Goal: Task Accomplishment & Management: Use online tool/utility

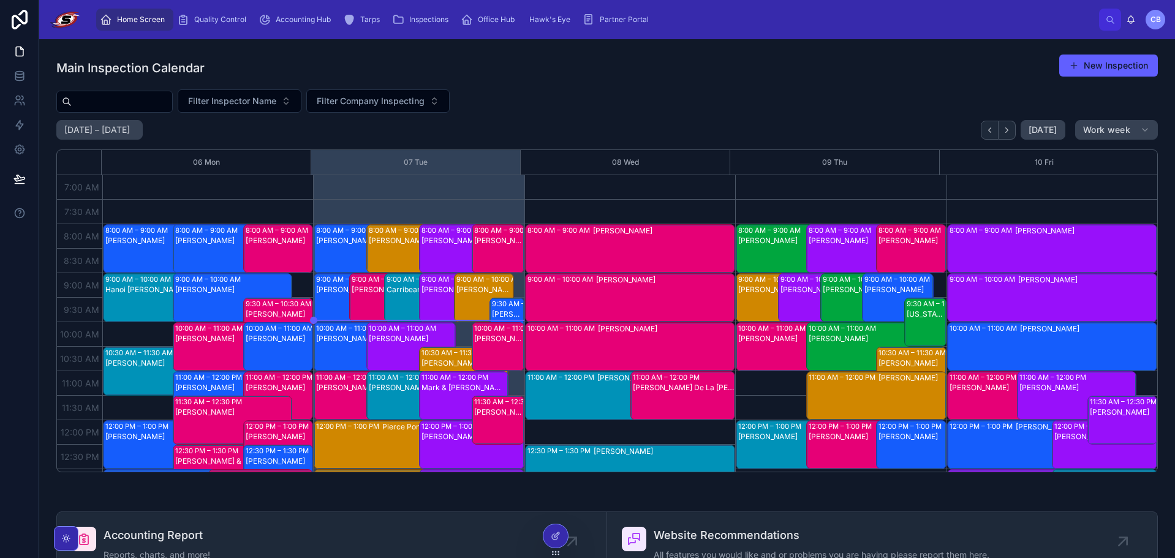
scroll to position [37, 0]
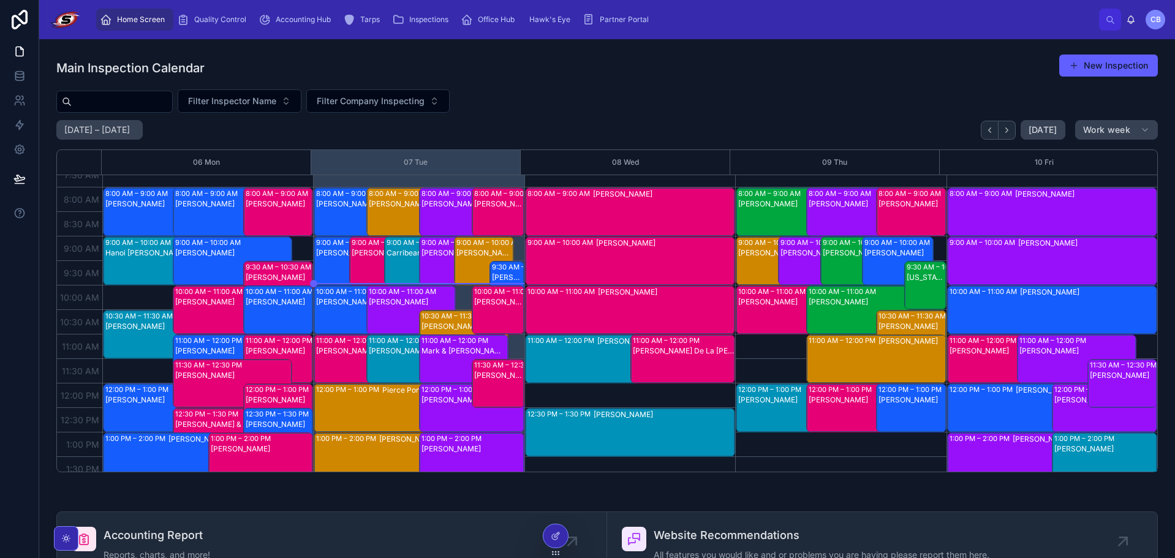
click at [632, 19] on span "Partner Portal" at bounding box center [624, 20] width 49 height 10
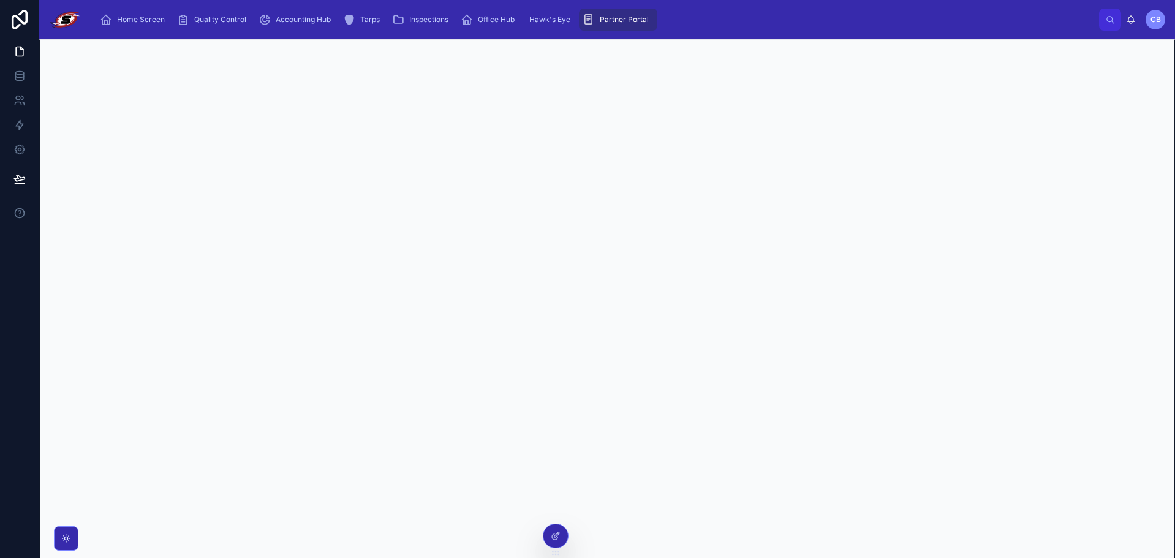
click at [13, 18] on icon at bounding box center [20, 20] width 16 height 20
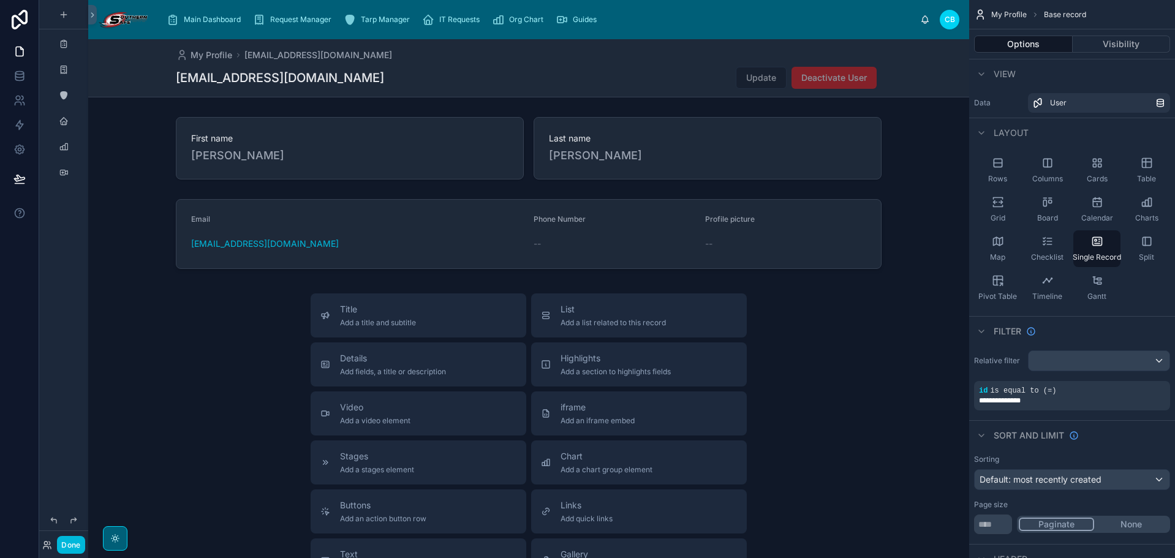
click at [538, 18] on span "Org Chart" at bounding box center [526, 20] width 34 height 10
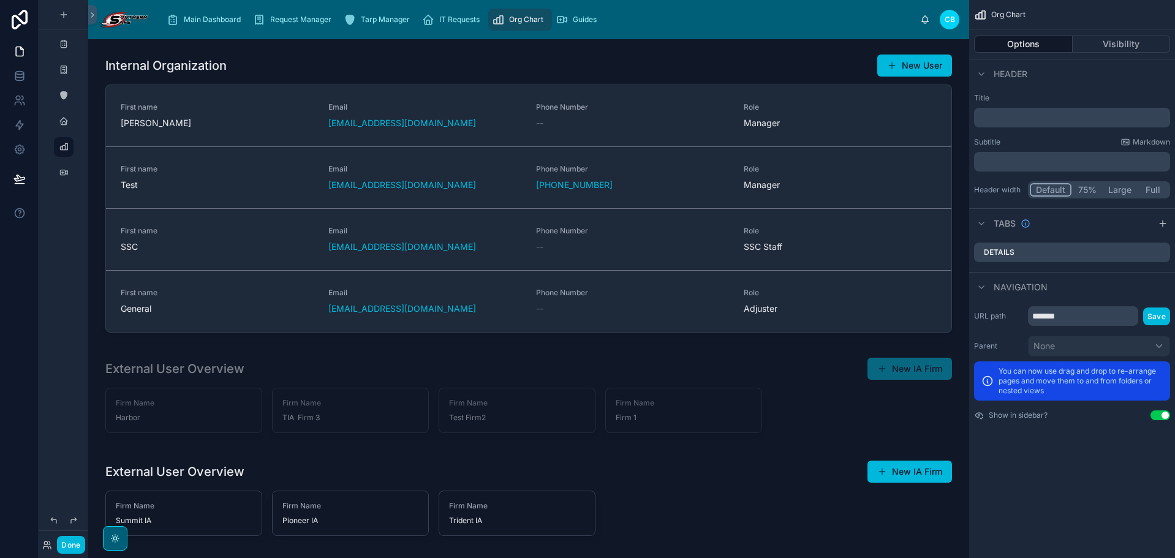
click at [290, 184] on div at bounding box center [529, 196] width 862 height 294
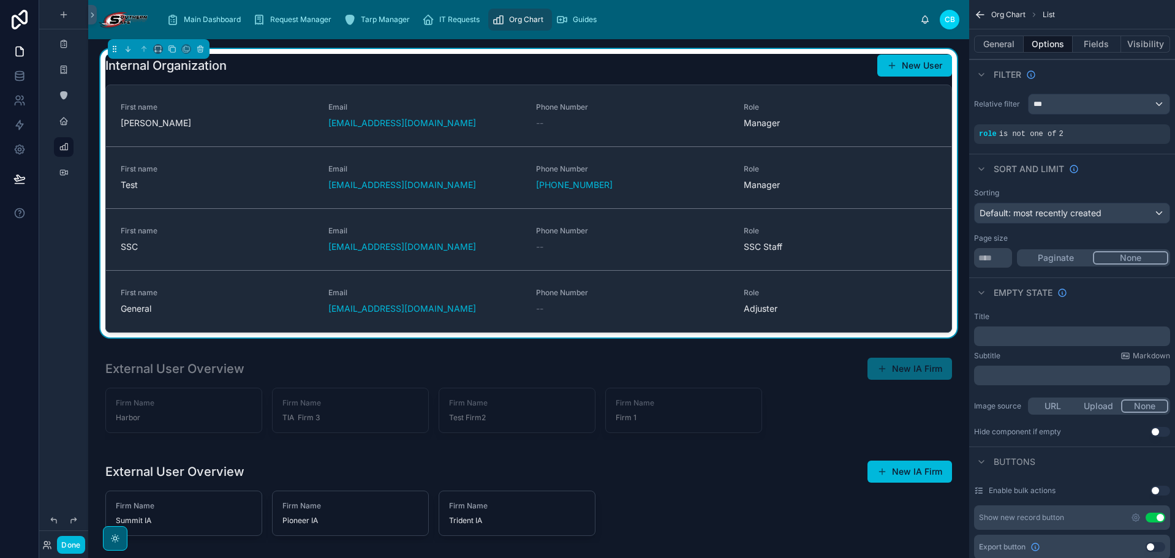
click at [279, 301] on div "First name General" at bounding box center [217, 301] width 193 height 27
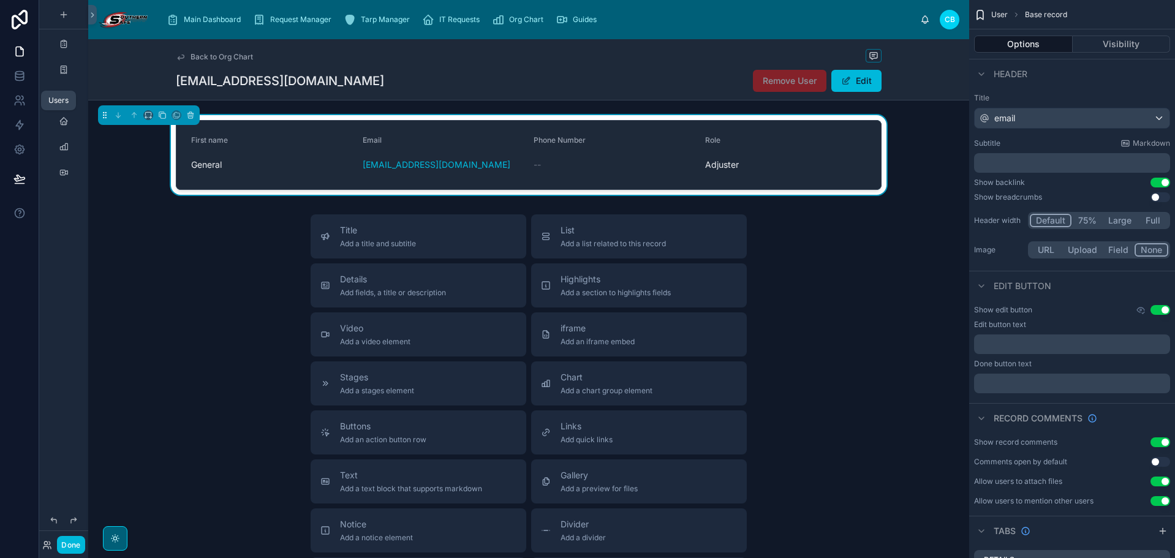
click at [25, 94] on link at bounding box center [19, 100] width 39 height 25
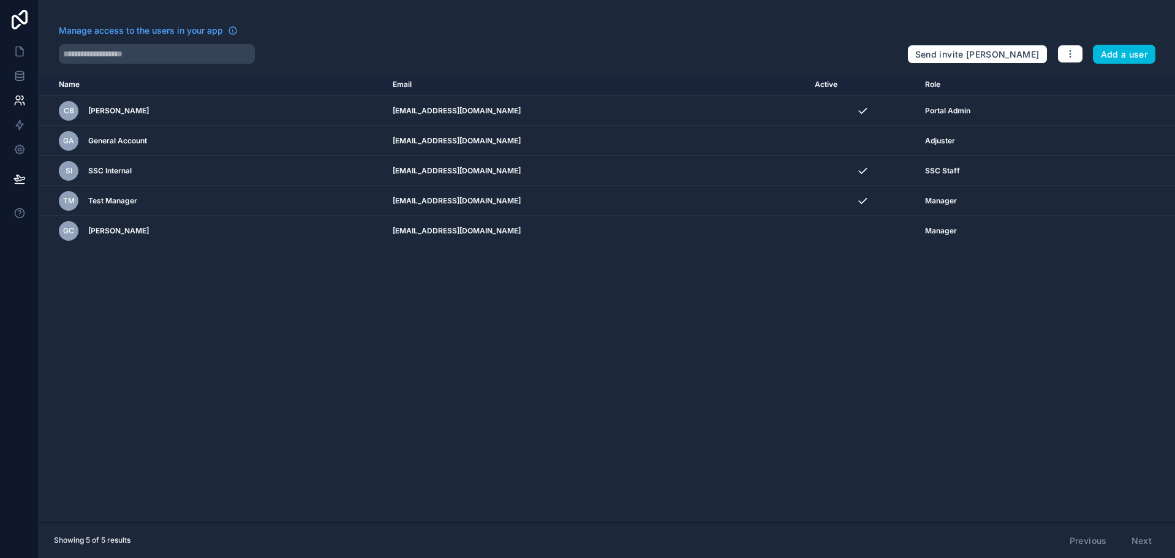
click at [0, 0] on icon "scrollable content" at bounding box center [0, 0] width 0 height 0
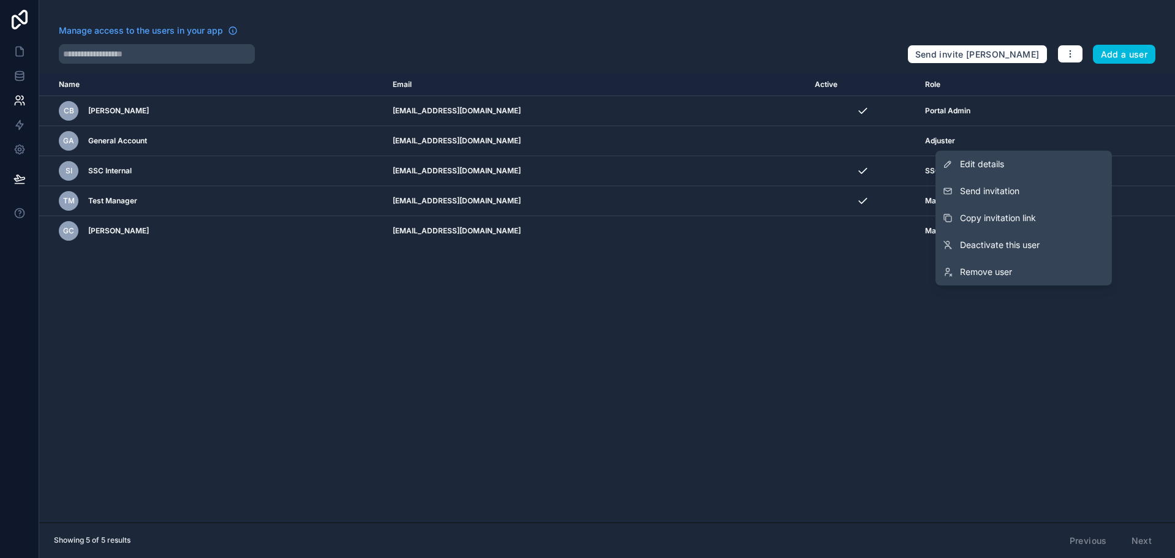
click at [1007, 167] on link "Edit details" at bounding box center [1024, 164] width 176 height 27
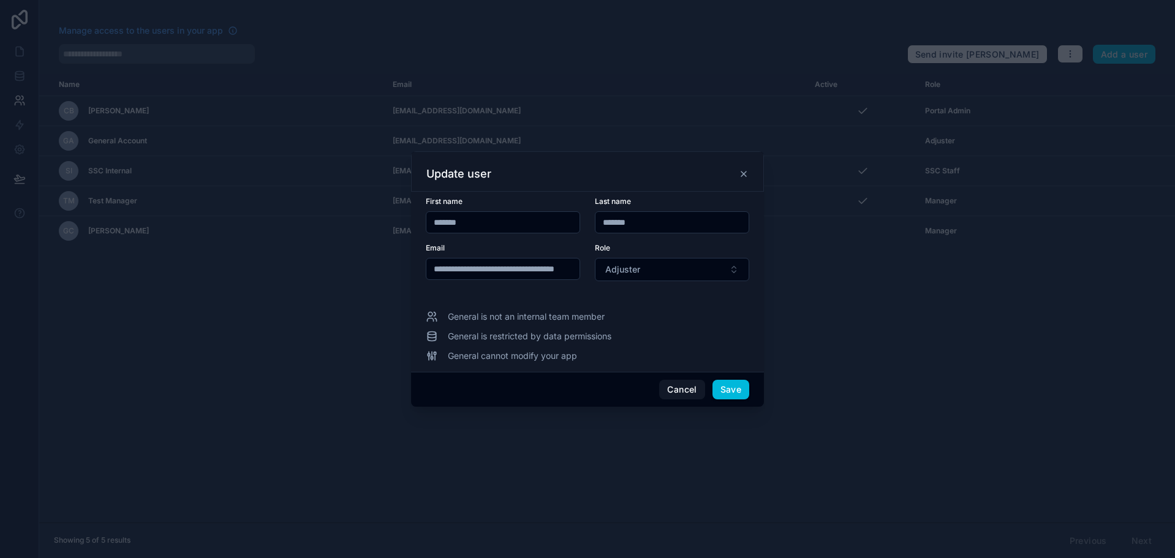
drag, startPoint x: 480, startPoint y: 271, endPoint x: 409, endPoint y: 271, distance: 71.7
click at [409, 271] on div "**********" at bounding box center [587, 279] width 1175 height 558
drag, startPoint x: 498, startPoint y: 268, endPoint x: 512, endPoint y: 279, distance: 17.9
click at [497, 268] on input "**********" at bounding box center [503, 268] width 153 height 17
type input "**********"
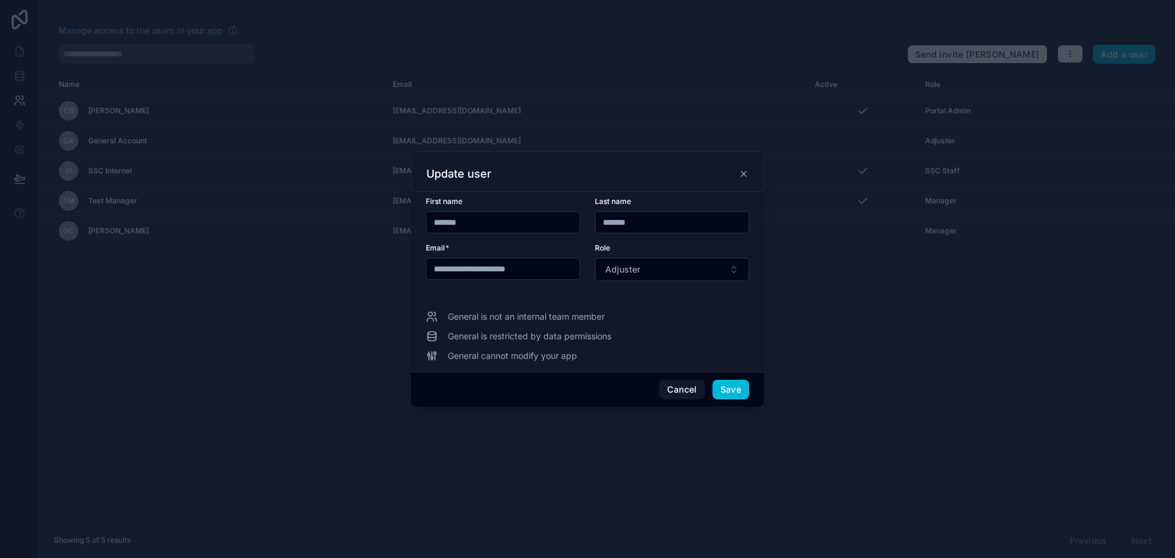
click at [681, 265] on button "Adjuster" at bounding box center [672, 269] width 154 height 23
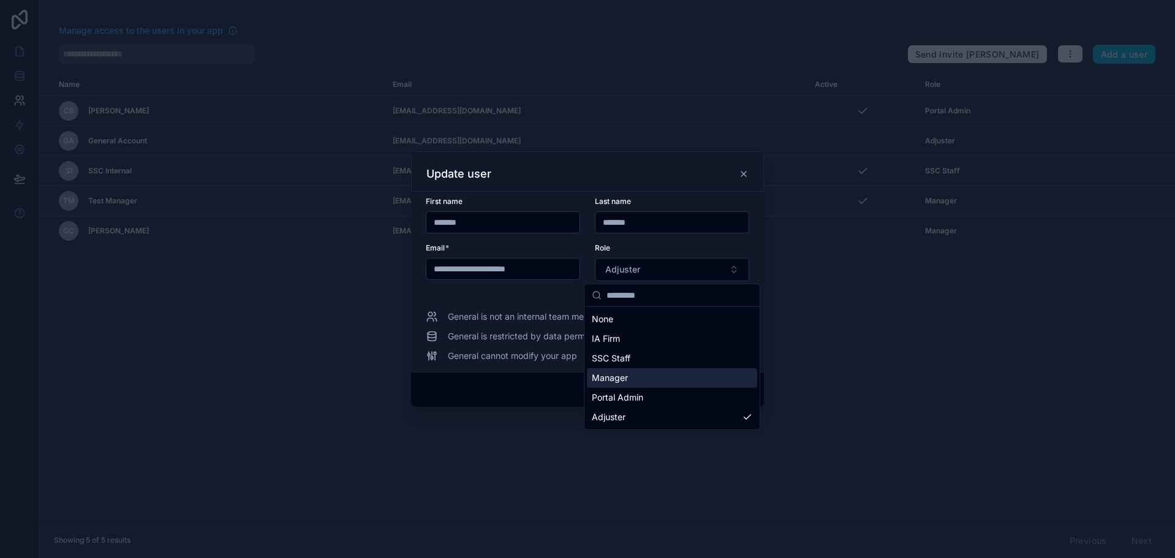
click at [656, 382] on div "Manager" at bounding box center [672, 378] width 170 height 20
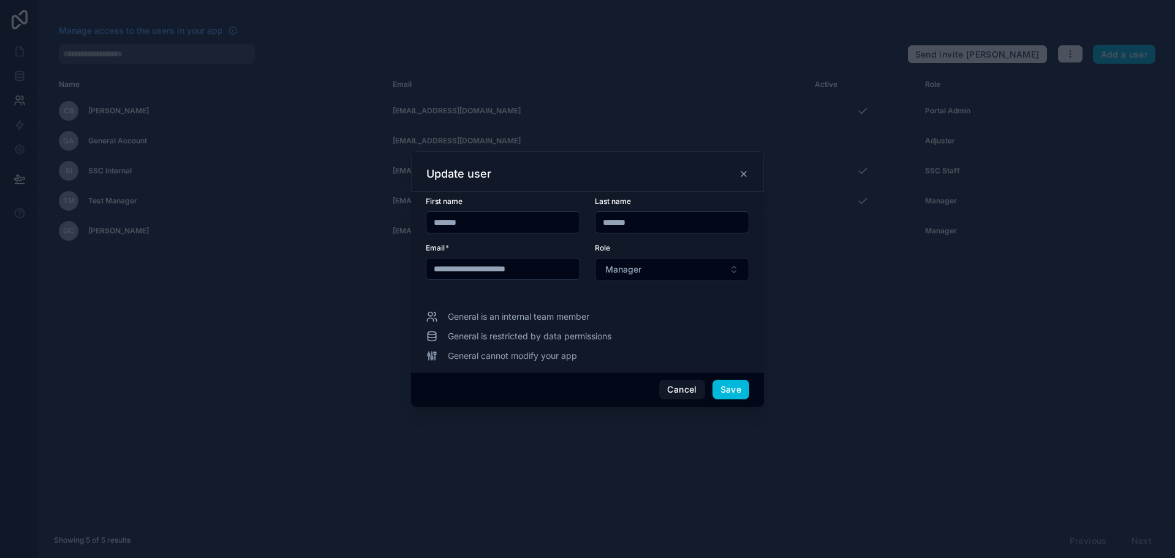
click at [727, 389] on button "Save" at bounding box center [731, 390] width 37 height 20
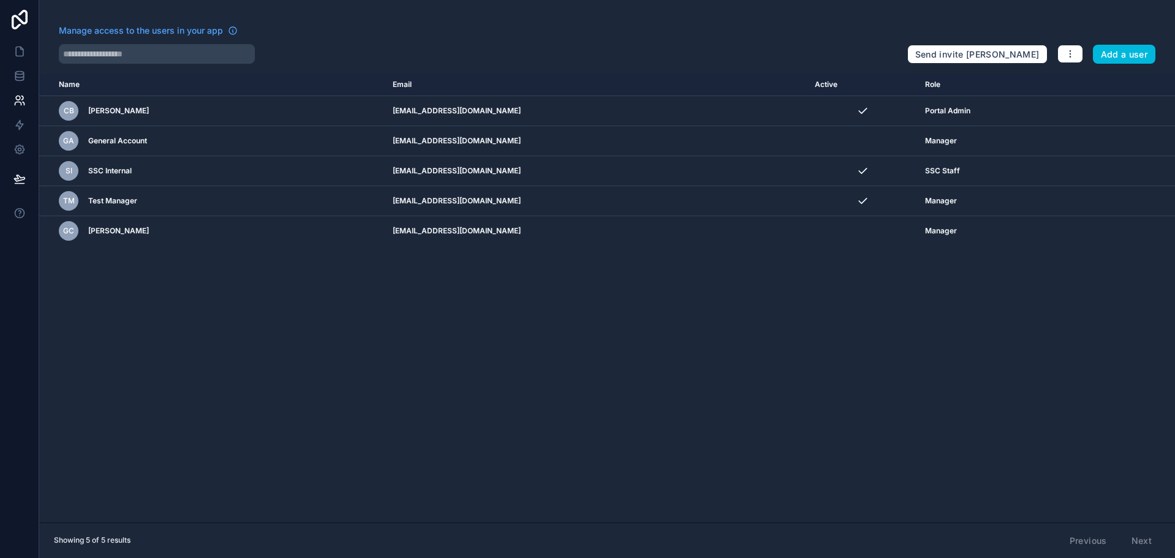
click at [0, 0] on icon "scrollable content" at bounding box center [0, 0] width 0 height 0
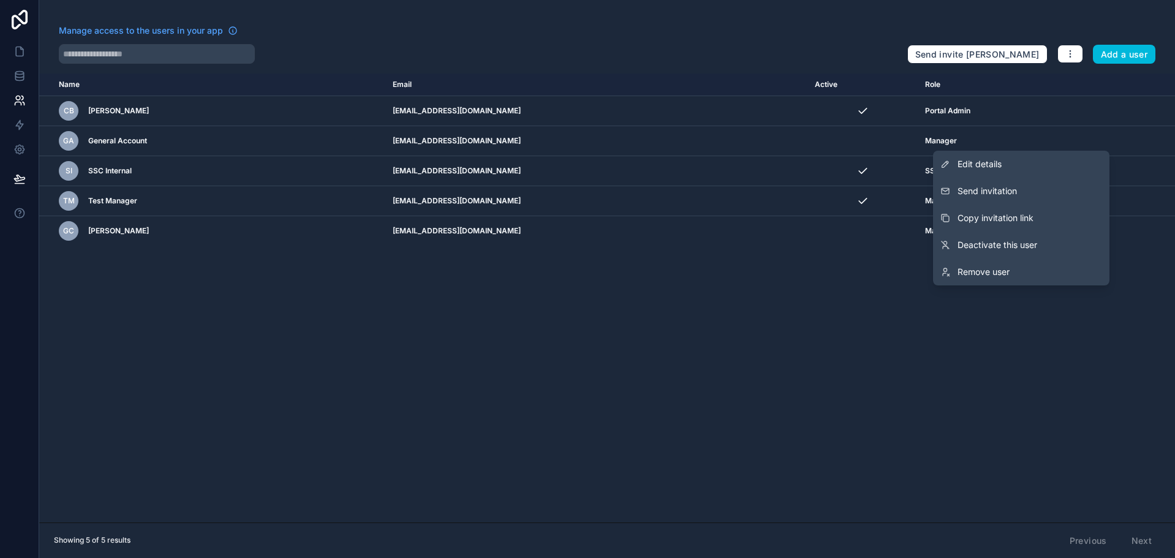
click at [1053, 192] on button "Send invitation" at bounding box center [1021, 191] width 176 height 27
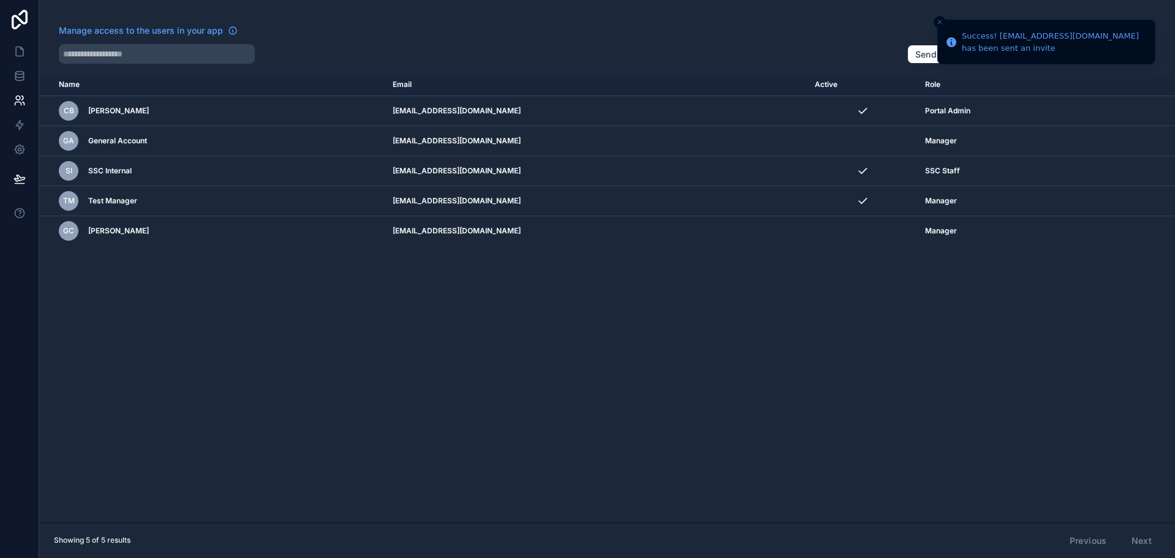
click at [943, 21] on icon "Close toast" at bounding box center [939, 21] width 7 height 7
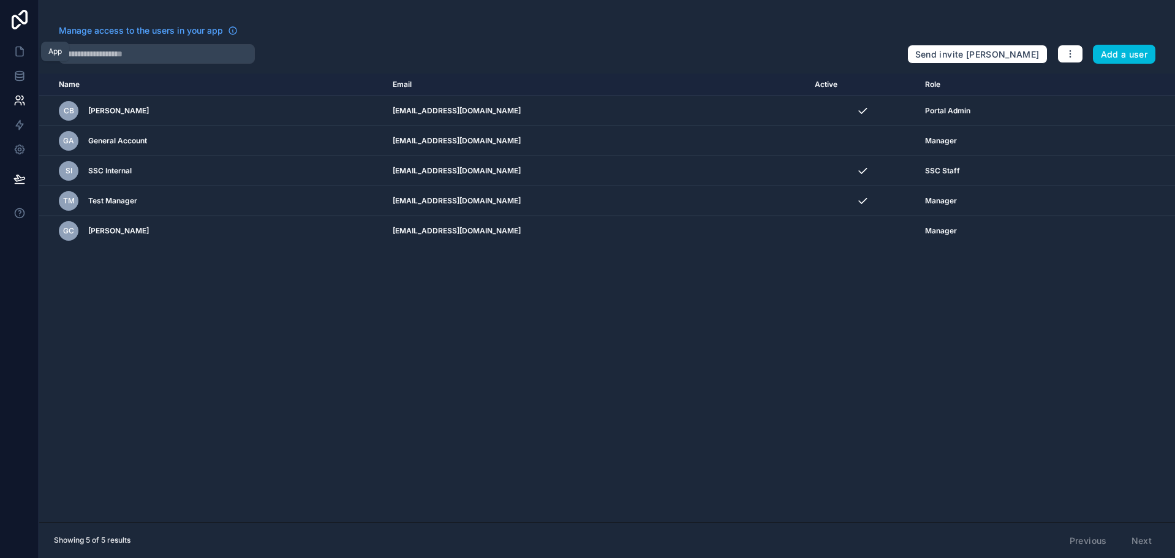
click at [19, 57] on icon at bounding box center [19, 51] width 12 height 12
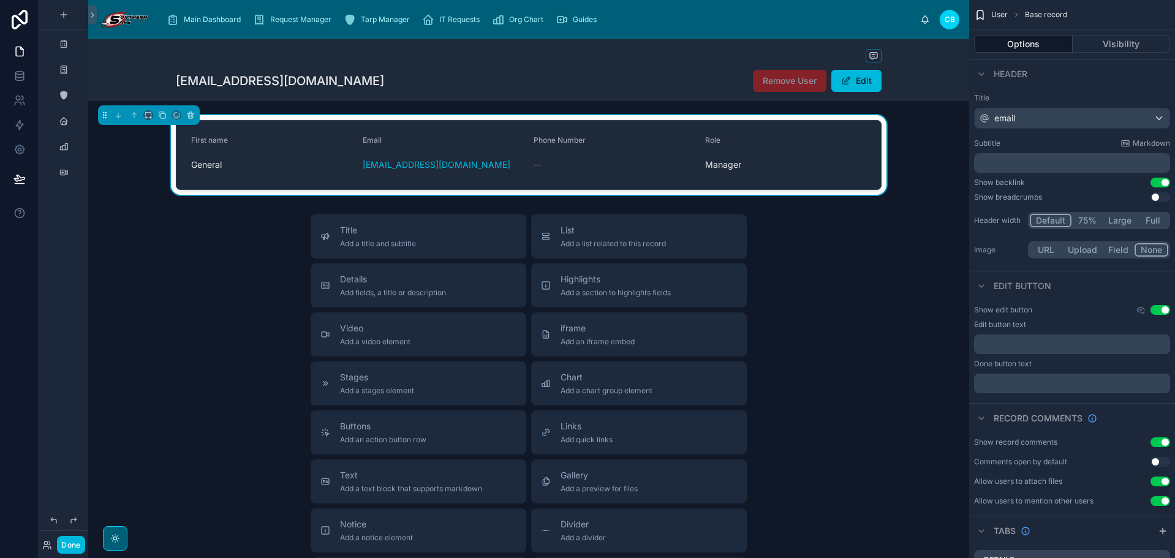
click at [145, 67] on div "claims@harborclaims.com Remove User Edit" at bounding box center [528, 69] width 881 height 61
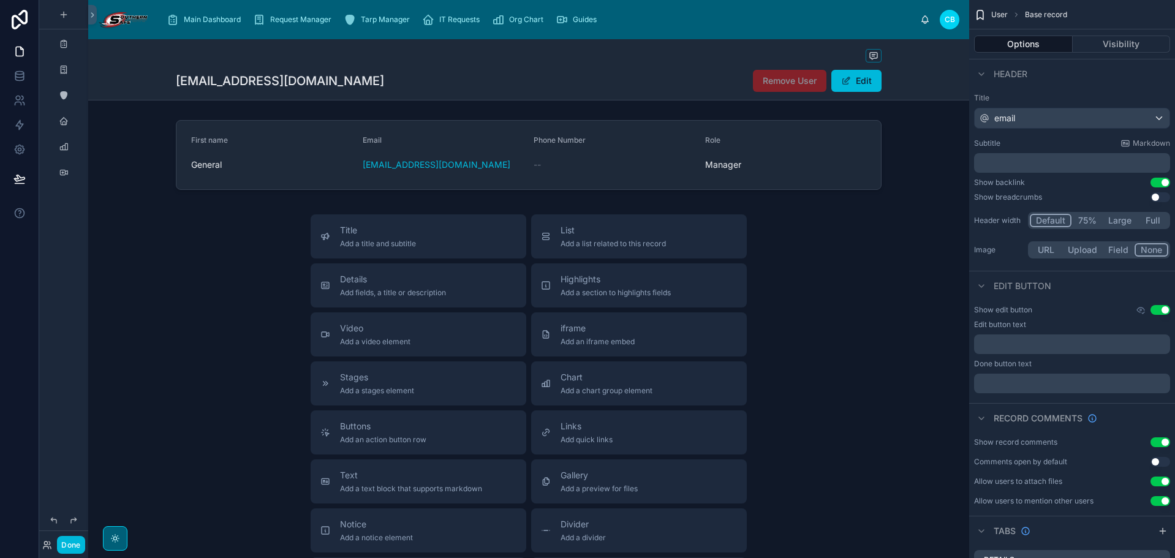
click at [188, 26] on div "Main Dashboard" at bounding box center [206, 20] width 79 height 20
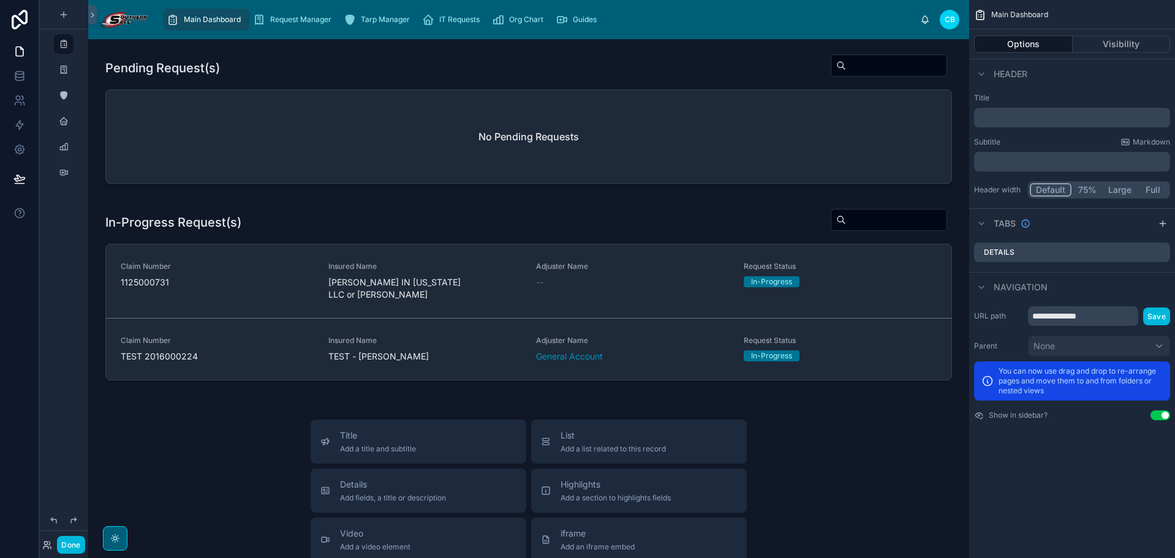
click at [72, 543] on button "Done" at bounding box center [71, 545] width 28 height 18
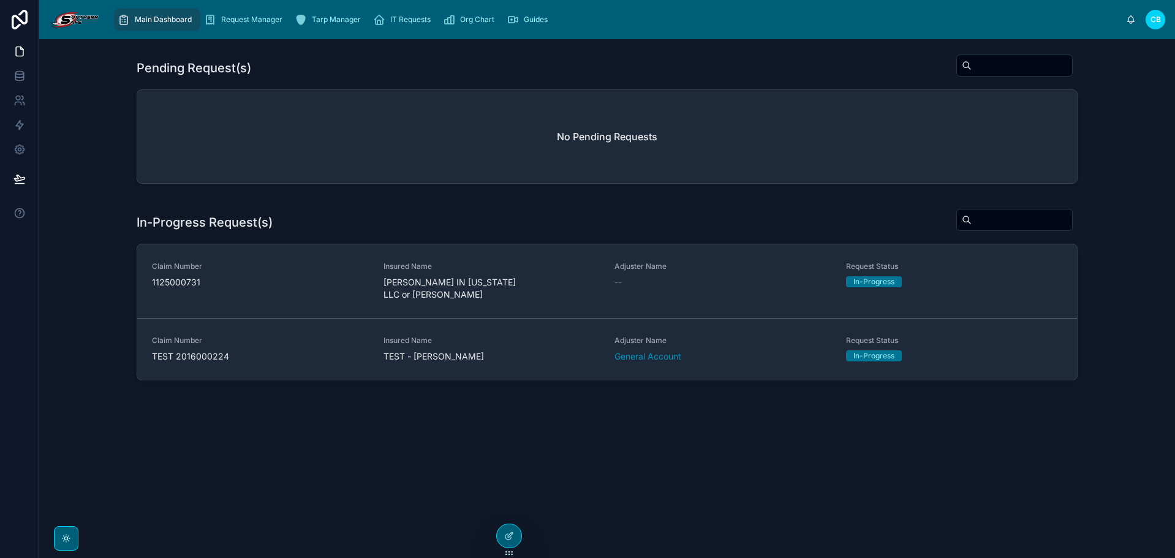
click at [471, 22] on span "Org Chart" at bounding box center [477, 20] width 34 height 10
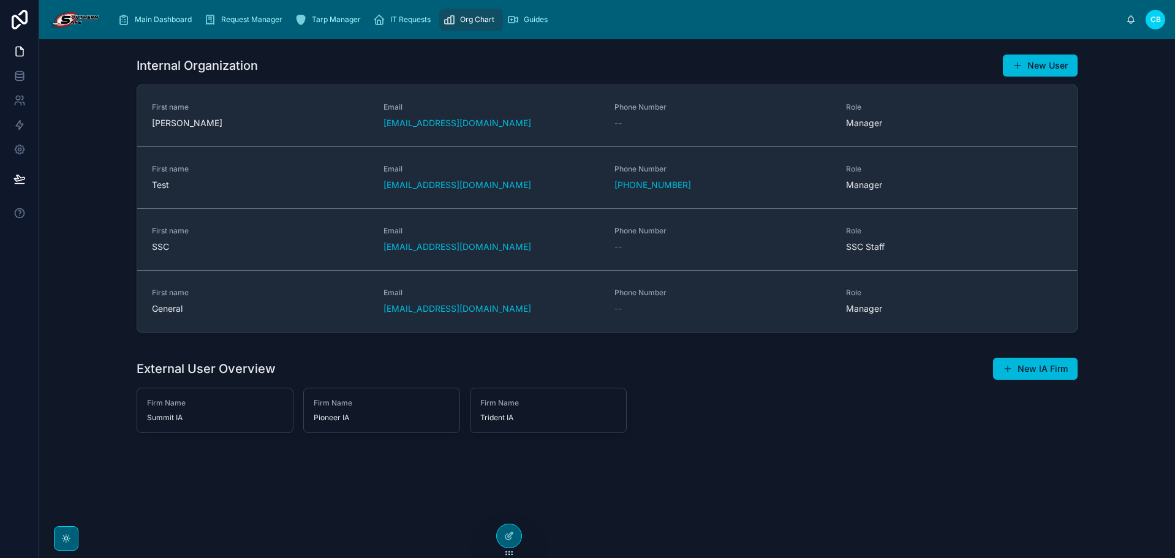
click at [1039, 69] on button "New User" at bounding box center [1040, 66] width 75 height 22
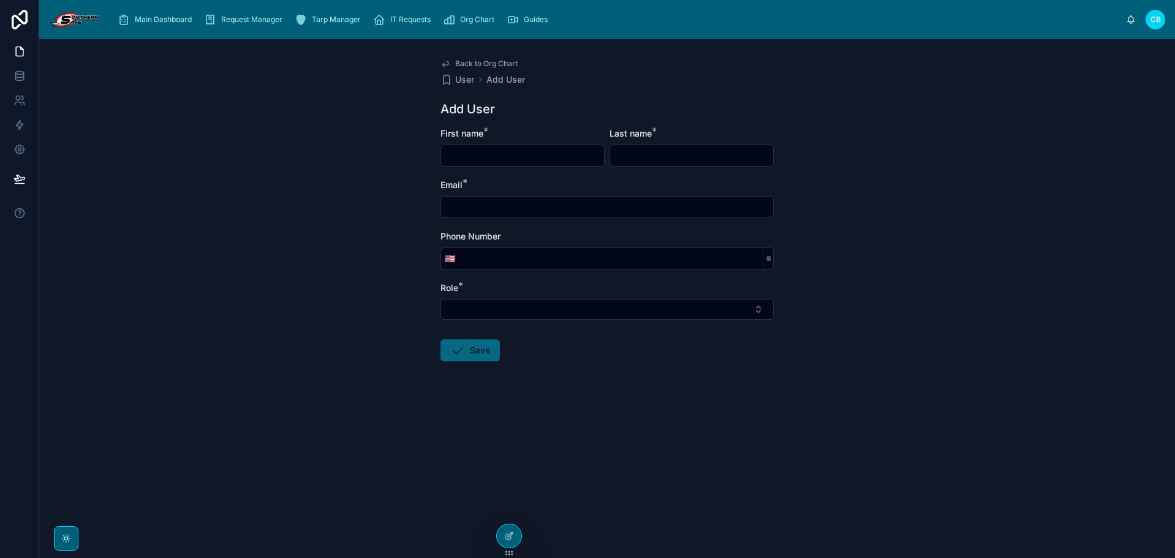
drag, startPoint x: 566, startPoint y: 153, endPoint x: 566, endPoint y: 164, distance: 10.4
click at [566, 153] on input "text" at bounding box center [522, 155] width 163 height 17
click at [481, 208] on input "text" at bounding box center [607, 207] width 332 height 17
paste input "**********"
type input "**********"
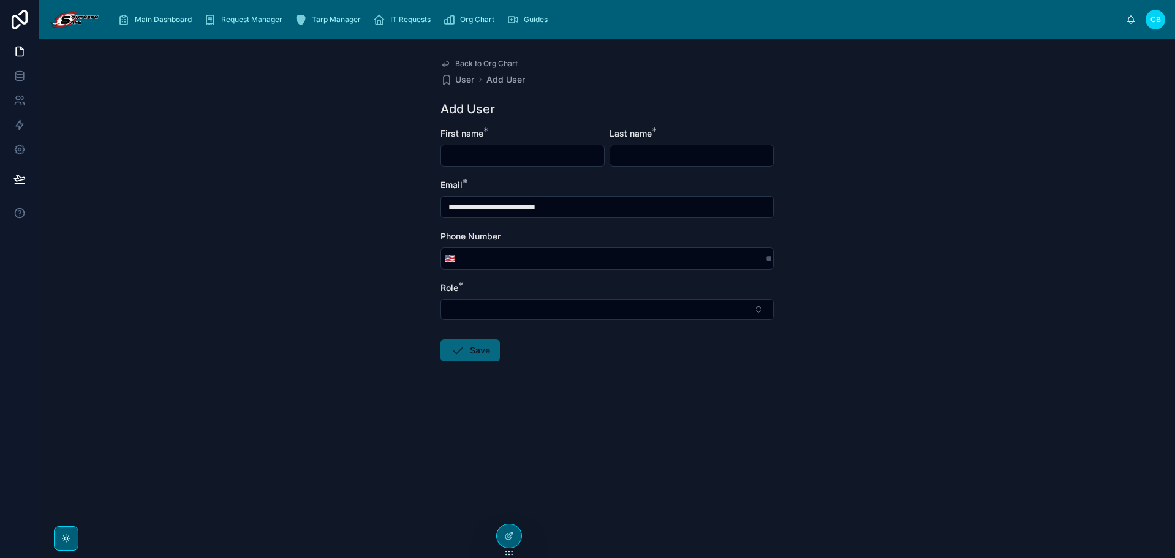
click at [491, 311] on button "Select Button" at bounding box center [607, 309] width 333 height 21
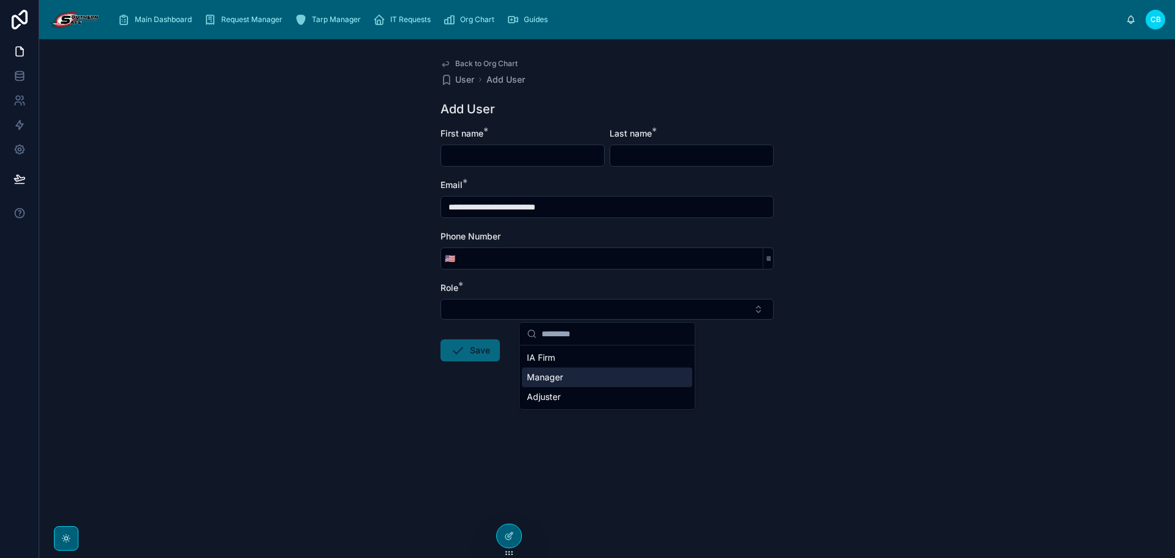
click at [573, 382] on div "Manager" at bounding box center [607, 378] width 170 height 20
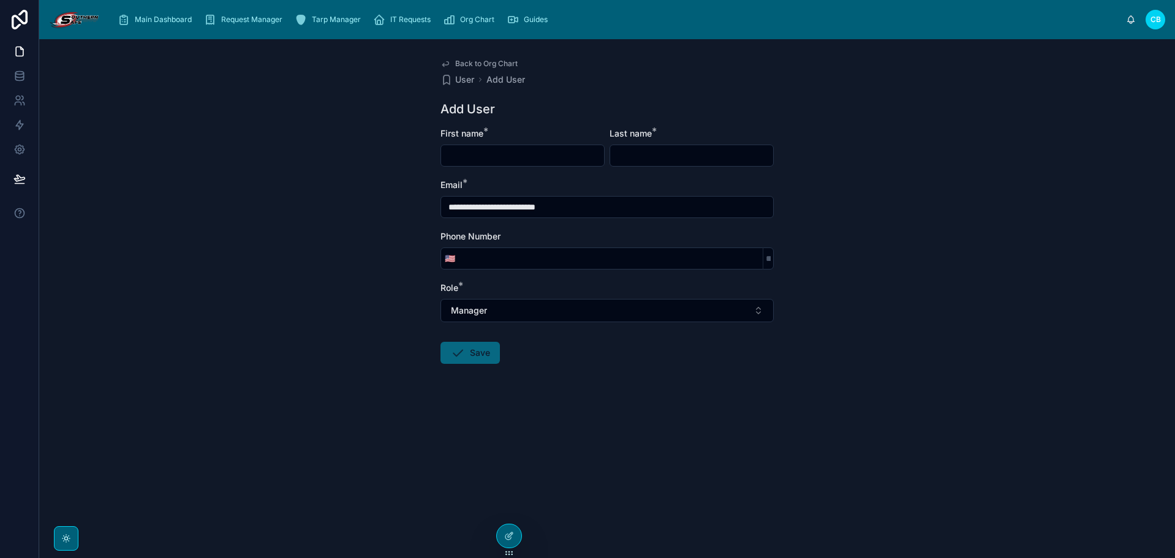
click at [555, 170] on form "**********" at bounding box center [607, 284] width 333 height 315
click at [557, 163] on input "text" at bounding box center [522, 155] width 163 height 17
click at [579, 159] on input "*****" at bounding box center [522, 155] width 163 height 17
paste input "**********"
type input "**********"
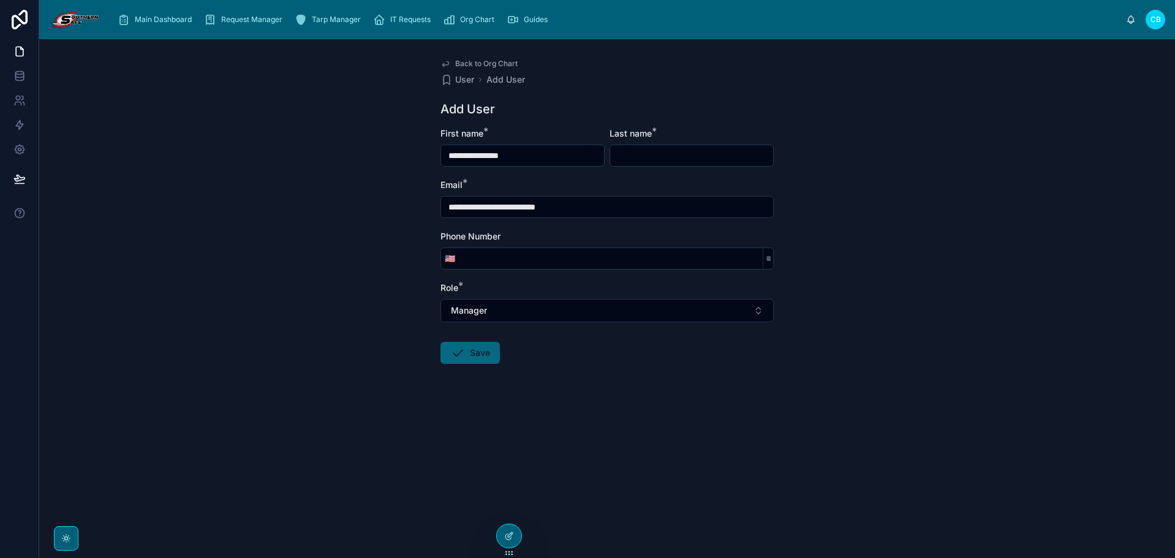
click at [488, 153] on input "**********" at bounding box center [522, 155] width 163 height 17
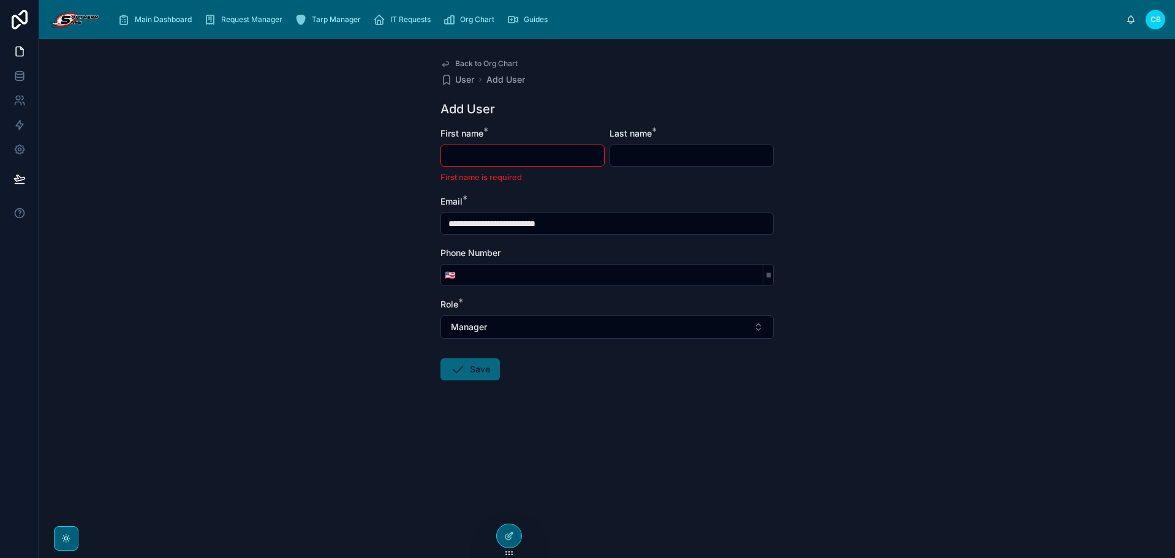
paste input "**********"
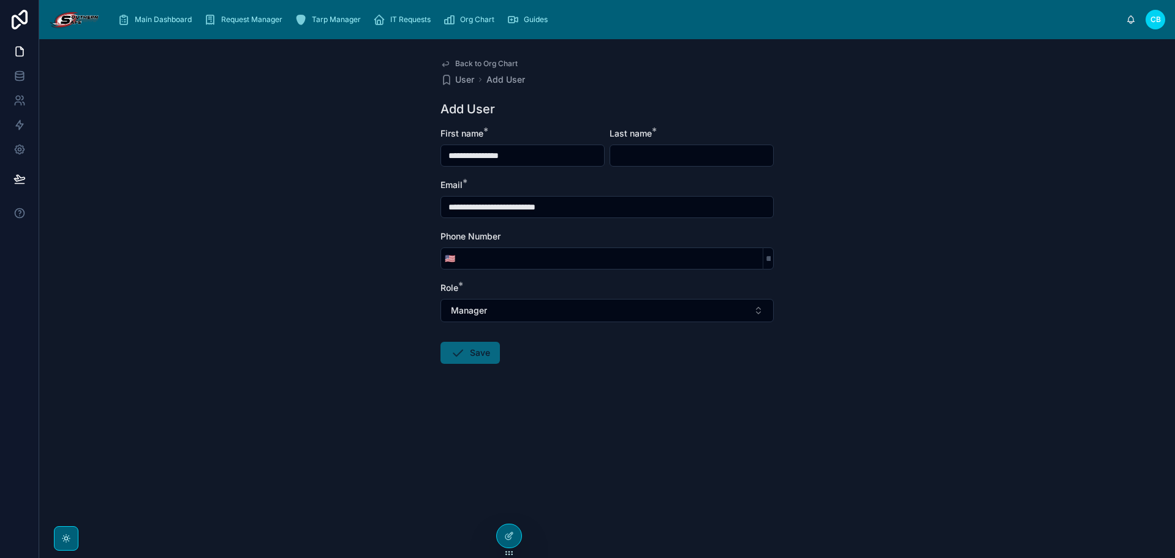
click at [487, 159] on input "**********" at bounding box center [522, 155] width 163 height 17
type input "*****"
click at [627, 153] on input "text" at bounding box center [691, 155] width 163 height 17
paste input "**********"
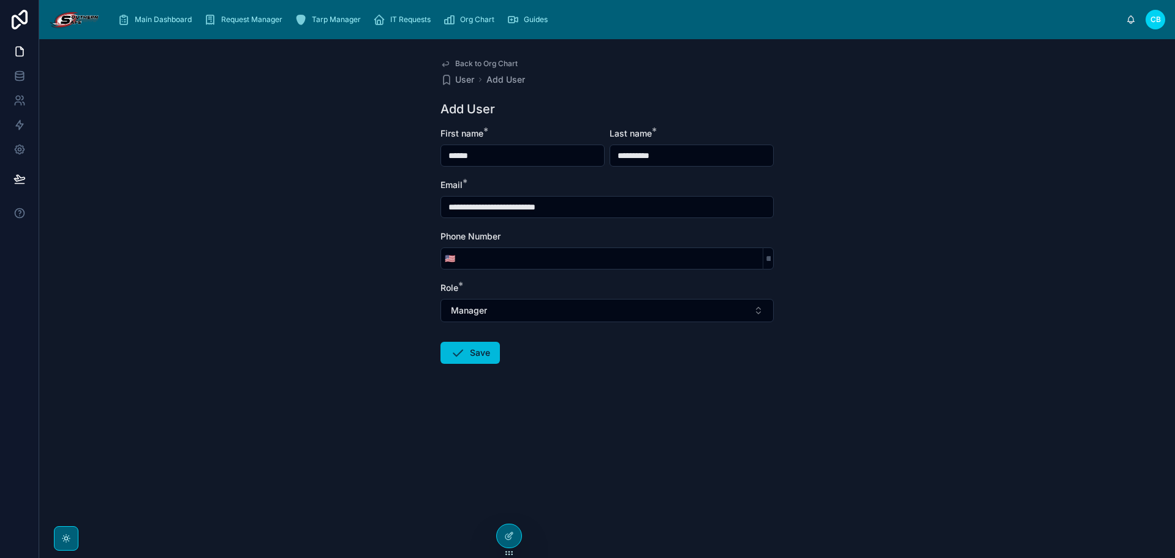
type input "**********"
click at [563, 158] on input "*****" at bounding box center [522, 155] width 163 height 17
type input "*****"
click at [611, 190] on div "Email *" at bounding box center [607, 185] width 333 height 12
click at [483, 366] on form "**********" at bounding box center [607, 284] width 333 height 315
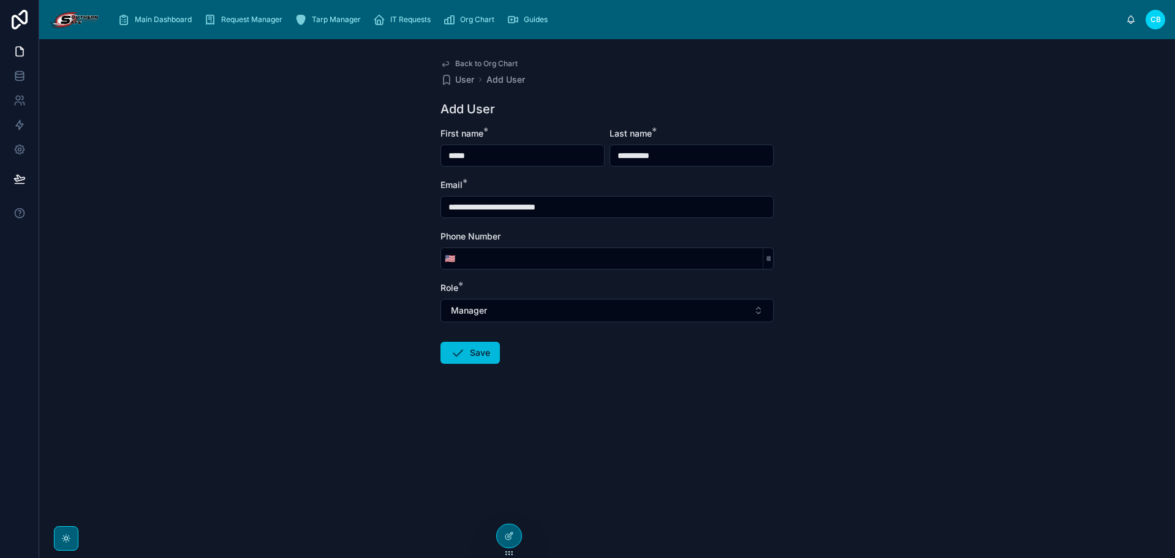
click at [464, 353] on icon at bounding box center [457, 353] width 15 height 15
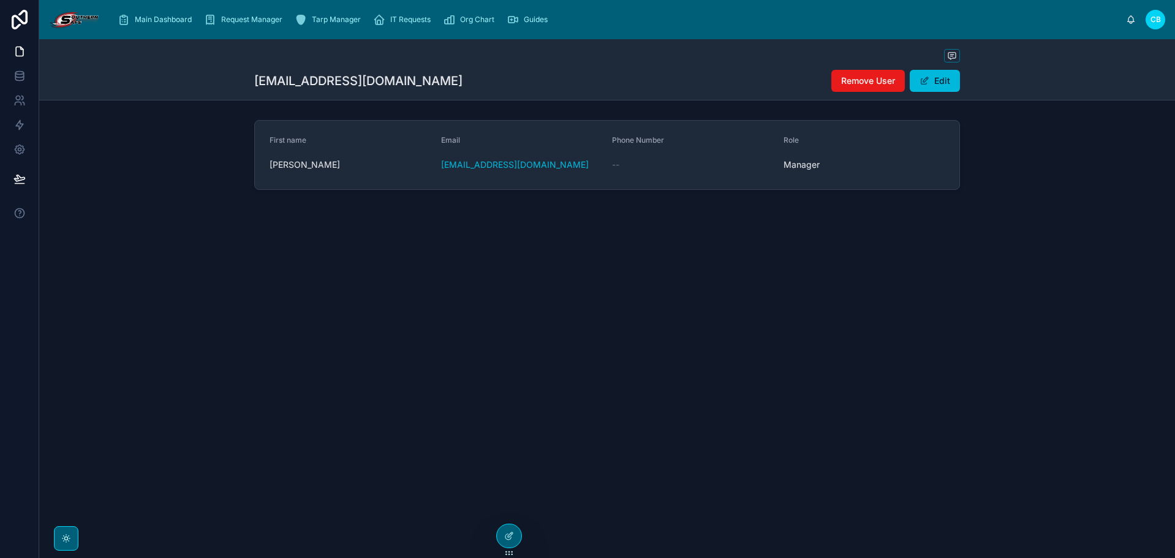
click at [135, 17] on span "Main Dashboard" at bounding box center [163, 20] width 57 height 10
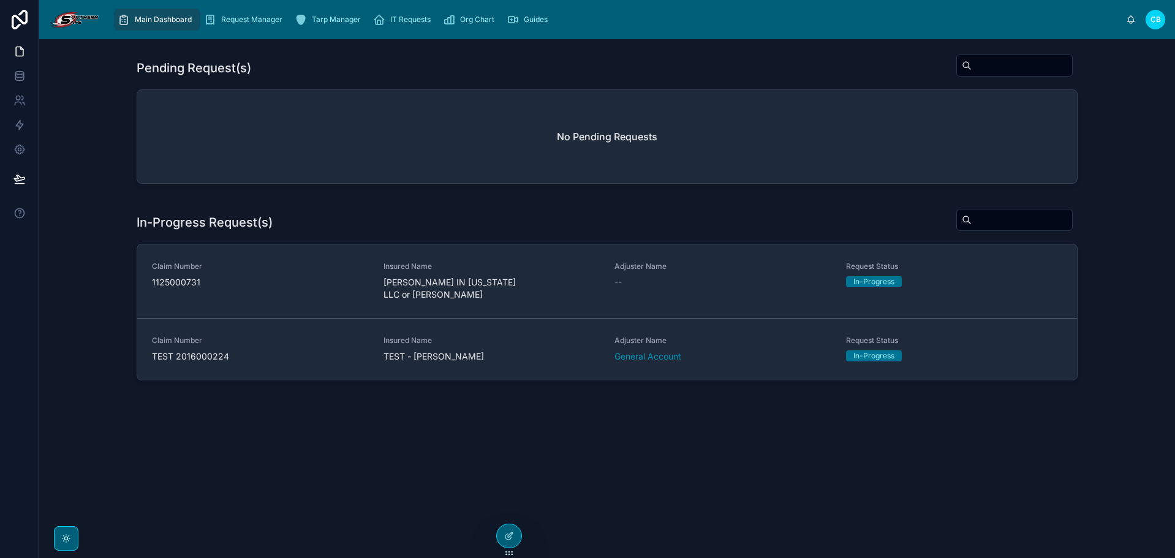
click at [279, 154] on div "No Pending Requests" at bounding box center [607, 136] width 940 height 93
click at [342, 275] on div "Claim Number 1125000731" at bounding box center [260, 275] width 217 height 27
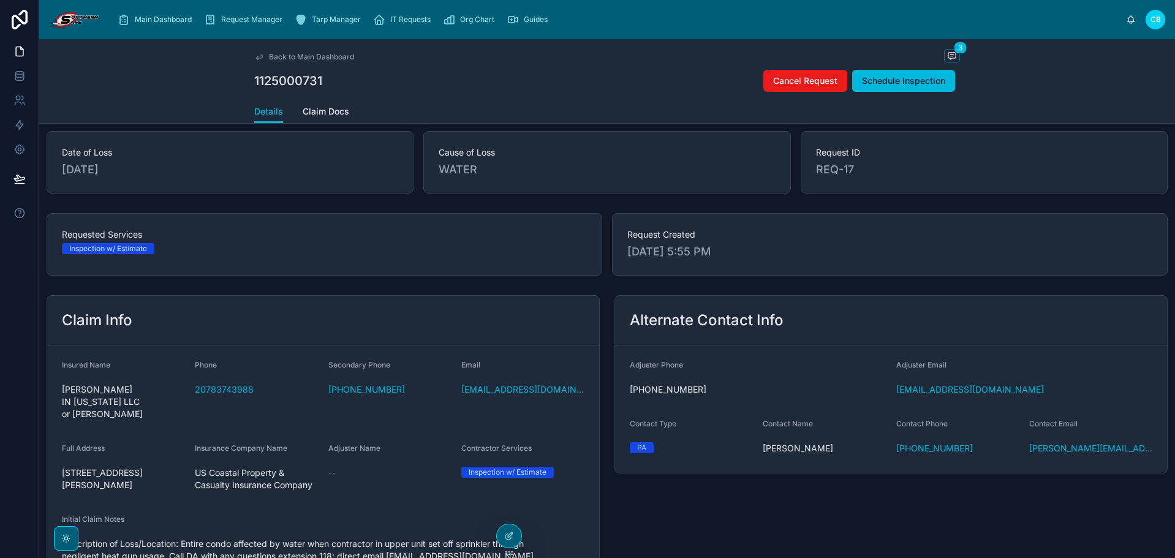
scroll to position [61, 0]
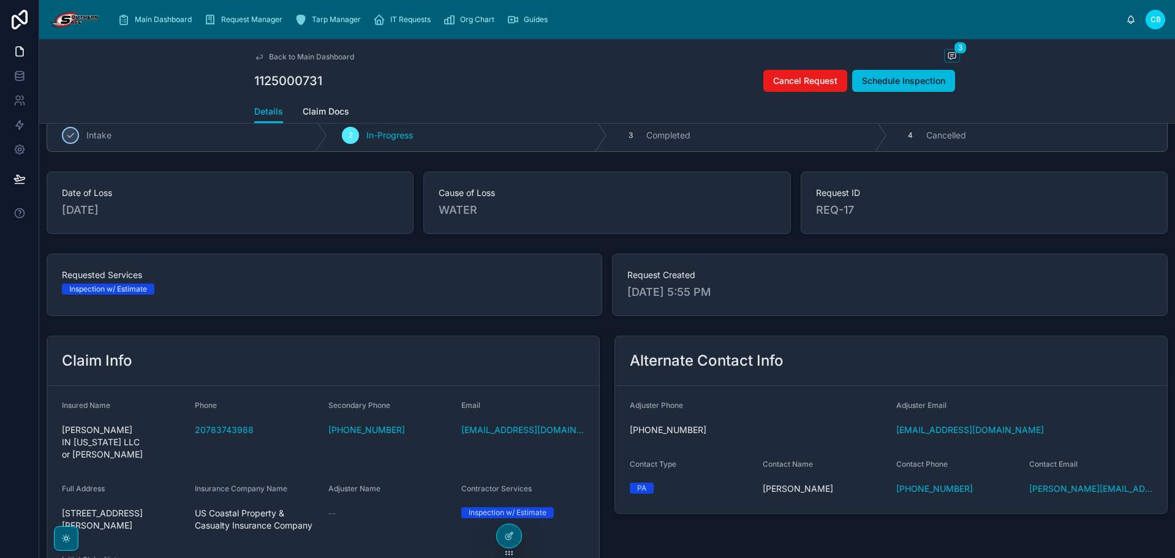
click at [259, 61] on icon at bounding box center [259, 57] width 10 height 10
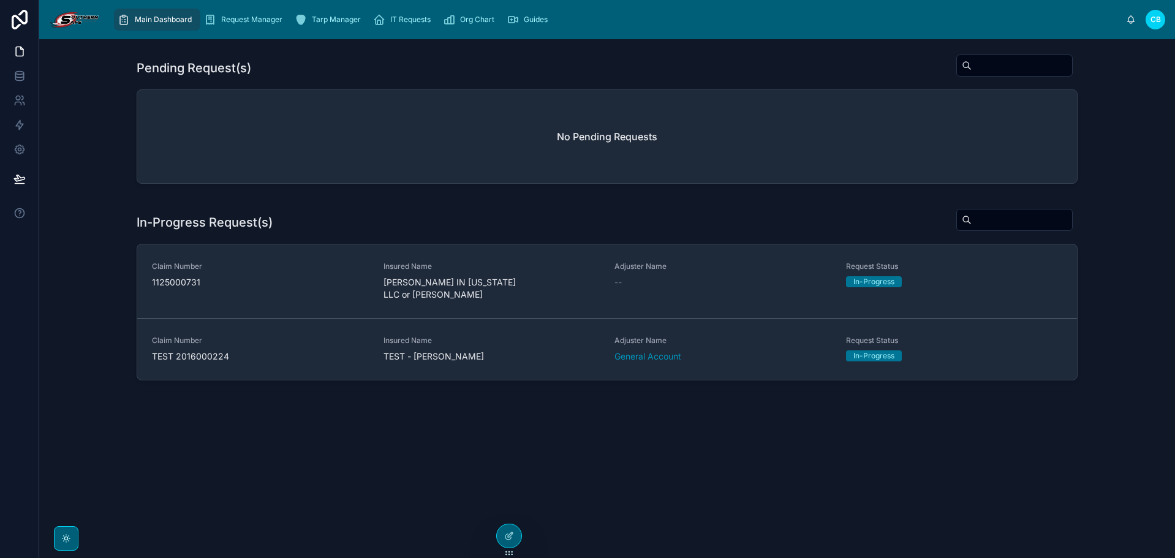
drag, startPoint x: 455, startPoint y: 165, endPoint x: 431, endPoint y: 153, distance: 26.6
click at [455, 165] on div "No Pending Requests" at bounding box center [607, 136] width 940 height 93
drag, startPoint x: 232, startPoint y: 22, endPoint x: 250, endPoint y: 25, distance: 18.5
click at [232, 22] on span "Request Manager" at bounding box center [251, 20] width 61 height 10
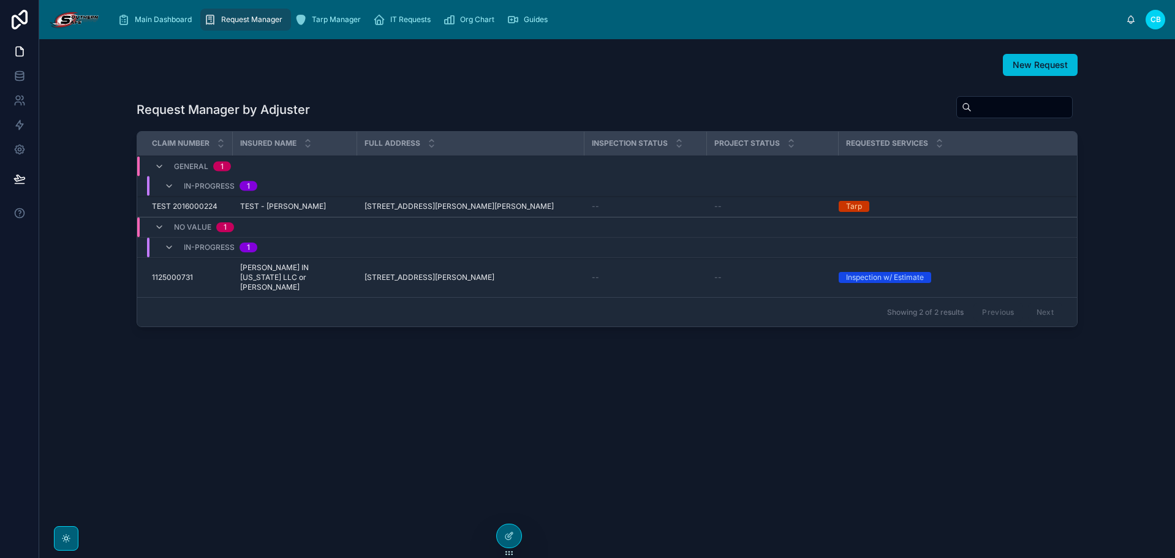
click at [1029, 63] on span "New Request" at bounding box center [1040, 65] width 55 height 12
click at [441, 59] on div "New Request" at bounding box center [607, 65] width 941 height 22
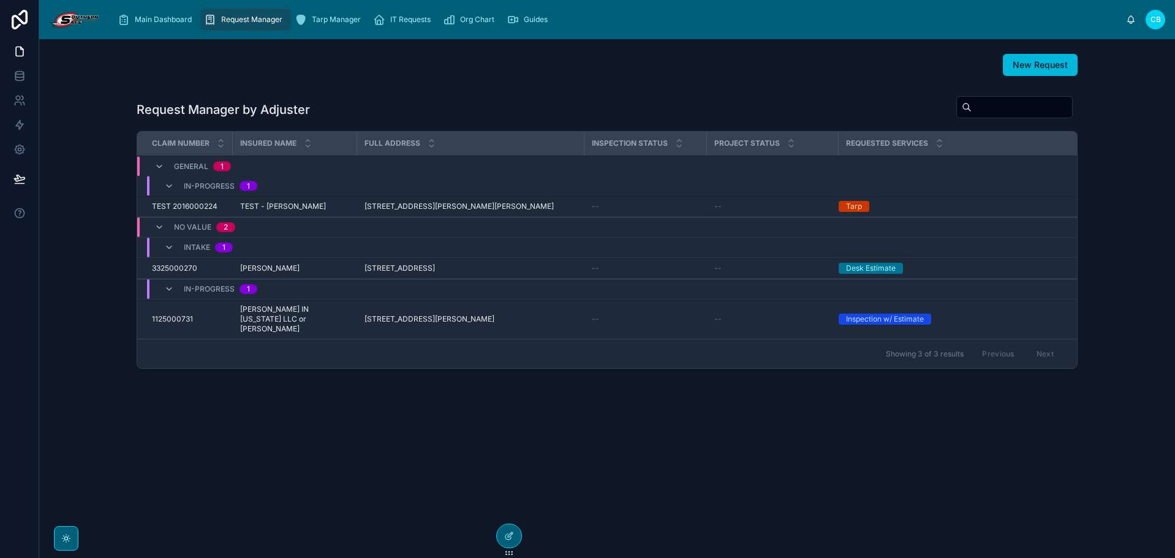
click at [157, 21] on span "Main Dashboard" at bounding box center [163, 20] width 57 height 10
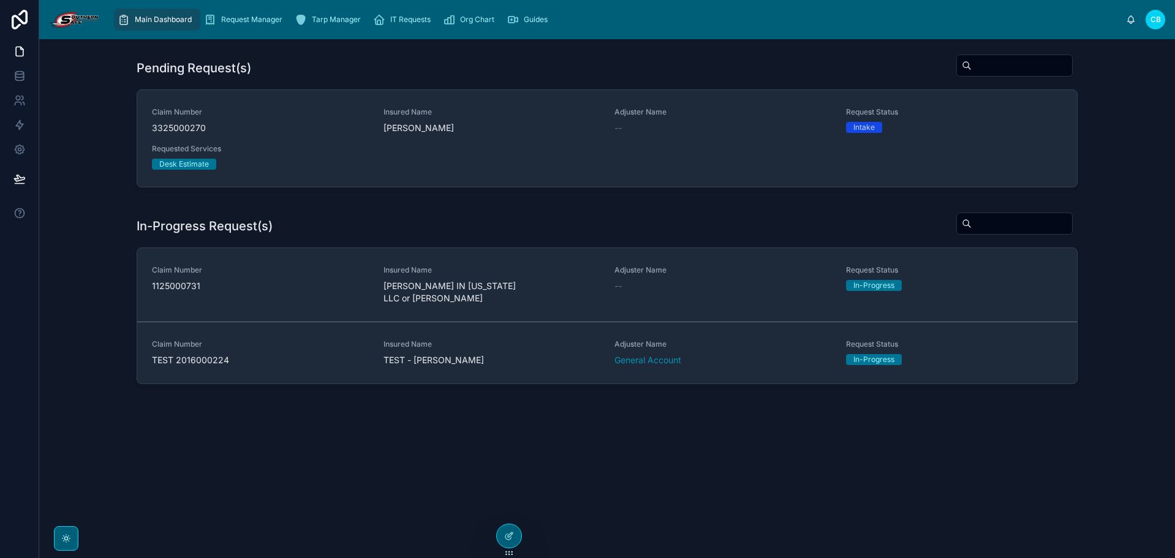
click at [675, 275] on span "Adjuster Name" at bounding box center [723, 270] width 217 height 10
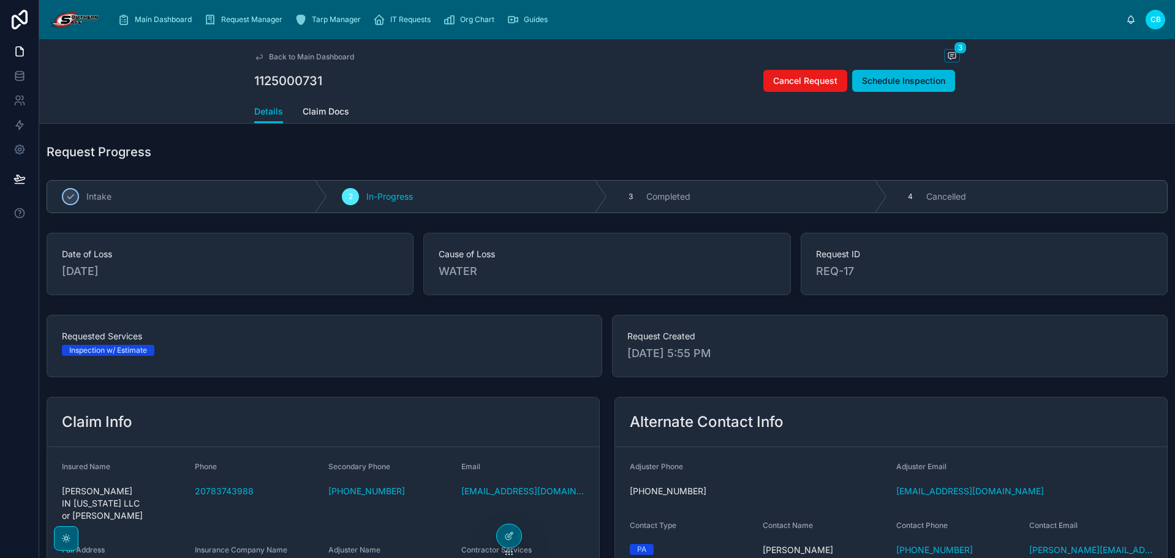
click at [324, 55] on span "Back to Main Dashboard" at bounding box center [311, 57] width 85 height 10
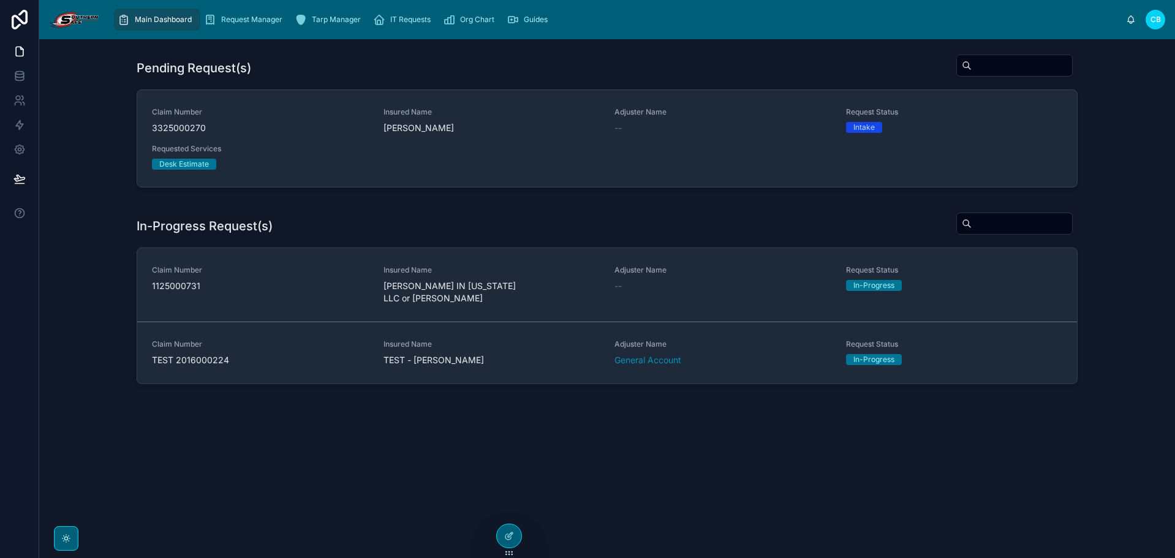
click at [355, 172] on link "Claim Number 3325000270 Insured Name RANDY ADAMS Adjuster Name -- Request Statu…" at bounding box center [607, 138] width 940 height 97
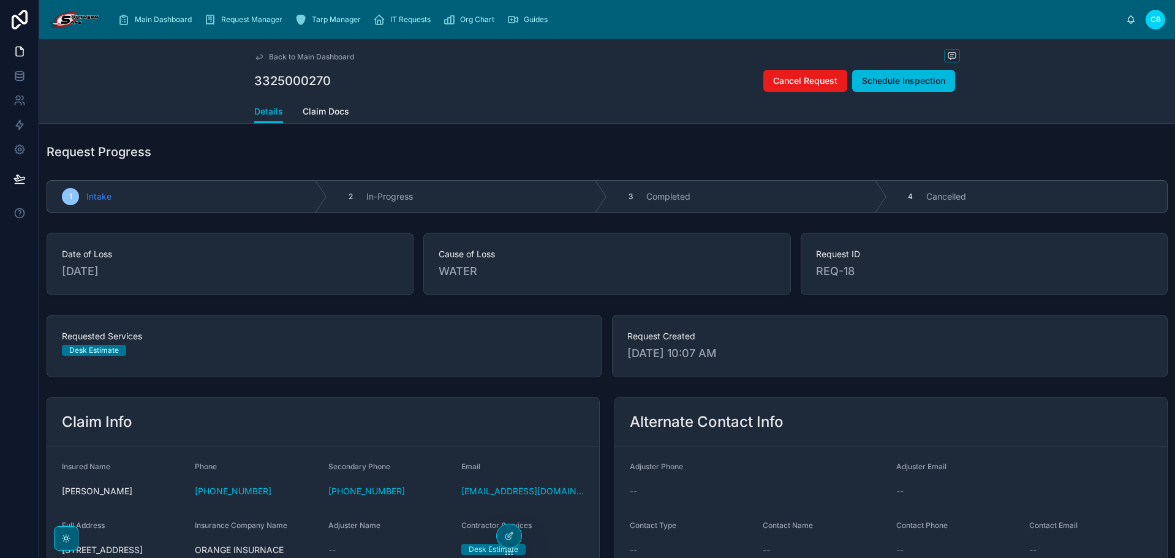
click at [379, 196] on span "In-Progress" at bounding box center [389, 197] width 47 height 12
click at [399, 164] on div "Request Progress" at bounding box center [607, 151] width 1136 height 27
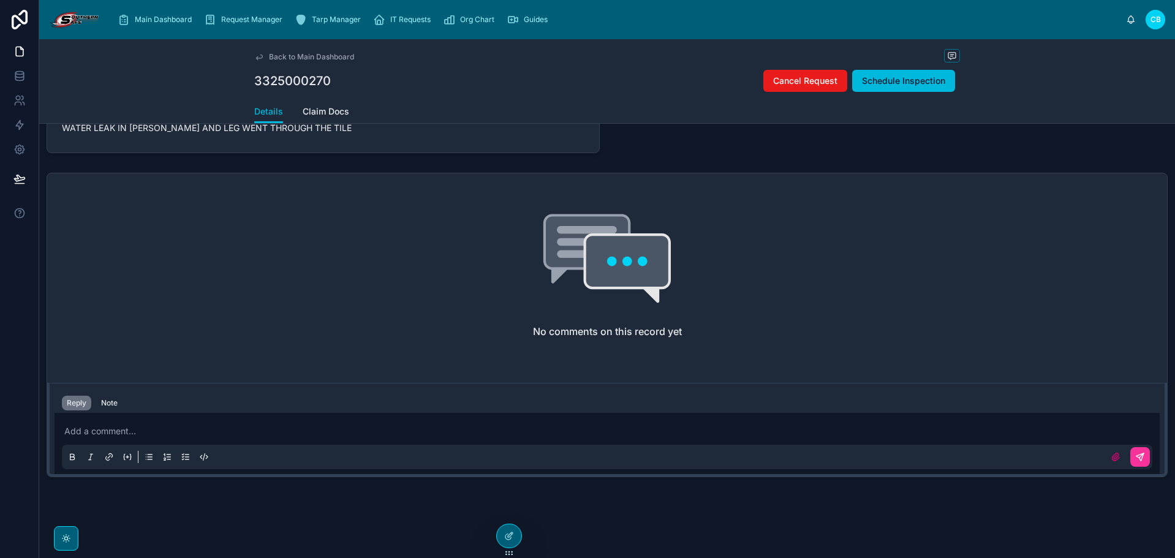
scroll to position [496, 0]
click at [325, 426] on p at bounding box center [609, 429] width 1091 height 12
click at [1140, 453] on icon at bounding box center [1142, 453] width 4 height 4
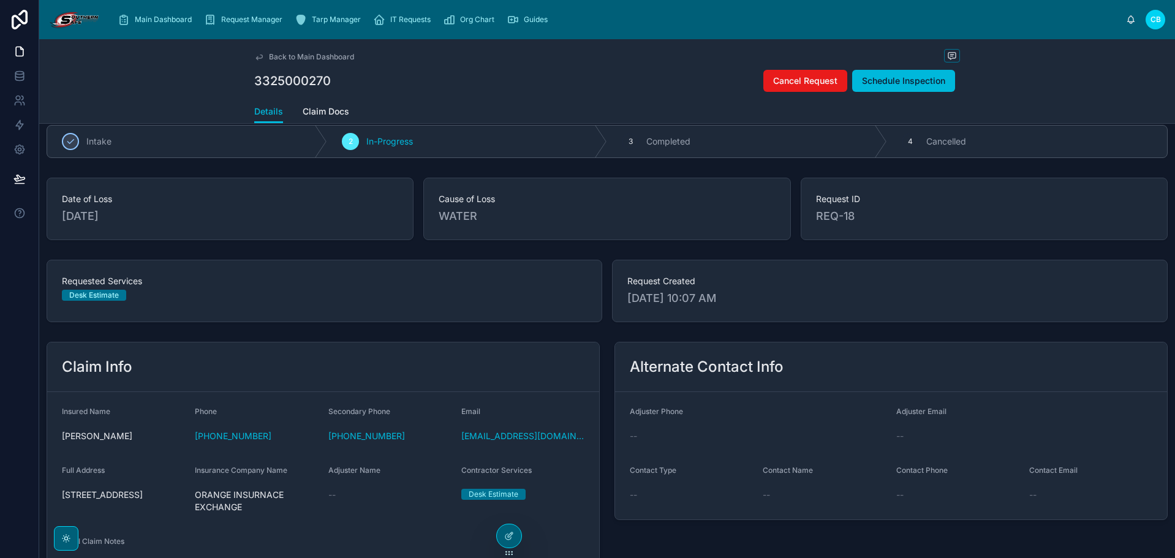
scroll to position [51, 0]
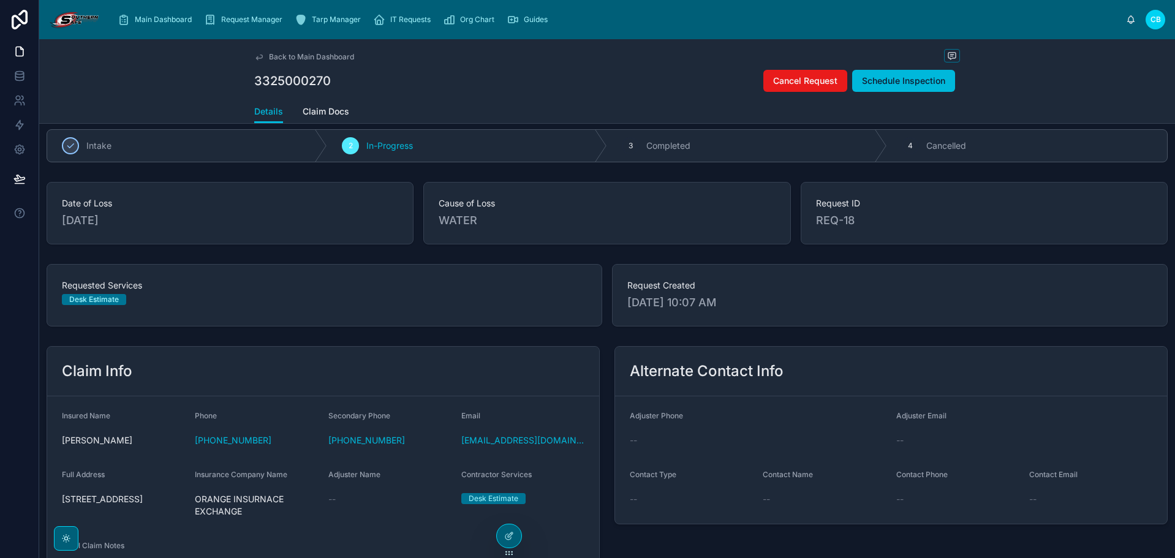
click at [347, 113] on div "Details Claim Docs" at bounding box center [607, 111] width 706 height 23
click at [331, 115] on span "Claim Docs" at bounding box center [326, 111] width 47 height 12
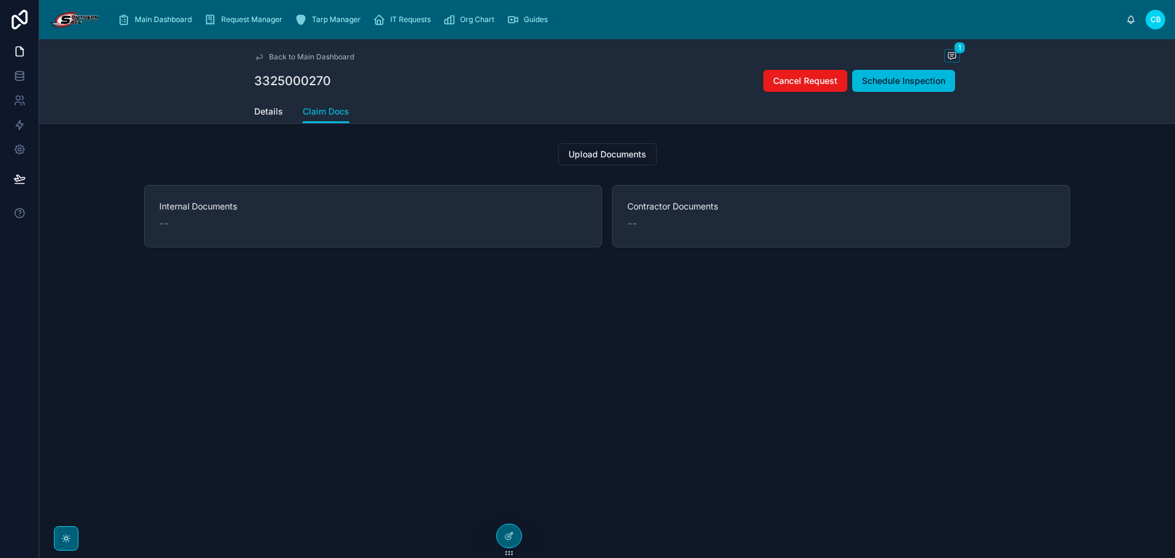
click at [684, 88] on div "3325000270 Cancel Request Schedule Inspection" at bounding box center [607, 80] width 706 height 23
click at [615, 153] on span "Upload Documents" at bounding box center [608, 154] width 78 height 12
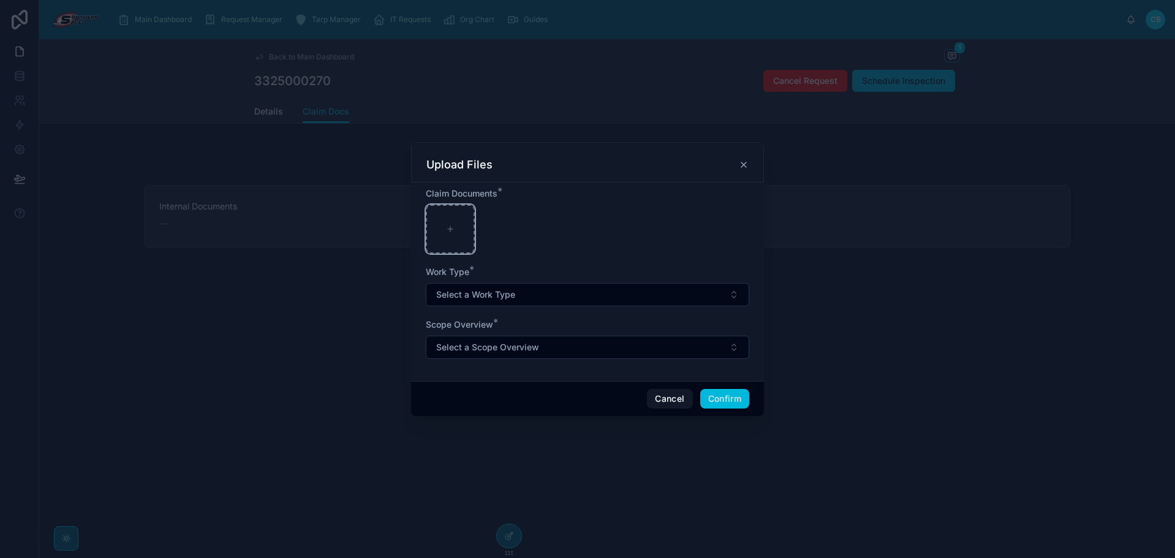
click at [455, 233] on div at bounding box center [450, 229] width 49 height 49
type input "**********"
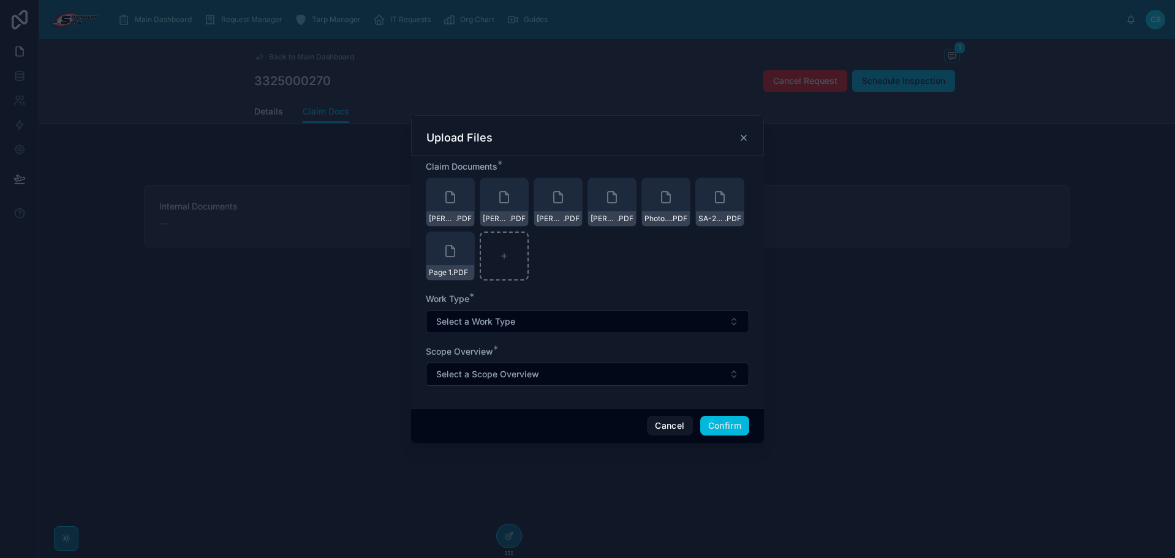
click at [596, 319] on button "Select a Work Type" at bounding box center [588, 321] width 324 height 23
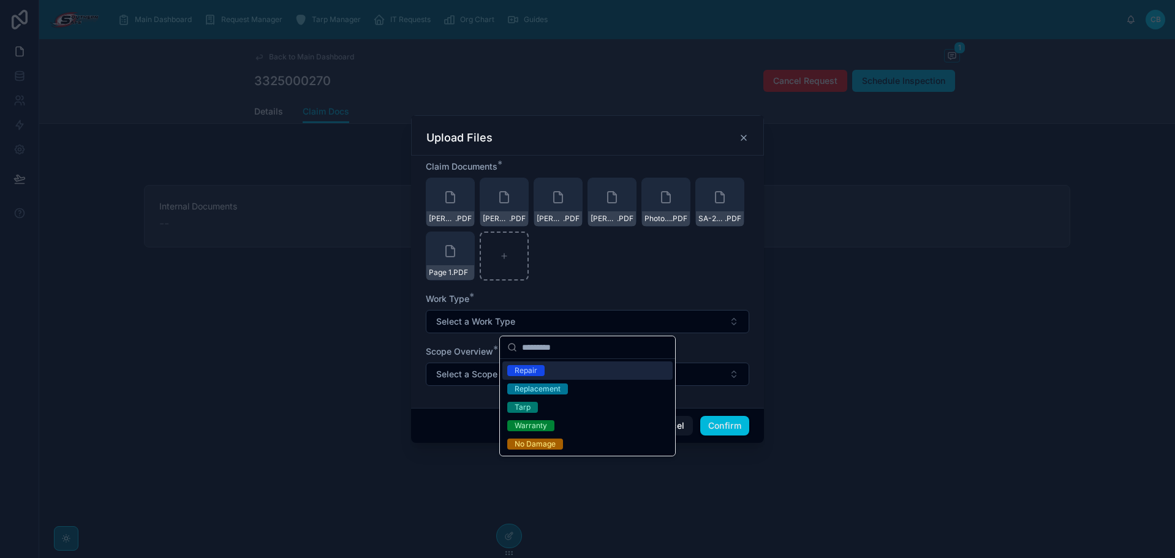
drag, startPoint x: 653, startPoint y: 282, endPoint x: 665, endPoint y: 307, distance: 27.7
click at [653, 282] on form "Claim Documents * Adams Encap Crawlspace bid .PDF Adams Permit Crawlspace bid .…" at bounding box center [588, 280] width 324 height 238
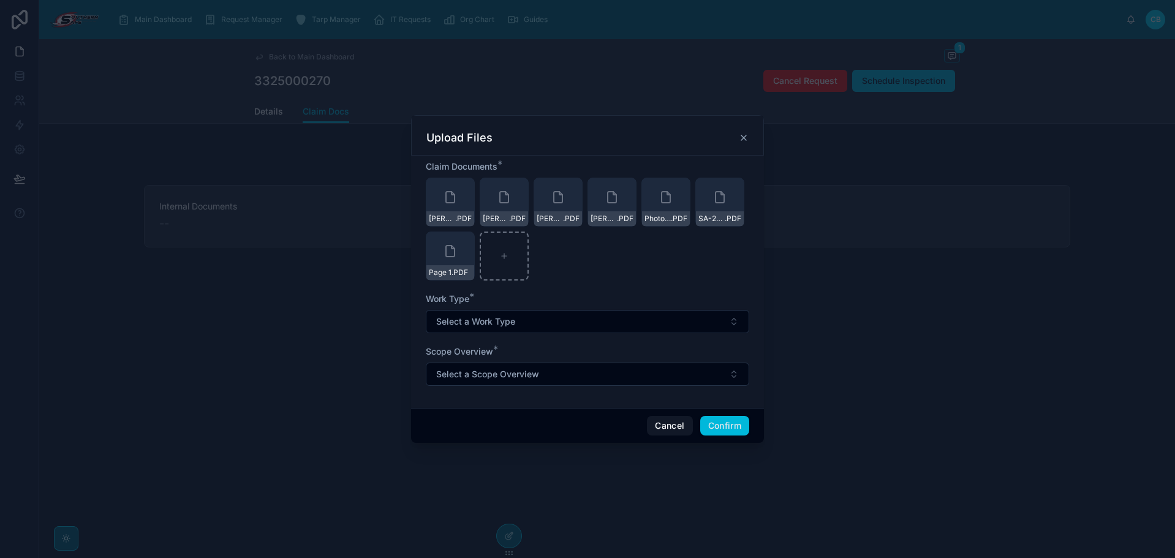
click at [743, 429] on button "Confirm" at bounding box center [724, 426] width 49 height 20
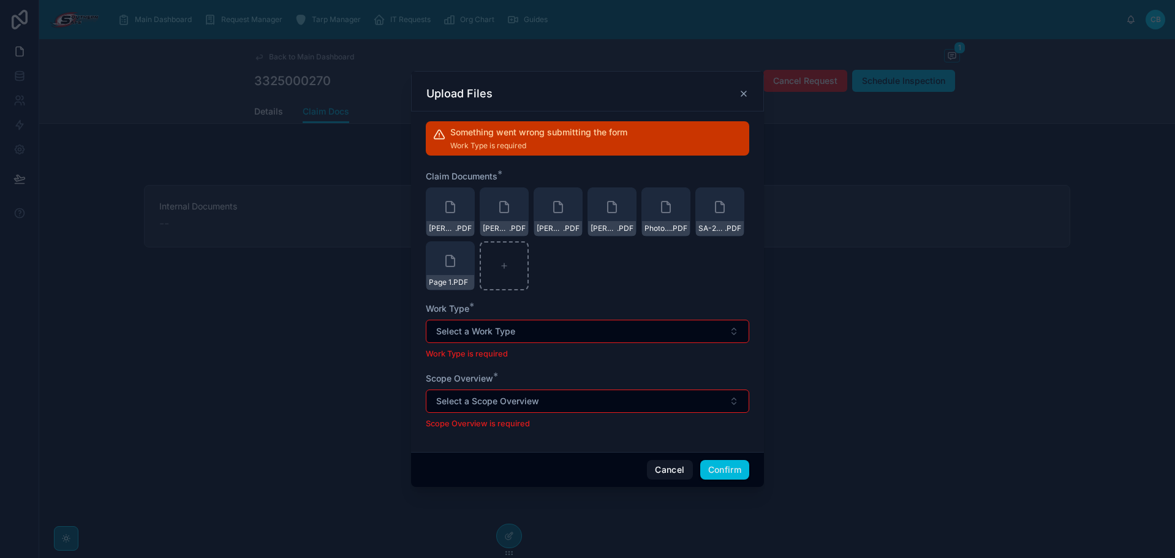
click at [729, 427] on p "Scope Overview is required" at bounding box center [588, 424] width 324 height 12
click at [507, 537] on div at bounding box center [587, 279] width 1175 height 558
click at [667, 469] on button "Cancel" at bounding box center [669, 470] width 45 height 20
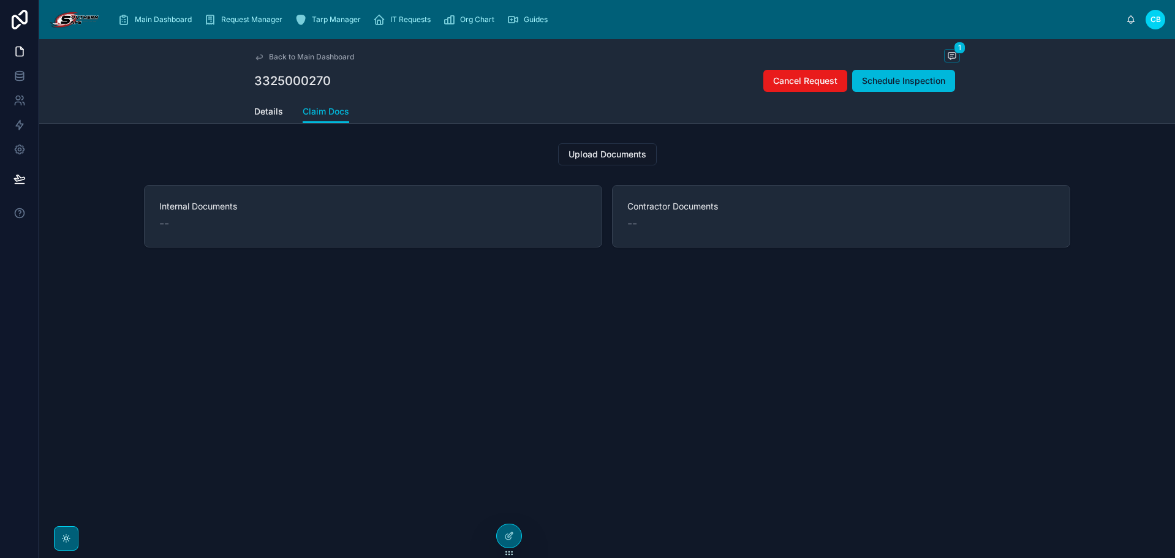
click at [520, 534] on div at bounding box center [509, 536] width 26 height 25
click at [516, 536] on div at bounding box center [509, 536] width 25 height 23
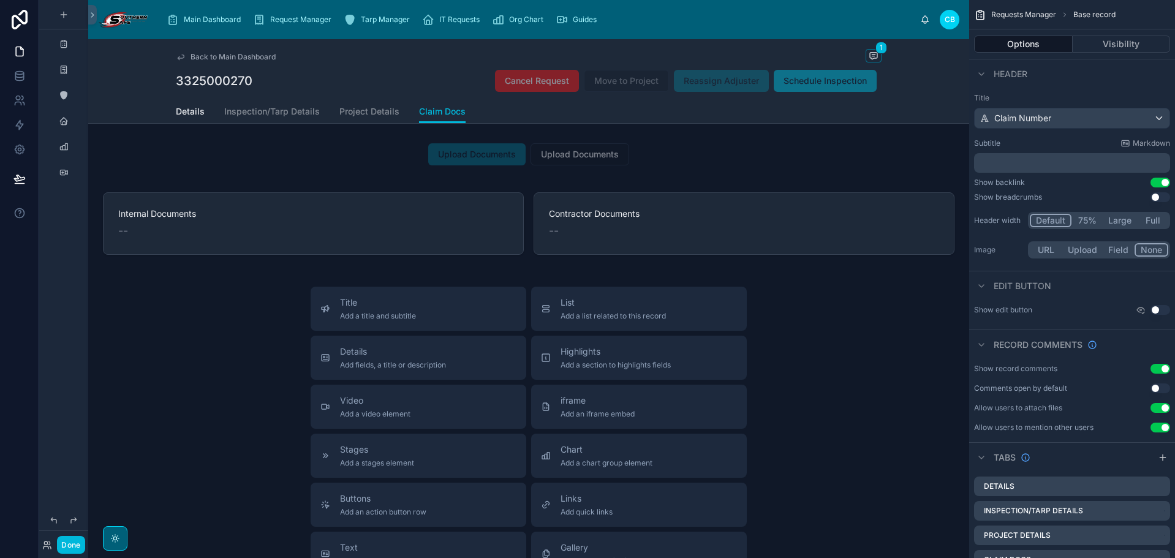
click at [560, 156] on div at bounding box center [528, 154] width 881 height 32
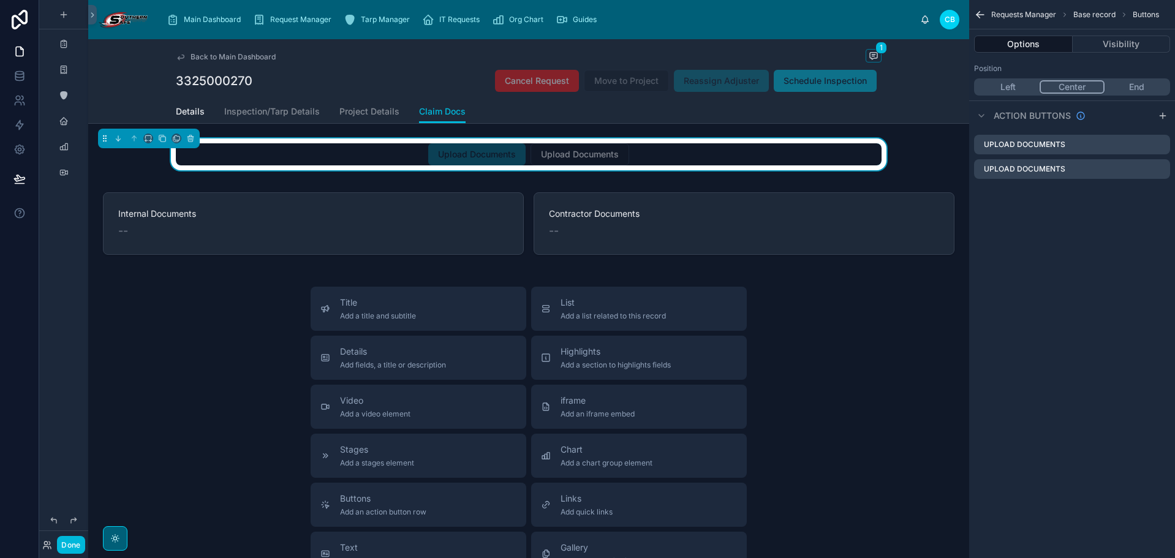
click at [0, 0] on icon "scrollable content" at bounding box center [0, 0] width 0 height 0
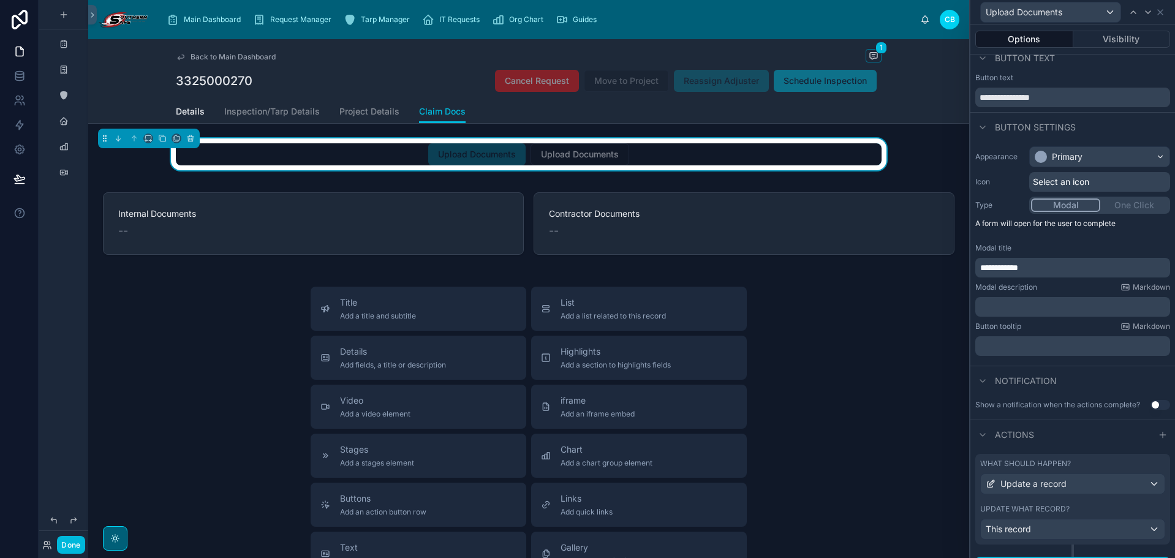
scroll to position [34, 0]
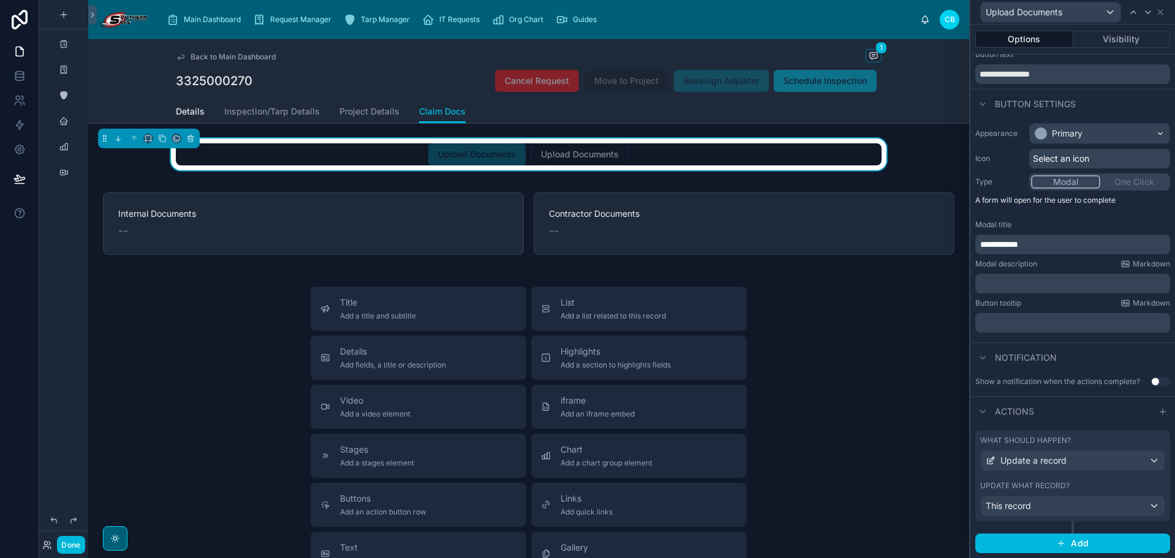
click at [1096, 447] on div "What should happen? Update a record" at bounding box center [1072, 454] width 185 height 36
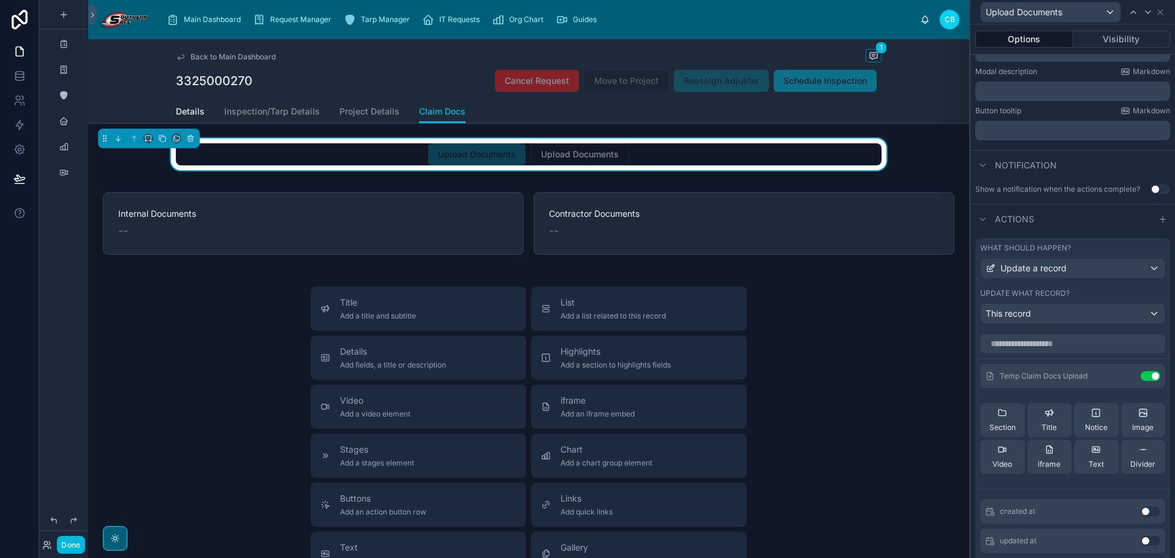
scroll to position [218, 0]
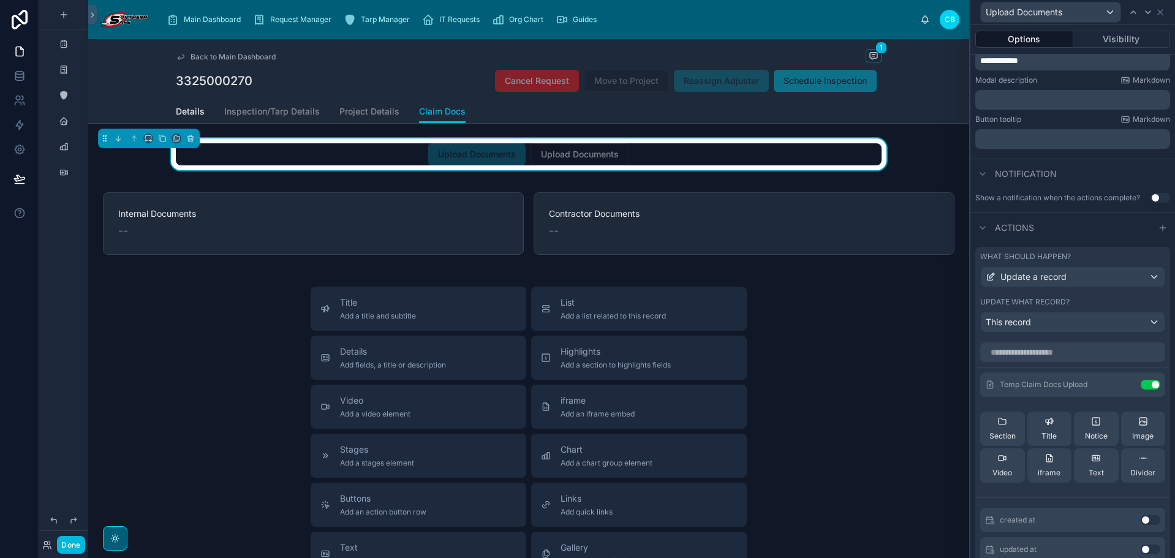
click at [909, 370] on div "Title Add a title and subtitle List Add a list related to this record Details A…" at bounding box center [528, 505] width 881 height 436
click at [1150, 11] on icon at bounding box center [1148, 12] width 5 height 2
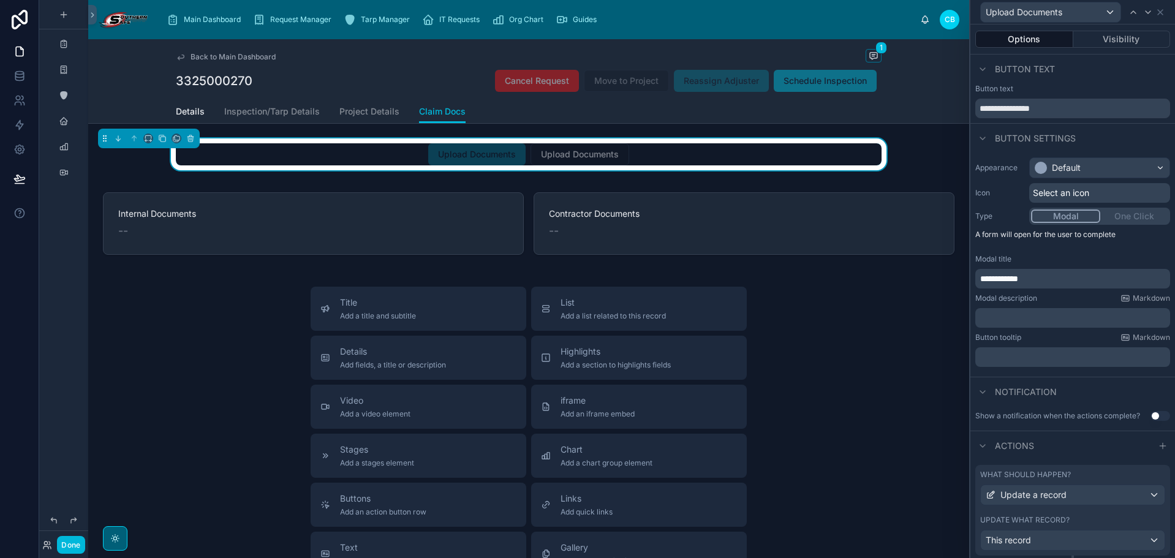
scroll to position [34, 0]
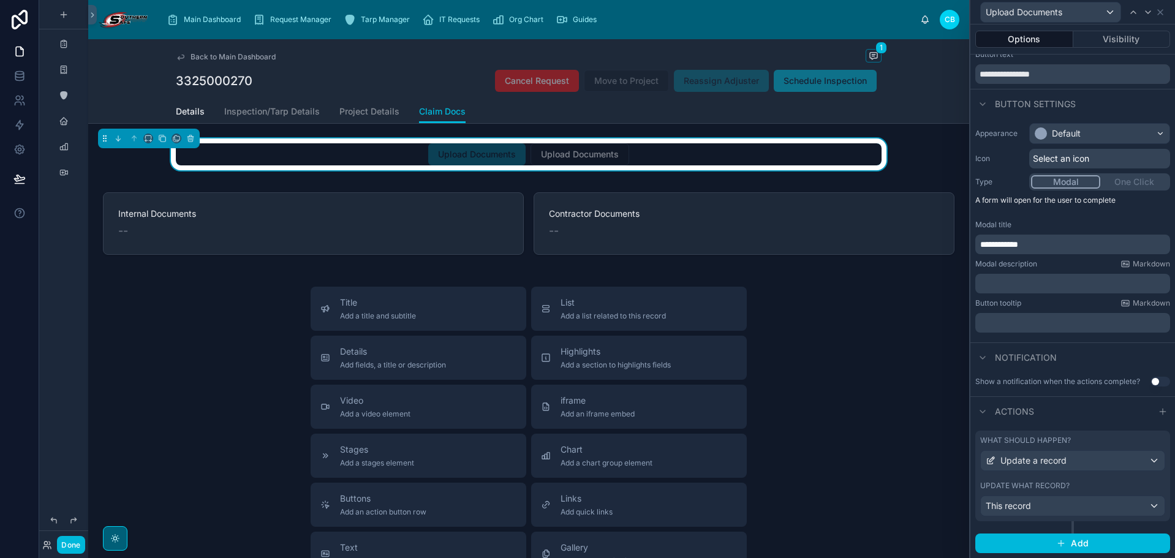
click at [1089, 434] on div "What should happen? Update a record Update what record? This record" at bounding box center [1073, 476] width 195 height 91
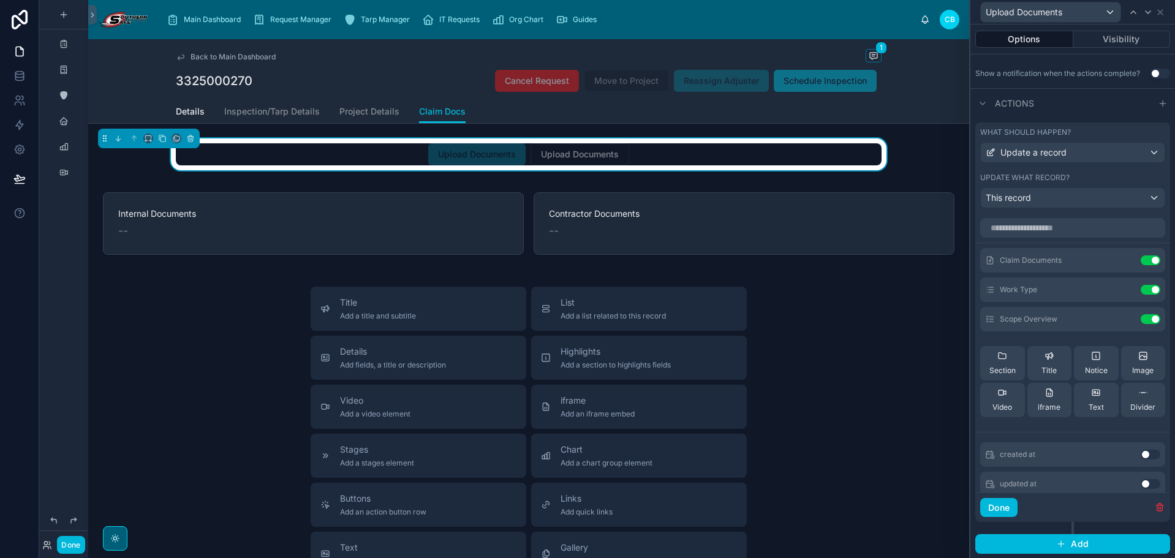
scroll to position [343, 0]
click at [0, 0] on icon at bounding box center [0, 0] width 0 height 0
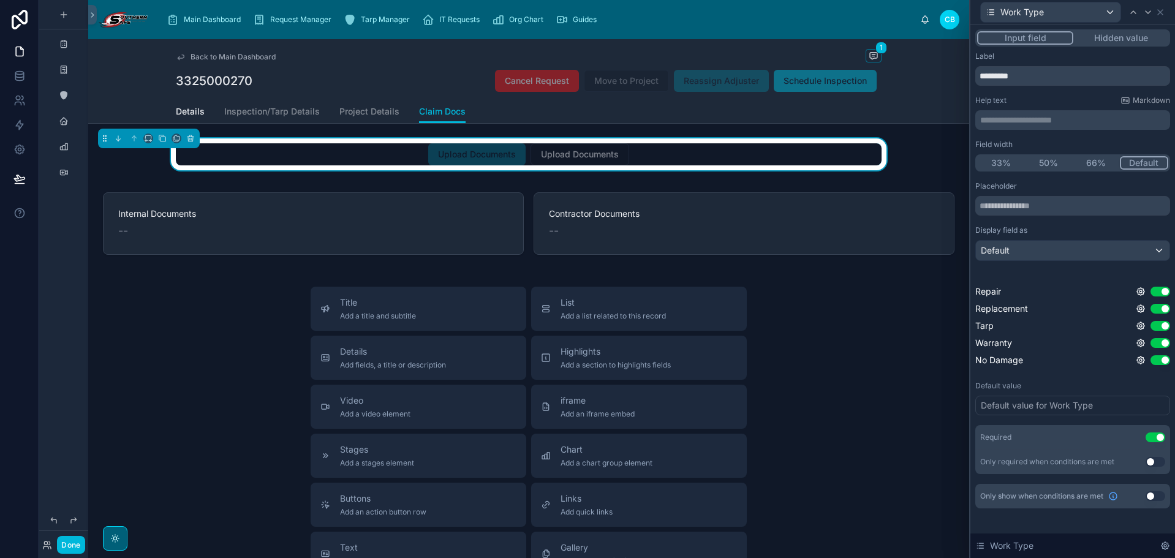
click at [1153, 441] on button "Use setting" at bounding box center [1156, 438] width 20 height 10
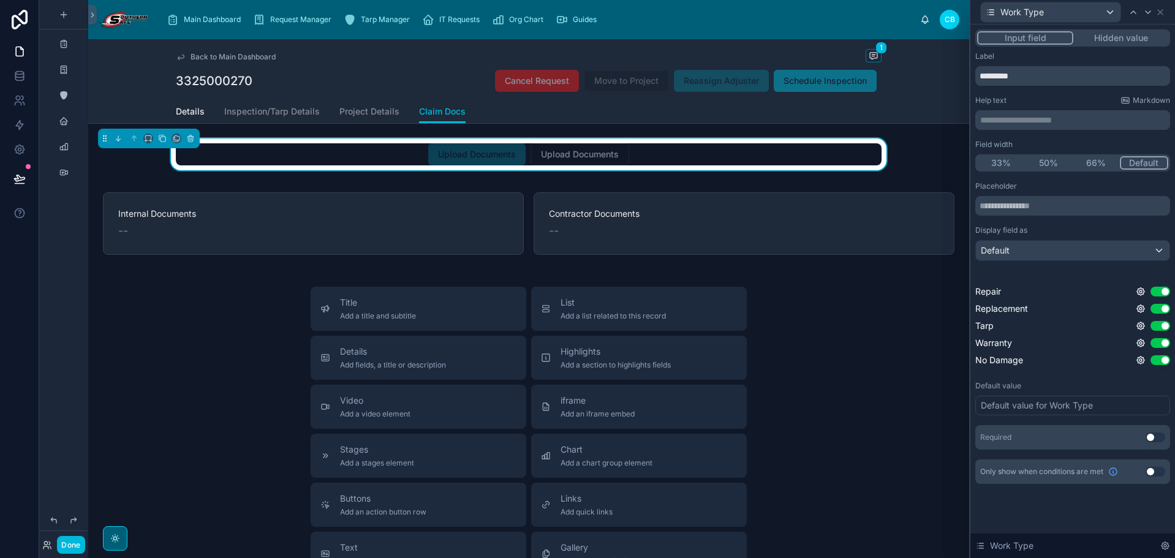
click at [1146, 11] on icon at bounding box center [1148, 12] width 5 height 2
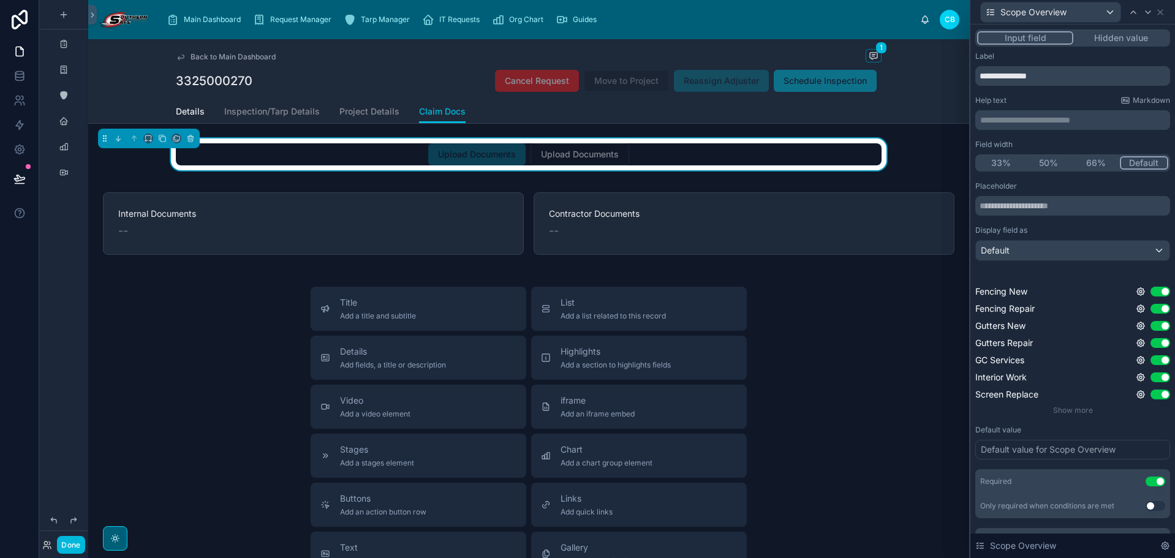
click at [1148, 480] on button "Use setting" at bounding box center [1156, 482] width 20 height 10
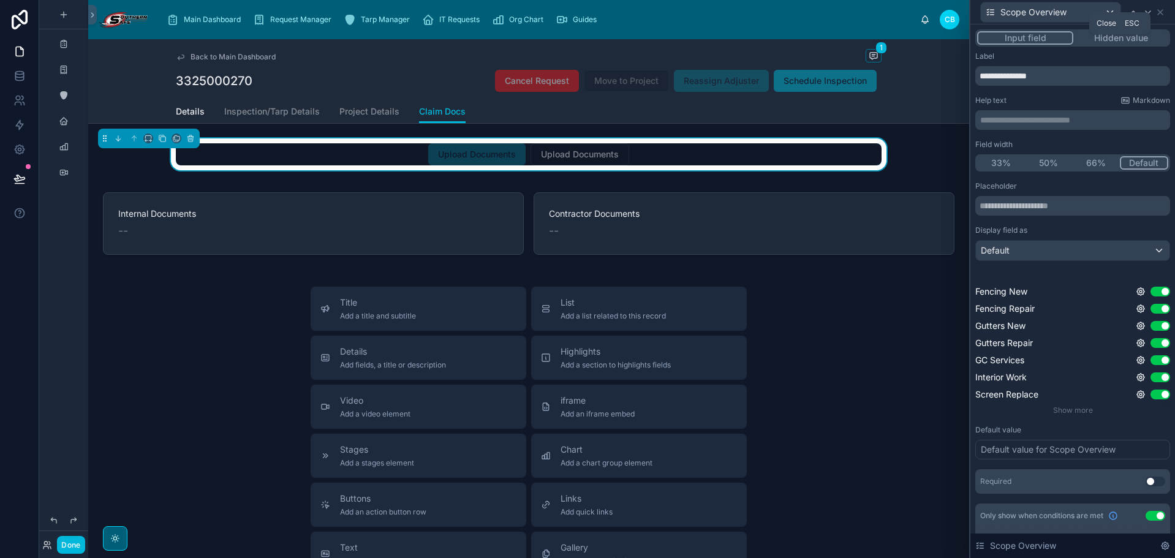
click at [1159, 12] on icon at bounding box center [1161, 12] width 10 height 10
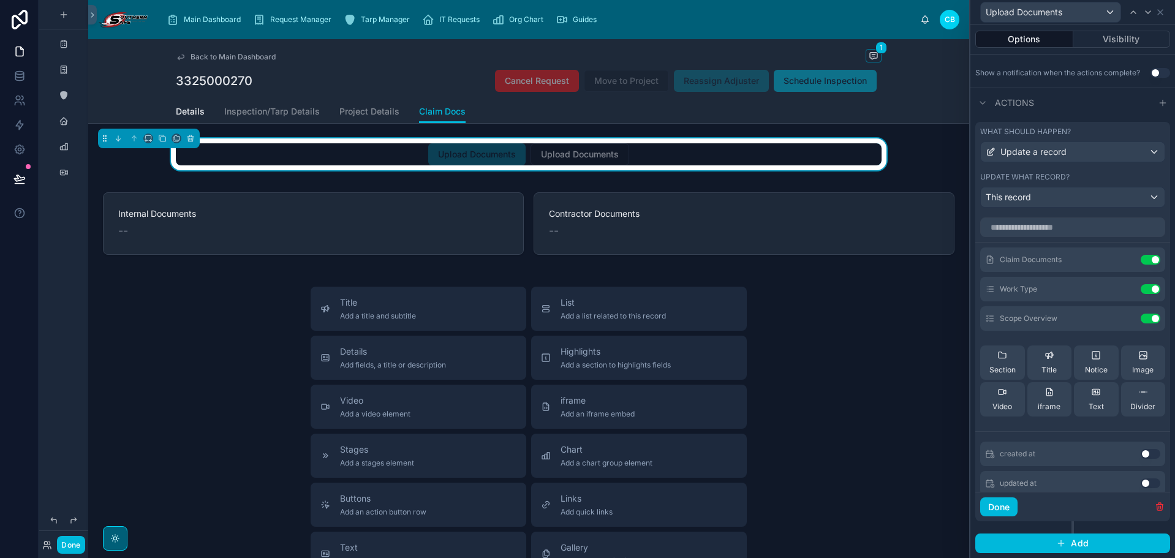
click at [1013, 514] on button "Done" at bounding box center [998, 508] width 37 height 20
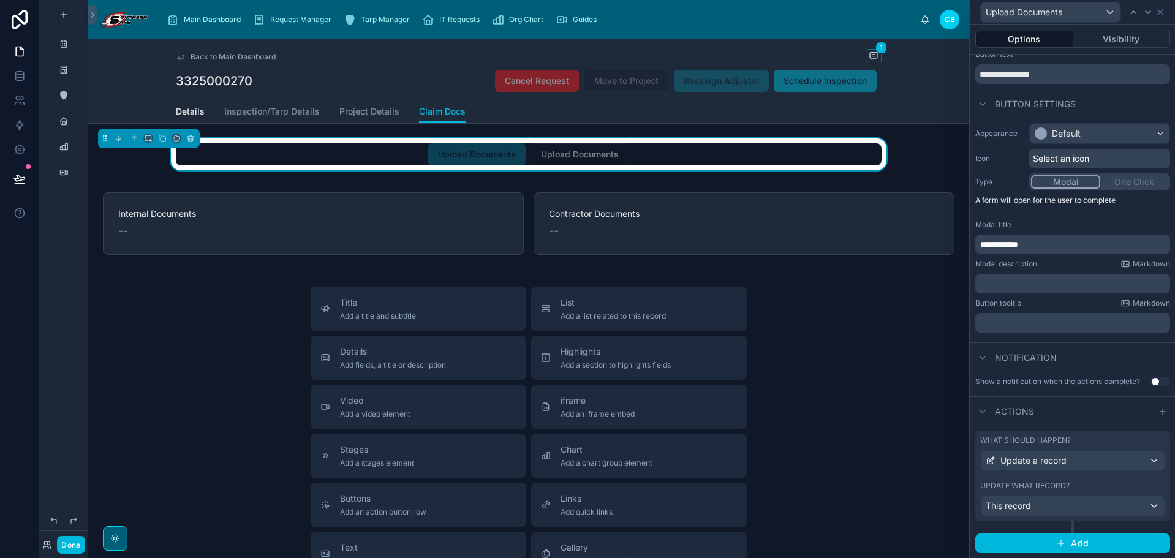
scroll to position [34, 0]
click at [78, 548] on button "Done" at bounding box center [71, 545] width 28 height 18
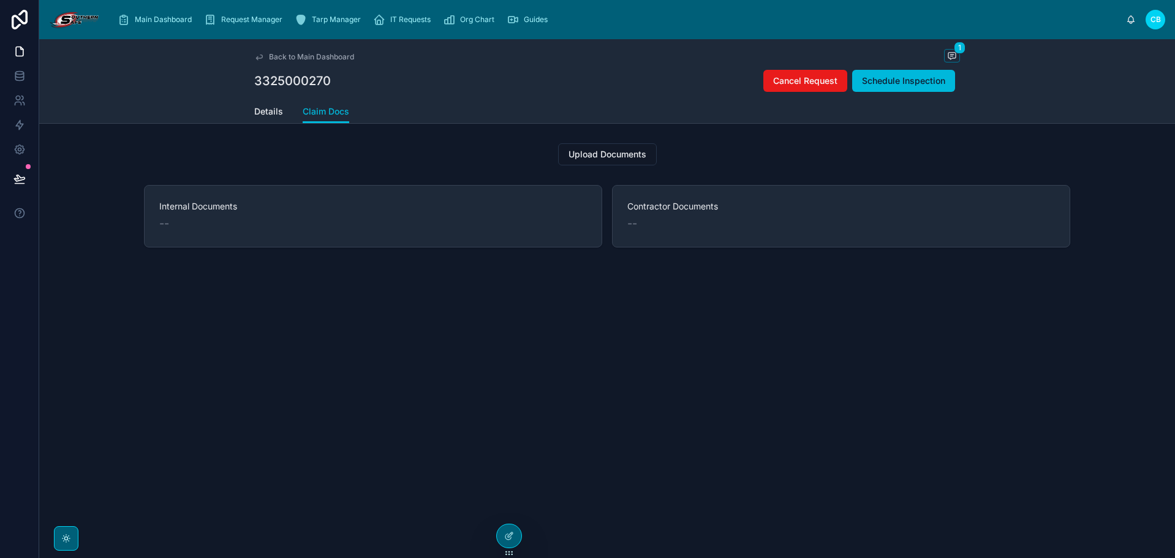
click at [646, 145] on button "Upload Documents" at bounding box center [607, 154] width 99 height 22
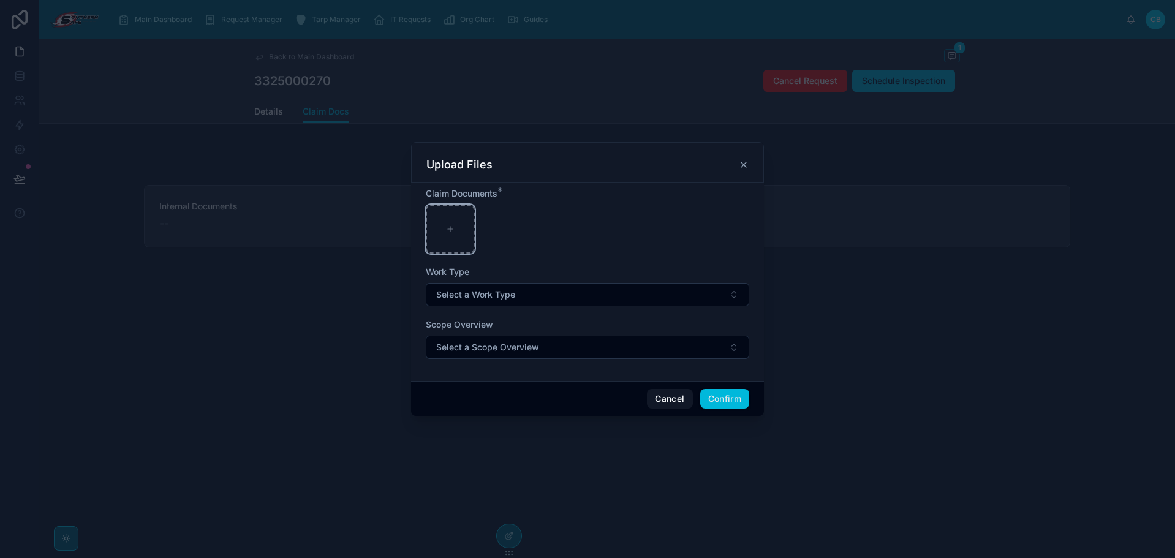
click at [438, 237] on div at bounding box center [450, 229] width 49 height 49
type input "**********"
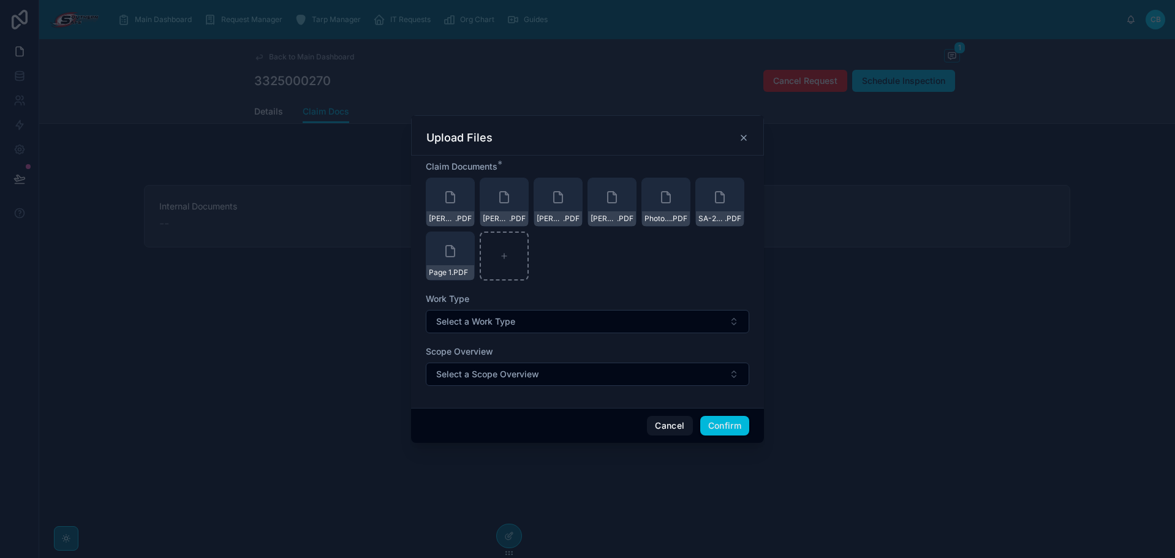
click at [724, 407] on div "Claim Documents * Adams Encap Crawlspace bid .PDF Adams Permit Crawlspace bid .…" at bounding box center [587, 282] width 353 height 252
click at [728, 429] on button "Confirm" at bounding box center [724, 426] width 49 height 20
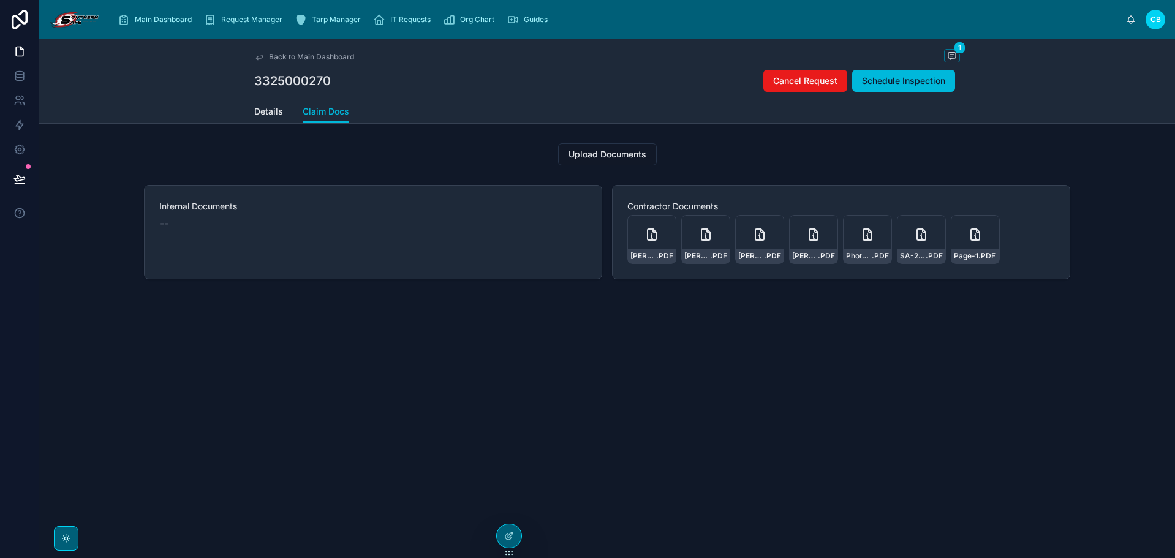
click at [268, 113] on span "Details" at bounding box center [268, 111] width 29 height 12
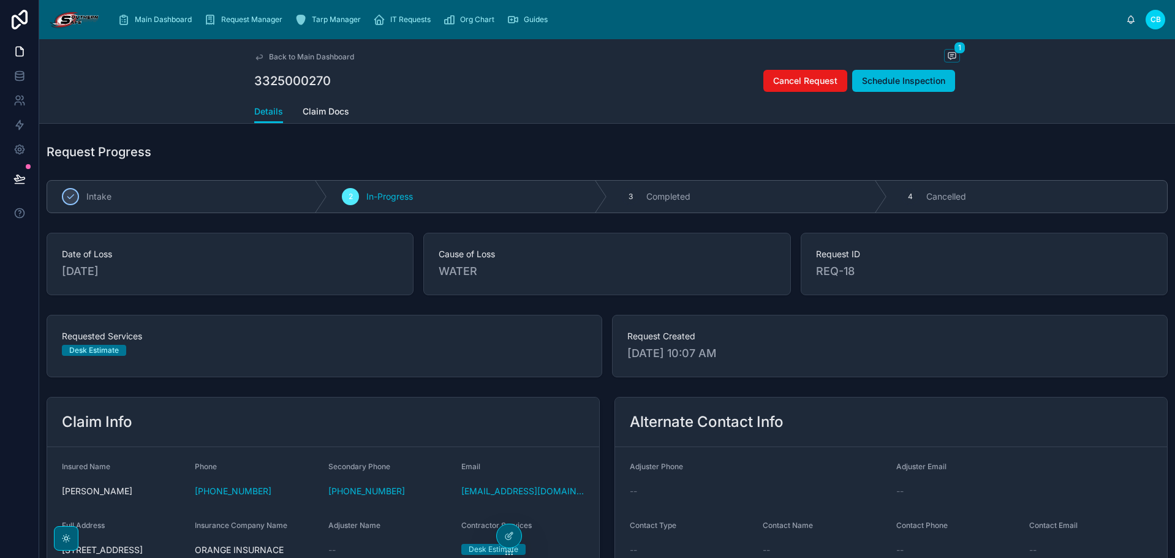
click at [540, 97] on div "Back to Main Dashboard 1 3325000270 Cancel Request Schedule Inspection" at bounding box center [607, 69] width 706 height 61
click at [957, 51] on span "1" at bounding box center [960, 48] width 12 height 12
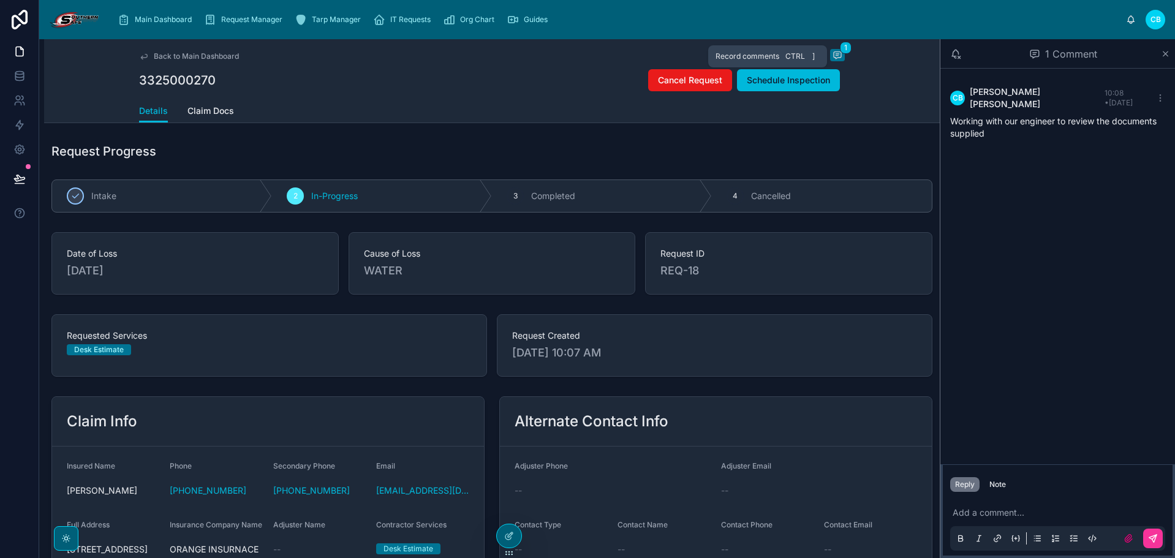
click at [835, 58] on icon at bounding box center [837, 55] width 7 height 7
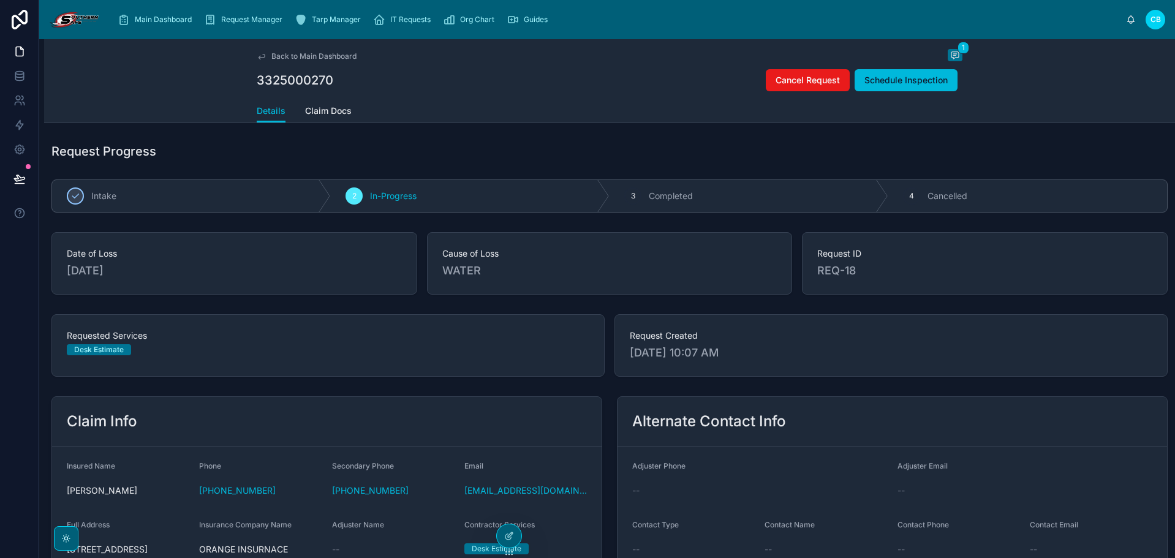
click at [565, 72] on div "3325000270 Cancel Request Schedule Inspection" at bounding box center [610, 80] width 706 height 23
click at [289, 54] on span "Back to Main Dashboard" at bounding box center [313, 56] width 85 height 10
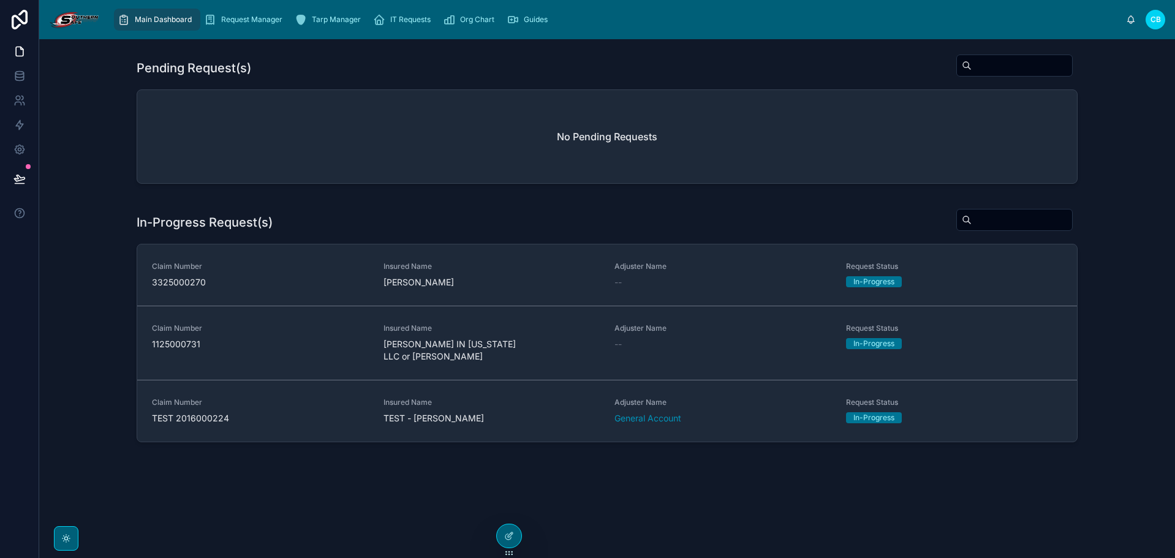
click at [284, 63] on div "Pending Request(s)" at bounding box center [607, 68] width 941 height 28
click at [20, 80] on icon at bounding box center [19, 78] width 8 height 5
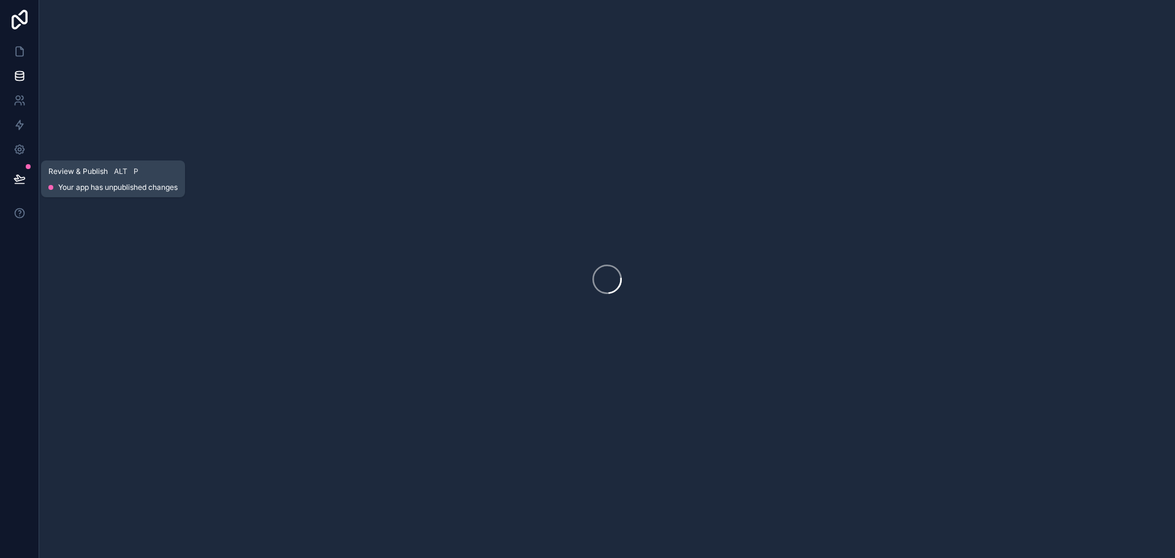
click at [18, 174] on icon at bounding box center [19, 179] width 12 height 12
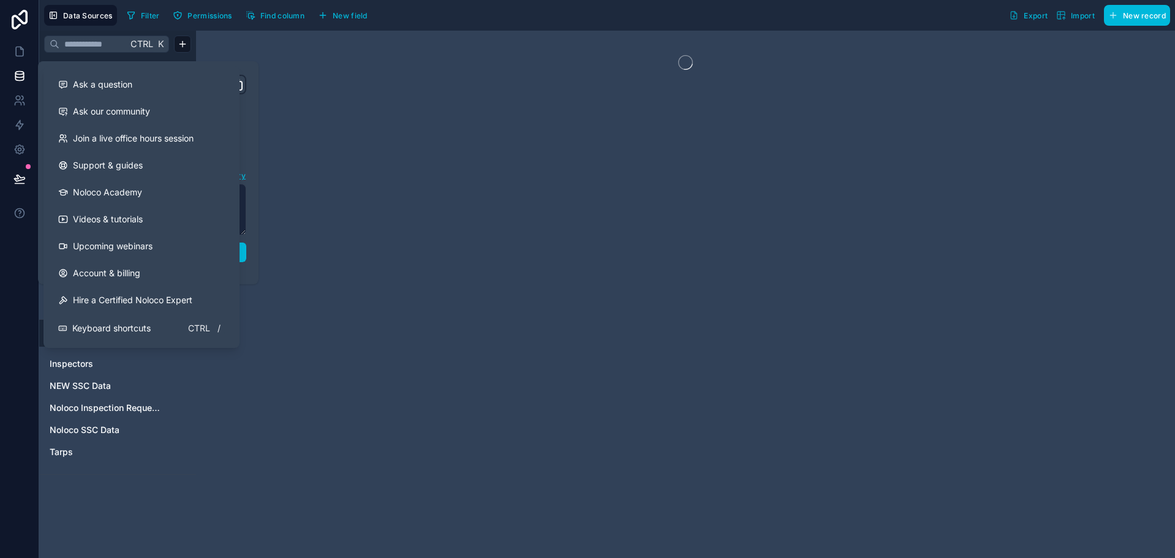
click at [85, 255] on link "Upcoming webinars" at bounding box center [141, 246] width 186 height 27
click at [23, 183] on icon at bounding box center [19, 179] width 12 height 12
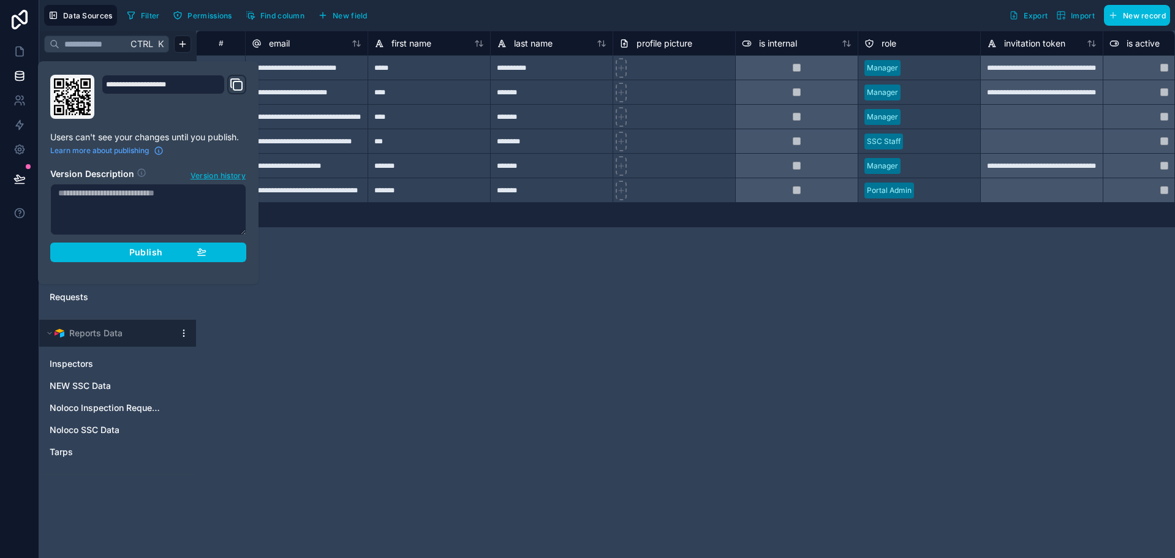
click at [78, 249] on button "Publish" at bounding box center [148, 253] width 196 height 20
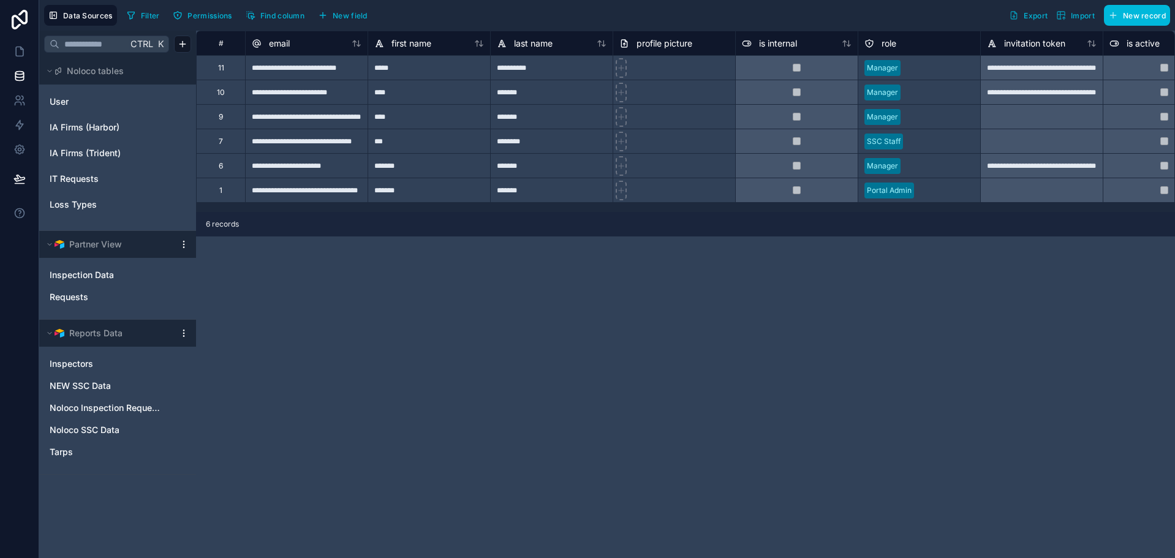
click at [352, 290] on div "**********" at bounding box center [685, 295] width 979 height 528
click at [18, 47] on icon at bounding box center [19, 51] width 7 height 9
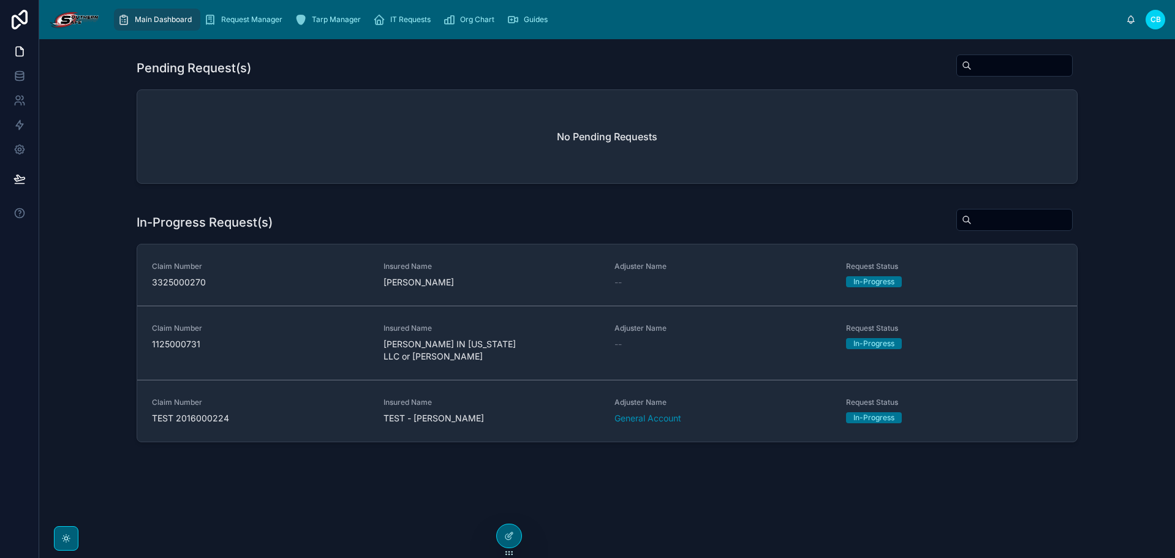
click at [1099, 68] on div "Pending Request(s) No Pending Requests" at bounding box center [607, 121] width 1116 height 145
click at [860, 51] on div "Pending Request(s) No Pending Requests" at bounding box center [607, 121] width 1116 height 145
click at [625, 21] on div "Main Dashboard Request Manager Tarp Manager IT Requests Org Chart Guides" at bounding box center [617, 19] width 1017 height 27
click at [614, 23] on div "Main Dashboard Request Manager Tarp Manager IT Requests Org Chart Guides" at bounding box center [617, 19] width 1017 height 27
click at [104, 64] on div "Pending Request(s) No Pending Requests" at bounding box center [607, 121] width 1116 height 145
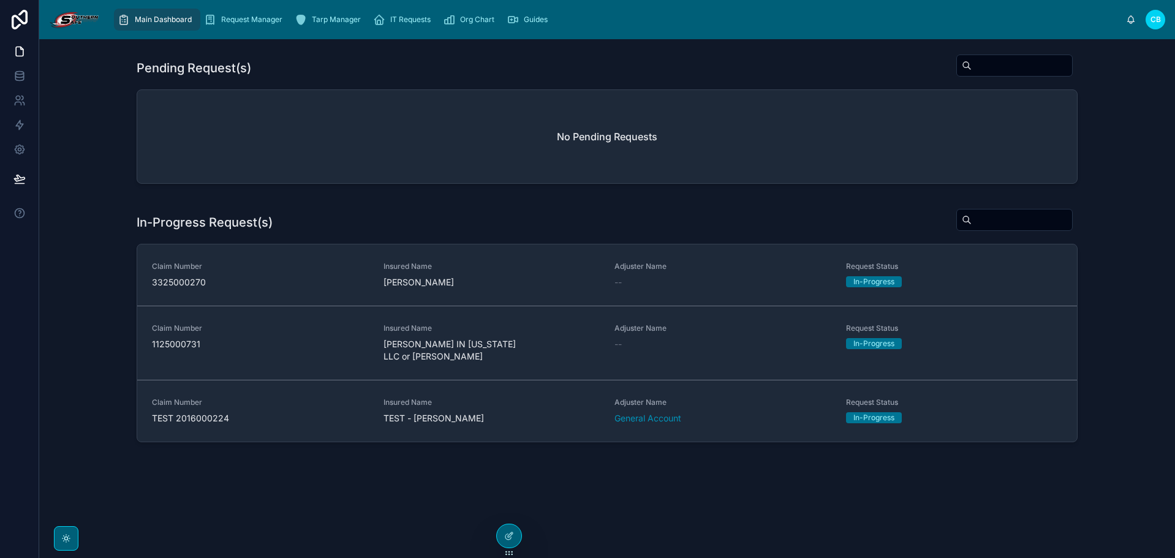
click at [16, 18] on icon at bounding box center [19, 20] width 25 height 20
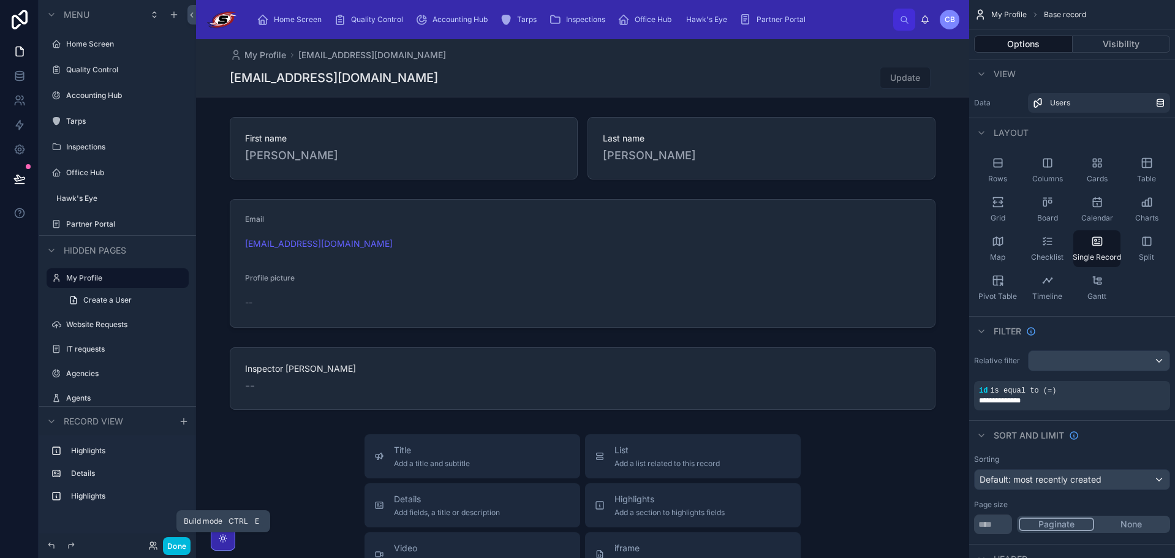
click at [180, 550] on button "Done" at bounding box center [177, 546] width 28 height 18
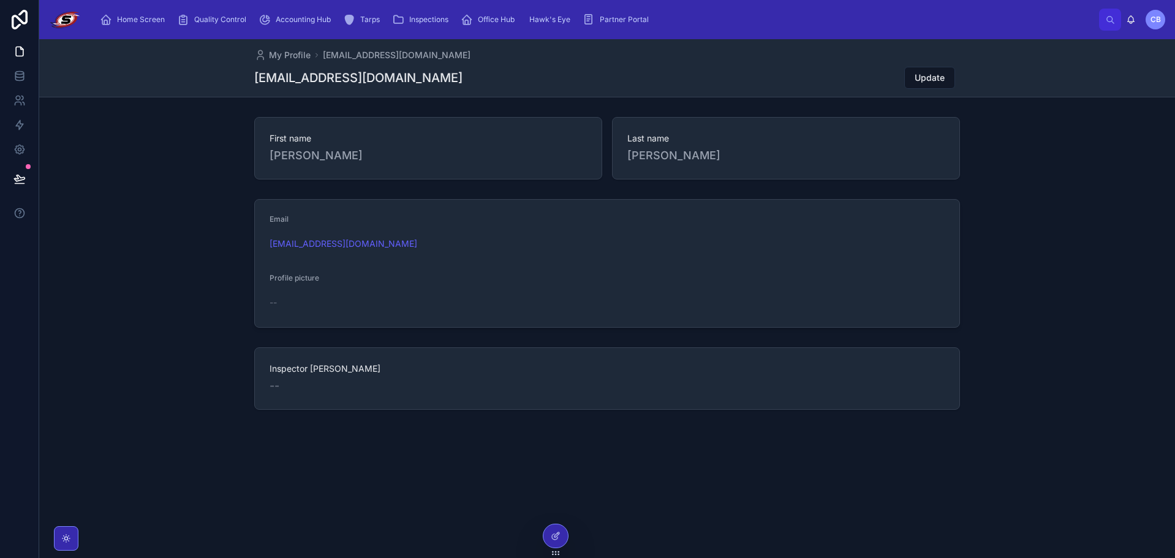
click at [609, 19] on span "Partner Portal" at bounding box center [624, 20] width 49 height 10
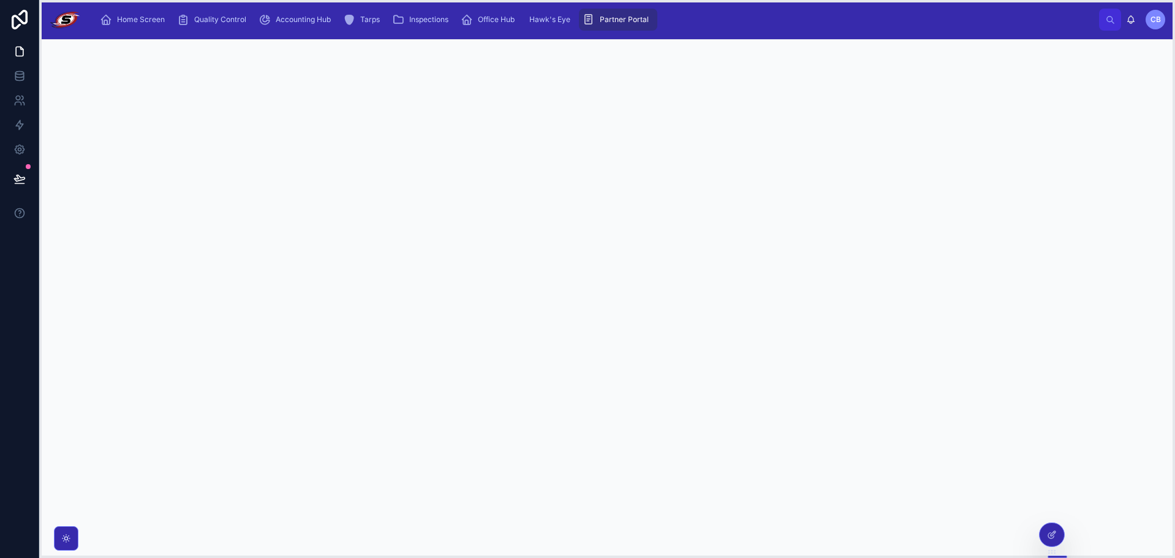
drag, startPoint x: 555, startPoint y: 554, endPoint x: 1053, endPoint y: 553, distance: 497.6
click at [1052, 553] on icon at bounding box center [1052, 553] width 1 height 1
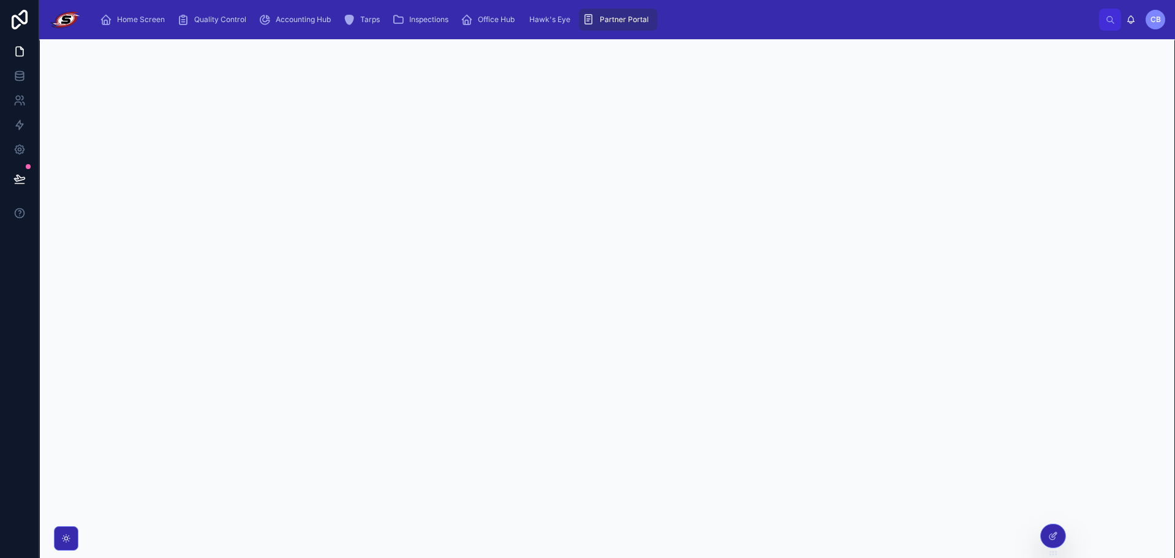
click at [1053, 540] on icon at bounding box center [1053, 537] width 6 height 6
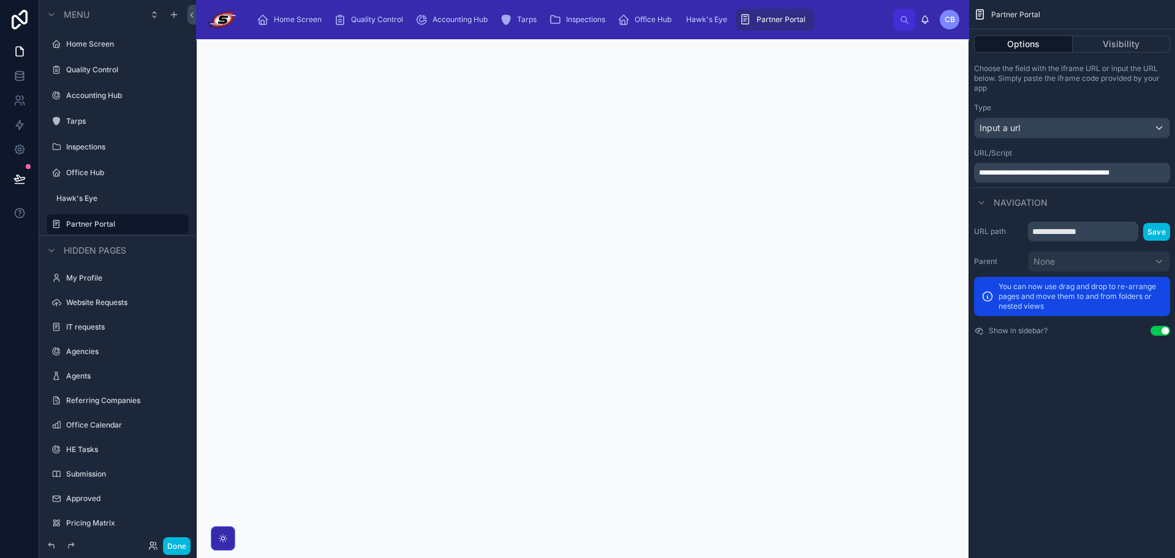
click at [847, 28] on div "Home Screen Quality Control Accounting Hub Tarps Inspections Office Hub Hawk's …" at bounding box center [570, 19] width 645 height 27
click at [843, 44] on div at bounding box center [582, 318] width 773 height 558
click at [842, 25] on div "Home Screen Quality Control Accounting Hub Tarps Inspections Office Hub Hawk's …" at bounding box center [570, 19] width 645 height 27
click at [868, 23] on div "Home Screen Quality Control Accounting Hub Tarps Inspections Office Hub Hawk's …" at bounding box center [570, 19] width 645 height 27
click at [174, 15] on icon "scrollable content" at bounding box center [174, 15] width 6 height 0
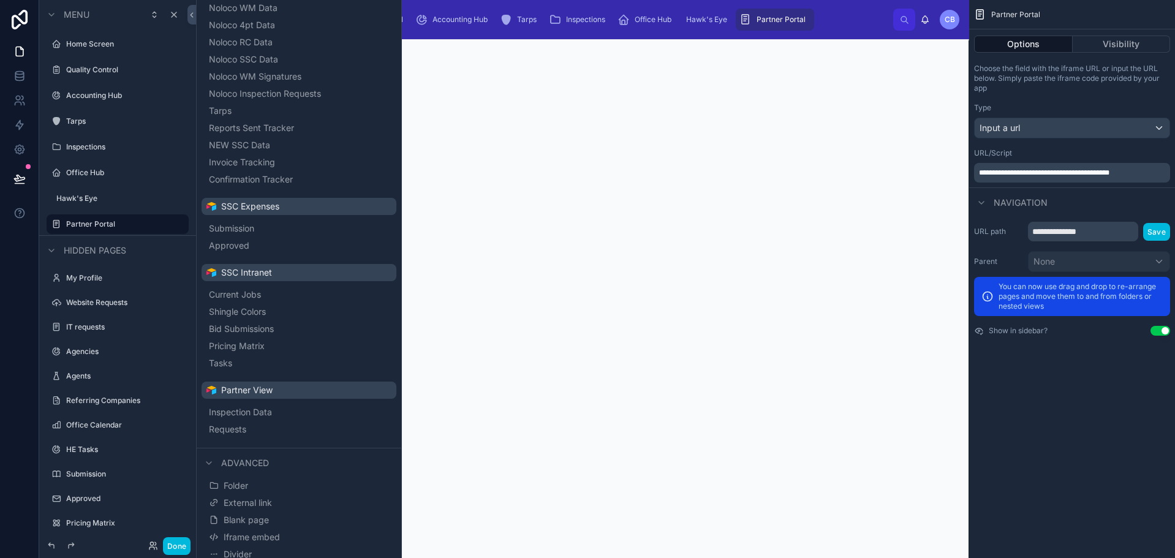
scroll to position [329, 0]
click at [262, 513] on span "Blank page" at bounding box center [246, 515] width 45 height 12
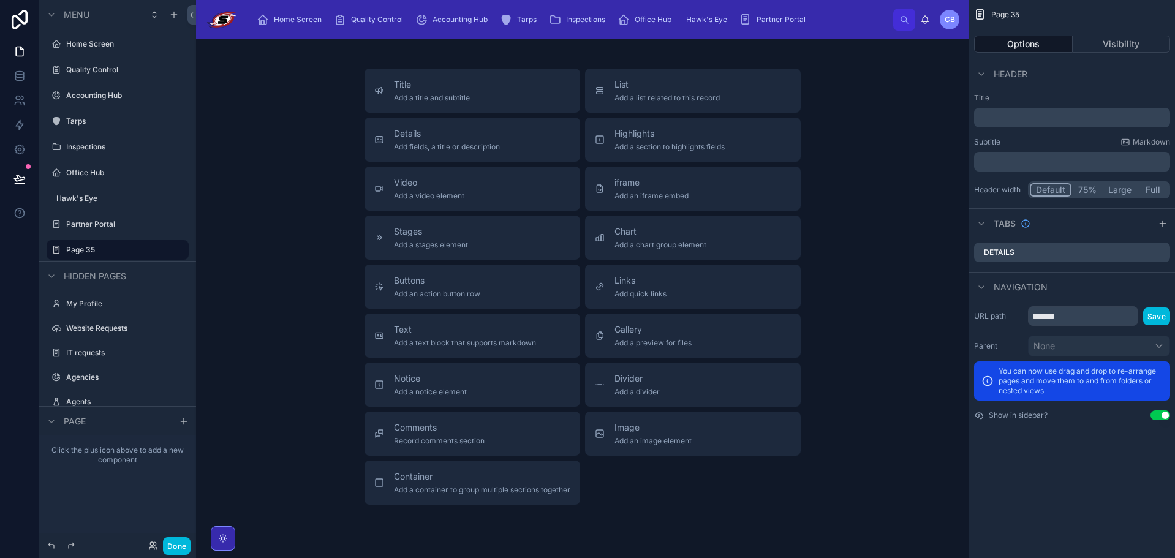
click at [605, 474] on div "Title Add a title and subtitle List Add a list related to this record Details A…" at bounding box center [583, 287] width 456 height 436
click at [616, 86] on span "List" at bounding box center [667, 84] width 105 height 12
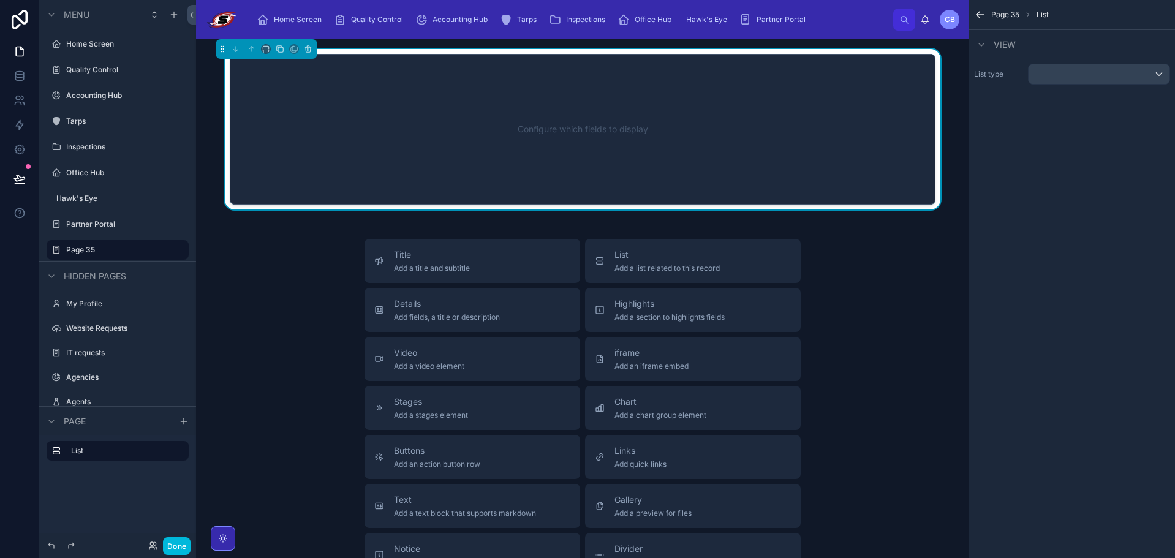
click at [611, 93] on div "Configure which fields to display" at bounding box center [582, 129] width 665 height 110
click at [402, 122] on div "Configure which fields to display" at bounding box center [582, 129] width 665 height 110
click at [408, 119] on div "Configure which fields to display" at bounding box center [582, 129] width 665 height 110
click at [563, 127] on div "Configure which fields to display" at bounding box center [582, 129] width 665 height 110
click at [0, 0] on icon "scrollable content" at bounding box center [0, 0] width 0 height 0
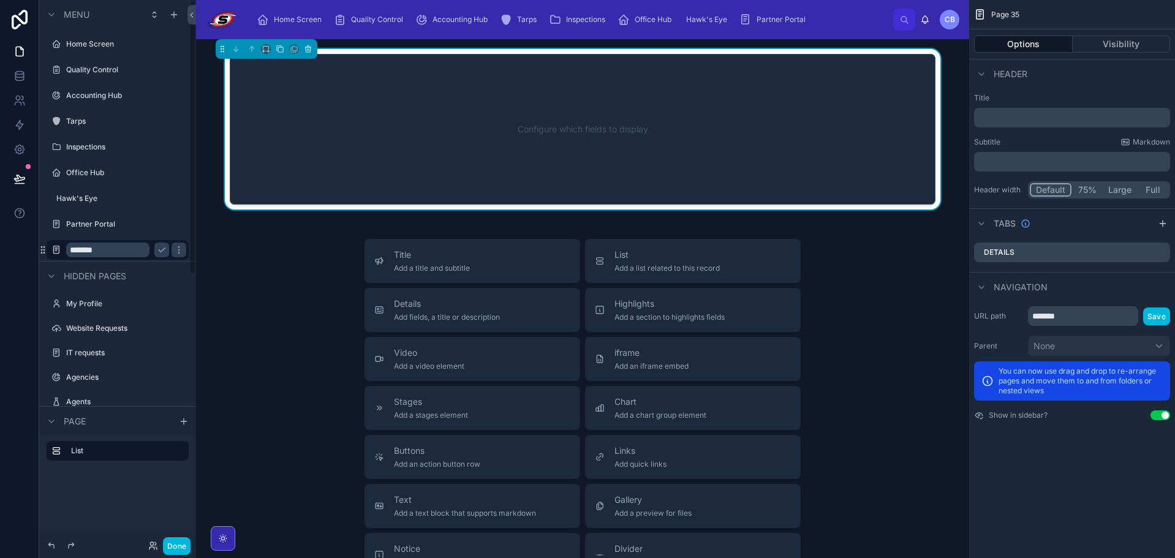
click at [134, 251] on input "*******" at bounding box center [107, 250] width 83 height 15
type input "*"
type input "********"
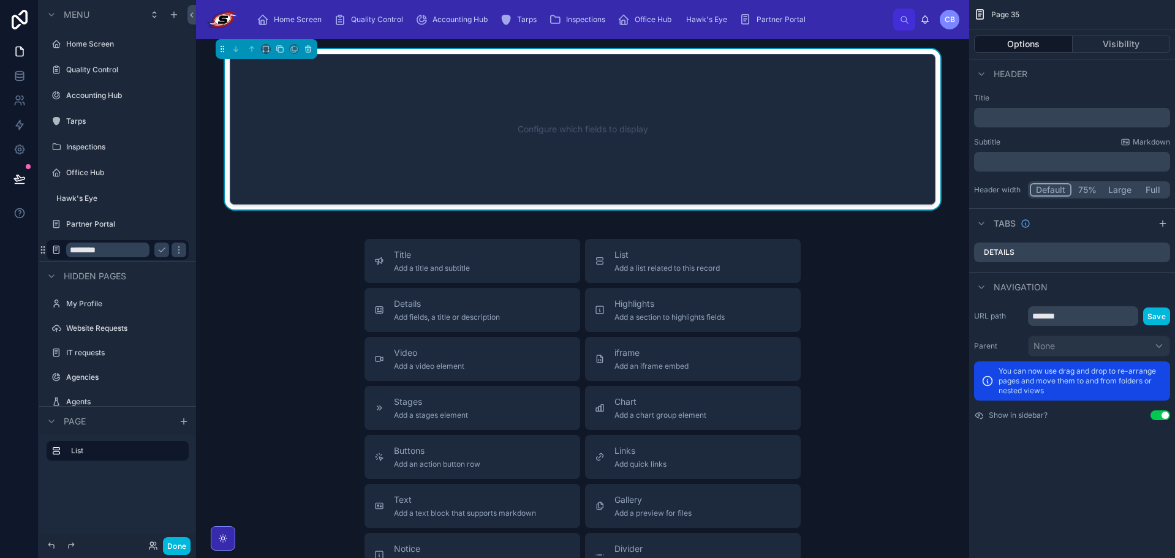
click at [159, 249] on icon "scrollable content" at bounding box center [162, 250] width 10 height 10
click at [1076, 313] on input "*******" at bounding box center [1083, 316] width 110 height 20
type input "********"
click at [1169, 318] on button "Save" at bounding box center [1156, 317] width 27 height 18
click at [1154, 319] on button "Save" at bounding box center [1156, 317] width 27 height 18
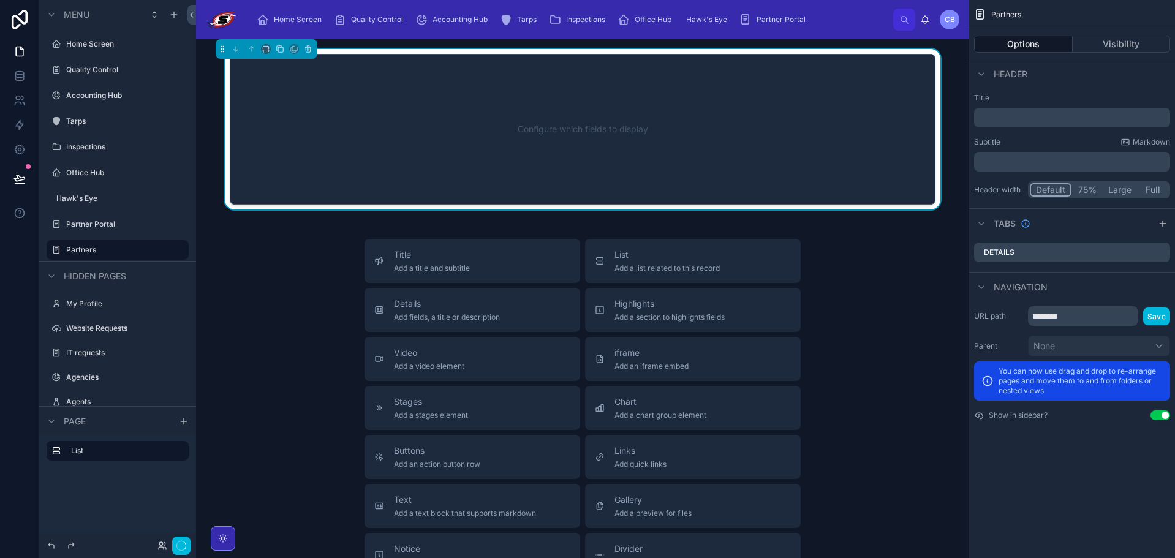
click at [1137, 287] on div "Navigation" at bounding box center [1072, 286] width 206 height 29
click at [842, 170] on div "Configure which fields to display" at bounding box center [582, 129] width 665 height 110
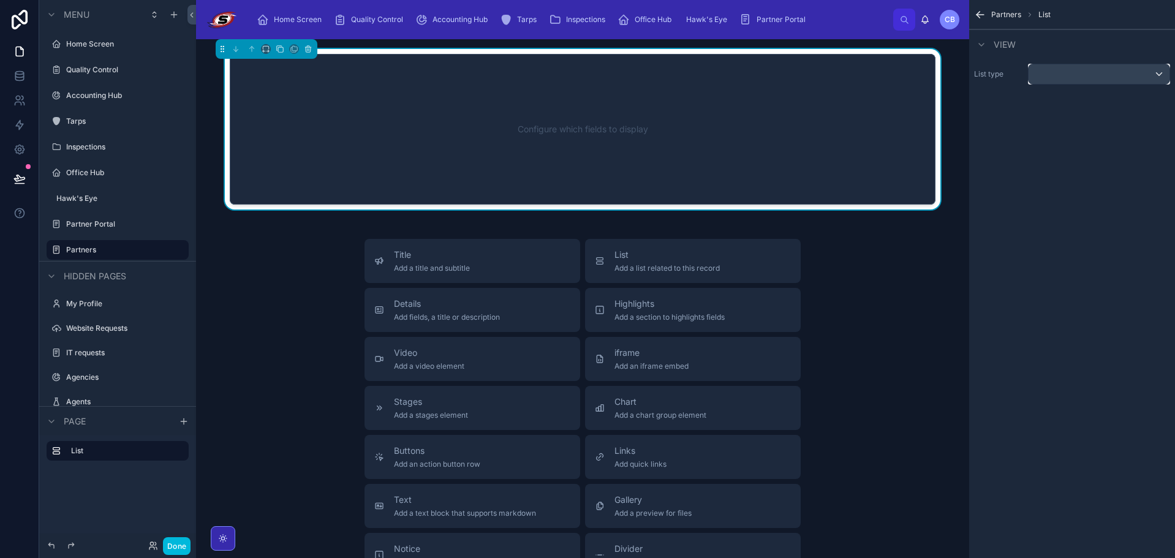
click at [1094, 83] on button "scrollable content" at bounding box center [1099, 74] width 142 height 21
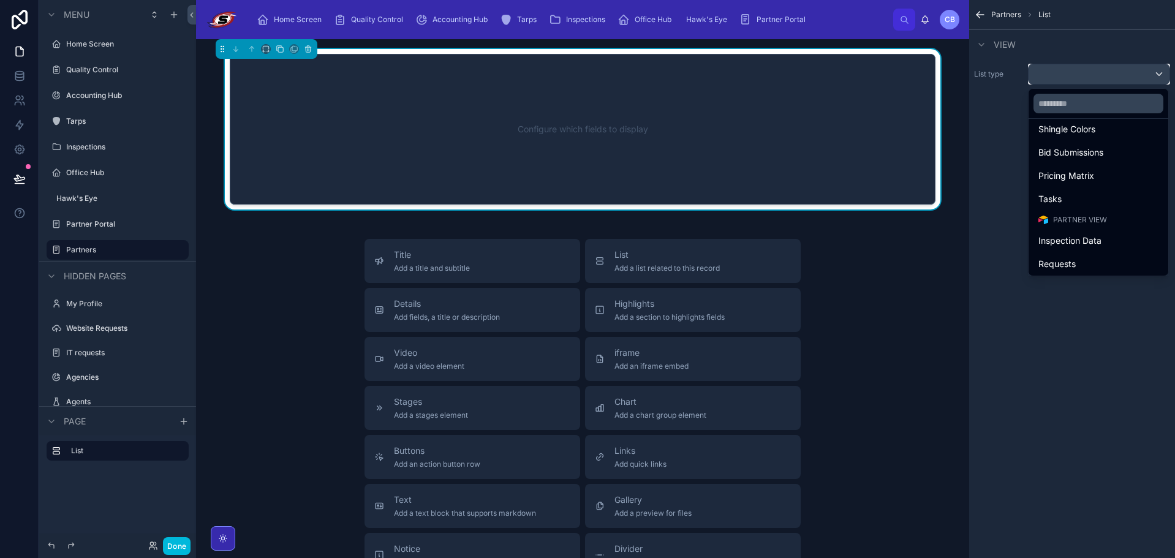
scroll to position [691, 0]
click at [1093, 262] on div "Requests" at bounding box center [1099, 262] width 120 height 15
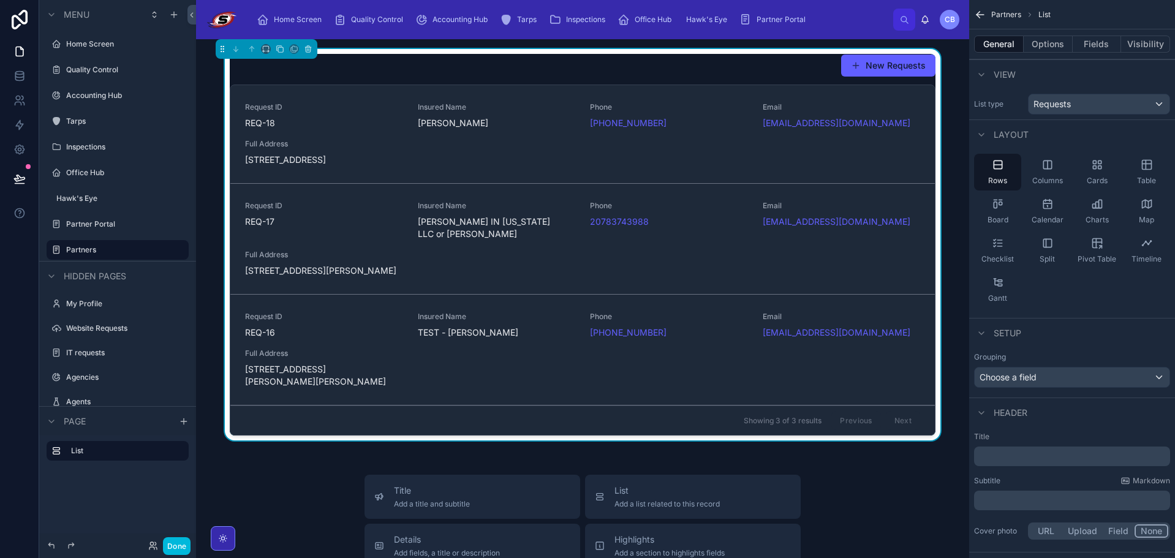
click at [631, 69] on div "New Requests" at bounding box center [583, 65] width 706 height 23
click at [643, 497] on span "List" at bounding box center [667, 491] width 105 height 12
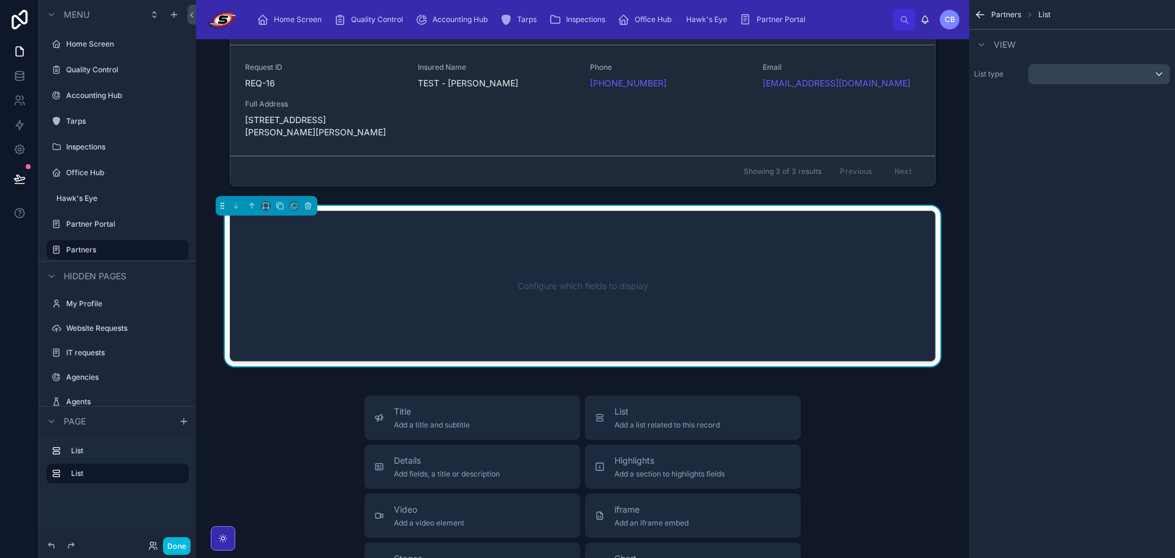
click at [740, 479] on div "Highlights Add a section to highlights fields" at bounding box center [693, 467] width 196 height 25
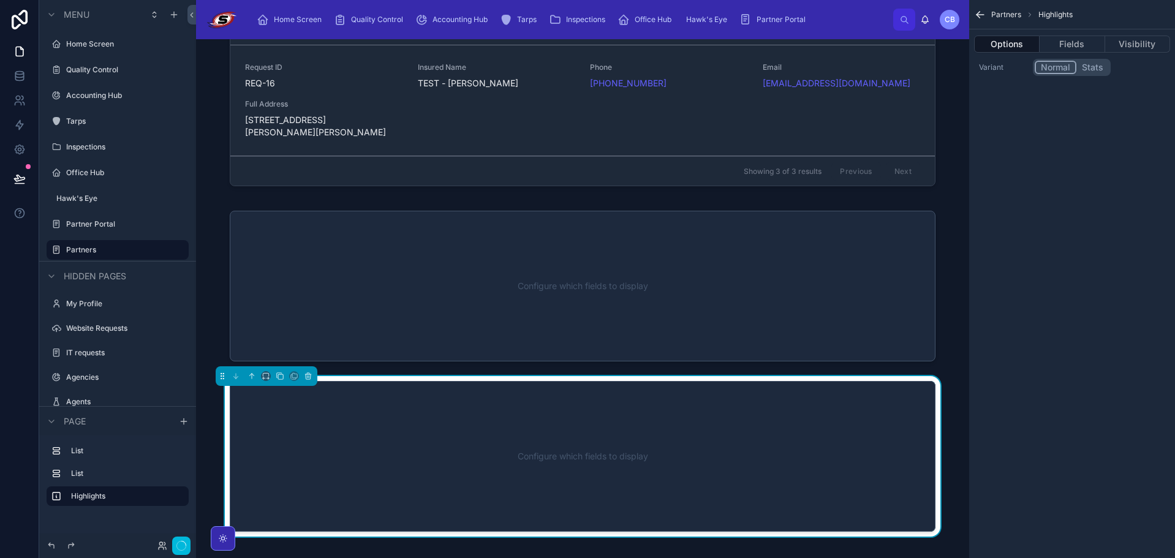
click at [859, 293] on div at bounding box center [583, 286] width 754 height 161
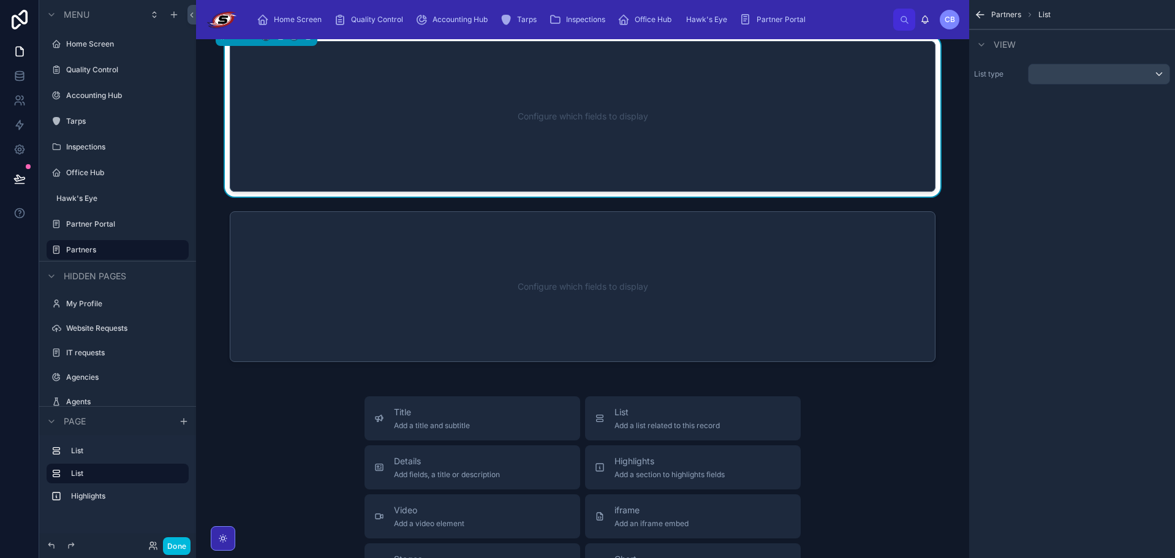
scroll to position [420, 0]
click at [880, 281] on div at bounding box center [583, 286] width 754 height 161
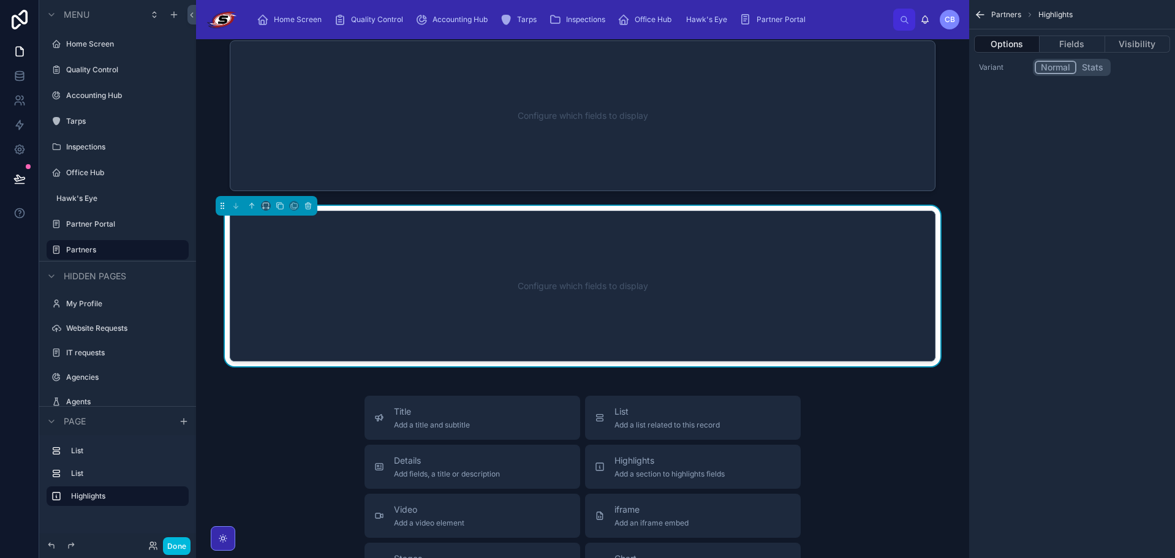
click at [320, 214] on div "New Requests Request ID REQ-18 Insured Name RANDY ADAMS Phone +1 941-284-2738 E…" at bounding box center [582, 274] width 773 height 1311
click at [304, 210] on icon at bounding box center [308, 206] width 9 height 9
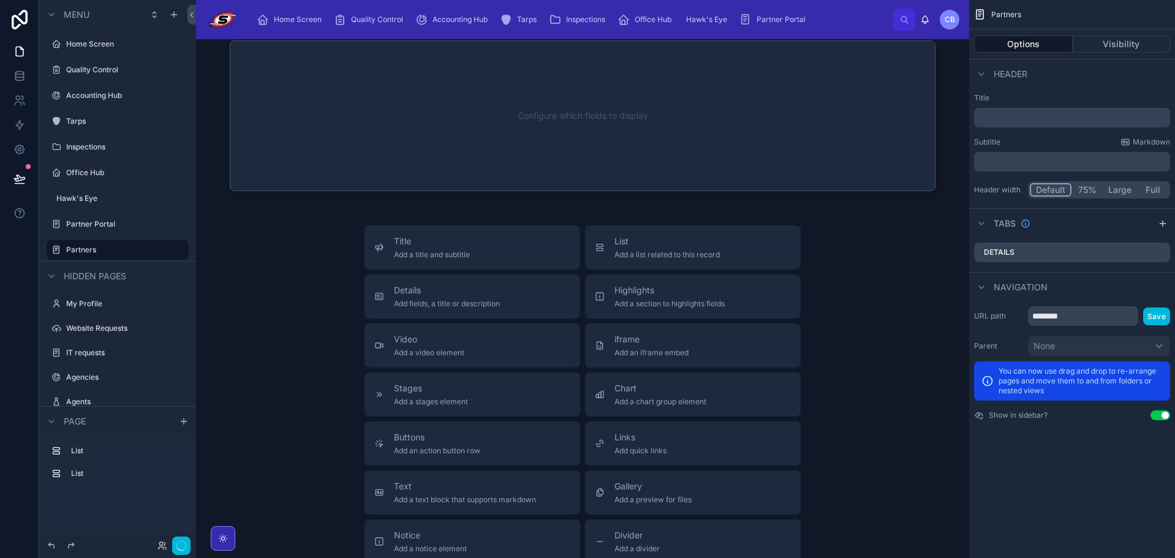
click at [539, 123] on div at bounding box center [583, 116] width 754 height 161
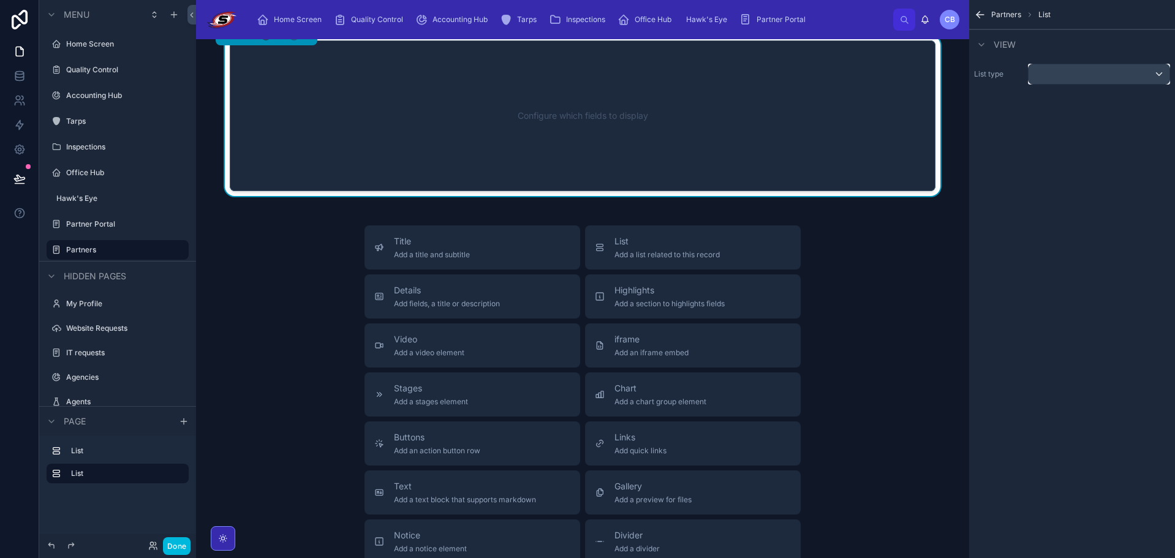
click at [1067, 72] on div "scrollable content" at bounding box center [1099, 74] width 141 height 20
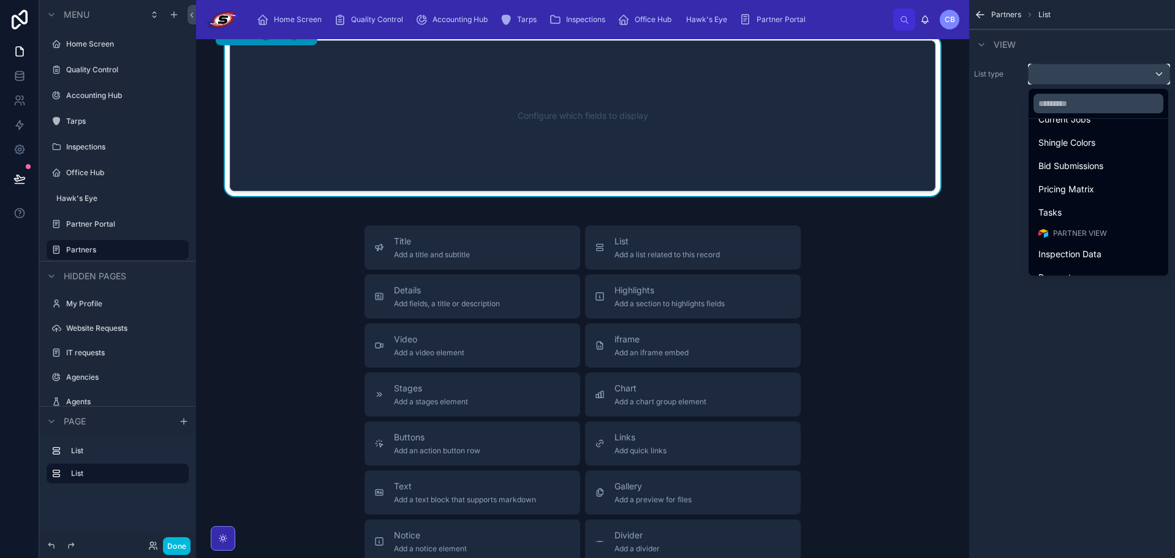
scroll to position [691, 0]
click at [1087, 236] on span "Inspection Data" at bounding box center [1070, 239] width 63 height 15
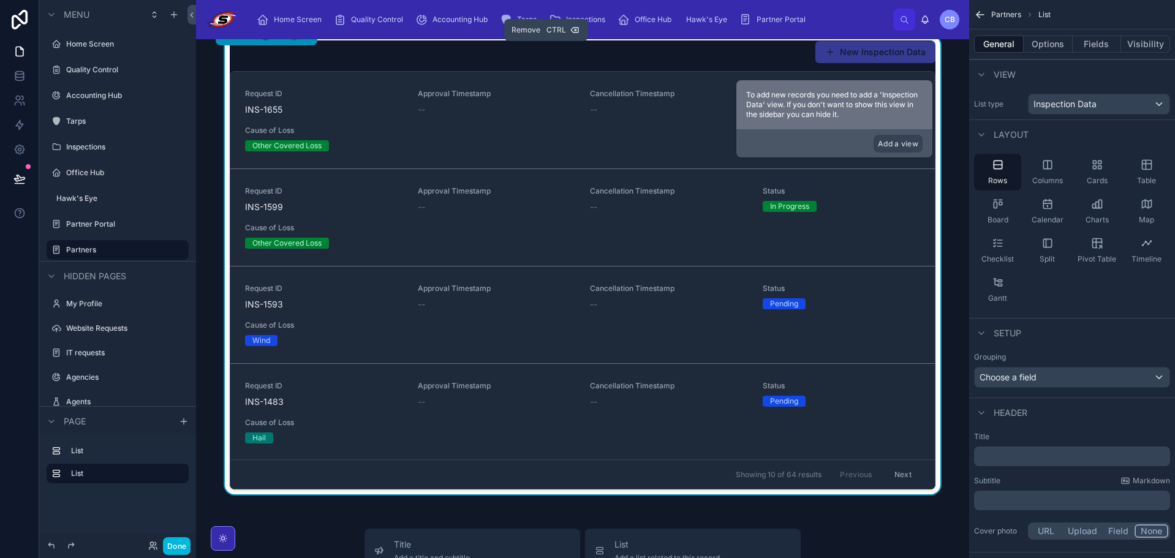
click at [309, 42] on button at bounding box center [307, 35] width 13 height 13
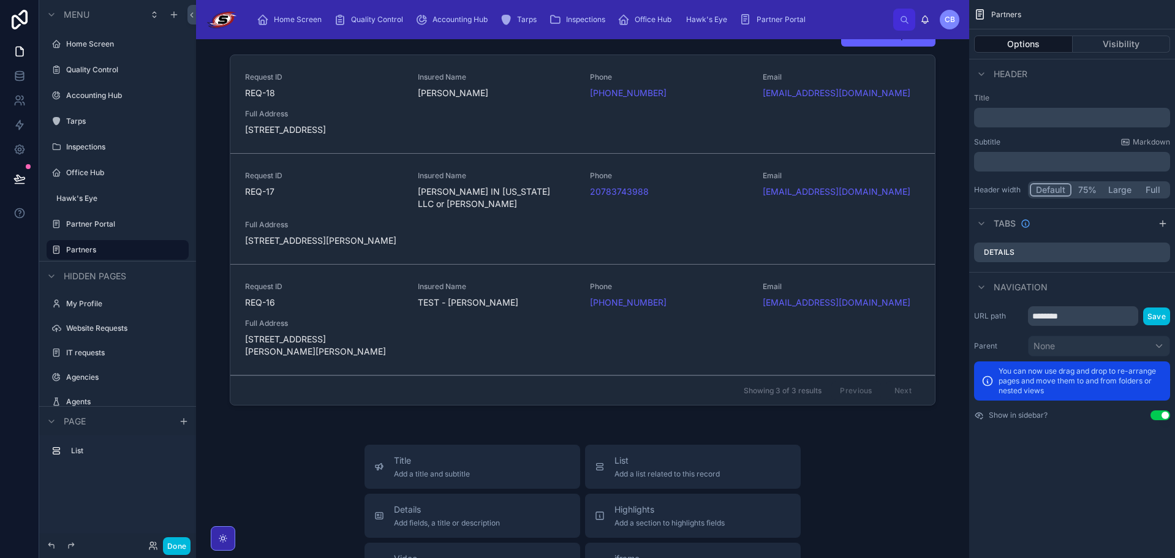
scroll to position [0, 0]
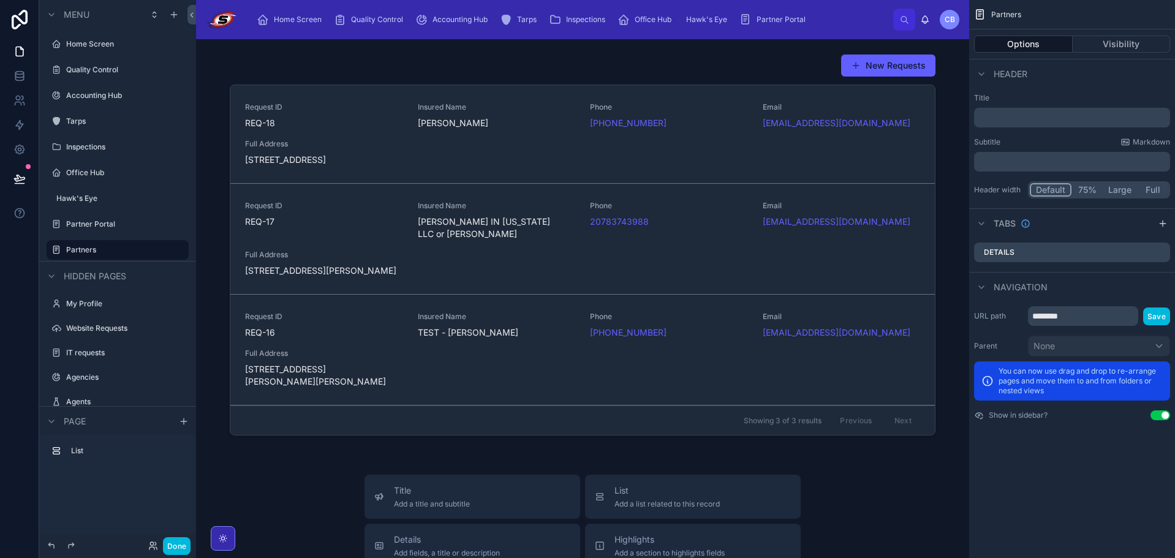
click at [582, 66] on div at bounding box center [583, 247] width 754 height 396
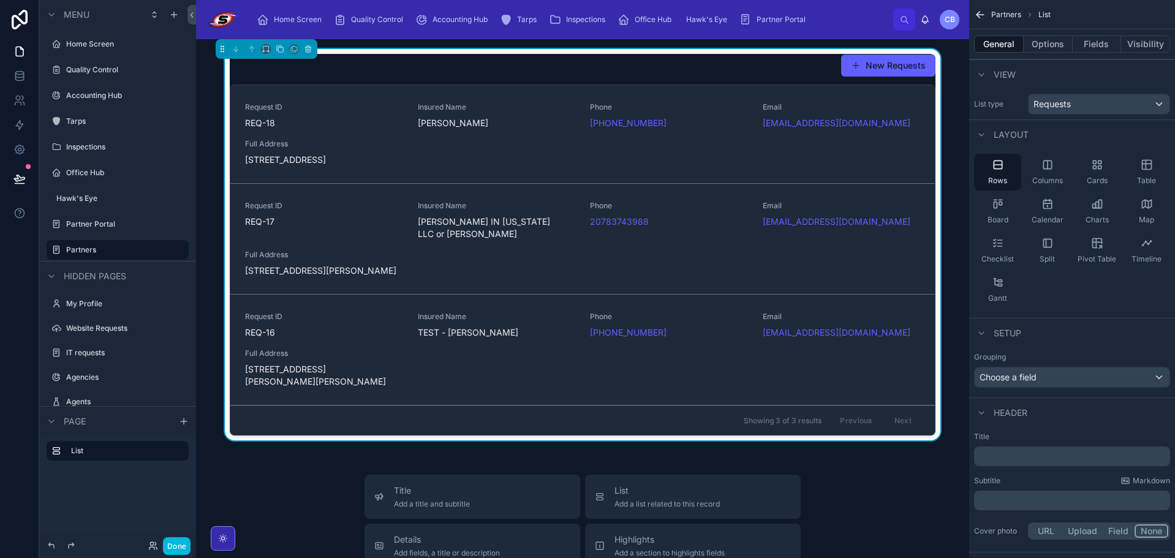
click at [1048, 40] on button "Options" at bounding box center [1048, 44] width 49 height 17
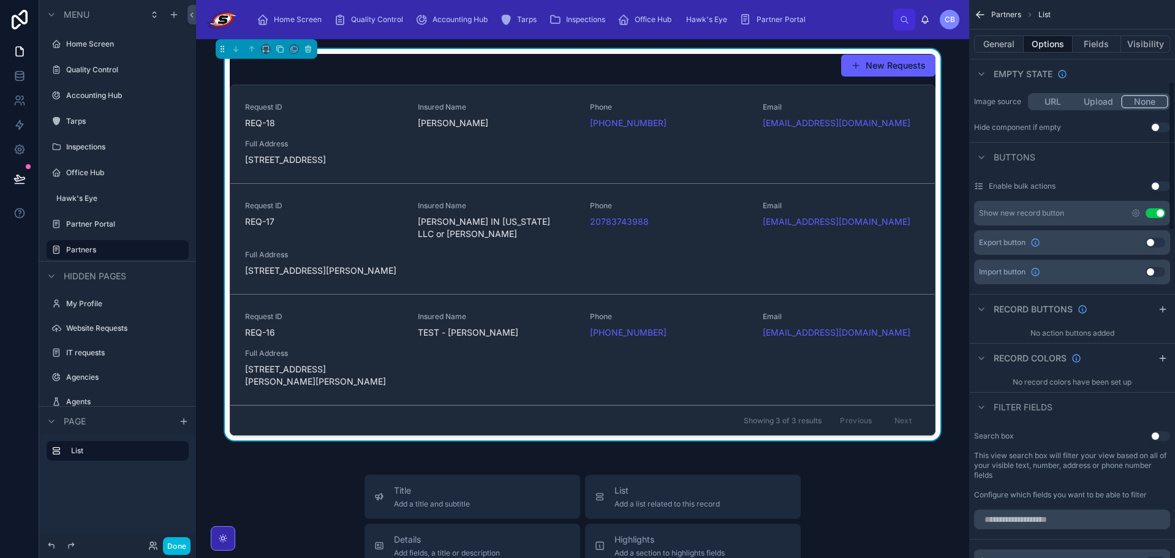
scroll to position [306, 0]
click at [1156, 432] on button "Use setting" at bounding box center [1161, 435] width 20 height 10
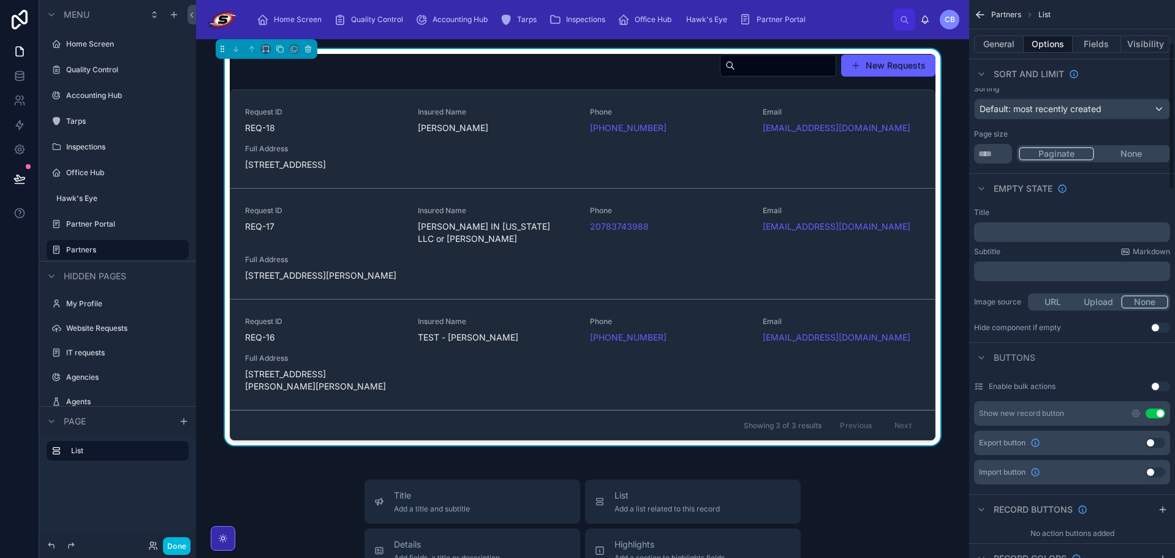
scroll to position [0, 0]
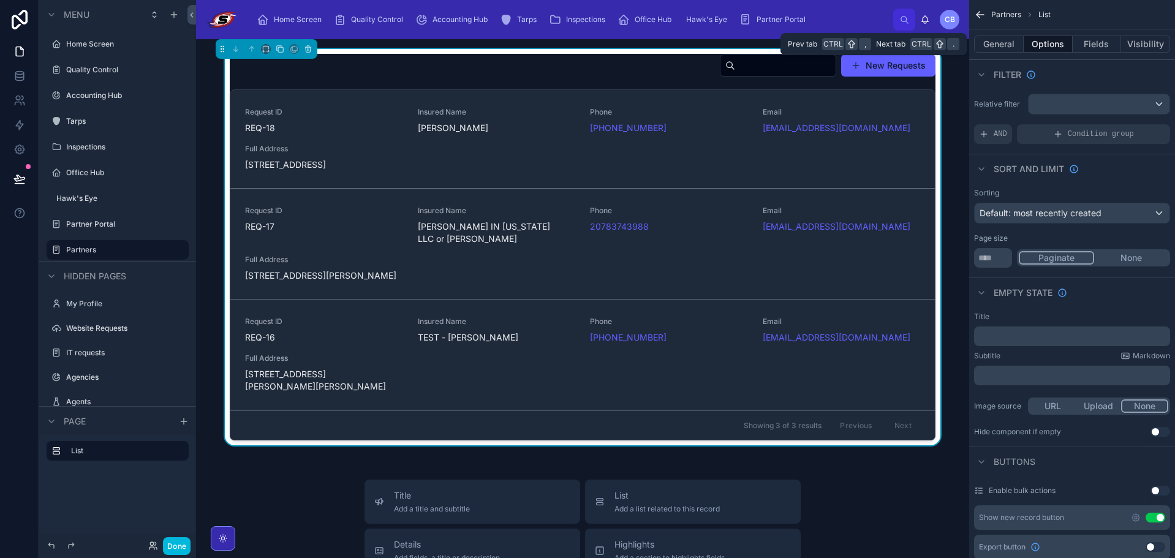
click at [1017, 45] on button "General" at bounding box center [999, 44] width 50 height 17
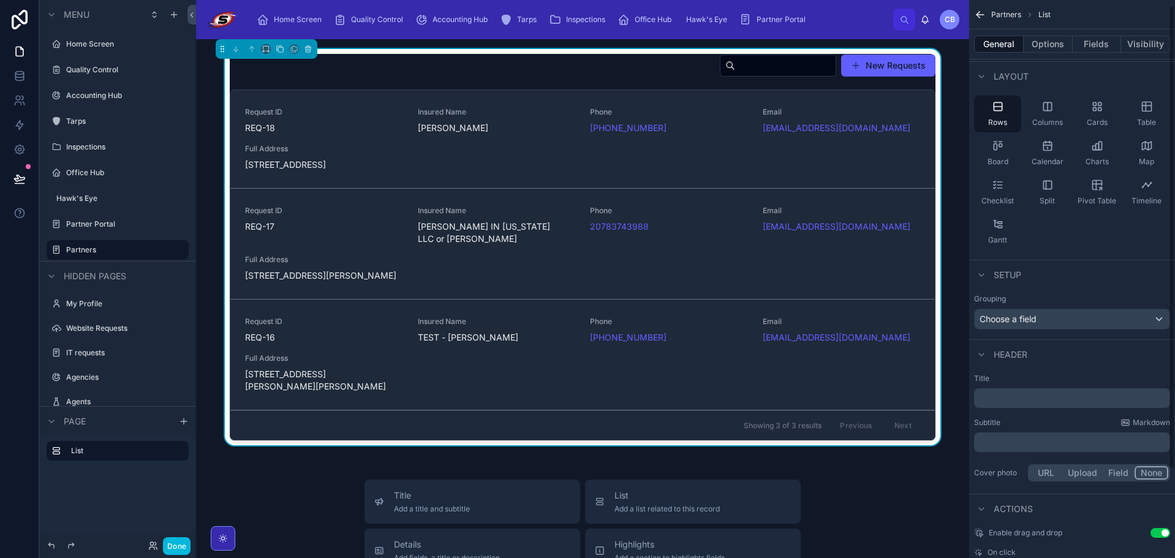
scroll to position [61, 0]
click at [1090, 308] on div "Choose a field" at bounding box center [1072, 316] width 195 height 20
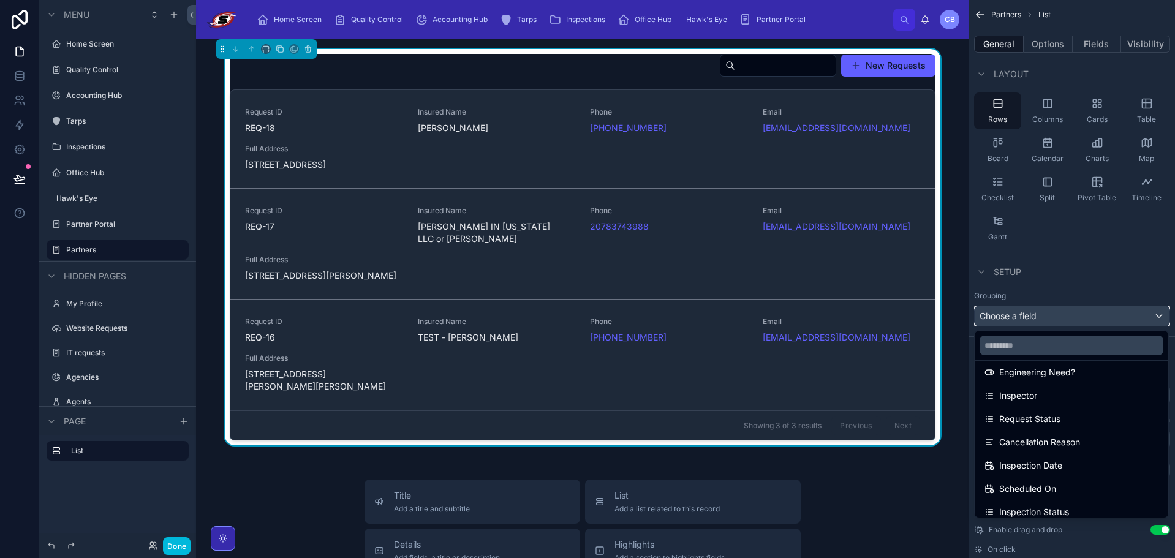
scroll to position [306, 0]
click at [1093, 398] on div "Request Status" at bounding box center [1072, 401] width 174 height 15
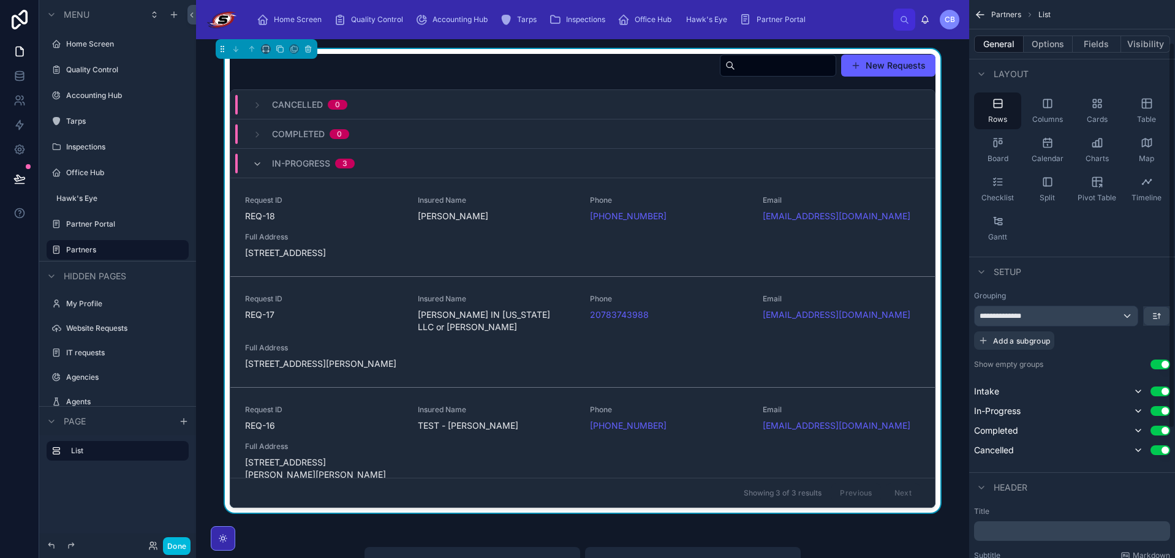
click at [1150, 313] on button "scrollable content" at bounding box center [1157, 316] width 26 height 18
click at [1153, 315] on div "scrollable content" at bounding box center [587, 279] width 1175 height 558
click at [1159, 319] on icon "scrollable content" at bounding box center [1157, 316] width 10 height 10
click at [1145, 358] on div "Last -> First" at bounding box center [1135, 367] width 64 height 22
click at [1148, 341] on div "**********" at bounding box center [1072, 328] width 196 height 44
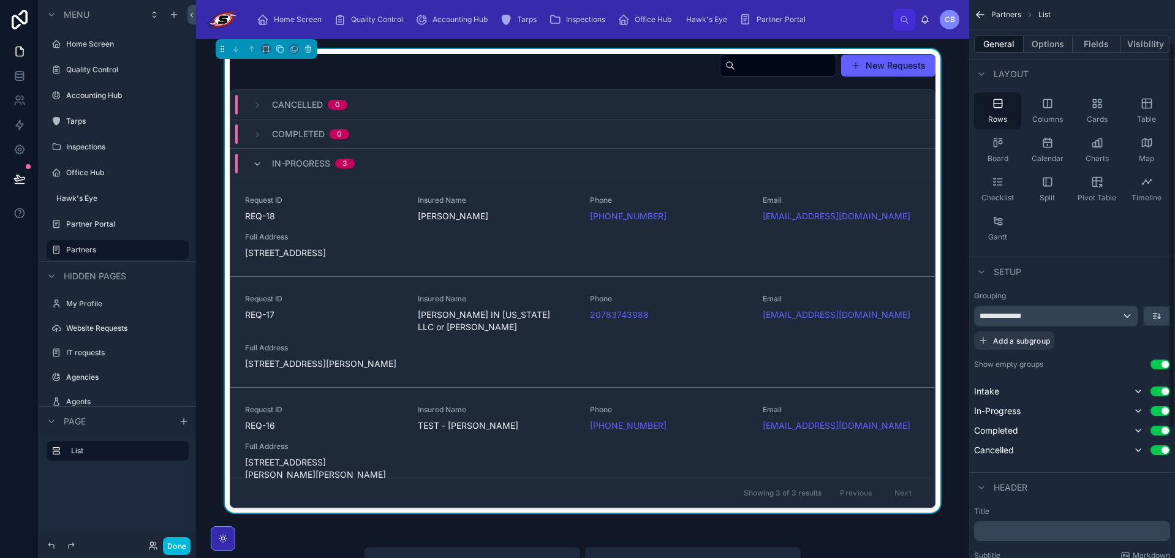
click at [1153, 322] on button "scrollable content" at bounding box center [1157, 316] width 26 height 18
click at [1145, 349] on span "First -> Last" at bounding box center [1133, 343] width 47 height 15
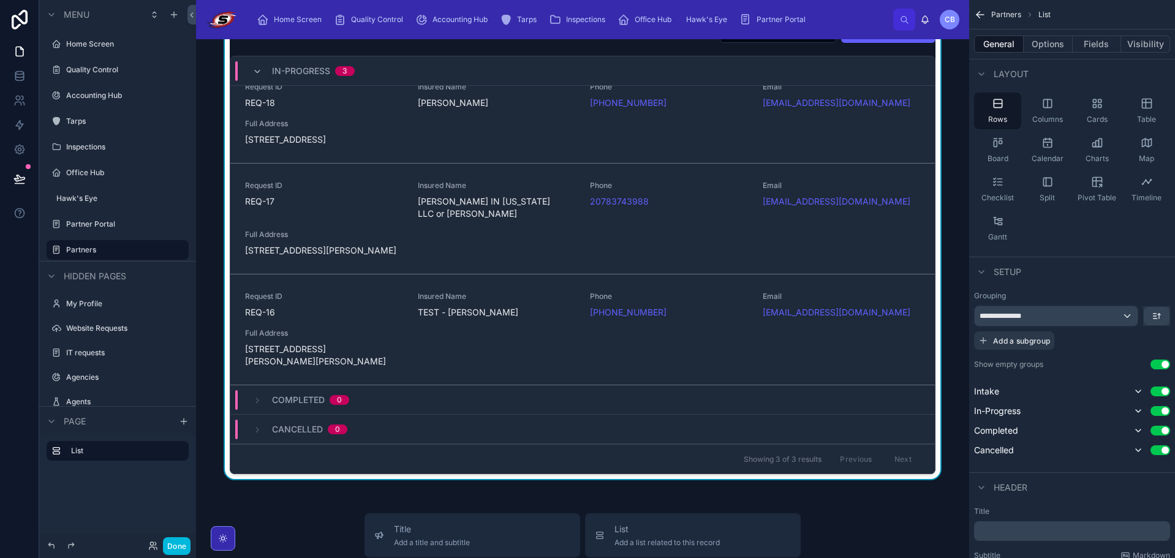
scroll to position [0, 0]
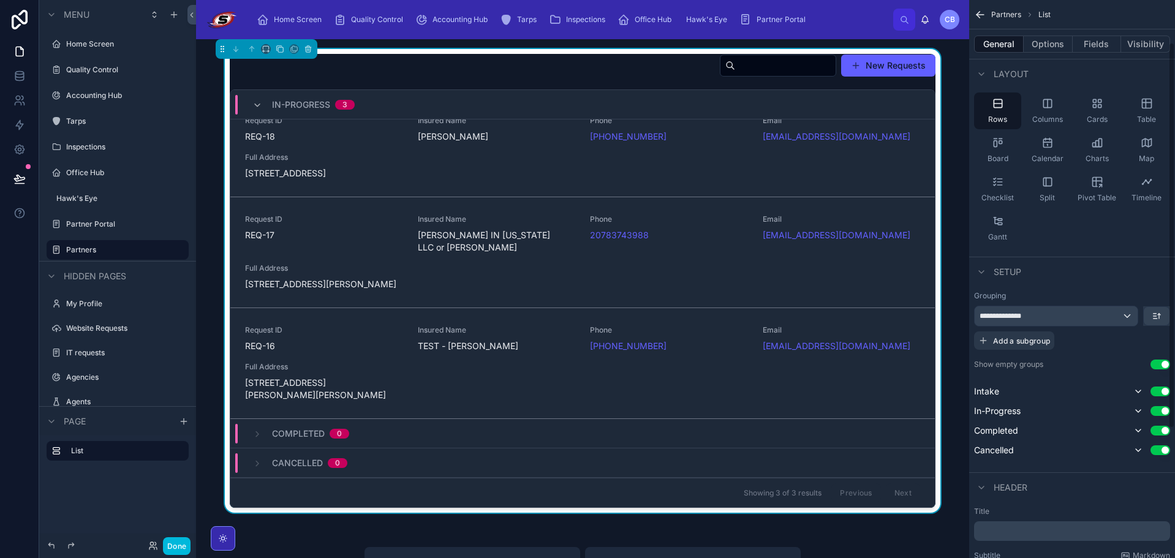
click at [1057, 49] on button "Options" at bounding box center [1048, 44] width 49 height 17
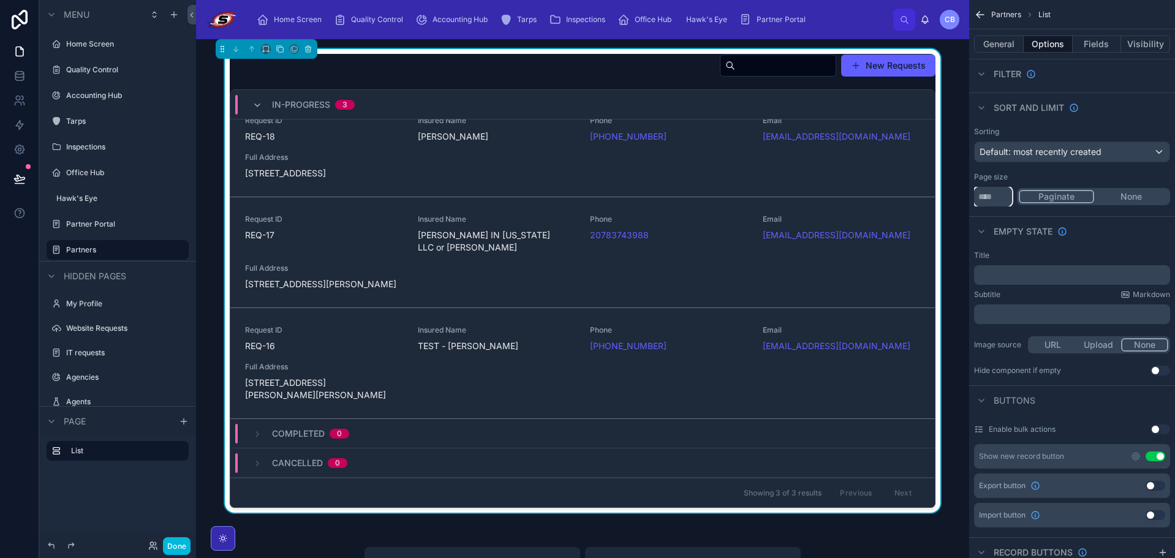
click at [998, 200] on input "**" at bounding box center [993, 197] width 38 height 20
click at [998, 197] on input "**" at bounding box center [993, 197] width 38 height 20
click at [993, 197] on input "**" at bounding box center [993, 197] width 38 height 20
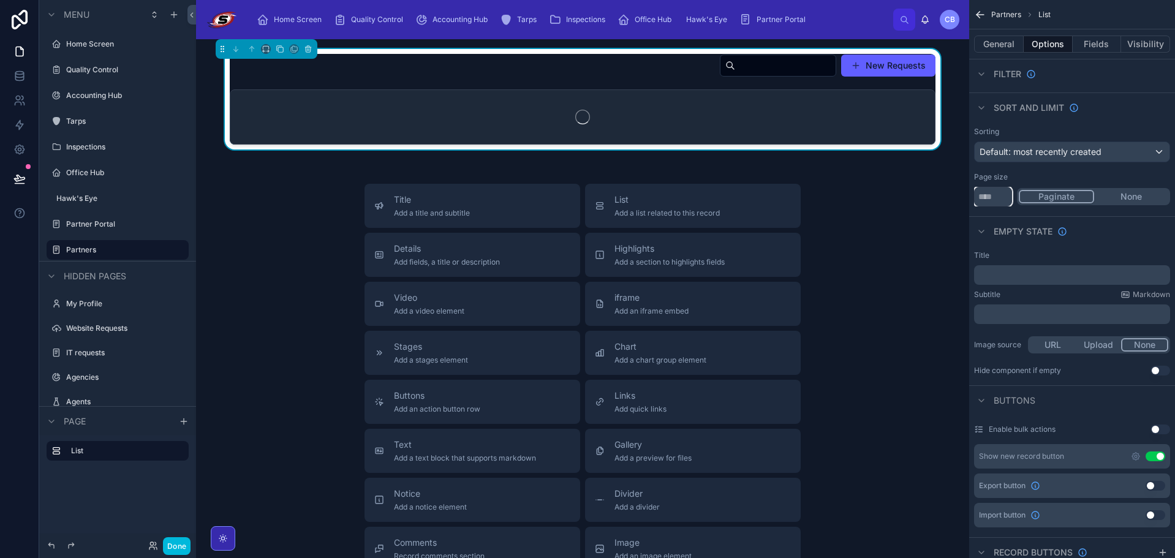
type input "***"
click at [1131, 191] on button "None" at bounding box center [1131, 196] width 74 height 13
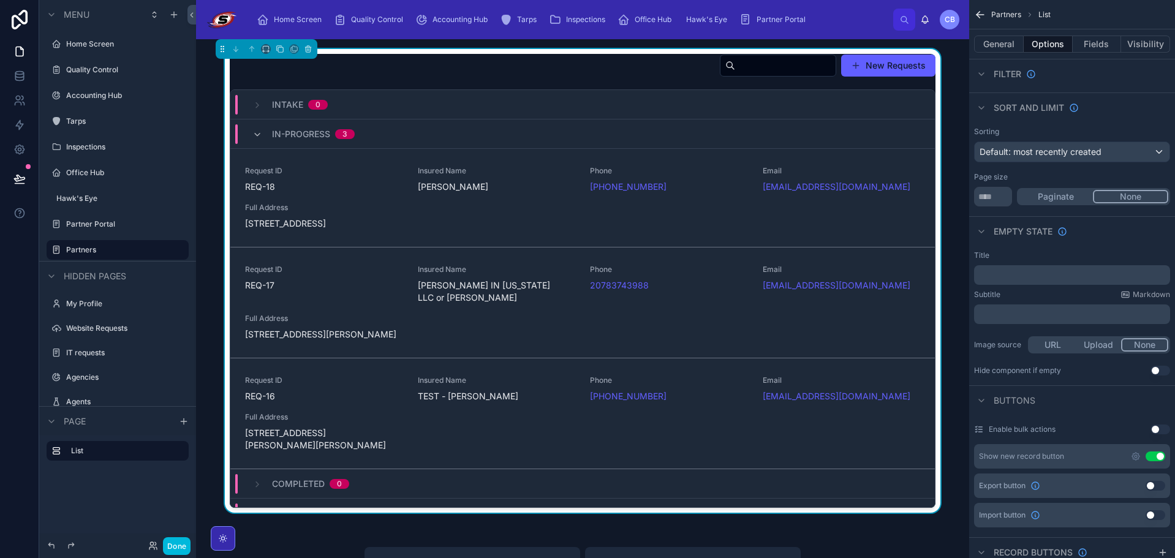
click at [1135, 167] on div "Sorting Default: most recently created Page size *** Paginate None" at bounding box center [1072, 166] width 206 height 89
click at [1109, 41] on button "Fields" at bounding box center [1097, 44] width 49 height 17
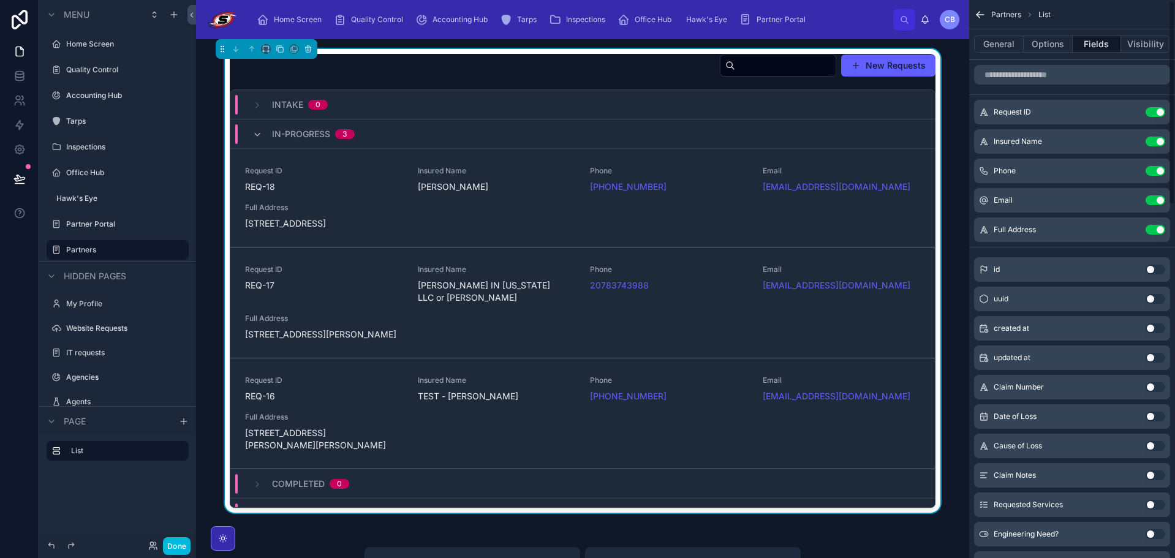
click at [999, 40] on button "General" at bounding box center [999, 44] width 50 height 17
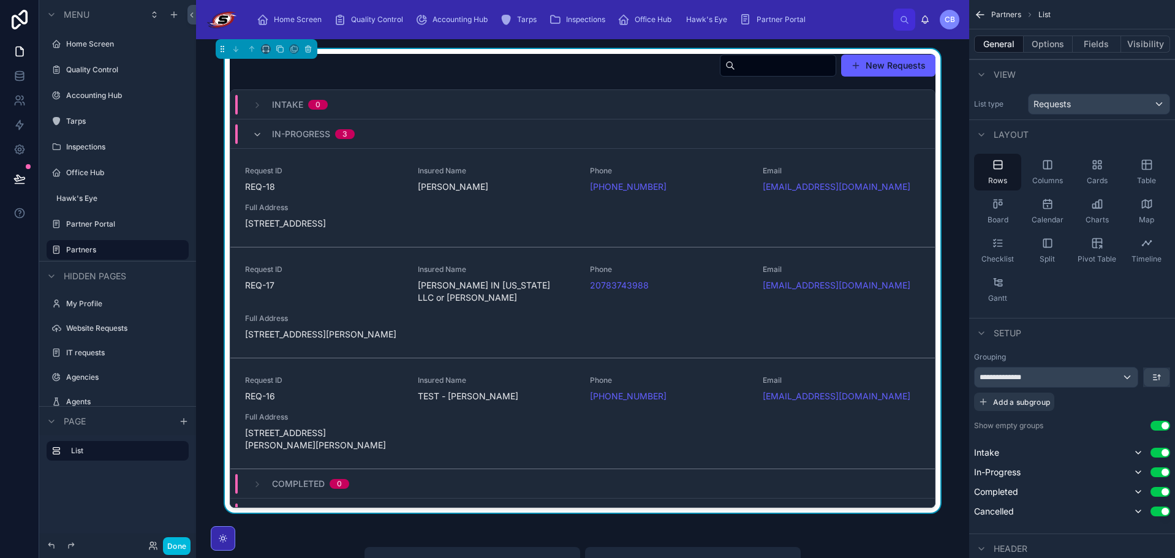
click at [1104, 174] on div "Cards" at bounding box center [1097, 172] width 47 height 37
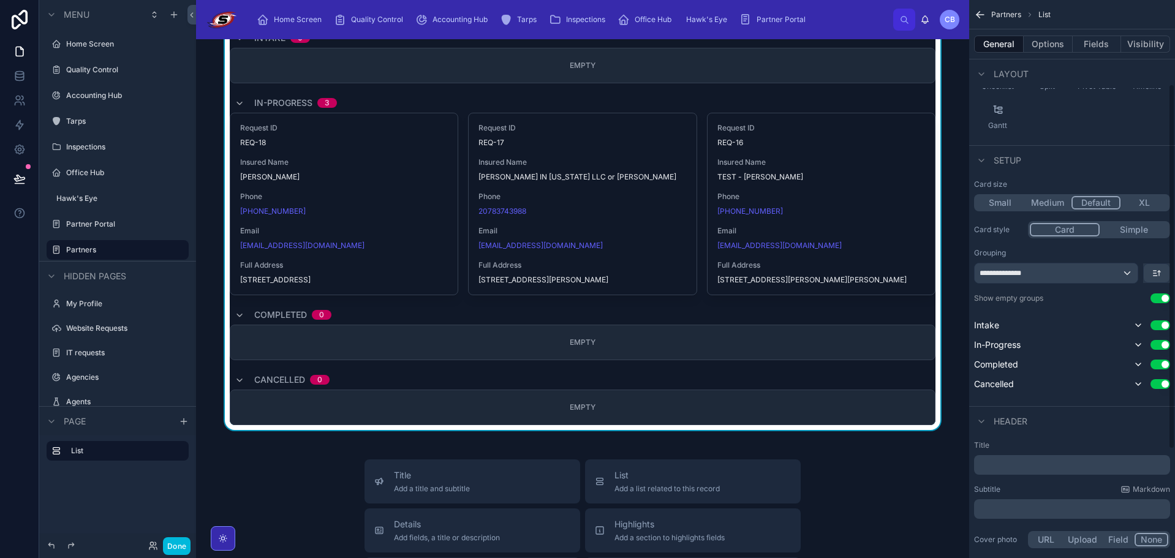
scroll to position [184, 0]
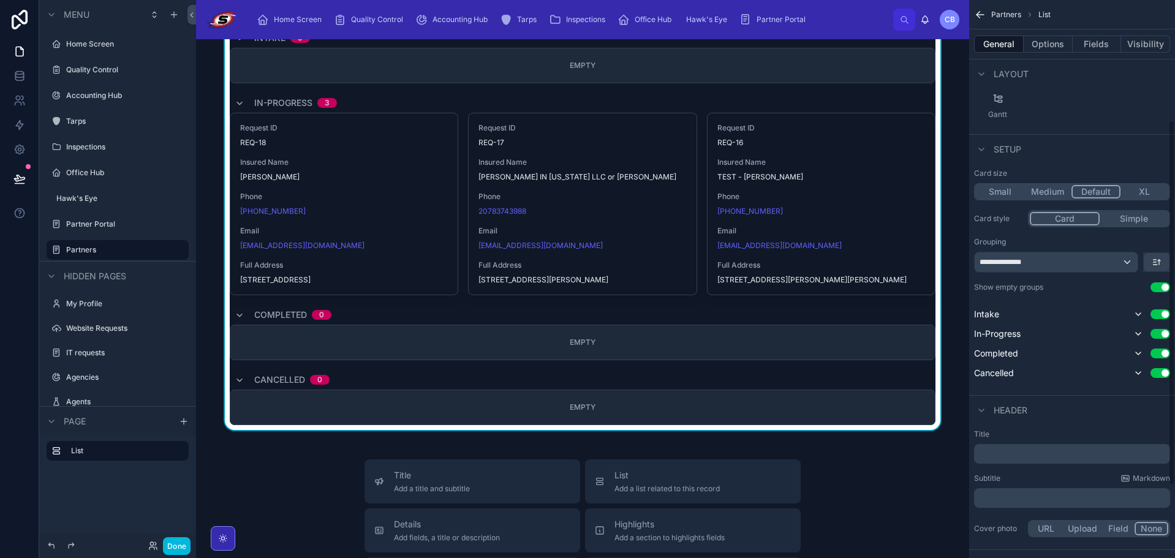
click at [1162, 285] on button "Use setting" at bounding box center [1161, 287] width 20 height 10
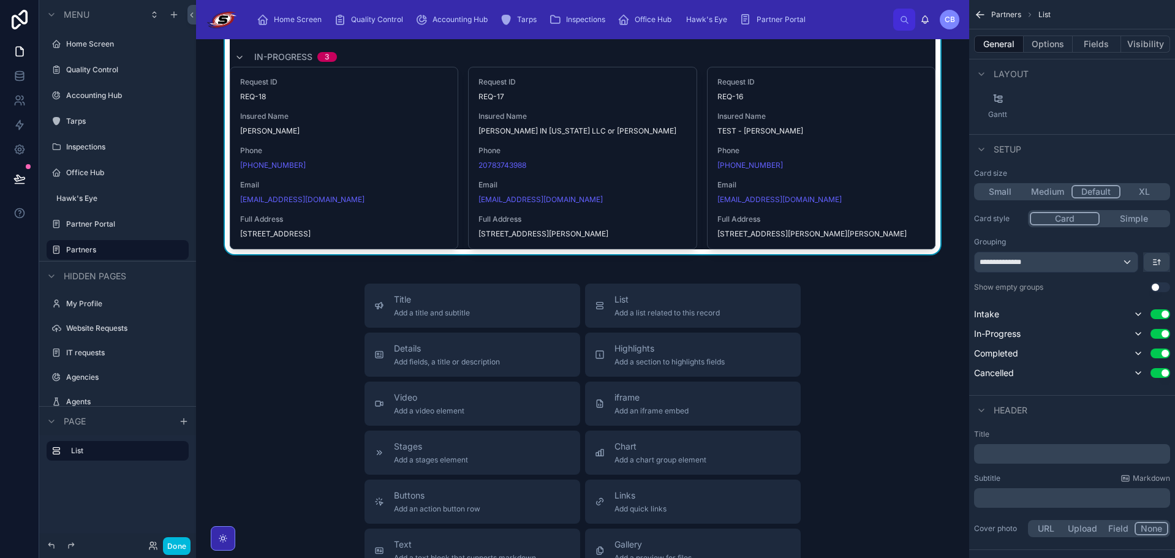
scroll to position [0, 0]
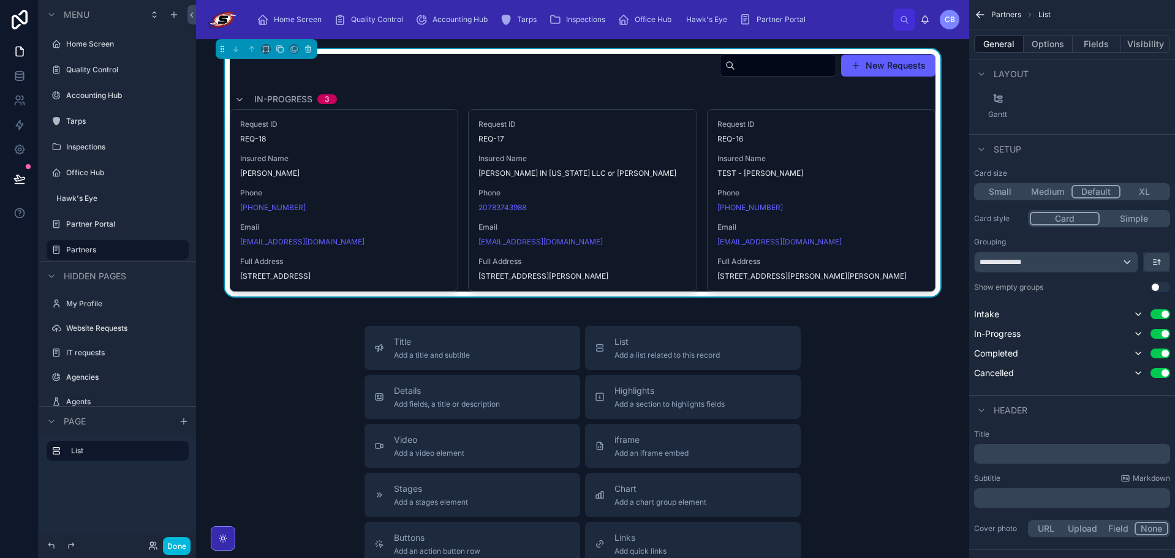
click at [955, 240] on div "New Requests In-Progress 3 Request ID REQ-18 Insured Name RANDY ADAMS Phone +1 …" at bounding box center [582, 449] width 773 height 821
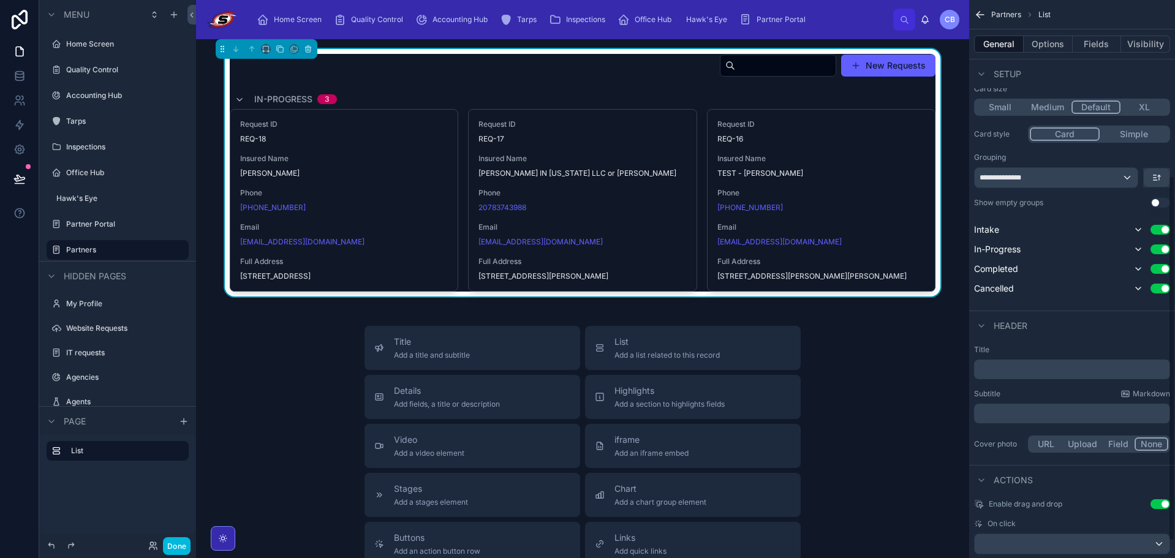
scroll to position [294, 0]
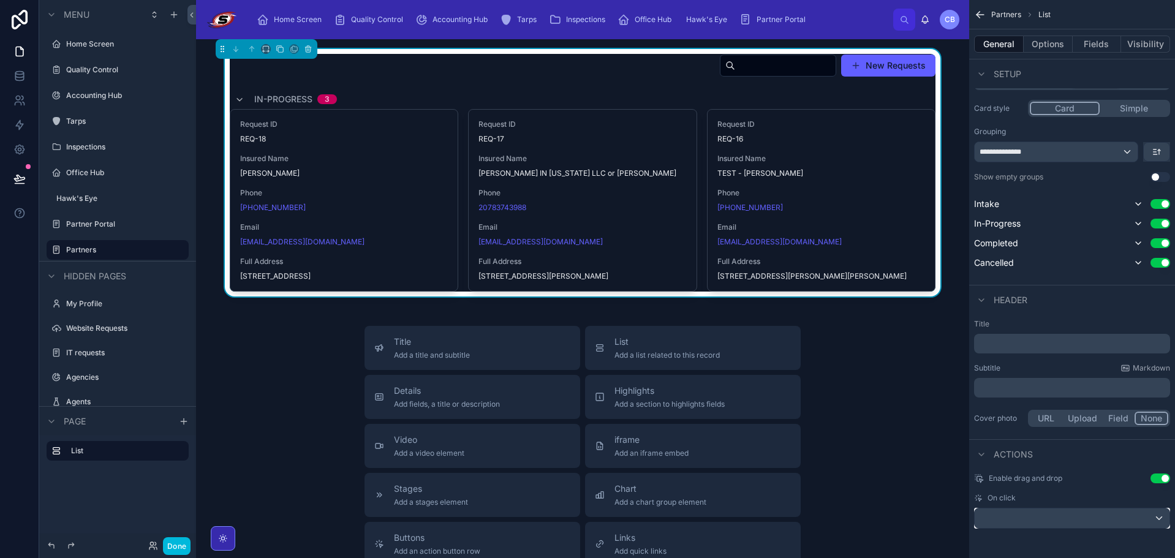
click at [1056, 515] on div "scrollable content" at bounding box center [1072, 519] width 195 height 20
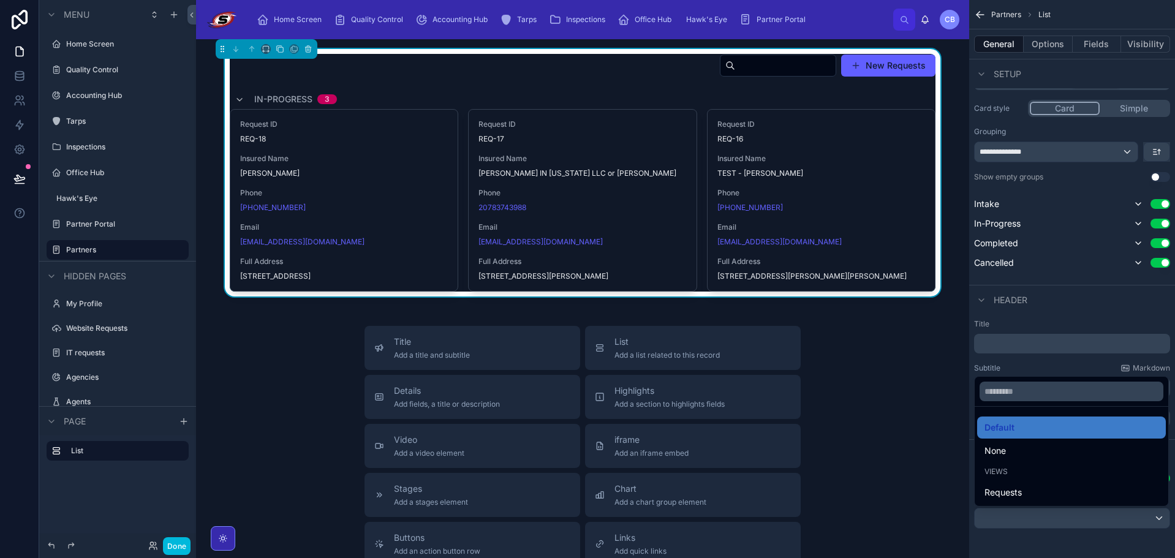
click at [1026, 449] on div "None" at bounding box center [1072, 451] width 174 height 15
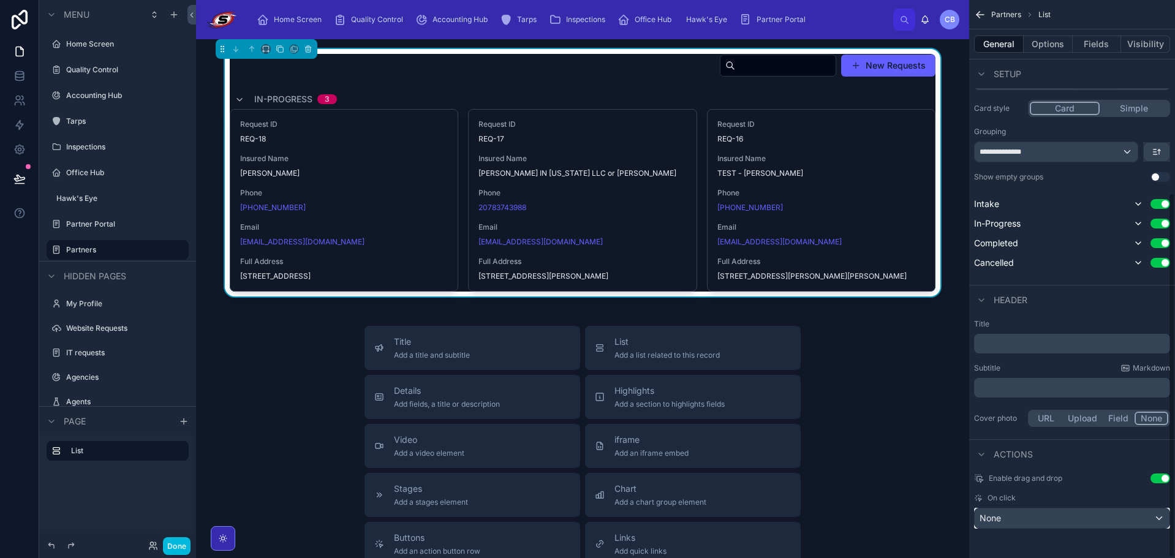
click at [1050, 521] on div "None" at bounding box center [1072, 519] width 195 height 20
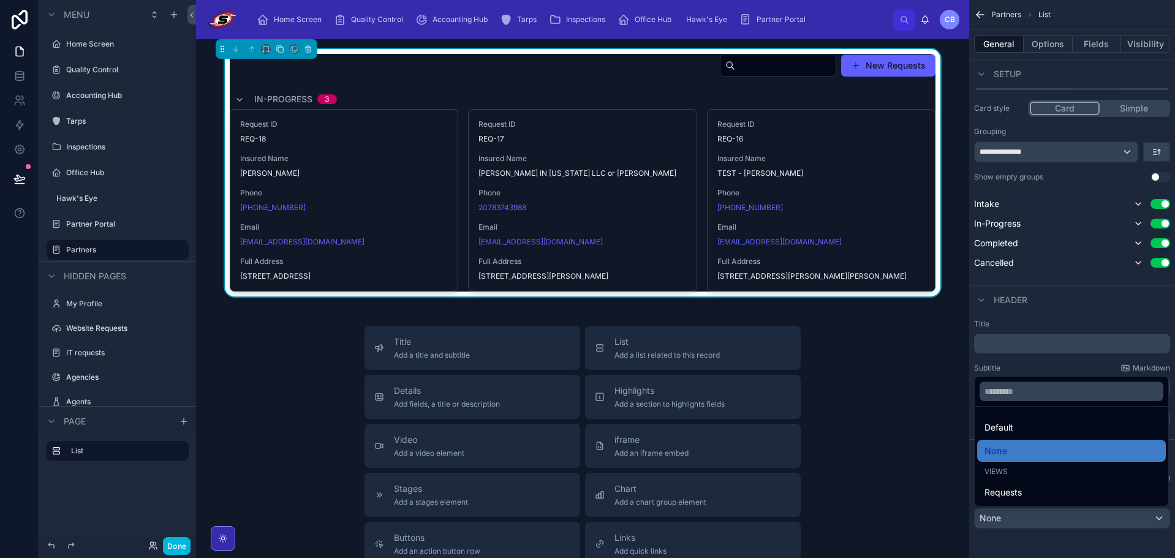
click at [1025, 430] on div "Default" at bounding box center [1072, 427] width 174 height 15
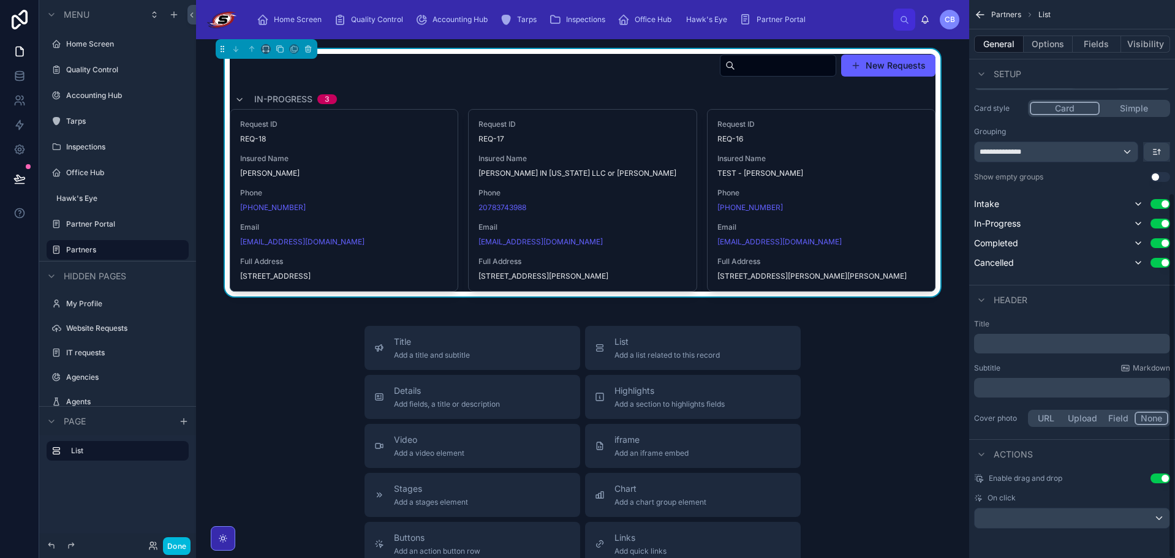
click at [1162, 479] on button "Use setting" at bounding box center [1161, 479] width 20 height 10
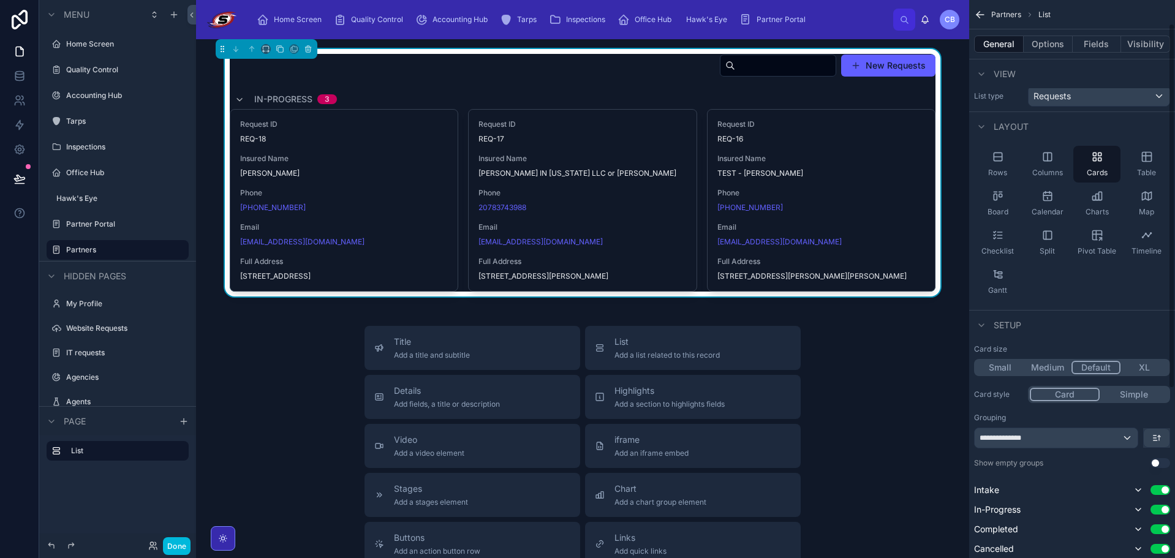
scroll to position [0, 0]
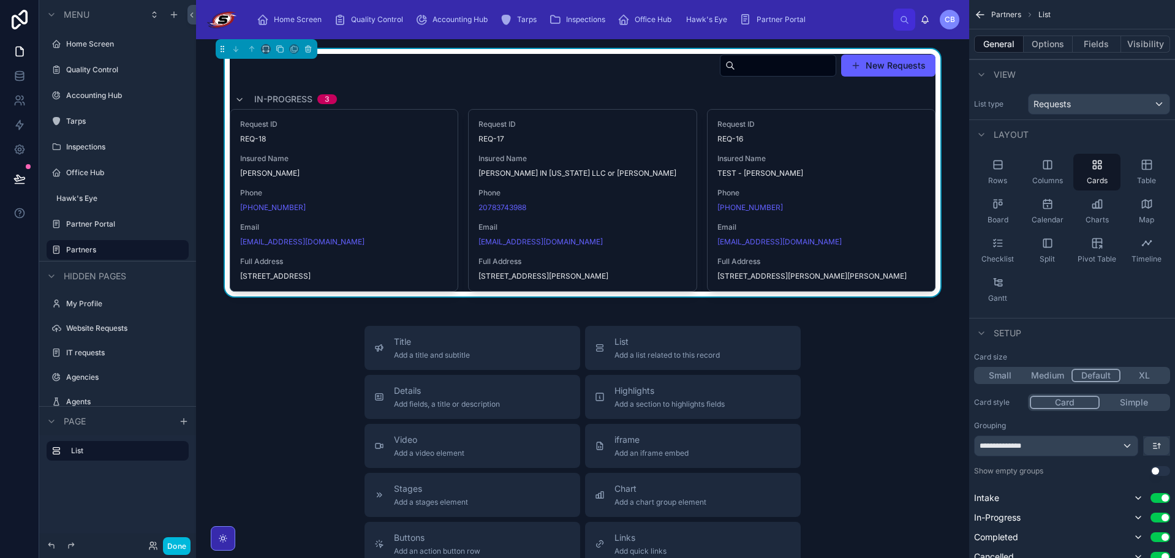
click at [1067, 287] on div "Rows Columns Cards Table Board Calendar Charts Map Checklist Split Pivot Table …" at bounding box center [1072, 231] width 206 height 164
click at [1049, 47] on button "Options" at bounding box center [1048, 44] width 49 height 17
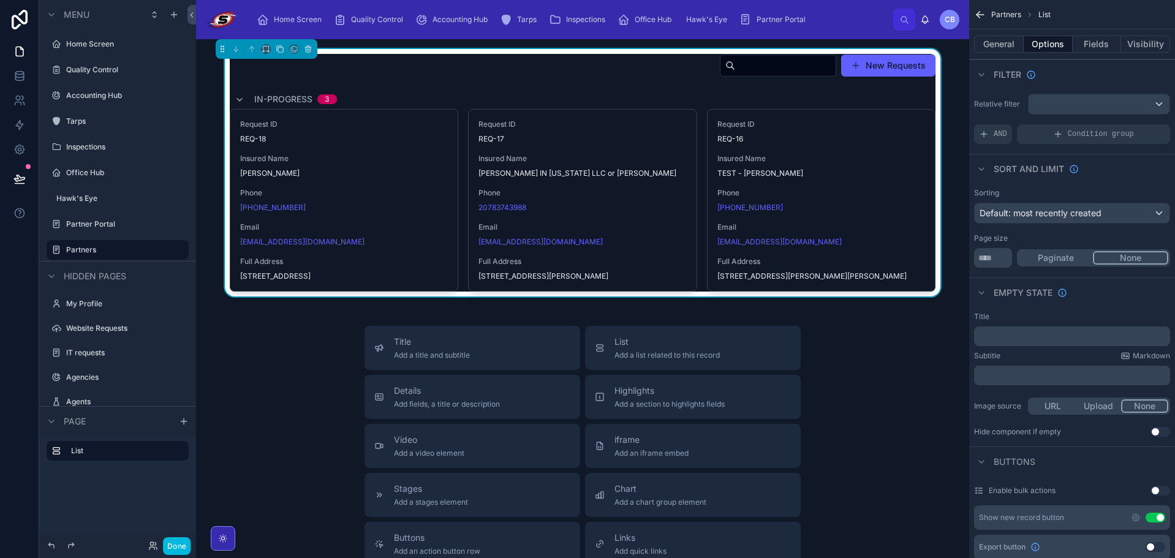
click at [1099, 44] on button "Fields" at bounding box center [1097, 44] width 49 height 17
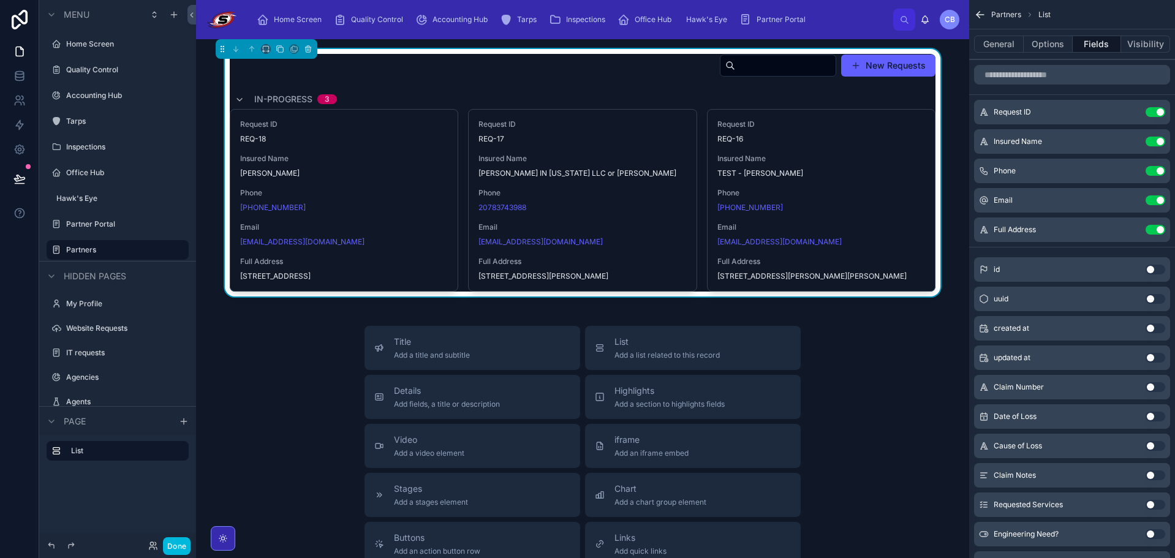
click at [1154, 113] on button "Use setting" at bounding box center [1156, 112] width 20 height 10
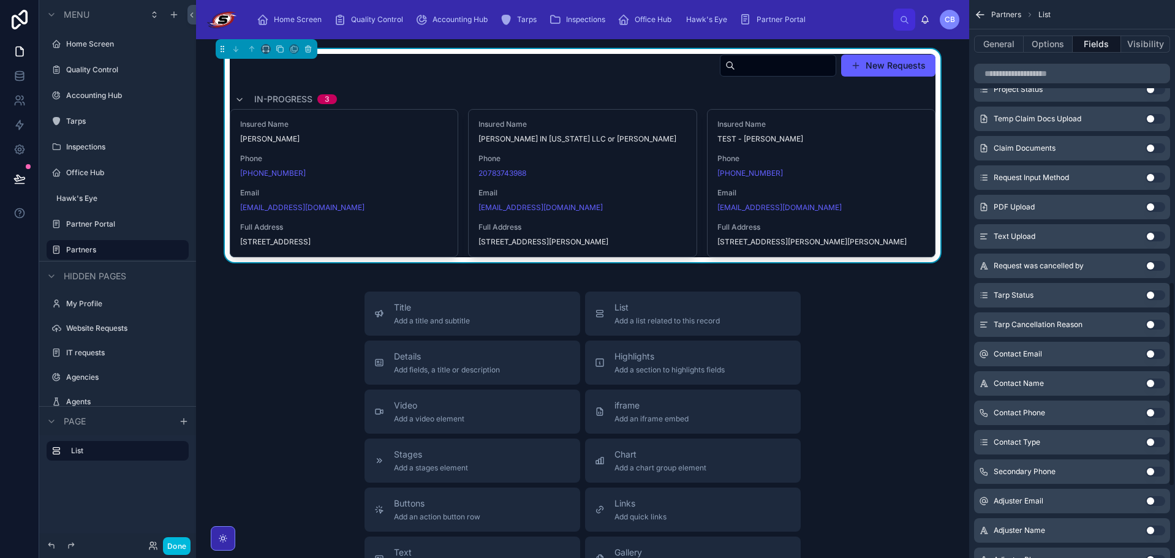
scroll to position [964, 0]
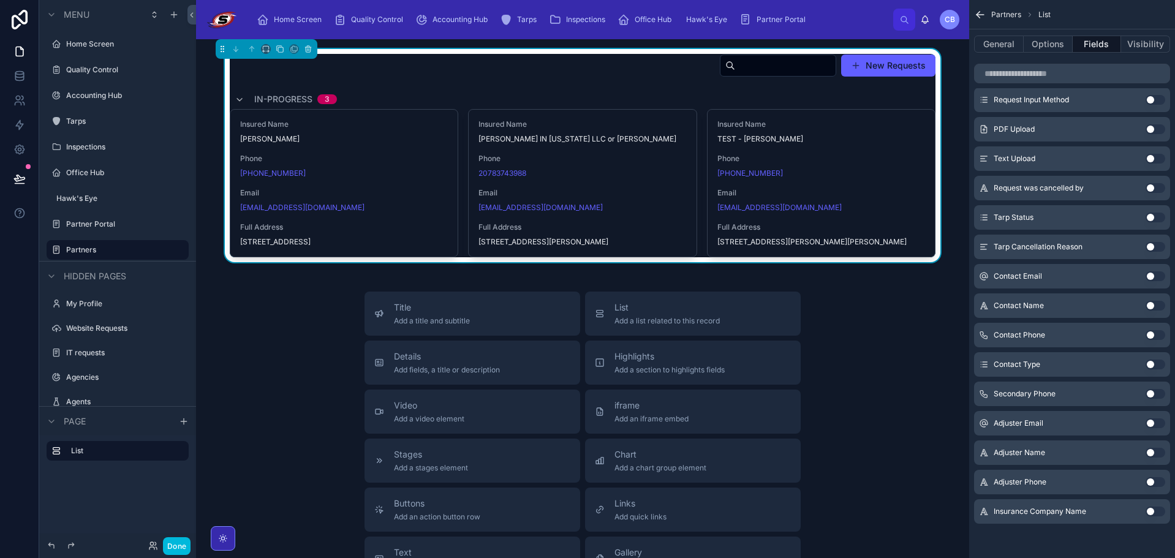
click at [1155, 510] on button "Use setting" at bounding box center [1156, 512] width 20 height 10
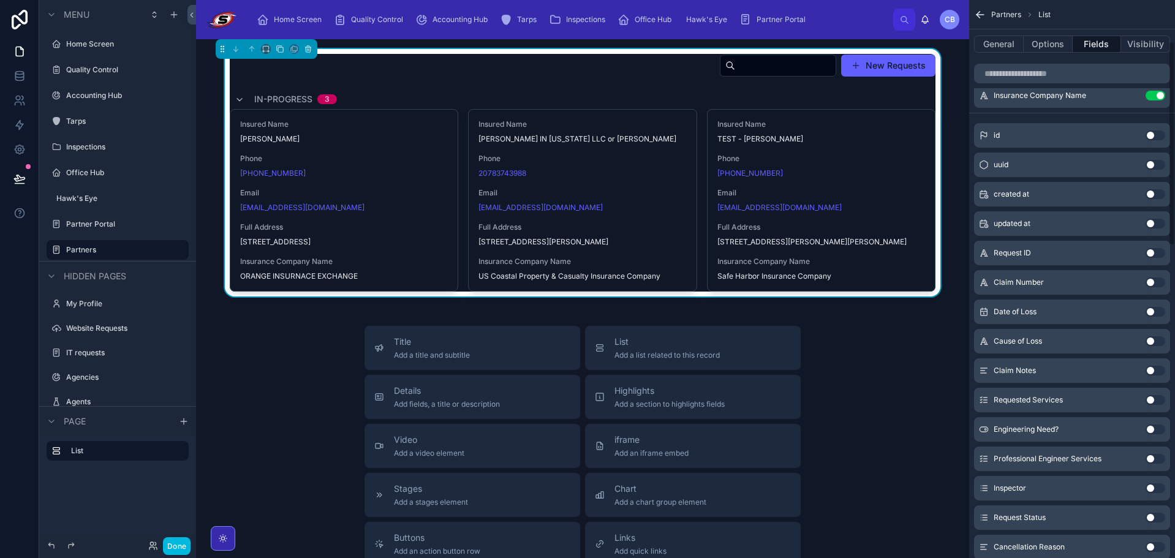
scroll to position [0, 0]
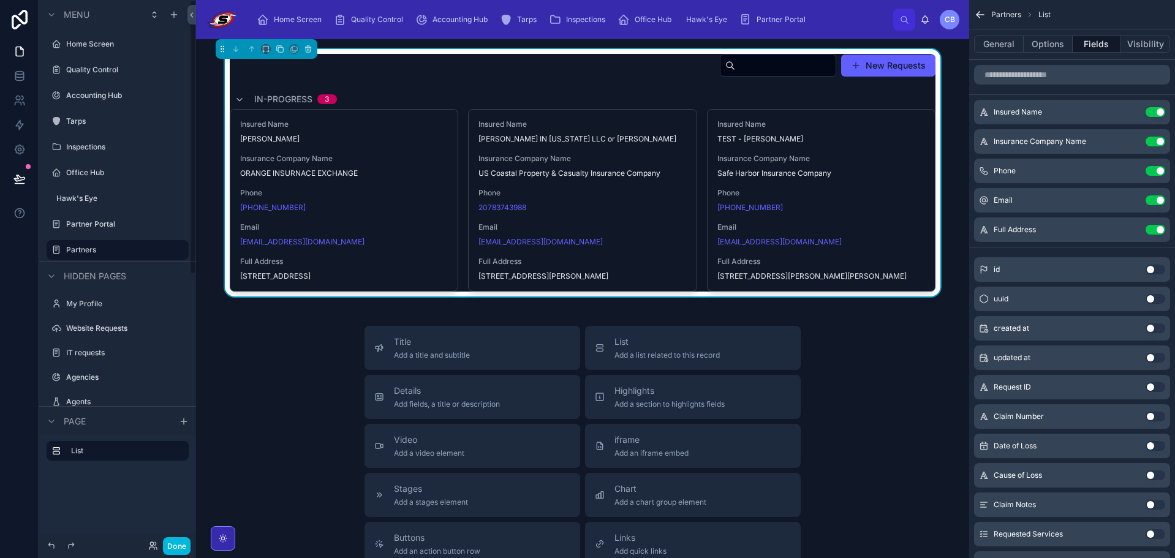
click at [175, 547] on button "Done" at bounding box center [177, 546] width 28 height 18
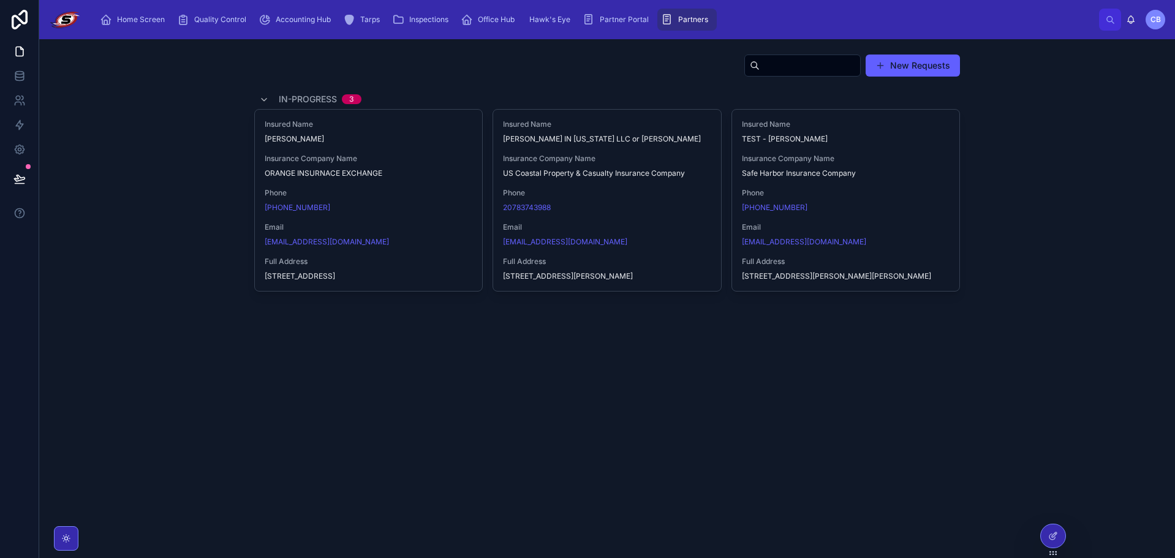
click at [1056, 538] on icon at bounding box center [1053, 536] width 10 height 10
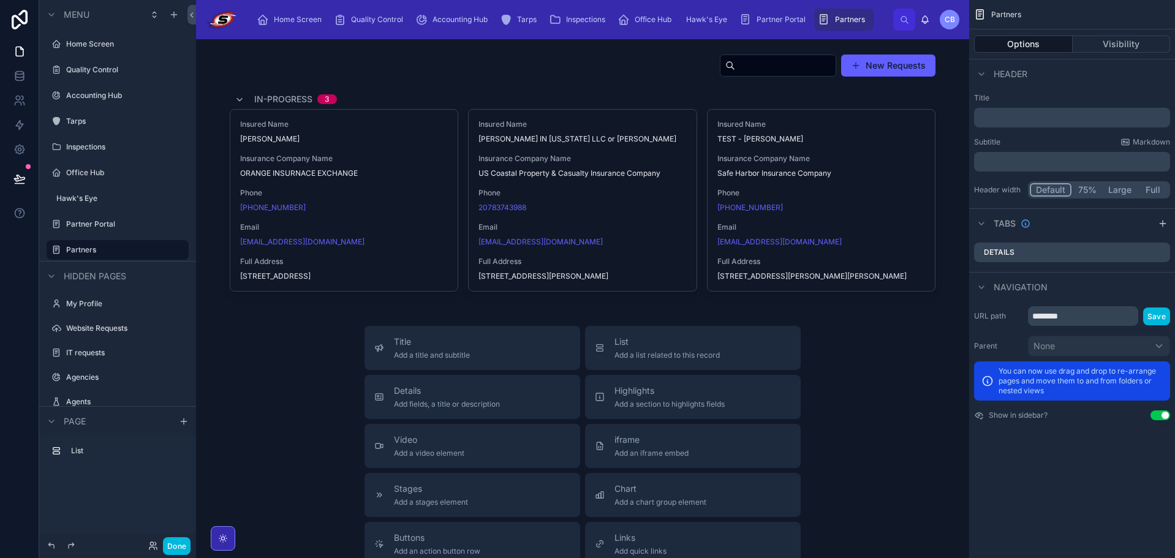
click at [590, 75] on div at bounding box center [583, 173] width 754 height 248
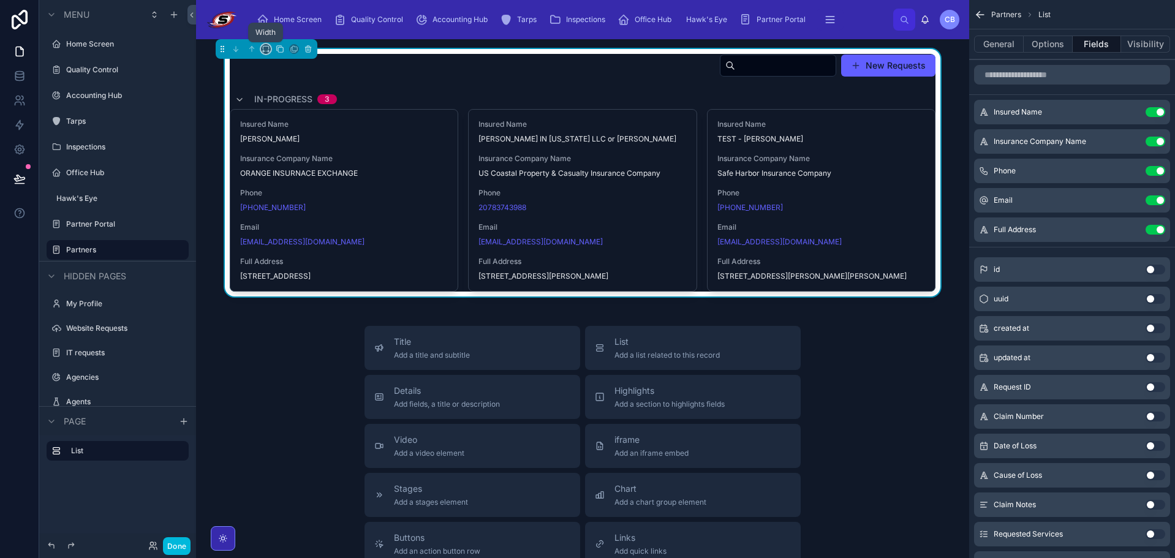
click at [263, 47] on icon at bounding box center [266, 47] width 6 height 3
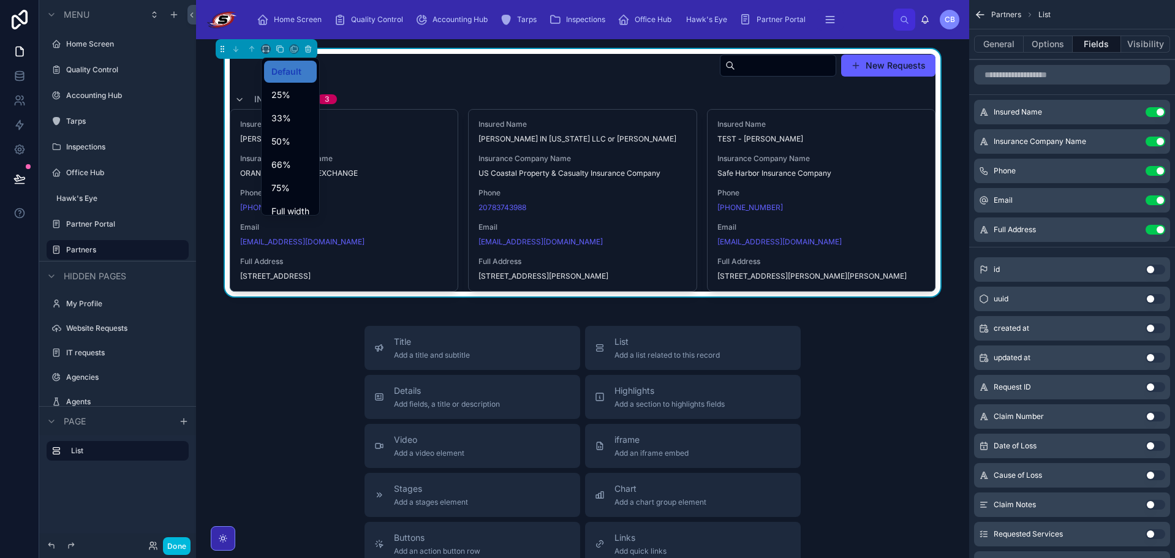
click at [303, 208] on span "Full width" at bounding box center [290, 211] width 38 height 15
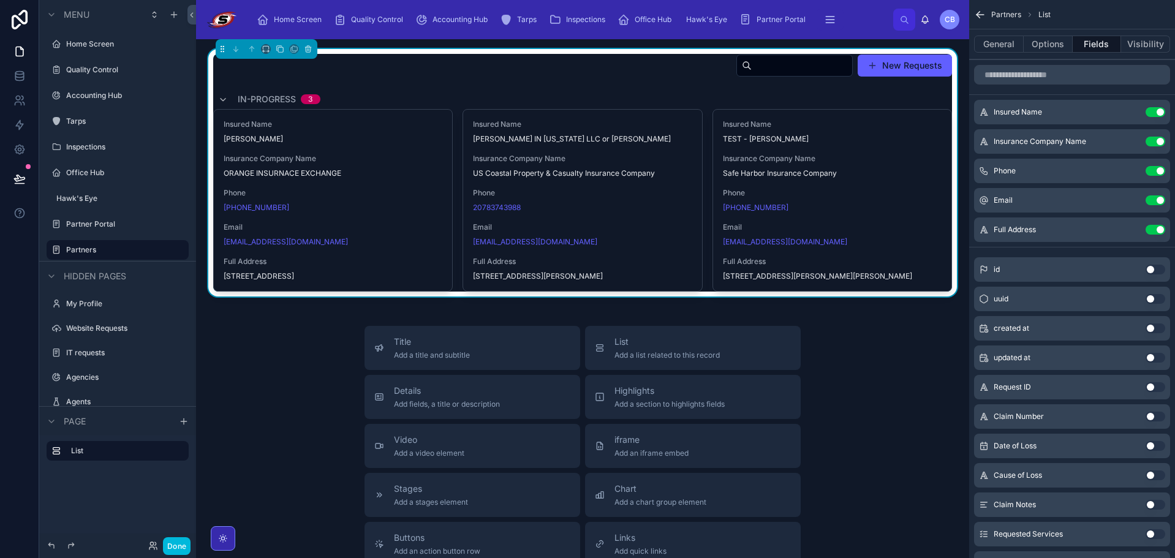
click at [830, 320] on div "New Requests In-Progress 3 Insured Name RANDY ADAMS Insurance Company Name ORAN…" at bounding box center [582, 449] width 773 height 821
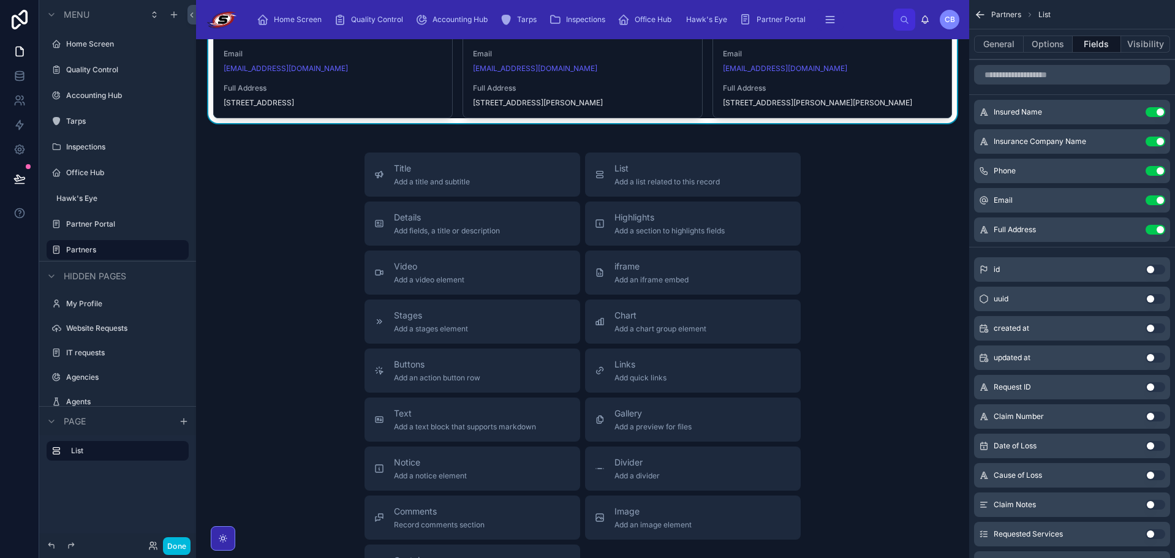
scroll to position [184, 0]
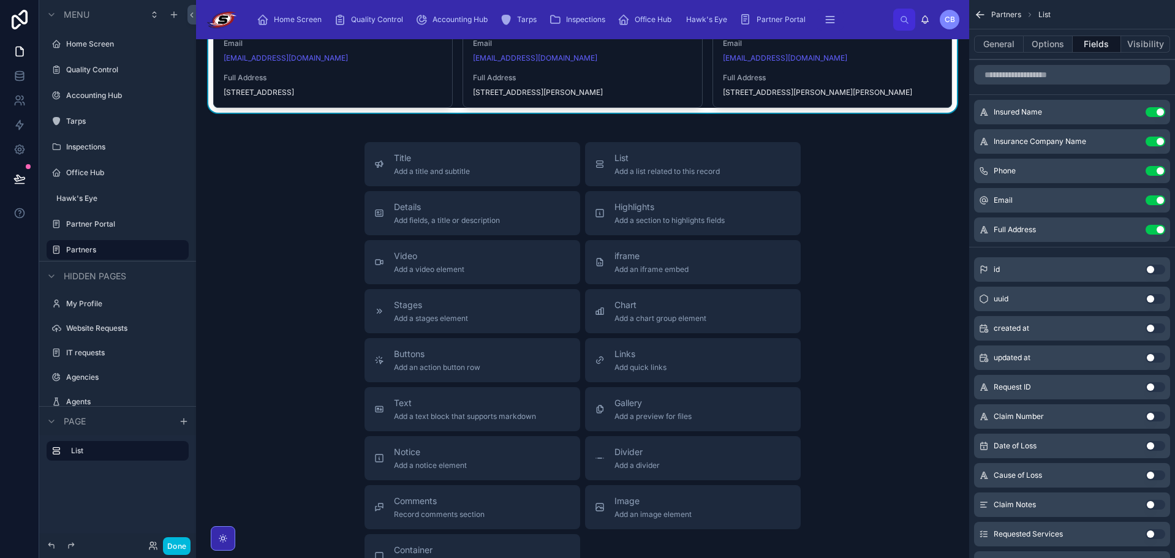
click at [650, 268] on span "Add an iframe embed" at bounding box center [652, 270] width 74 height 10
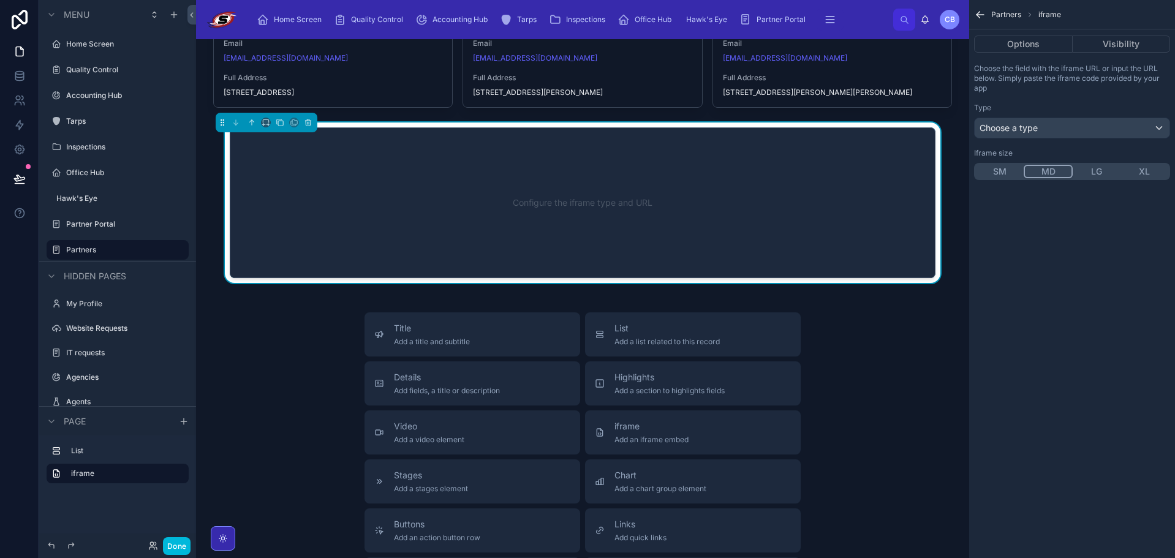
scroll to position [88, 0]
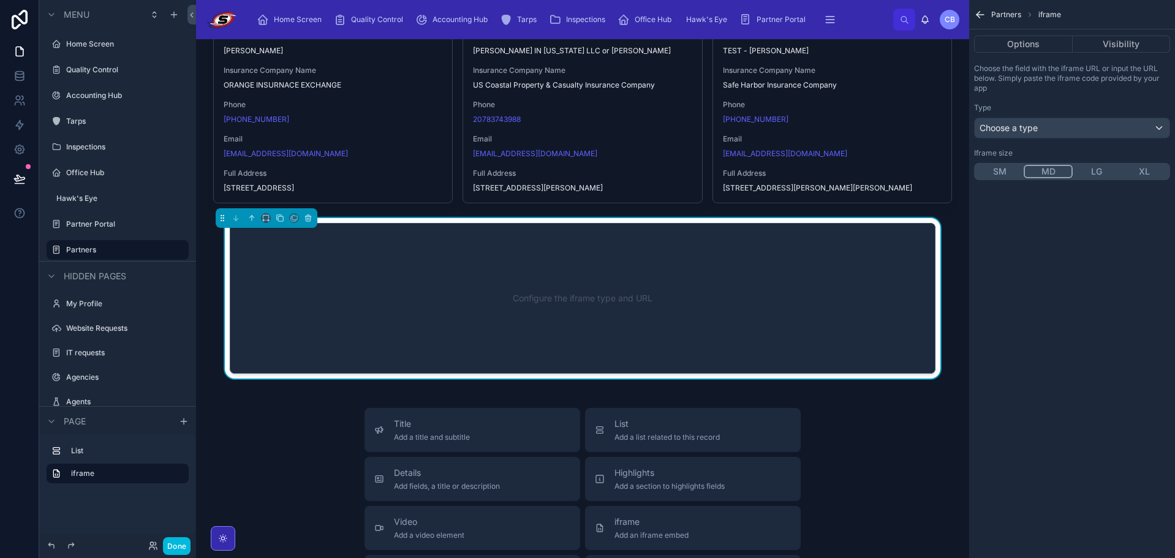
click at [636, 297] on div "Configure the iframe type and URL" at bounding box center [582, 298] width 665 height 110
click at [1064, 123] on div "Choose a type" at bounding box center [1072, 128] width 195 height 20
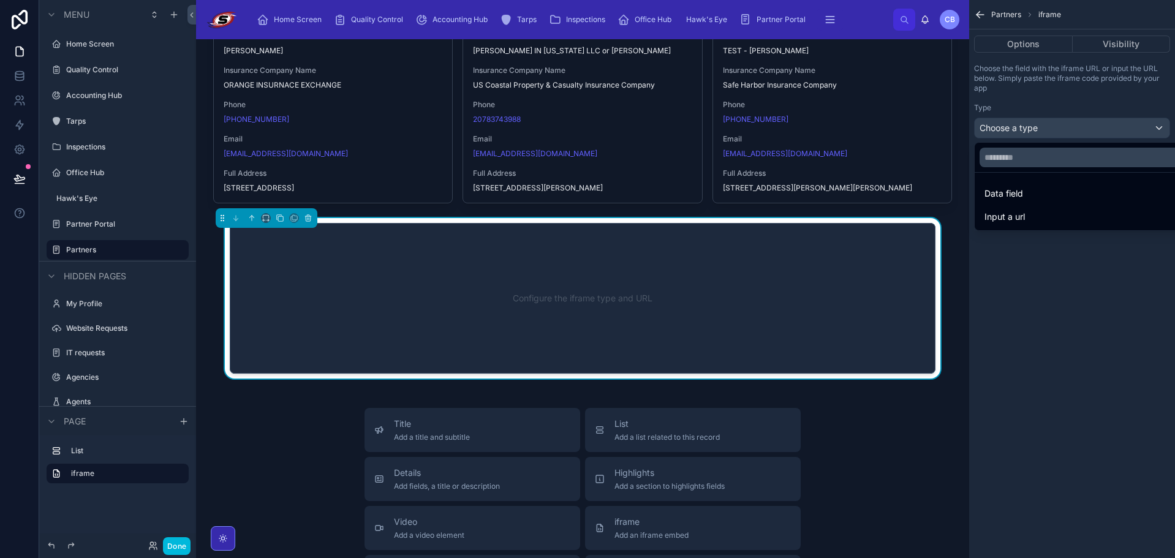
click at [1044, 216] on div "Input a url" at bounding box center [1086, 217] width 203 height 15
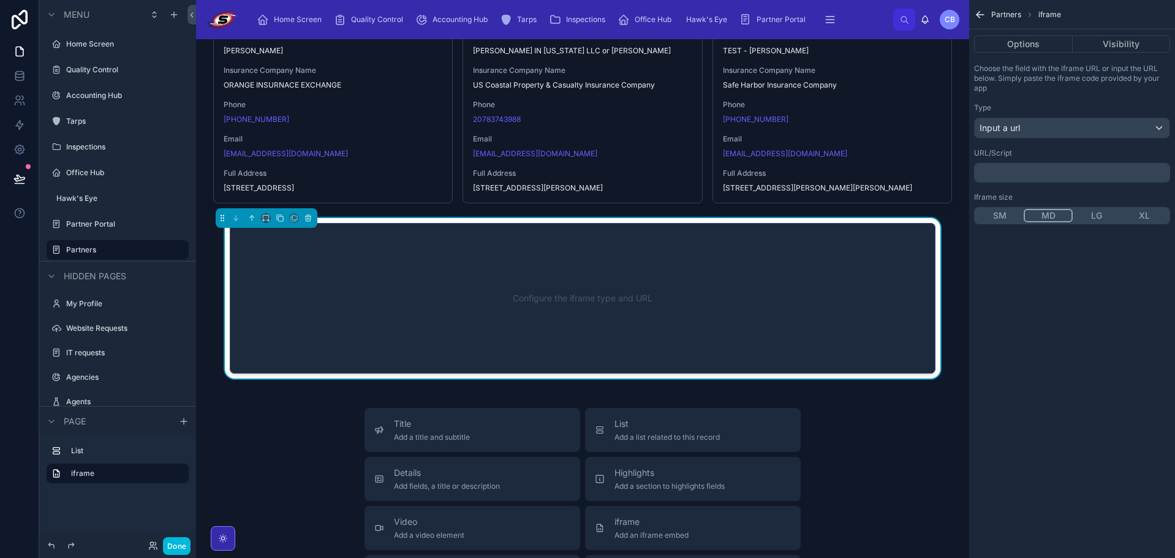
click at [760, 21] on span "Partner Portal" at bounding box center [781, 20] width 49 height 10
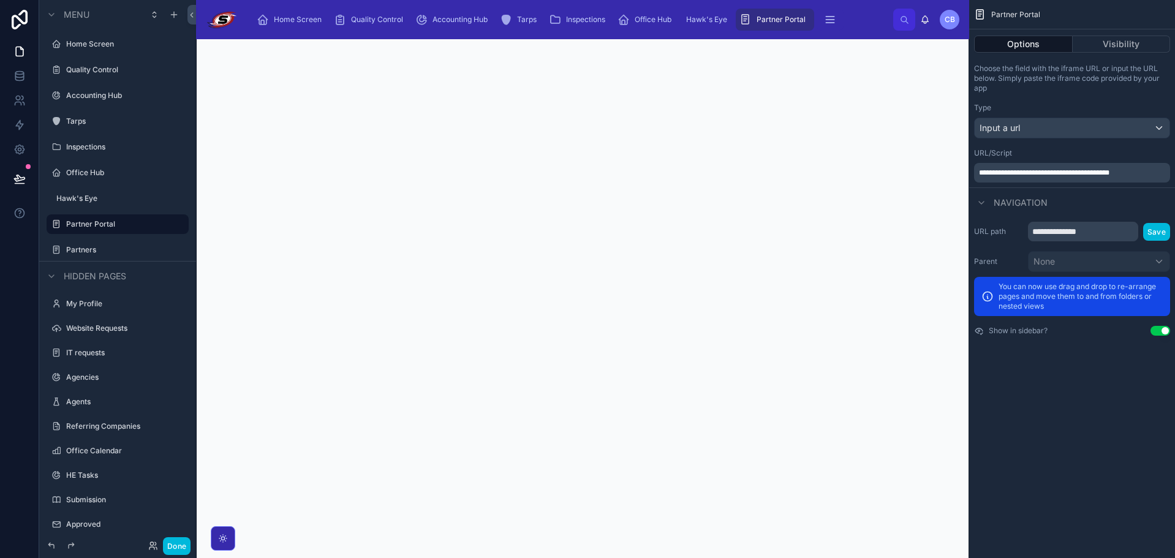
scroll to position [39, 0]
click at [1039, 185] on div "**********" at bounding box center [1072, 123] width 206 height 129
click at [1041, 178] on div "**********" at bounding box center [1072, 173] width 196 height 20
click at [1042, 171] on span "**********" at bounding box center [1044, 172] width 131 height 7
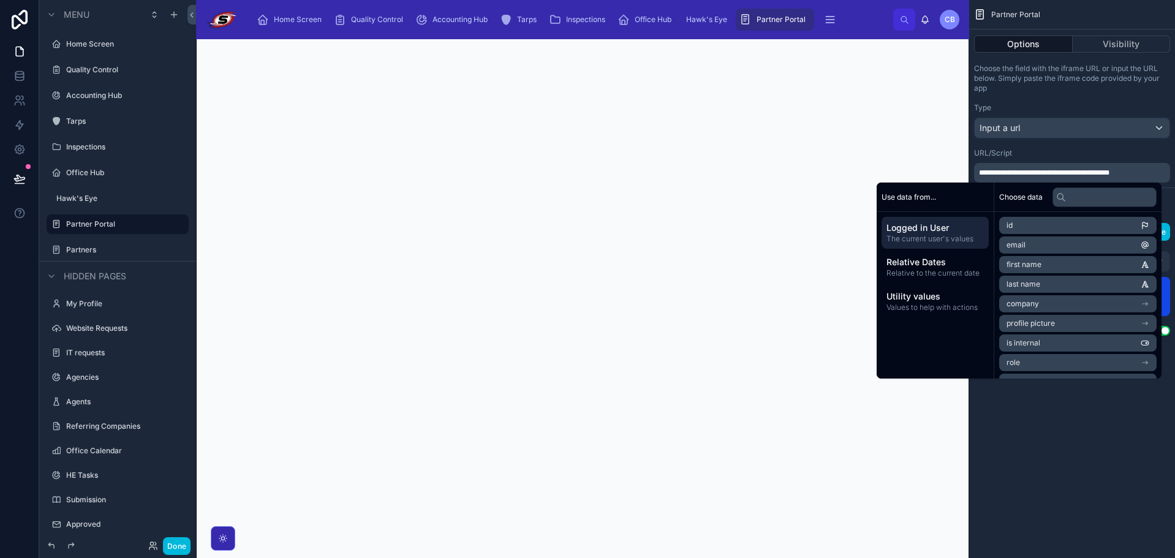
click at [1040, 170] on span "**********" at bounding box center [1044, 172] width 131 height 7
copy span "**********"
click at [822, 20] on button "scrollable content" at bounding box center [830, 20] width 27 height 22
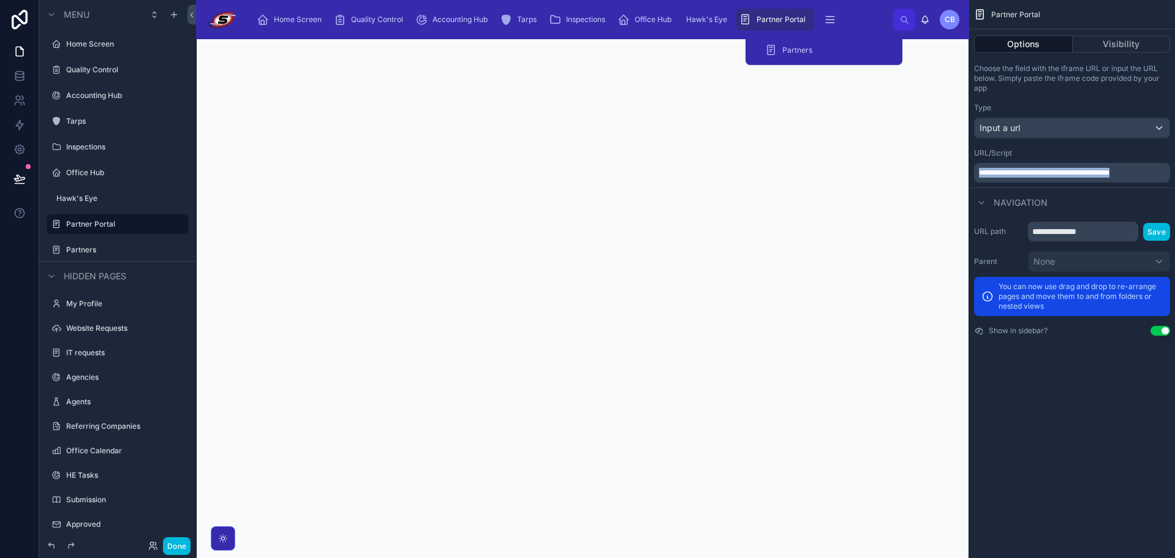
click at [803, 50] on span "Partners" at bounding box center [798, 50] width 30 height 10
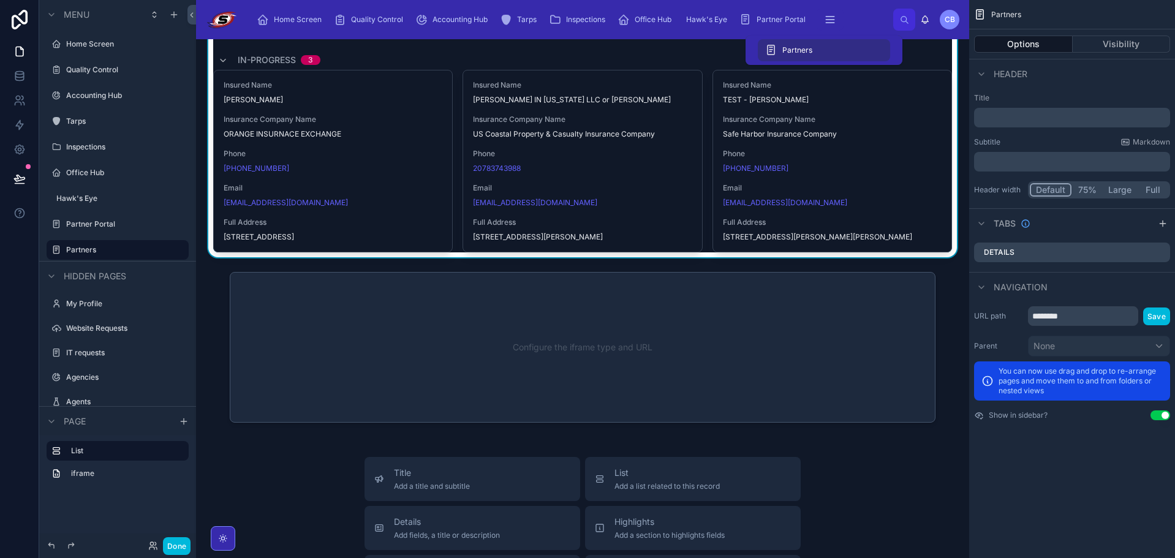
click at [661, 333] on div at bounding box center [583, 347] width 754 height 161
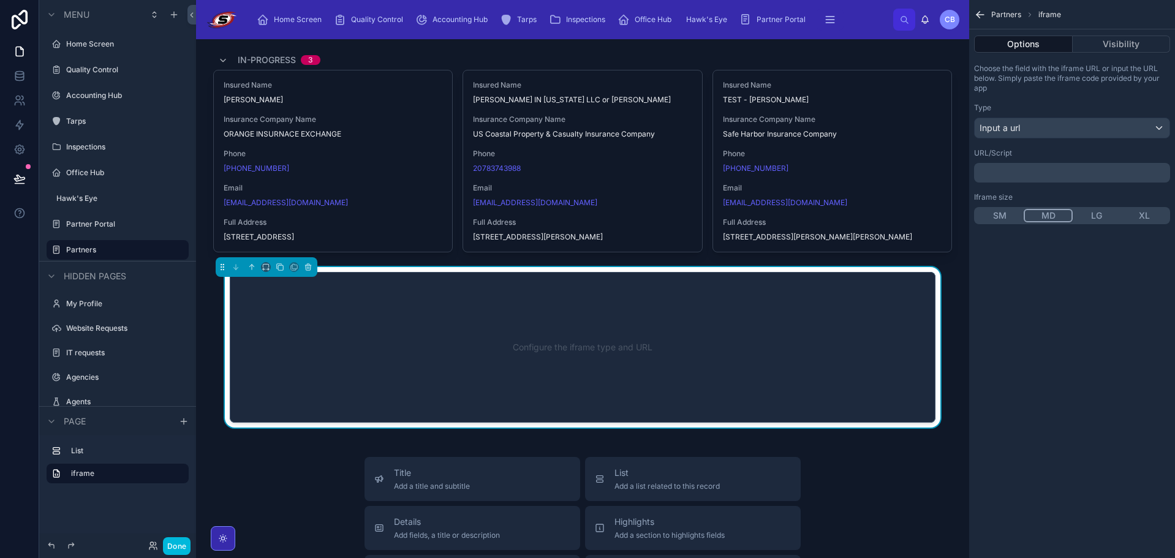
click at [1074, 176] on p "﻿" at bounding box center [1073, 173] width 189 height 10
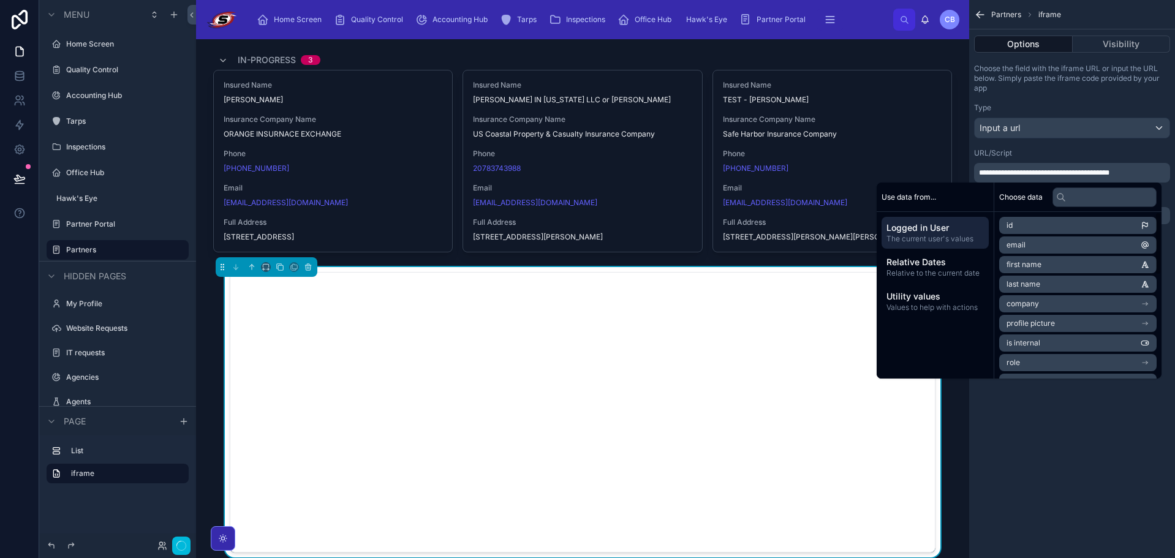
click at [1108, 151] on div "URL/Script" at bounding box center [1072, 153] width 196 height 10
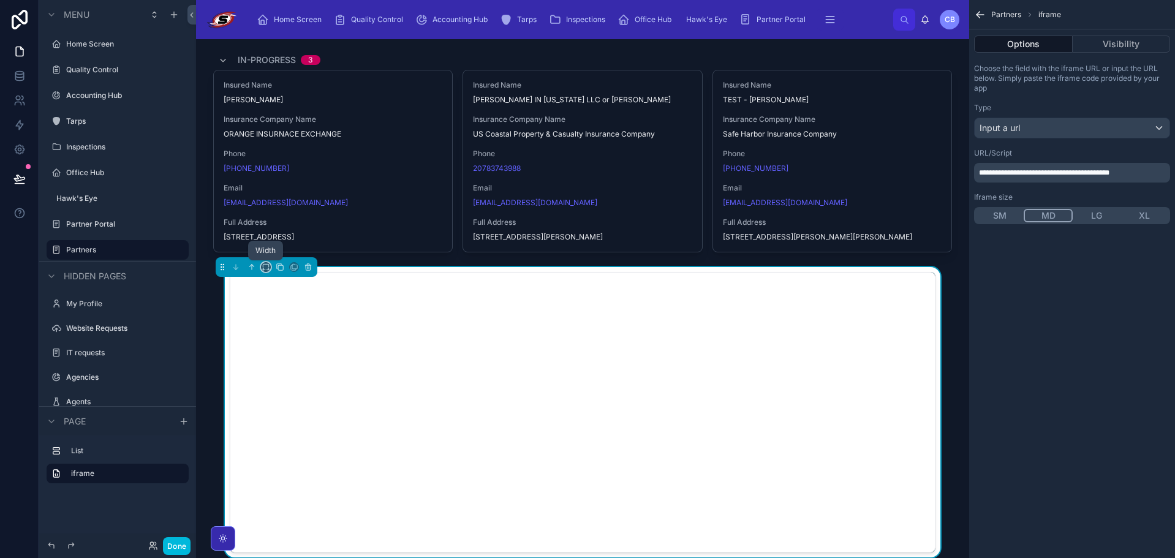
click at [267, 268] on icon at bounding box center [266, 267] width 9 height 9
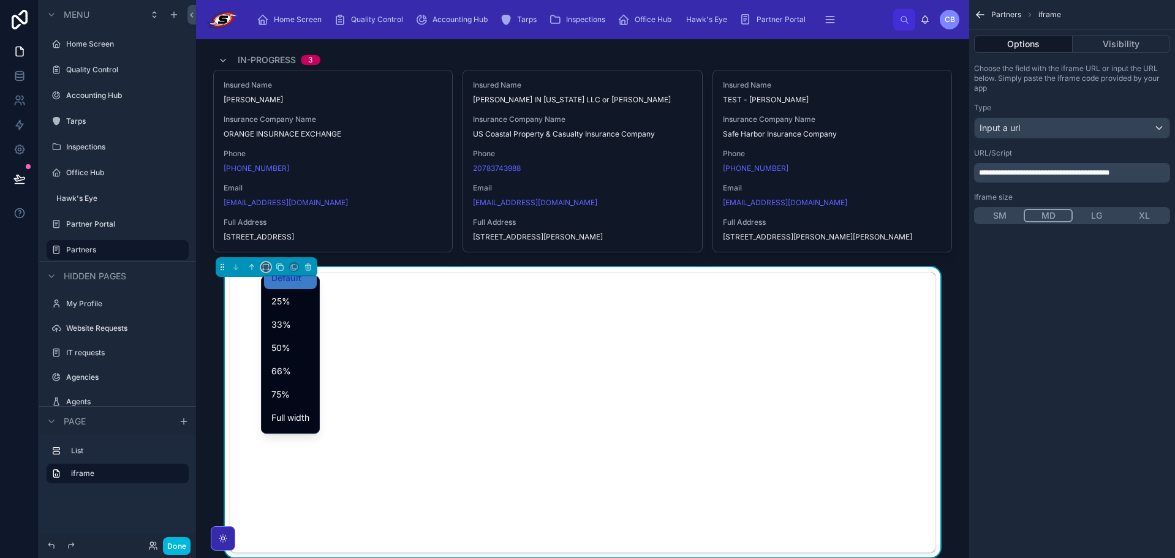
scroll to position [33, 0]
click at [281, 419] on span "Large" at bounding box center [282, 419] width 23 height 15
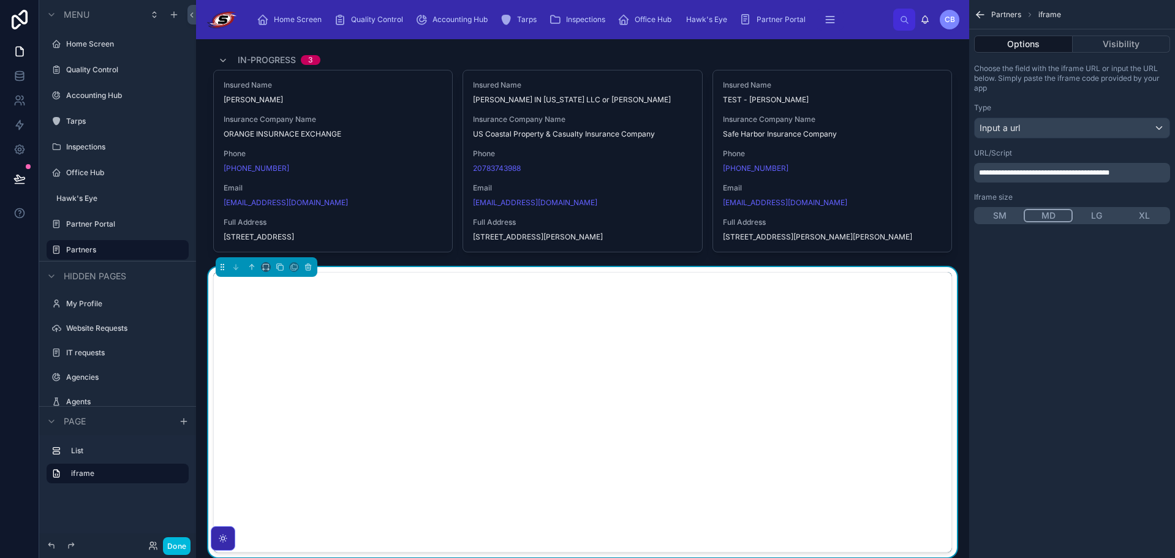
click at [952, 254] on div at bounding box center [583, 134] width 754 height 248
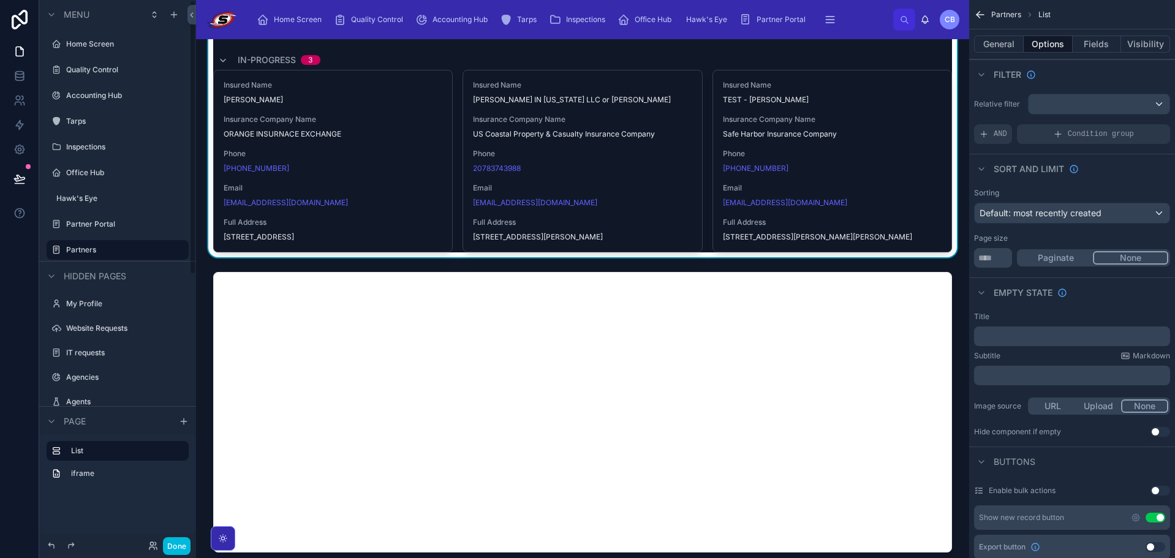
click at [172, 544] on button "Done" at bounding box center [177, 546] width 28 height 18
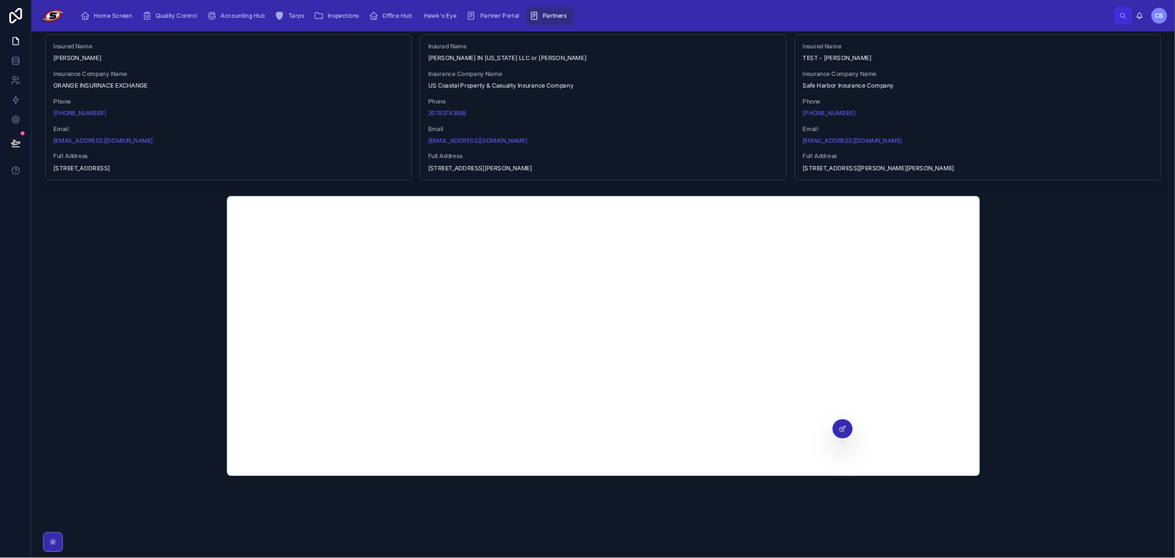
scroll to position [67, 0]
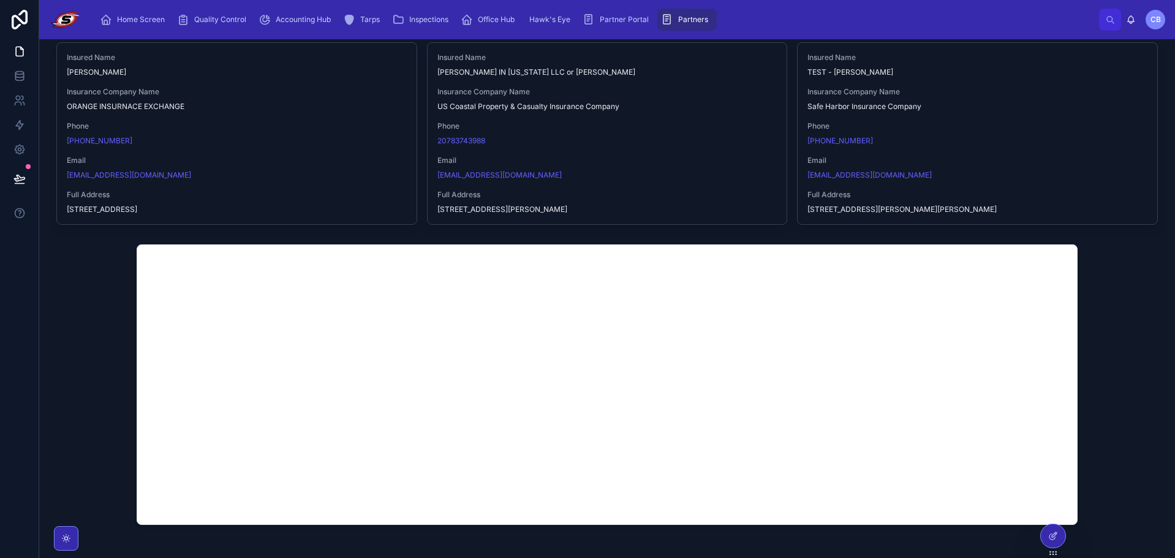
click at [1041, 540] on div at bounding box center [1054, 536] width 26 height 25
click at [1047, 537] on div at bounding box center [1053, 536] width 25 height 23
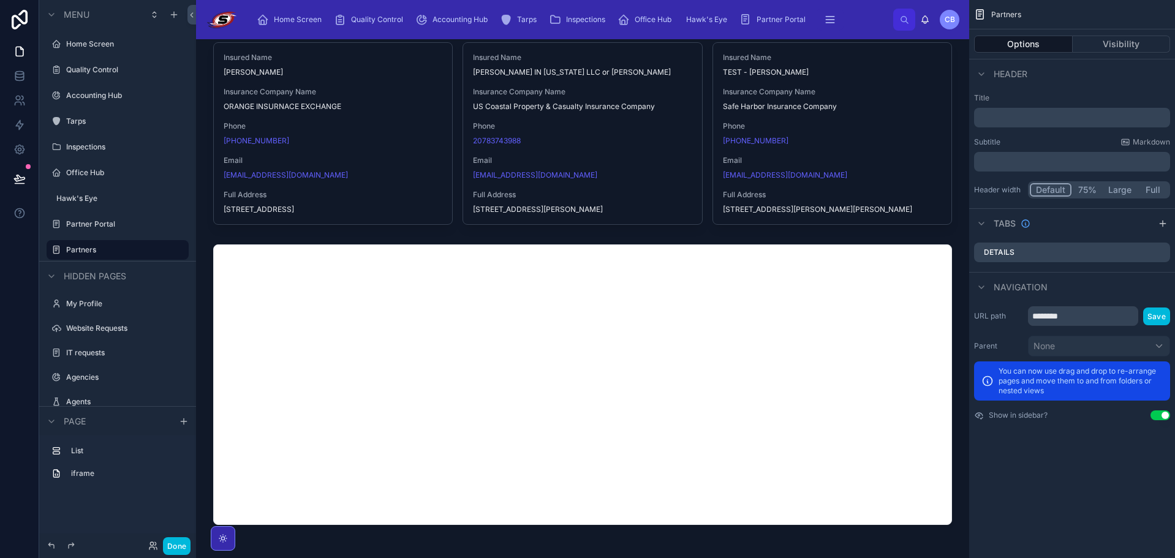
click at [932, 287] on div at bounding box center [583, 385] width 754 height 290
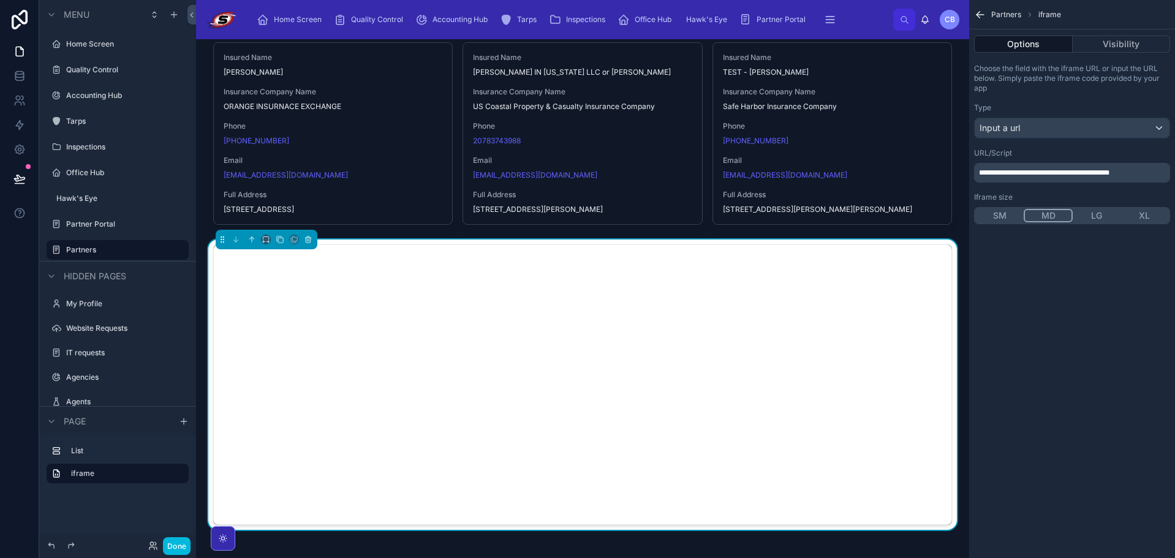
click at [1111, 214] on button "LG" at bounding box center [1097, 215] width 48 height 13
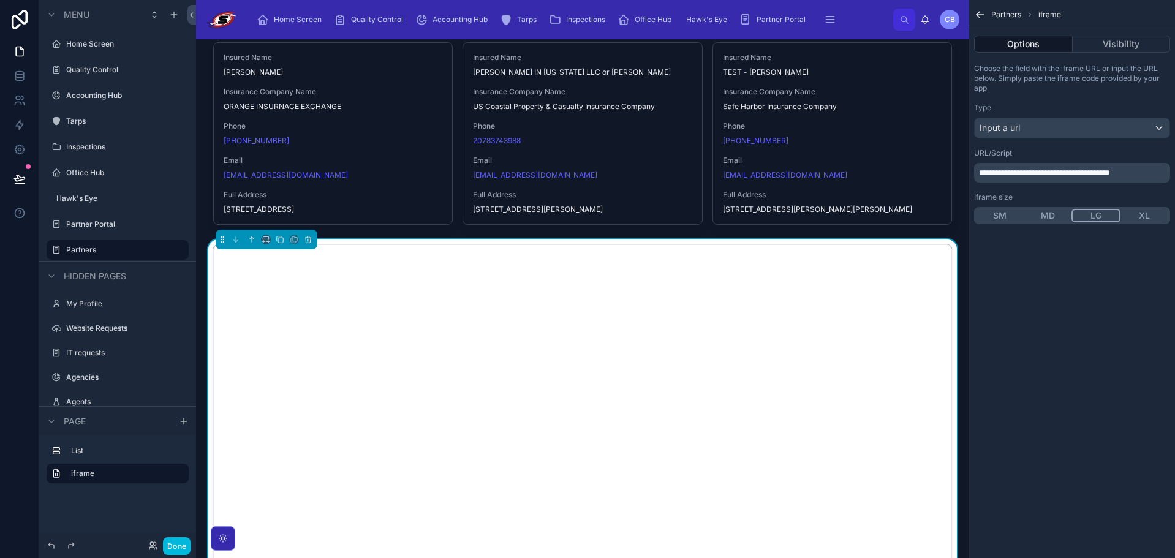
click at [1147, 214] on button "XL" at bounding box center [1145, 215] width 48 height 13
click at [175, 553] on button "Done" at bounding box center [177, 546] width 28 height 18
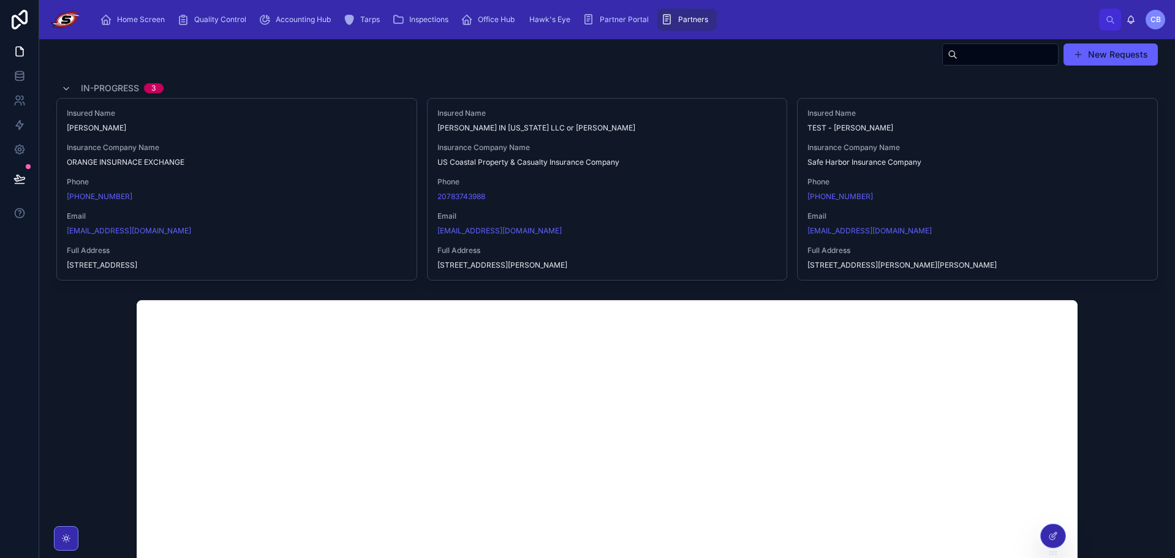
scroll to position [0, 0]
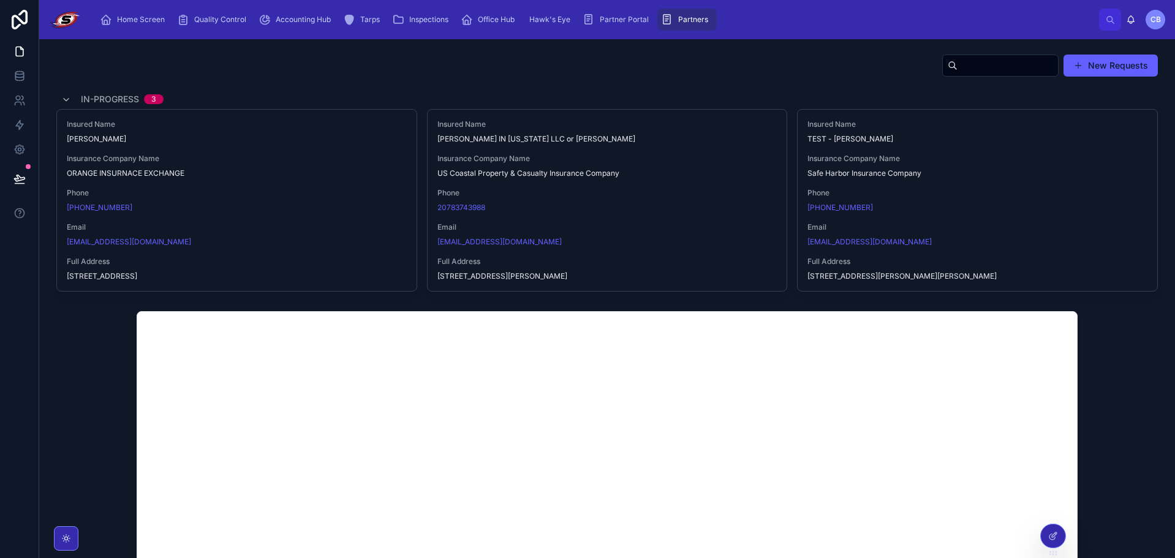
click at [1050, 537] on icon at bounding box center [1053, 536] width 10 height 10
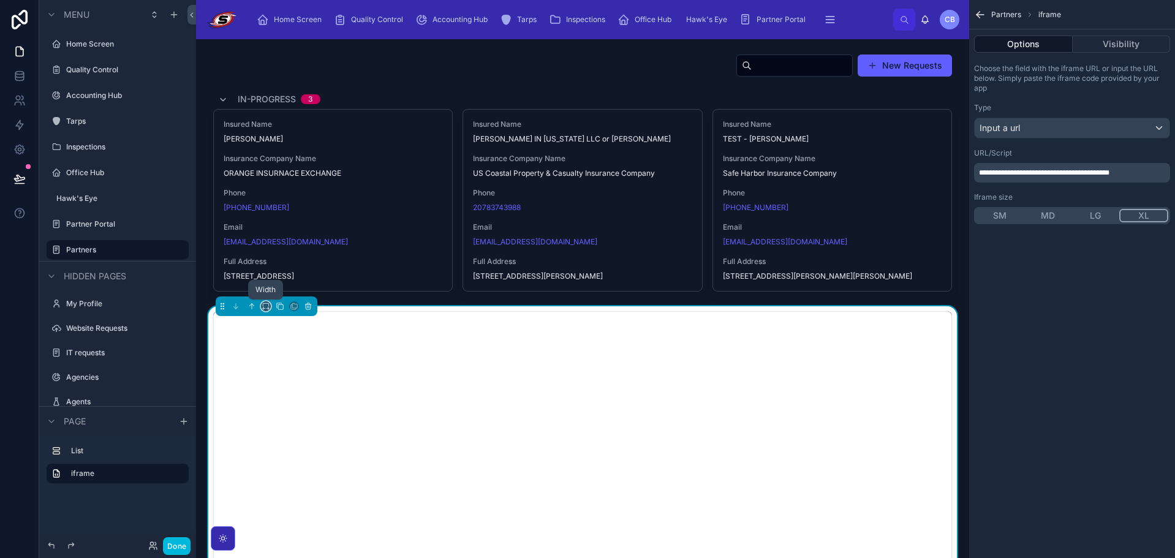
click at [265, 309] on icon at bounding box center [264, 309] width 2 height 0
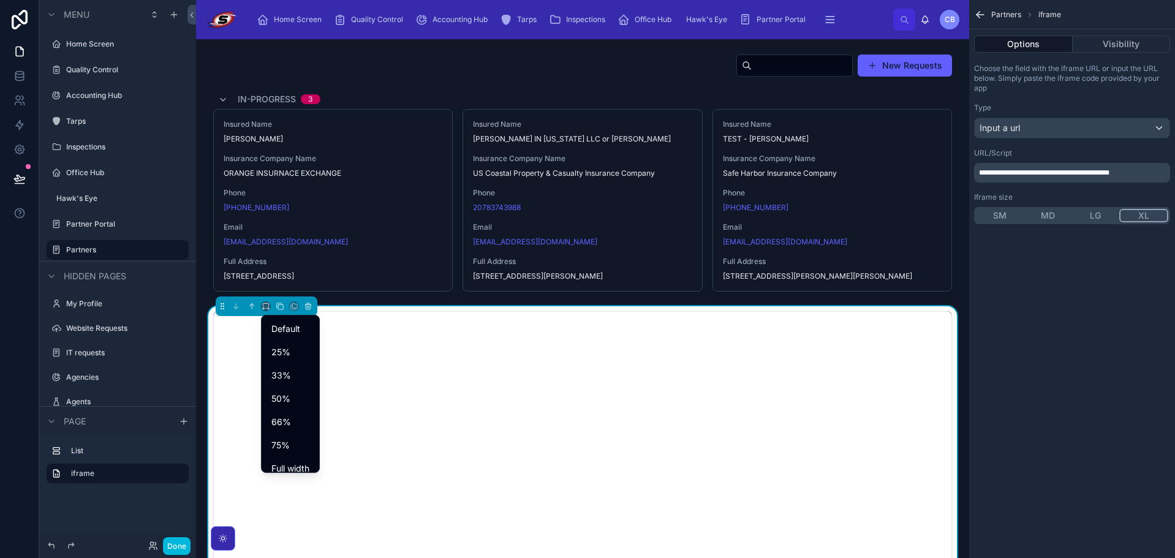
click at [295, 464] on span "Full width" at bounding box center [290, 468] width 38 height 15
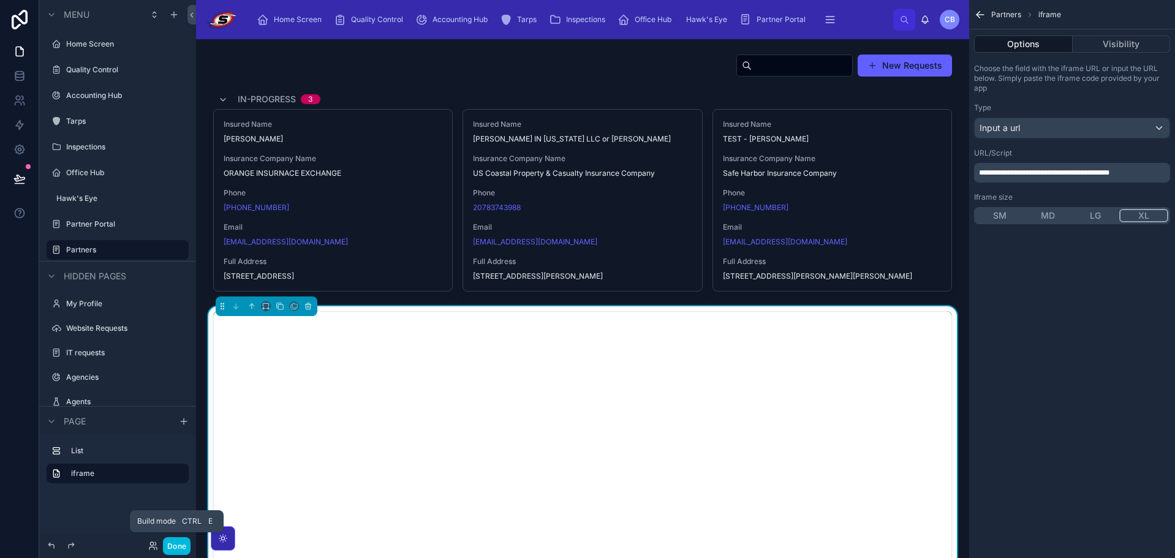
click at [175, 542] on button "Done" at bounding box center [177, 546] width 28 height 18
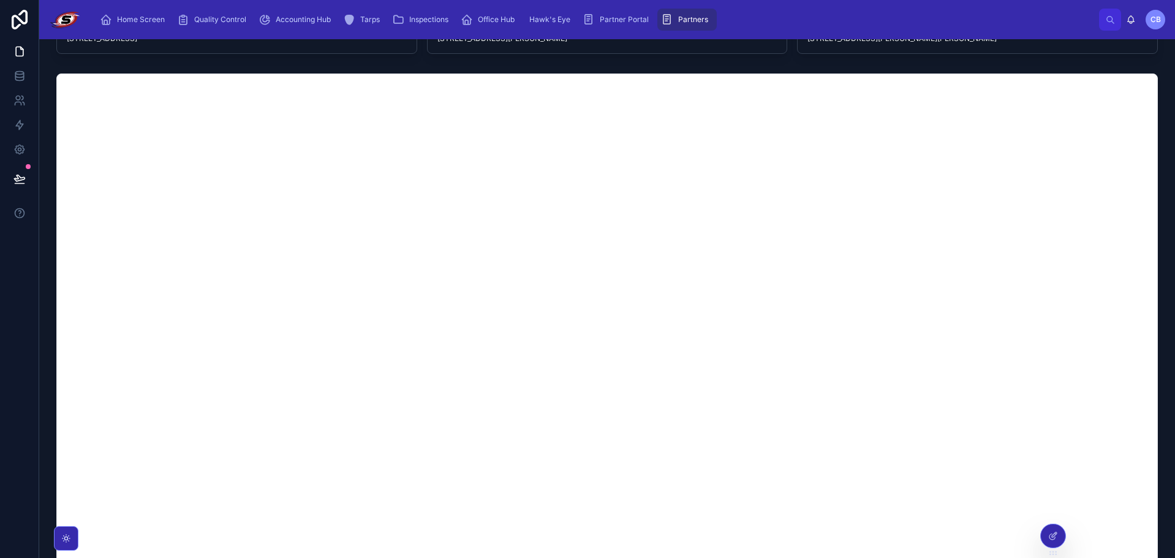
scroll to position [204, 0]
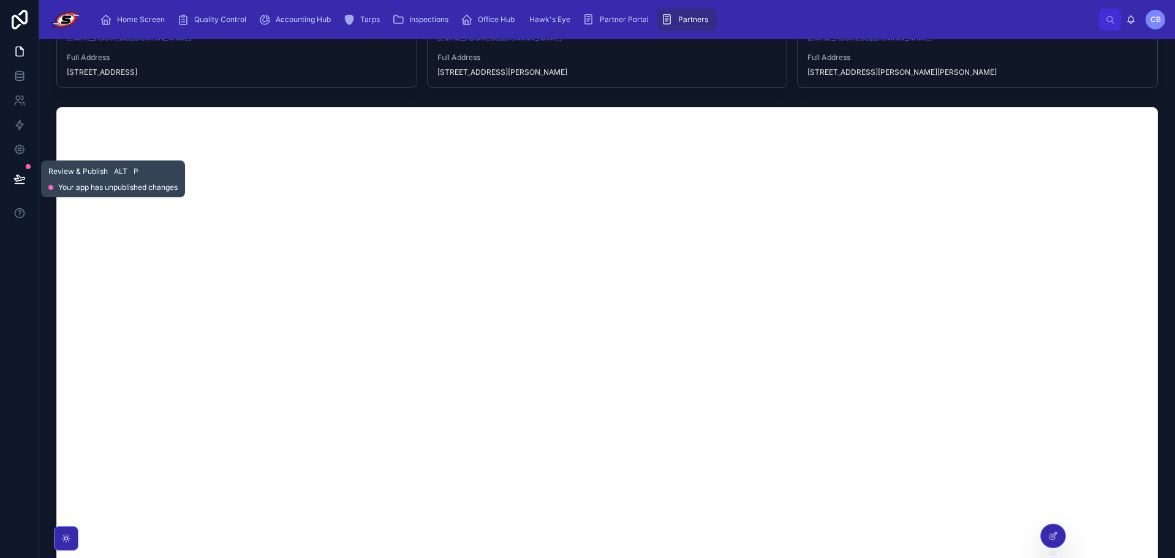
click at [25, 176] on icon at bounding box center [19, 179] width 12 height 12
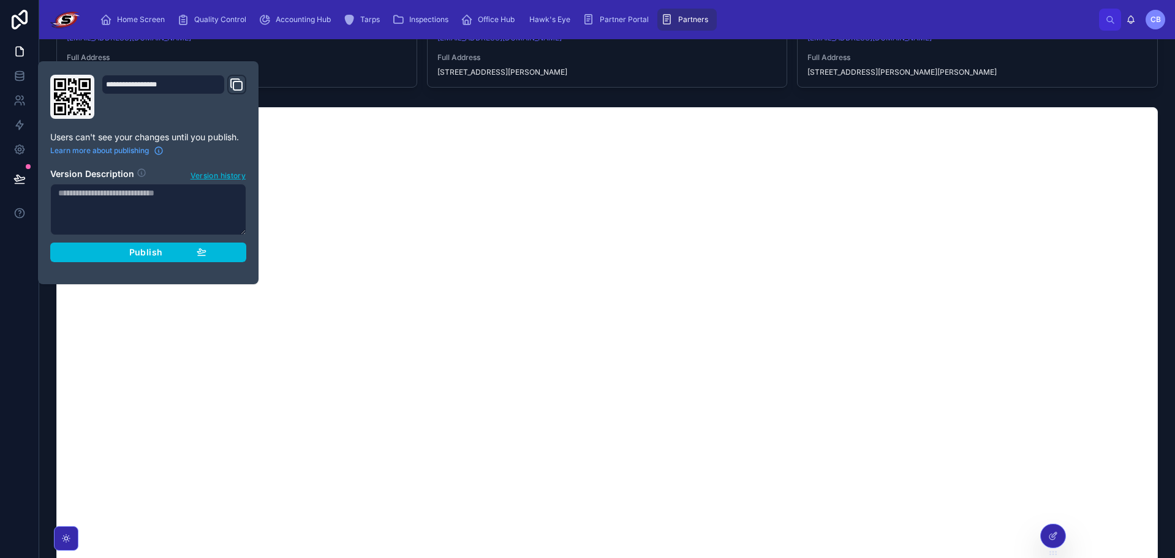
click at [115, 251] on div "Publish" at bounding box center [148, 252] width 116 height 11
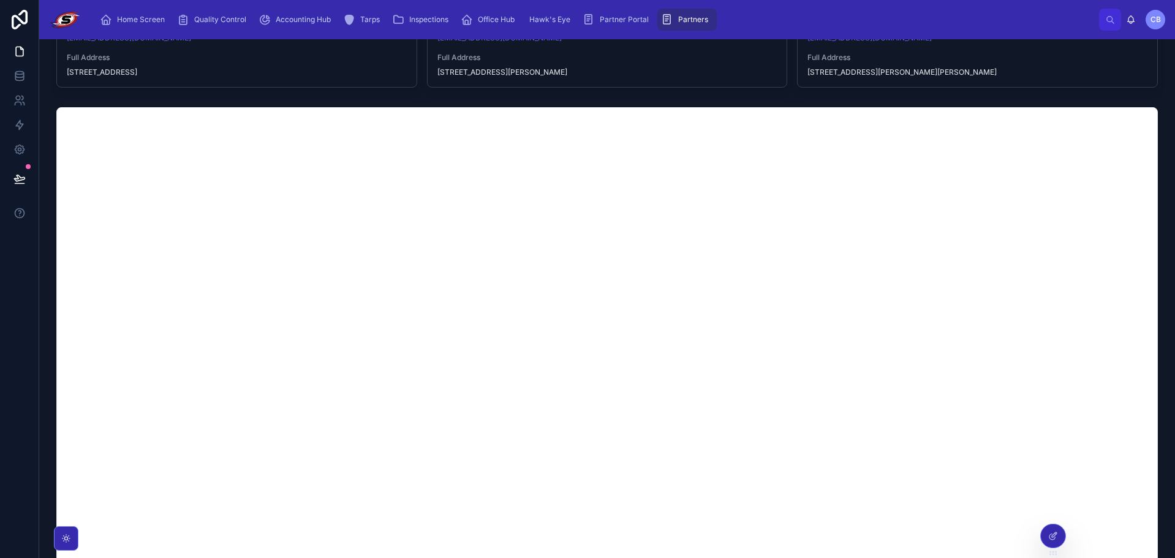
drag, startPoint x: 931, startPoint y: 25, endPoint x: 910, endPoint y: 17, distance: 22.7
click at [925, 20] on div "Home Screen Quality Control Accounting Hub Tarps Inspections Office Hub Hawk's …" at bounding box center [595, 19] width 1008 height 27
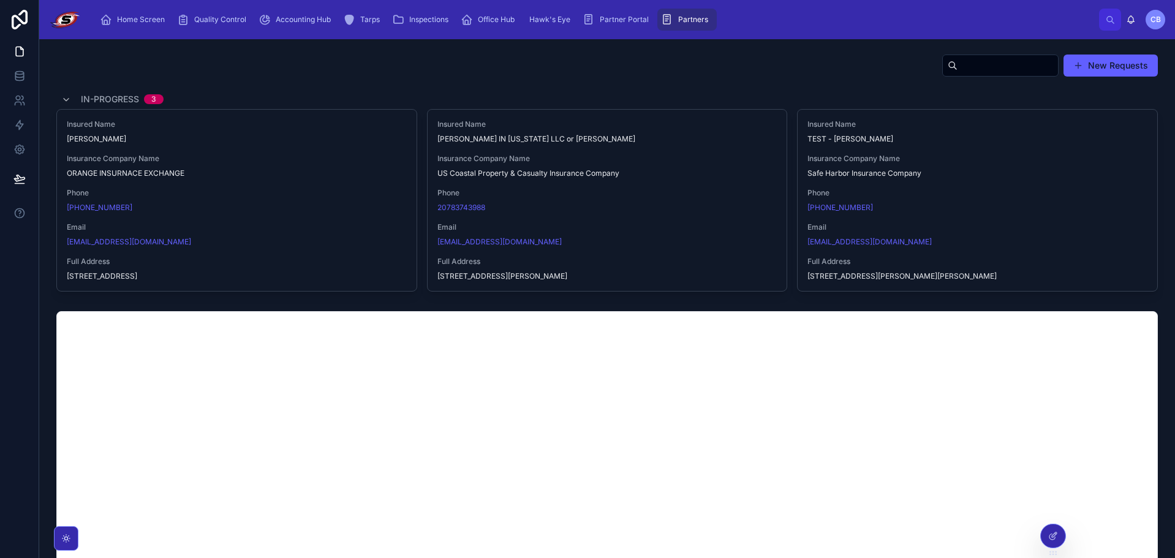
click at [1053, 534] on icon at bounding box center [1053, 536] width 10 height 10
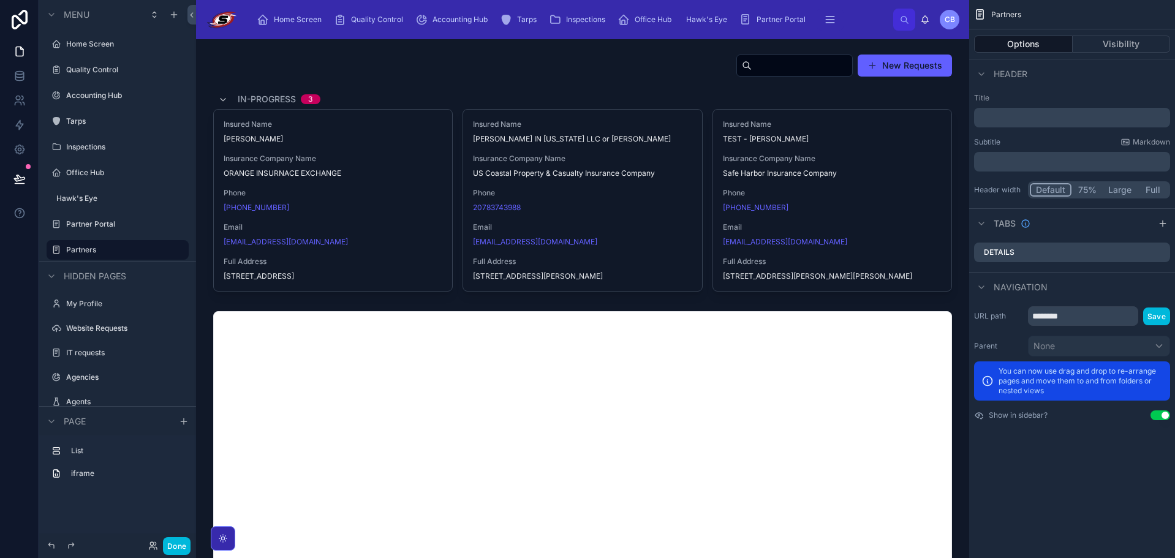
click at [0, 0] on icon "scrollable content" at bounding box center [0, 0] width 0 height 0
click at [208, 232] on icon at bounding box center [208, 233] width 10 height 10
click at [131, 224] on label "Partners" at bounding box center [123, 224] width 115 height 10
drag, startPoint x: 1158, startPoint y: 34, endPoint x: 1148, endPoint y: 40, distance: 11.8
click at [1156, 37] on div "Options Visibility" at bounding box center [1072, 43] width 206 height 29
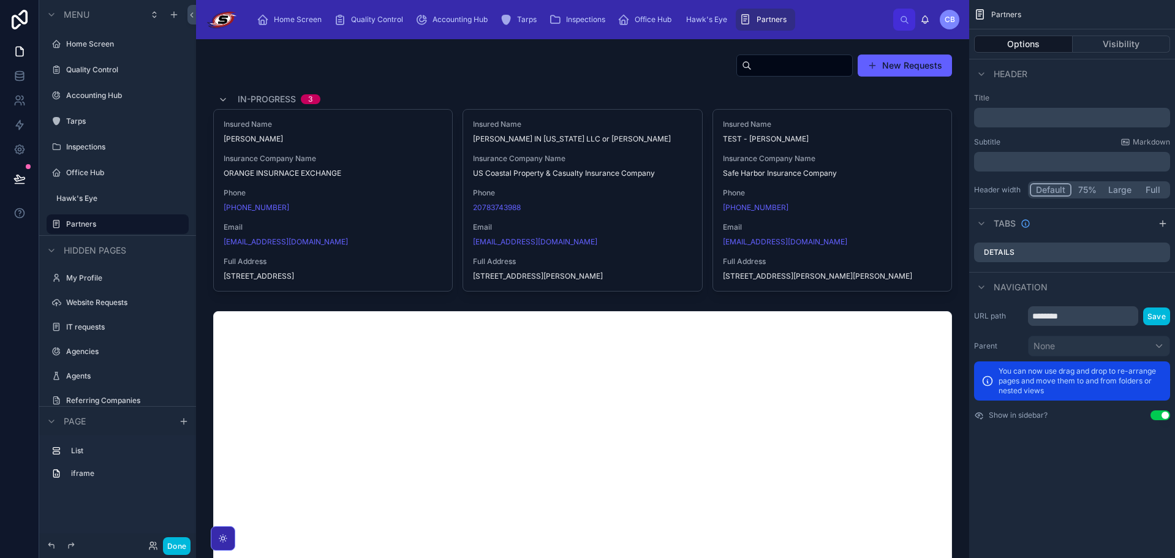
click at [1129, 45] on button "Visibility" at bounding box center [1122, 44] width 98 height 17
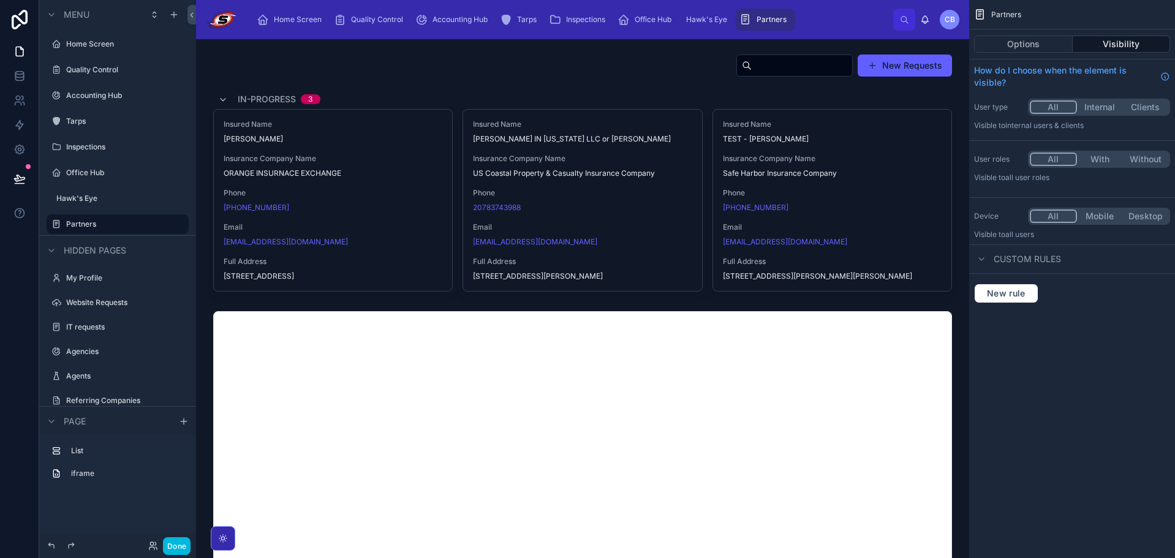
click at [1099, 152] on div "All With Without" at bounding box center [1099, 159] width 142 height 17
click at [1098, 157] on button "With" at bounding box center [1100, 159] width 46 height 13
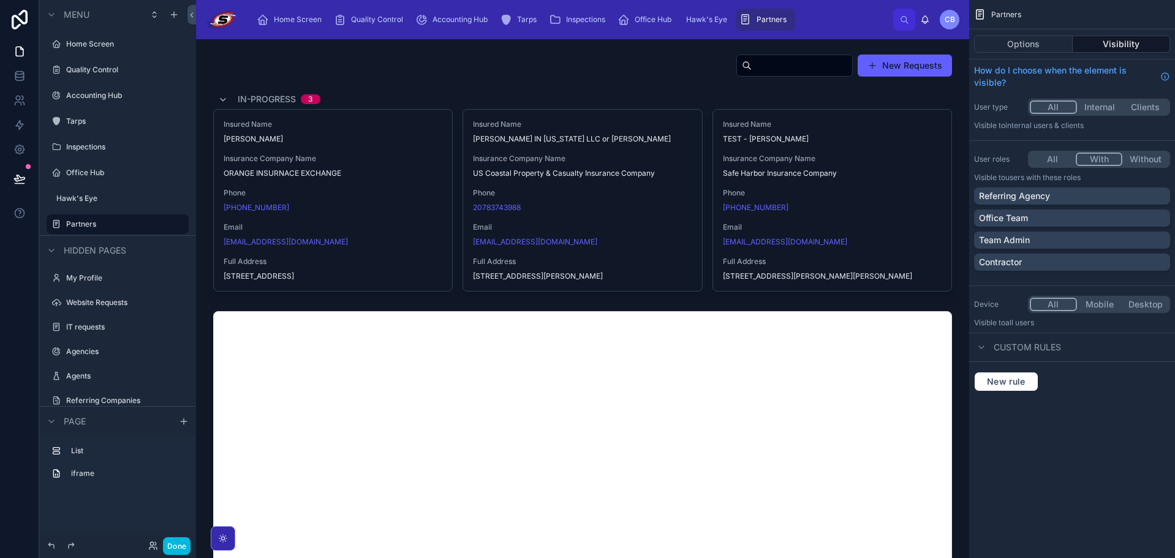
click at [1027, 218] on p "Office Team" at bounding box center [1003, 218] width 49 height 12
click at [1033, 232] on div "Team Admin" at bounding box center [1072, 240] width 196 height 17
click at [1074, 427] on div "Partners Options Visibility How do I choose when the element is visible? User t…" at bounding box center [1072, 279] width 206 height 558
click at [175, 542] on button "Done" at bounding box center [177, 546] width 28 height 18
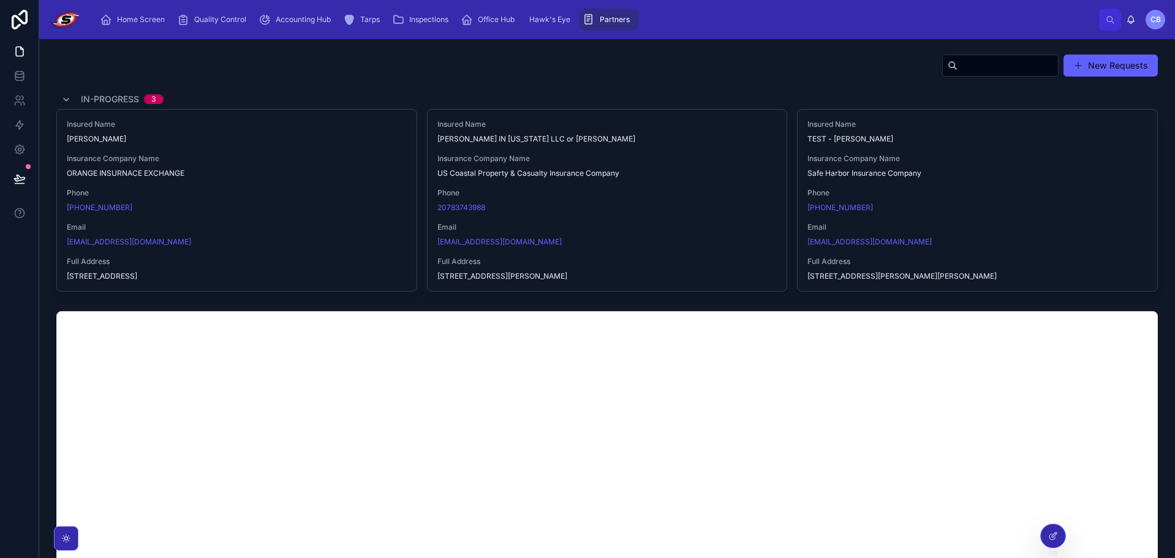
click at [15, 175] on icon at bounding box center [19, 179] width 12 height 12
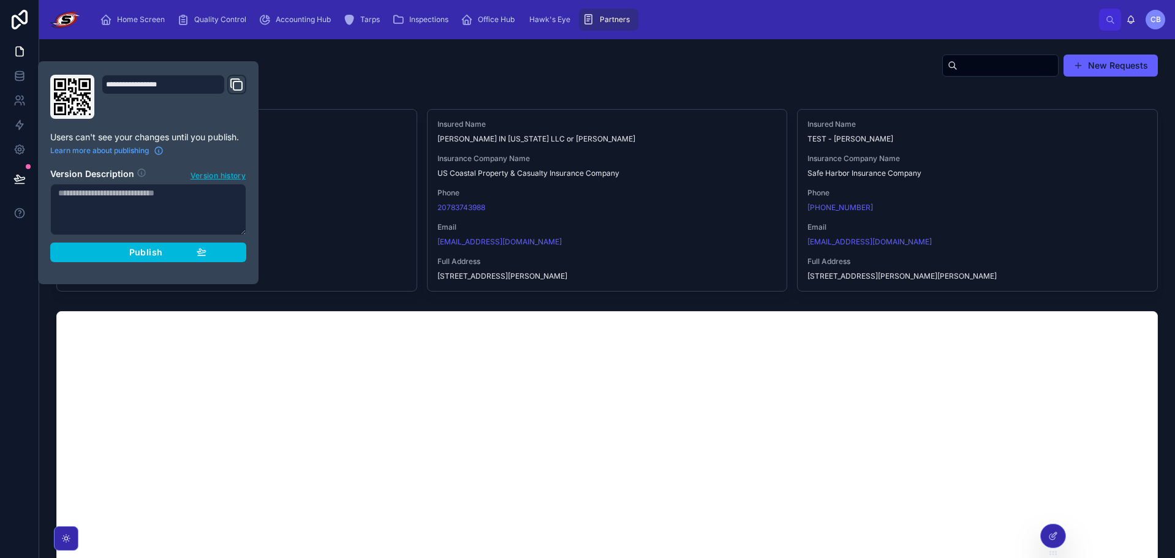
click at [118, 251] on div "Publish" at bounding box center [148, 252] width 116 height 11
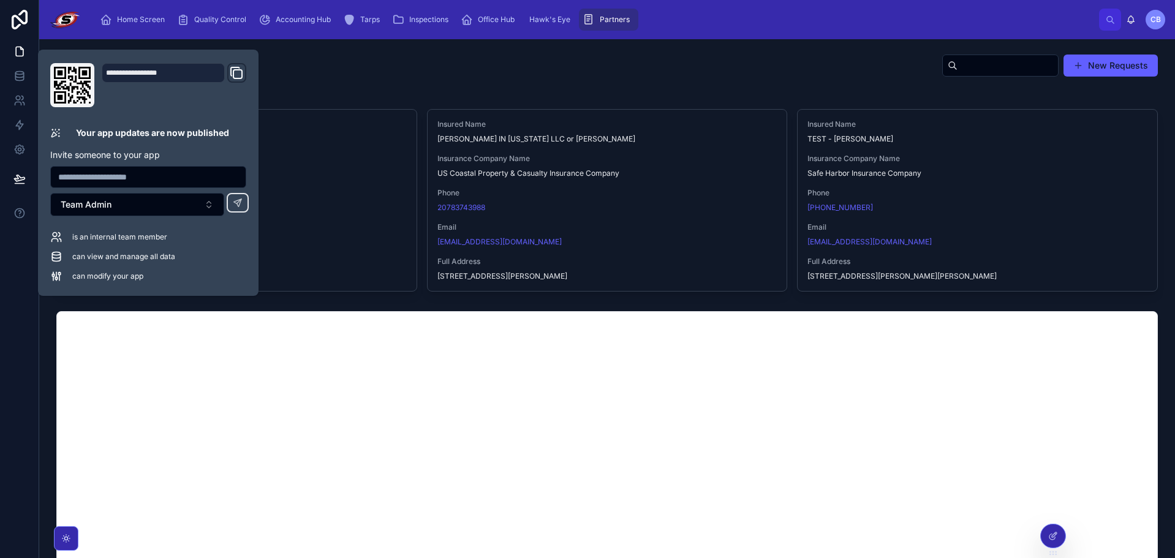
click at [778, 38] on div "Home Screen Quality Control Accounting Hub Tarps Inspections Office Hub Hawk's …" at bounding box center [607, 19] width 1136 height 39
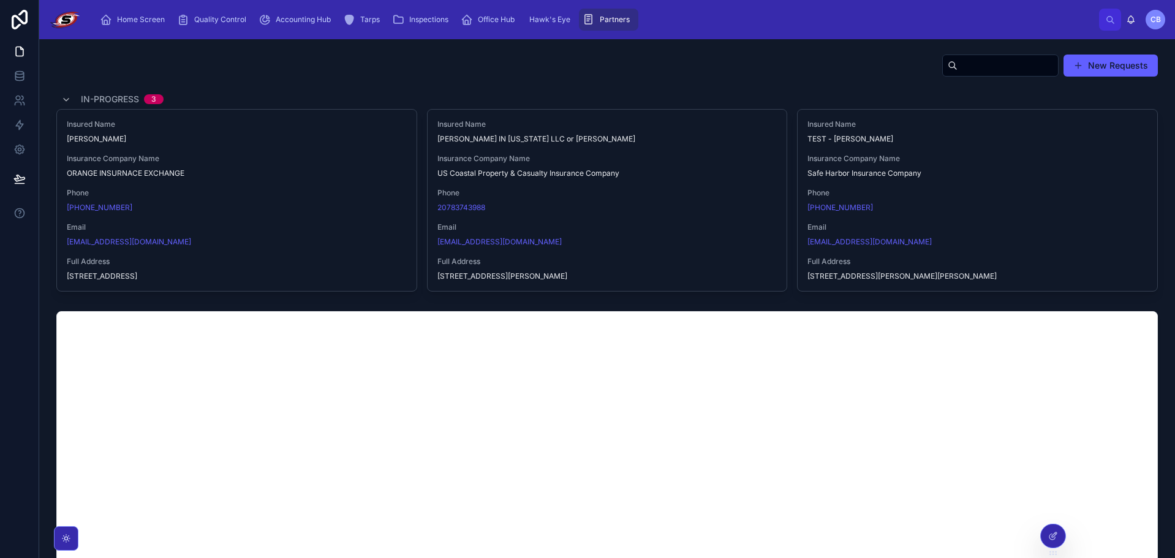
click at [778, 22] on div "Home Screen Quality Control Accounting Hub Tarps Inspections Office Hub Hawk's …" at bounding box center [595, 19] width 1008 height 27
click at [422, 88] on div "New Requests In-Progress 3 Insured Name RANDY ADAMS Insurance Company Name ORAN…" at bounding box center [607, 173] width 1102 height 238
click at [192, 186] on div "Insured Name RANDY ADAMS Insurance Company Name ORANGE INSURNACE EXCHANGE Phone…" at bounding box center [237, 200] width 360 height 181
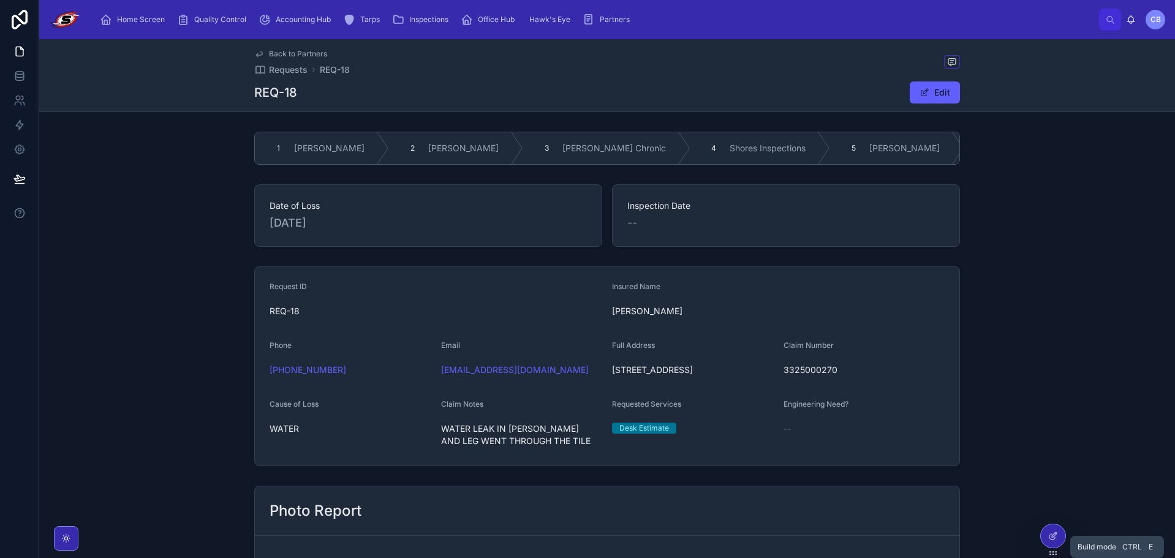
click at [1057, 534] on icon at bounding box center [1054, 535] width 5 height 5
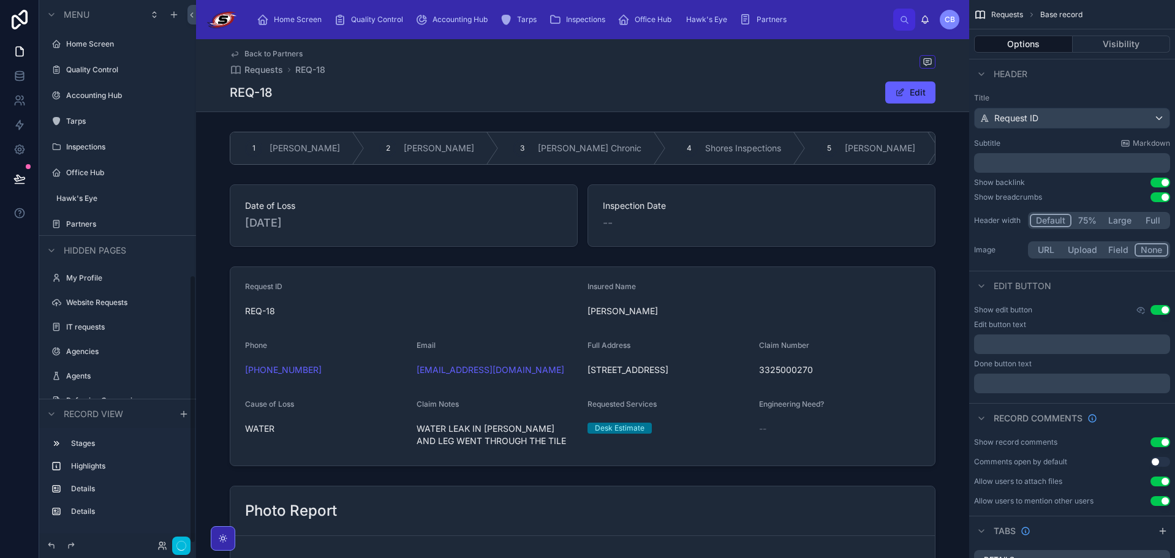
scroll to position [557, 0]
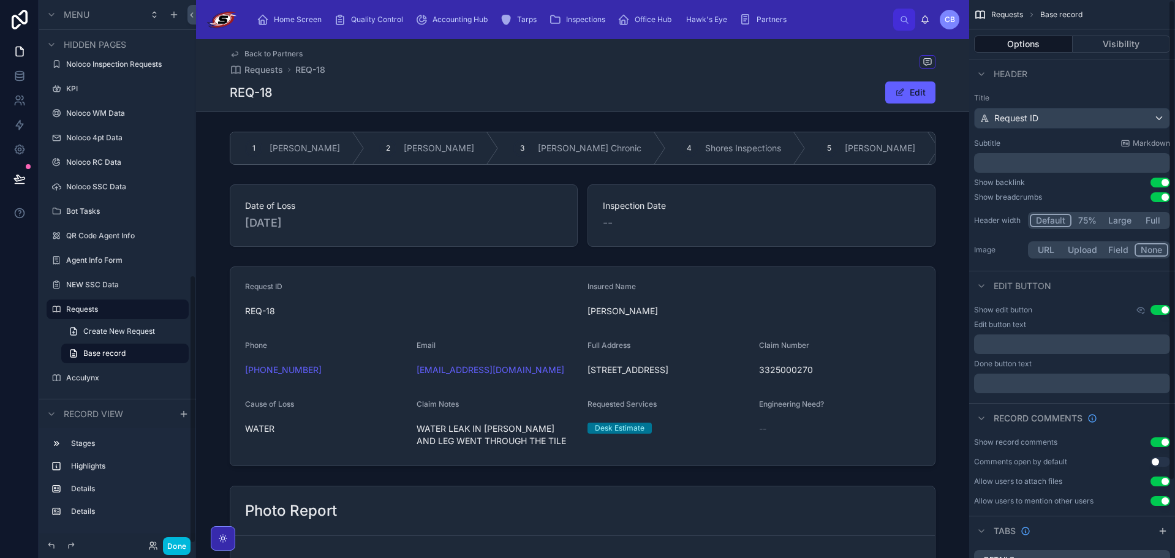
click at [936, 151] on div at bounding box center [582, 148] width 773 height 43
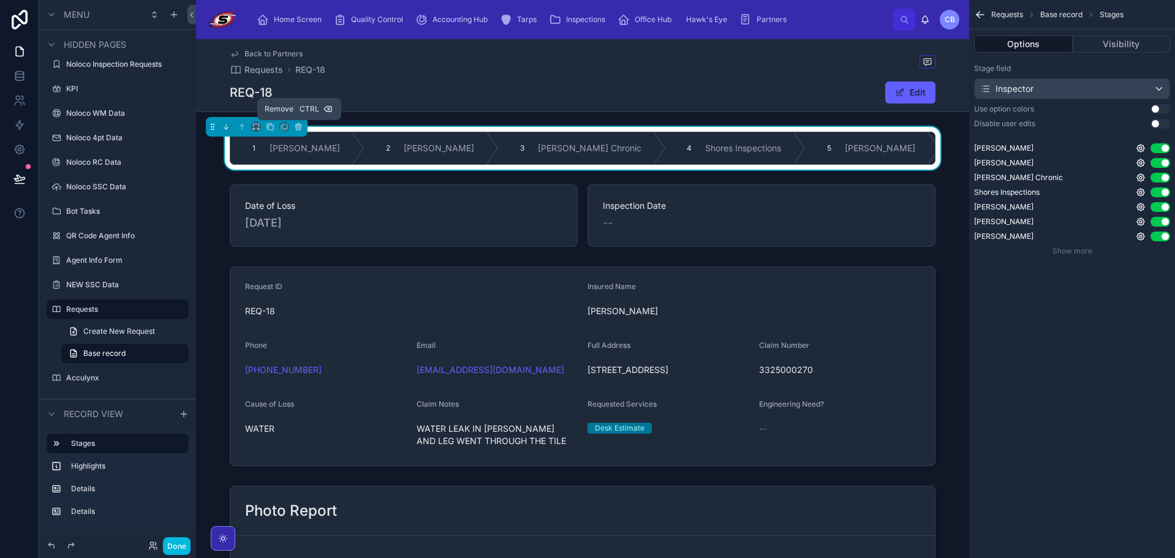
click at [295, 124] on icon at bounding box center [298, 127] width 9 height 9
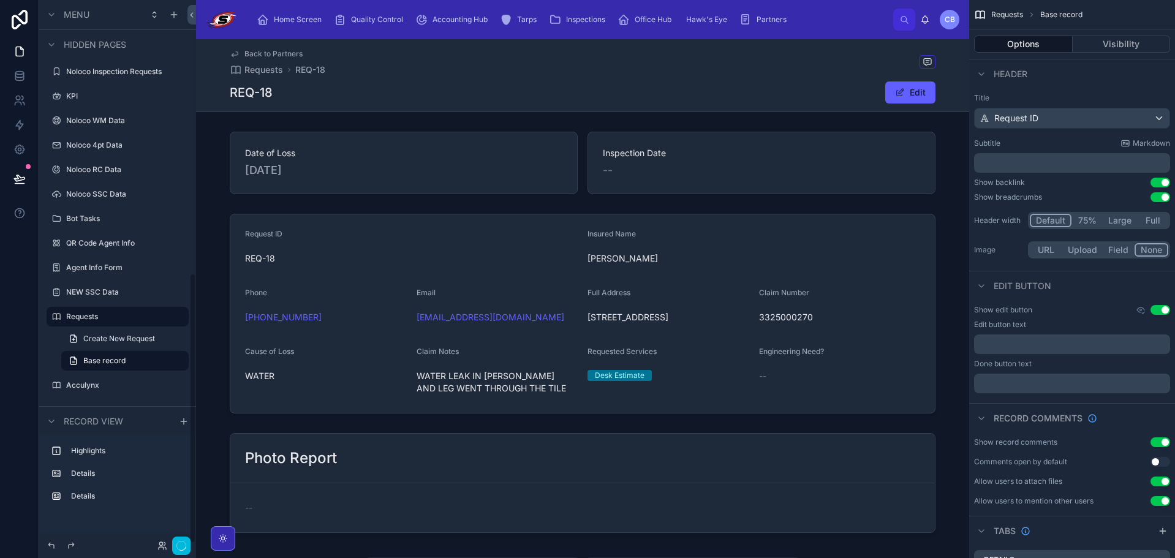
scroll to position [550, 0]
click at [247, 352] on div at bounding box center [582, 314] width 773 height 210
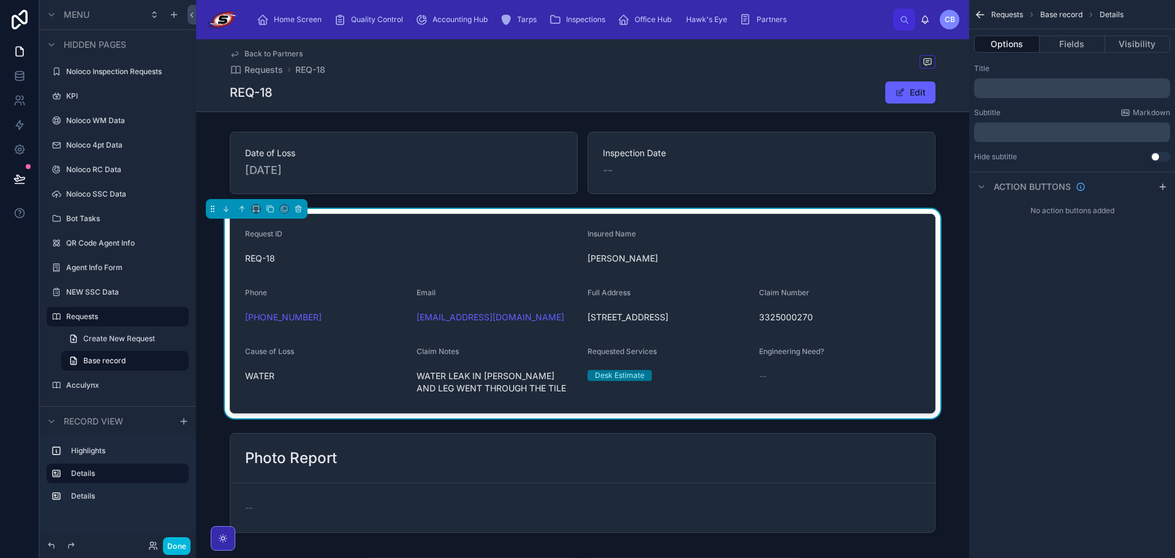
click at [417, 152] on div at bounding box center [582, 163] width 773 height 72
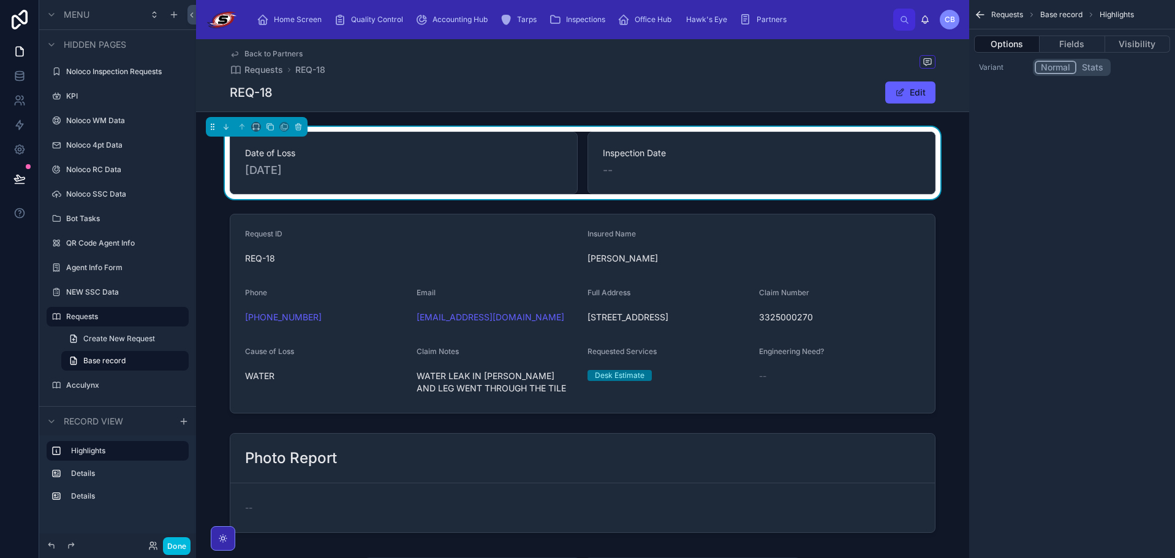
click at [520, 248] on div at bounding box center [582, 314] width 773 height 210
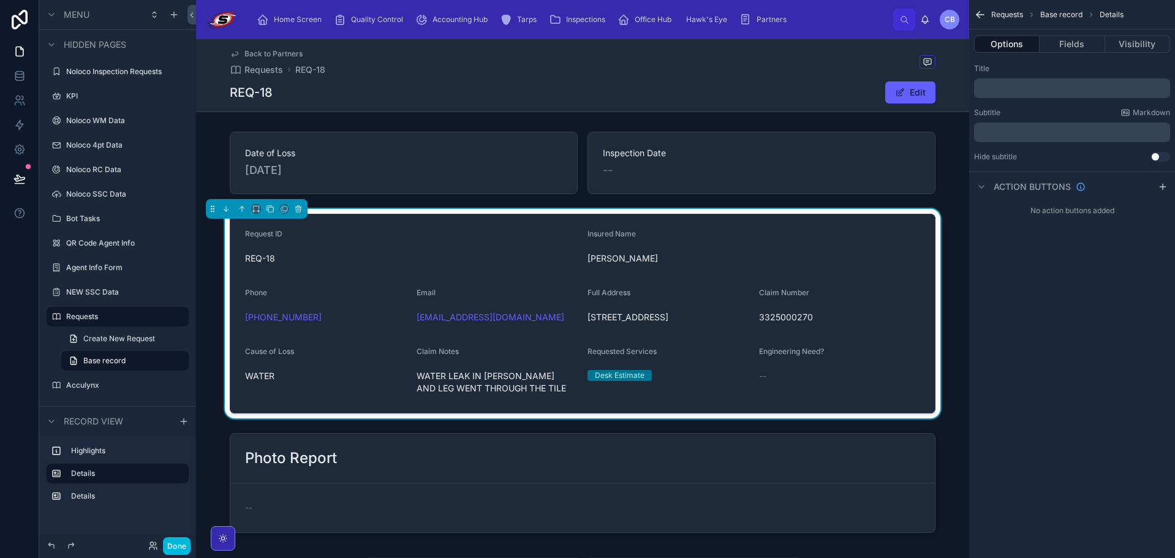
click at [613, 183] on div at bounding box center [582, 163] width 773 height 72
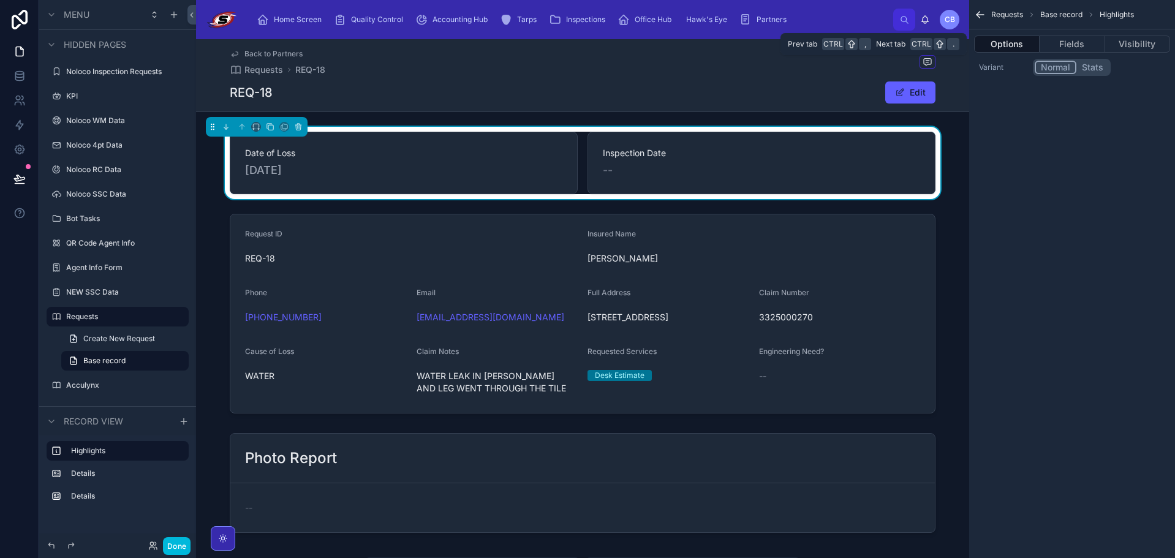
click at [1064, 44] on button "Fields" at bounding box center [1072, 44] width 65 height 17
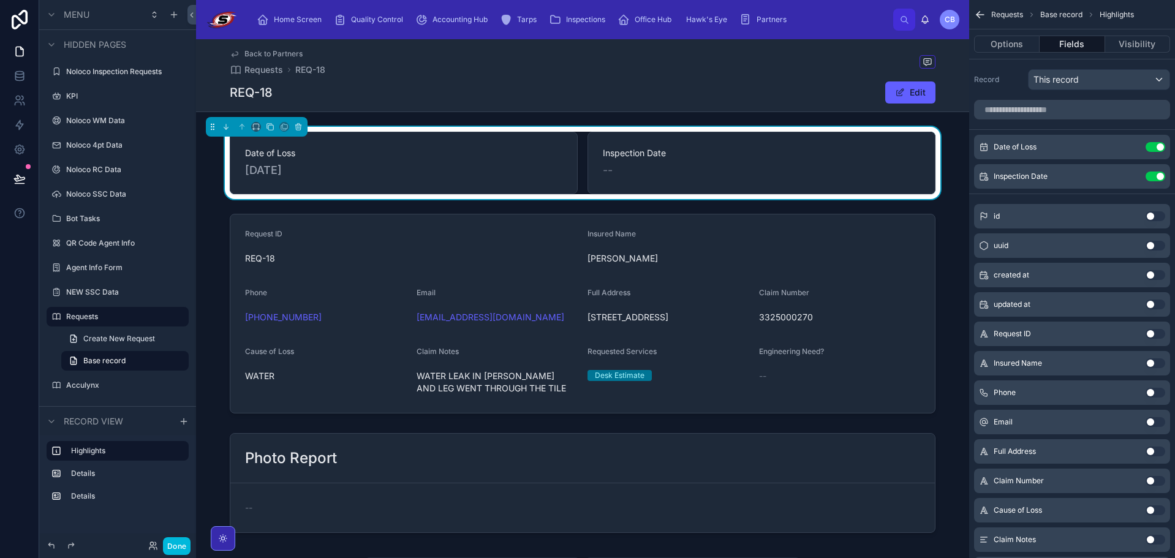
click at [1154, 148] on button "Use setting" at bounding box center [1156, 147] width 20 height 10
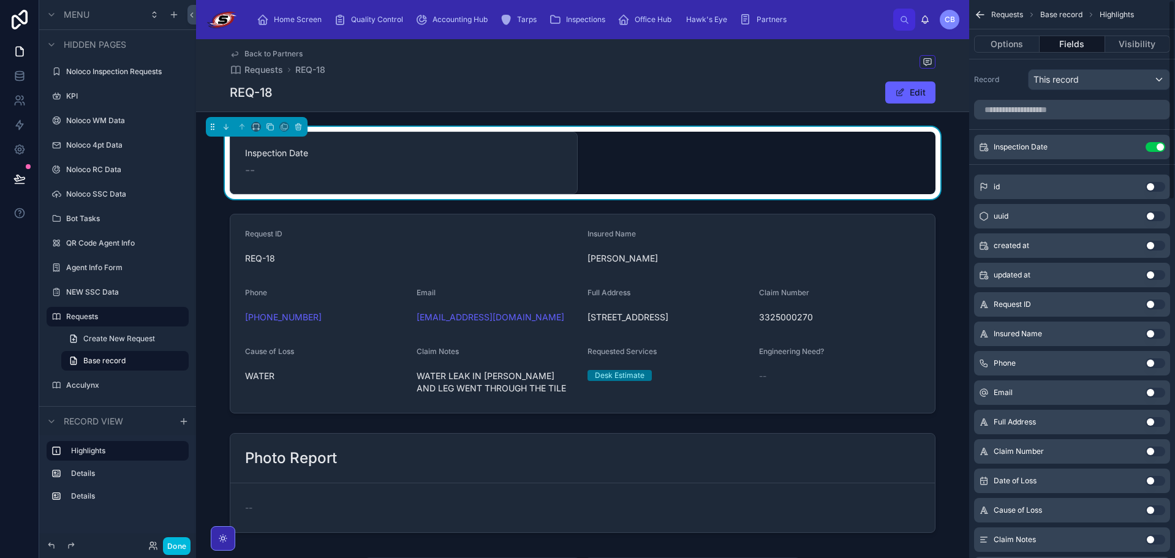
click at [1154, 148] on button "Use setting" at bounding box center [1156, 147] width 20 height 10
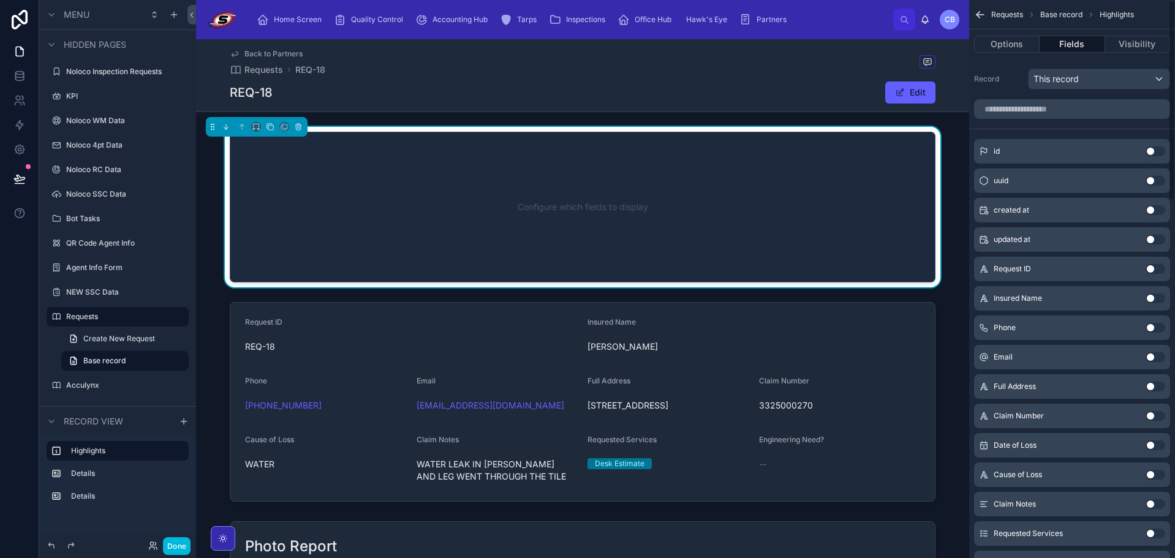
scroll to position [0, 0]
click at [493, 102] on div "REQ-18 Edit" at bounding box center [583, 92] width 706 height 23
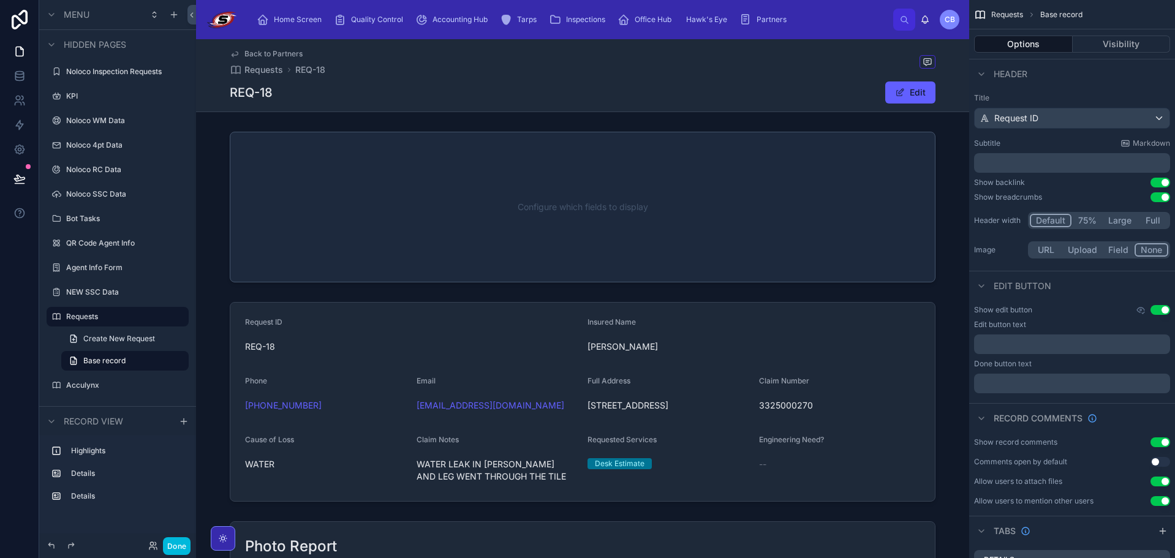
click at [500, 95] on div "REQ-18 Edit" at bounding box center [583, 92] width 706 height 23
click at [1076, 118] on div "Request ID" at bounding box center [1072, 118] width 195 height 20
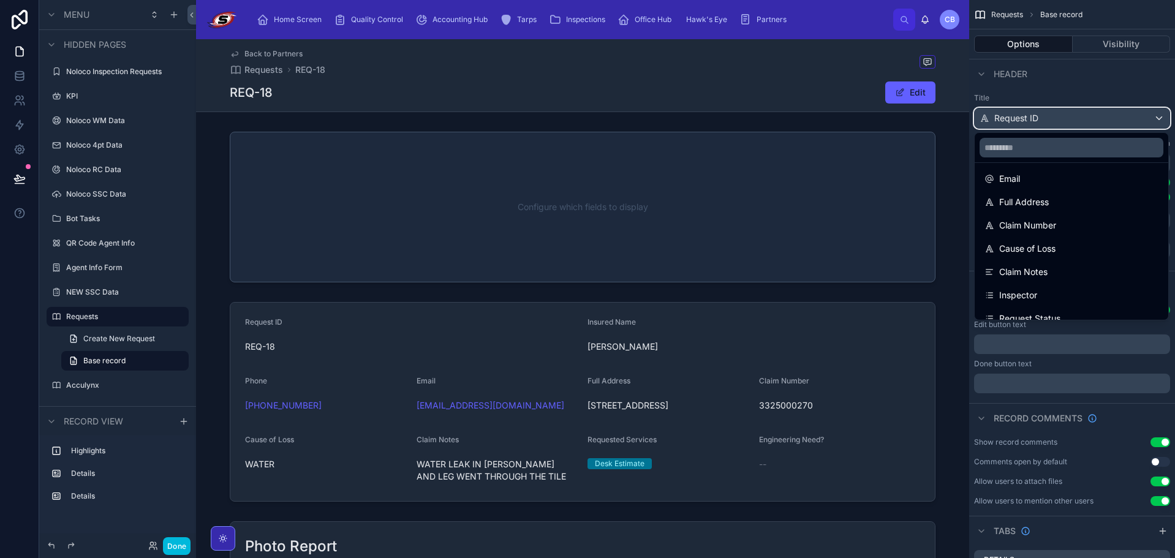
scroll to position [123, 0]
click at [1058, 226] on div "Claim Number" at bounding box center [1072, 224] width 174 height 15
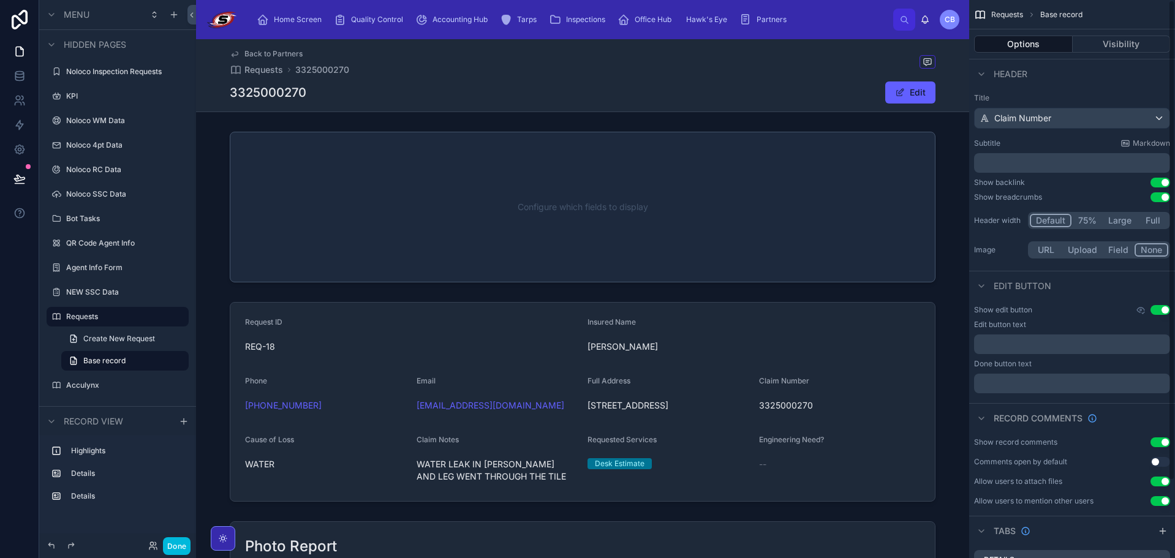
click at [782, 183] on div at bounding box center [582, 207] width 773 height 161
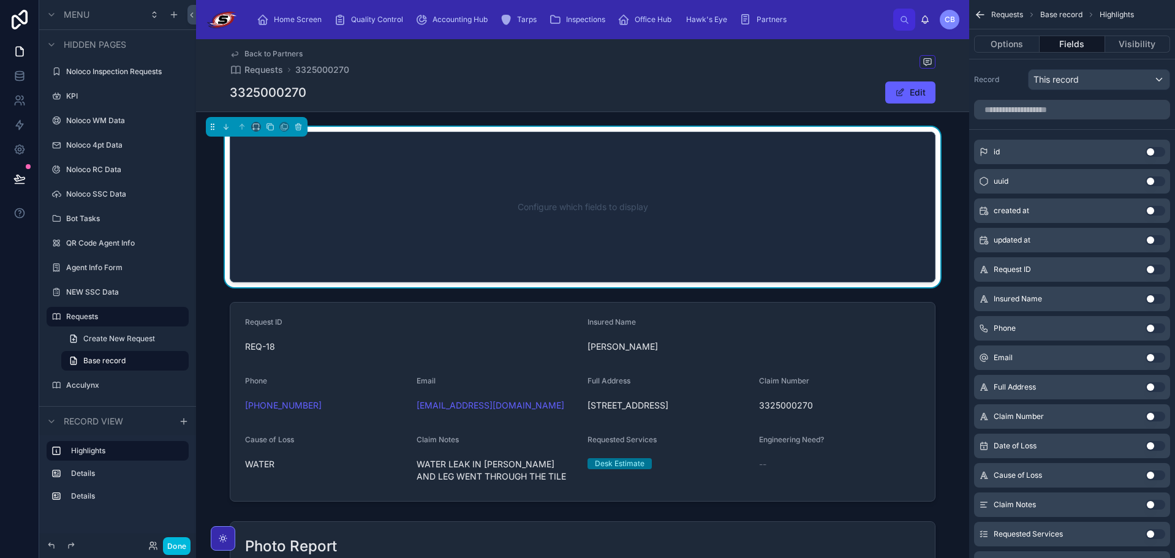
click at [1154, 268] on button "Use setting" at bounding box center [1156, 270] width 20 height 10
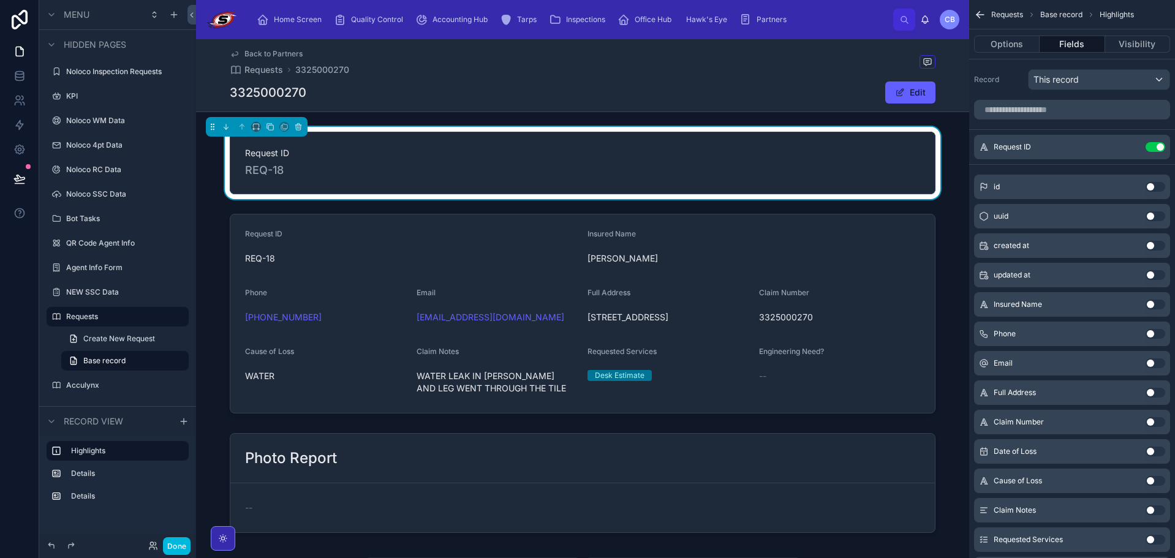
click at [1153, 450] on button "Use setting" at bounding box center [1156, 452] width 20 height 10
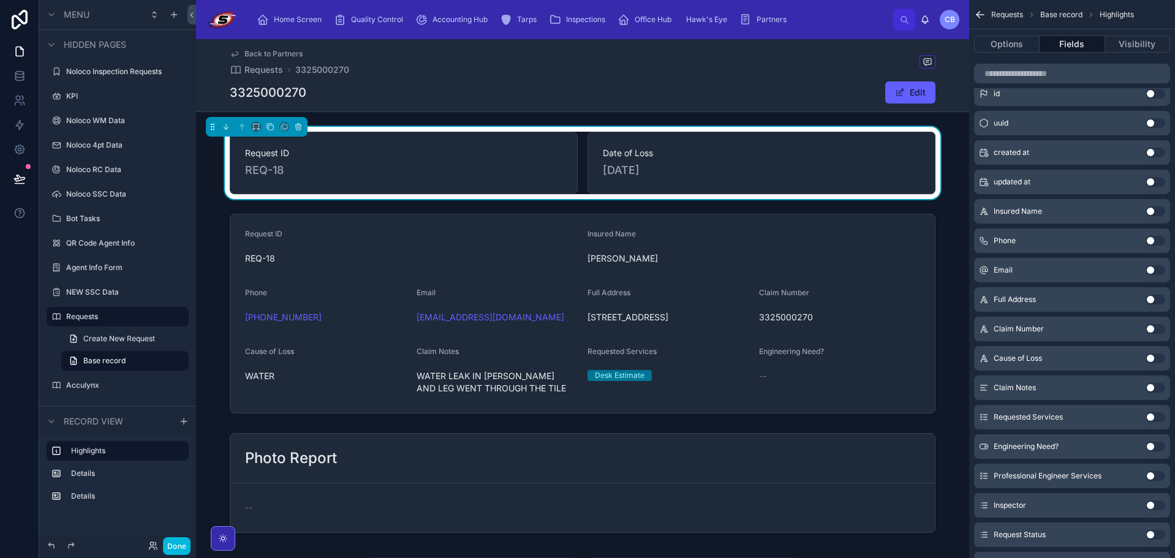
click at [1150, 365] on div "Cause of Loss Use setting" at bounding box center [1072, 358] width 196 height 25
click at [1153, 360] on button "Use setting" at bounding box center [1156, 359] width 20 height 10
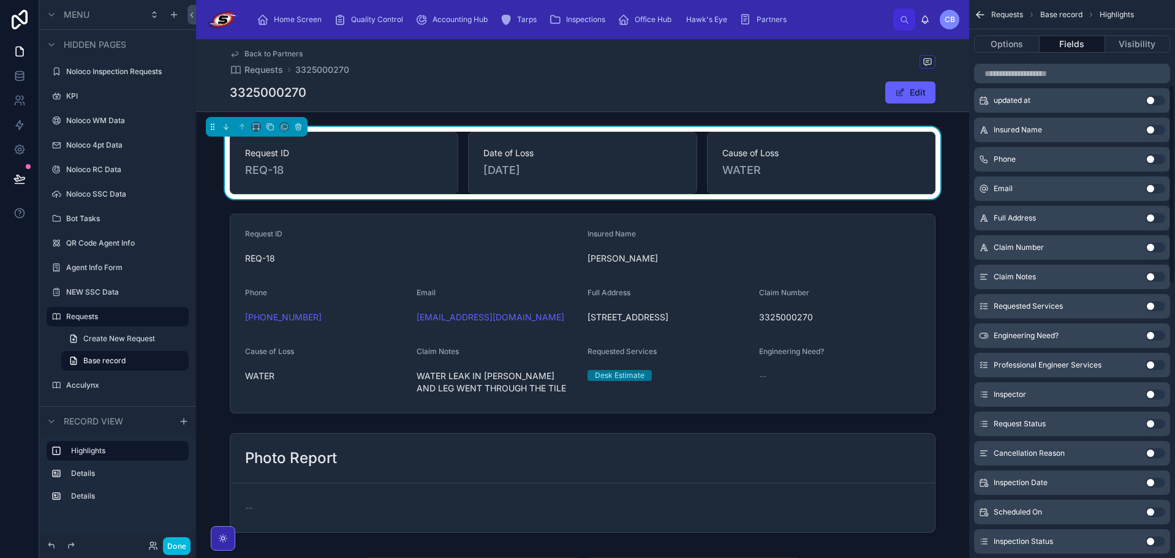
scroll to position [245, 0]
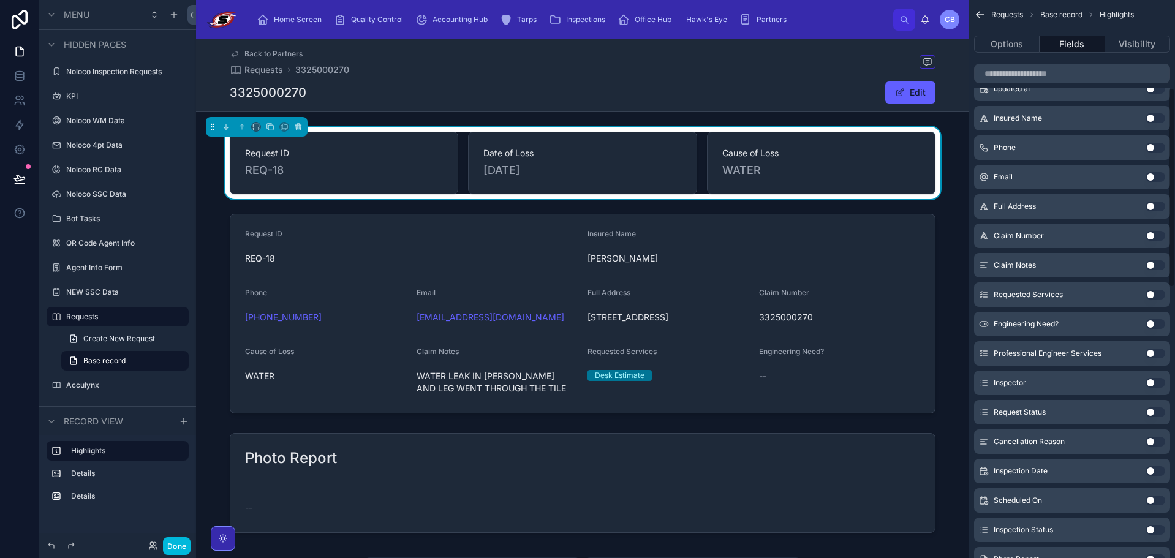
click at [832, 230] on div at bounding box center [582, 314] width 773 height 210
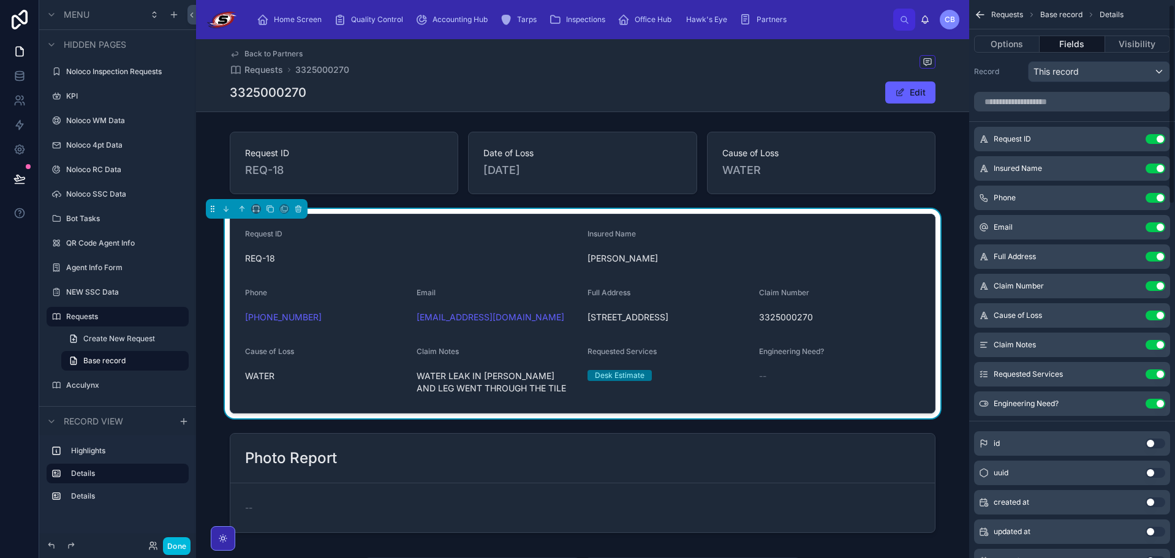
scroll to position [0, 0]
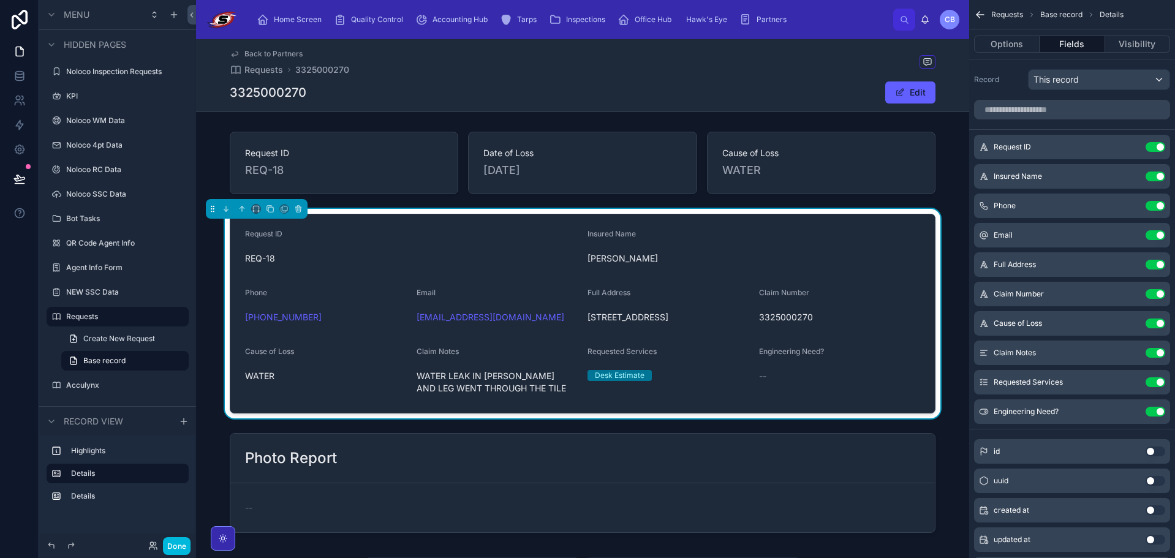
click at [1156, 148] on button "Use setting" at bounding box center [1156, 147] width 20 height 10
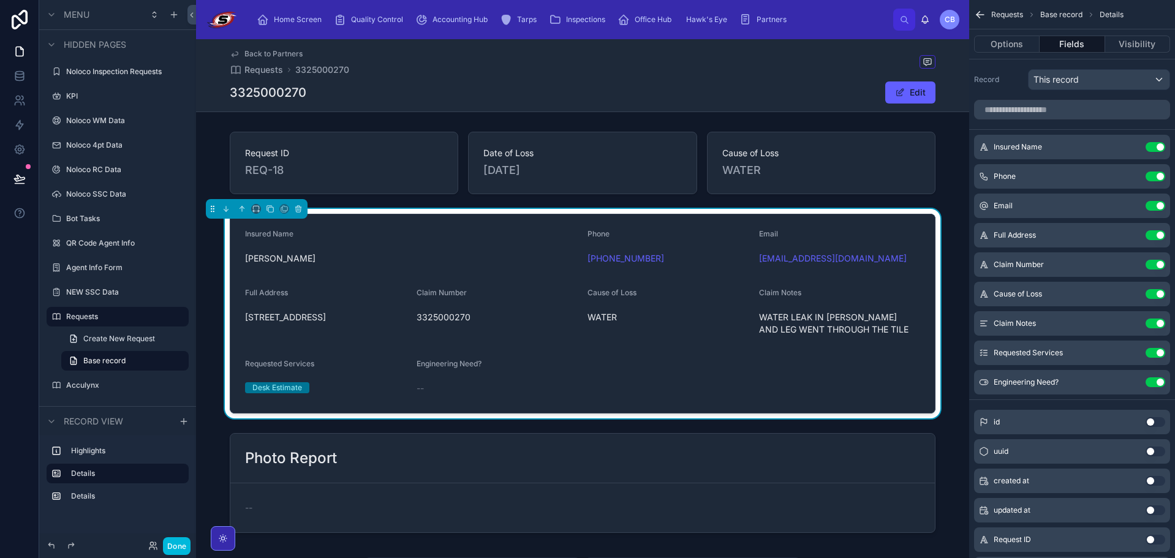
click at [0, 0] on icon "scrollable content" at bounding box center [0, 0] width 0 height 0
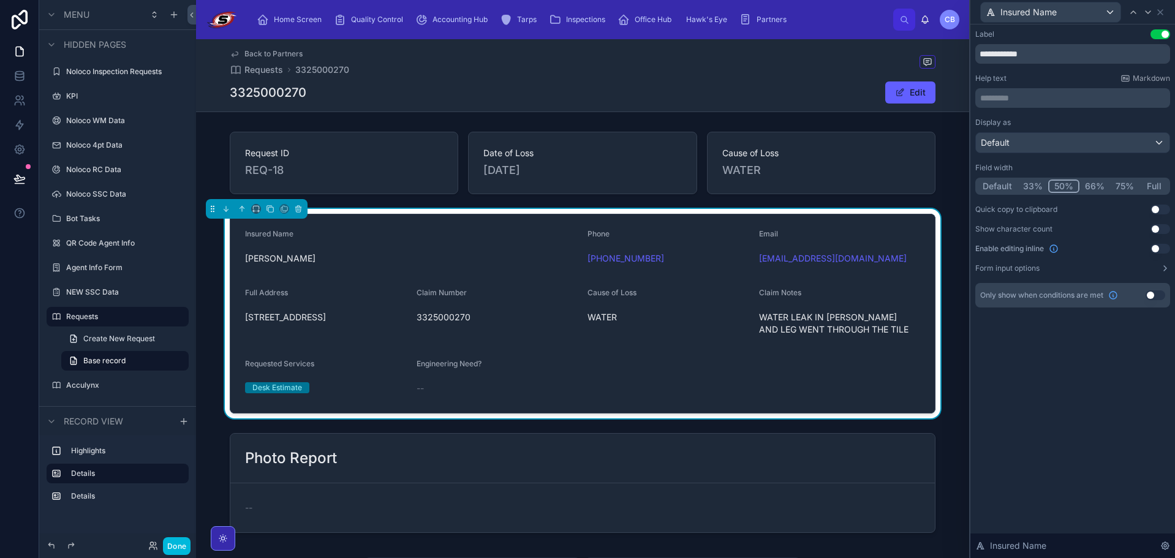
click at [1007, 186] on button "Default" at bounding box center [997, 186] width 40 height 13
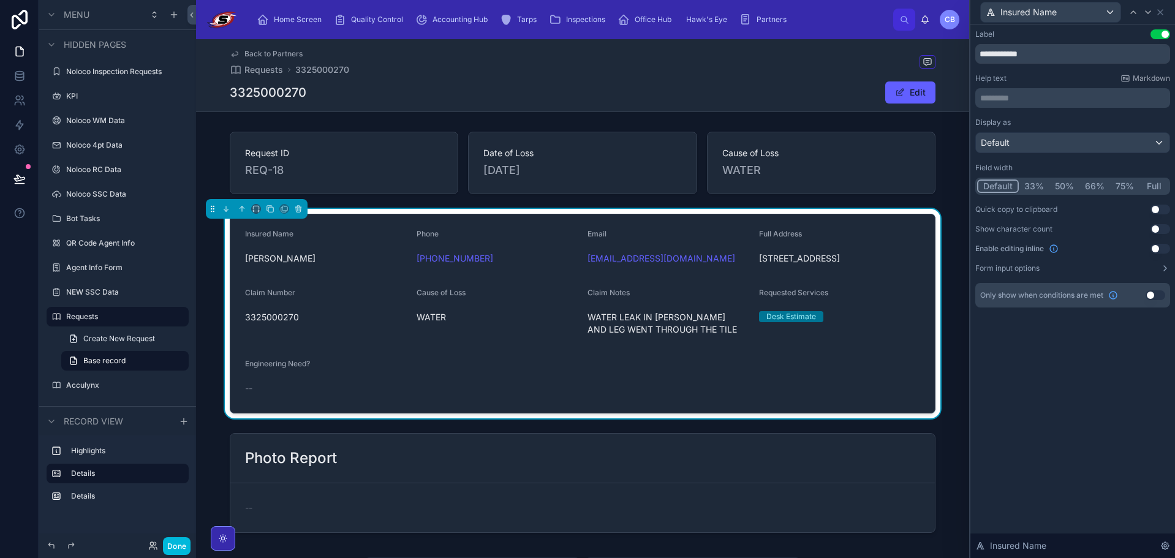
click at [1034, 184] on button "33%" at bounding box center [1034, 186] width 31 height 13
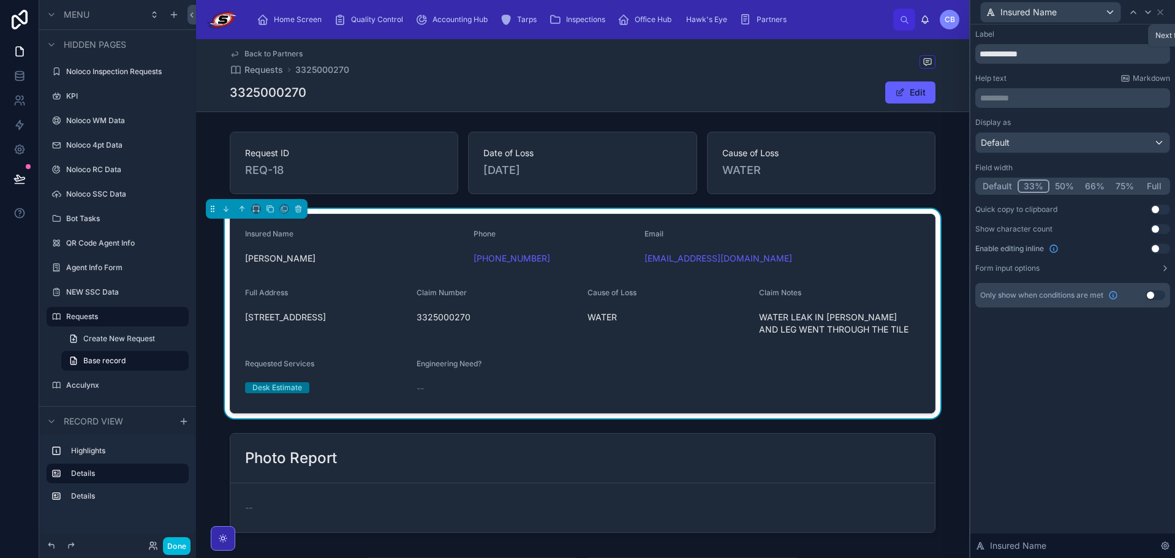
click at [1149, 13] on icon at bounding box center [1148, 12] width 10 height 10
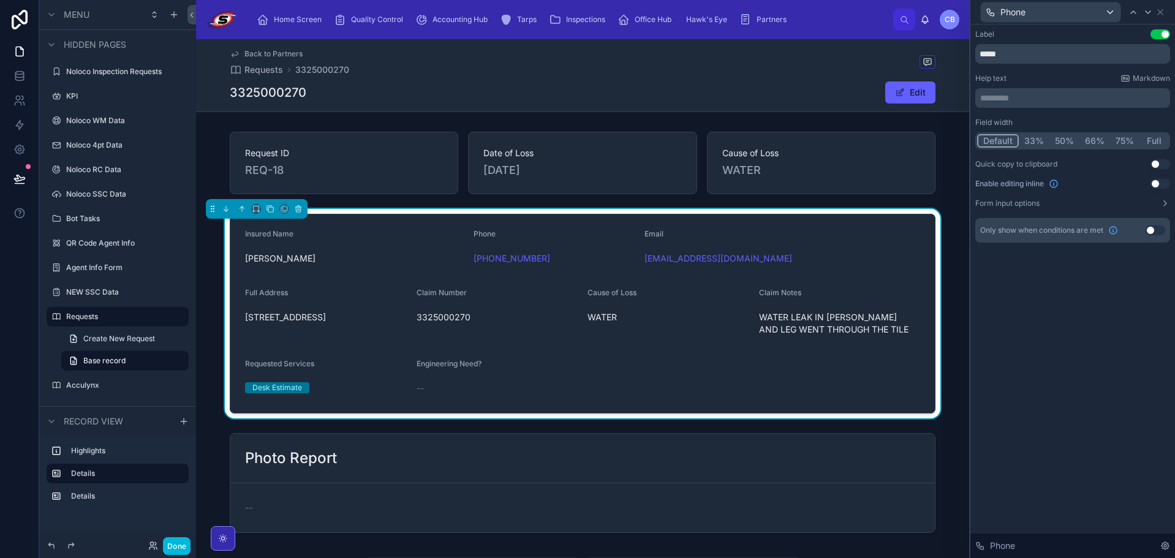
click at [1037, 143] on button "33%" at bounding box center [1034, 140] width 31 height 13
click at [1150, 16] on icon at bounding box center [1148, 12] width 10 height 10
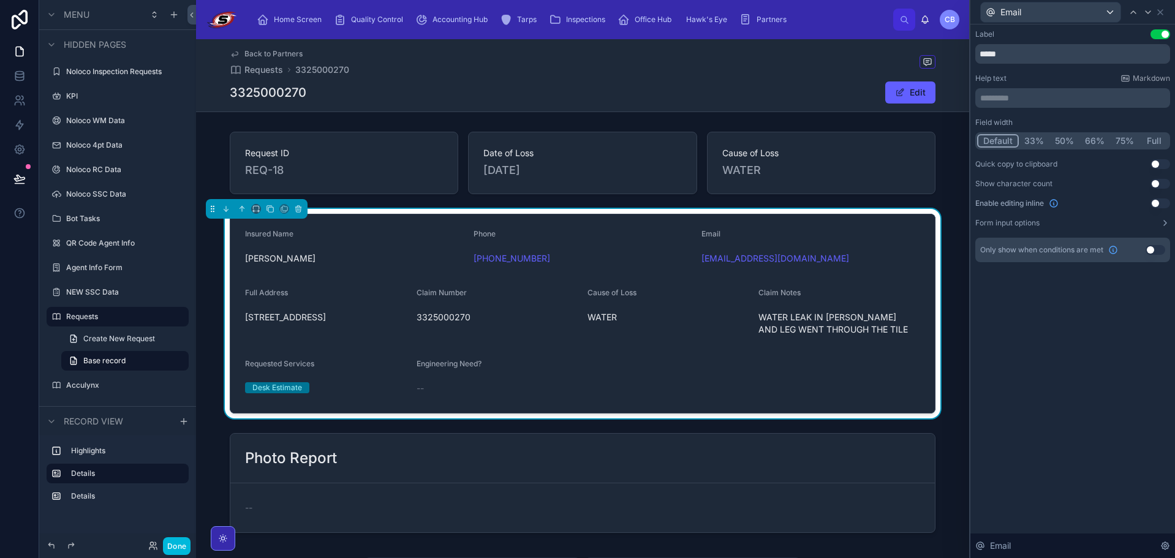
click at [1036, 143] on button "33%" at bounding box center [1034, 140] width 31 height 13
click at [1147, 13] on icon at bounding box center [1148, 12] width 10 height 10
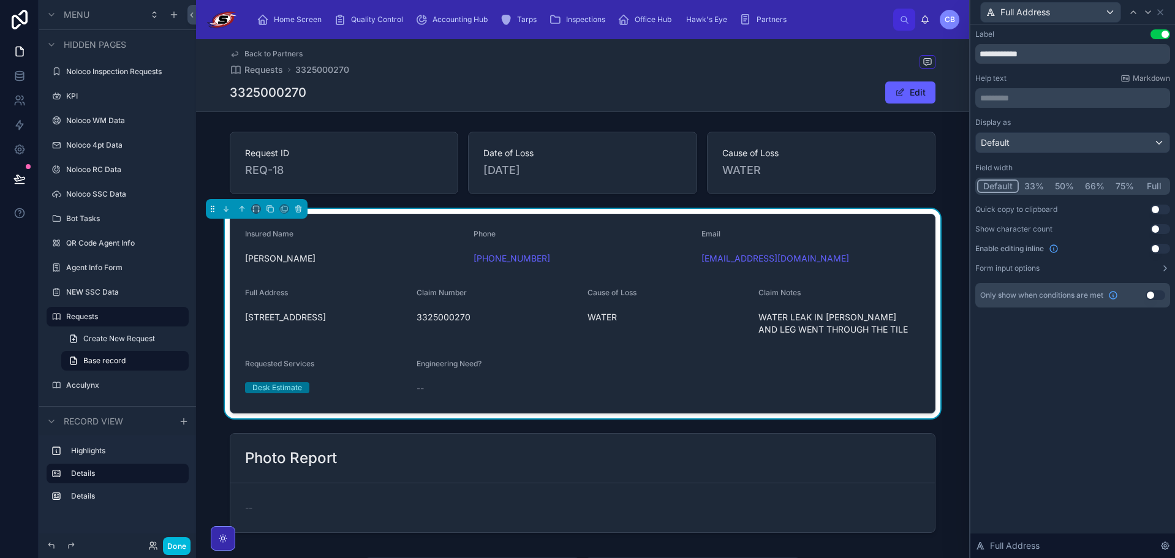
click at [1150, 181] on button "Full" at bounding box center [1154, 186] width 29 height 13
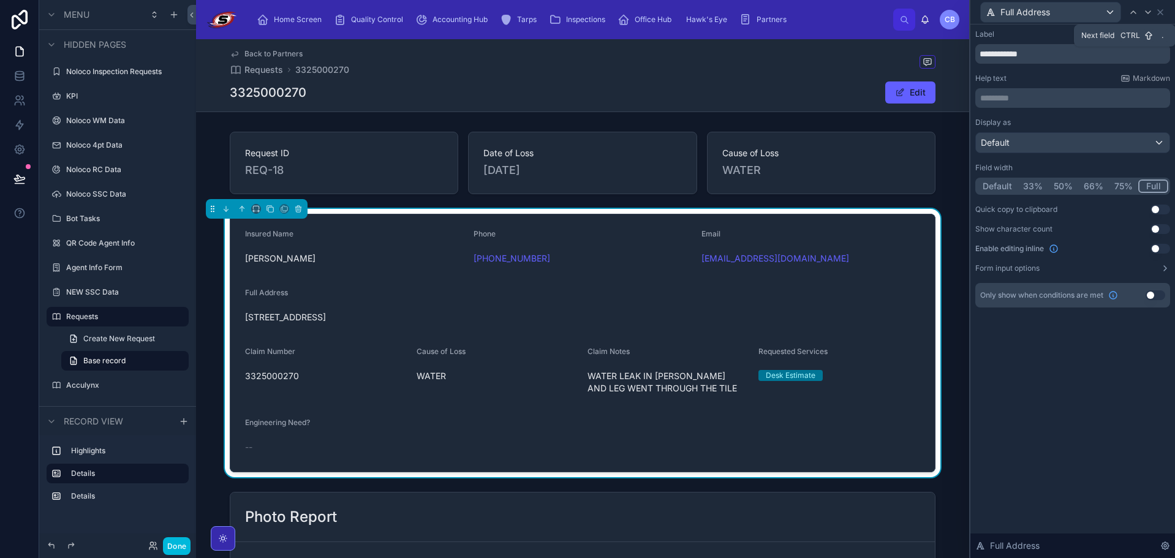
click at [1148, 13] on icon at bounding box center [1148, 12] width 10 height 10
click at [1146, 12] on div "Close Esc" at bounding box center [1120, 12] width 61 height 22
click at [1151, 11] on icon at bounding box center [1148, 12] width 10 height 10
click at [1158, 10] on icon at bounding box center [1161, 12] width 10 height 10
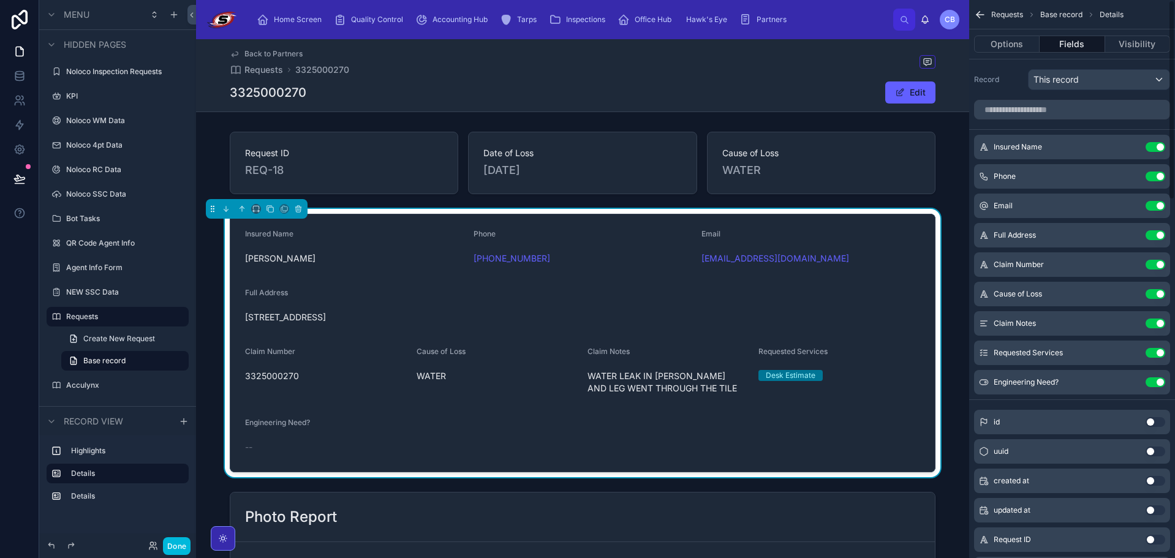
click at [1156, 382] on button "Use setting" at bounding box center [1156, 382] width 20 height 10
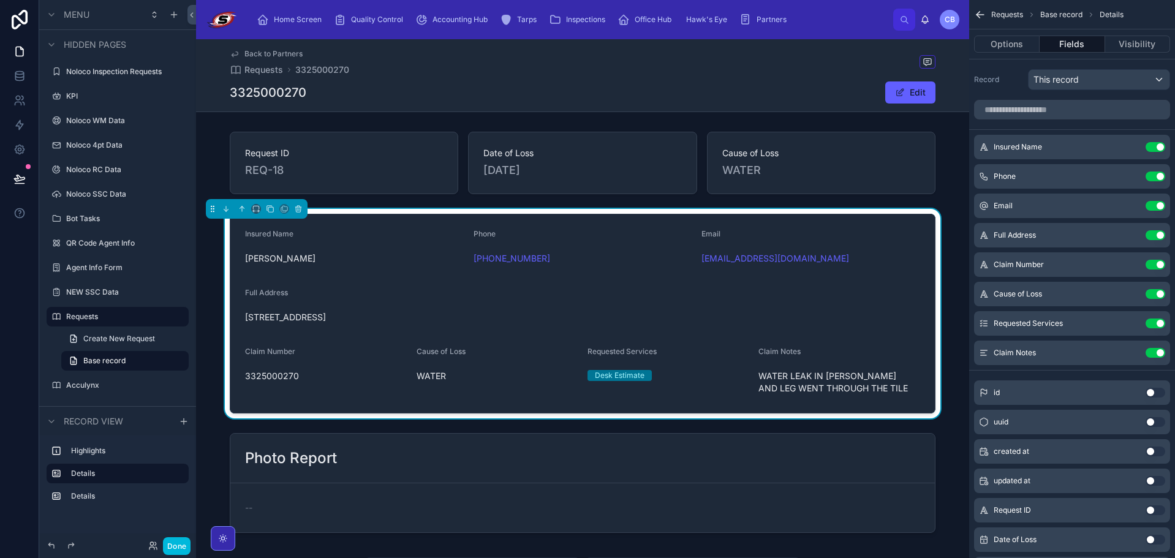
click at [0, 0] on icon "scrollable content" at bounding box center [0, 0] width 0 height 0
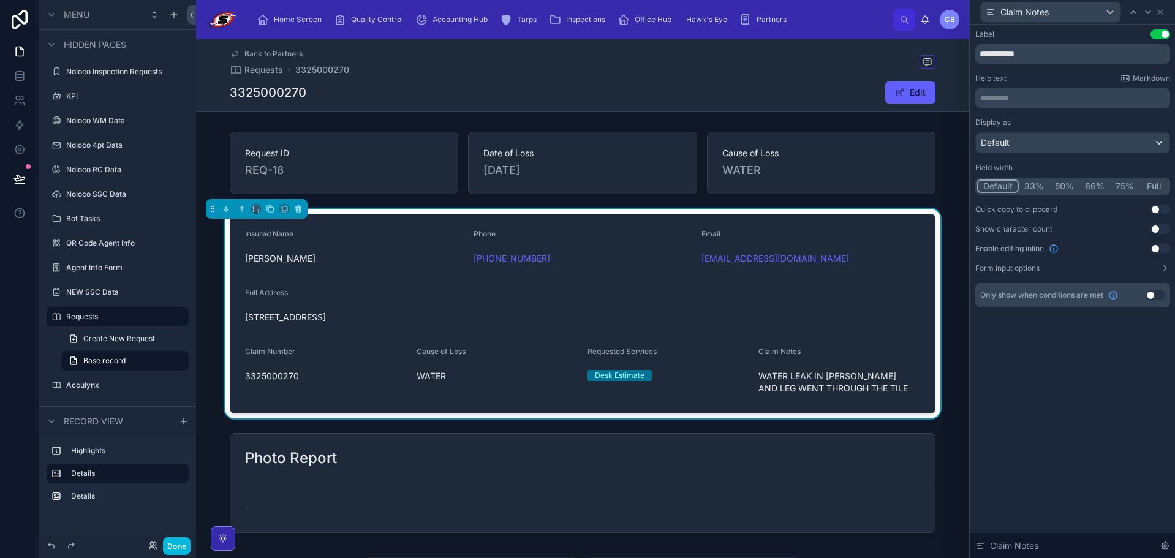
click at [1148, 184] on button "Full" at bounding box center [1154, 186] width 29 height 13
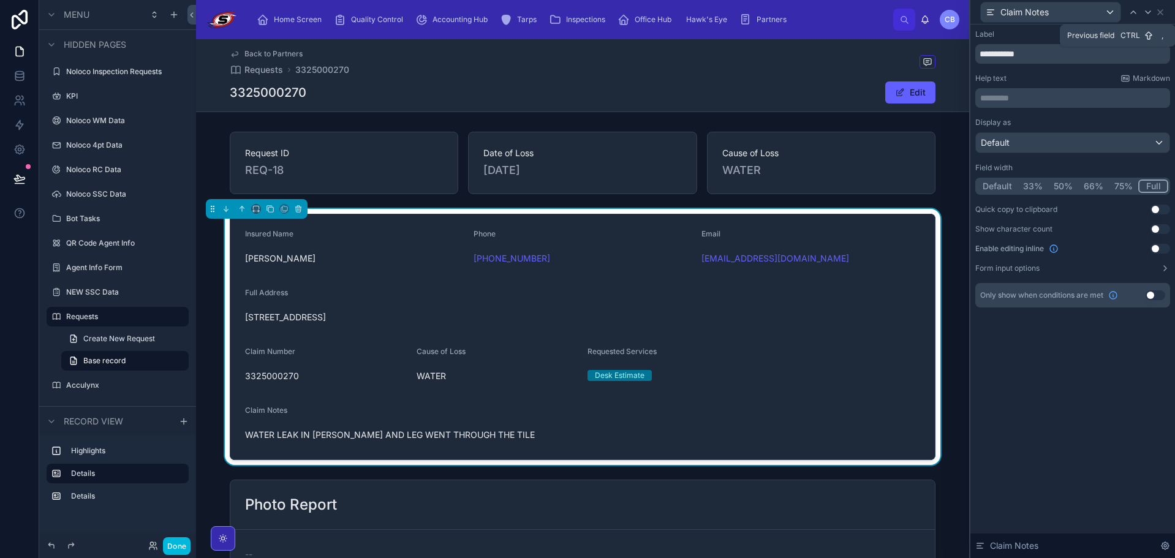
click at [1139, 9] on div at bounding box center [1133, 12] width 15 height 15
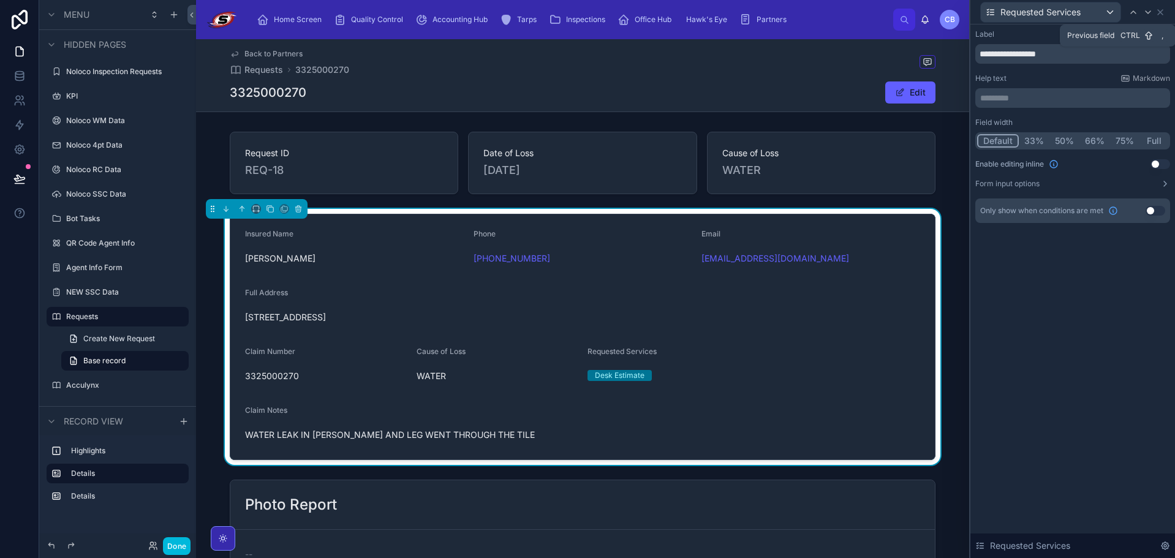
click at [1139, 9] on div at bounding box center [1133, 12] width 15 height 15
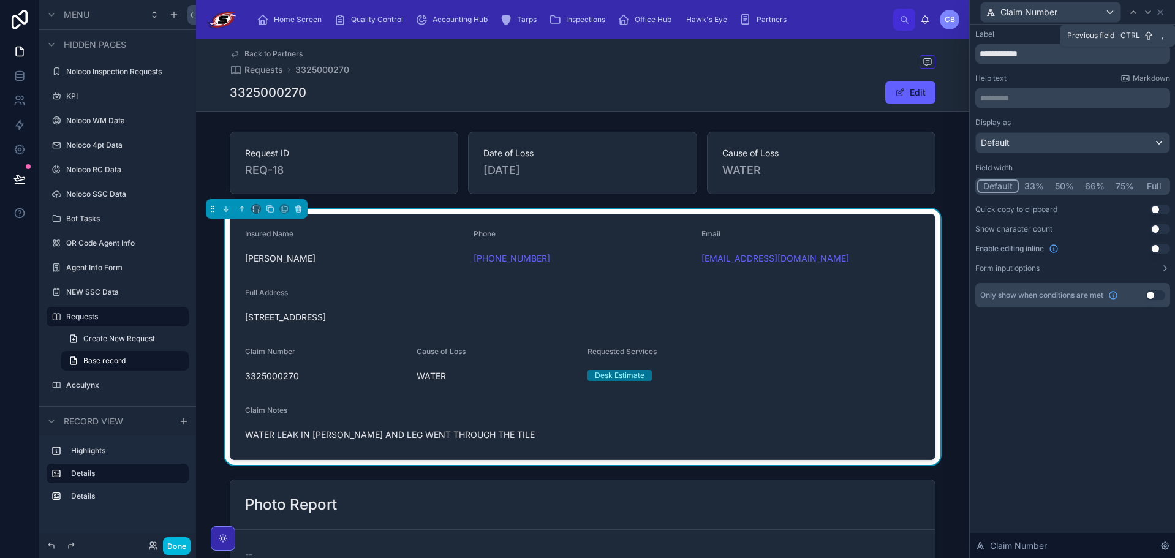
click at [1139, 9] on div at bounding box center [1133, 12] width 15 height 15
click at [1007, 189] on button "Default" at bounding box center [997, 186] width 40 height 13
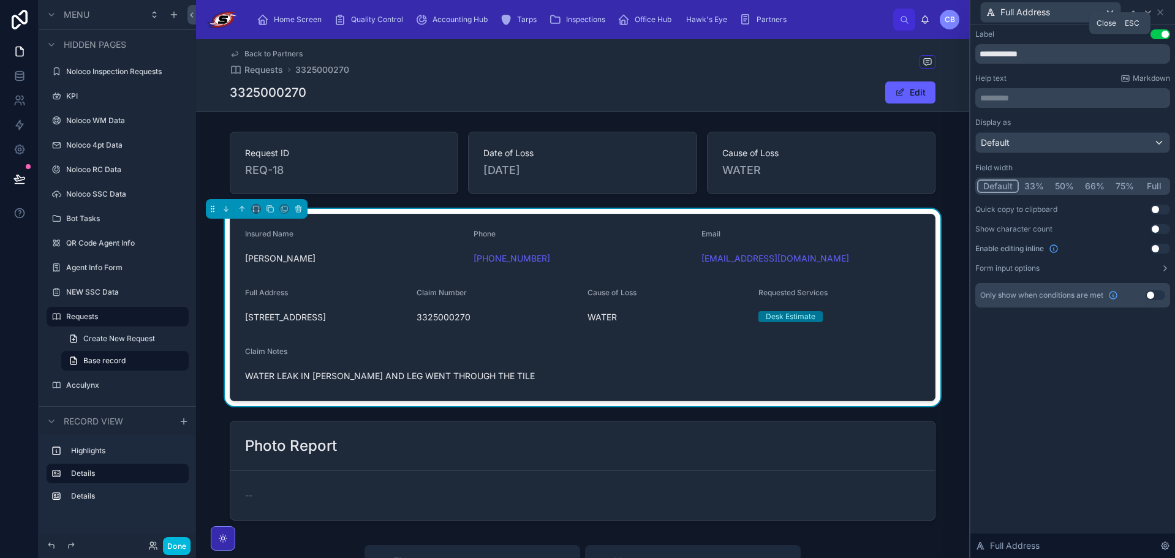
click at [1164, 13] on icon at bounding box center [1161, 12] width 10 height 10
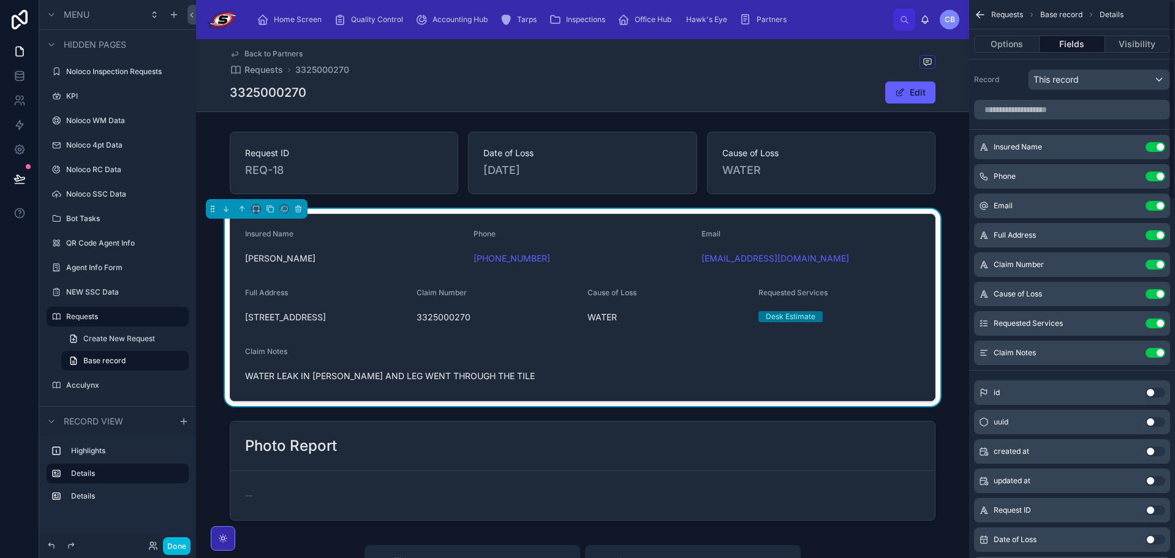
click at [700, 431] on div at bounding box center [582, 471] width 773 height 110
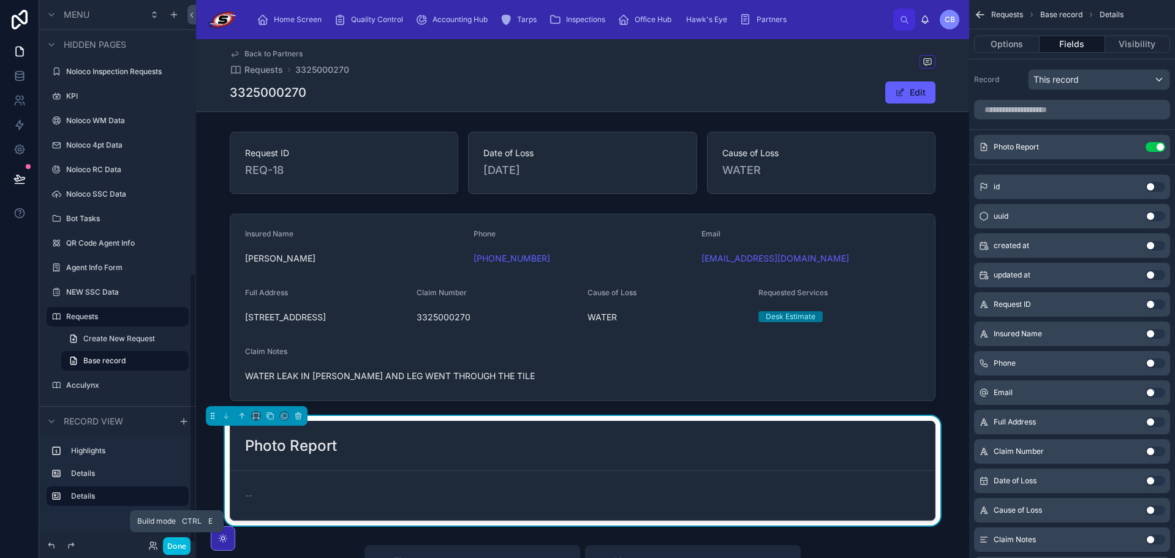
click at [172, 549] on button "Done" at bounding box center [177, 546] width 28 height 18
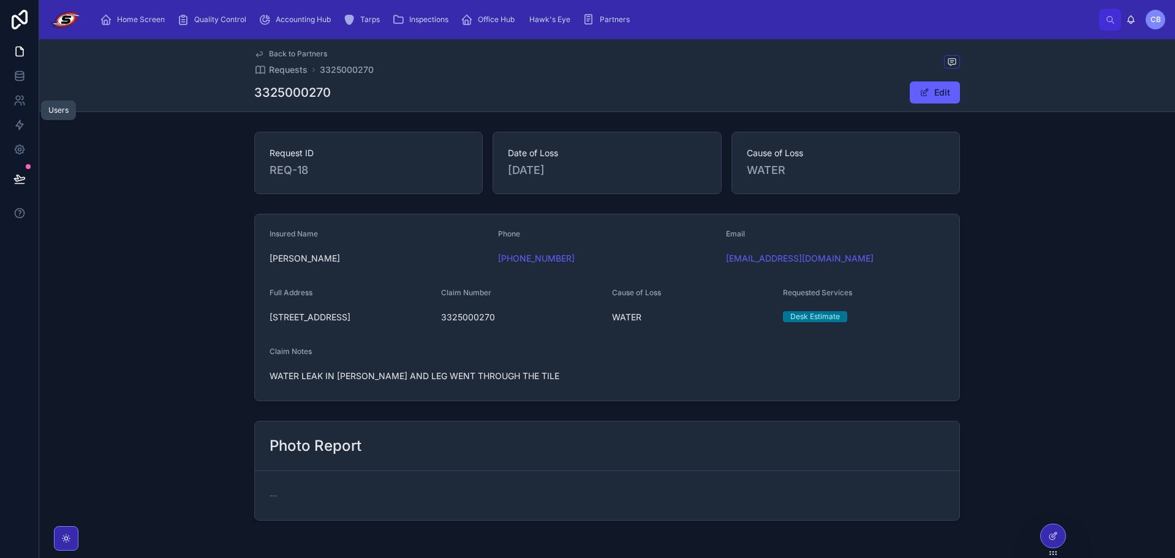
click at [22, 97] on icon at bounding box center [19, 100] width 12 height 12
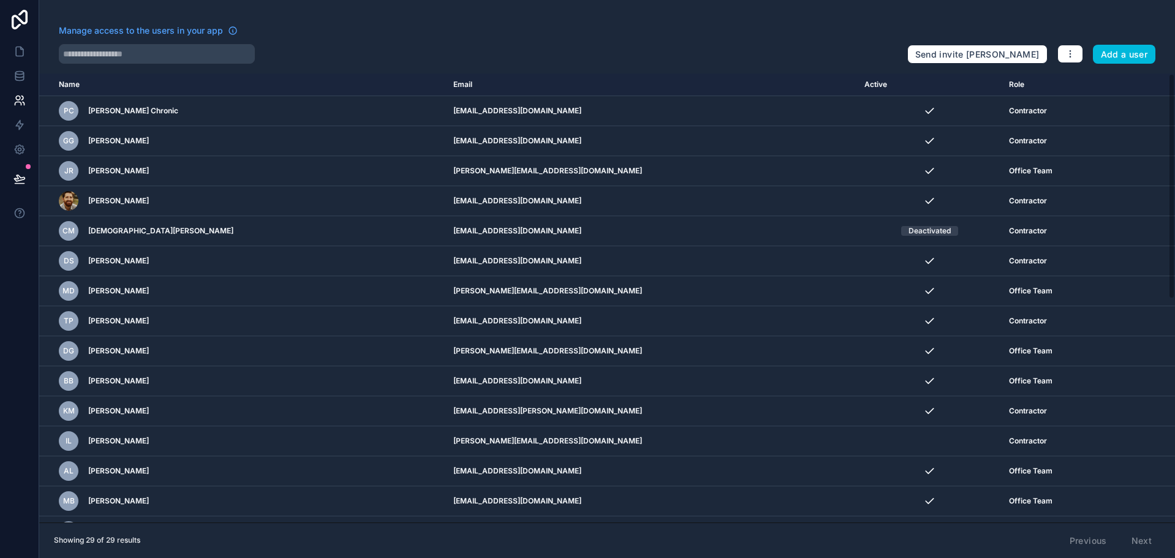
click at [34, 17] on link at bounding box center [19, 19] width 39 height 39
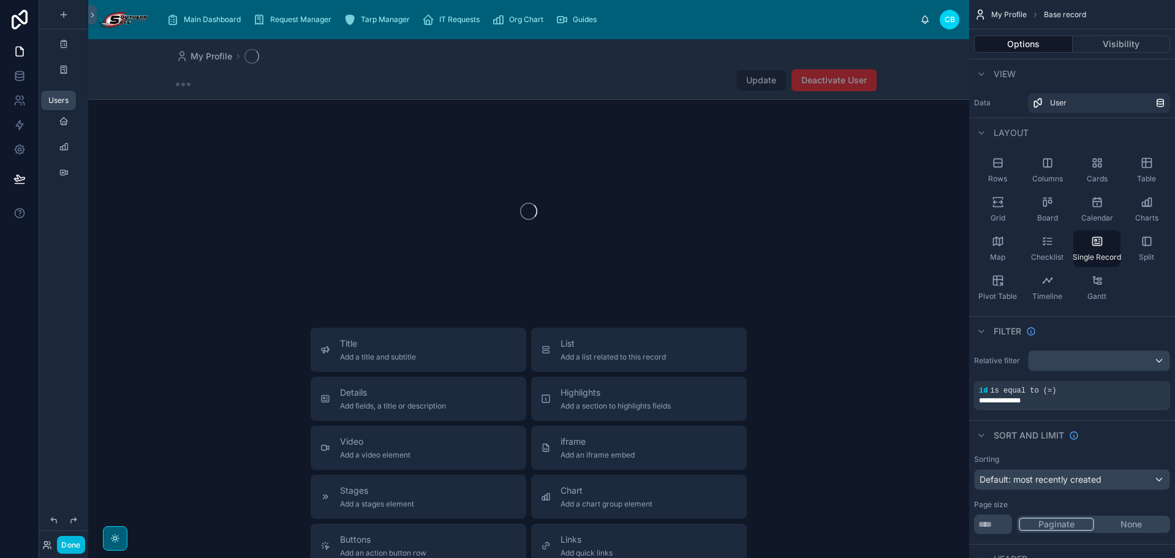
click at [26, 97] on link at bounding box center [19, 100] width 39 height 25
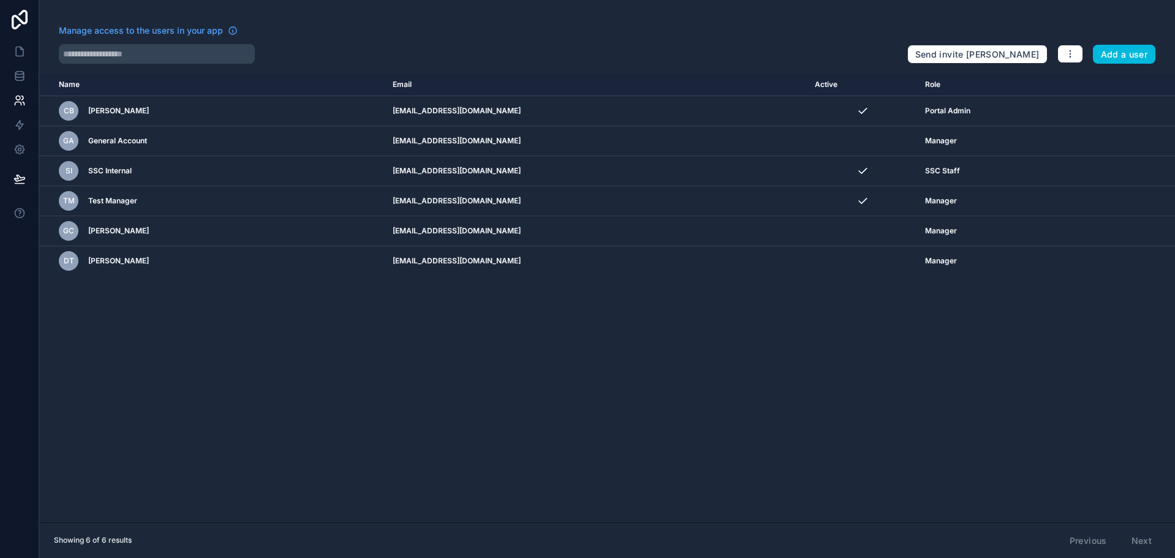
click at [0, 0] on icon "scrollable content" at bounding box center [0, 0] width 0 height 0
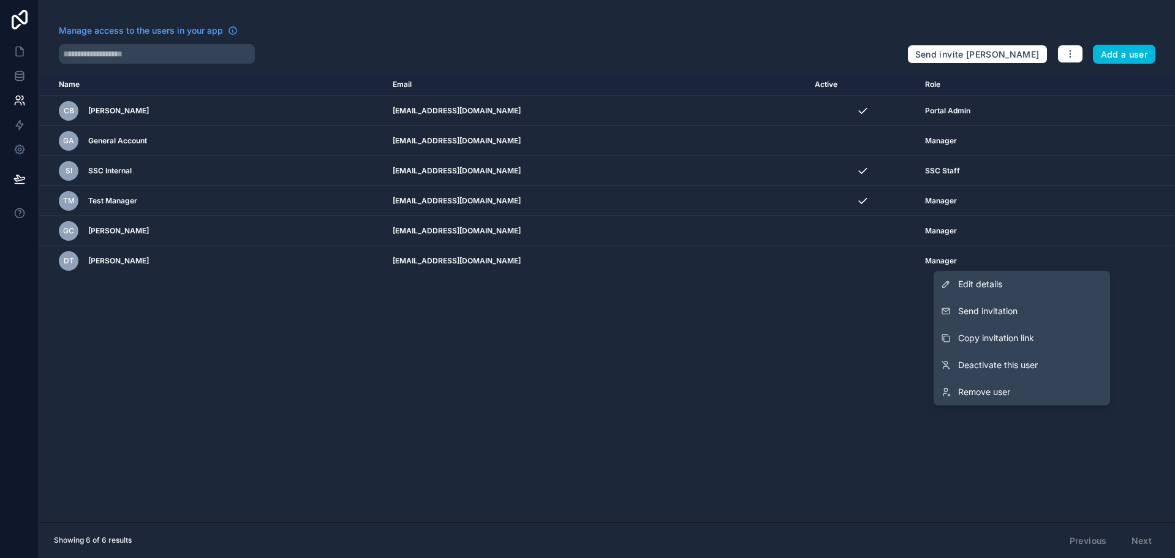
click at [1015, 308] on span "Send invitation" at bounding box center [987, 311] width 59 height 12
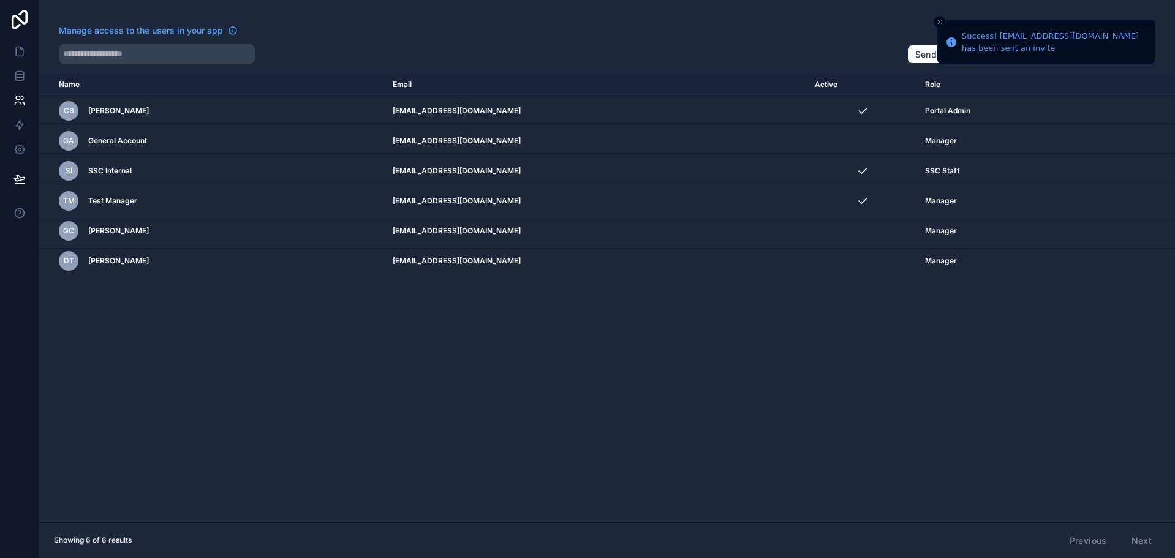
click at [1017, 329] on div "Name Email Active Role userTable.email CB Cameron Bradley admin2@southernsafeco…" at bounding box center [607, 298] width 1136 height 449
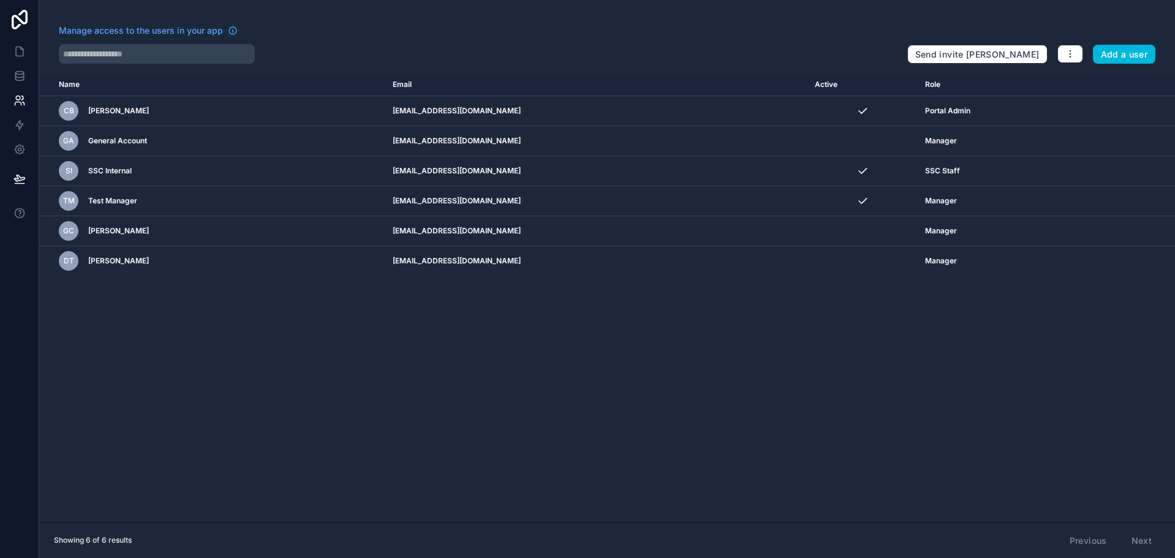
click at [712, 64] on div "Manage access to the users in your app Send invite reminders Add a user Name Em…" at bounding box center [607, 279] width 1136 height 558
click at [13, 55] on icon at bounding box center [19, 51] width 12 height 12
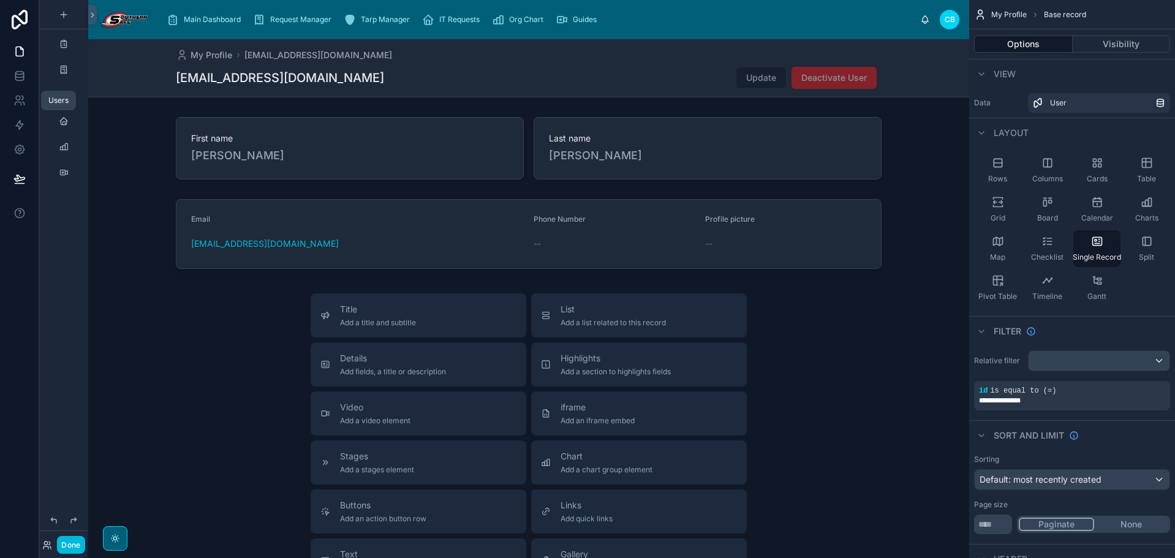
click at [23, 94] on link at bounding box center [19, 100] width 39 height 25
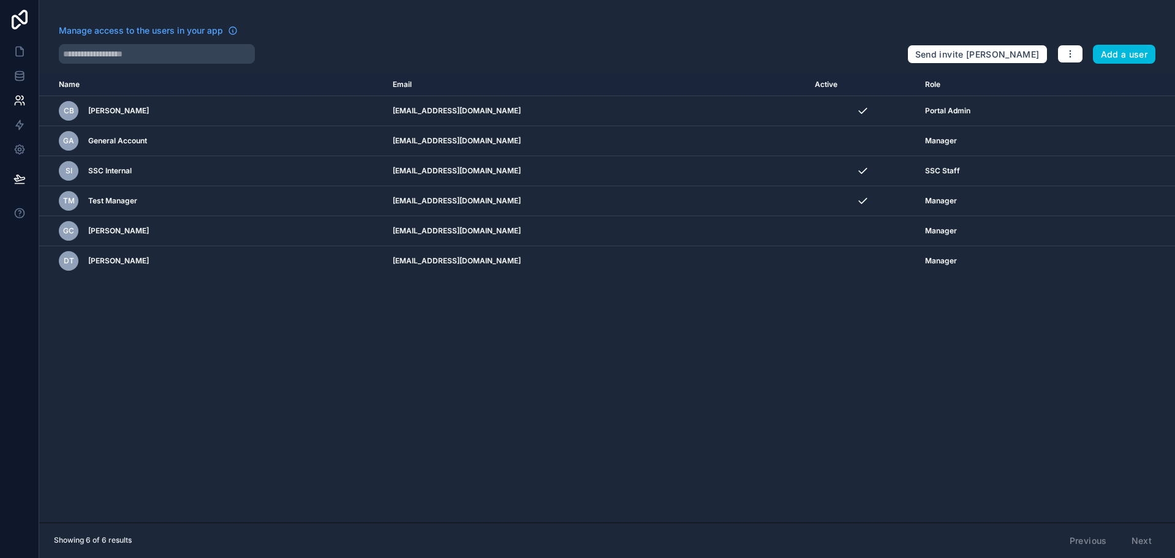
click at [771, 23] on div "Manage access to the users in your app Send invite reminders Add a user Name Em…" at bounding box center [607, 279] width 1136 height 558
click at [18, 53] on icon at bounding box center [19, 51] width 12 height 12
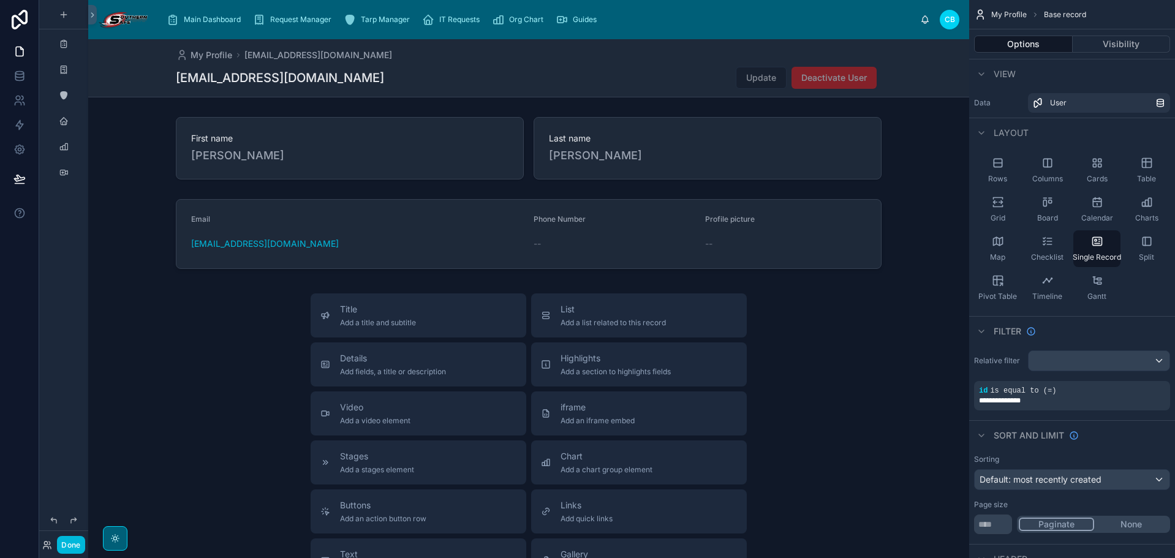
click at [80, 544] on button "Done" at bounding box center [71, 545] width 28 height 18
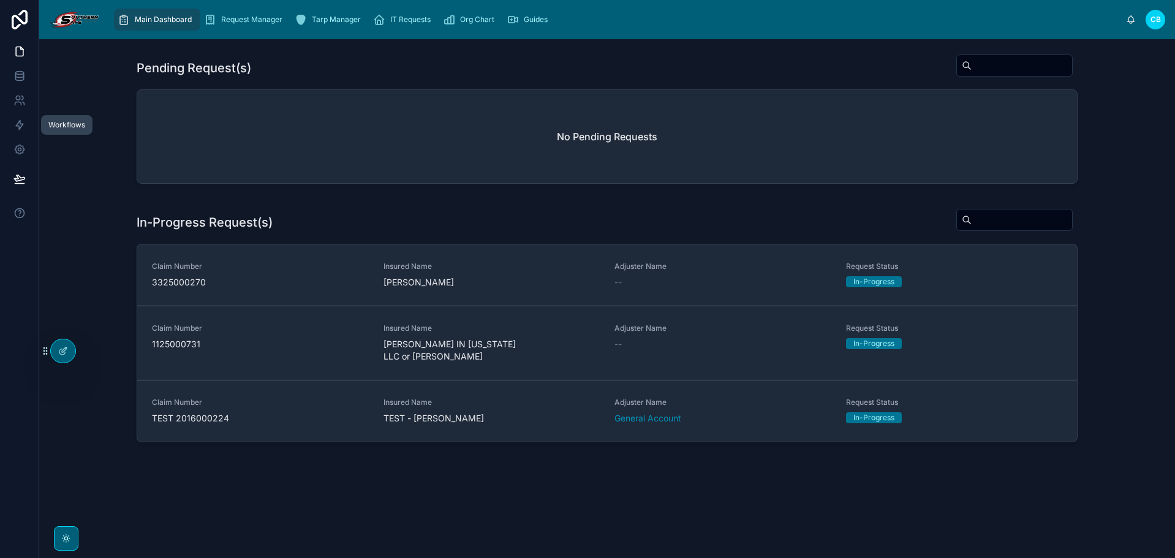
click at [25, 123] on icon at bounding box center [19, 125] width 12 height 12
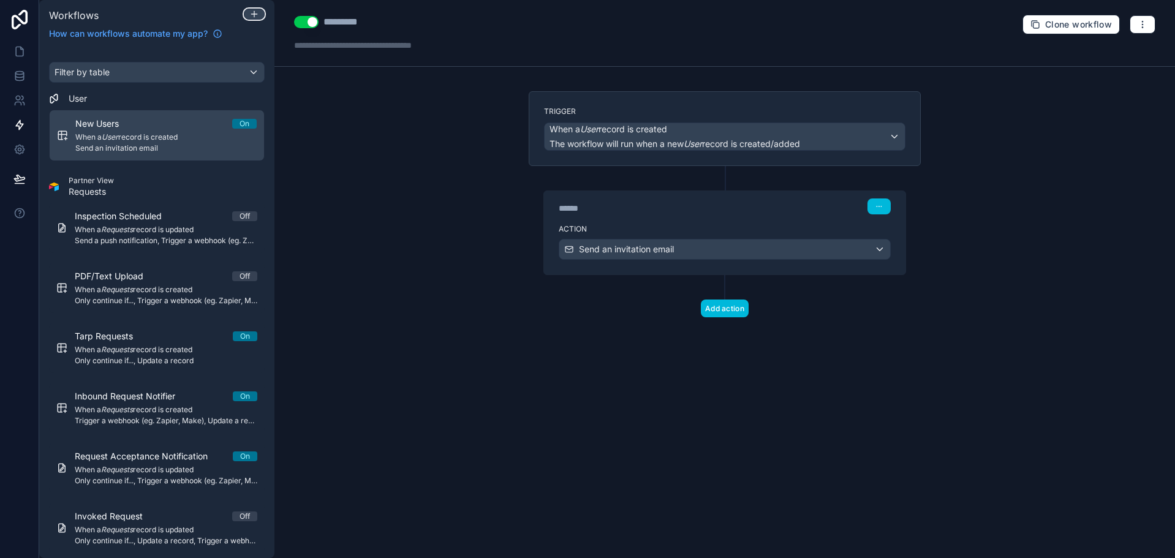
click at [253, 12] on icon at bounding box center [254, 14] width 10 height 10
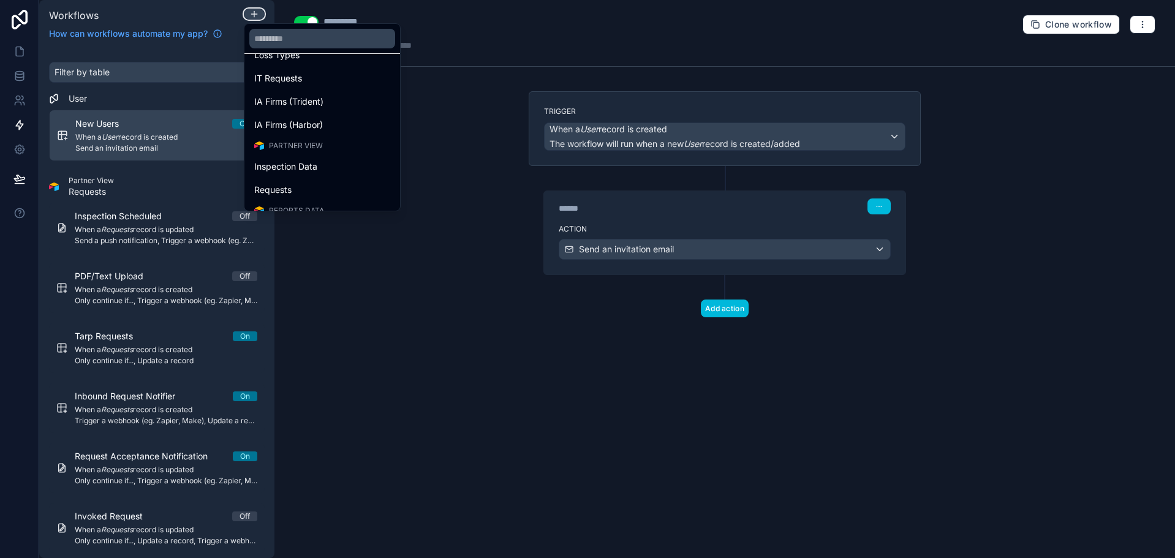
scroll to position [123, 0]
click at [301, 129] on div "Requests" at bounding box center [322, 128] width 136 height 15
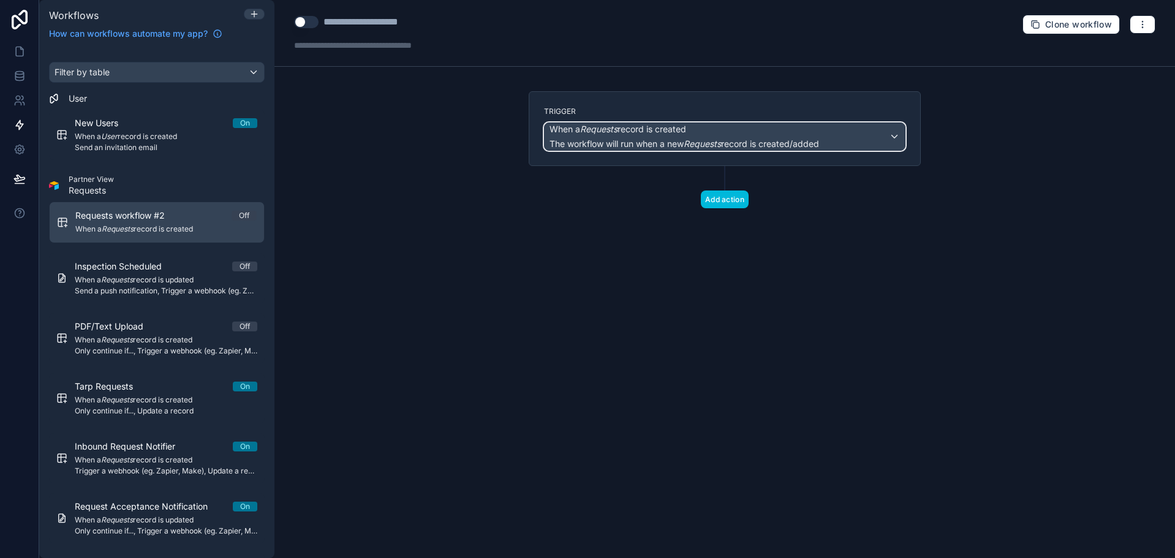
click at [720, 132] on span "When a Requests record is created" at bounding box center [685, 129] width 270 height 12
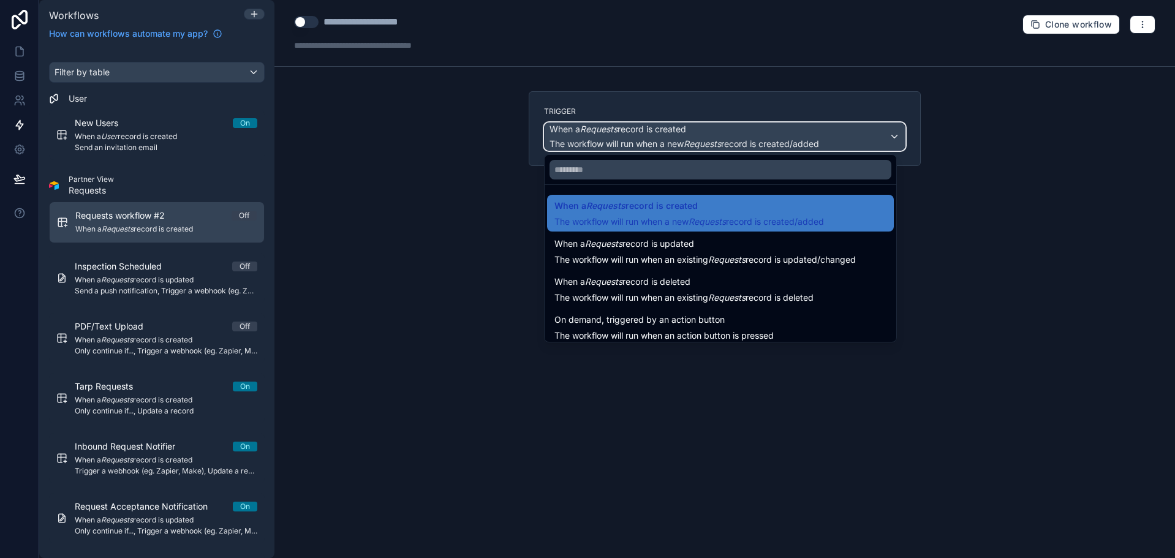
scroll to position [44, 0]
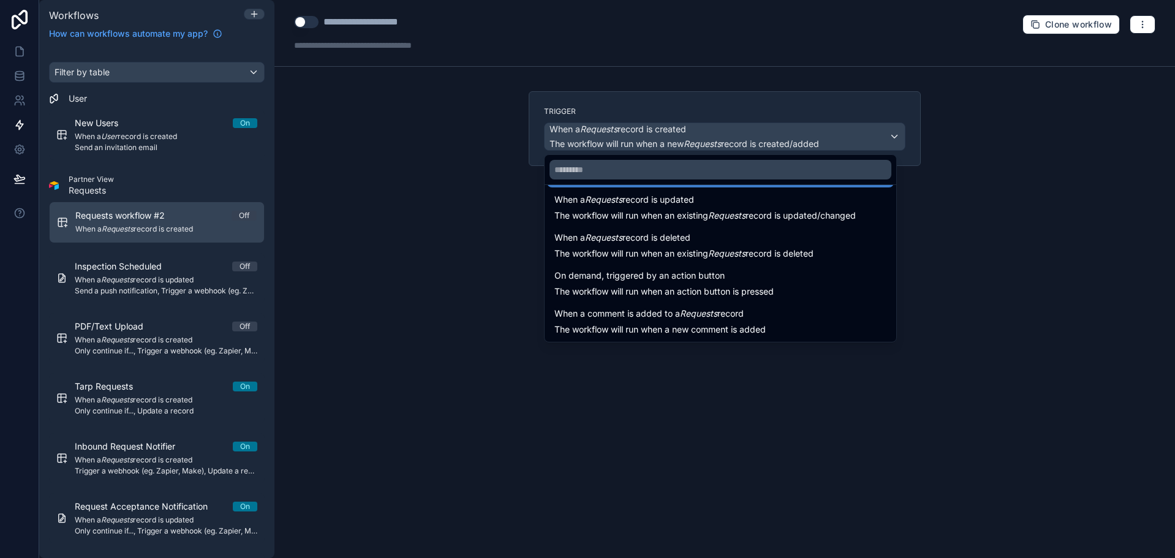
click at [824, 313] on div "When a comment is added to a Requests record The workflow will run when a new c…" at bounding box center [721, 320] width 332 height 29
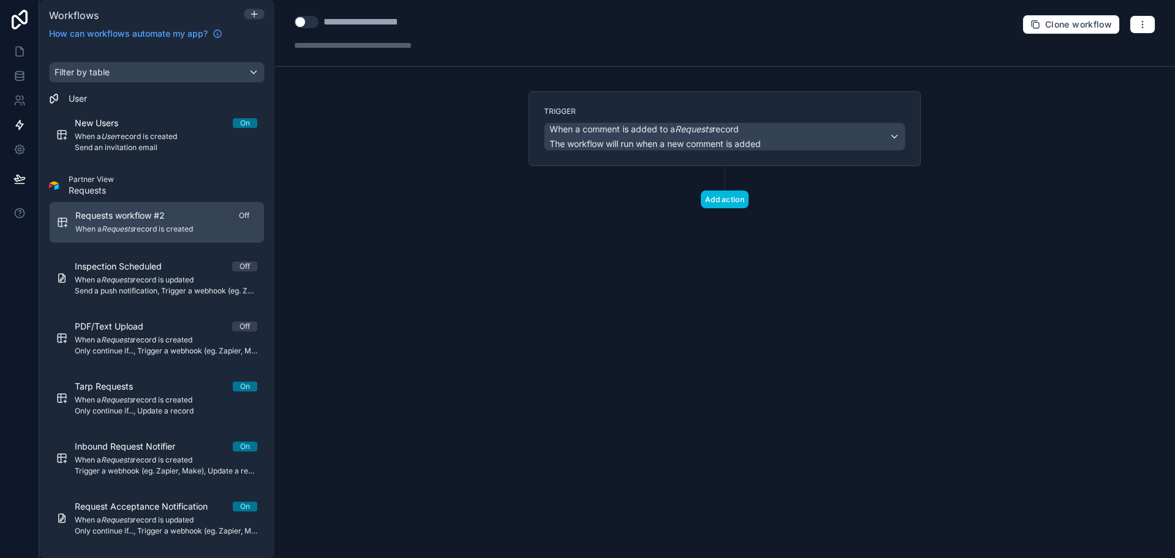
click at [724, 199] on button "Add action" at bounding box center [725, 200] width 48 height 18
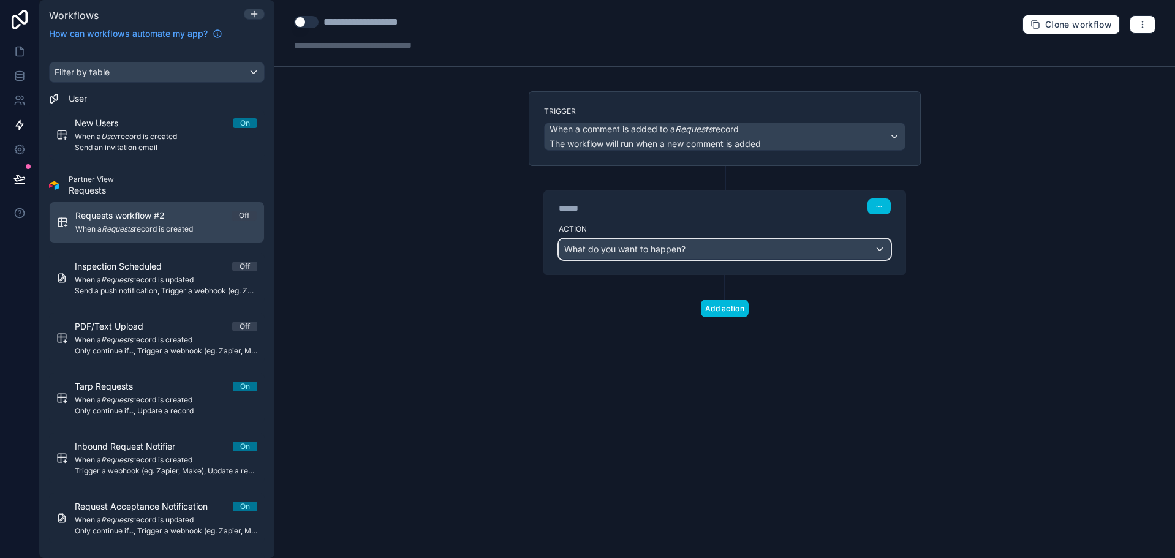
click at [696, 246] on div "What do you want to happen?" at bounding box center [724, 250] width 331 height 20
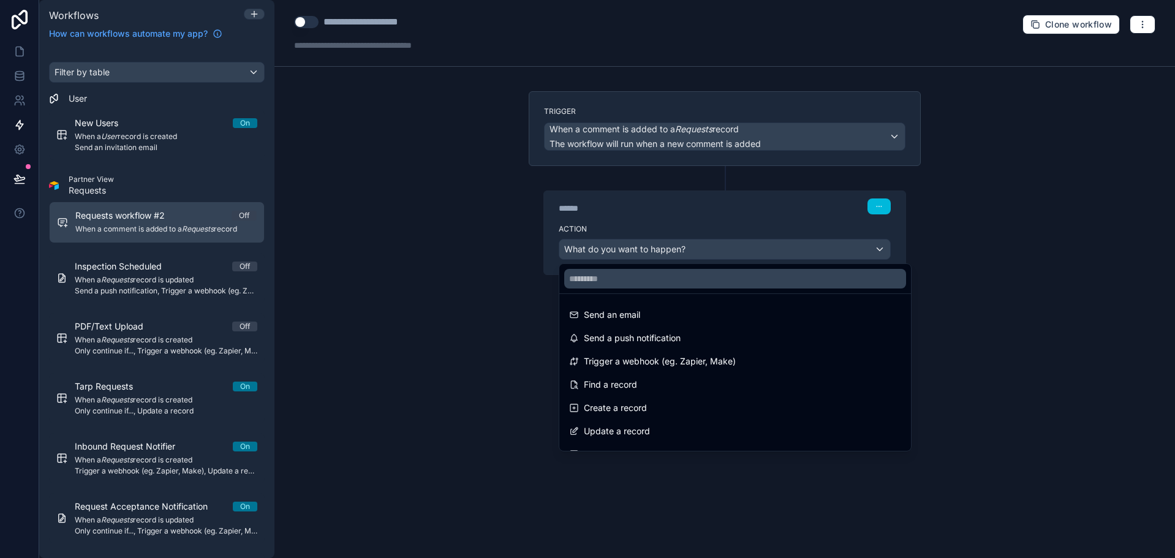
click at [677, 319] on div "Send an email" at bounding box center [735, 315] width 332 height 15
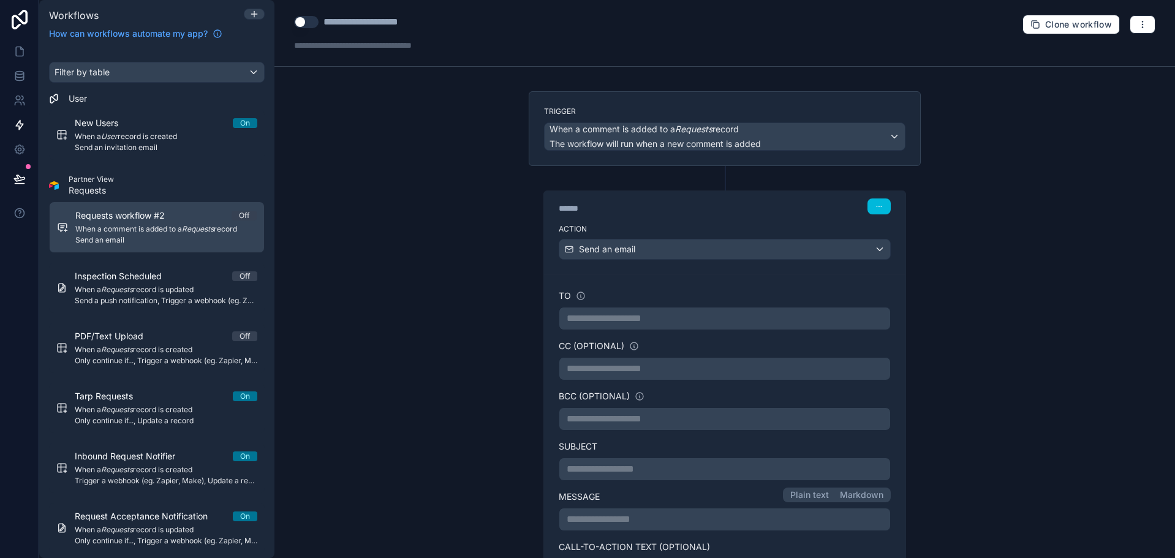
click at [676, 319] on p "**********" at bounding box center [725, 318] width 316 height 15
click at [689, 346] on div "CC (optional)" at bounding box center [725, 346] width 332 height 12
click at [700, 371] on p "**********" at bounding box center [725, 369] width 316 height 15
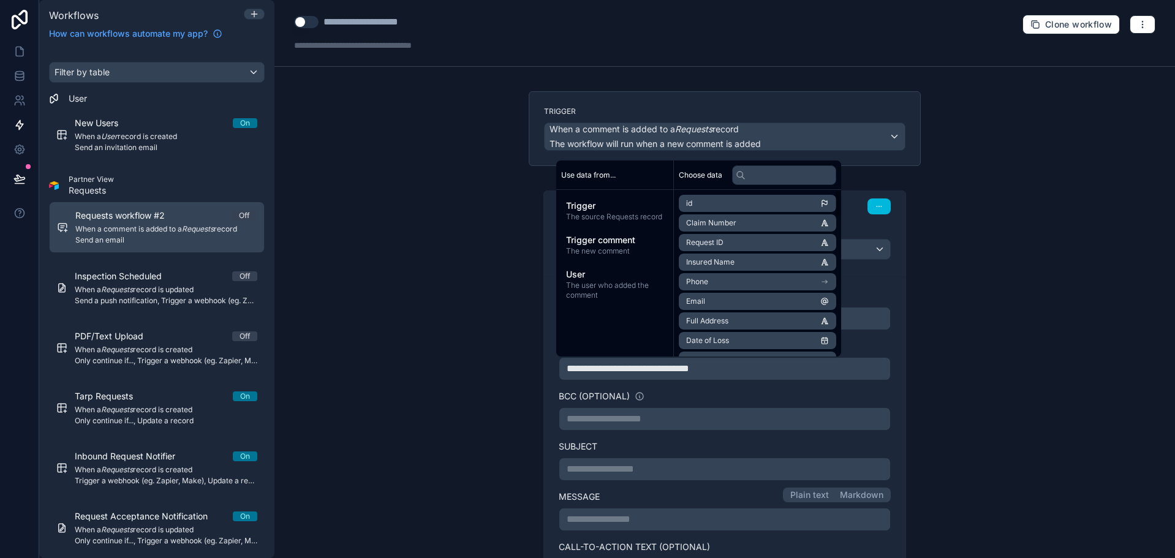
click at [710, 392] on div "BCC (optional)" at bounding box center [725, 396] width 332 height 12
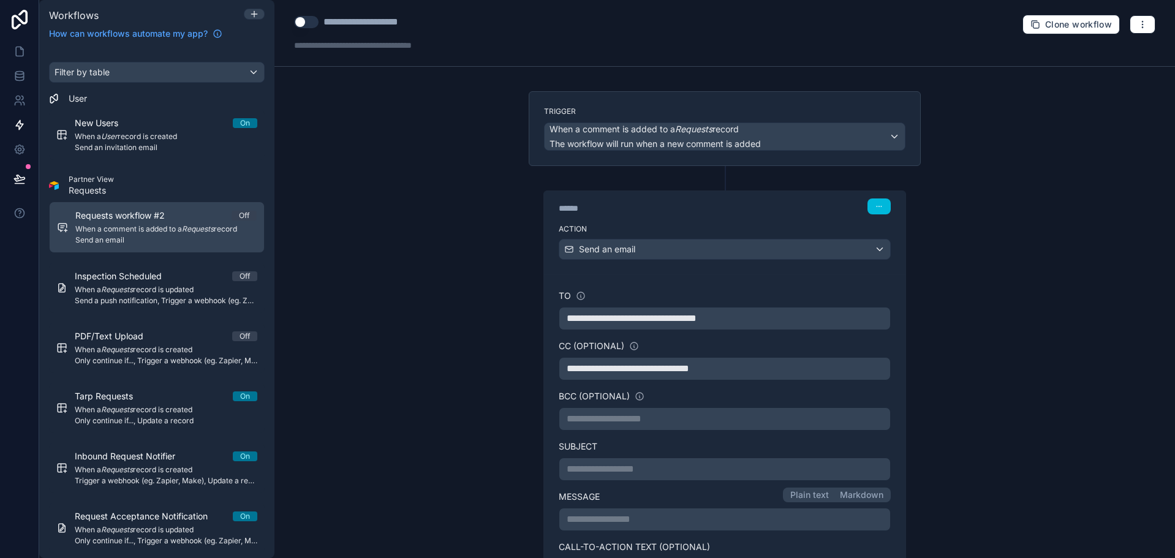
click at [686, 466] on p "**********" at bounding box center [725, 469] width 316 height 15
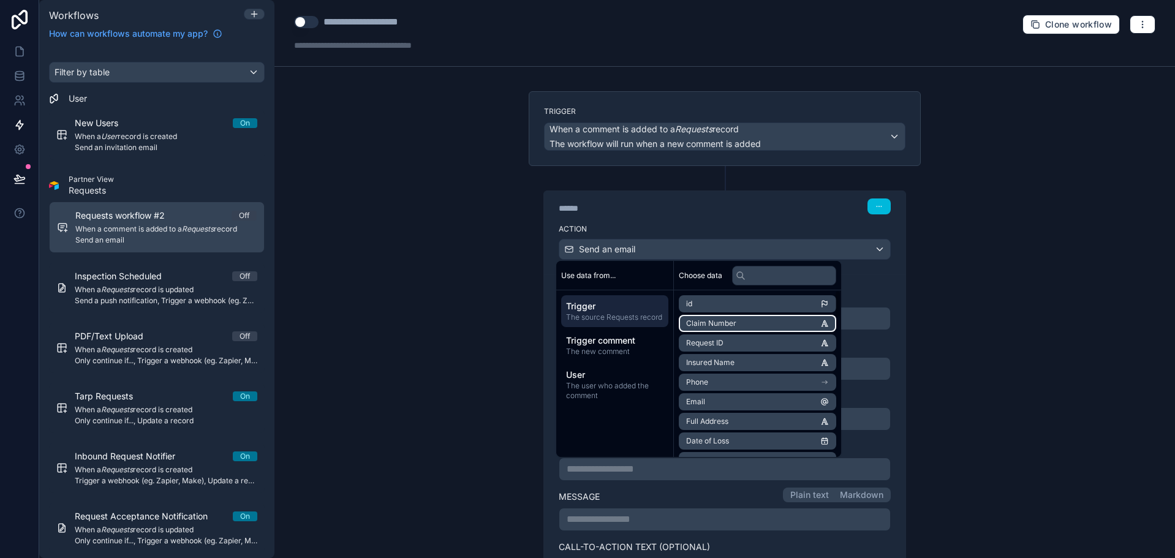
click at [738, 322] on li "Claim Number" at bounding box center [757, 323] width 157 height 17
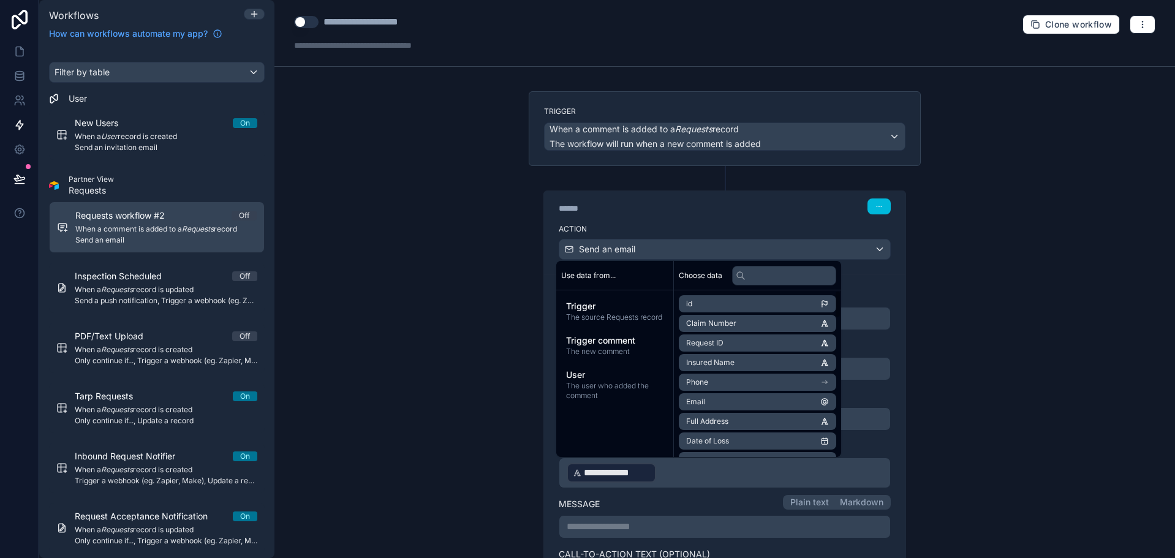
click at [875, 449] on label "Subject" at bounding box center [725, 447] width 332 height 12
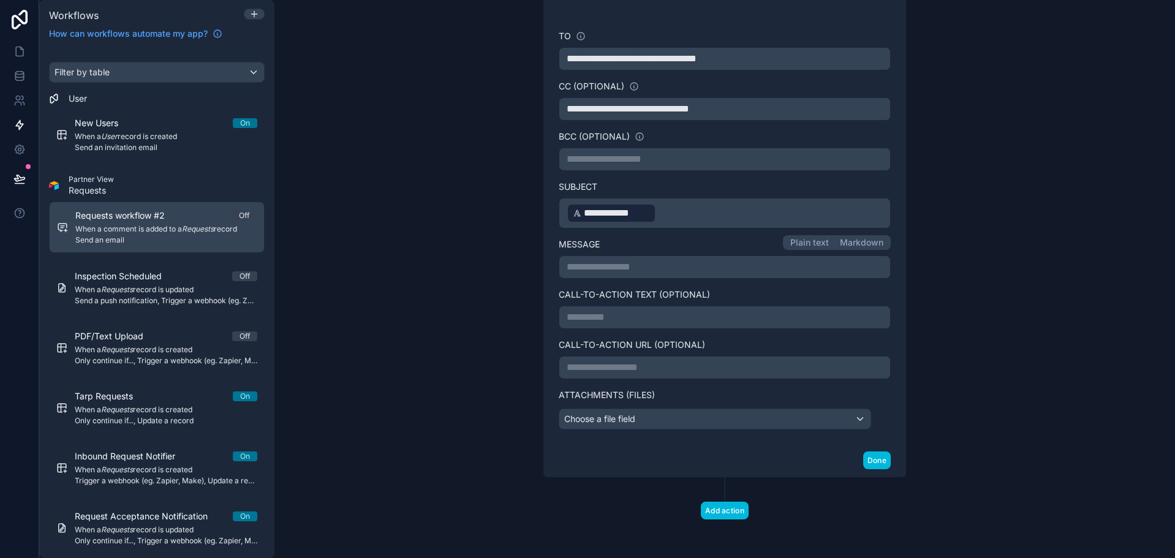
scroll to position [260, 0]
click at [659, 270] on p "**********" at bounding box center [725, 266] width 316 height 15
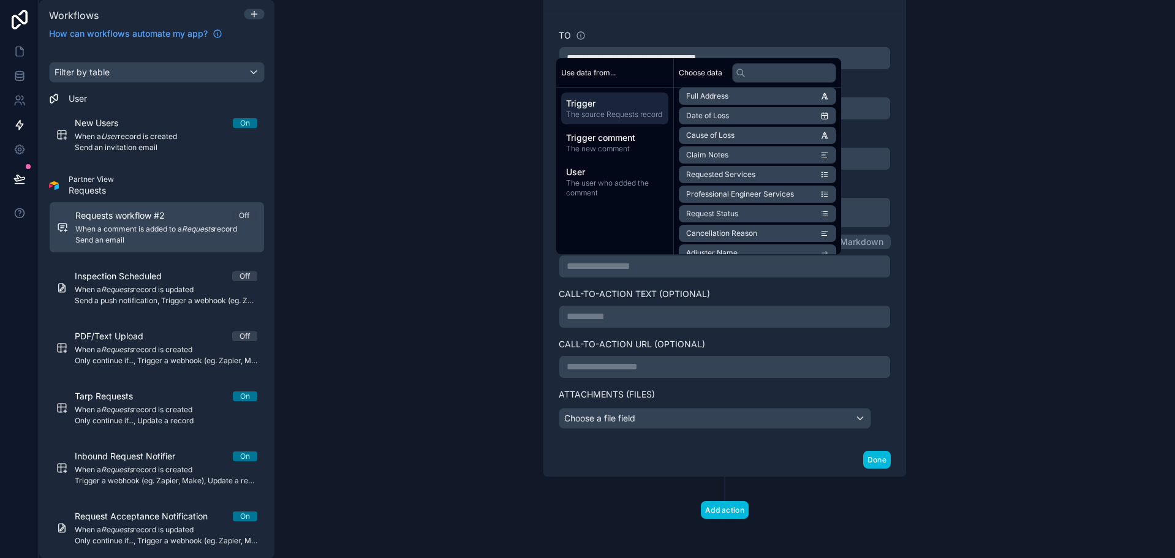
click at [632, 144] on span "The new comment" at bounding box center [614, 149] width 97 height 10
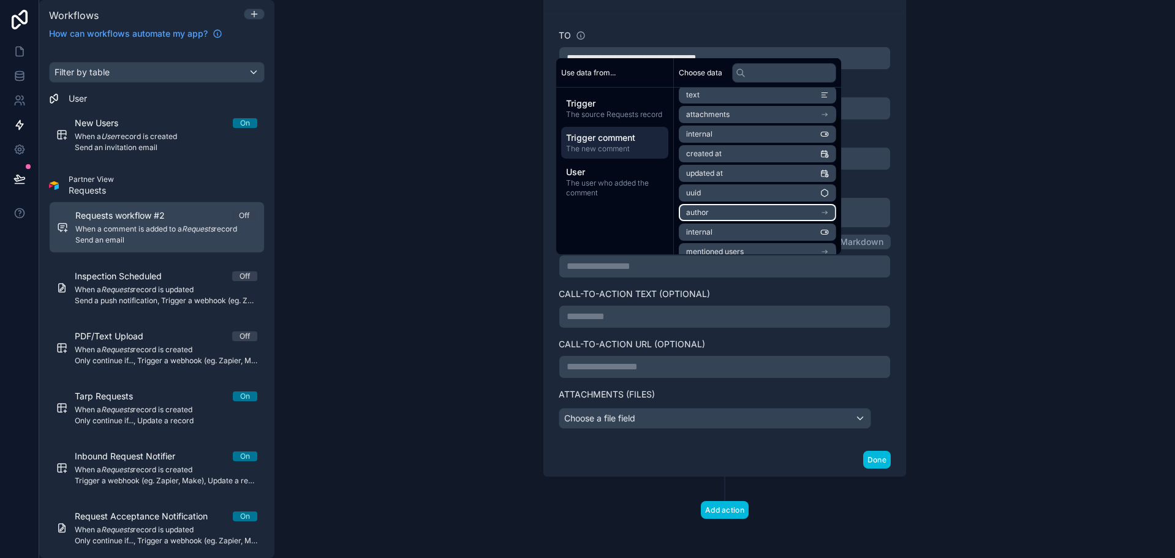
scroll to position [0, 0]
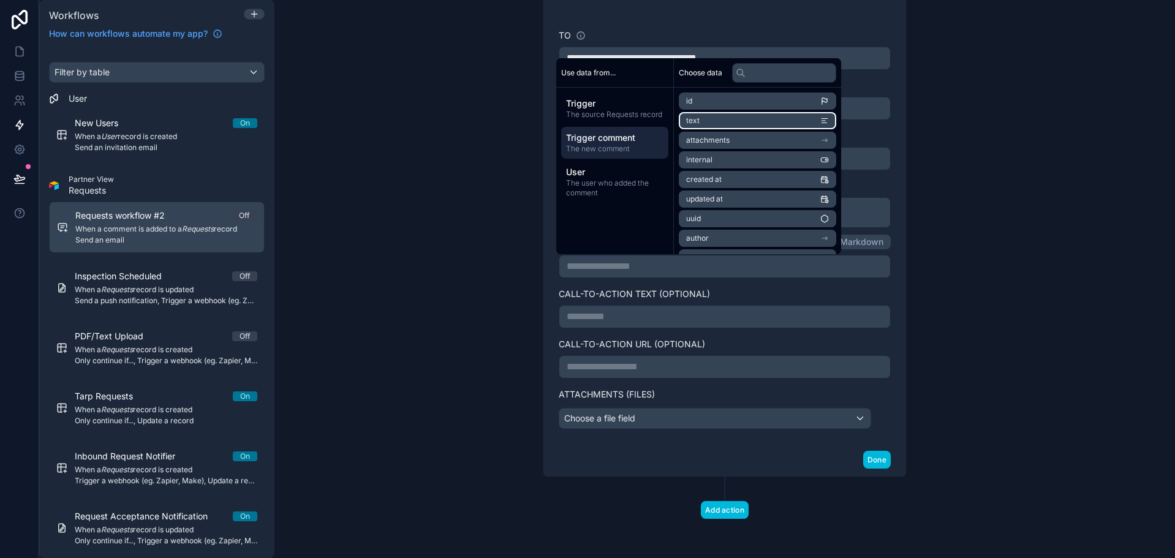
click at [777, 121] on li "text" at bounding box center [757, 120] width 157 height 17
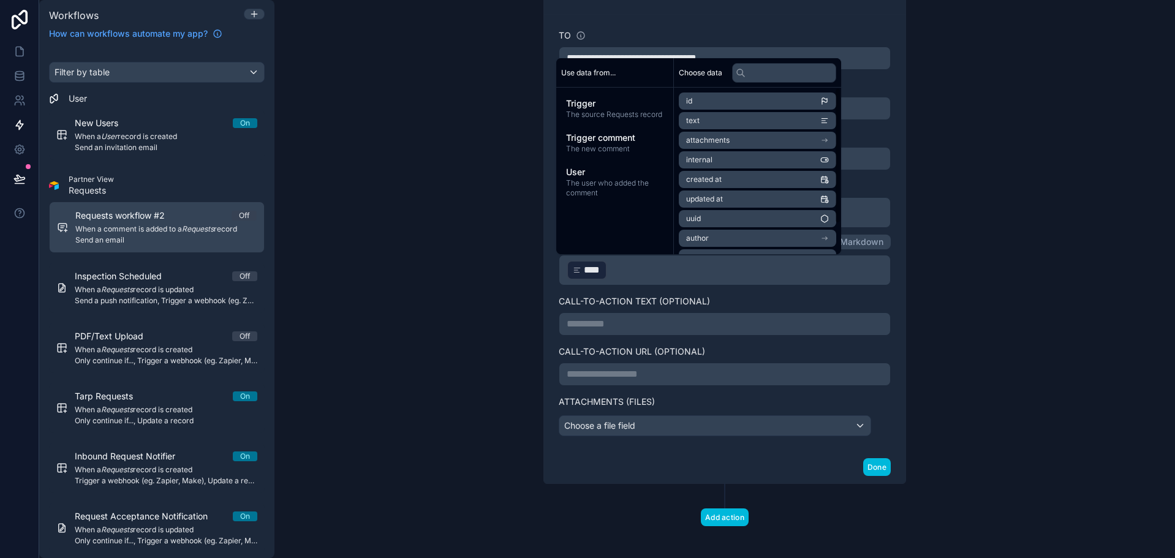
scroll to position [37, 0]
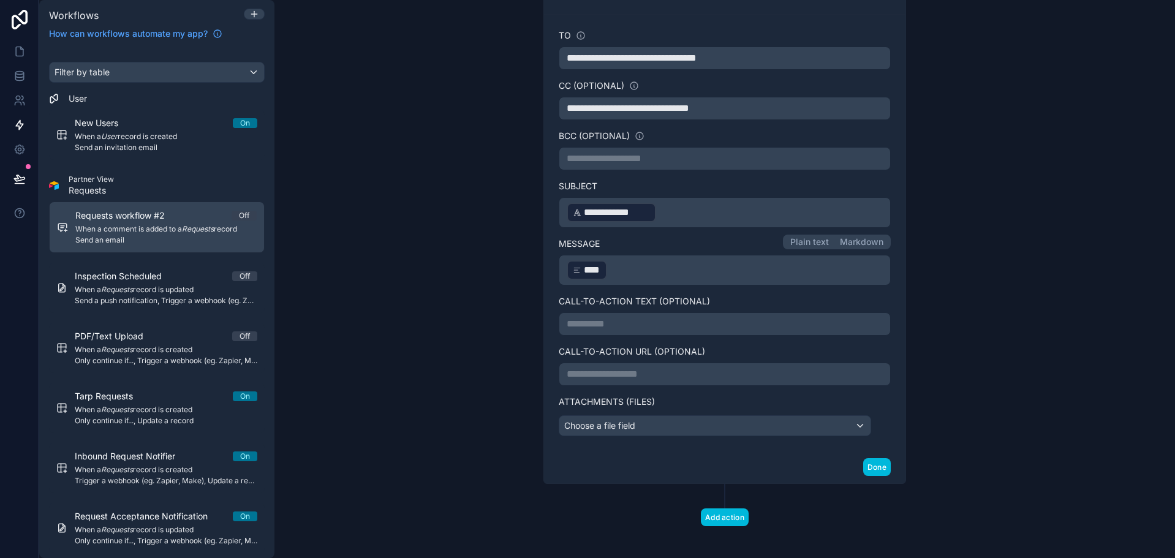
click at [930, 252] on div "**********" at bounding box center [725, 279] width 901 height 558
click at [851, 423] on div "Choose a file field" at bounding box center [714, 426] width 311 height 20
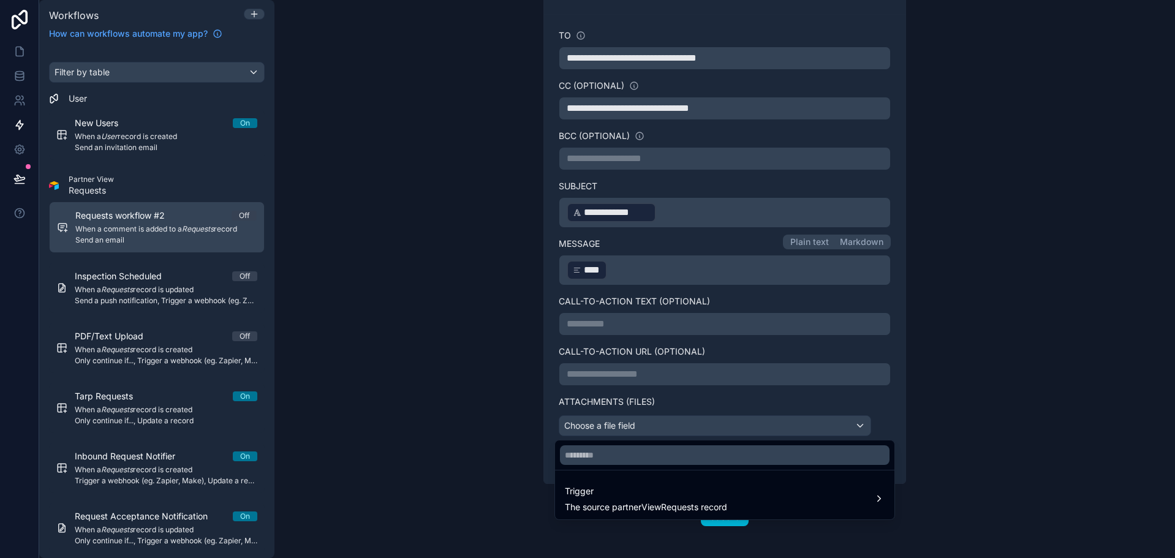
click at [852, 407] on div at bounding box center [587, 279] width 1175 height 558
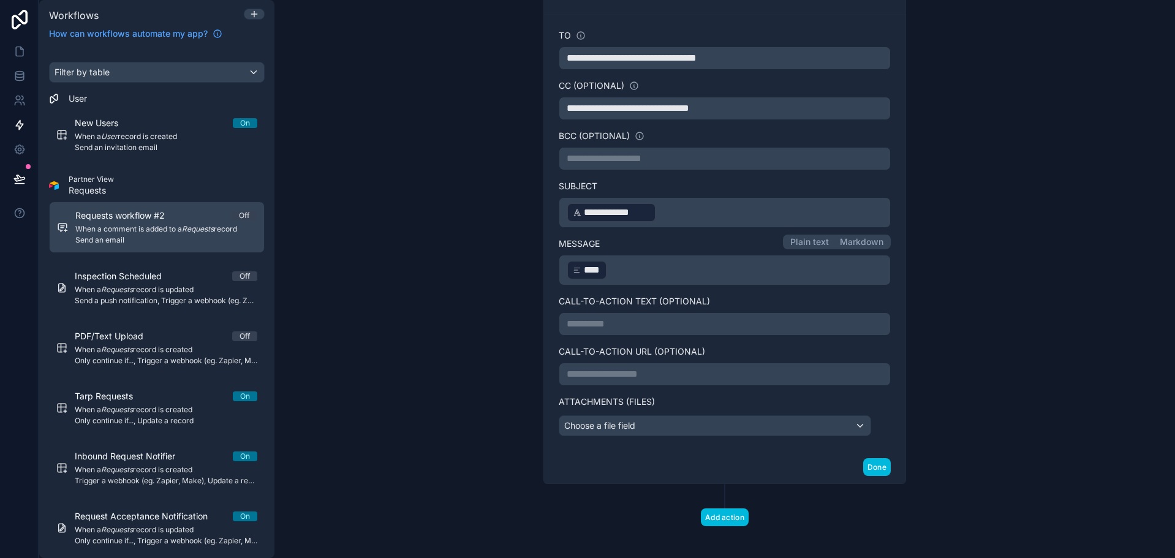
click at [855, 398] on label "Attachments (Files)" at bounding box center [725, 402] width 332 height 12
click at [873, 463] on button "Done" at bounding box center [877, 467] width 28 height 18
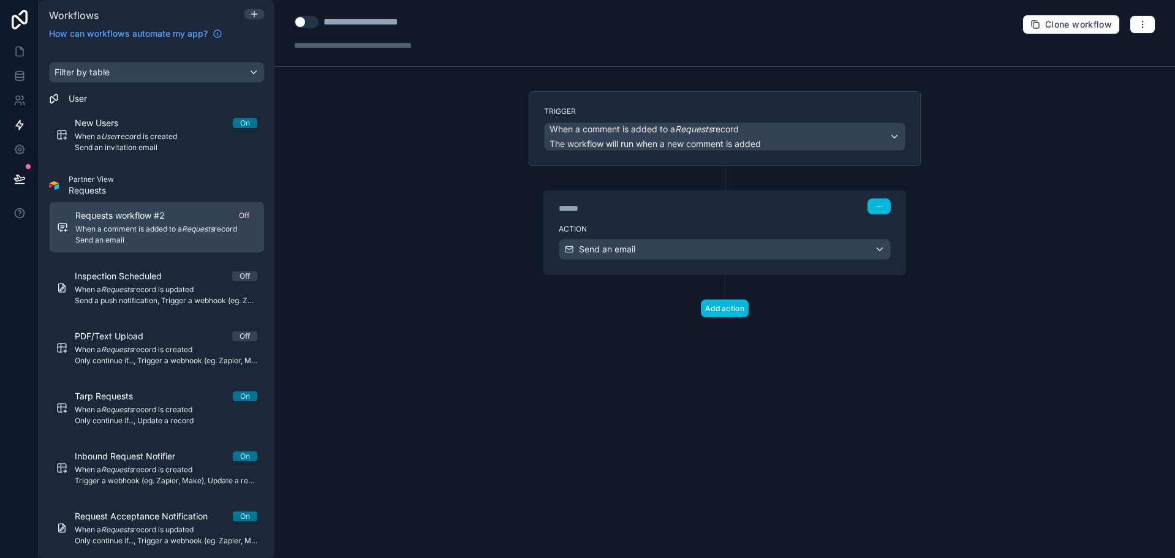
scroll to position [0, 0]
click at [1147, 25] on icon "button" at bounding box center [1143, 25] width 10 height 10
click at [389, 21] on div "**********" at bounding box center [380, 22] width 113 height 15
click at [391, 20] on div "**********" at bounding box center [380, 22] width 113 height 15
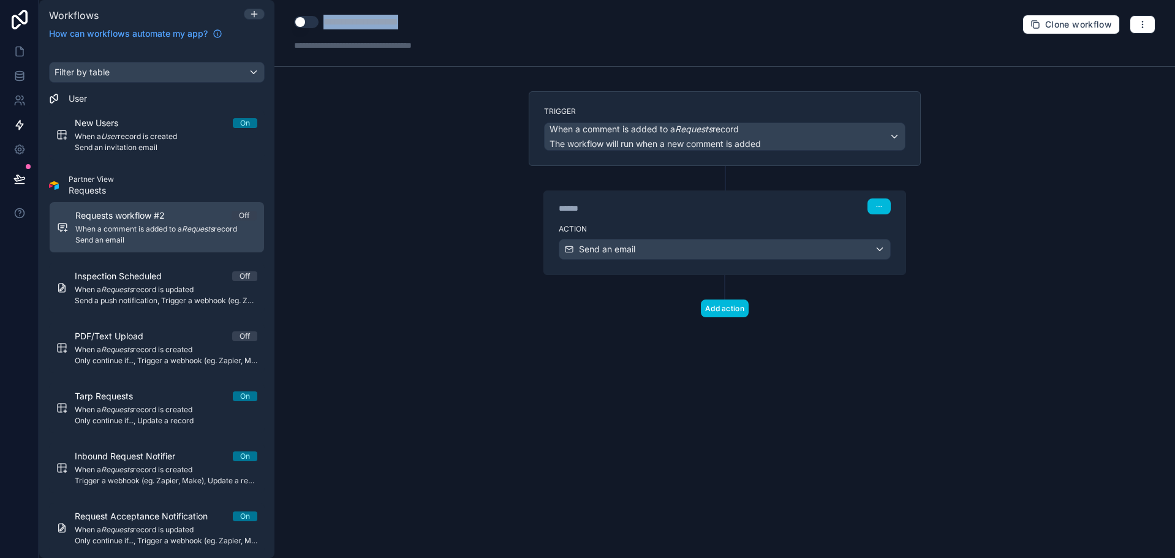
click at [391, 20] on div "**********" at bounding box center [380, 22] width 113 height 15
type div "**********"
drag, startPoint x: 605, startPoint y: 80, endPoint x: 630, endPoint y: 47, distance: 41.5
click at [607, 75] on div "**********" at bounding box center [725, 279] width 901 height 558
click at [879, 25] on div "**********" at bounding box center [725, 33] width 901 height 67
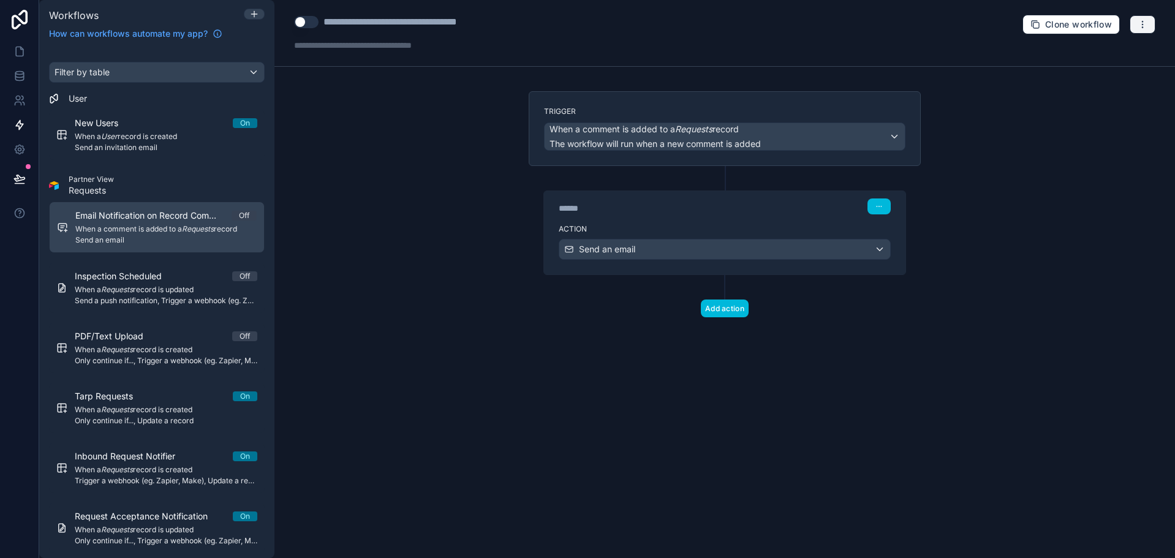
click at [1137, 21] on button "button" at bounding box center [1143, 24] width 26 height 18
click at [1112, 55] on span "Test workflow" at bounding box center [1110, 53] width 59 height 10
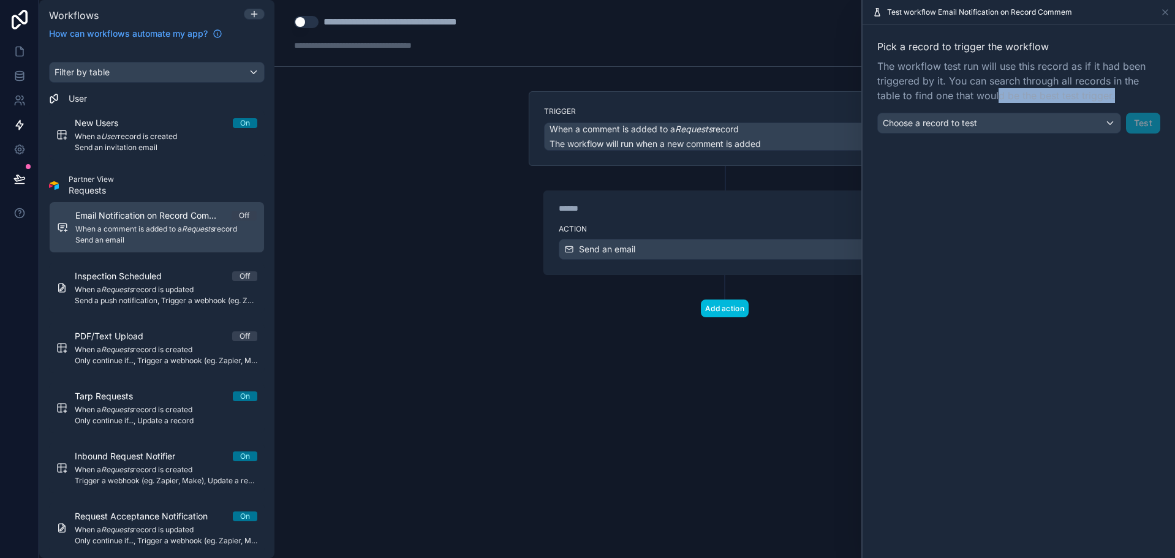
click at [1001, 109] on div "Pick a record to trigger the workflow The workflow test run will use this recor…" at bounding box center [1019, 86] width 283 height 94
click at [1010, 123] on div "Choose a record to test" at bounding box center [999, 123] width 243 height 20
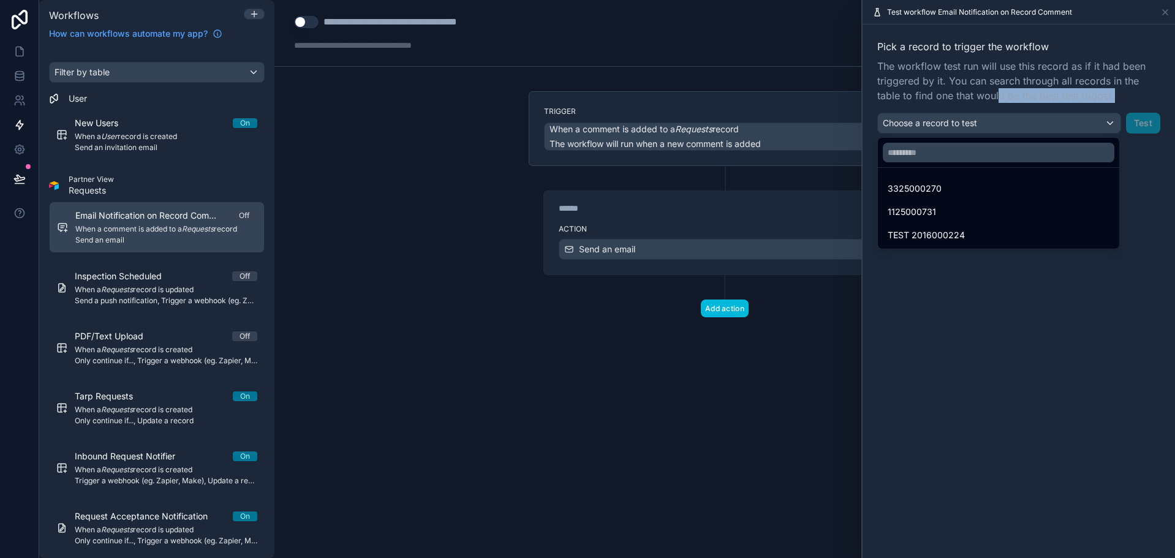
click at [1013, 189] on div "3325000270" at bounding box center [999, 188] width 222 height 15
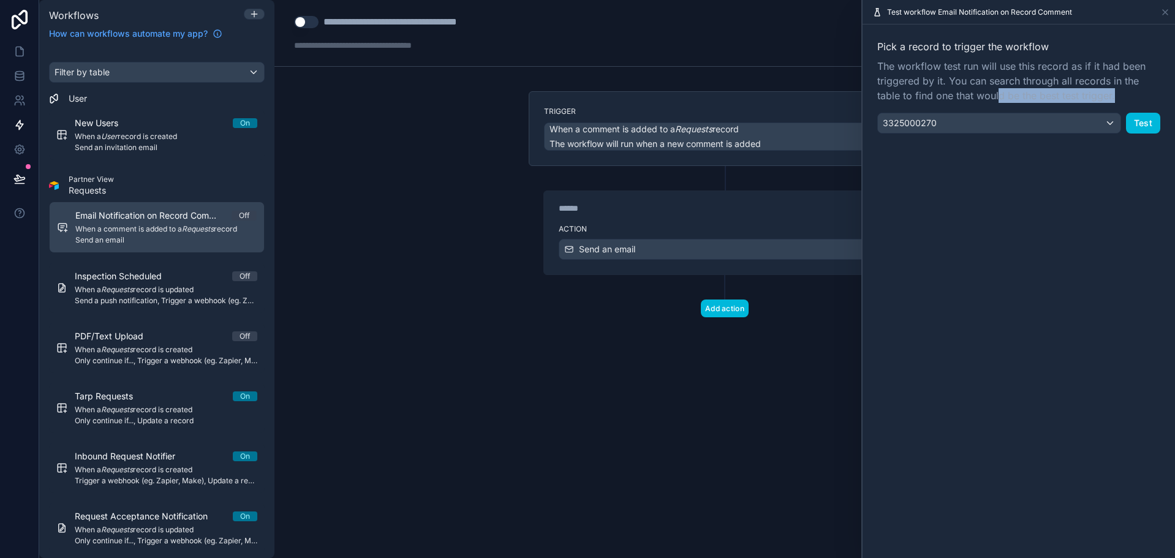
click at [1147, 126] on button "Test" at bounding box center [1143, 123] width 34 height 21
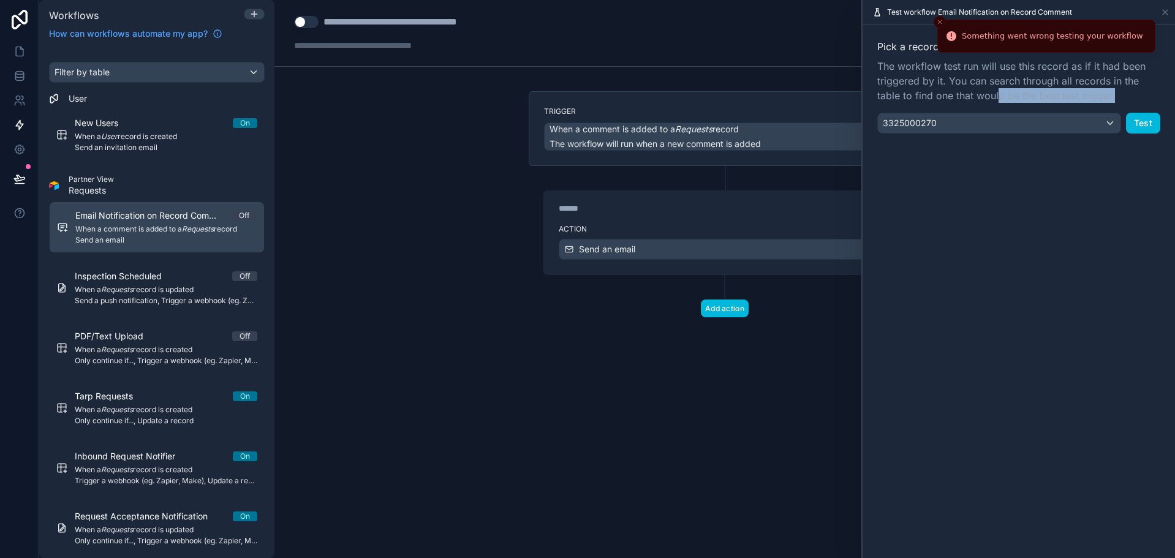
click at [939, 21] on icon "Close toast" at bounding box center [939, 21] width 7 height 7
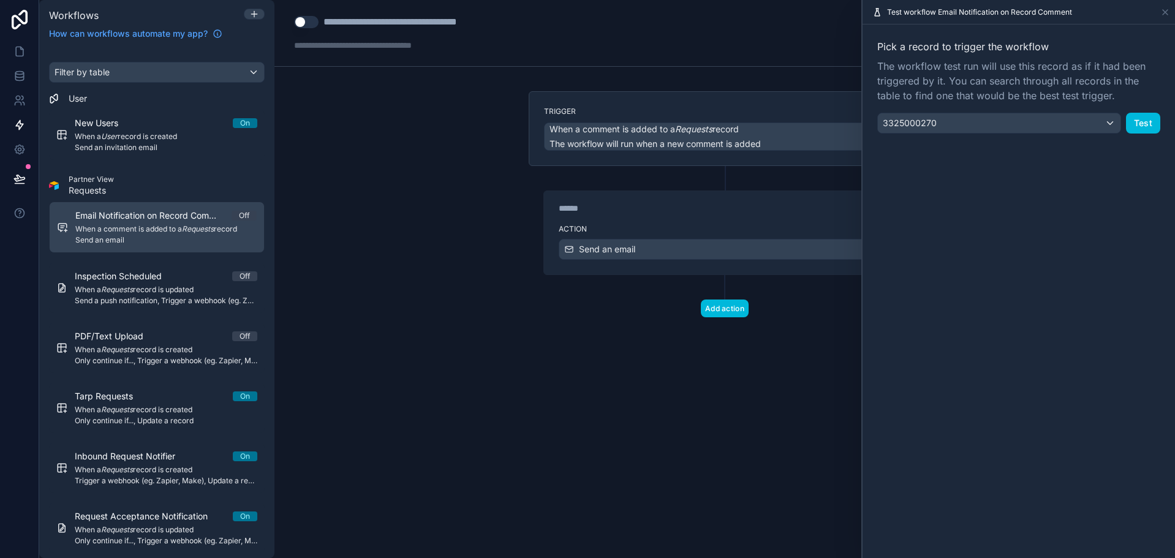
click at [811, 37] on div "**********" at bounding box center [725, 33] width 901 height 67
click at [1166, 12] on icon at bounding box center [1165, 12] width 5 height 5
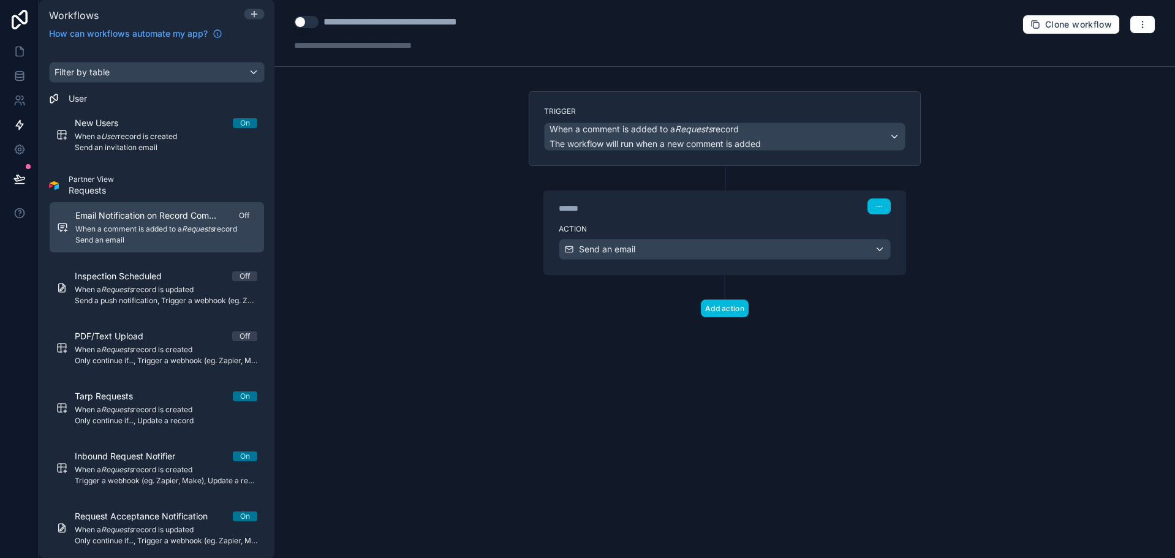
click at [309, 27] on button "Use setting" at bounding box center [306, 22] width 25 height 12
click at [27, 50] on link at bounding box center [19, 51] width 39 height 25
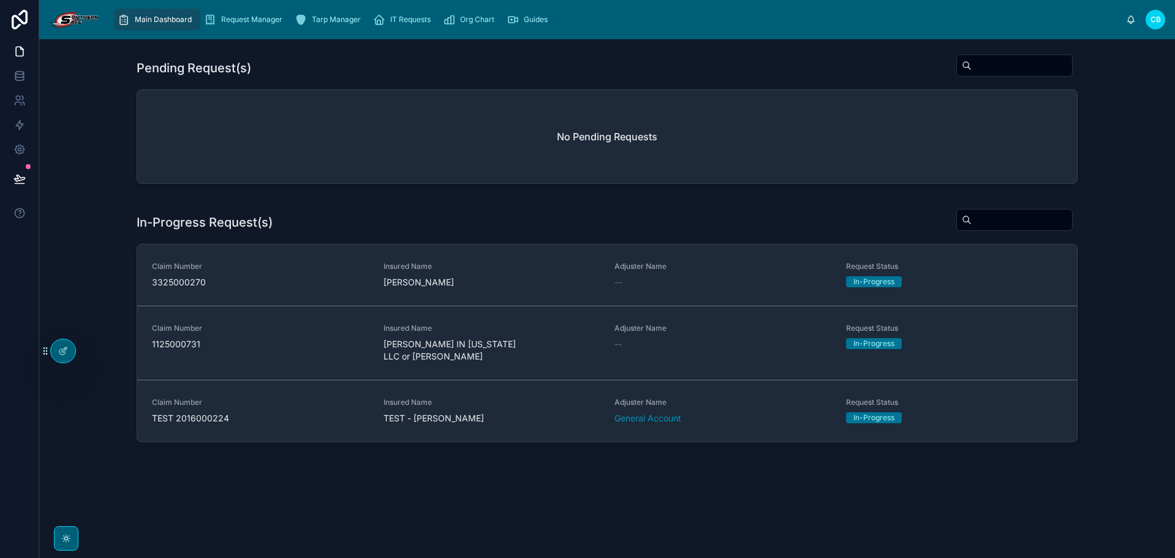
click at [306, 412] on span "TEST 2016000224" at bounding box center [260, 418] width 217 height 12
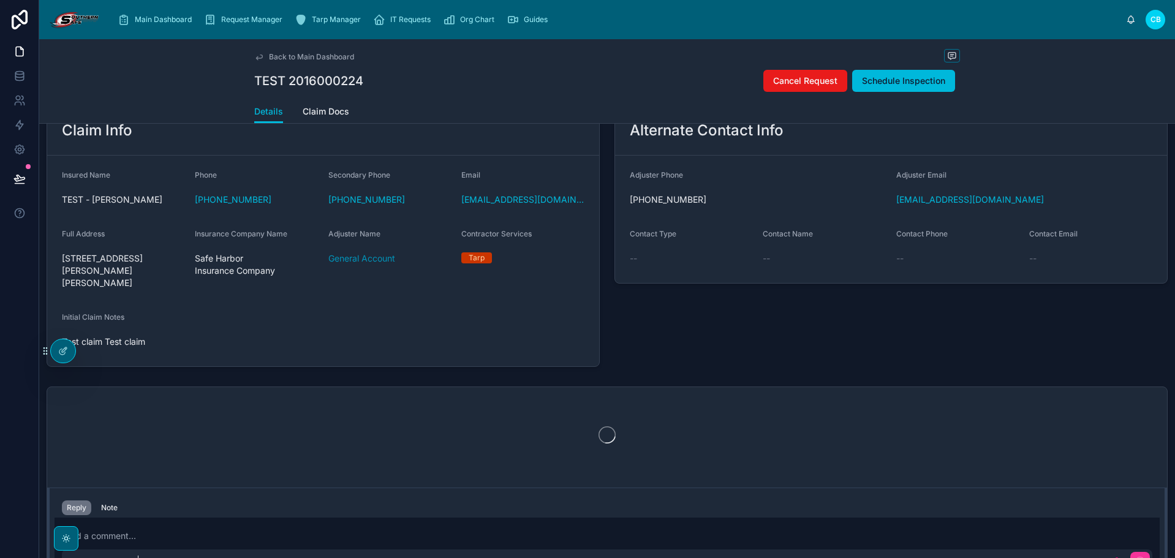
scroll to position [387, 0]
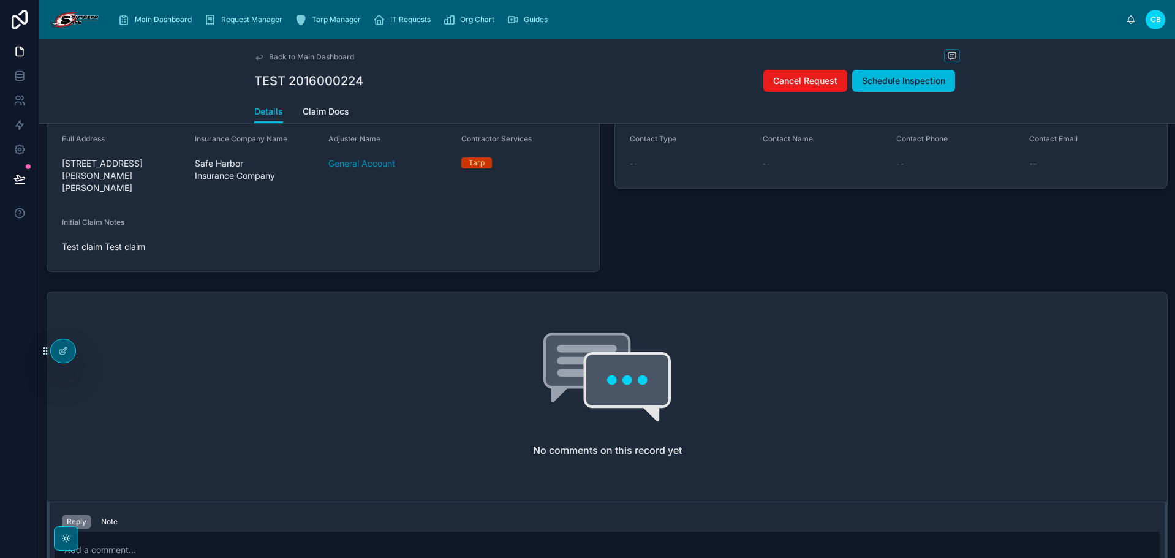
click at [345, 544] on p at bounding box center [609, 550] width 1091 height 12
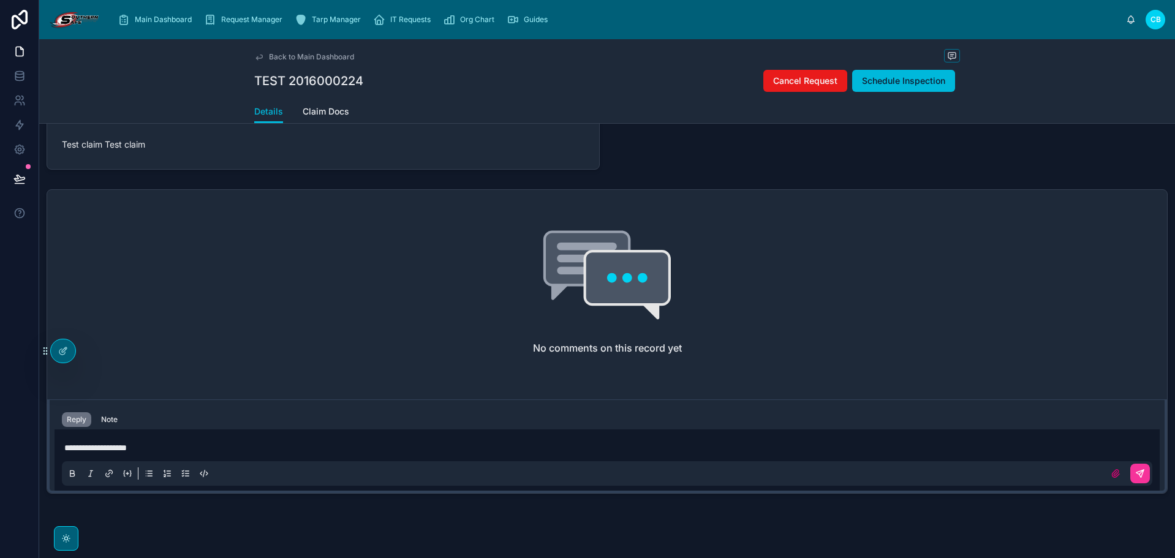
scroll to position [496, 0]
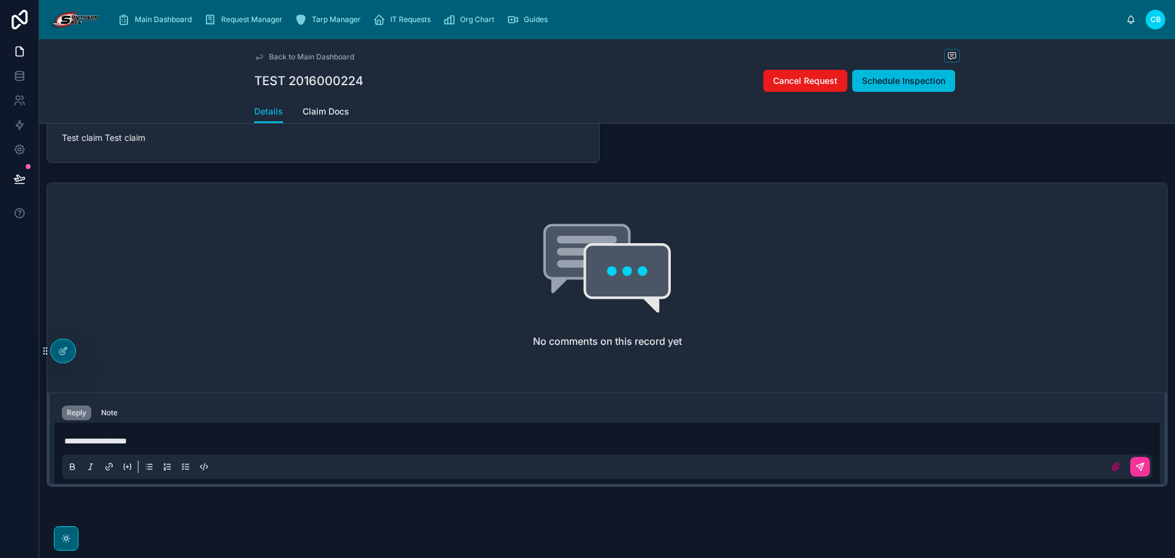
click at [1135, 462] on icon at bounding box center [1140, 467] width 10 height 10
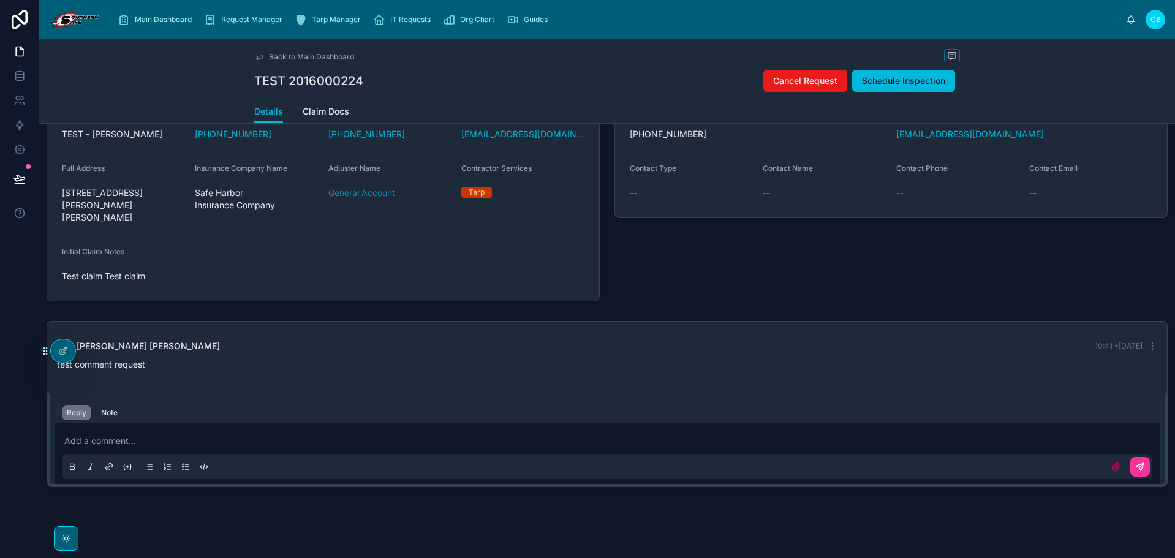
click at [694, 286] on div "Alternate Contact Info Adjuster Phone 866-482-5246 ext 129 Adjuster Email gcorn…" at bounding box center [891, 170] width 568 height 271
click at [18, 96] on icon at bounding box center [19, 100] width 12 height 12
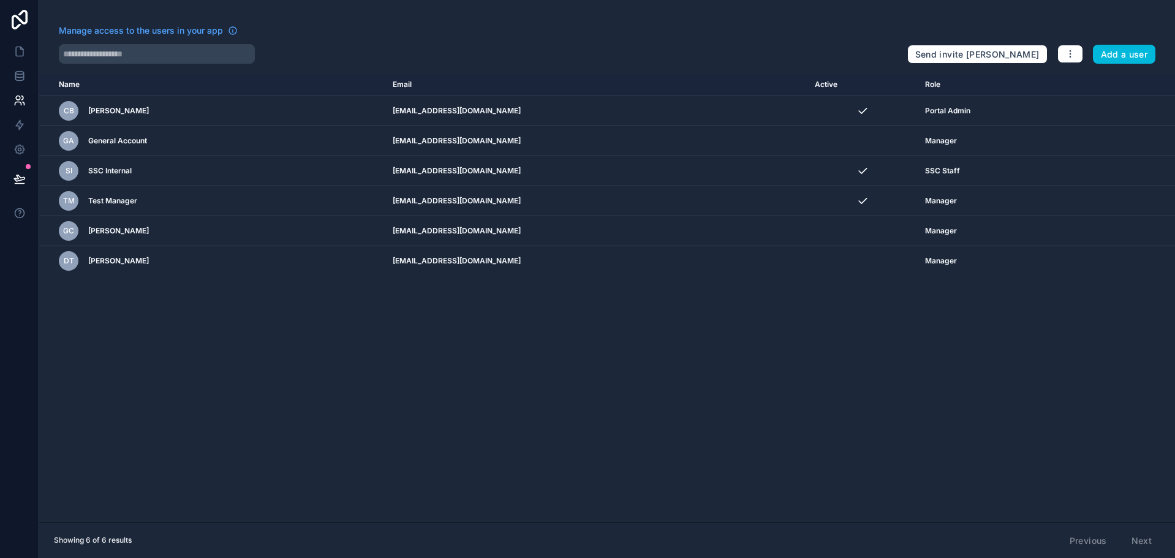
click at [0, 0] on icon "scrollable content" at bounding box center [0, 0] width 0 height 0
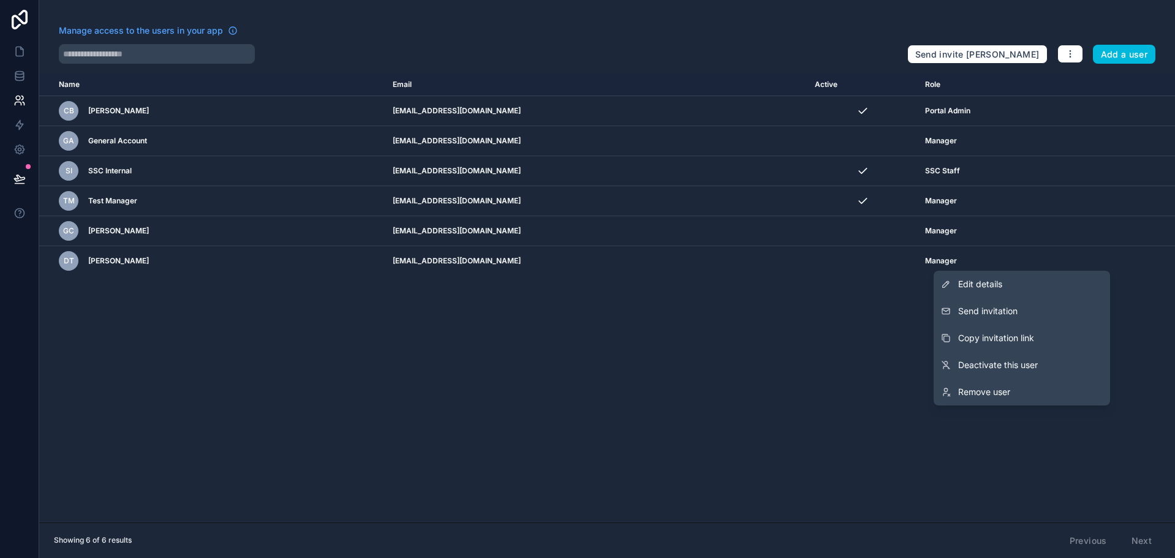
click at [1042, 335] on button "Copy invitation link" at bounding box center [1022, 338] width 176 height 27
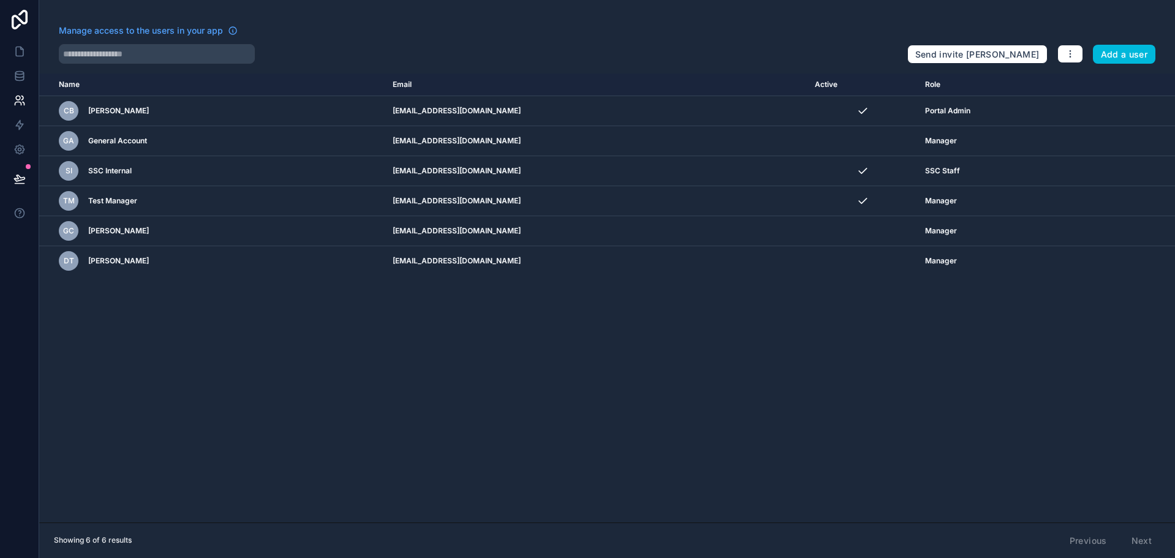
click at [854, 44] on div "Manage access to the users in your app" at bounding box center [478, 35] width 839 height 20
click at [846, 31] on div "Manage access to the users in your app" at bounding box center [478, 35] width 839 height 20
click at [22, 73] on icon at bounding box center [19, 76] width 12 height 12
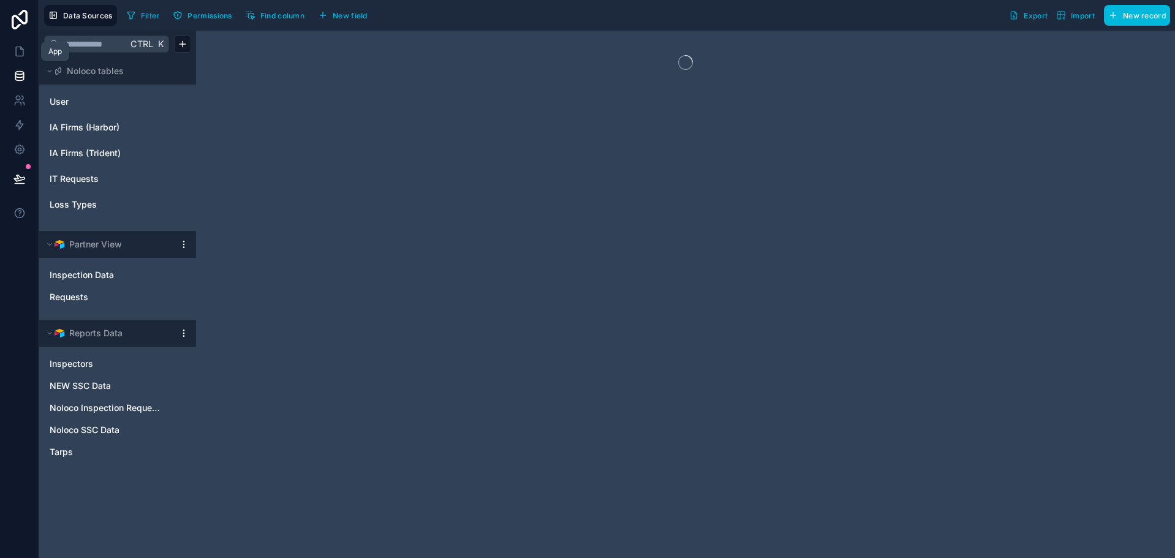
click at [21, 53] on icon at bounding box center [19, 51] width 12 height 12
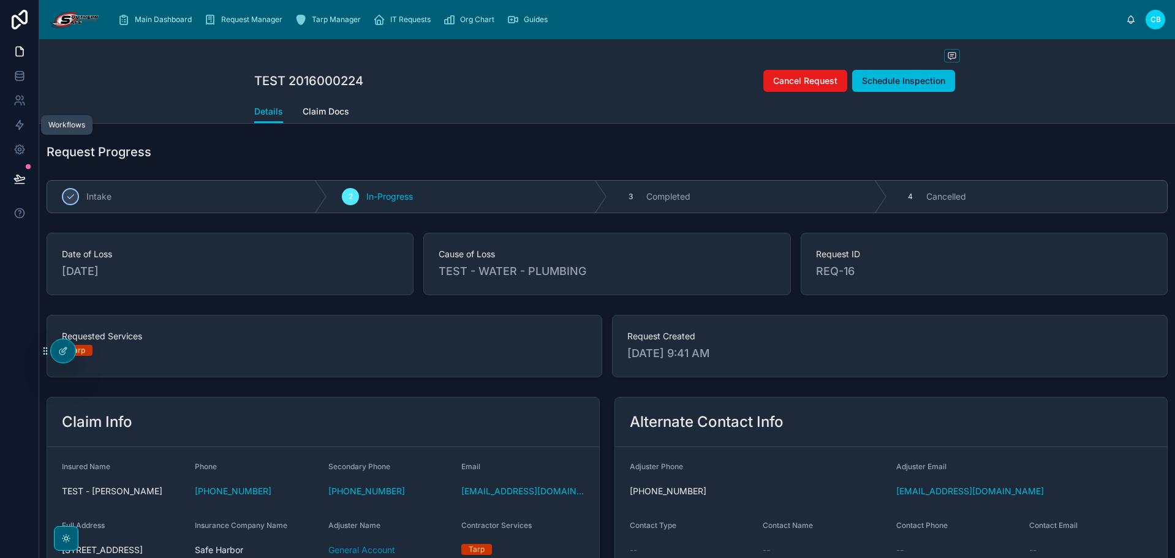
click at [19, 119] on link at bounding box center [19, 125] width 39 height 25
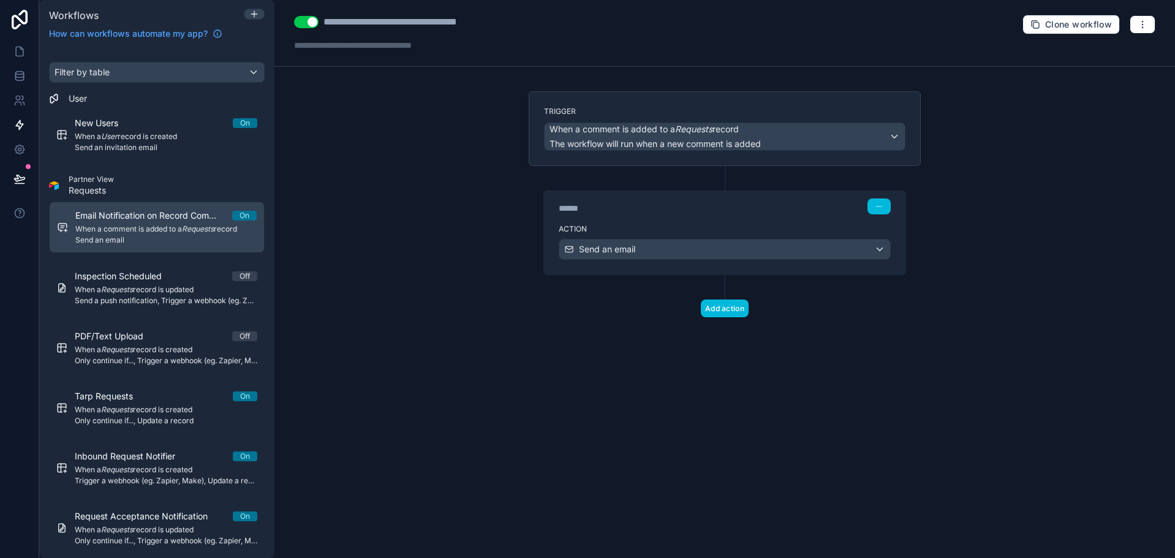
click at [793, 216] on div "****** Step 1" at bounding box center [725, 205] width 362 height 28
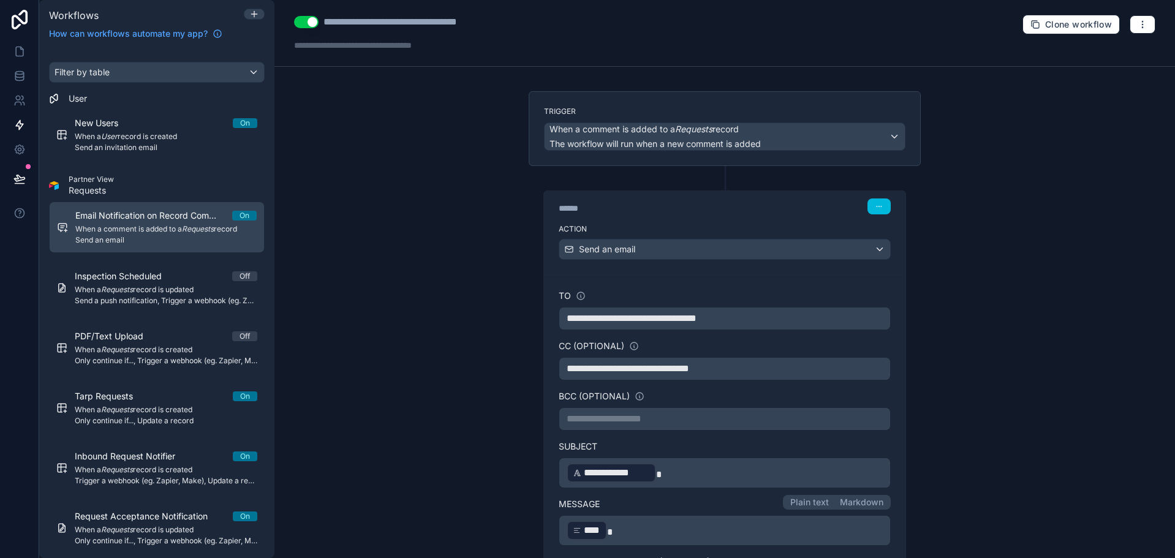
scroll to position [123, 0]
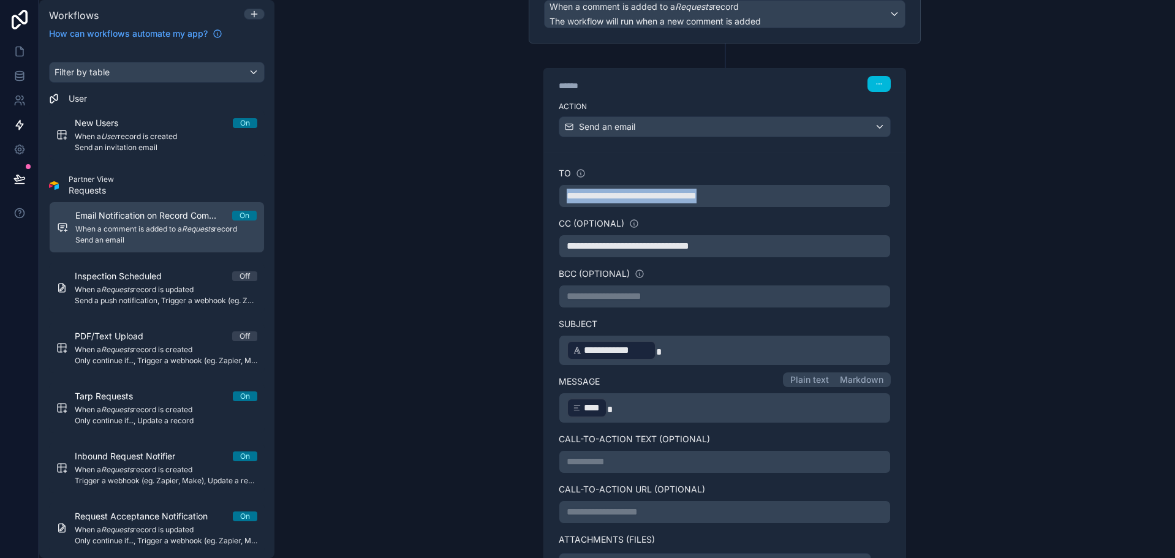
drag, startPoint x: 757, startPoint y: 195, endPoint x: 530, endPoint y: 194, distance: 226.7
click at [530, 194] on div "**********" at bounding box center [725, 333] width 392 height 578
click at [15, 88] on link at bounding box center [19, 76] width 39 height 25
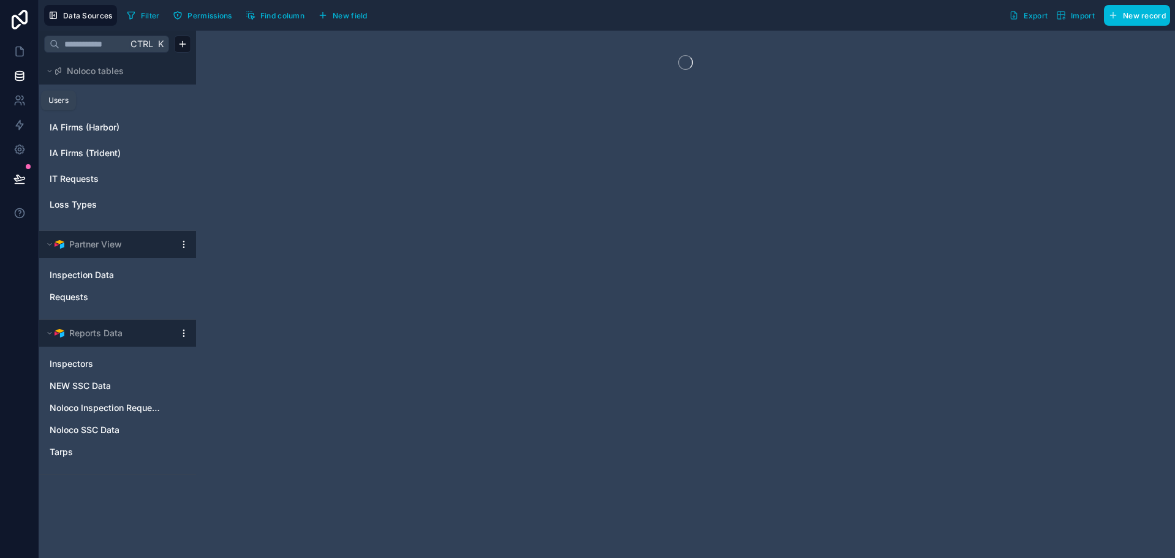
click at [18, 102] on icon at bounding box center [18, 103] width 6 height 3
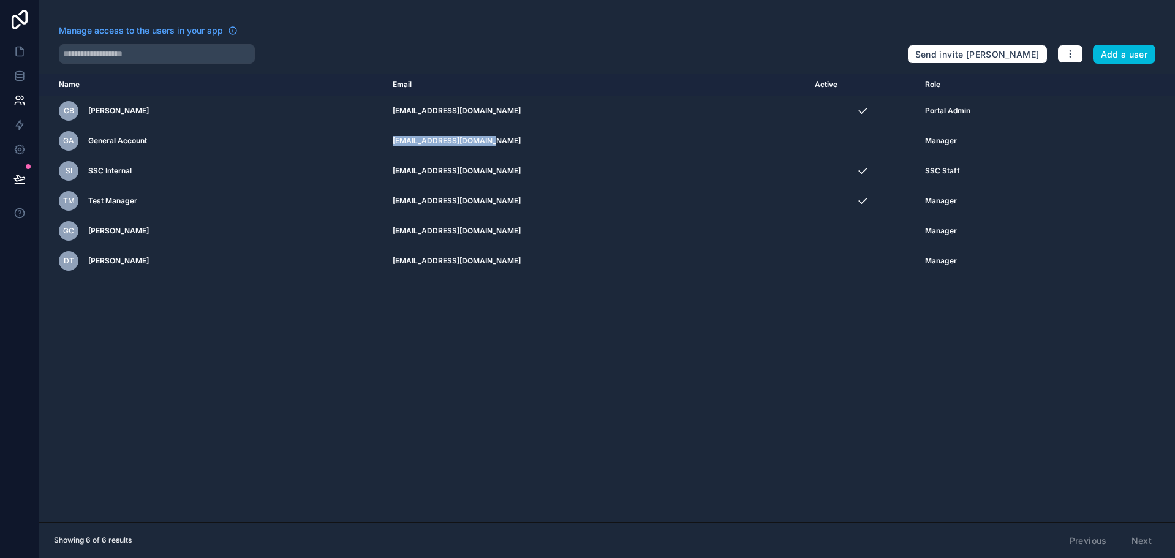
drag, startPoint x: 385, startPoint y: 140, endPoint x: 480, endPoint y: 143, distance: 95.0
click at [480, 143] on td "claims@harborclaims.com" at bounding box center [596, 141] width 422 height 30
copy td "claims@harborclaims.com"
click at [25, 124] on icon at bounding box center [19, 125] width 12 height 12
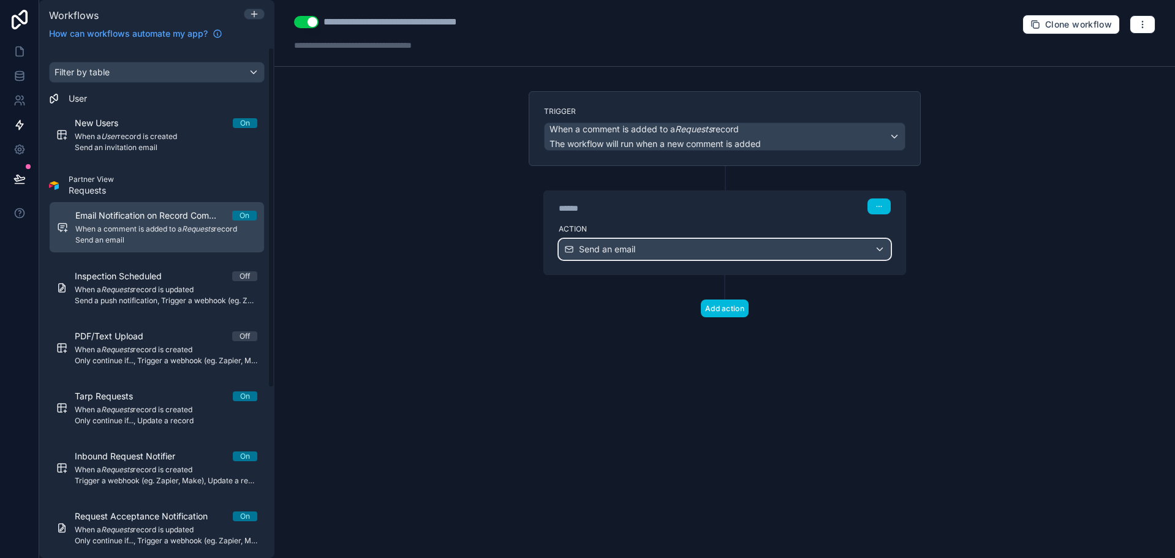
click at [692, 240] on div "Send an email" at bounding box center [724, 250] width 331 height 20
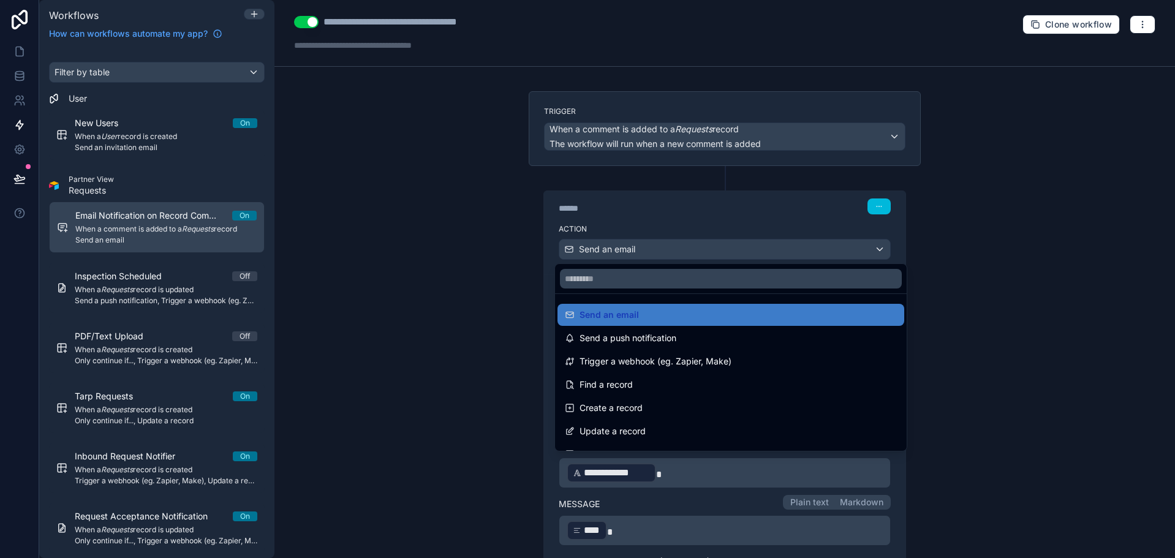
click at [686, 199] on div at bounding box center [587, 279] width 1175 height 558
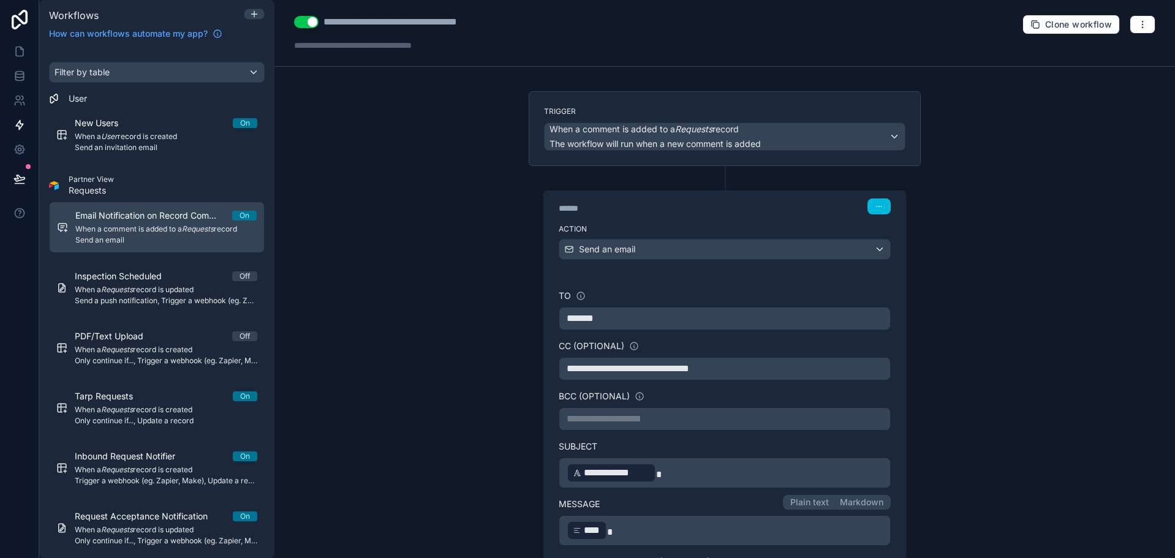
click at [652, 322] on p "*******" at bounding box center [725, 318] width 316 height 15
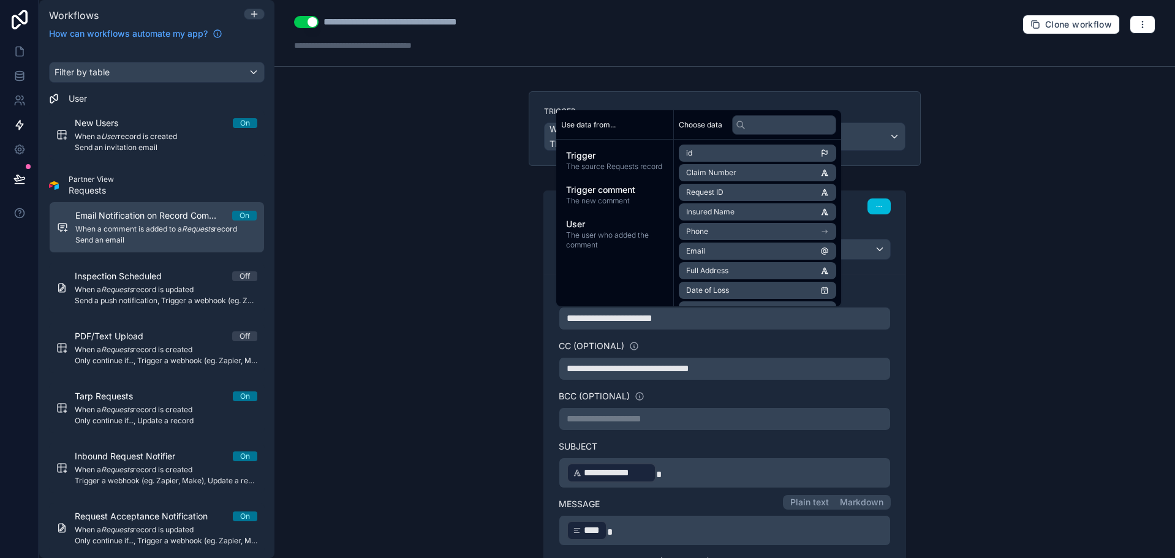
click at [693, 341] on div "CC (optional)" at bounding box center [725, 346] width 332 height 12
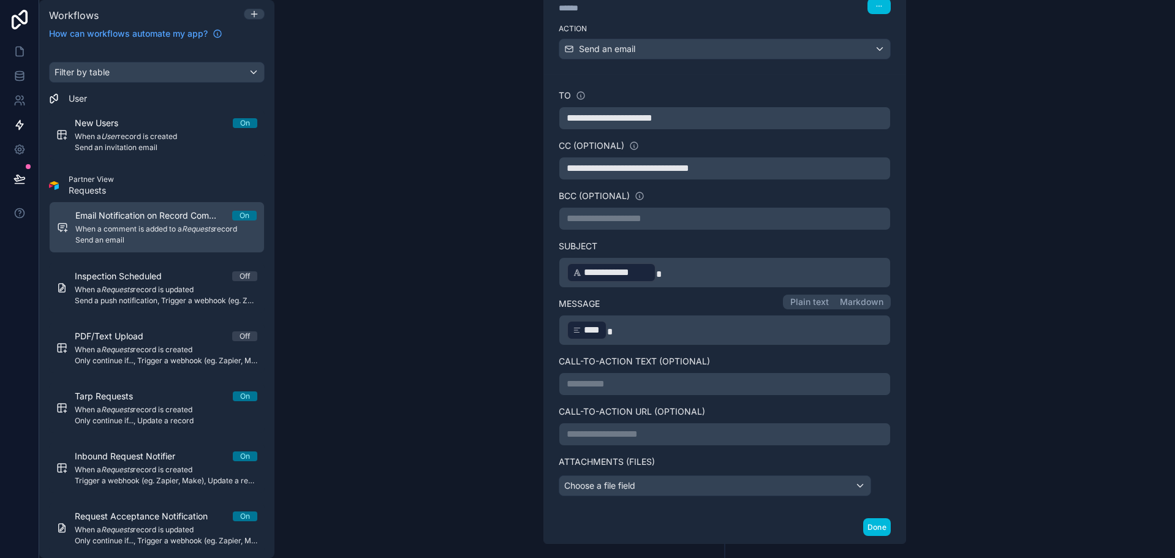
scroll to position [245, 0]
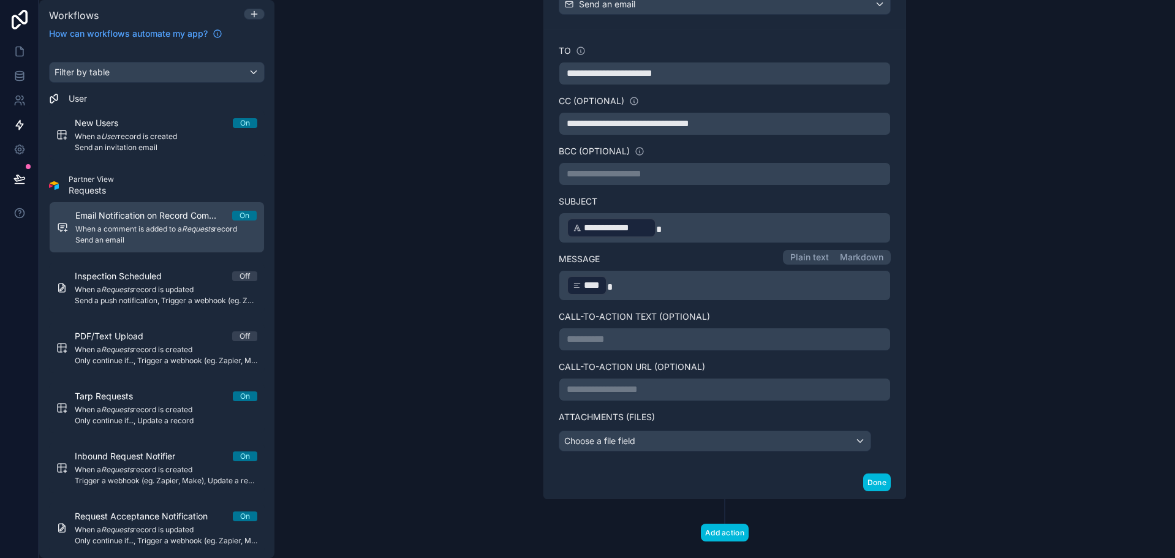
click at [662, 229] on p "**********" at bounding box center [725, 228] width 316 height 22
click at [567, 232] on div "**********" at bounding box center [611, 228] width 89 height 20
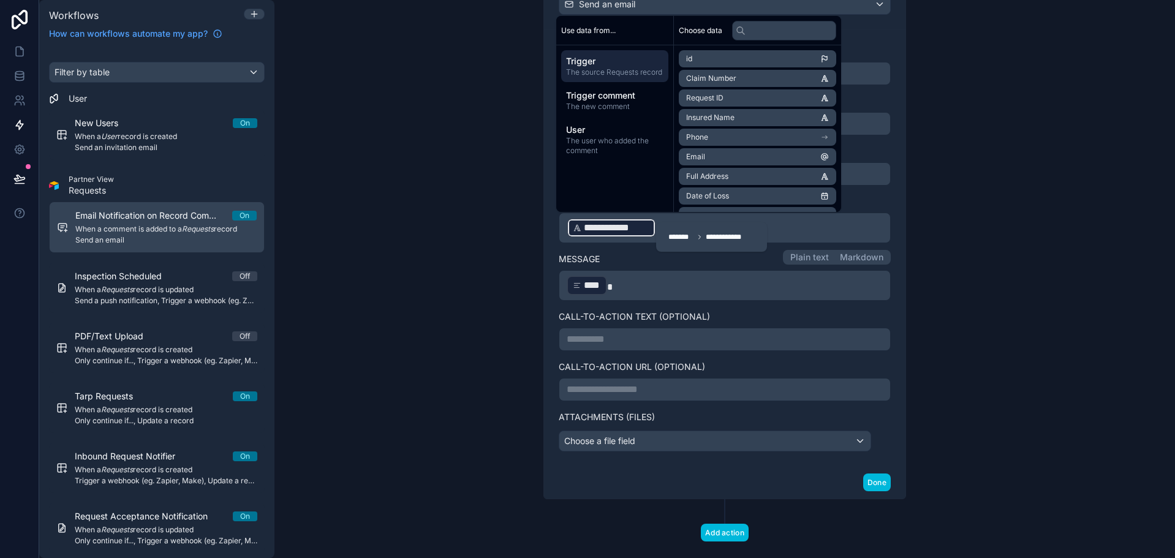
click at [561, 230] on div "**********" at bounding box center [725, 228] width 332 height 31
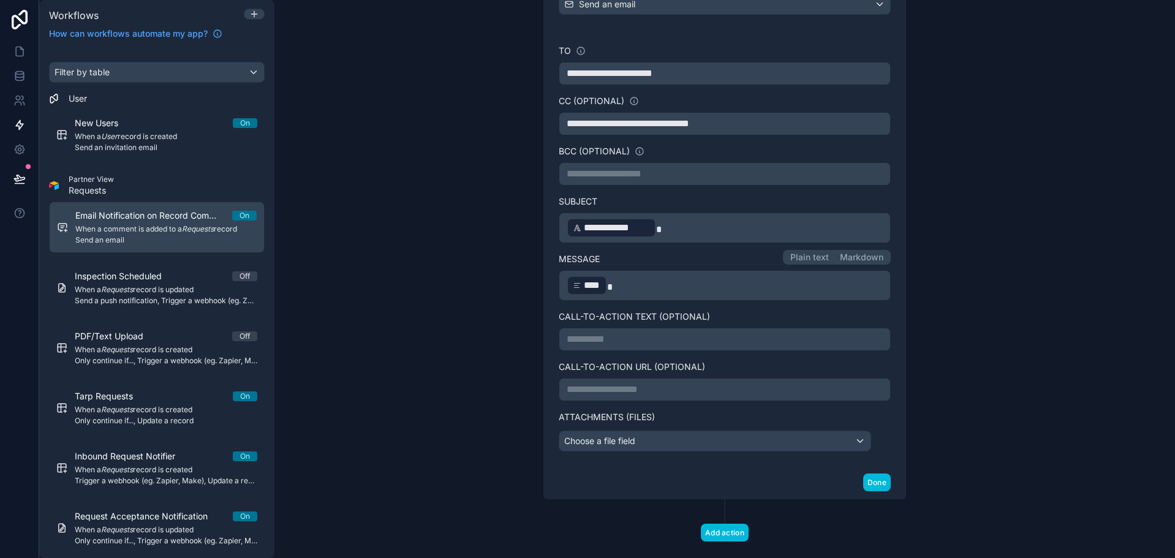
click at [833, 235] on p "**********" at bounding box center [725, 228] width 316 height 22
click at [722, 262] on div "Message Plain text Markdown" at bounding box center [725, 256] width 332 height 27
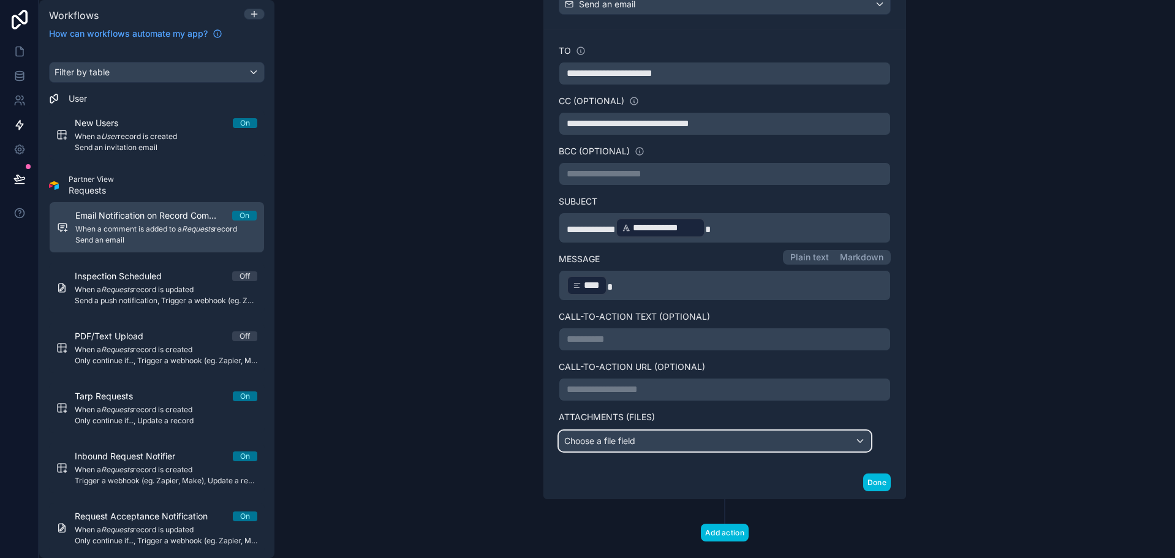
click at [718, 447] on div "Choose a file field" at bounding box center [714, 441] width 311 height 20
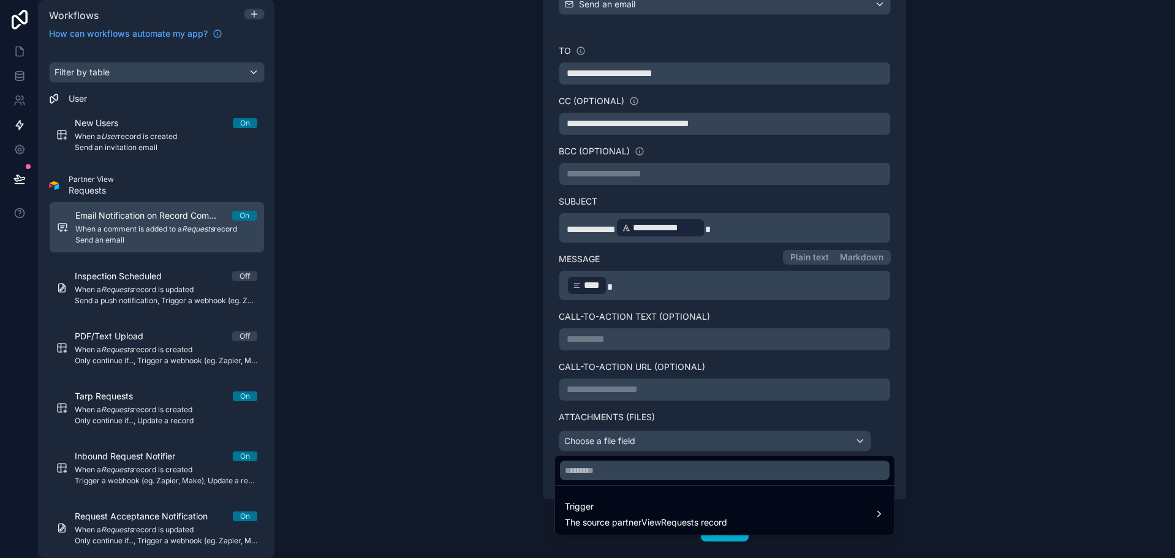
click at [729, 415] on div at bounding box center [587, 279] width 1175 height 558
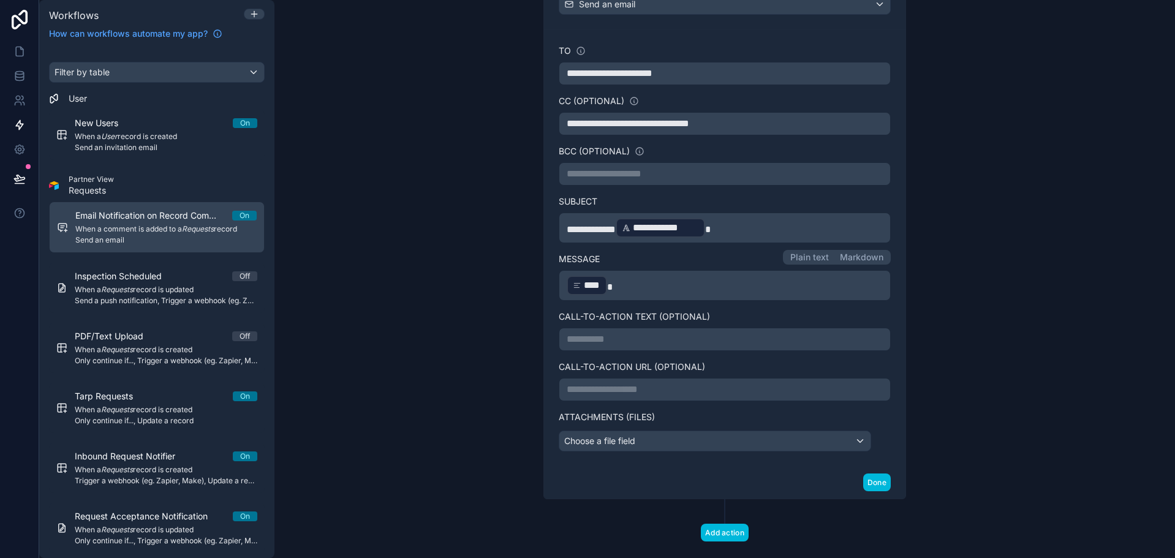
click at [876, 483] on button "Done" at bounding box center [877, 483] width 28 height 18
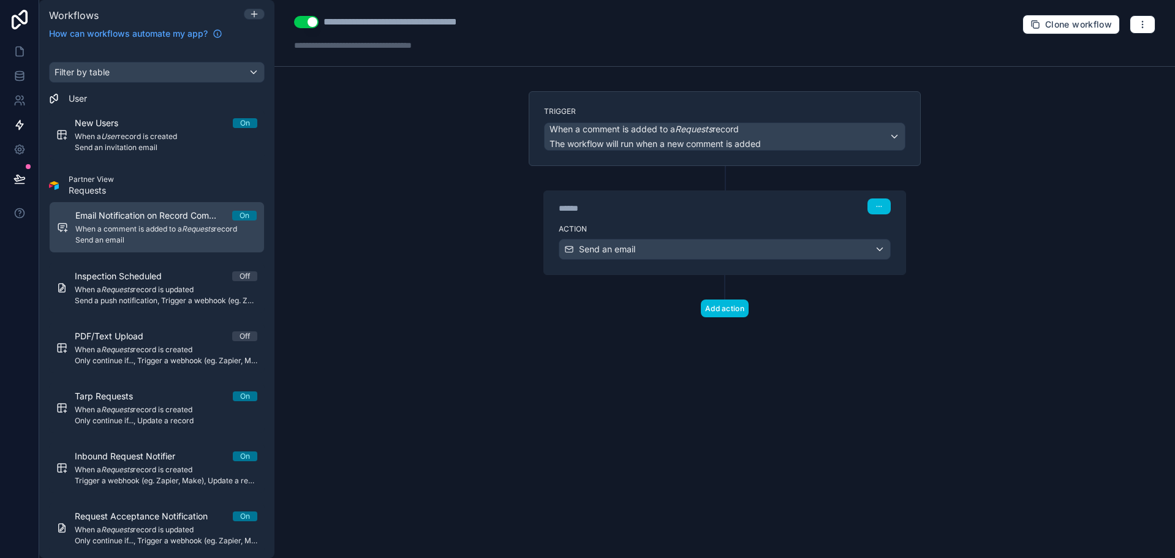
click at [412, 163] on div "**********" at bounding box center [725, 279] width 901 height 558
click at [21, 52] on icon at bounding box center [19, 51] width 12 height 12
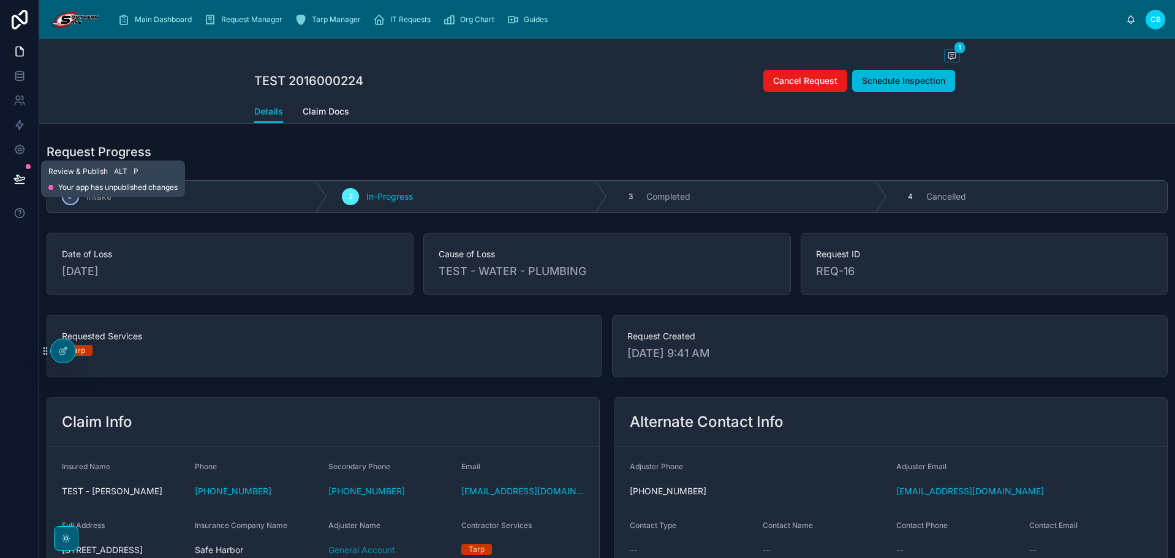
click at [21, 180] on icon at bounding box center [19, 178] width 10 height 6
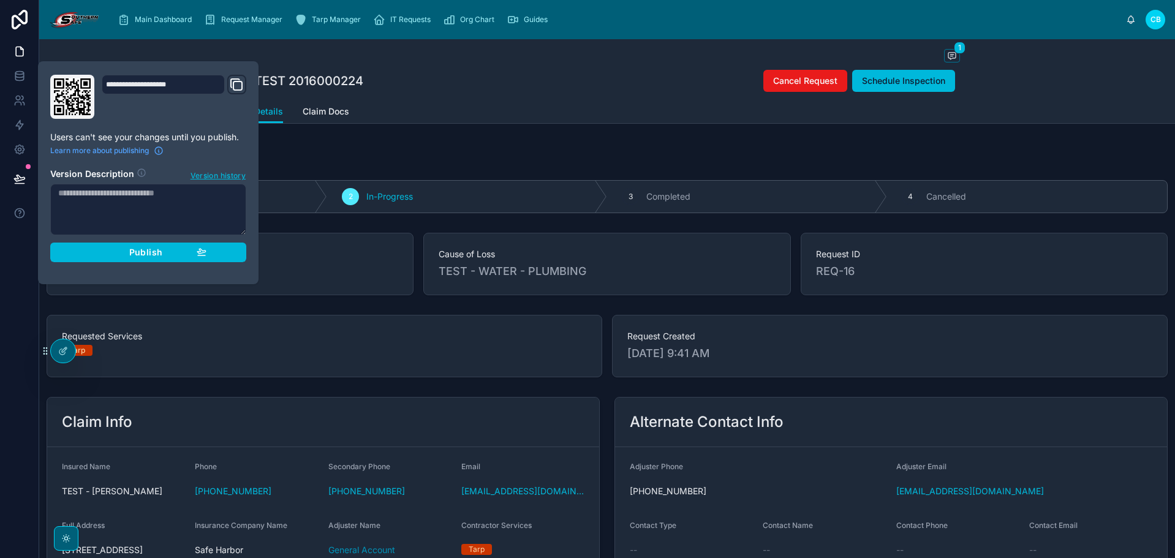
click at [117, 242] on section "Version Description Version history Publish" at bounding box center [148, 212] width 196 height 102
click at [122, 248] on div "Publish" at bounding box center [148, 252] width 116 height 11
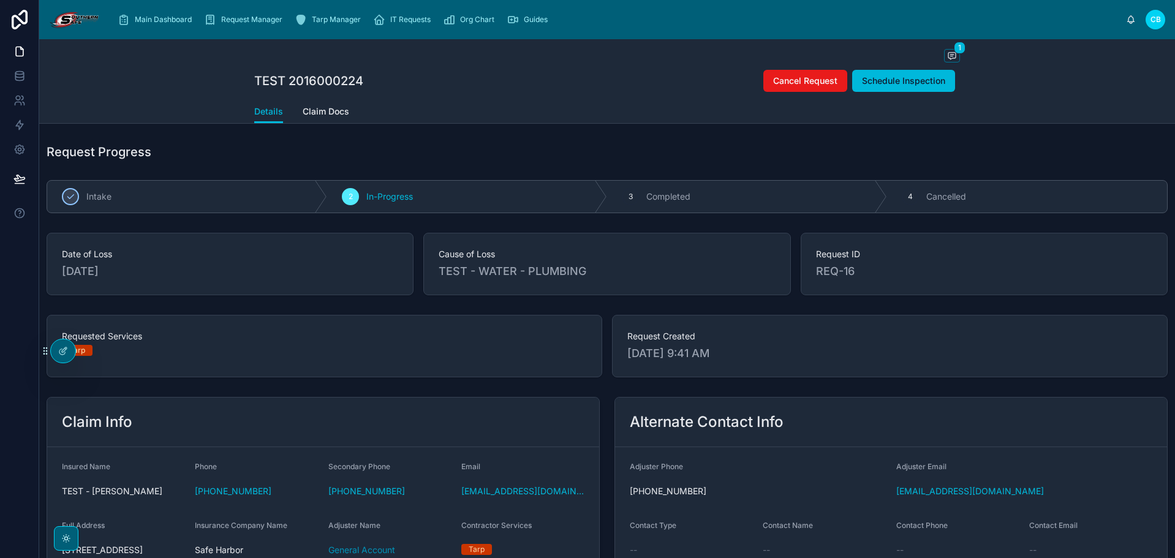
click at [453, 102] on div "Details Claim Docs" at bounding box center [607, 111] width 706 height 23
click at [168, 23] on span "Main Dashboard" at bounding box center [163, 20] width 57 height 10
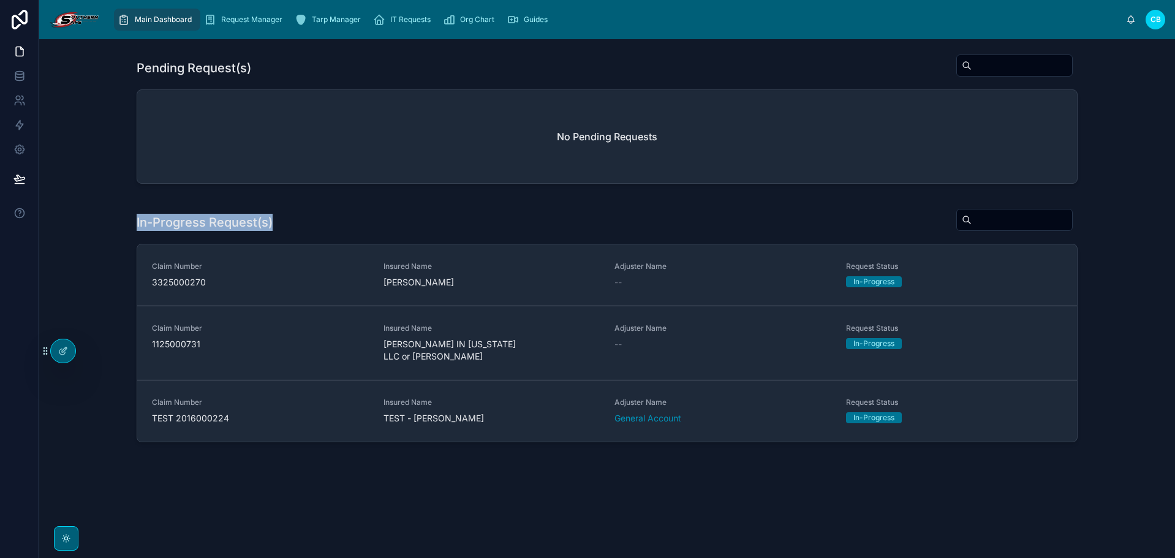
drag, startPoint x: 272, startPoint y: 224, endPoint x: 135, endPoint y: 220, distance: 136.7
click at [135, 220] on div "In-Progress Request(s) Claim Number 3325000270 Insured Name RANDY ADAMS Adjuste…" at bounding box center [607, 327] width 1116 height 249
click at [137, 219] on h1 "In-Progress Request(s)" at bounding box center [205, 222] width 136 height 17
drag, startPoint x: 136, startPoint y: 224, endPoint x: 272, endPoint y: 224, distance: 136.0
click at [272, 224] on div "In-Progress Request(s) Claim Number 3325000270 Insured Name RANDY ADAMS Adjuste…" at bounding box center [607, 327] width 1116 height 249
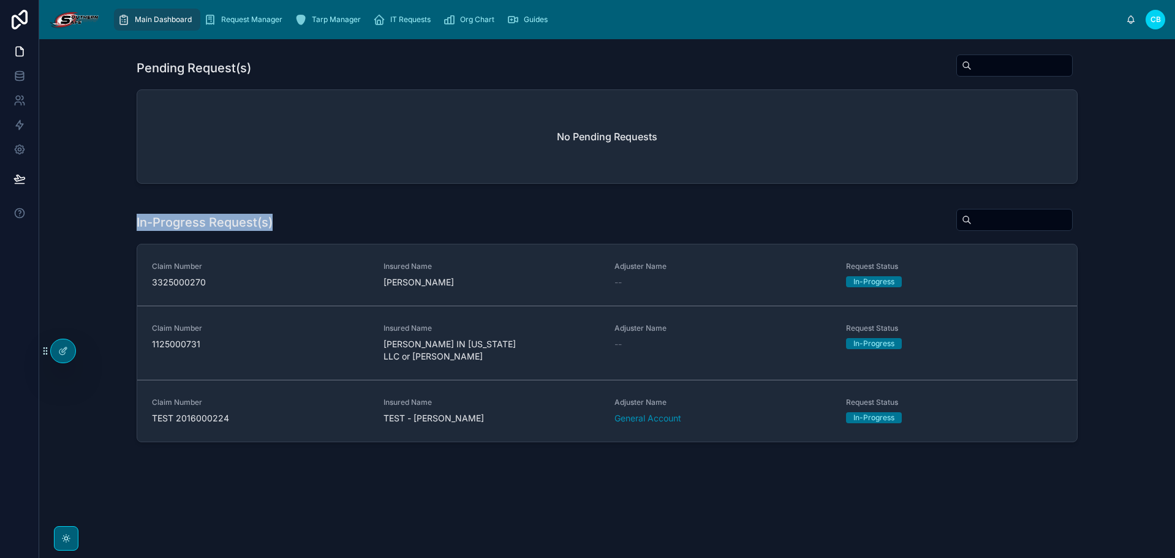
click at [272, 224] on h1 "In-Progress Request(s)" at bounding box center [205, 222] width 136 height 17
drag, startPoint x: 272, startPoint y: 224, endPoint x: 135, endPoint y: 224, distance: 136.7
click at [135, 224] on div "In-Progress Request(s) Claim Number 3325000270 Insured Name RANDY ADAMS Adjuste…" at bounding box center [607, 327] width 1116 height 249
drag, startPoint x: 138, startPoint y: 224, endPoint x: 156, endPoint y: 224, distance: 17.8
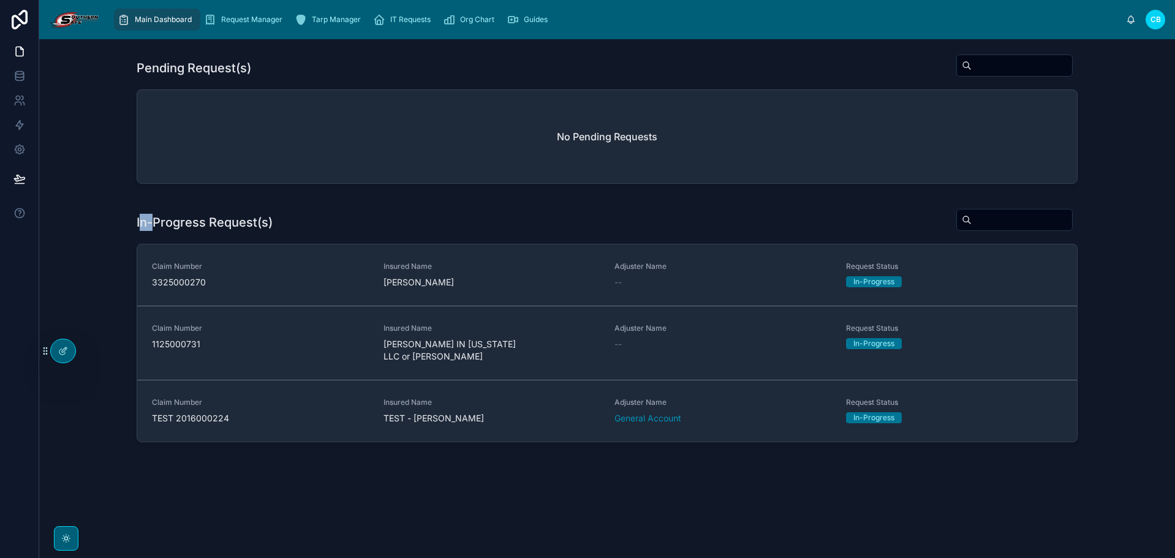
click at [156, 224] on h1 "In-Progress Request(s)" at bounding box center [205, 222] width 136 height 17
click at [142, 223] on h1 "In-Progress Request(s)" at bounding box center [205, 222] width 136 height 17
drag, startPoint x: 135, startPoint y: 223, endPoint x: 292, endPoint y: 221, distance: 157.5
click at [292, 221] on div "In-Progress Request(s) Claim Number 3325000270 Insured Name RANDY ADAMS Adjuste…" at bounding box center [607, 327] width 1116 height 249
click at [293, 221] on div "In-Progress Request(s)" at bounding box center [607, 222] width 941 height 28
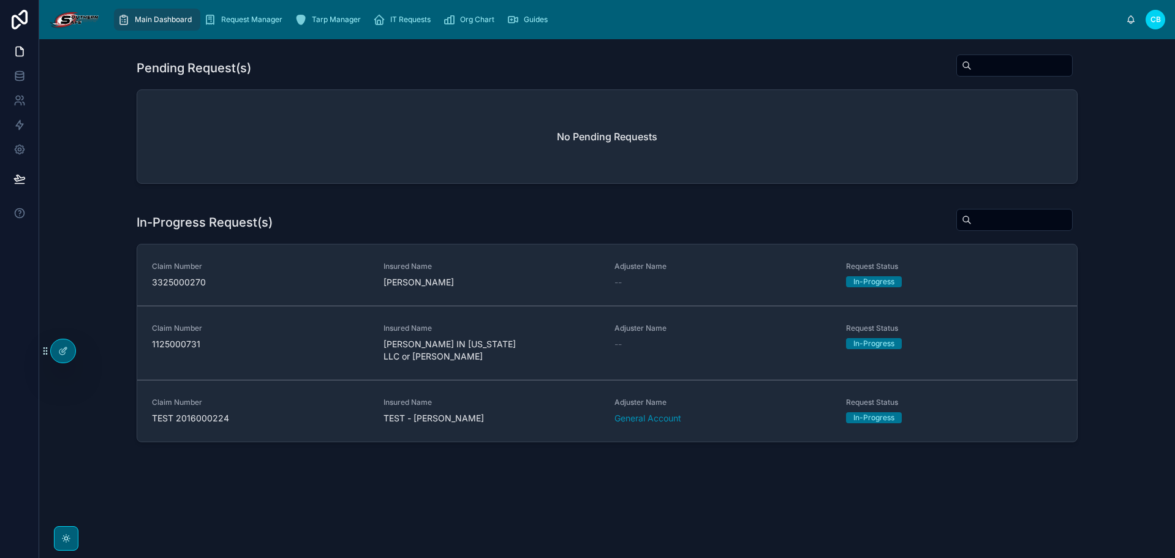
drag, startPoint x: 292, startPoint y: 221, endPoint x: 134, endPoint y: 224, distance: 157.5
click at [134, 224] on div "In-Progress Request(s) Claim Number 3325000270 Insured Name RANDY ADAMS Adjuste…" at bounding box center [607, 327] width 1116 height 249
click at [138, 224] on h1 "In-Progress Request(s)" at bounding box center [205, 222] width 136 height 17
drag, startPoint x: 136, startPoint y: 224, endPoint x: 305, endPoint y: 224, distance: 168.5
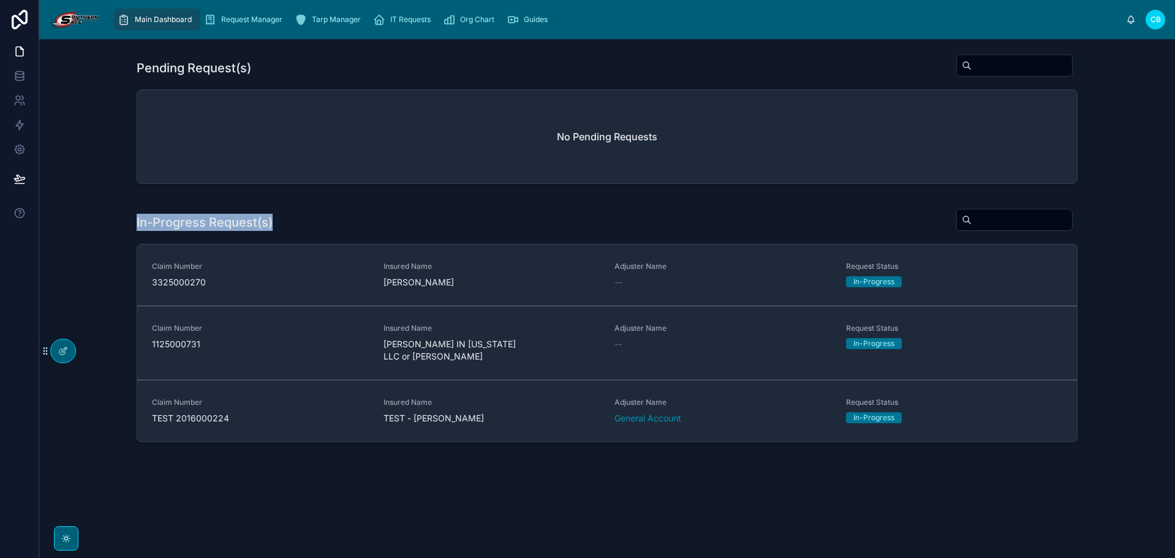
click at [305, 224] on div "In-Progress Request(s)" at bounding box center [607, 222] width 941 height 28
click at [26, 99] on link at bounding box center [19, 100] width 39 height 25
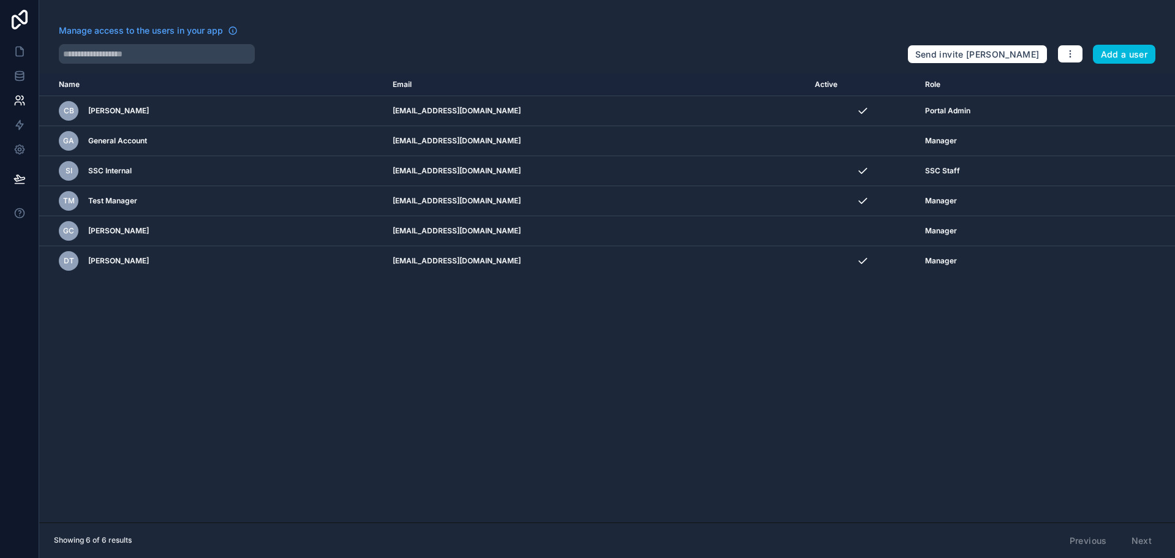
click at [0, 0] on icon "scrollable content" at bounding box center [0, 0] width 0 height 0
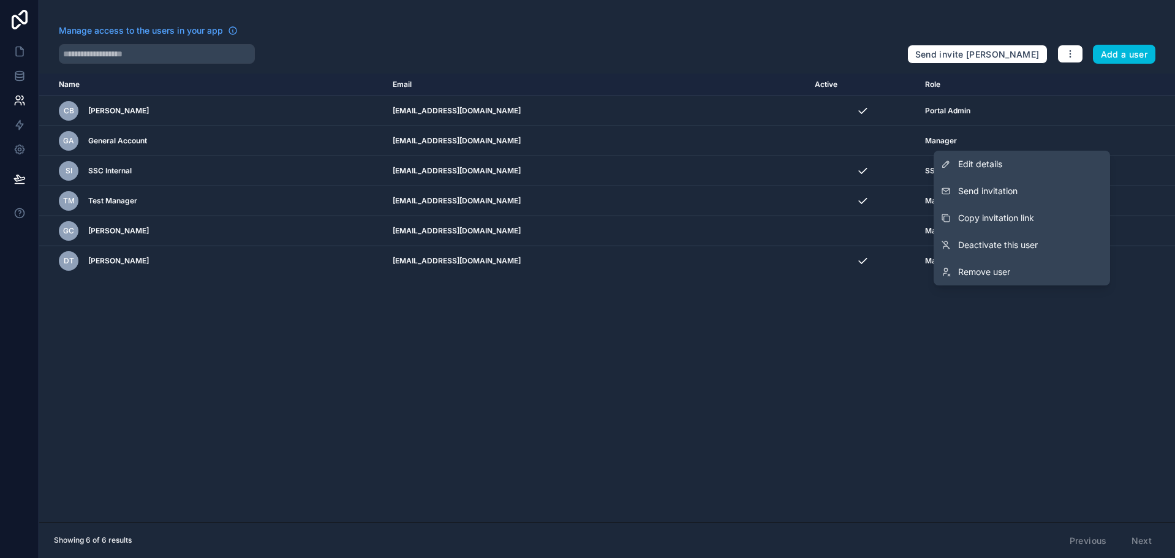
click at [1018, 220] on span "Copy invitation link" at bounding box center [996, 218] width 76 height 12
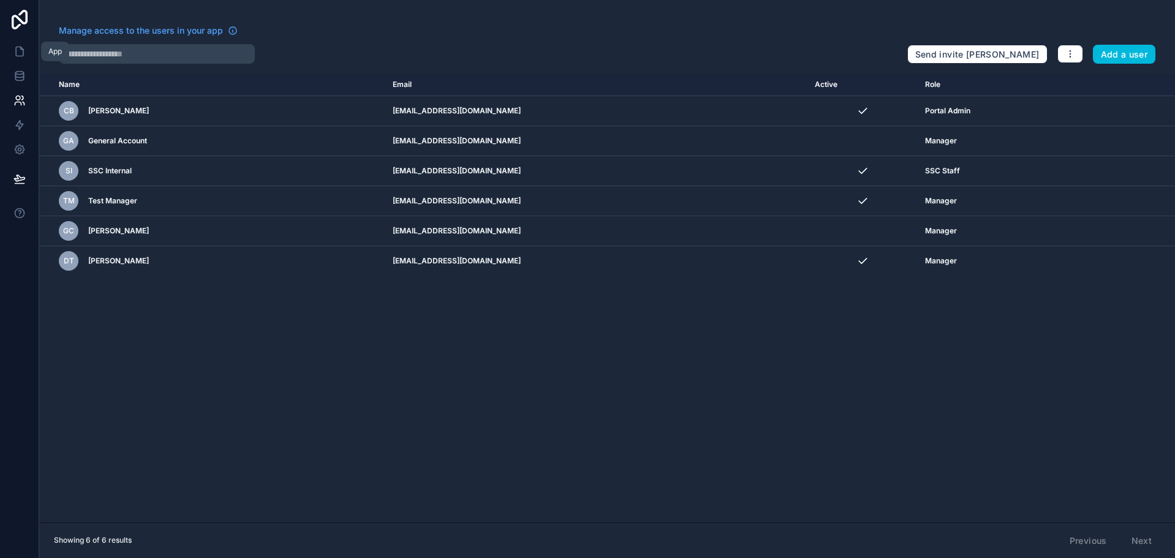
click at [27, 57] on link at bounding box center [19, 51] width 39 height 25
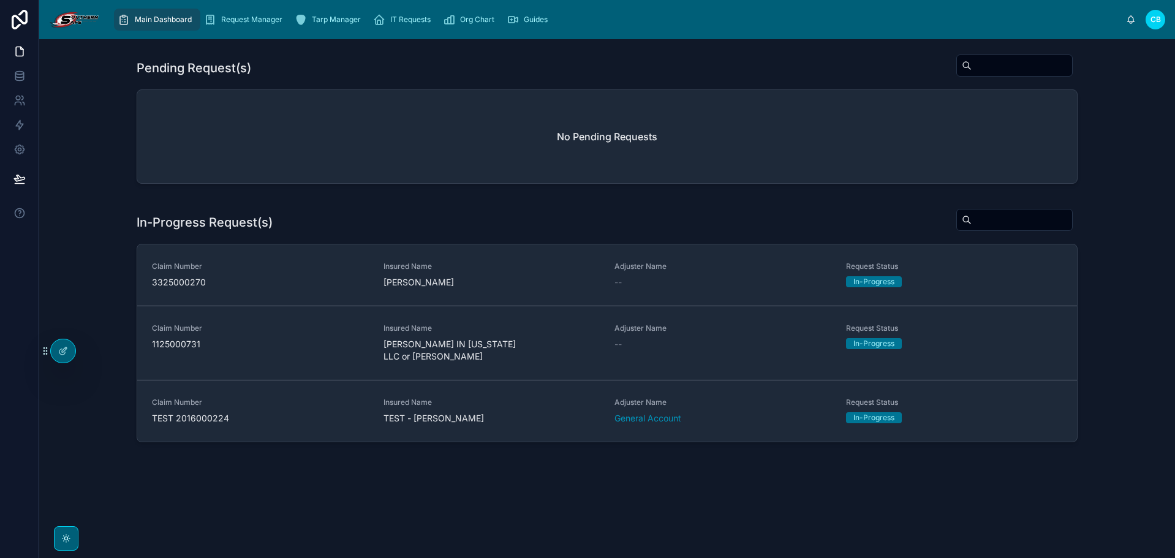
click at [328, 18] on span "Tarp Manager" at bounding box center [336, 20] width 49 height 10
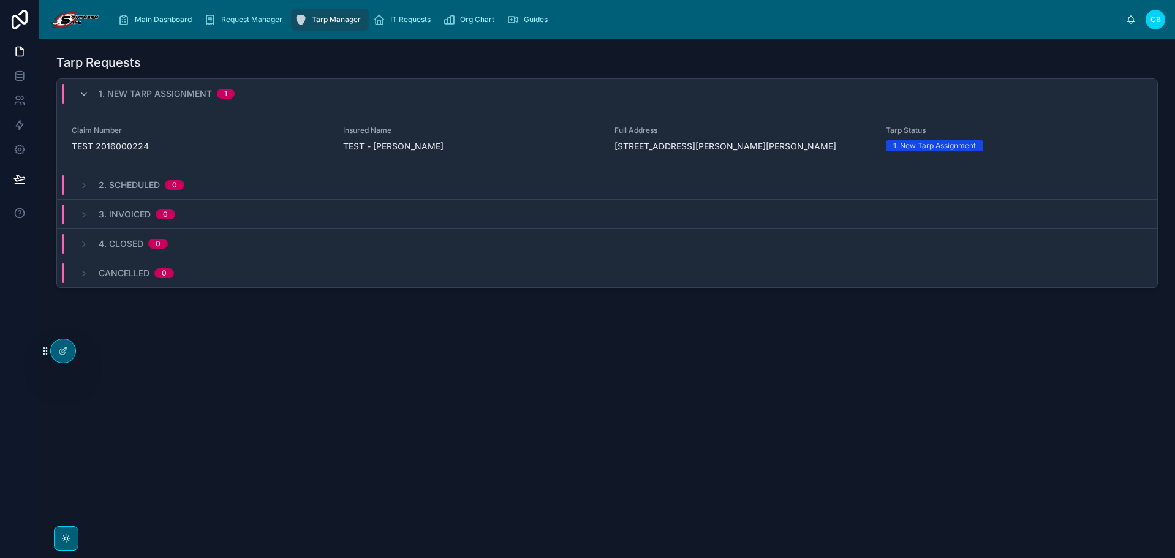
click at [392, 13] on div "IT Requests" at bounding box center [404, 20] width 63 height 20
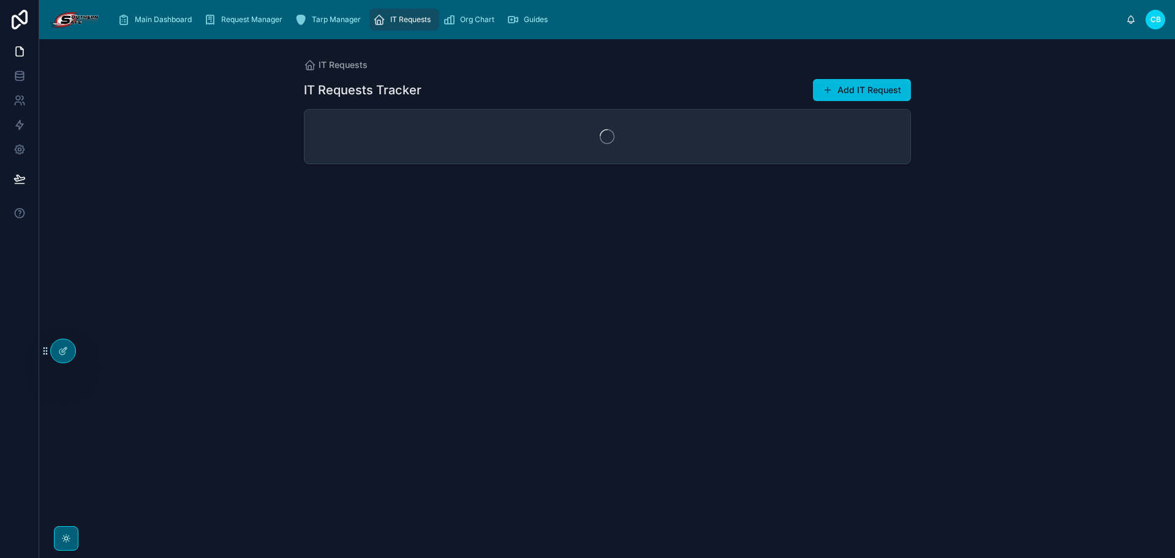
click at [324, 20] on span "Tarp Manager" at bounding box center [336, 20] width 49 height 10
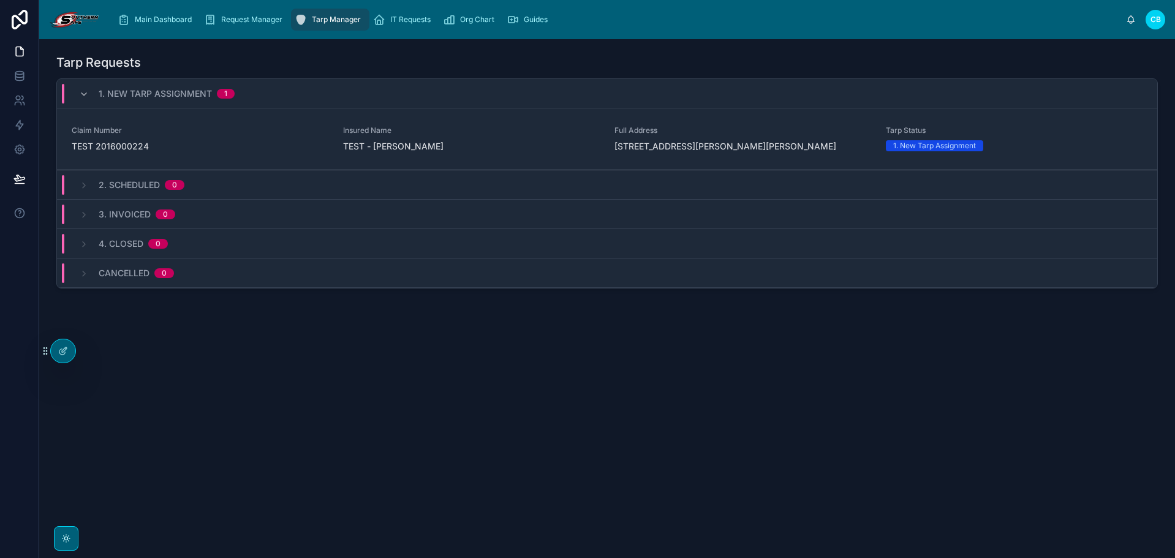
click at [265, 22] on span "Request Manager" at bounding box center [251, 20] width 61 height 10
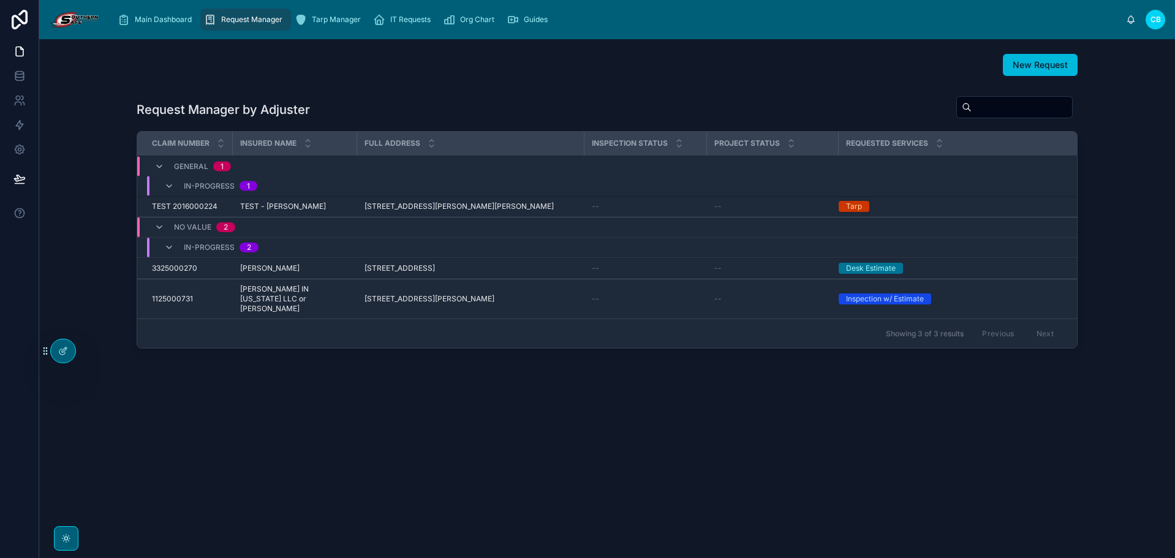
click at [157, 21] on span "Main Dashboard" at bounding box center [163, 20] width 57 height 10
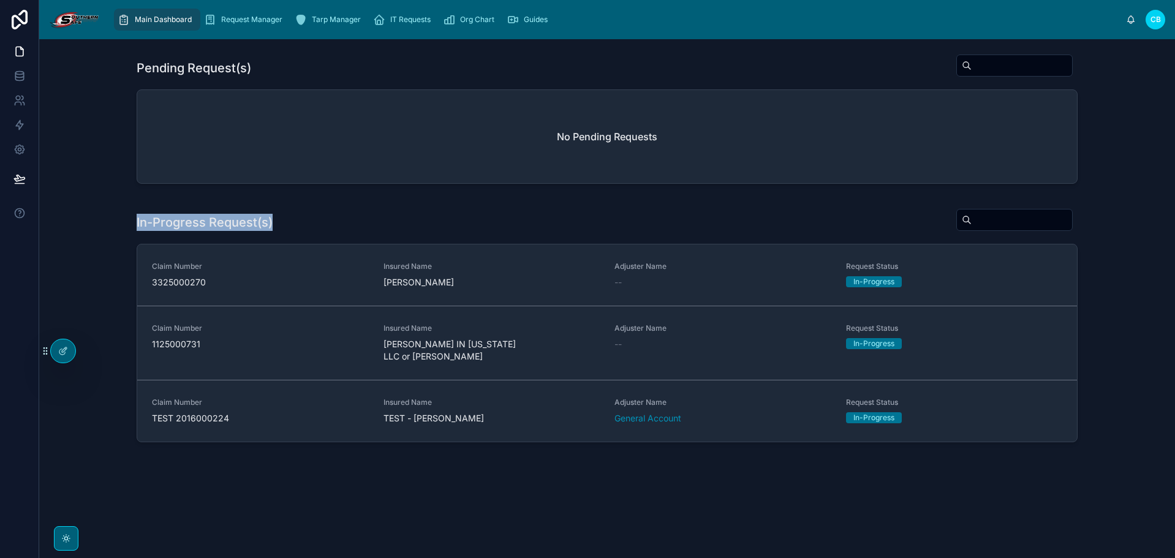
drag, startPoint x: 268, startPoint y: 221, endPoint x: 135, endPoint y: 224, distance: 133.0
click at [135, 224] on div "In-Progress Request(s) Claim Number 3325000270 Insured Name RANDY ADAMS Adjuste…" at bounding box center [607, 327] width 1116 height 249
click at [136, 224] on div "In-Progress Request(s) Claim Number 3325000270 Insured Name RANDY ADAMS Adjuste…" at bounding box center [607, 327] width 1116 height 249
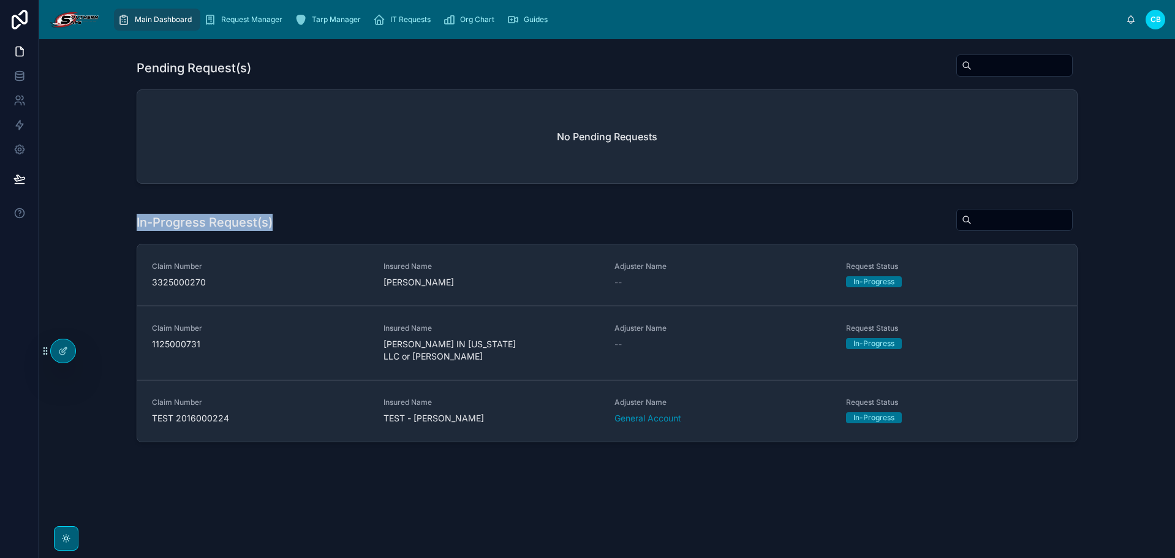
click at [137, 224] on h1 "In-Progress Request(s)" at bounding box center [205, 222] width 136 height 17
drag, startPoint x: 137, startPoint y: 224, endPoint x: 270, endPoint y: 226, distance: 132.4
click at [270, 226] on h1 "In-Progress Request(s)" at bounding box center [205, 222] width 136 height 17
drag, startPoint x: 270, startPoint y: 226, endPoint x: 137, endPoint y: 227, distance: 132.4
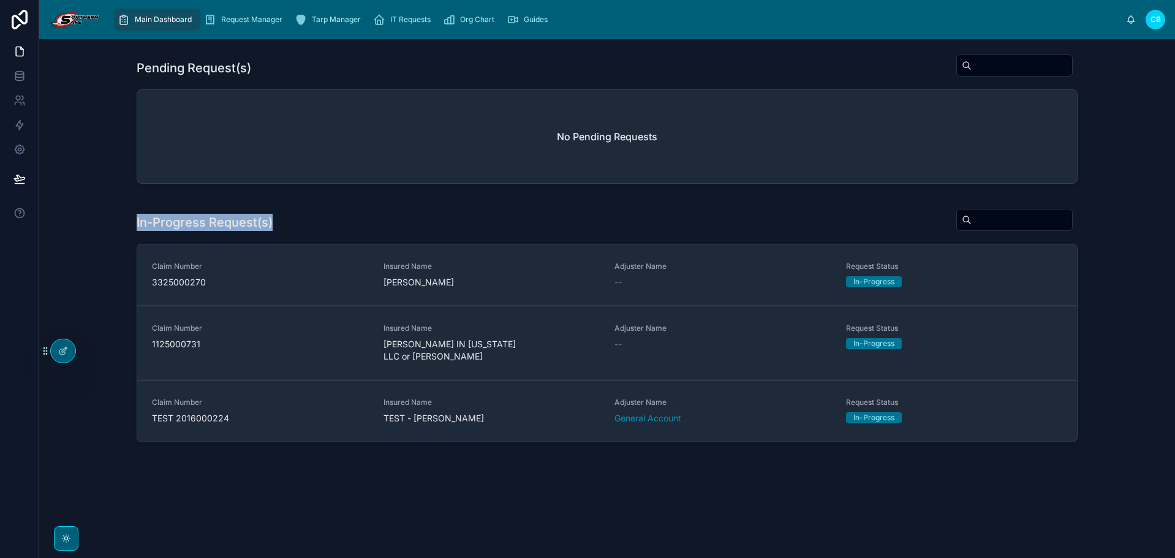
click at [137, 227] on h1 "In-Progress Request(s)" at bounding box center [205, 222] width 136 height 17
click at [137, 226] on h1 "In-Progress Request(s)" at bounding box center [205, 222] width 136 height 17
drag, startPoint x: 137, startPoint y: 226, endPoint x: 284, endPoint y: 227, distance: 147.7
click at [284, 227] on div "In-Progress Request(s)" at bounding box center [607, 222] width 941 height 28
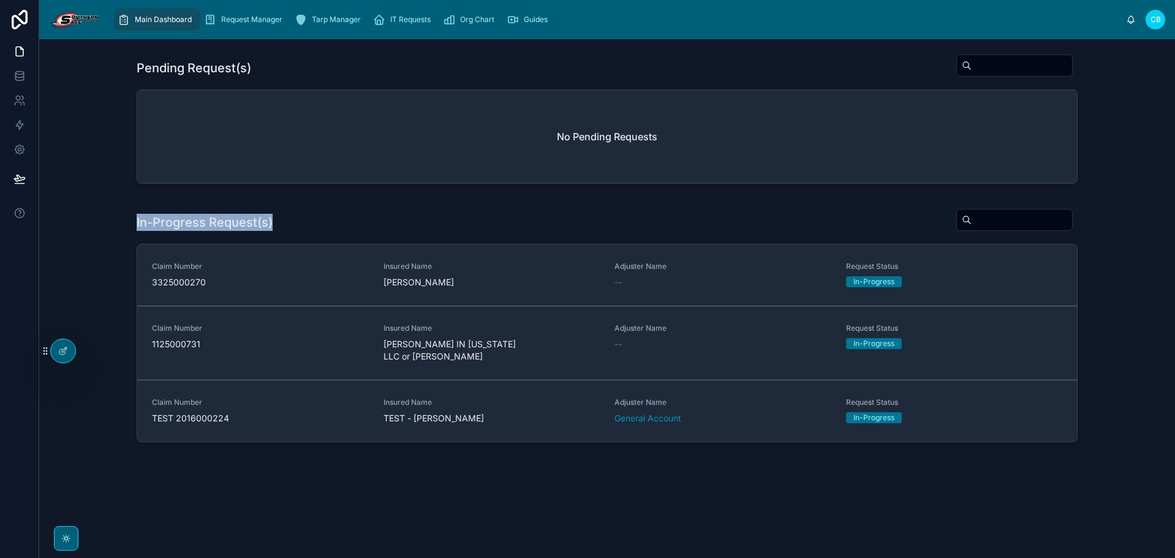
drag, startPoint x: 259, startPoint y: 227, endPoint x: 137, endPoint y: 227, distance: 121.9
click at [137, 227] on div "In-Progress Request(s)" at bounding box center [607, 222] width 941 height 28
click at [137, 227] on h1 "In-Progress Request(s)" at bounding box center [205, 222] width 136 height 17
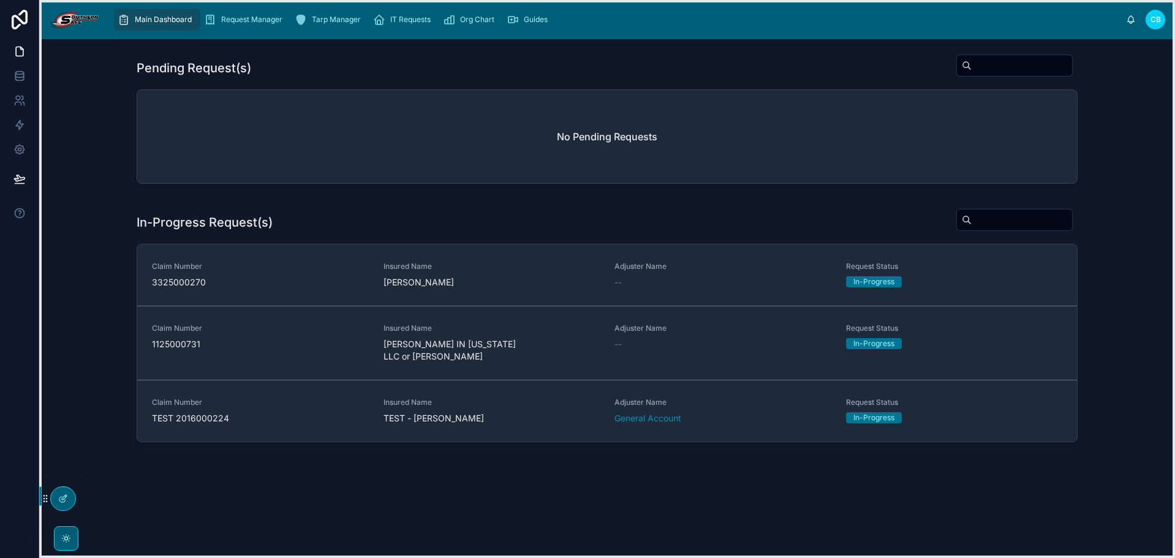
drag, startPoint x: 44, startPoint y: 350, endPoint x: 42, endPoint y: 501, distance: 150.8
click at [42, 501] on icon at bounding box center [45, 499] width 10 height 10
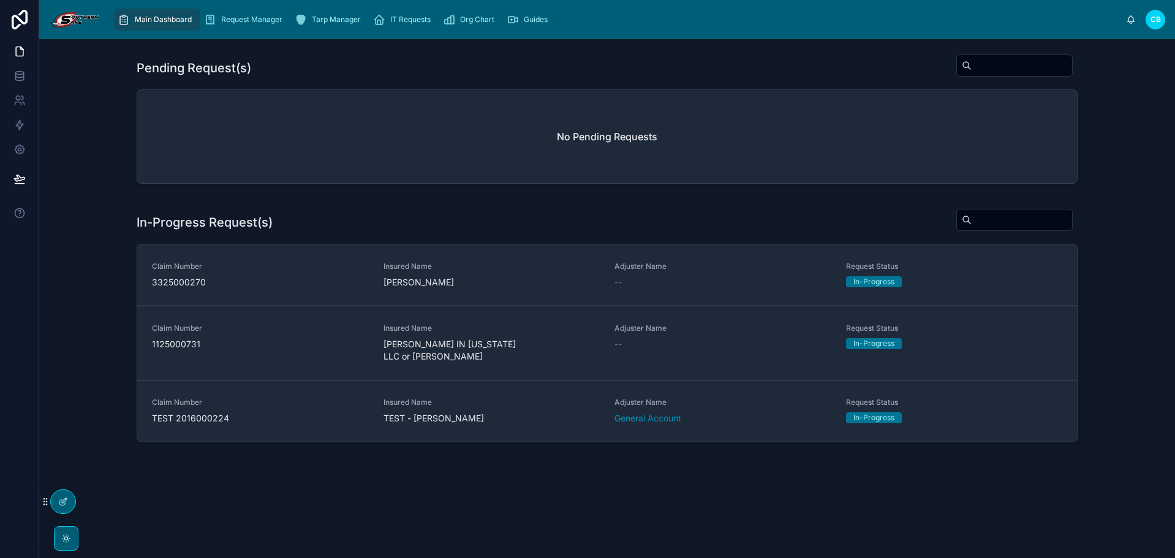
click at [256, 472] on div "Pending Request(s) No Pending Requests In-Progress Request(s) Claim Number 3325…" at bounding box center [607, 284] width 1136 height 491
click at [342, 287] on span "3325000270" at bounding box center [260, 282] width 217 height 12
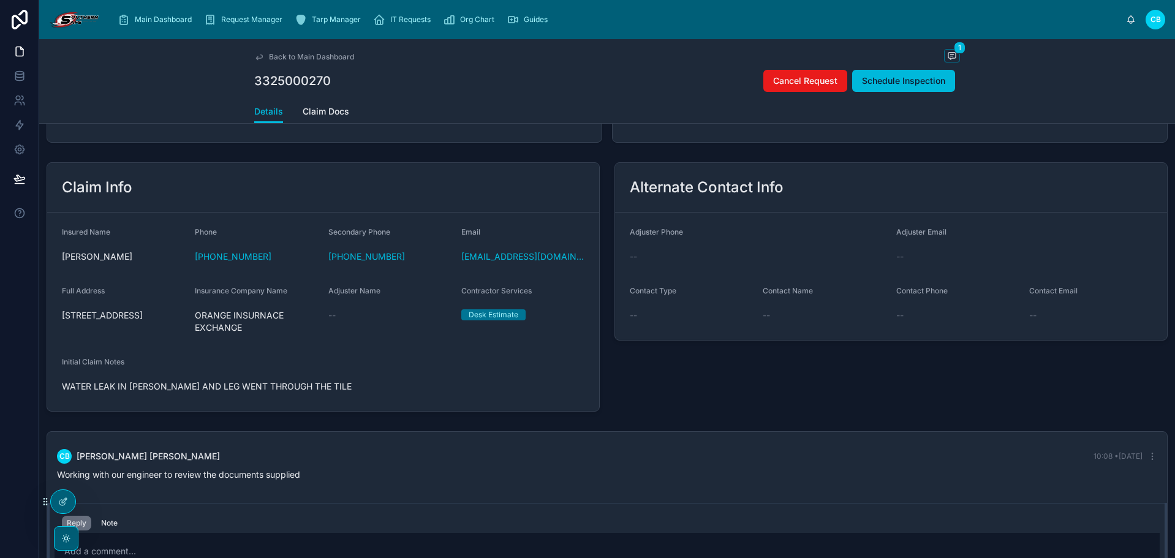
scroll to position [173, 0]
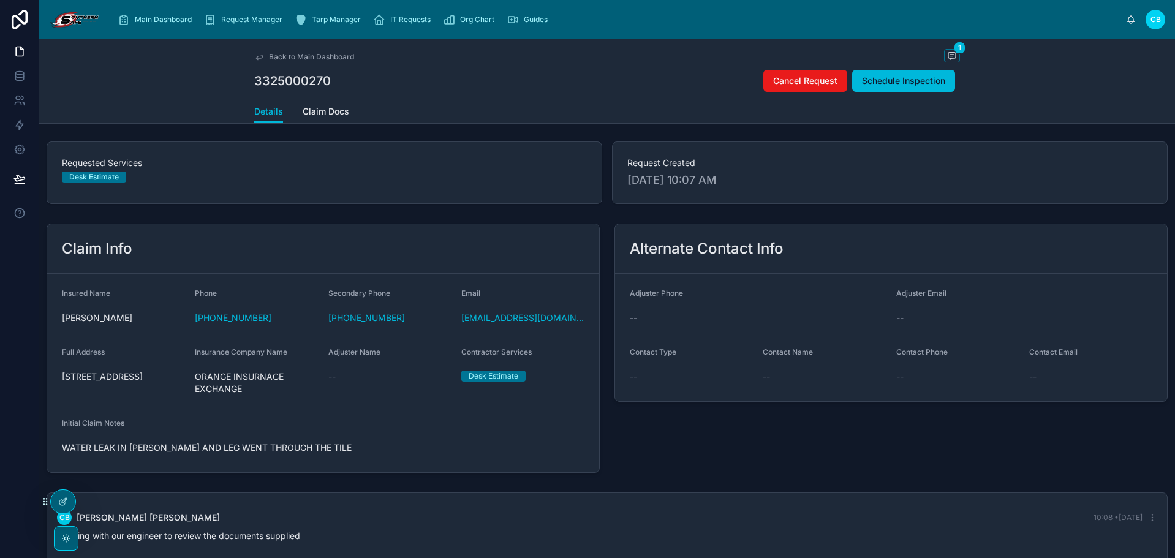
click at [317, 116] on span "Claim Docs" at bounding box center [326, 111] width 47 height 12
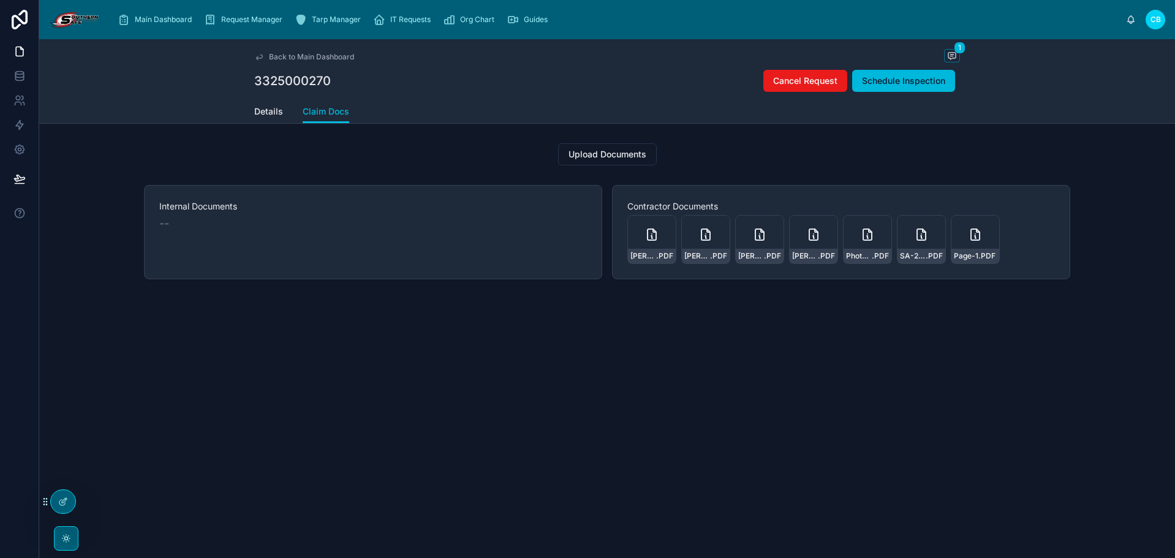
click at [639, 235] on div "[PERSON_NAME]-Encap-Crawlspace-bid .PDF" at bounding box center [651, 239] width 49 height 49
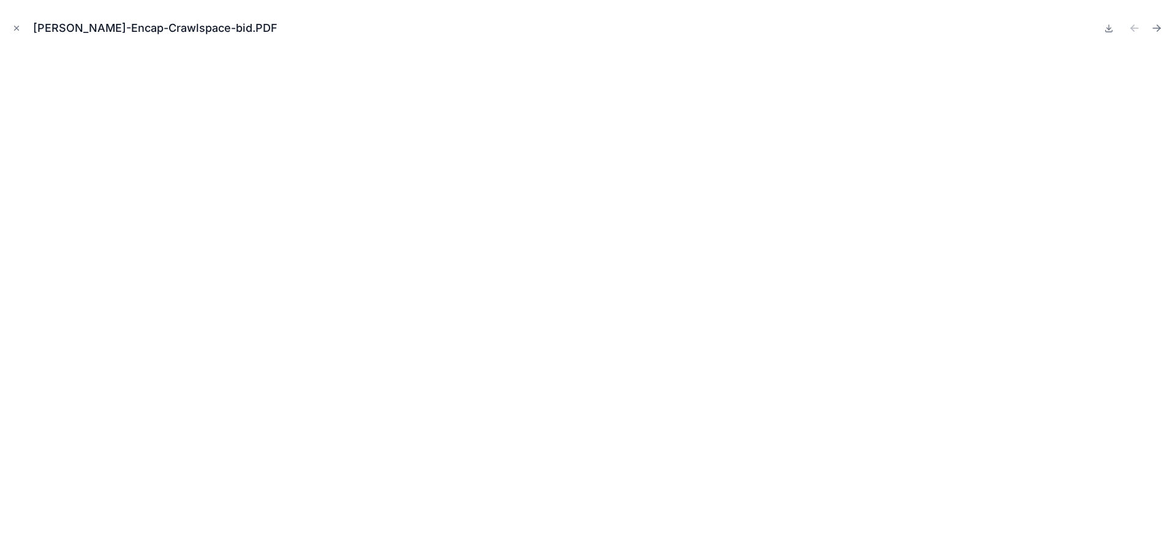
click at [16, 30] on icon "Close modal" at bounding box center [16, 28] width 9 height 9
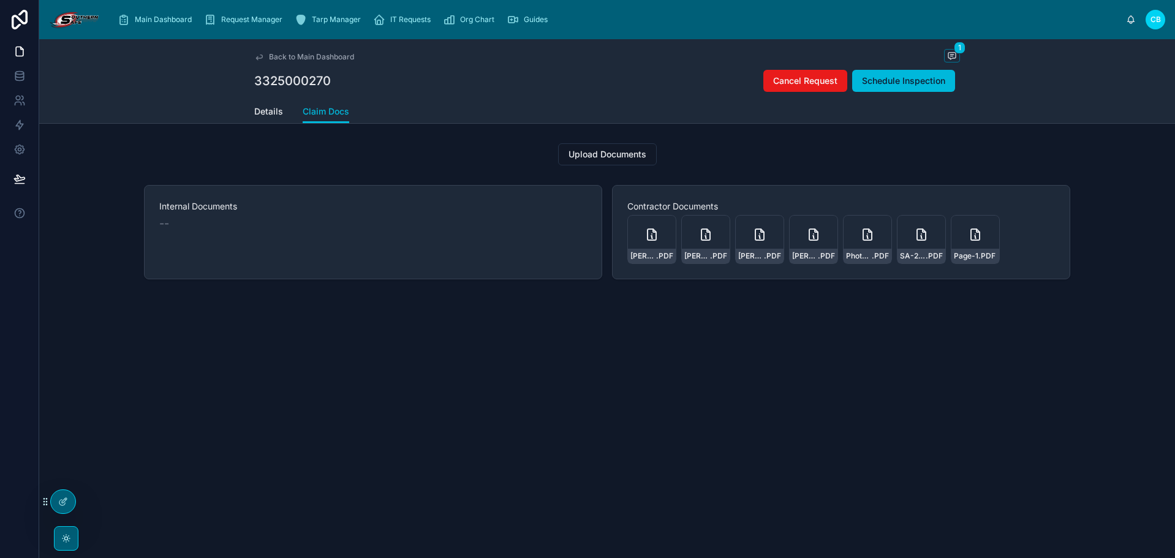
click at [263, 108] on span "Details" at bounding box center [268, 111] width 29 height 12
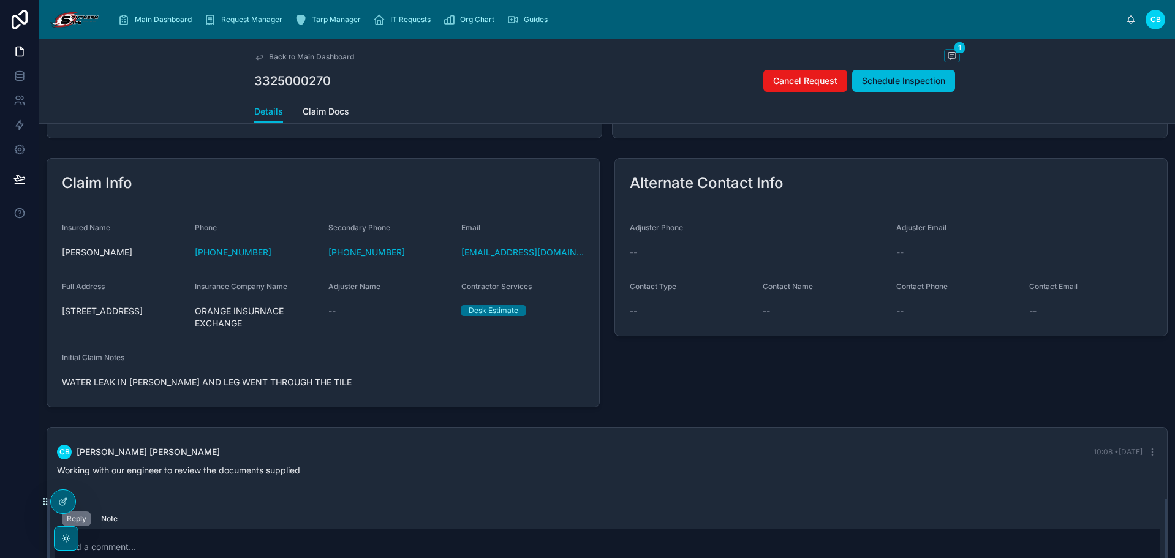
scroll to position [235, 0]
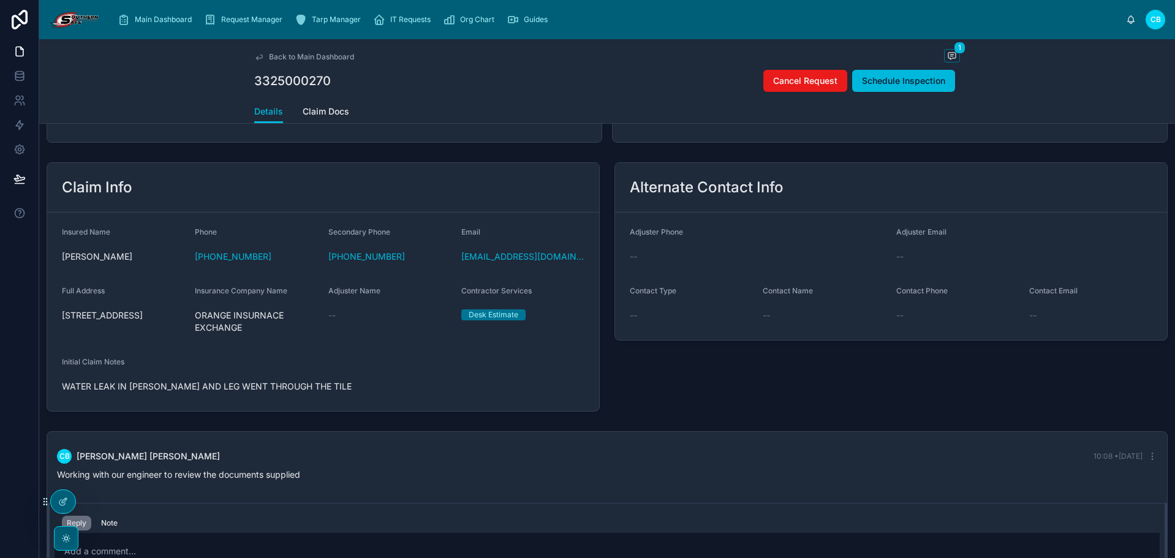
click at [313, 110] on span "Claim Docs" at bounding box center [326, 111] width 47 height 12
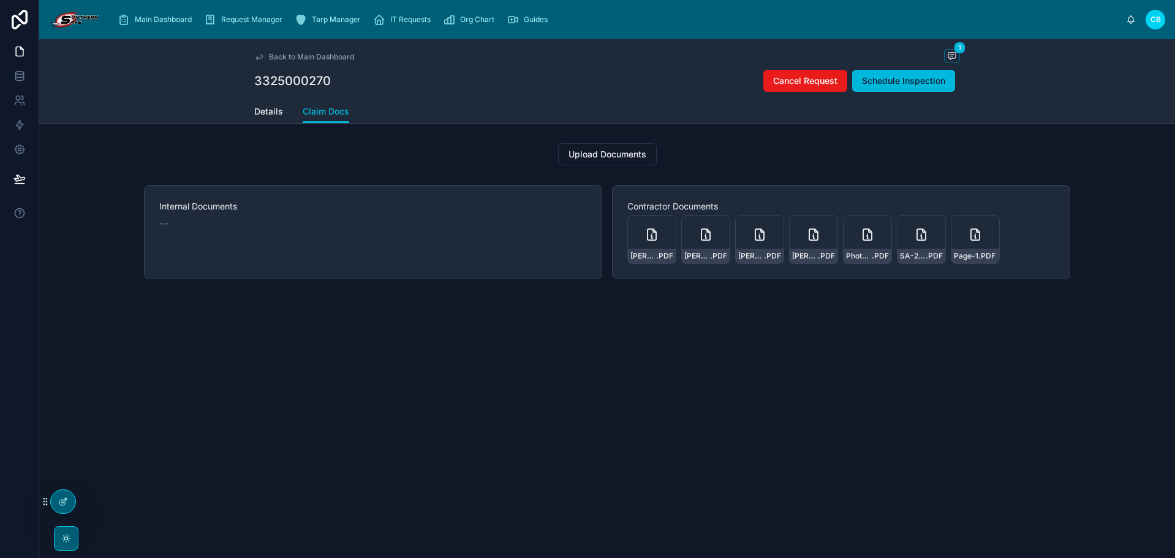
click at [957, 237] on div "Page-1 .PDF" at bounding box center [975, 239] width 49 height 49
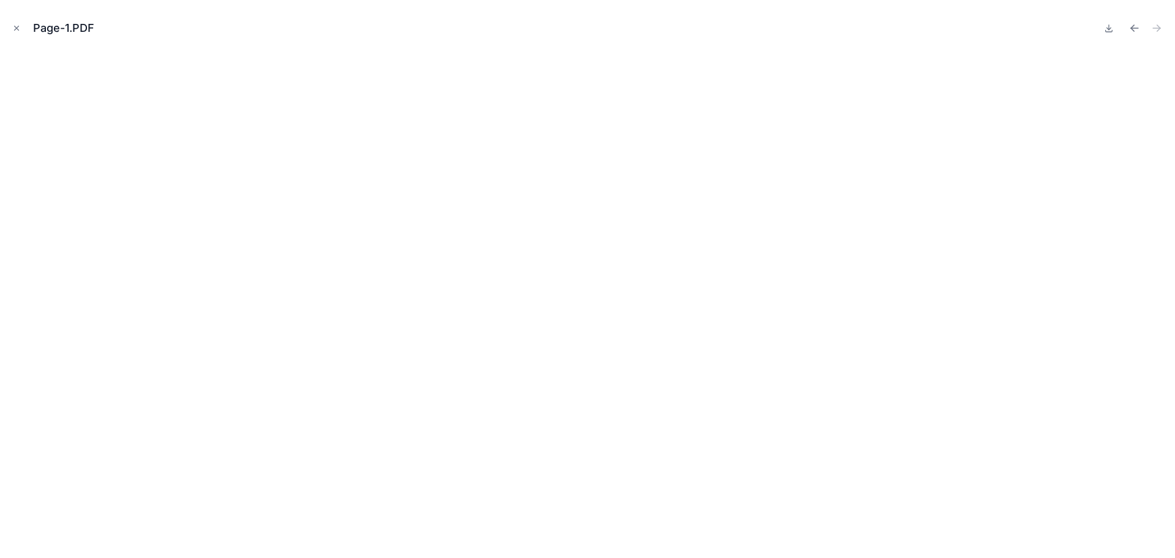
click at [18, 30] on icon "Close modal" at bounding box center [16, 28] width 9 height 9
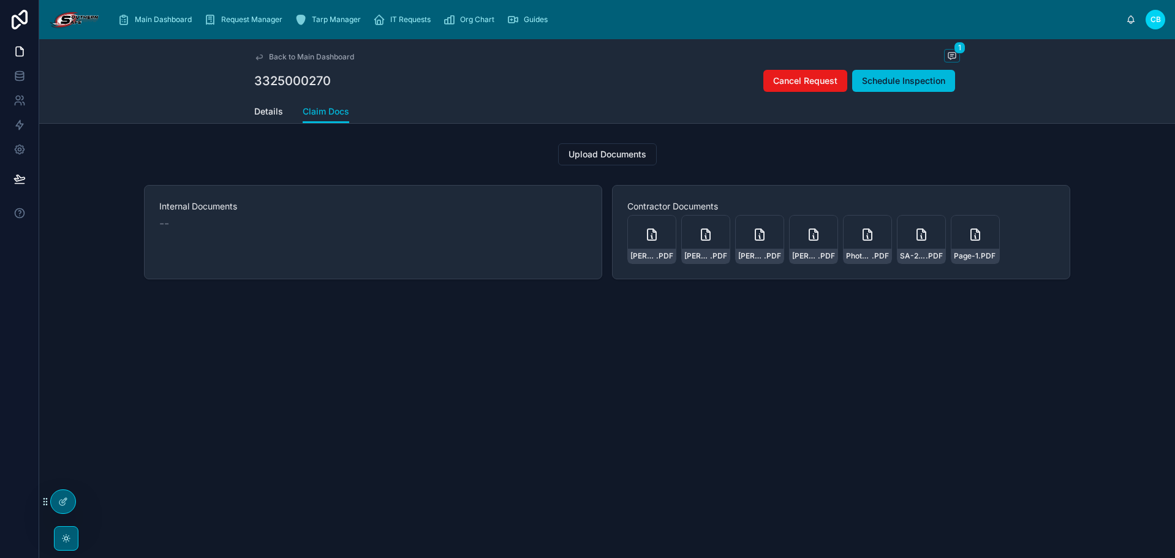
click at [905, 243] on div "SA-25-2690-REP-ADA-1_ROUGH_DRAFT_CAR .PDF" at bounding box center [921, 239] width 49 height 49
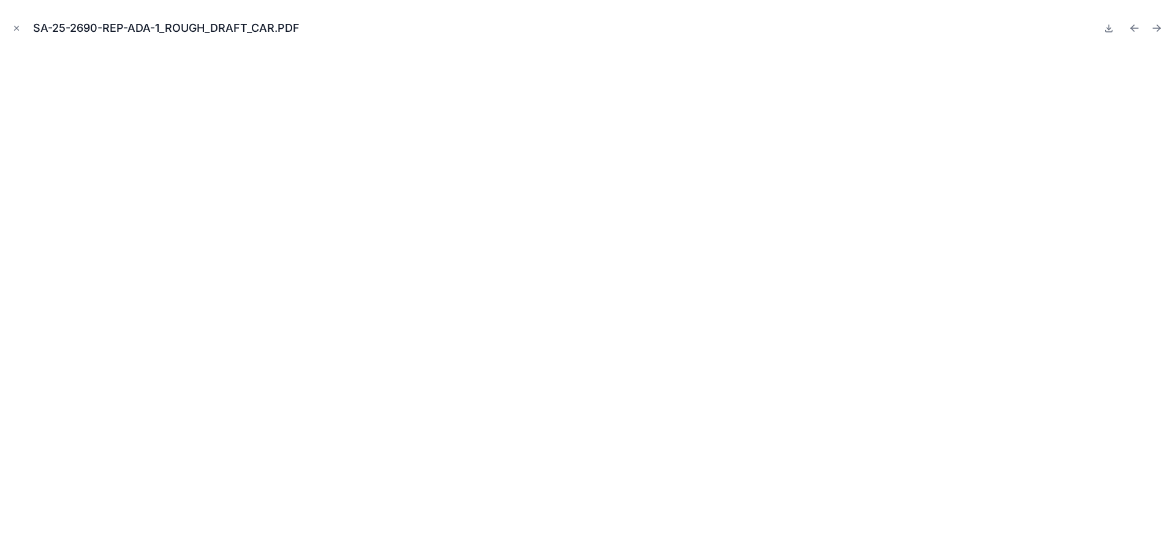
click at [18, 28] on icon "Close modal" at bounding box center [16, 28] width 9 height 9
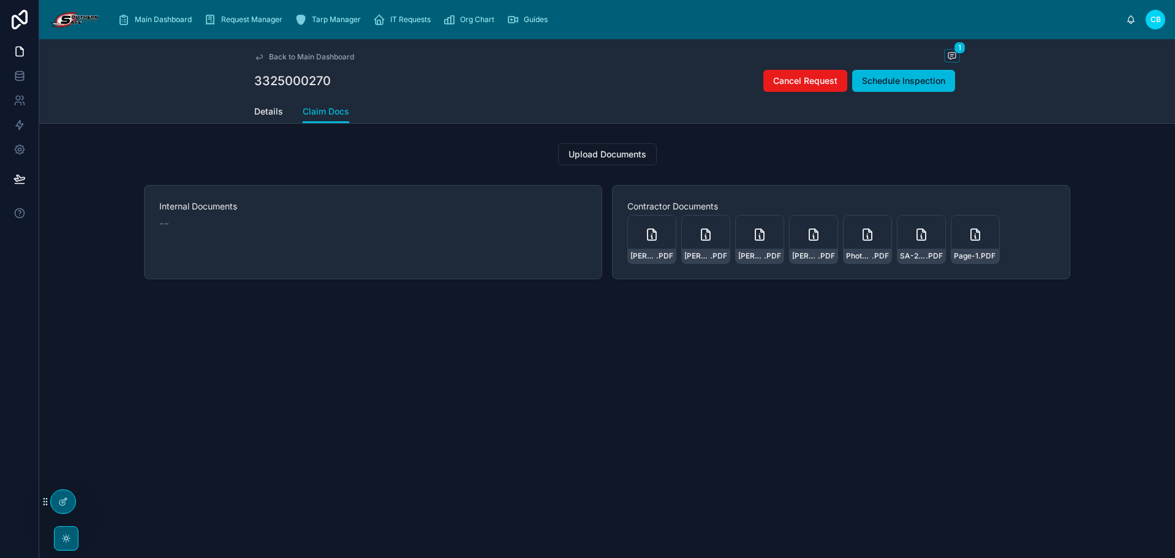
click at [863, 243] on div "Photo-Report-Supplement-Adams .PDF" at bounding box center [867, 239] width 49 height 49
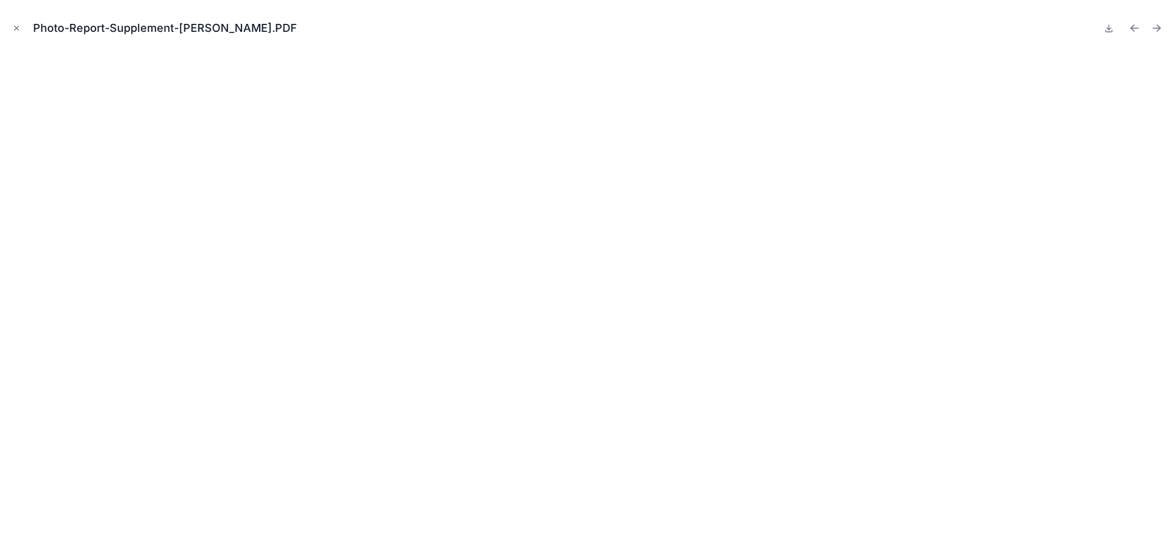
click at [16, 25] on icon "Close modal" at bounding box center [16, 28] width 9 height 9
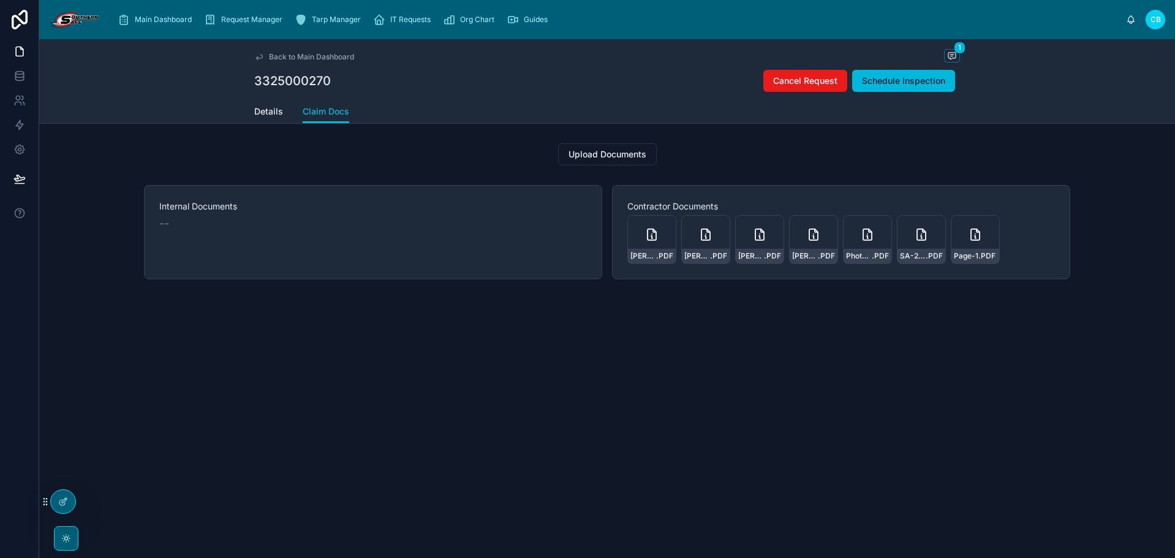
click at [279, 53] on span "Back to Main Dashboard" at bounding box center [311, 57] width 85 height 10
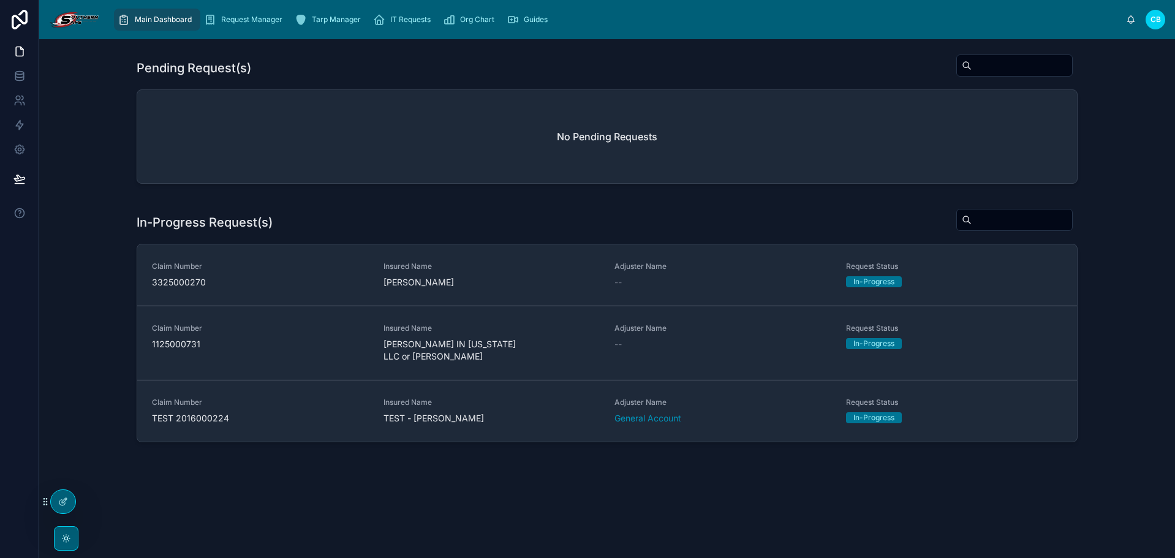
click at [316, 346] on span "1125000731" at bounding box center [260, 344] width 217 height 12
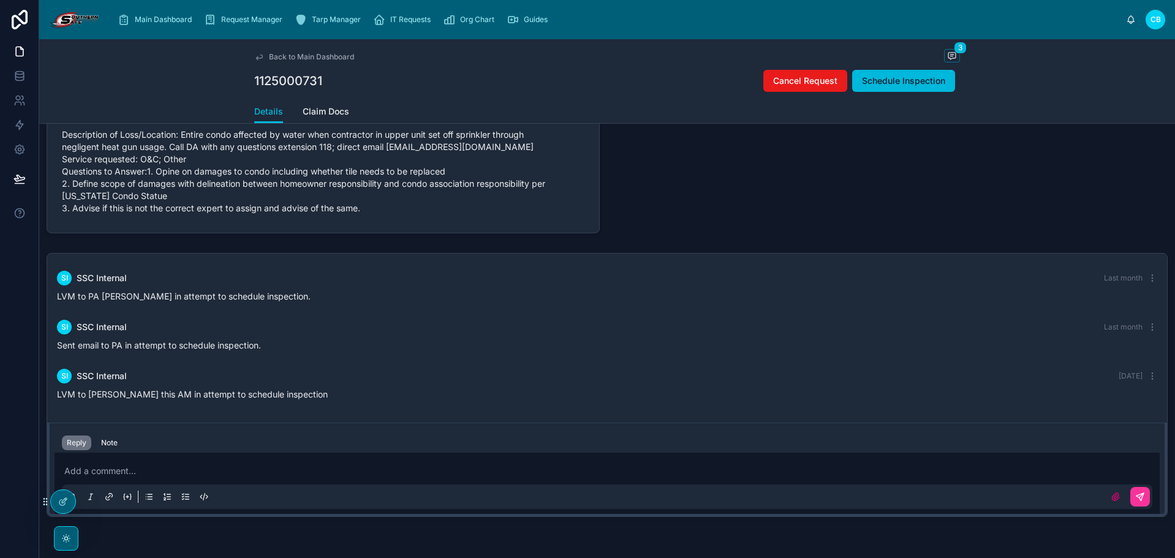
scroll to position [480, 0]
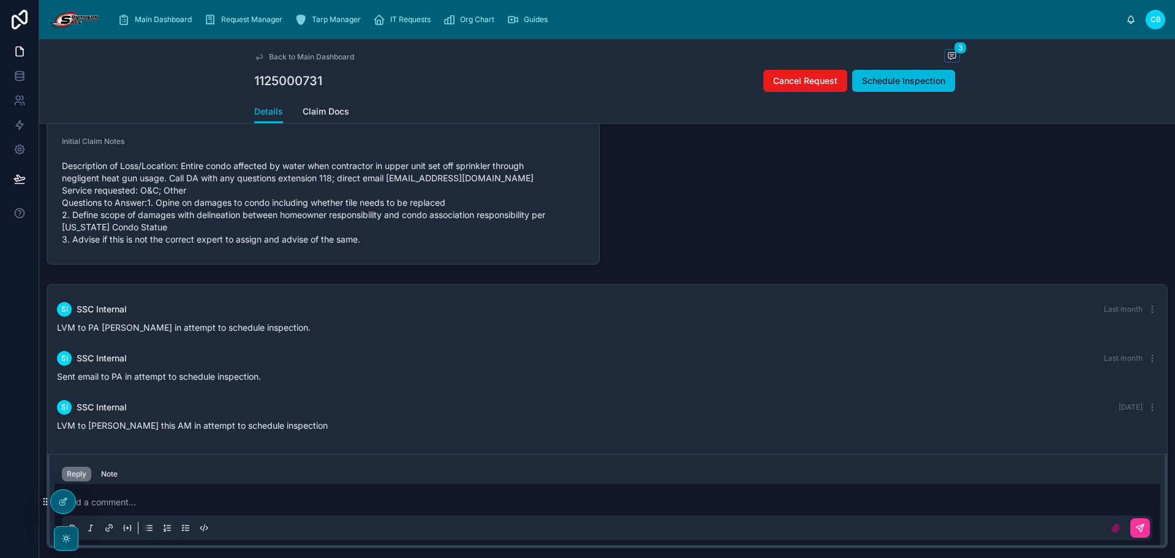
click at [645, 238] on div "Alternate Contact Info Adjuster Phone 866-482-5246 ext 118 Adjuster Email claim…" at bounding box center [891, 90] width 568 height 357
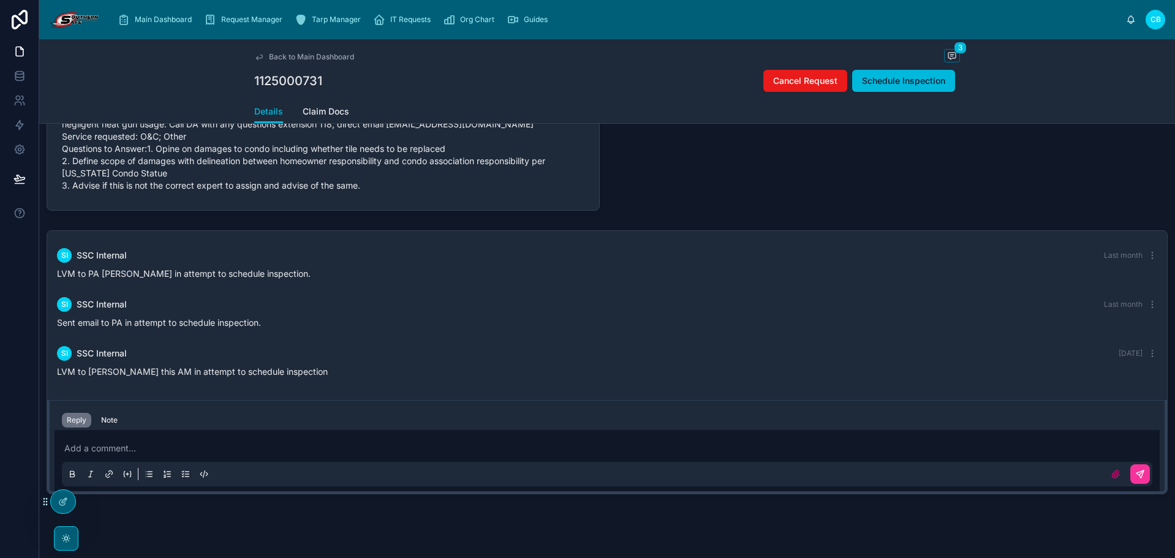
scroll to position [541, 0]
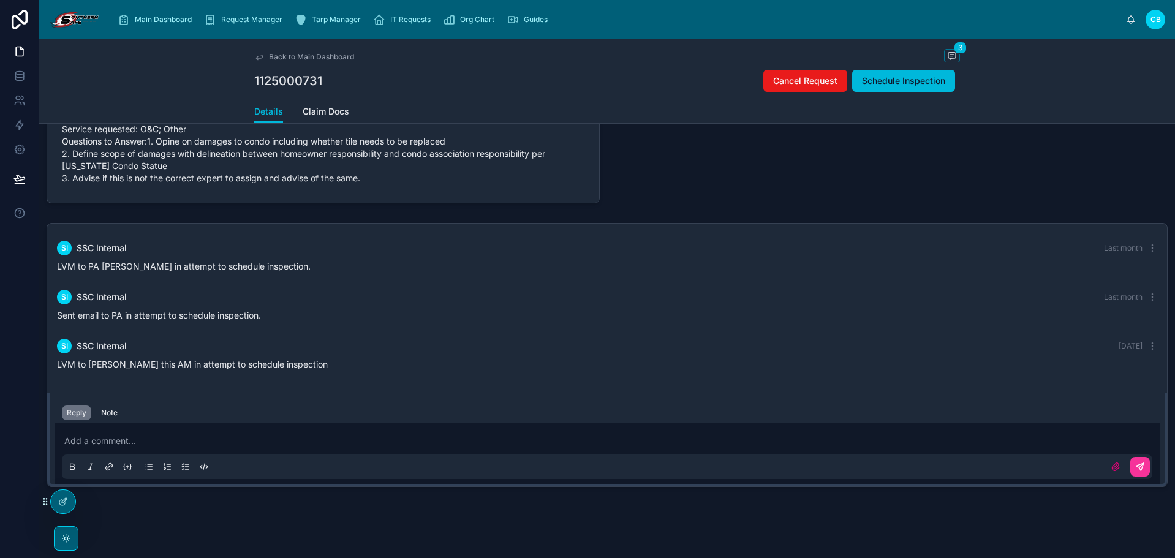
click at [100, 406] on button "Note" at bounding box center [109, 413] width 26 height 15
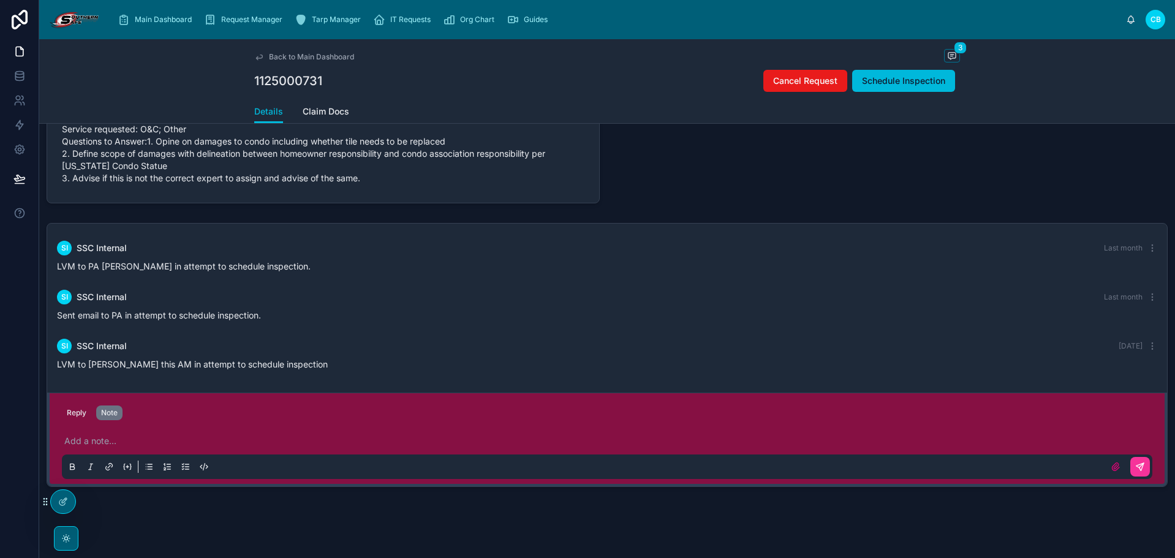
click at [91, 435] on p at bounding box center [609, 441] width 1091 height 12
click at [80, 410] on div "Reply Note" at bounding box center [607, 413] width 1105 height 20
click at [85, 406] on button "Reply" at bounding box center [76, 413] width 29 height 15
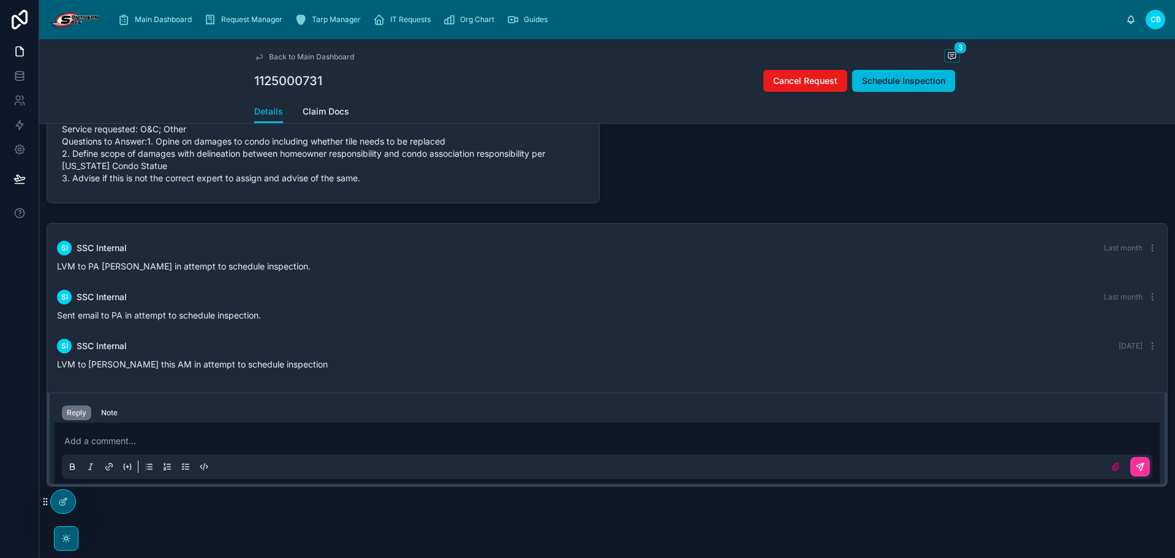
click at [643, 156] on div "Alternate Contact Info Adjuster Phone 866-482-5246 ext 118 Adjuster Email claim…" at bounding box center [891, 29] width 568 height 357
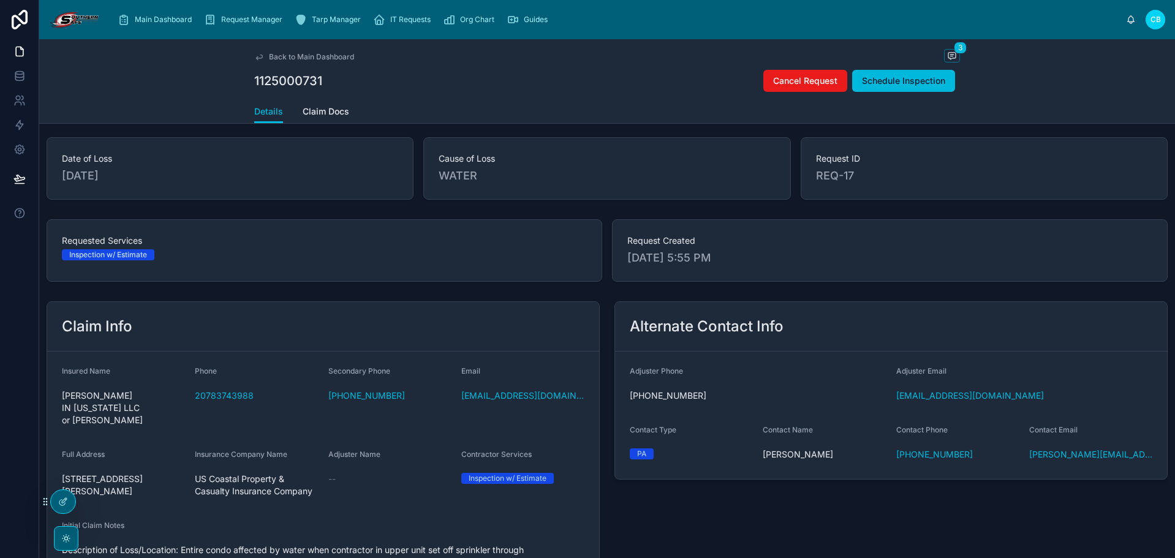
scroll to position [0, 0]
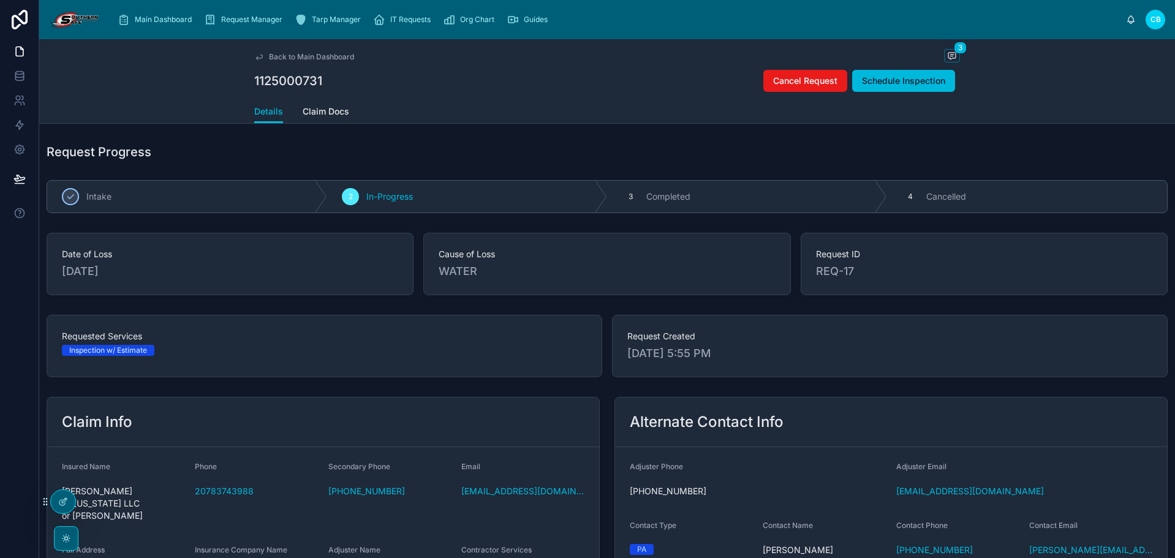
click at [300, 56] on span "Back to Main Dashboard" at bounding box center [311, 57] width 85 height 10
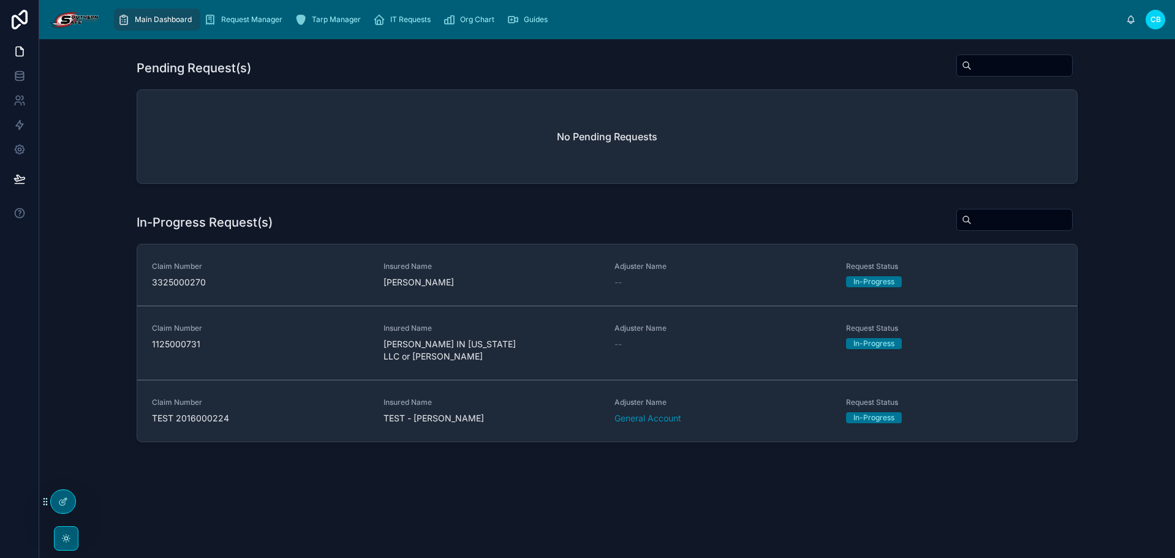
click at [336, 284] on span "3325000270" at bounding box center [260, 282] width 217 height 12
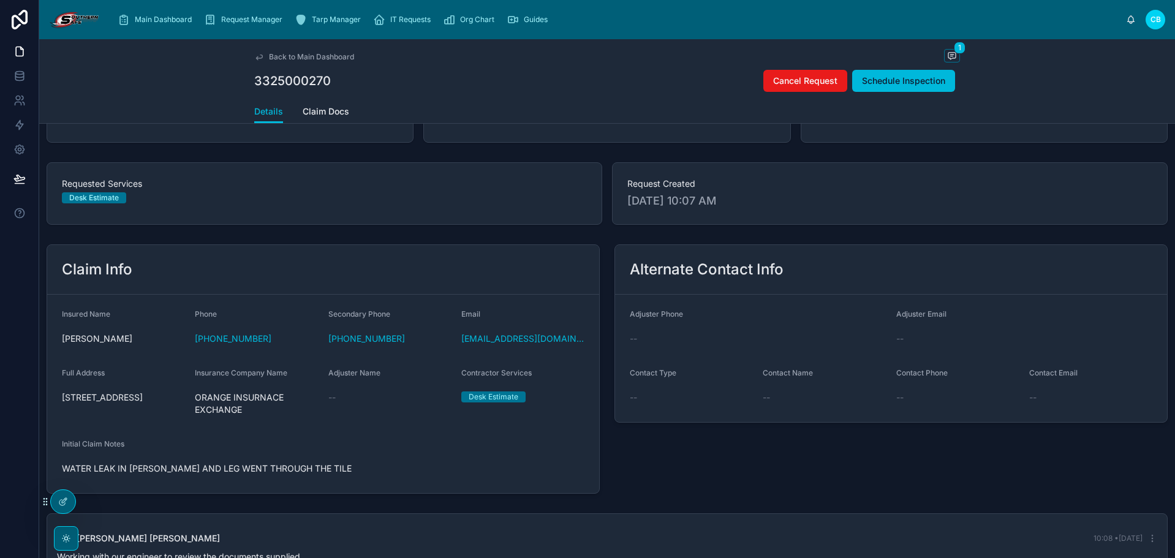
scroll to position [123, 0]
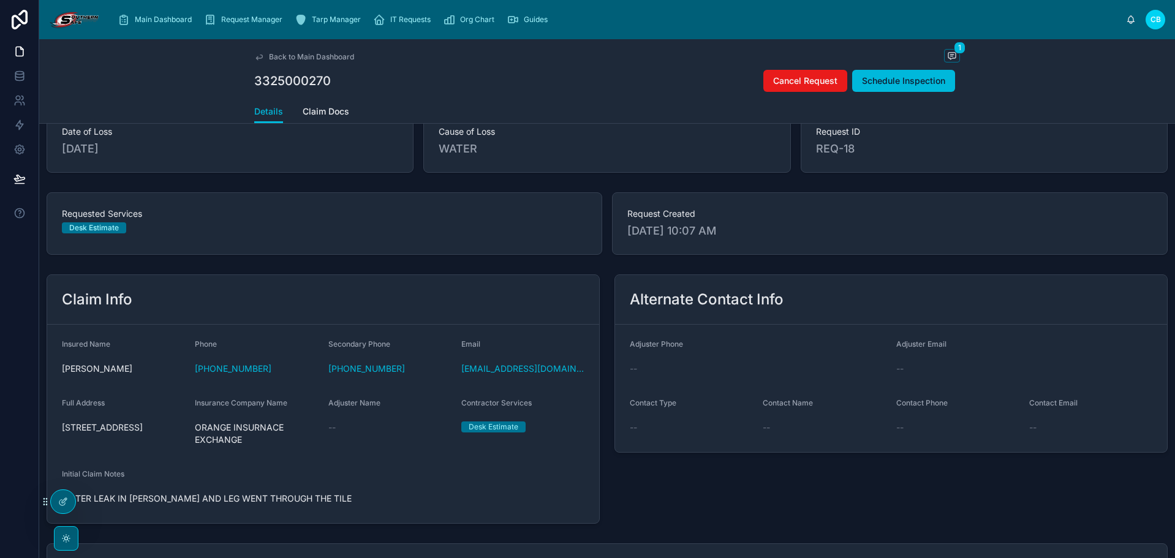
drag, startPoint x: 625, startPoint y: 231, endPoint x: 775, endPoint y: 232, distance: 149.5
click at [775, 232] on span "10/7/2025 10:07 AM" at bounding box center [889, 230] width 525 height 17
click at [775, 176] on div "Date of Loss 4/14/2025 Cause of Loss WATER Request ID REQ-18" at bounding box center [607, 141] width 1136 height 72
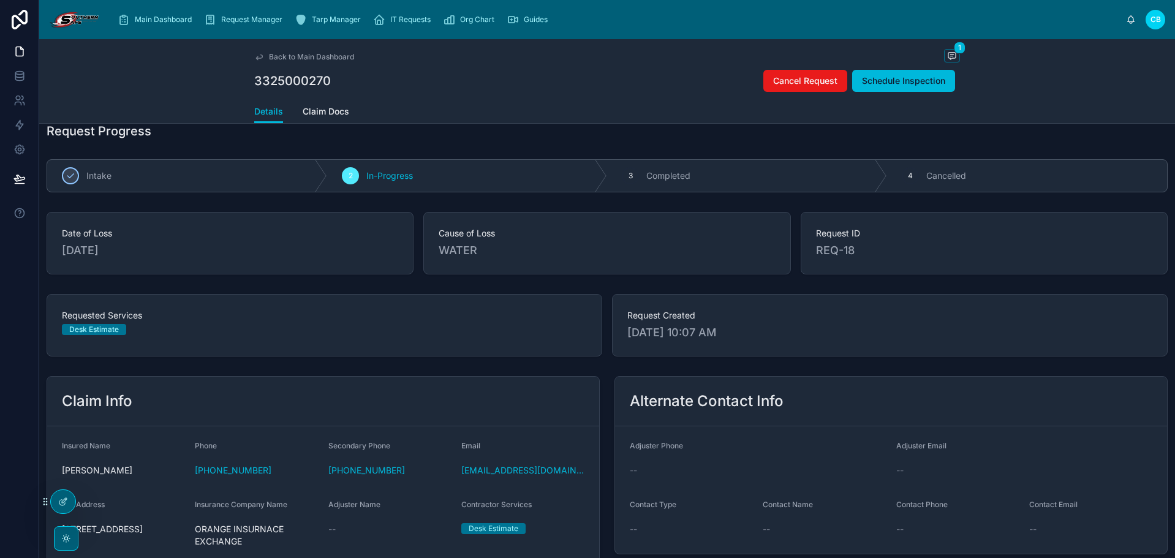
scroll to position [0, 0]
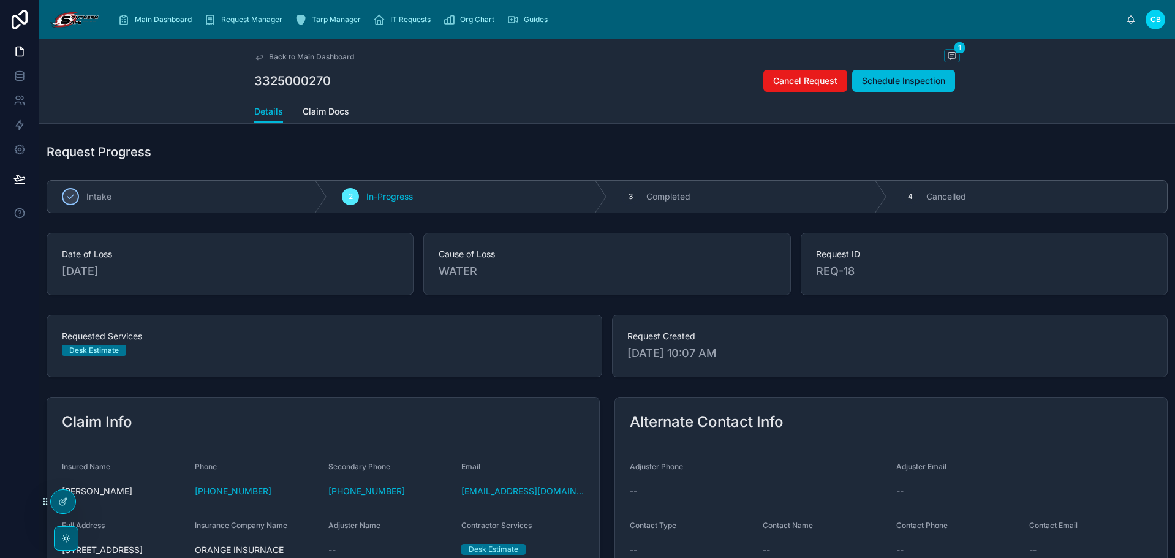
click at [667, 20] on div "Main Dashboard Request Manager Tarp Manager IT Requests Org Chart Guides" at bounding box center [617, 19] width 1017 height 27
click at [21, 26] on icon at bounding box center [19, 20] width 25 height 20
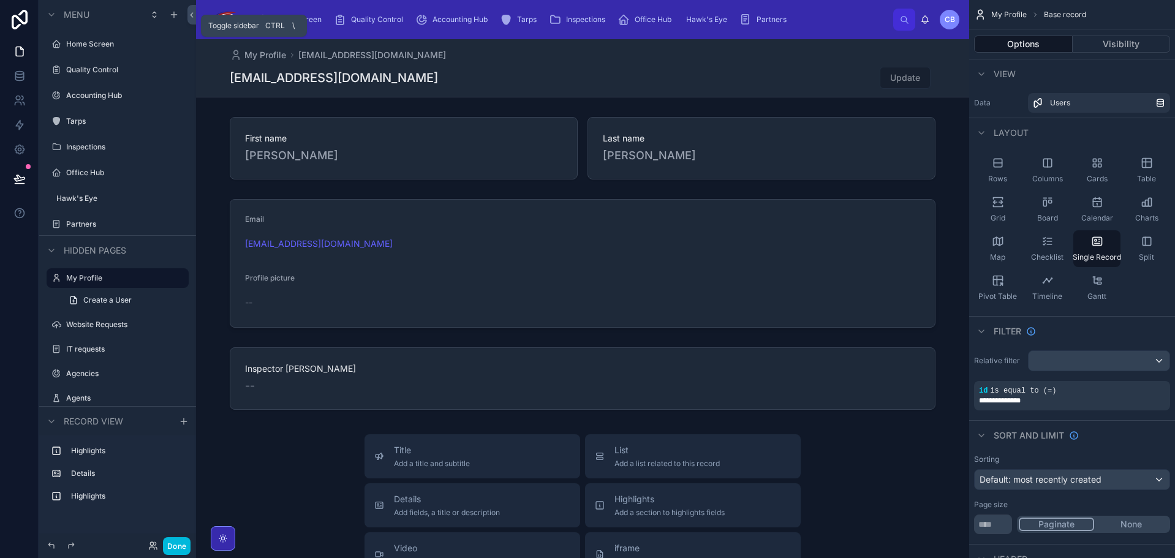
click at [192, 17] on icon at bounding box center [192, 14] width 9 height 9
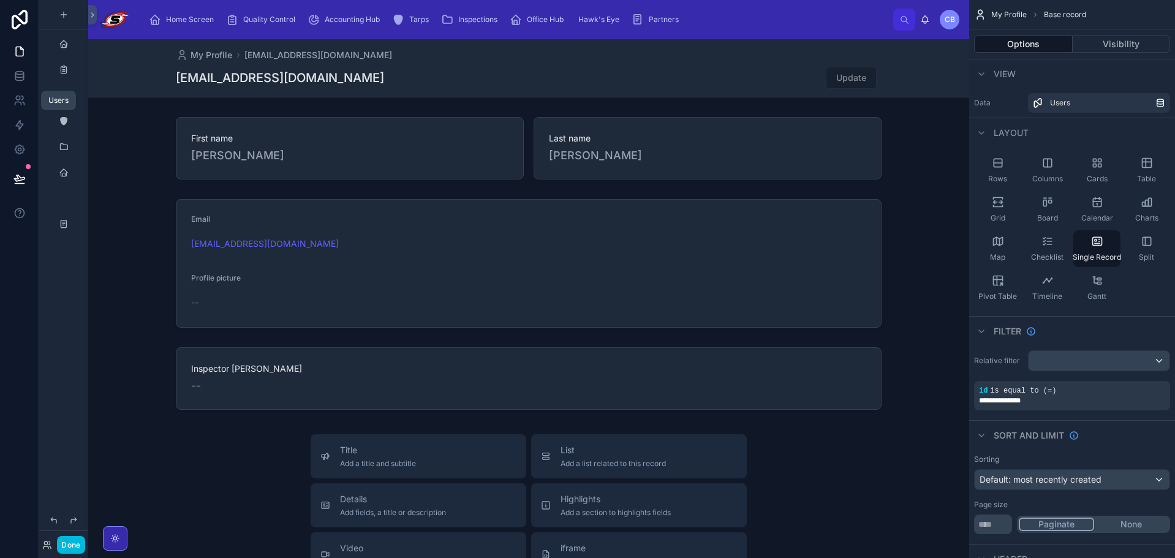
click at [19, 100] on icon at bounding box center [18, 98] width 4 height 4
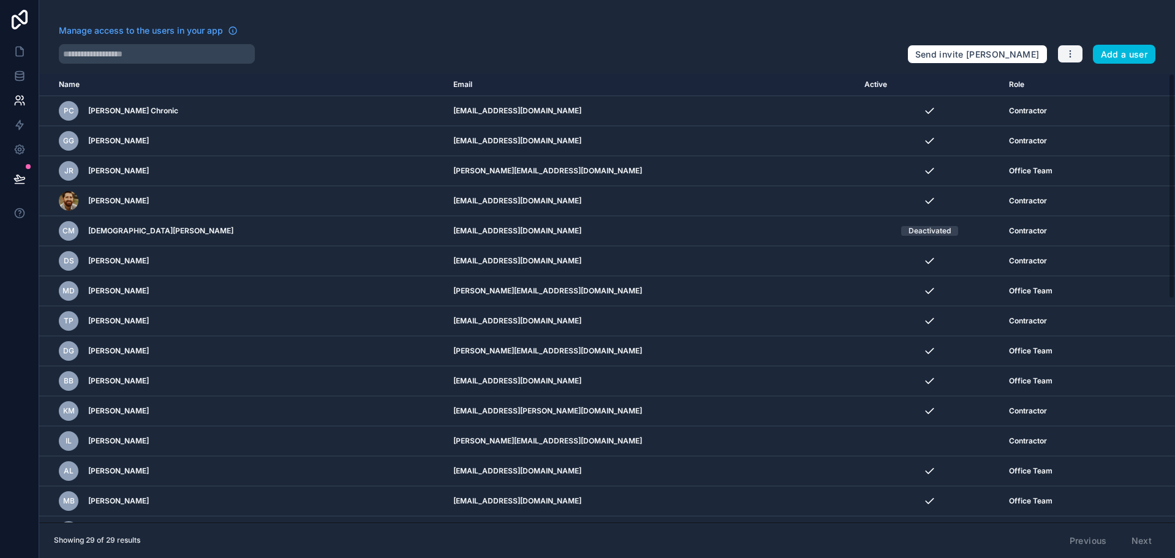
click at [1071, 54] on icon "button" at bounding box center [1070, 54] width 1 height 1
click at [1091, 85] on link "Manage roles" at bounding box center [1099, 83] width 86 height 20
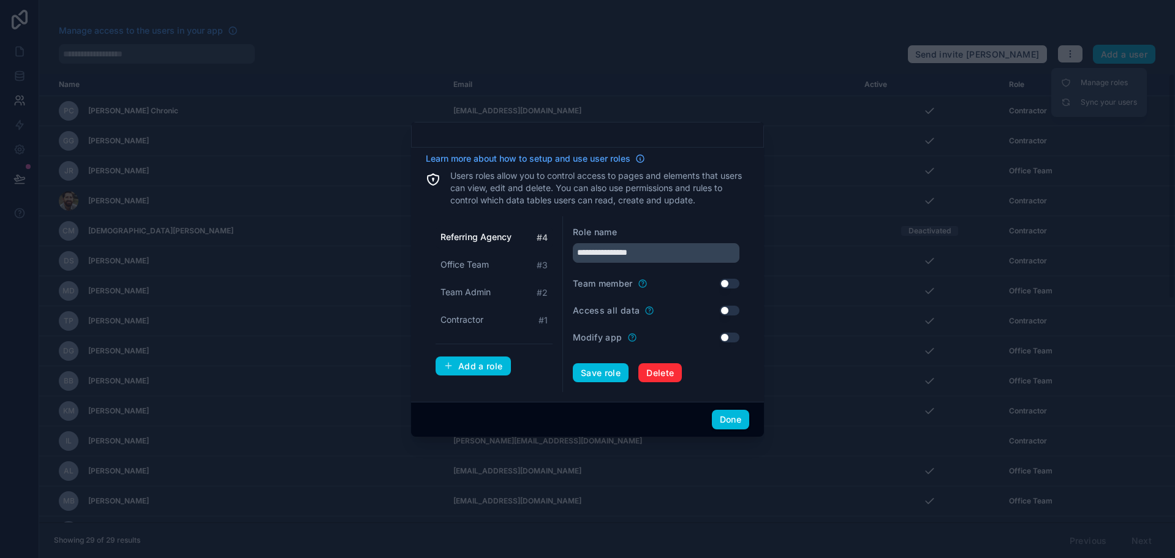
click at [510, 319] on div "Contractor # 1" at bounding box center [494, 320] width 117 height 23
click at [514, 241] on div "Referring Agency # 4" at bounding box center [494, 237] width 117 height 23
click at [500, 263] on div "Office Team # 3" at bounding box center [494, 265] width 117 height 23
click at [496, 287] on div "Team Admin # 2" at bounding box center [494, 292] width 117 height 23
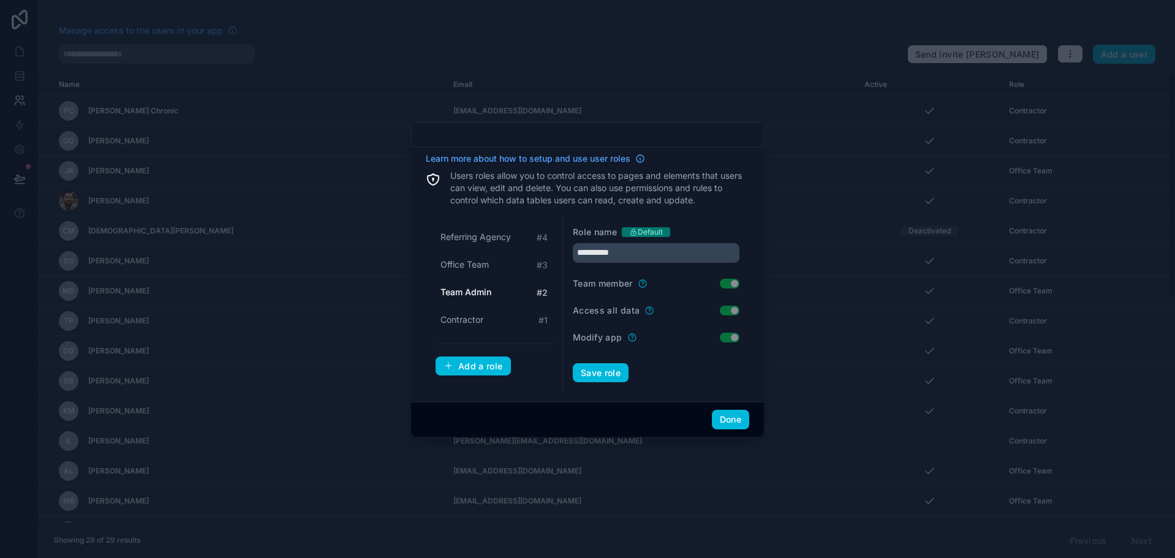
click at [495, 235] on span "Referring Agency" at bounding box center [476, 237] width 70 height 12
type input "**********"
click at [485, 370] on div "Add a role" at bounding box center [473, 366] width 59 height 11
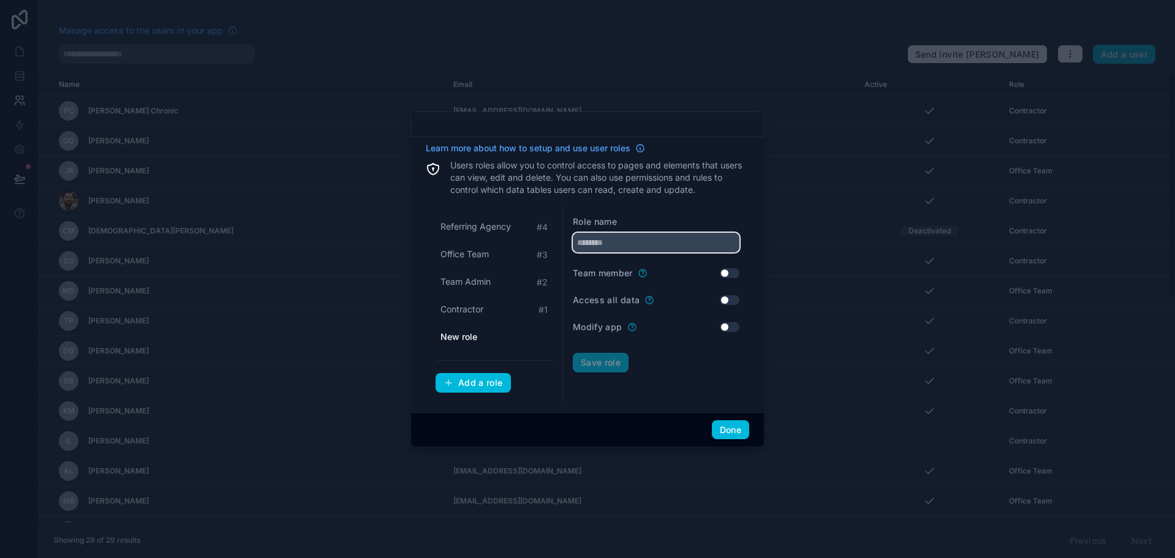
click at [613, 238] on input "text" at bounding box center [656, 243] width 167 height 20
click at [502, 309] on div "Contractor # 1" at bounding box center [494, 309] width 117 height 23
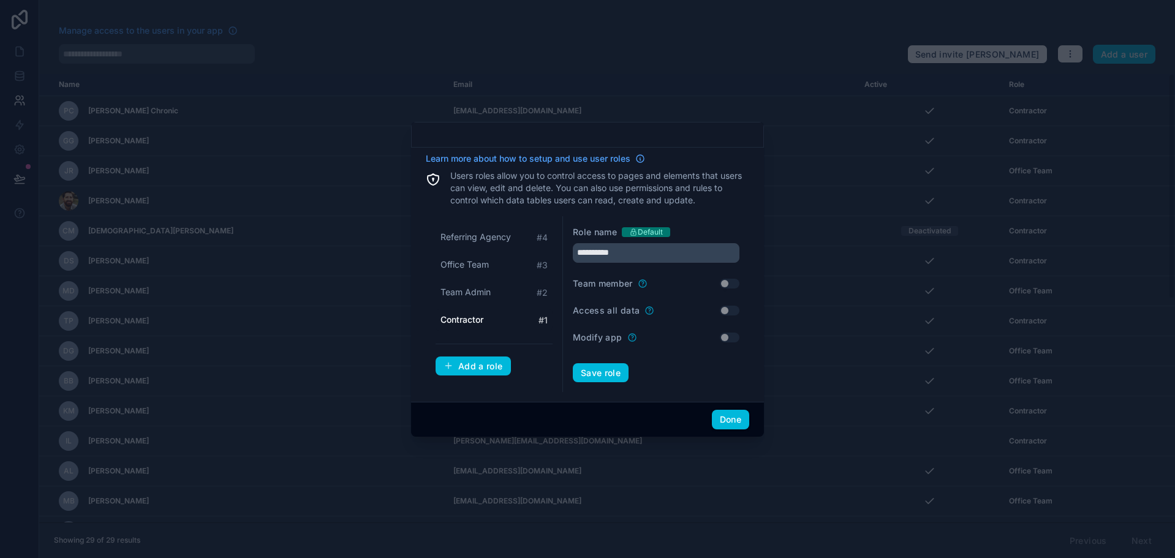
click at [489, 297] on span "Team Admin" at bounding box center [466, 292] width 50 height 12
click at [487, 316] on div "Contractor # 1" at bounding box center [494, 320] width 117 height 23
click at [490, 238] on span "Referring Agency" at bounding box center [476, 237] width 70 height 12
click at [481, 320] on span "Contractor" at bounding box center [462, 320] width 43 height 12
type input "**********"
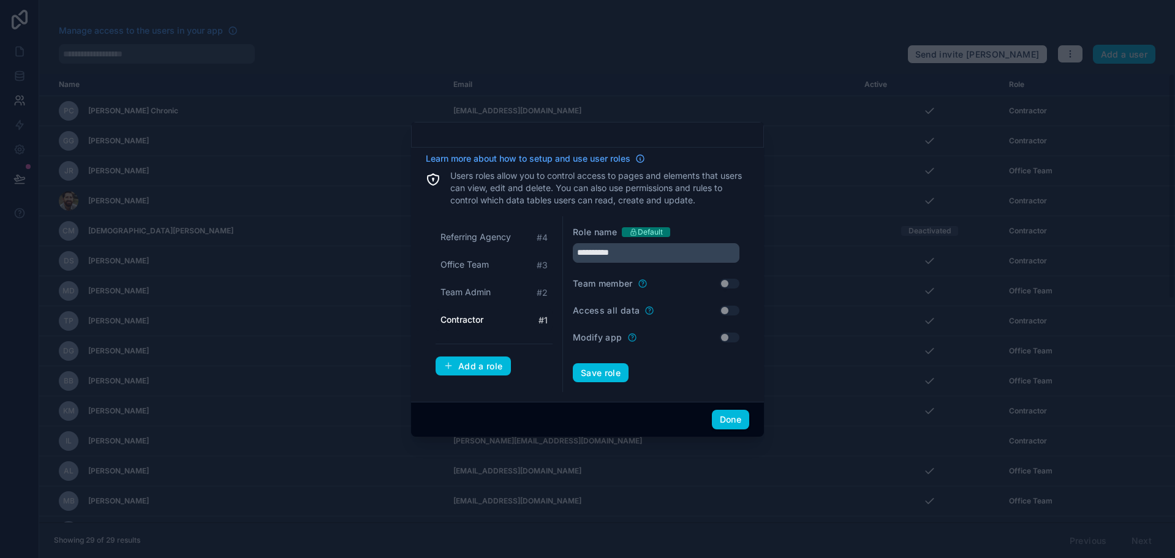
click at [475, 361] on div "Add a role" at bounding box center [473, 366] width 59 height 11
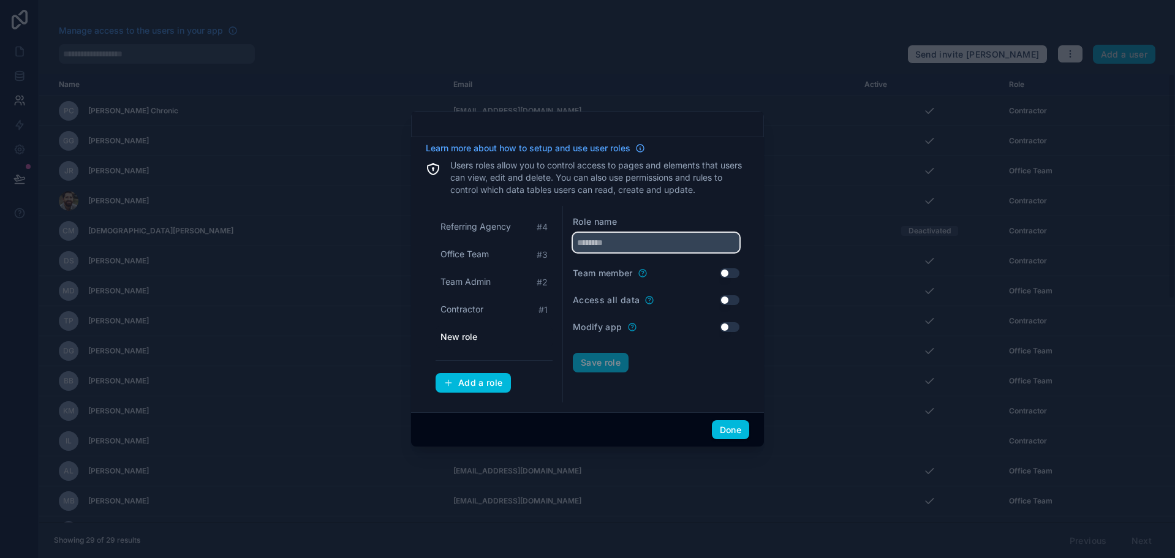
click at [605, 247] on input "text" at bounding box center [656, 243] width 167 height 20
type input "********"
click at [601, 360] on button "Save role" at bounding box center [601, 363] width 56 height 20
click at [726, 433] on button "Done" at bounding box center [730, 430] width 37 height 20
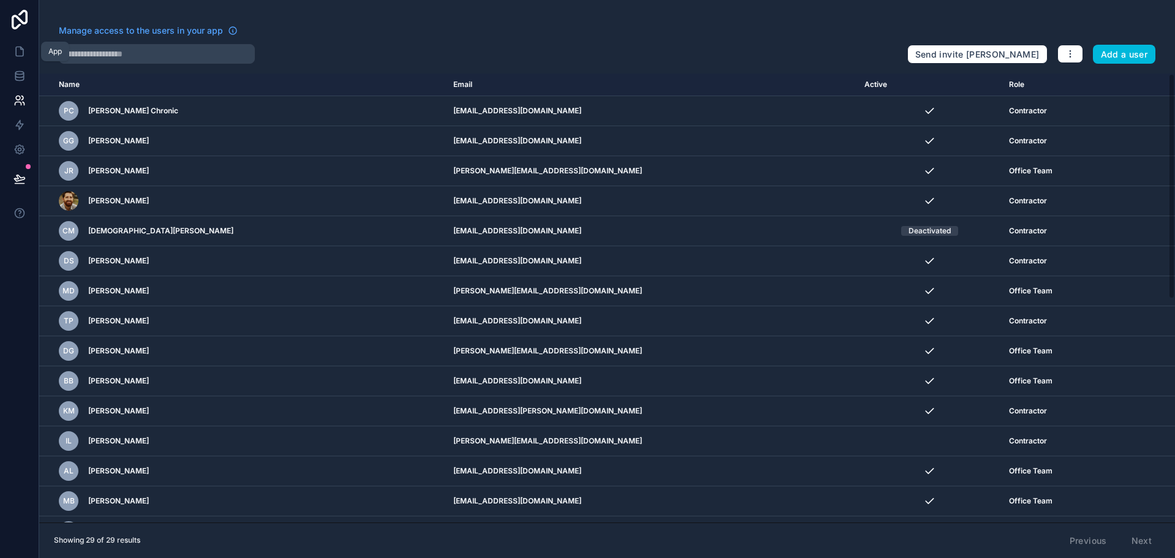
click at [18, 56] on icon at bounding box center [19, 51] width 7 height 9
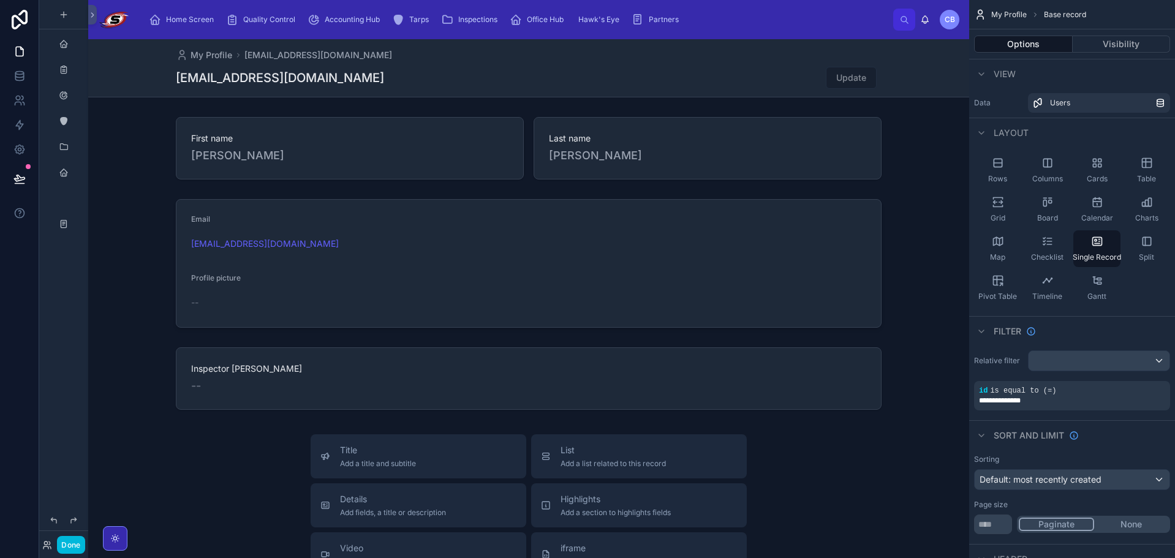
click at [658, 24] on span "Partners" at bounding box center [664, 20] width 30 height 10
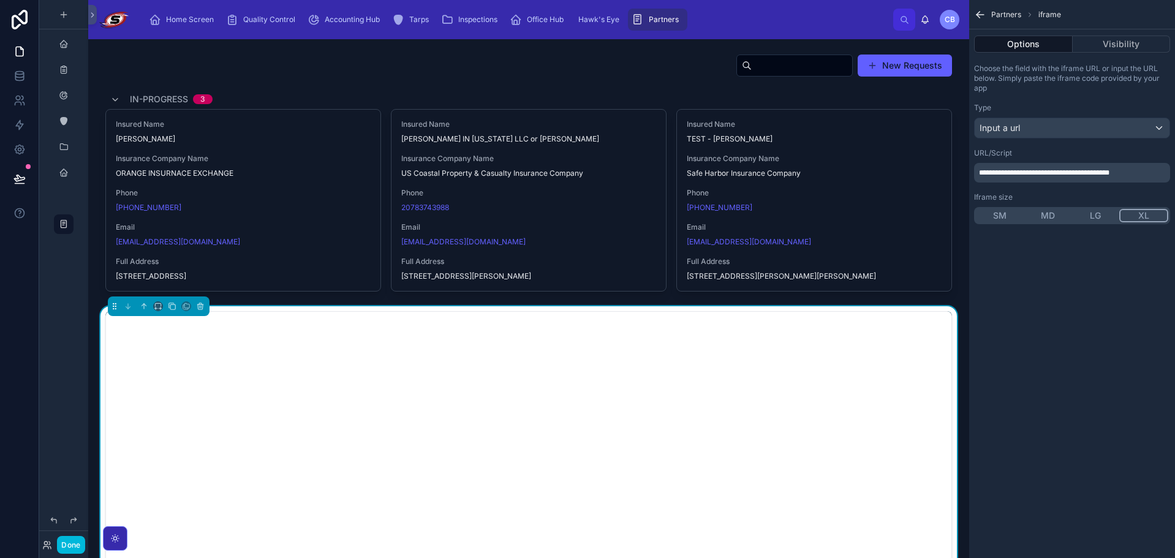
click at [1096, 37] on button "Visibility" at bounding box center [1122, 44] width 98 height 17
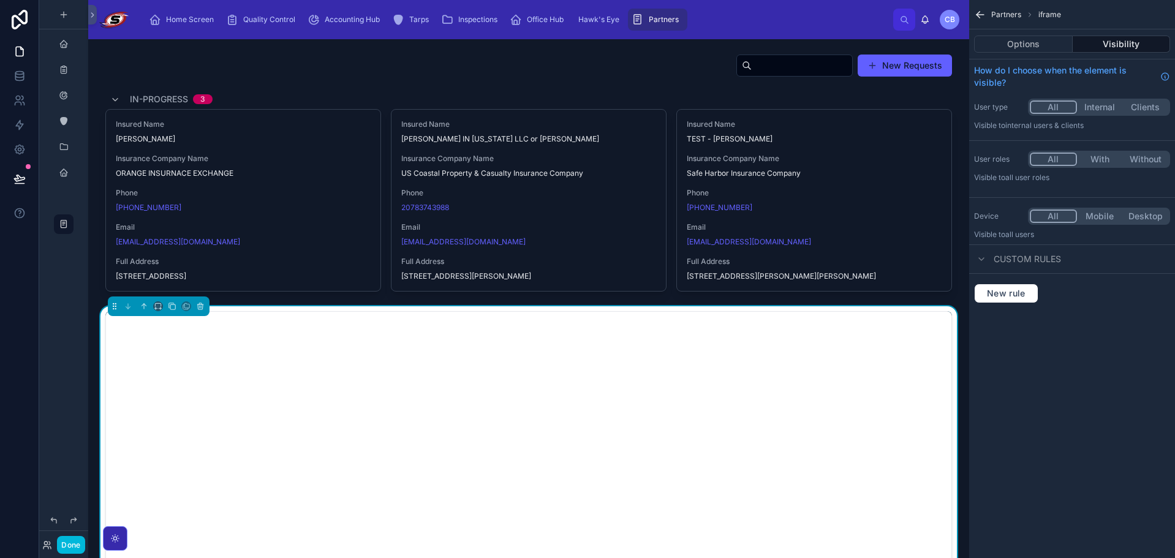
click at [1098, 157] on button "With" at bounding box center [1100, 159] width 46 height 13
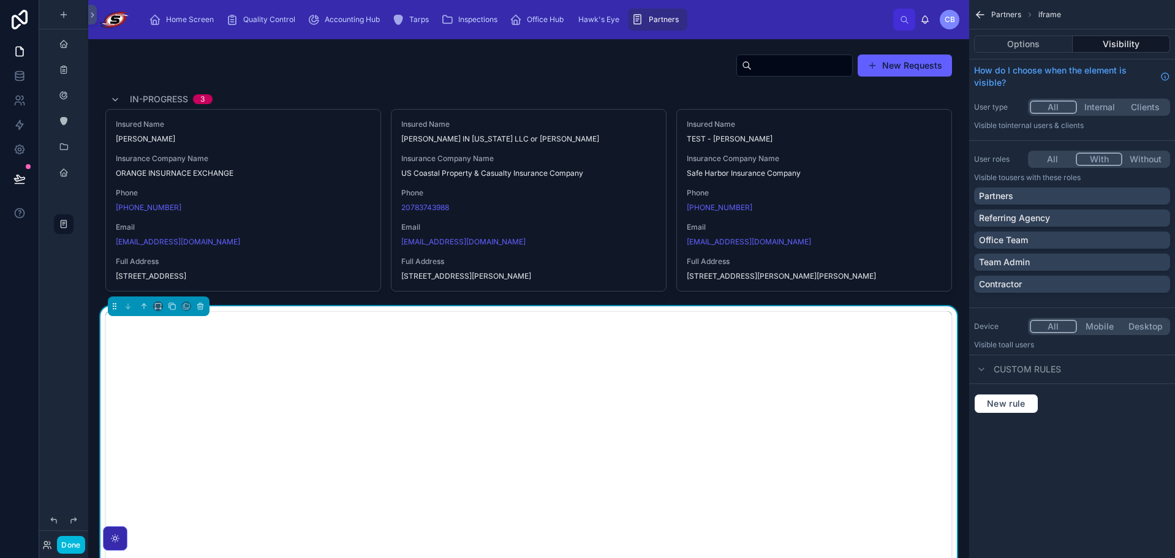
click at [1082, 240] on div "Office Team" at bounding box center [1072, 240] width 186 height 12
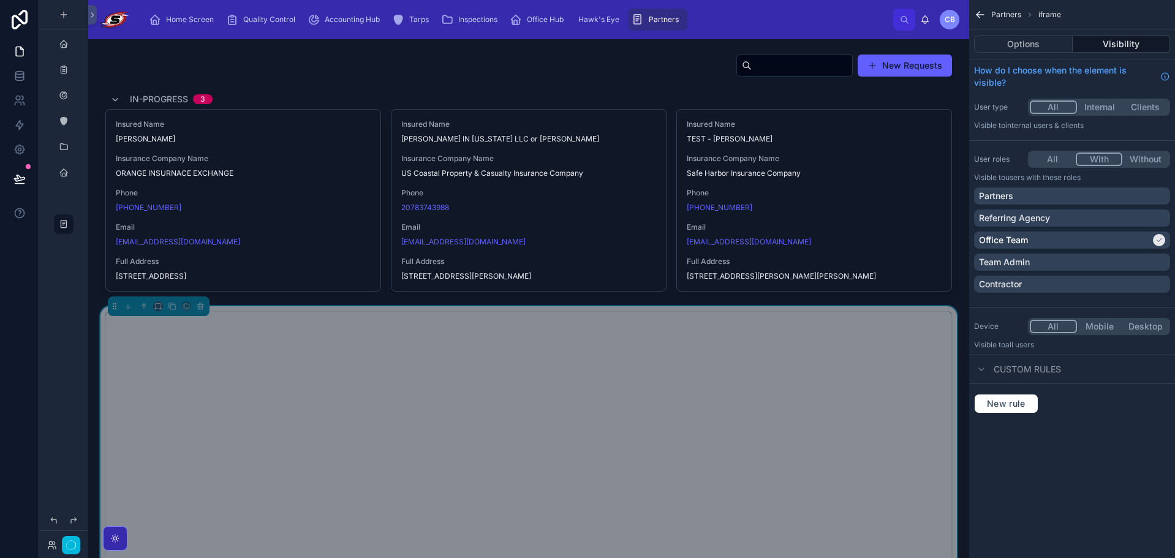
click at [1082, 259] on div "Team Admin" at bounding box center [1072, 262] width 186 height 12
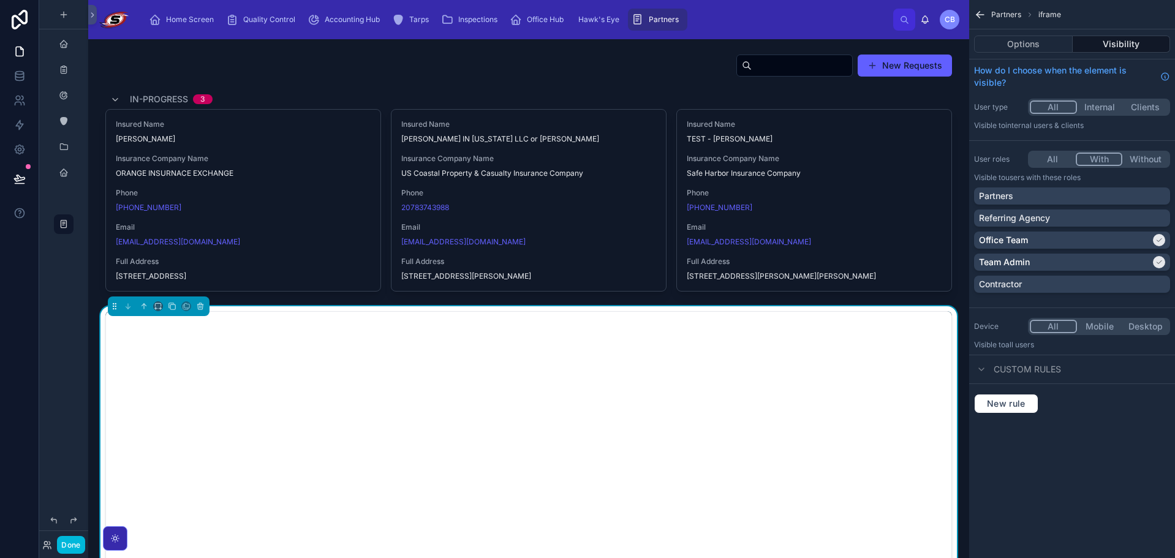
click at [631, 94] on div at bounding box center [529, 173] width 862 height 248
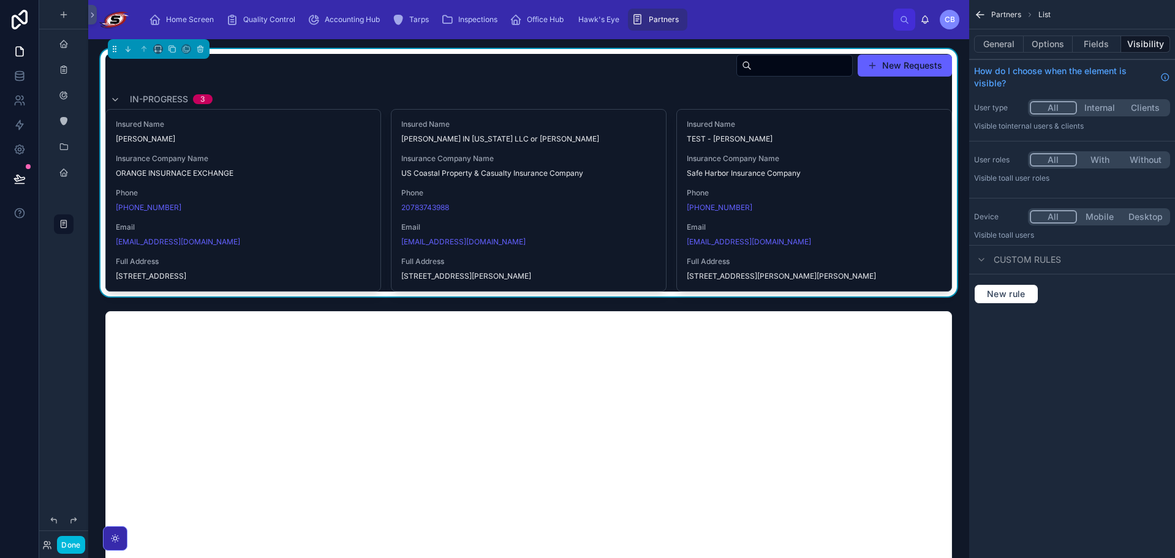
click at [1102, 161] on button "With" at bounding box center [1100, 159] width 46 height 13
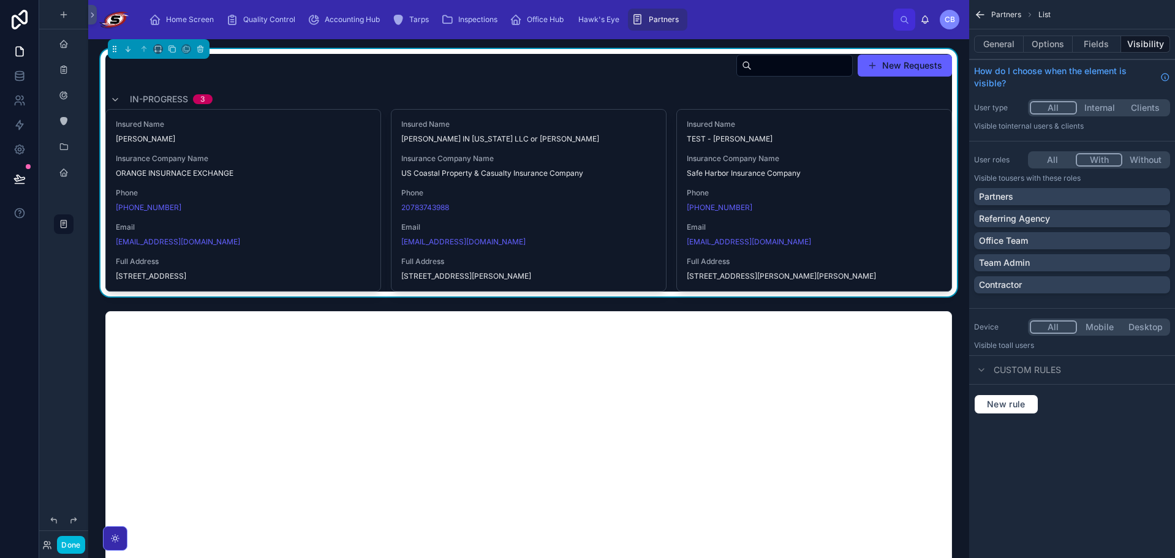
click at [661, 18] on span "Partners" at bounding box center [664, 20] width 30 height 10
click at [1010, 50] on button "General" at bounding box center [999, 44] width 50 height 17
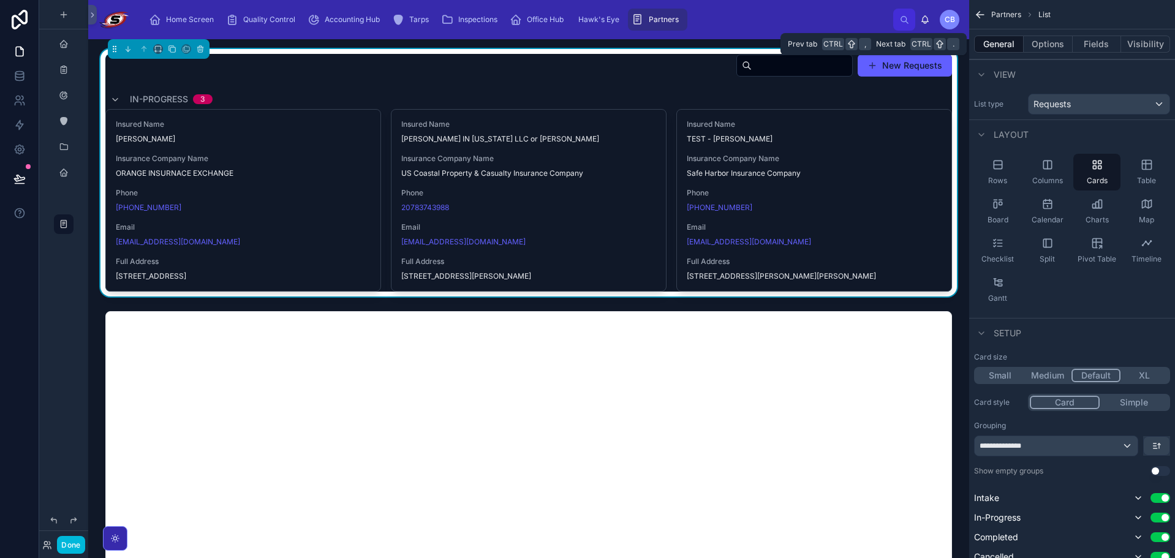
click at [1142, 46] on button "Visibility" at bounding box center [1145, 44] width 49 height 17
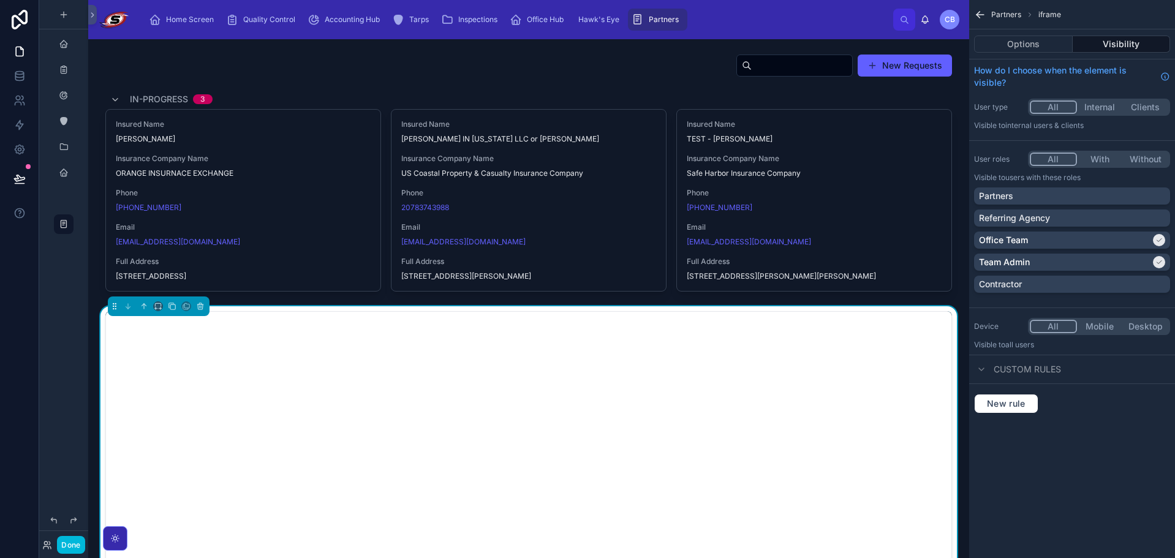
click at [636, 69] on div at bounding box center [529, 173] width 862 height 248
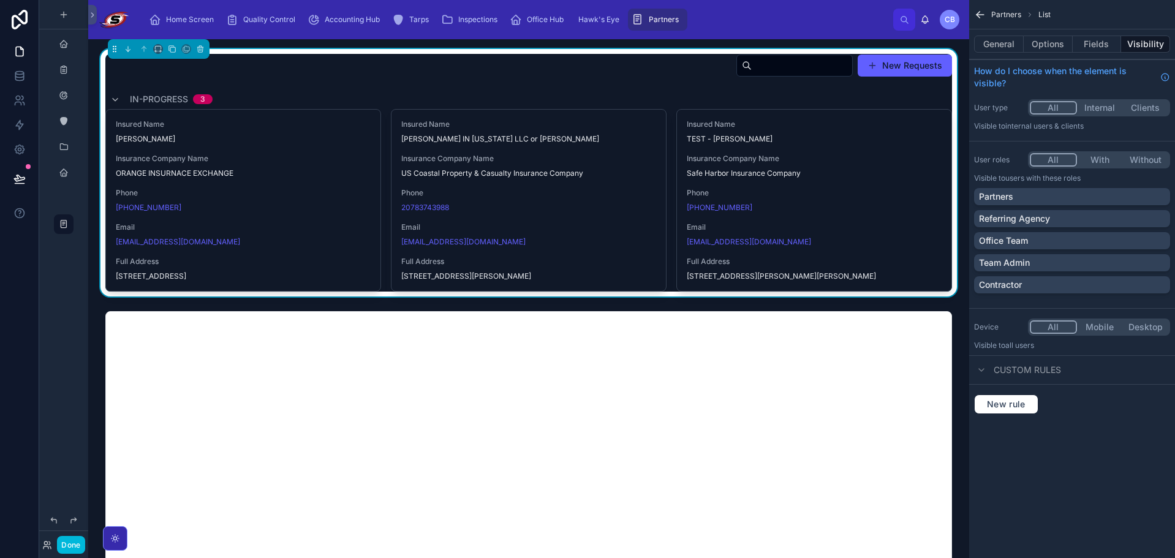
click at [1121, 196] on div "Partners" at bounding box center [1072, 197] width 186 height 12
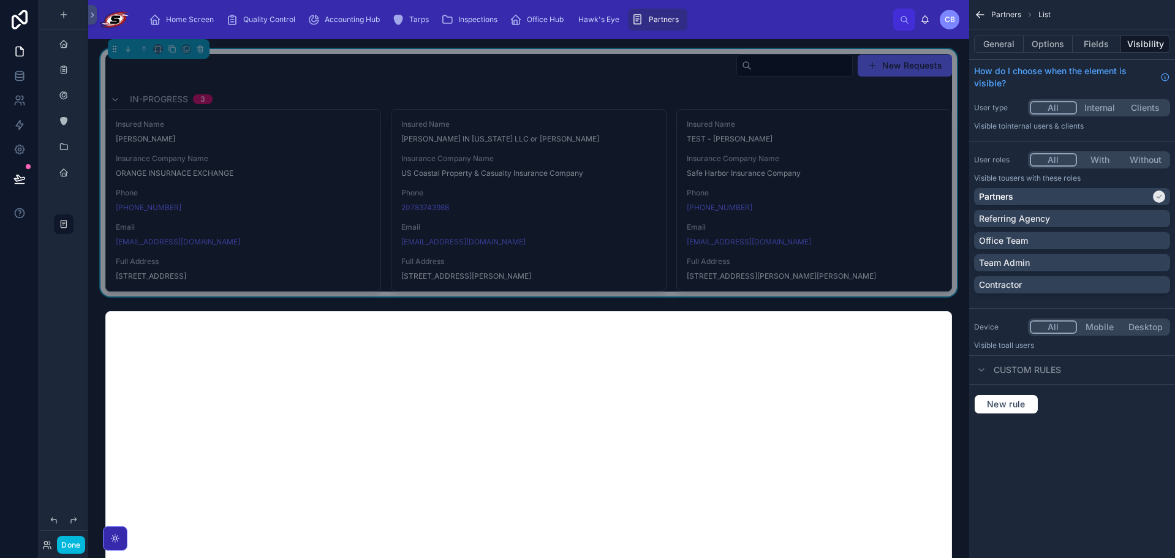
click at [1113, 240] on div "Office Team" at bounding box center [1072, 241] width 186 height 12
click at [1110, 256] on div "Team Admin" at bounding box center [1072, 262] width 196 height 17
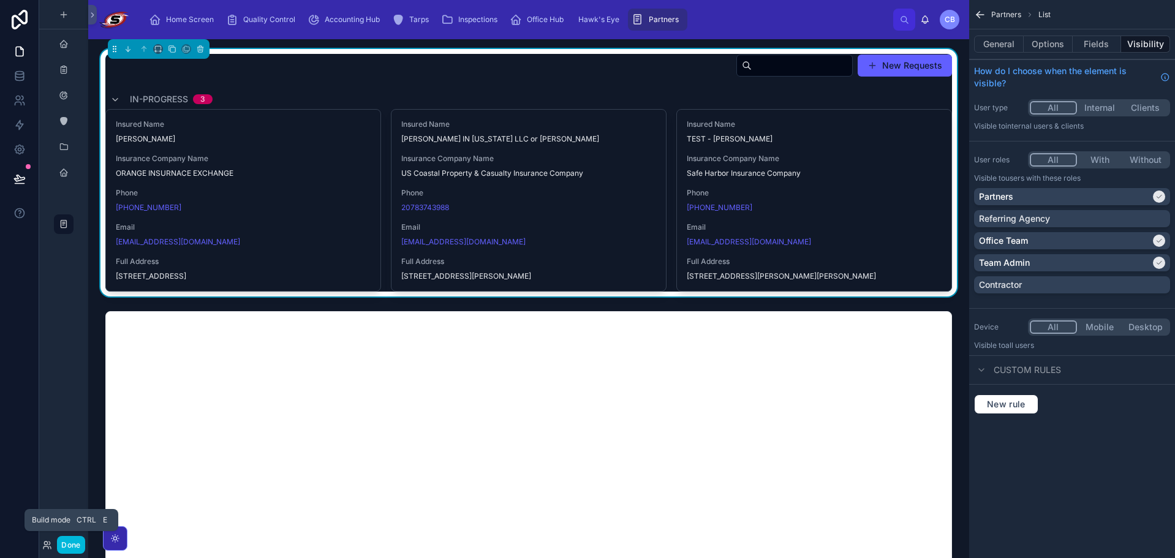
click at [70, 548] on button "Done" at bounding box center [71, 545] width 28 height 18
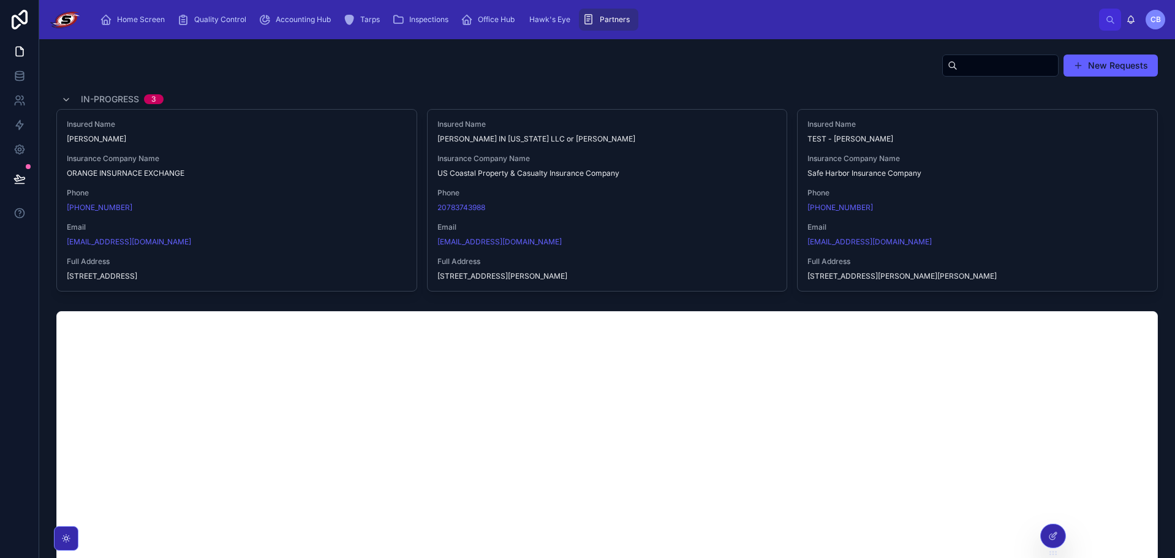
click at [311, 79] on div "New Requests" at bounding box center [607, 68] width 1102 height 28
click at [303, 123] on span "Insured Name" at bounding box center [237, 124] width 340 height 10
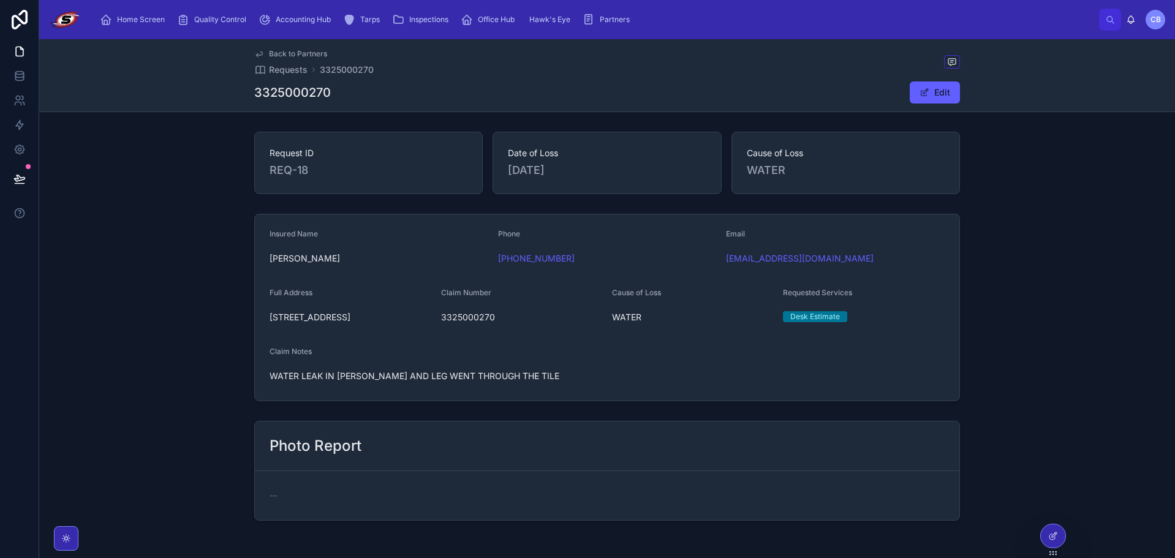
click at [1042, 540] on div at bounding box center [1053, 536] width 25 height 23
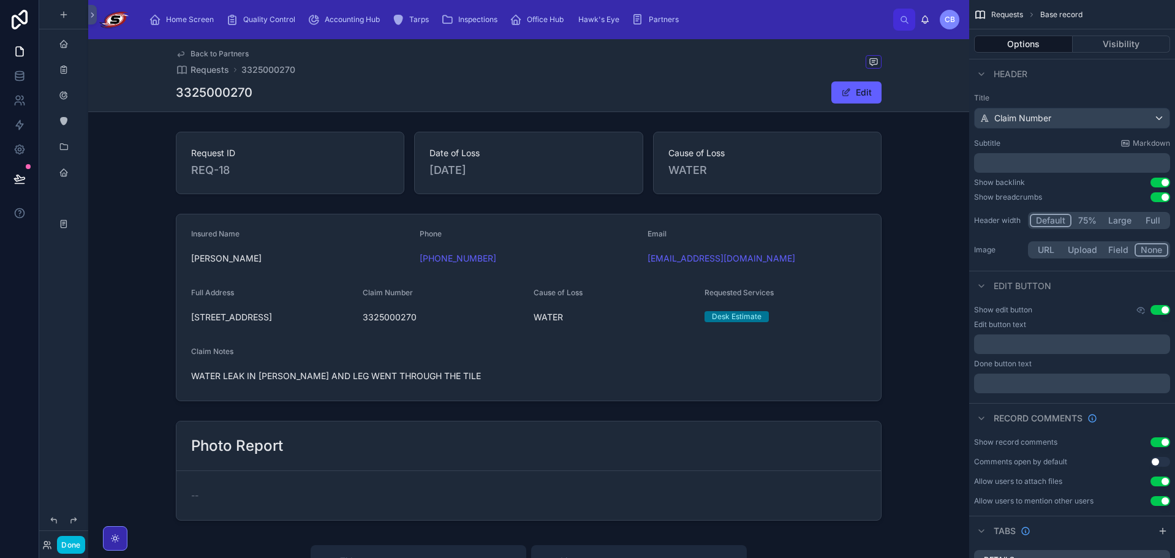
click at [849, 327] on div at bounding box center [528, 307] width 881 height 197
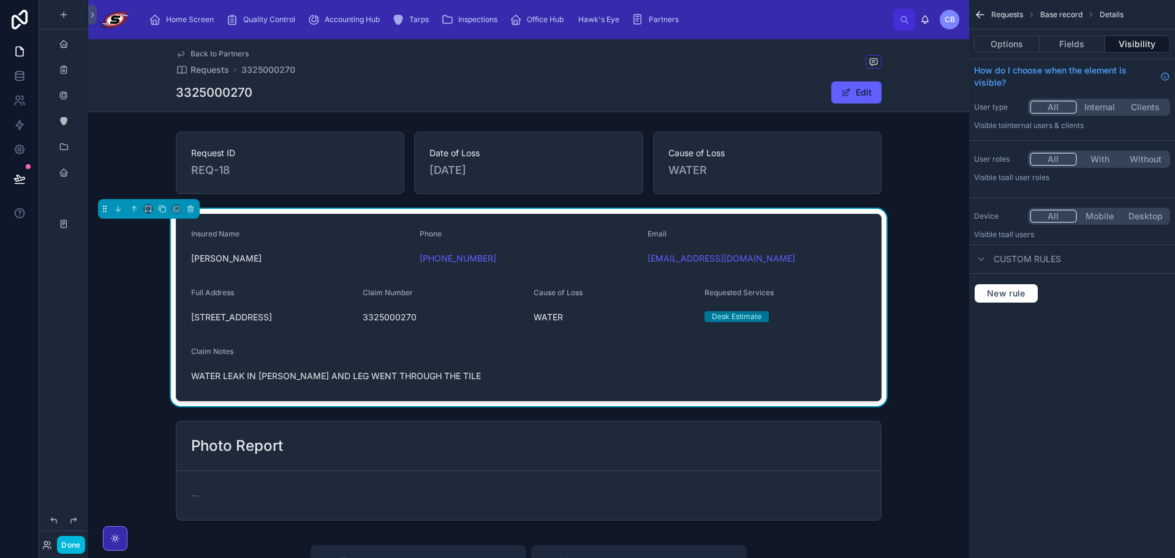
click at [1082, 44] on button "Fields" at bounding box center [1072, 44] width 65 height 17
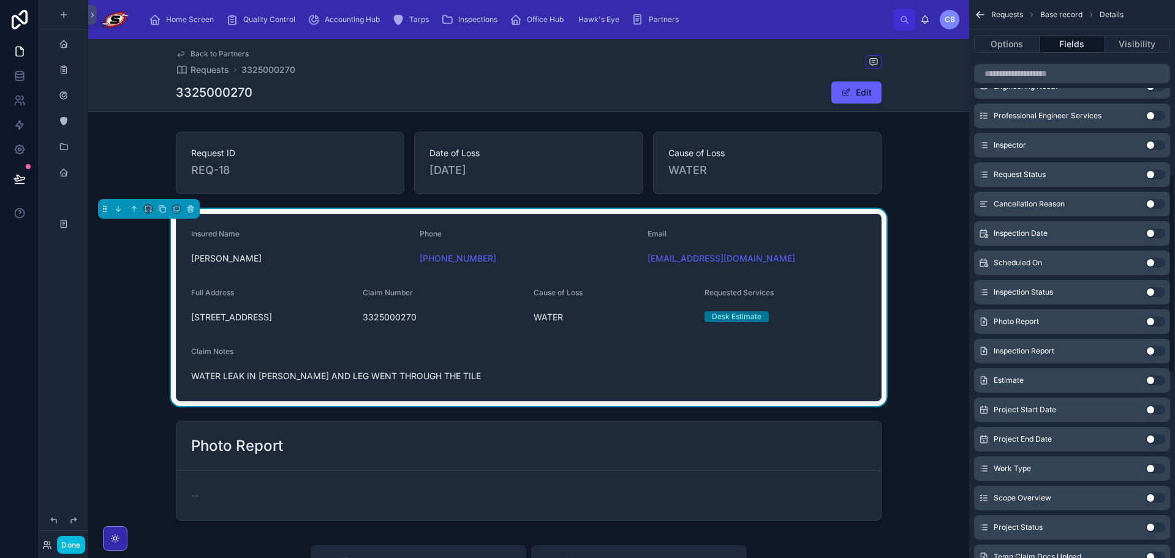
scroll to position [490, 0]
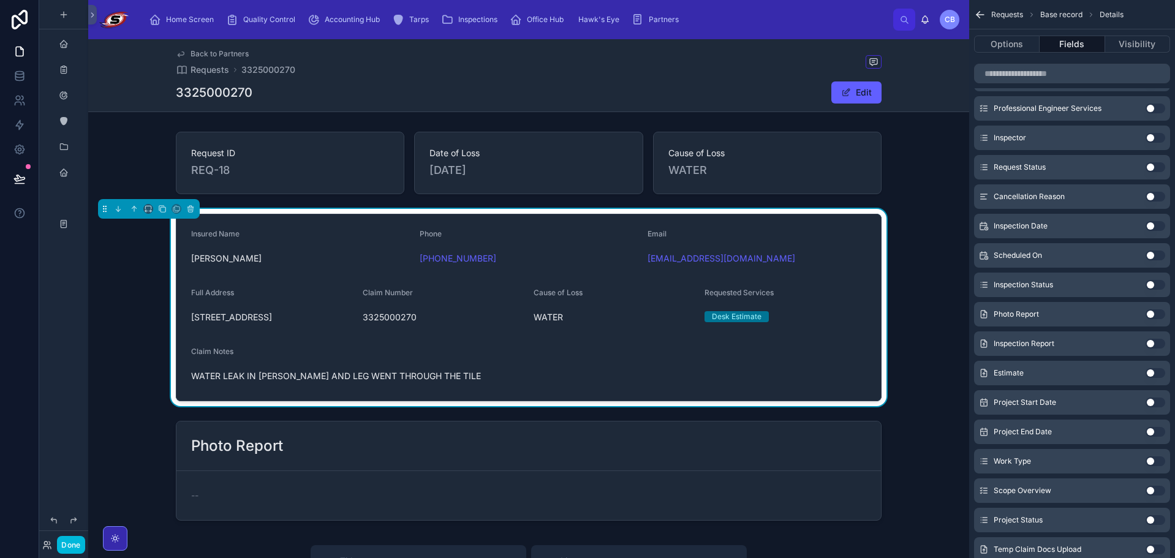
click at [1015, 138] on span "Inspector" at bounding box center [1010, 138] width 32 height 10
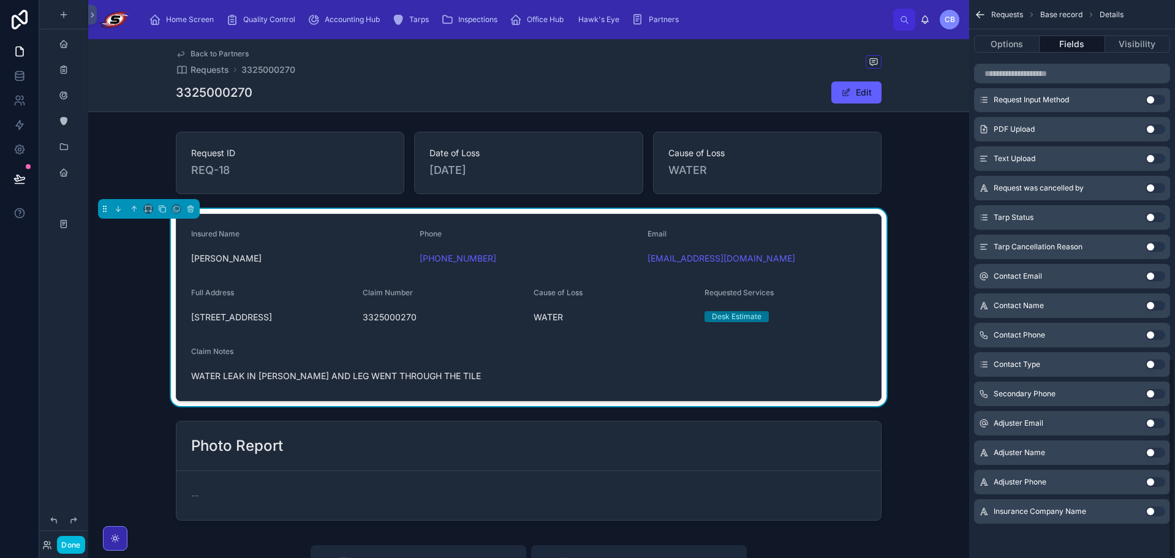
click at [904, 197] on div at bounding box center [528, 163] width 881 height 72
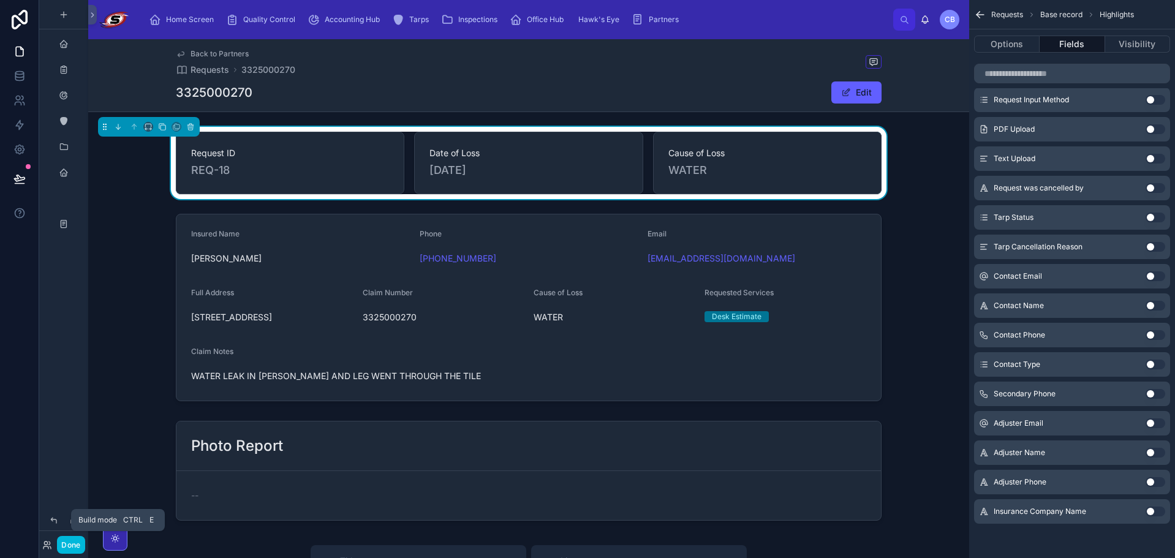
click at [72, 547] on button "Done" at bounding box center [71, 545] width 28 height 18
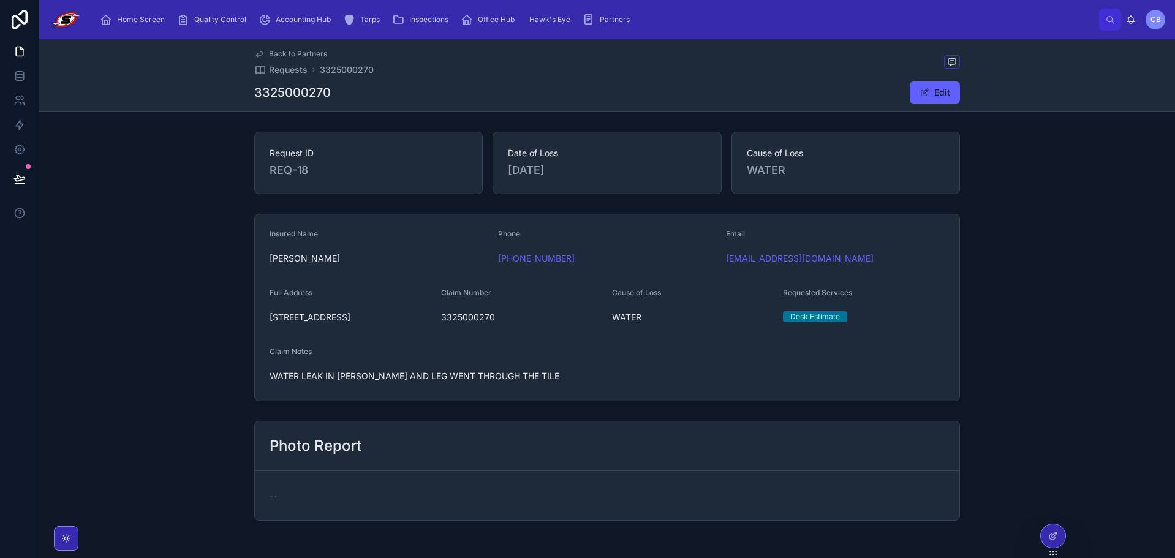
click at [1059, 533] on div at bounding box center [1053, 536] width 25 height 23
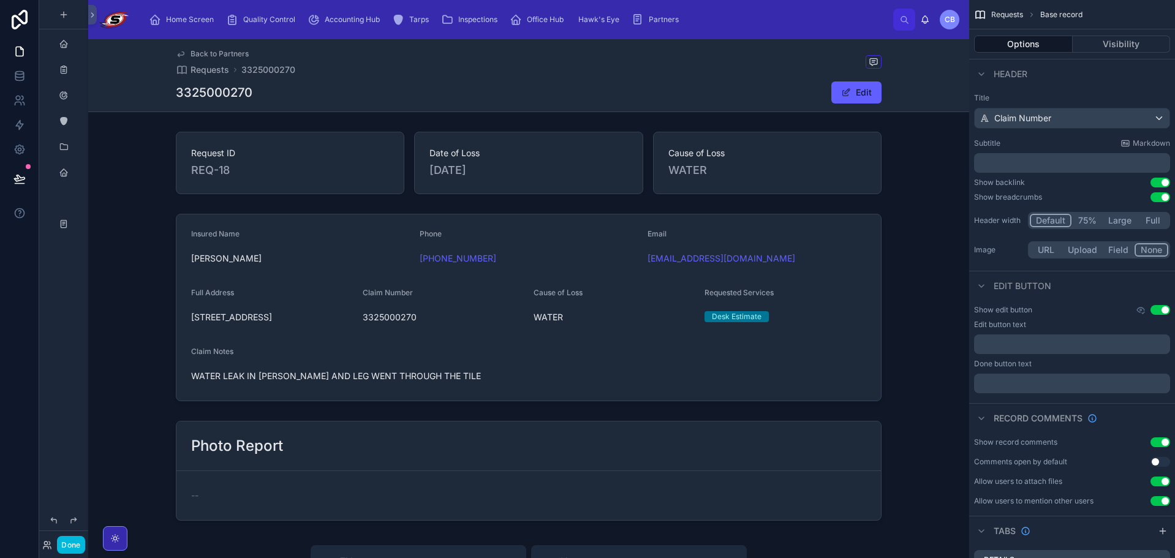
click at [461, 104] on div "Back to Partners Requests 3325000270 3325000270 Edit" at bounding box center [529, 75] width 706 height 72
click at [16, 81] on icon at bounding box center [19, 76] width 12 height 12
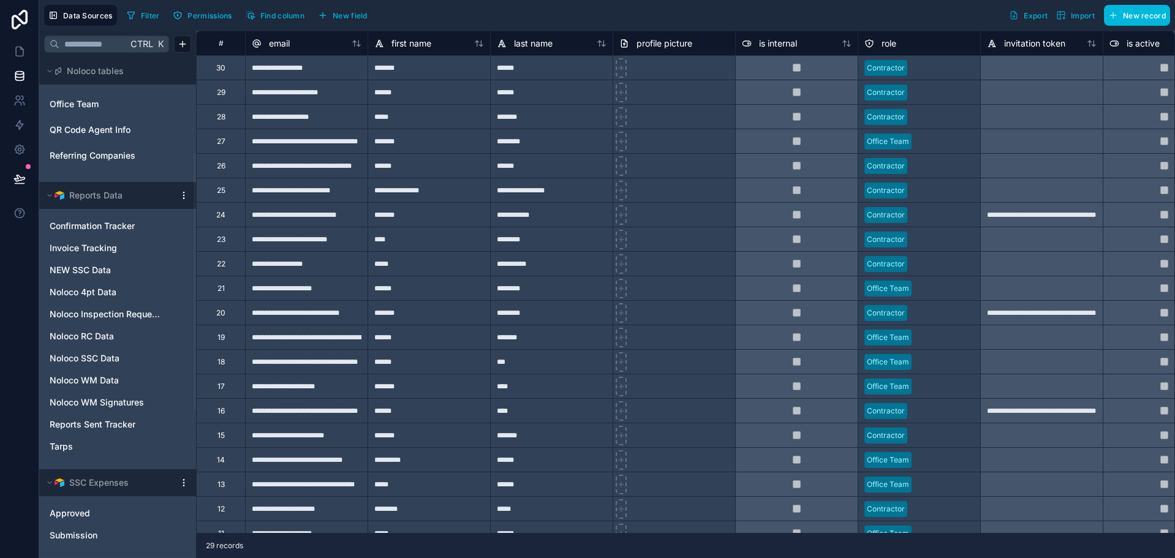
scroll to position [245, 0]
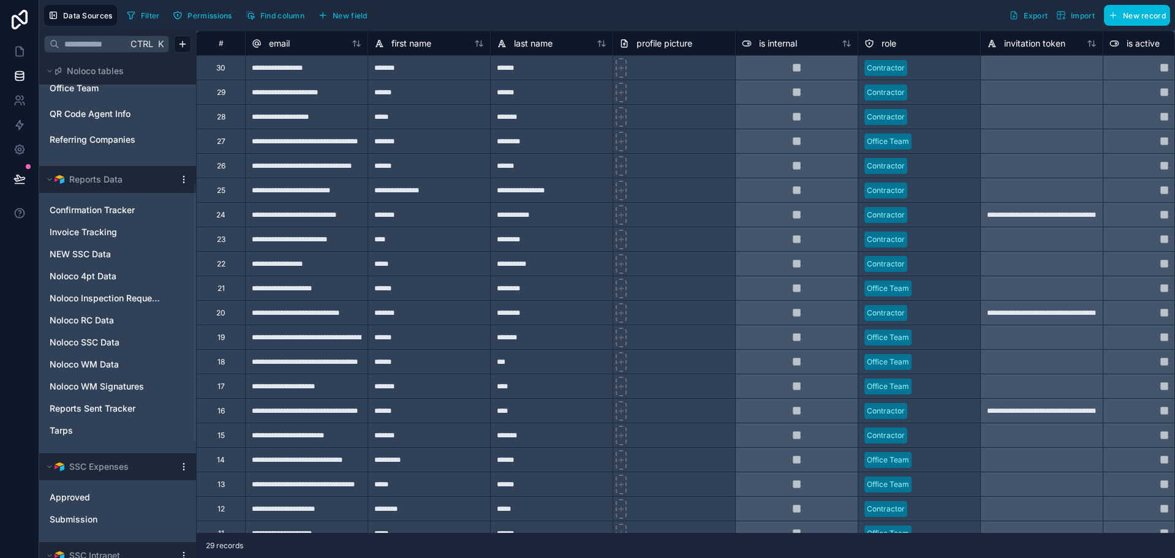
click at [108, 298] on span "Noloco Inspection Requests" at bounding box center [106, 298] width 112 height 12
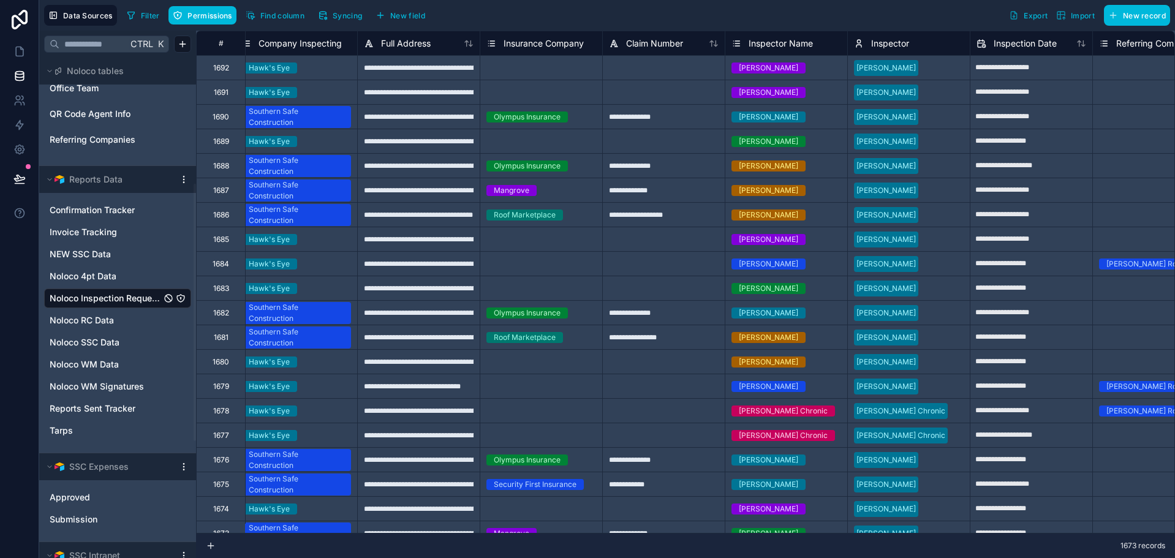
scroll to position [0, 541]
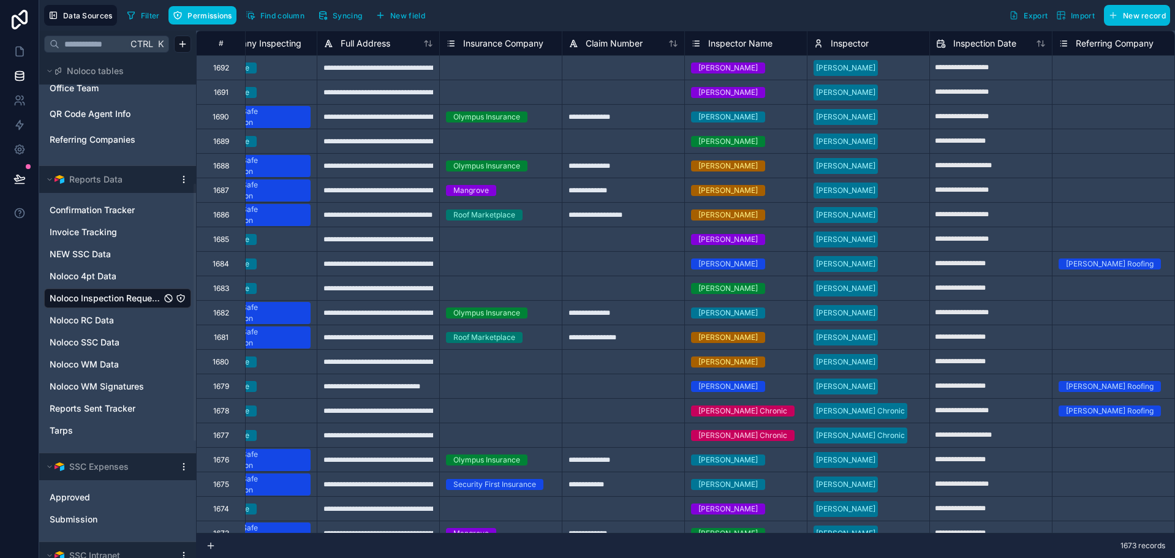
click at [840, 41] on span "Inspector" at bounding box center [850, 43] width 38 height 12
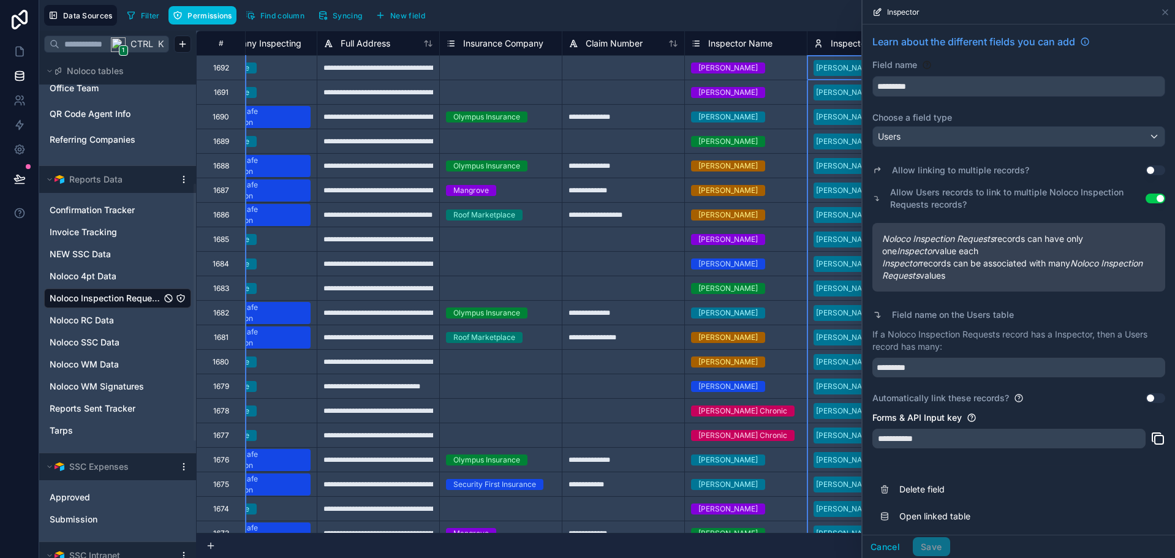
click at [766, 7] on div "Filter Permissions Find column Syncing New field Export Import New record" at bounding box center [646, 15] width 1048 height 21
click at [1170, 10] on icon at bounding box center [1166, 12] width 10 height 10
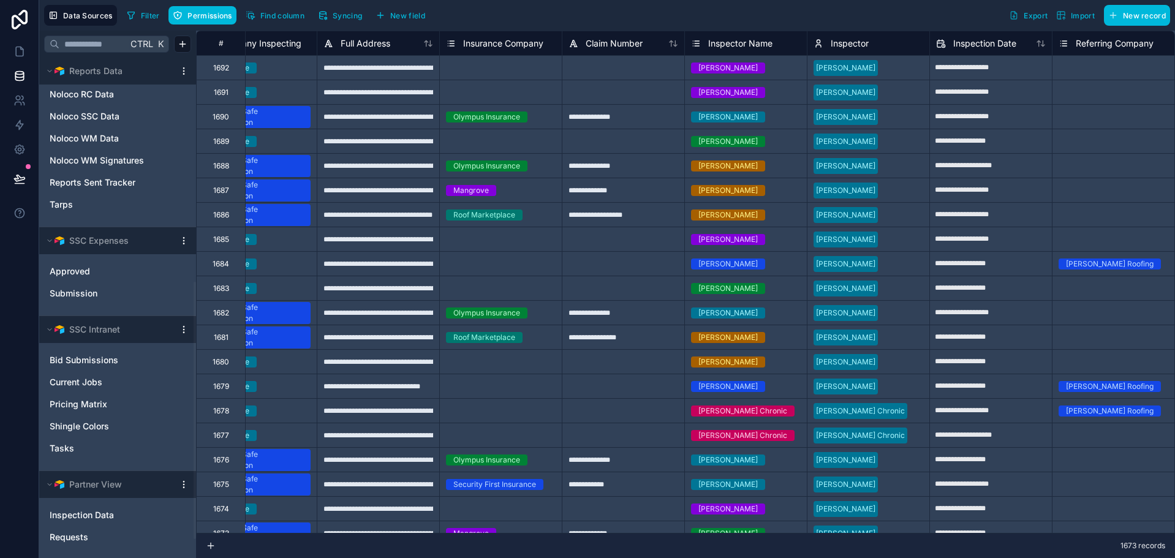
scroll to position [473, 0]
click at [67, 535] on span "Requests" at bounding box center [69, 535] width 39 height 12
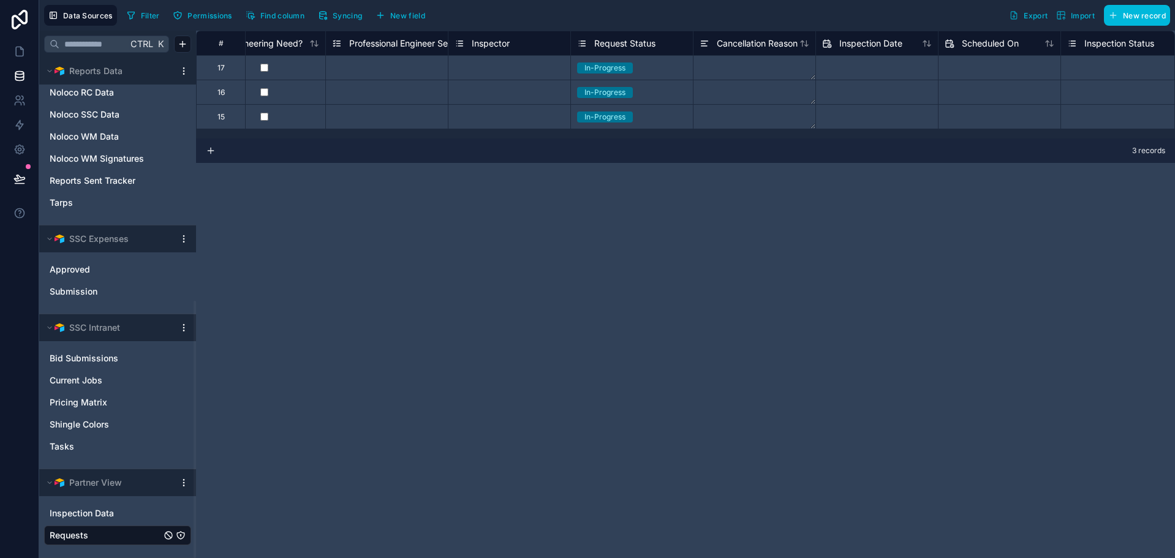
scroll to position [0, 1243]
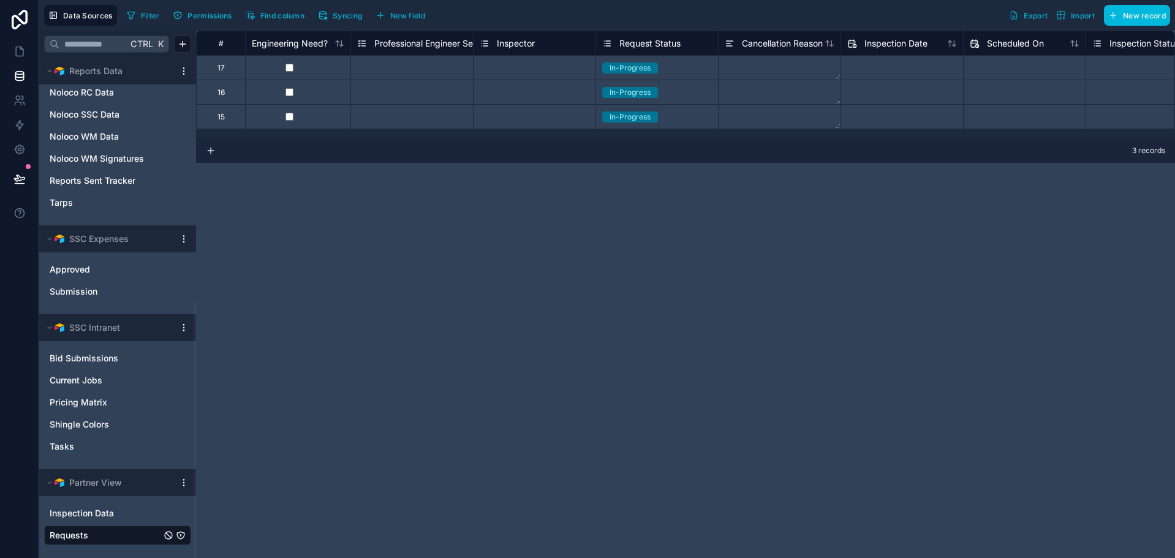
click at [506, 39] on span "Inspector" at bounding box center [516, 43] width 38 height 12
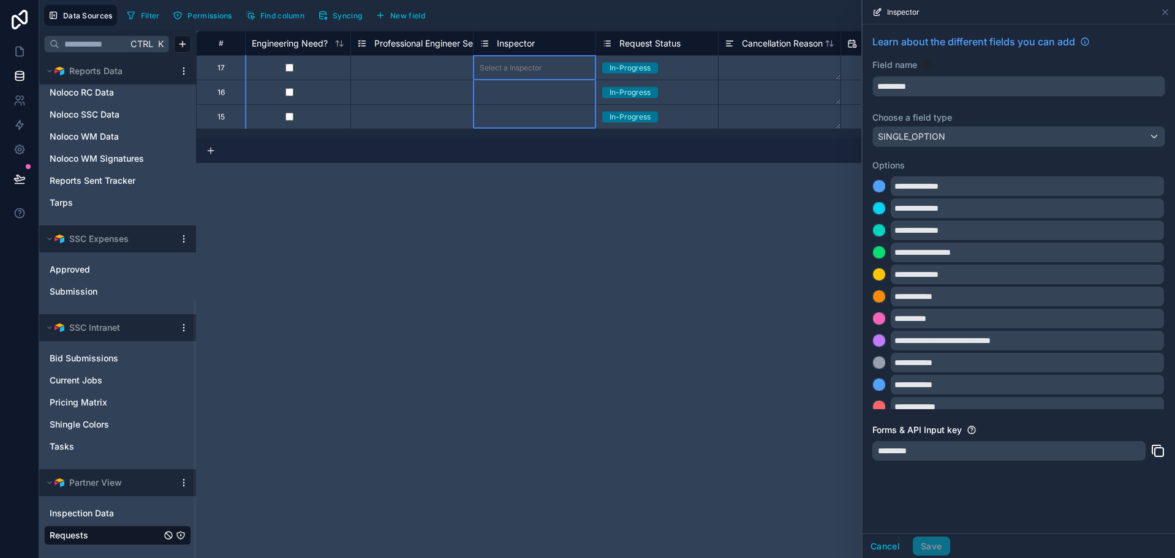
click at [1172, 10] on div "Inspector" at bounding box center [1019, 12] width 313 height 25
click at [1166, 10] on icon at bounding box center [1166, 12] width 10 height 10
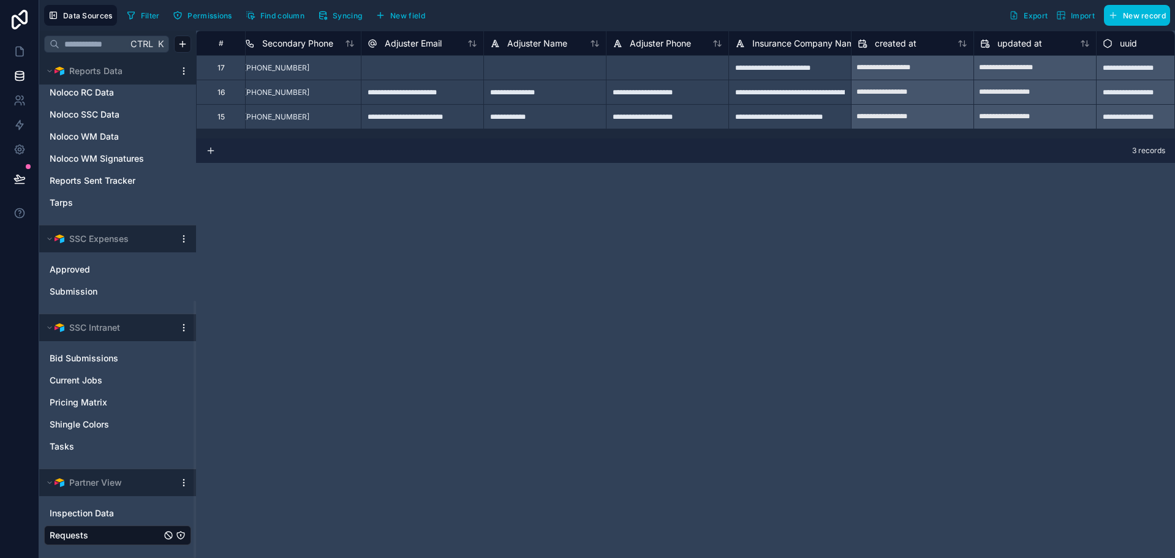
scroll to position [0, 4708]
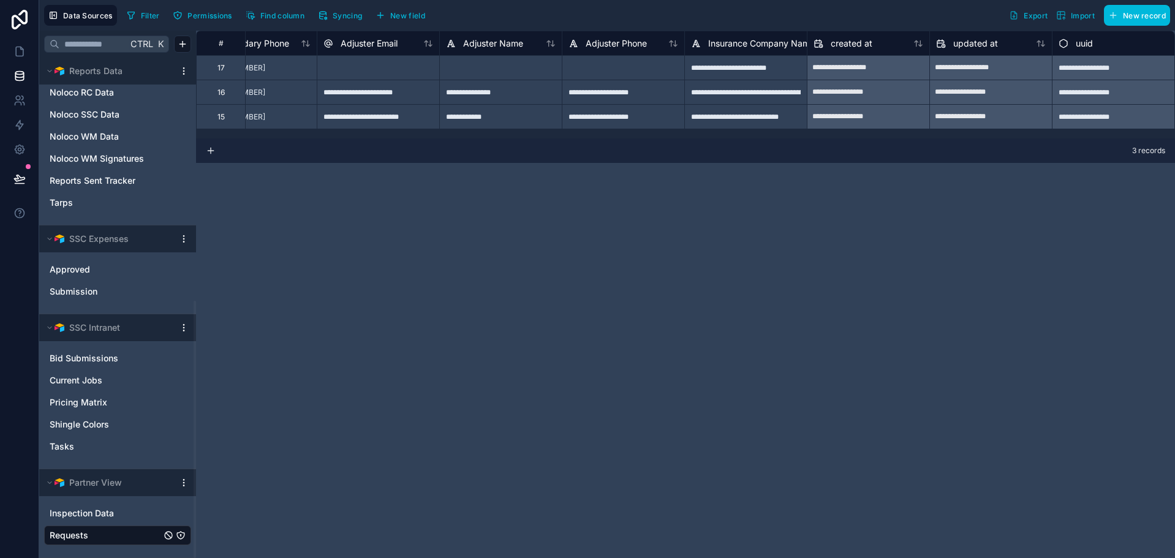
click at [411, 13] on span "New field" at bounding box center [407, 15] width 35 height 9
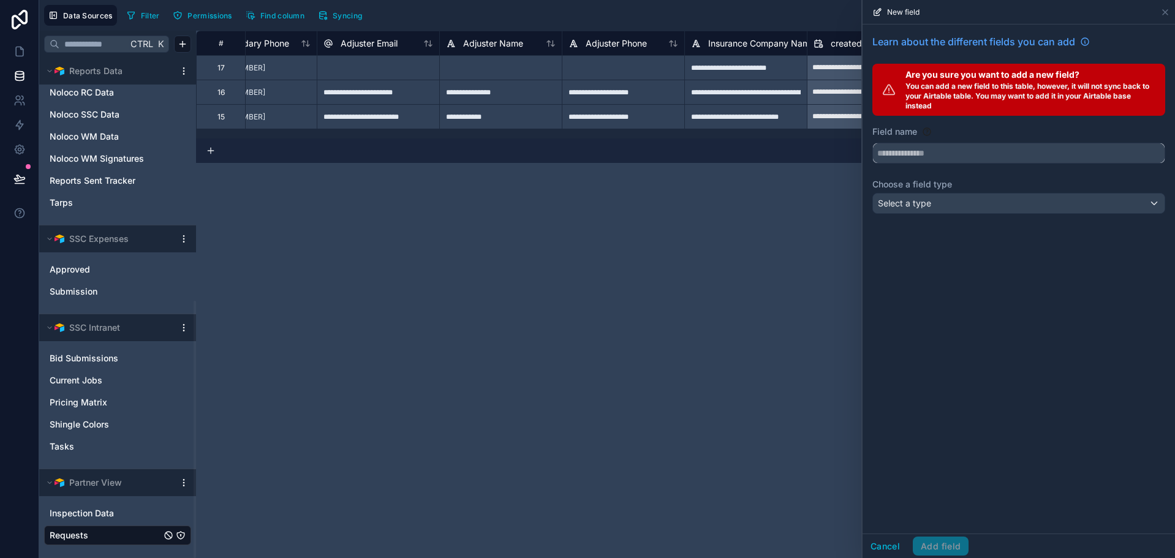
click at [914, 151] on input "text" at bounding box center [1019, 153] width 292 height 20
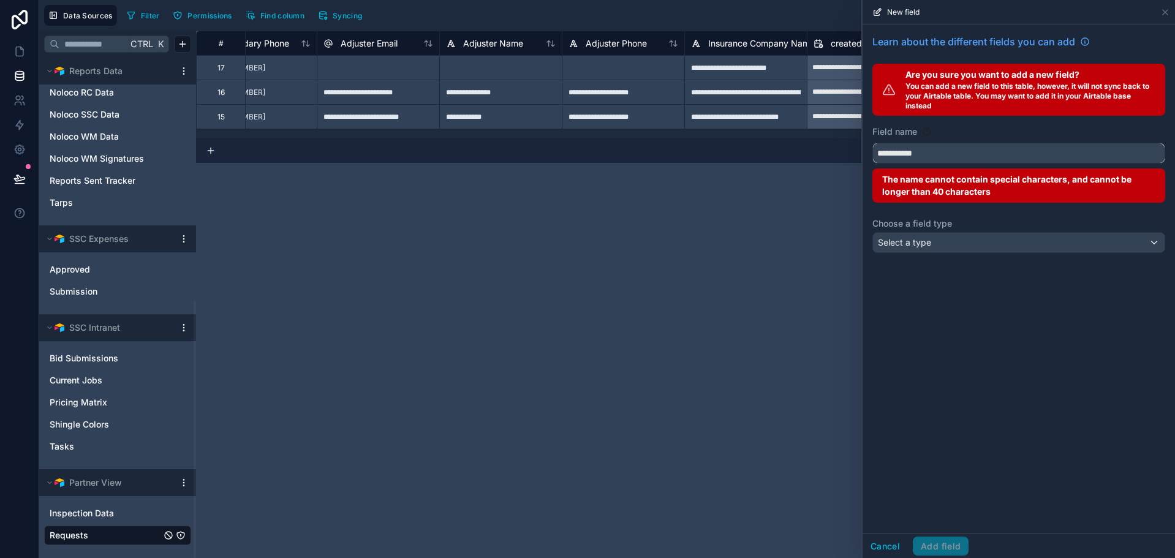
click at [873, 143] on button "**********" at bounding box center [1019, 153] width 293 height 21
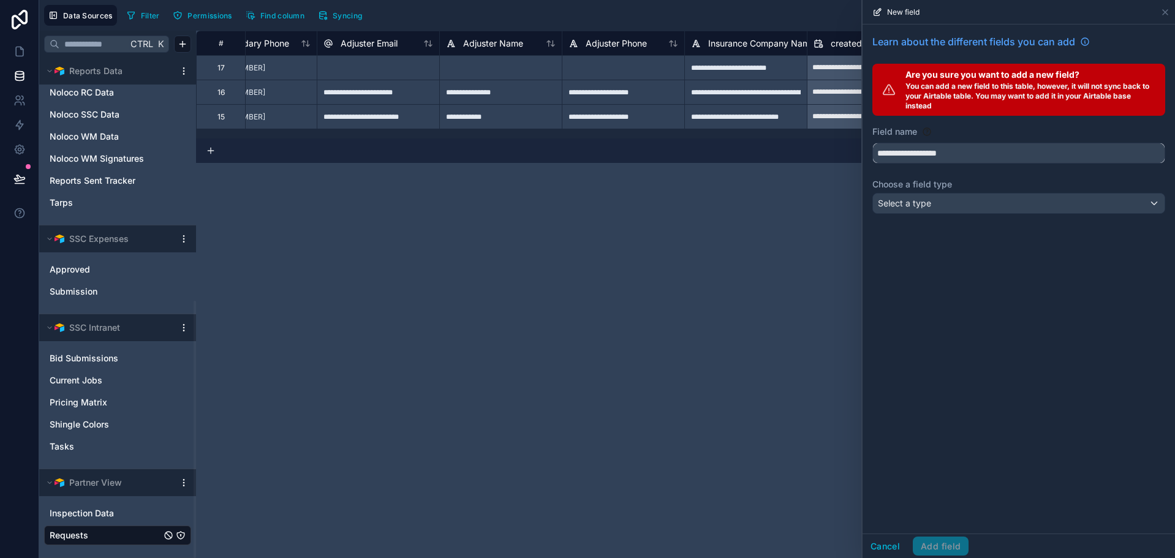
type input "**********"
click at [983, 204] on div "Select a type" at bounding box center [1019, 204] width 292 height 20
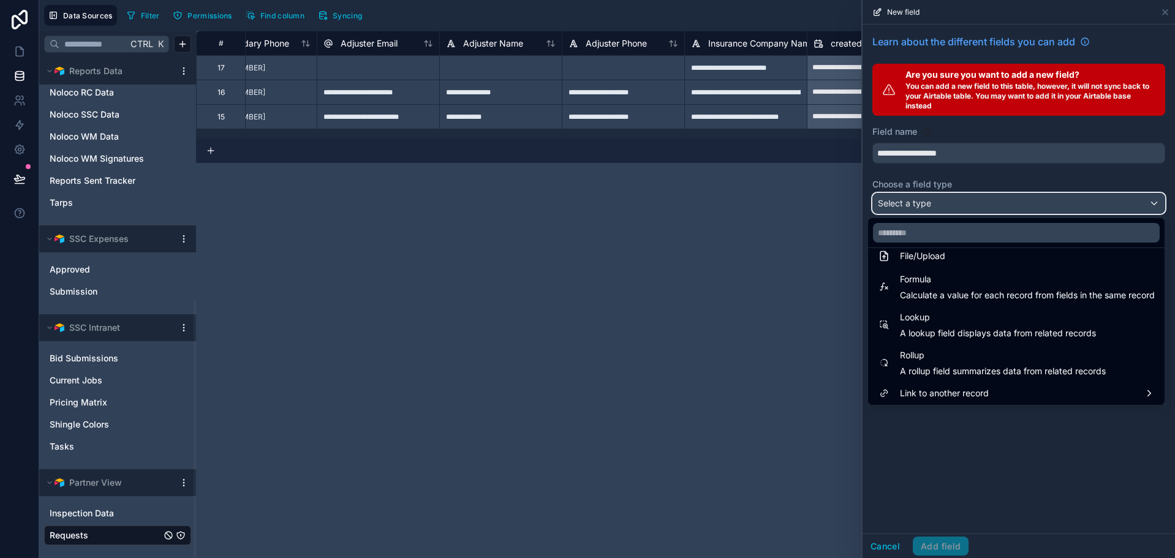
scroll to position [317, 0]
click at [957, 391] on span "Link to another record" at bounding box center [944, 391] width 89 height 15
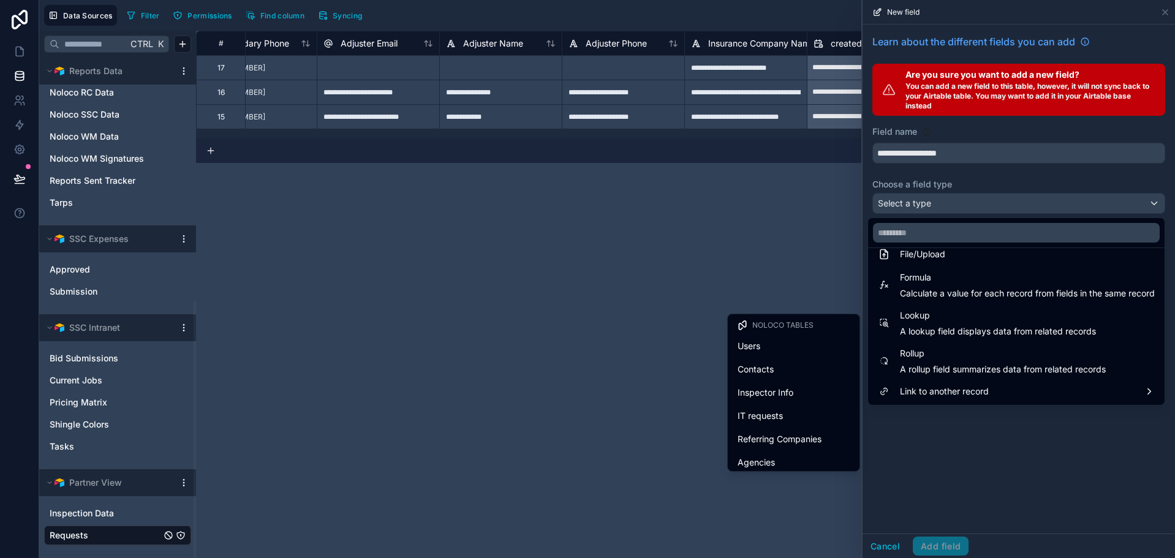
click at [780, 348] on div "Users" at bounding box center [794, 346] width 112 height 15
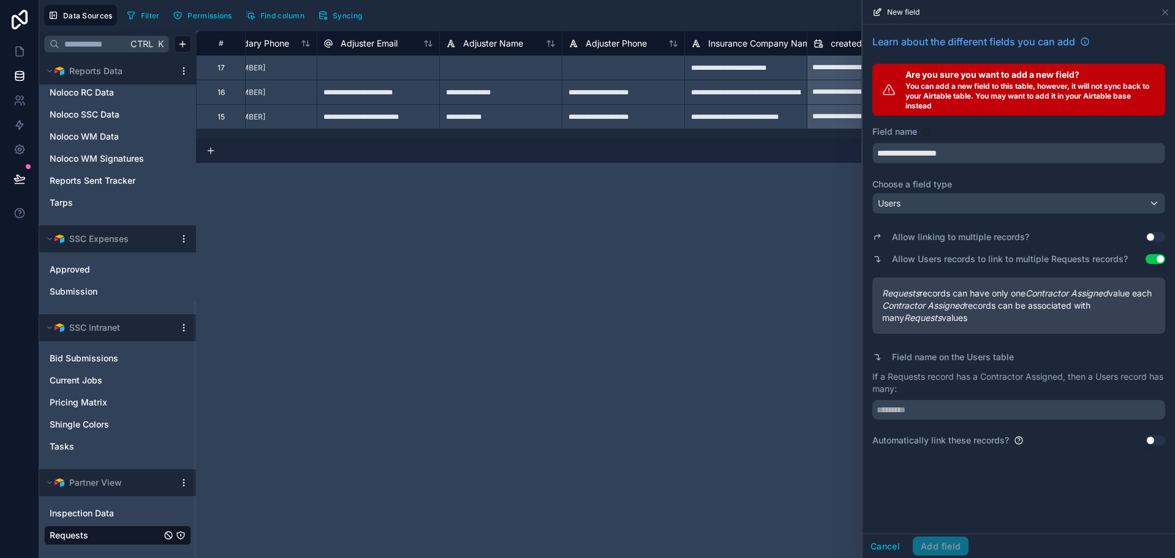
click at [1151, 236] on button "Use setting" at bounding box center [1156, 237] width 20 height 10
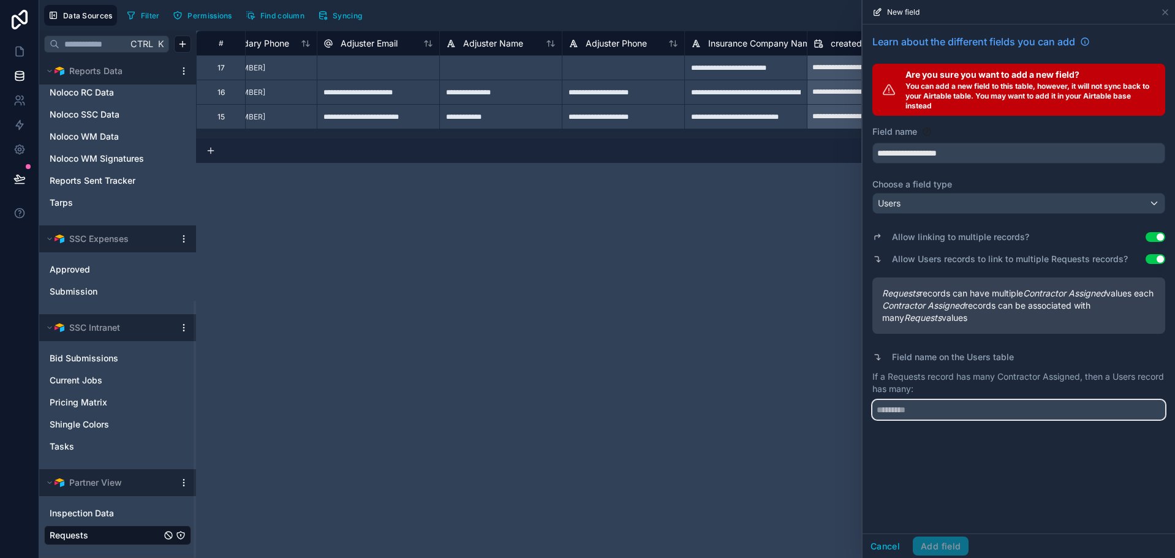
click at [1017, 420] on input "text" at bounding box center [1019, 410] width 293 height 20
type input "********"
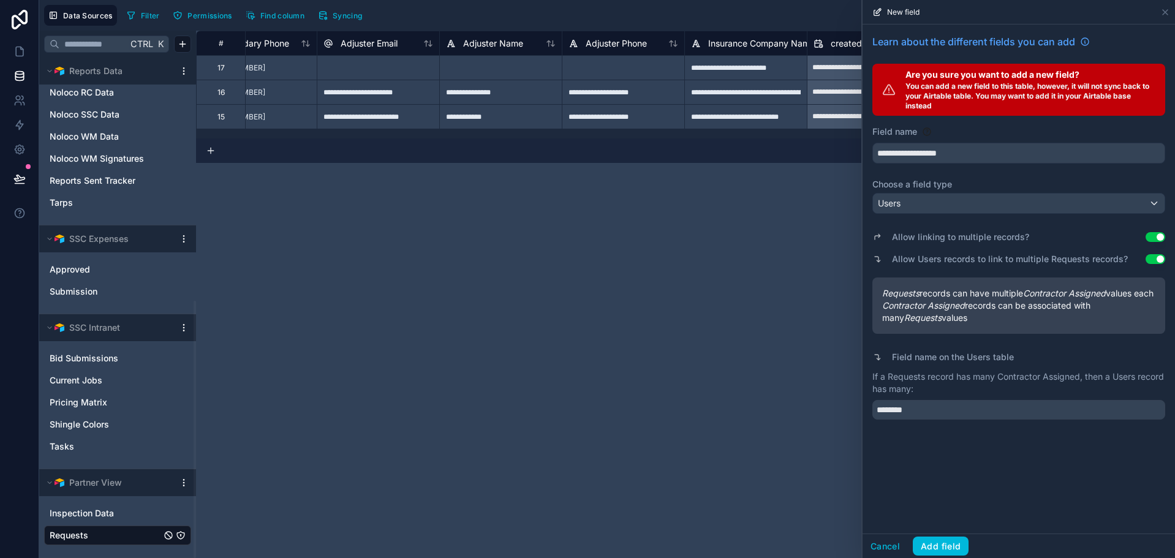
click at [954, 543] on button "Add field" at bounding box center [941, 547] width 56 height 20
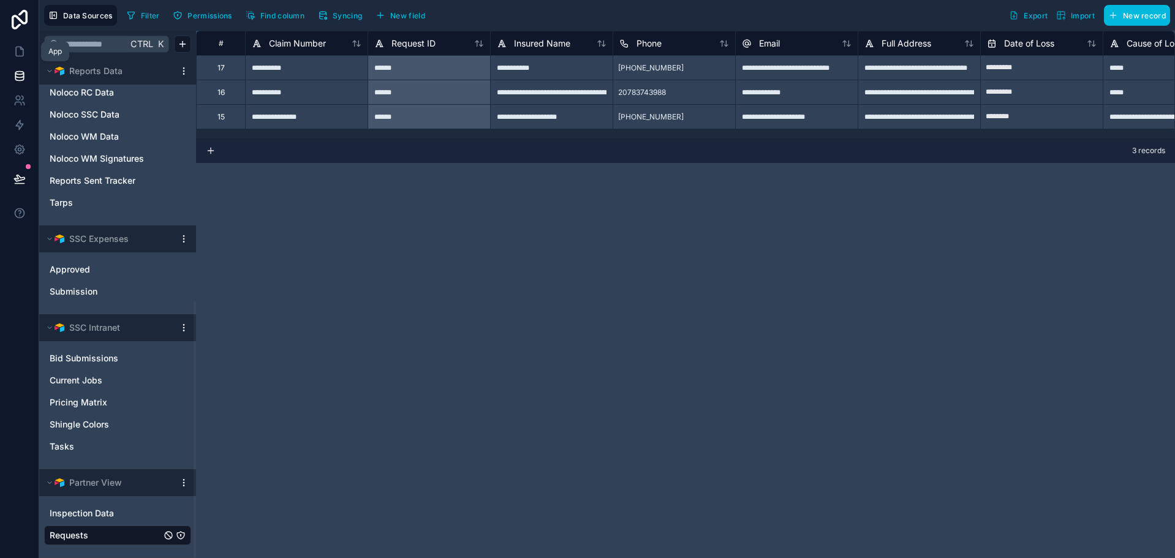
click at [21, 54] on icon at bounding box center [19, 51] width 12 height 12
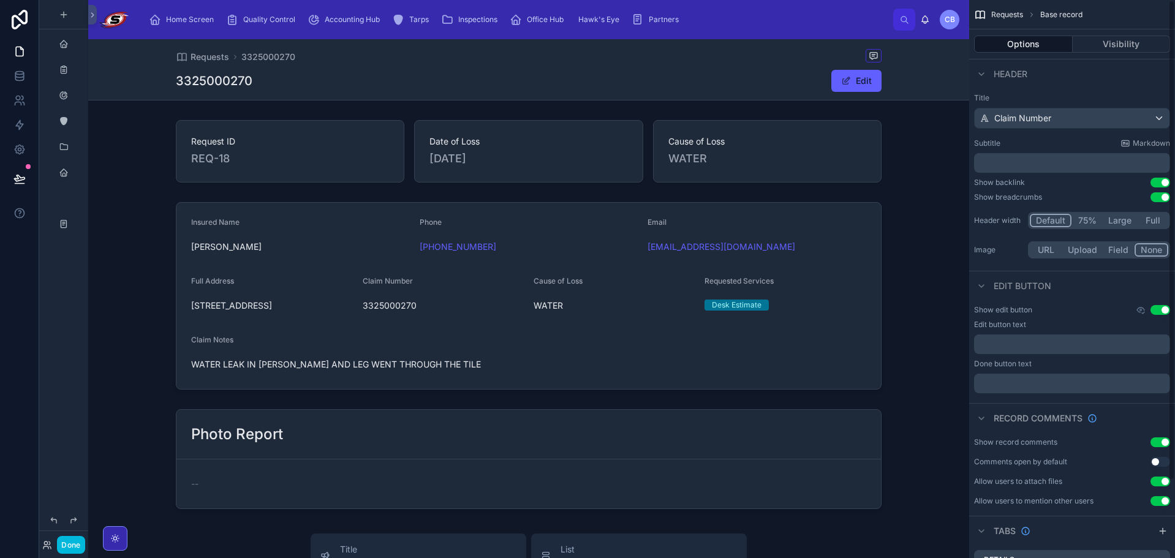
click at [838, 210] on div at bounding box center [528, 295] width 881 height 197
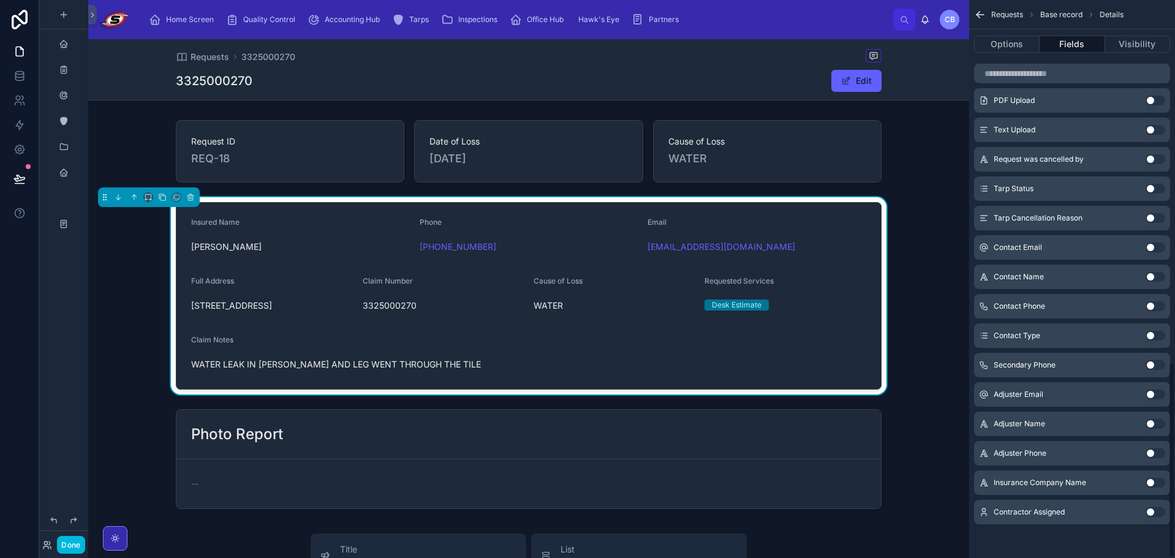
scroll to position [1028, 0]
click at [1154, 513] on button "Use setting" at bounding box center [1156, 512] width 20 height 10
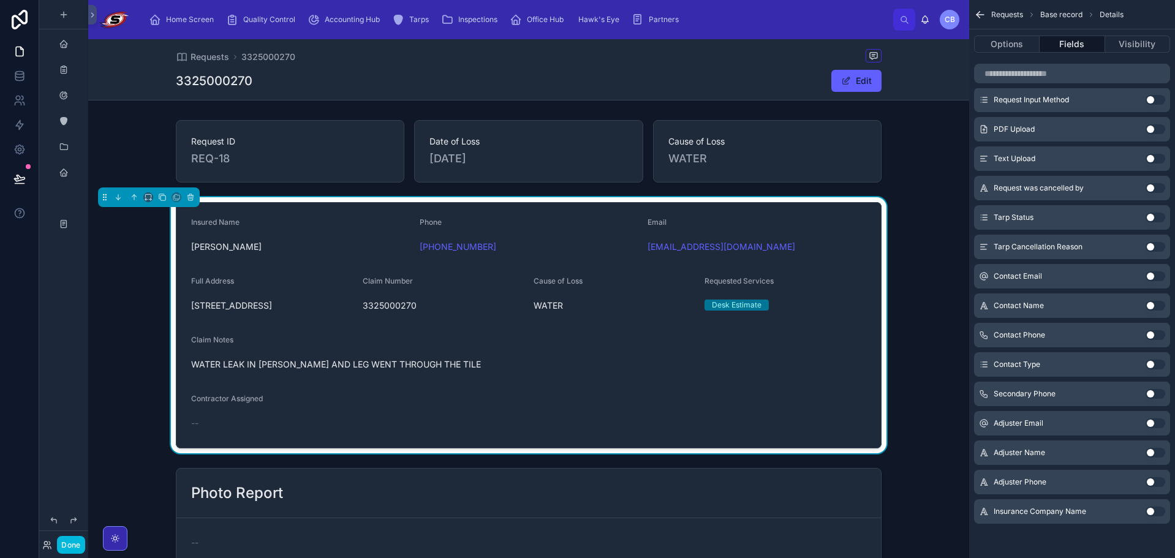
click at [732, 418] on form "Insured Name [PERSON_NAME] Phone [PHONE_NUMBER] Email [EMAIL_ADDRESS][DOMAIN_NA…" at bounding box center [528, 325] width 705 height 245
click at [1021, 42] on button "Options" at bounding box center [1007, 44] width 66 height 17
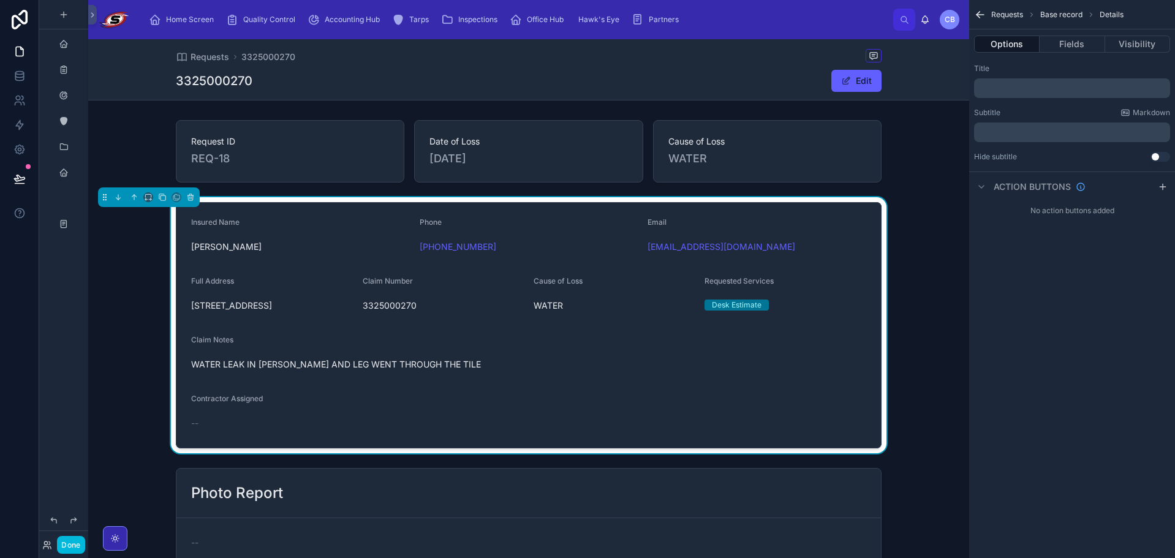
click at [855, 80] on button "Edit" at bounding box center [857, 81] width 50 height 22
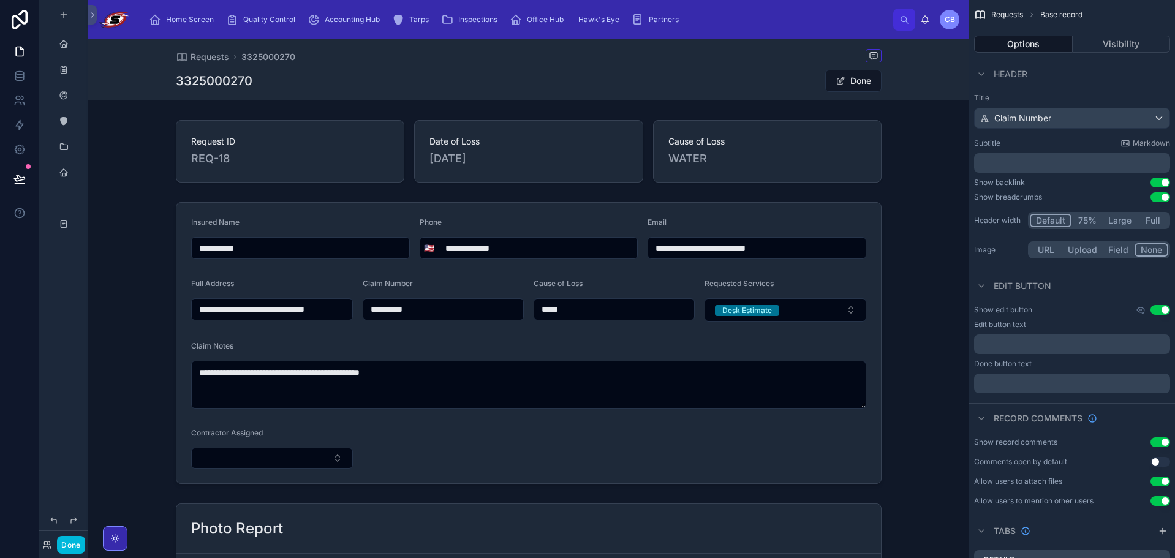
click at [297, 455] on div at bounding box center [528, 343] width 881 height 292
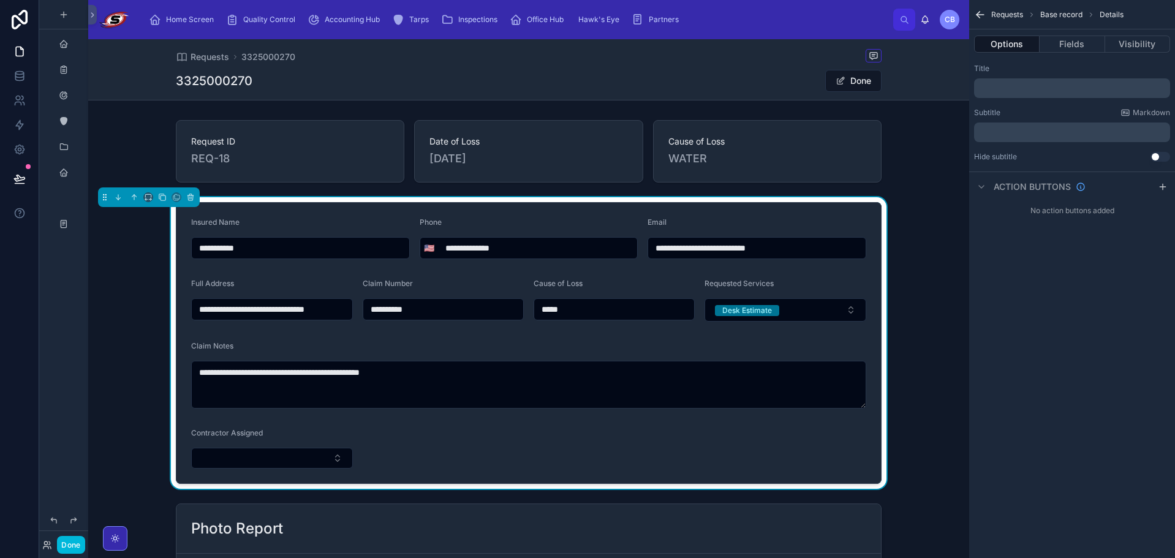
click at [297, 458] on button "Select Button" at bounding box center [272, 458] width 162 height 21
click at [321, 433] on div "Contractor Assigned" at bounding box center [272, 435] width 162 height 15
click at [157, 447] on div "**********" at bounding box center [528, 343] width 881 height 292
click at [840, 80] on span at bounding box center [841, 81] width 10 height 10
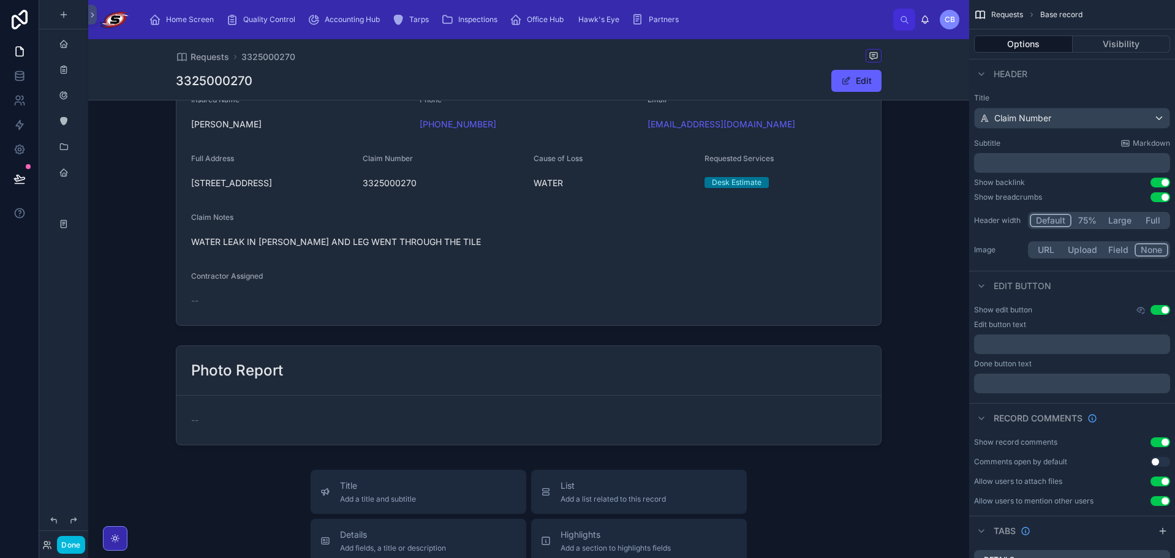
scroll to position [184, 0]
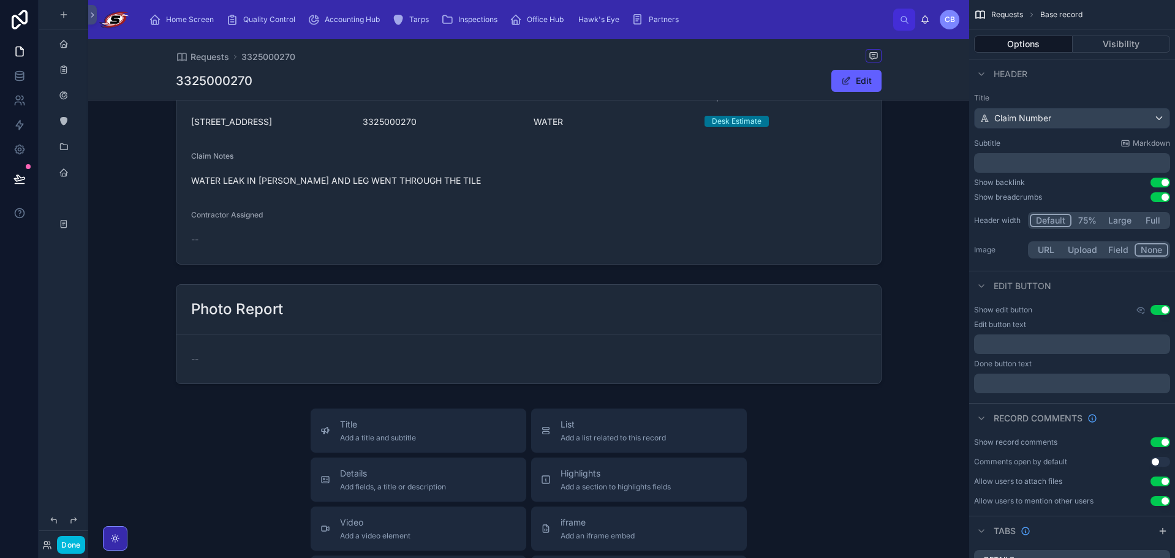
click at [446, 224] on div at bounding box center [528, 141] width 881 height 256
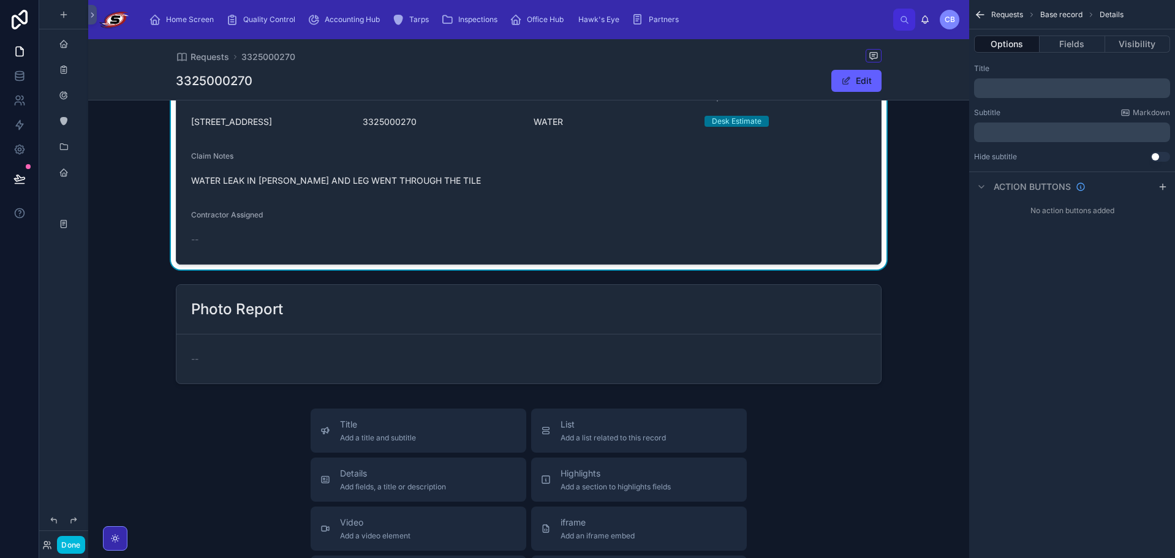
click at [1086, 35] on div "Options Fields Visibility" at bounding box center [1072, 43] width 206 height 29
click at [1081, 42] on button "Fields" at bounding box center [1072, 44] width 65 height 17
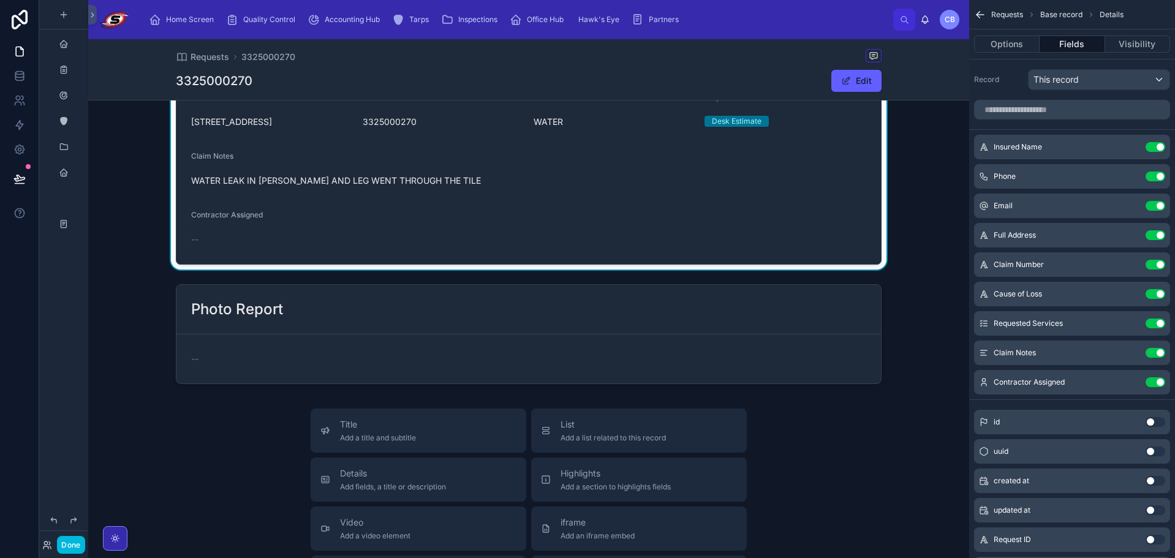
click at [0, 0] on icon "scrollable content" at bounding box center [0, 0] width 0 height 0
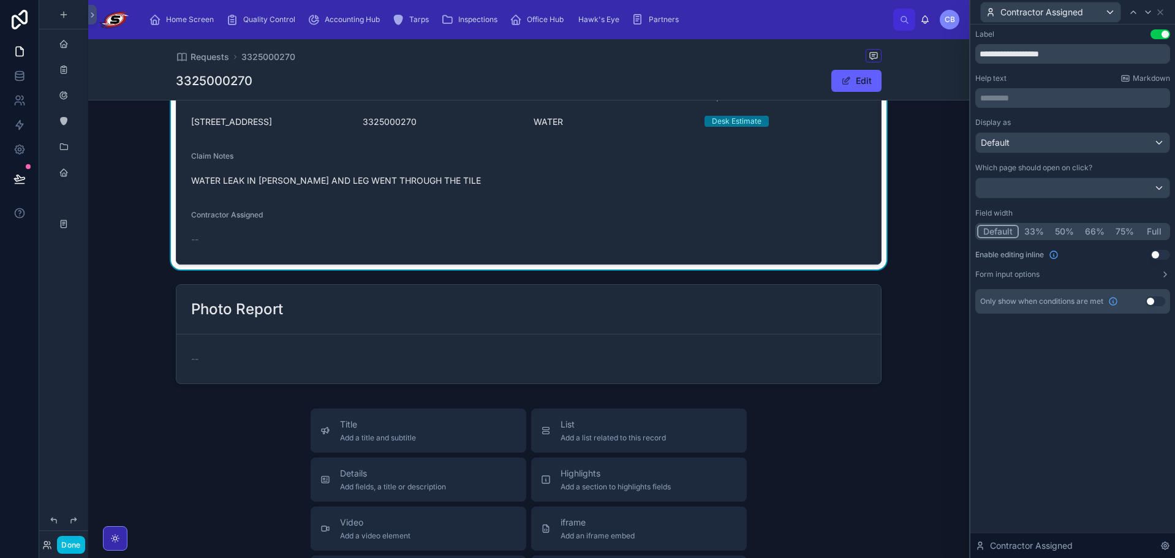
click at [1159, 277] on button "Form input options" at bounding box center [1073, 275] width 195 height 10
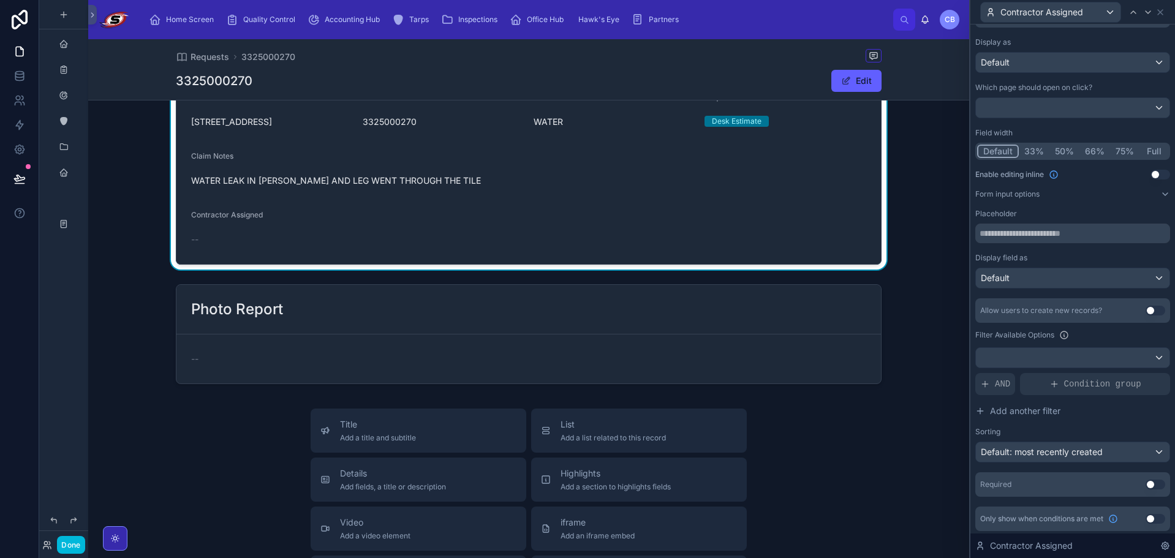
scroll to position [83, 0]
click at [1143, 278] on div "Default" at bounding box center [1073, 276] width 194 height 20
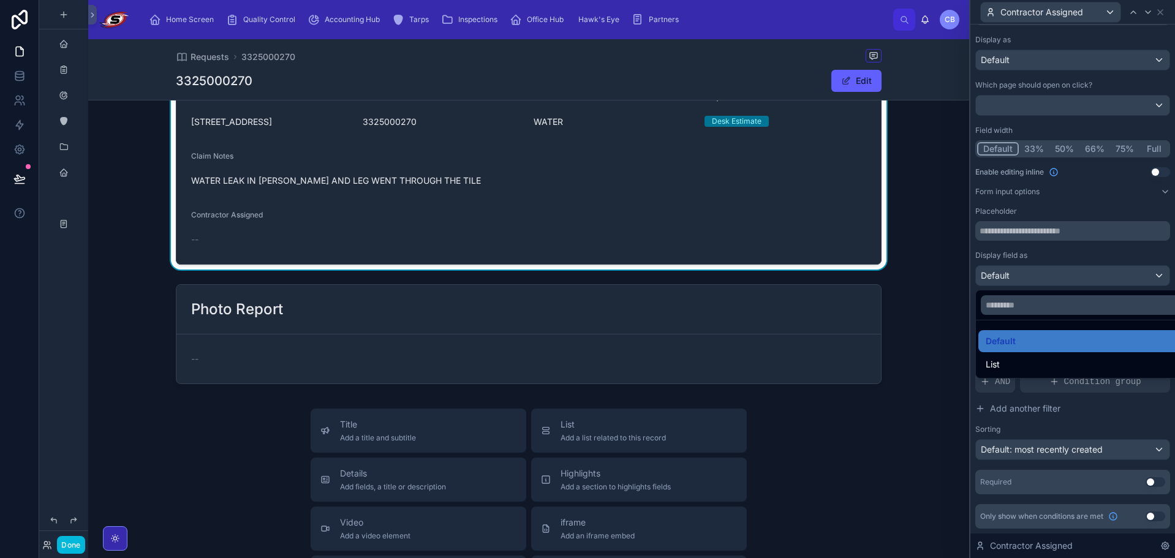
click at [1136, 273] on div at bounding box center [1073, 279] width 205 height 558
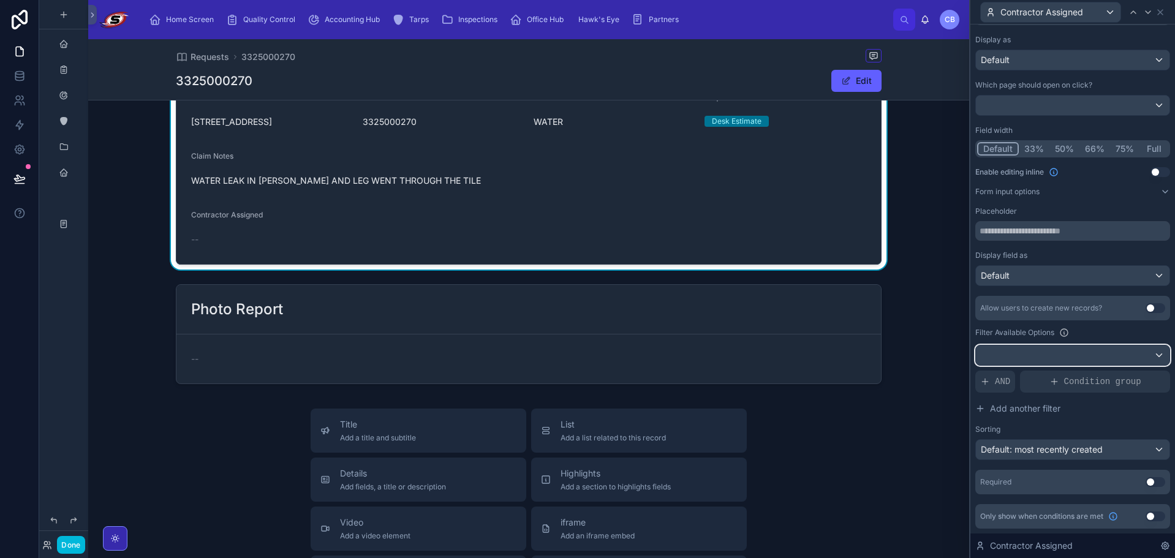
click at [1038, 357] on div at bounding box center [1073, 356] width 194 height 20
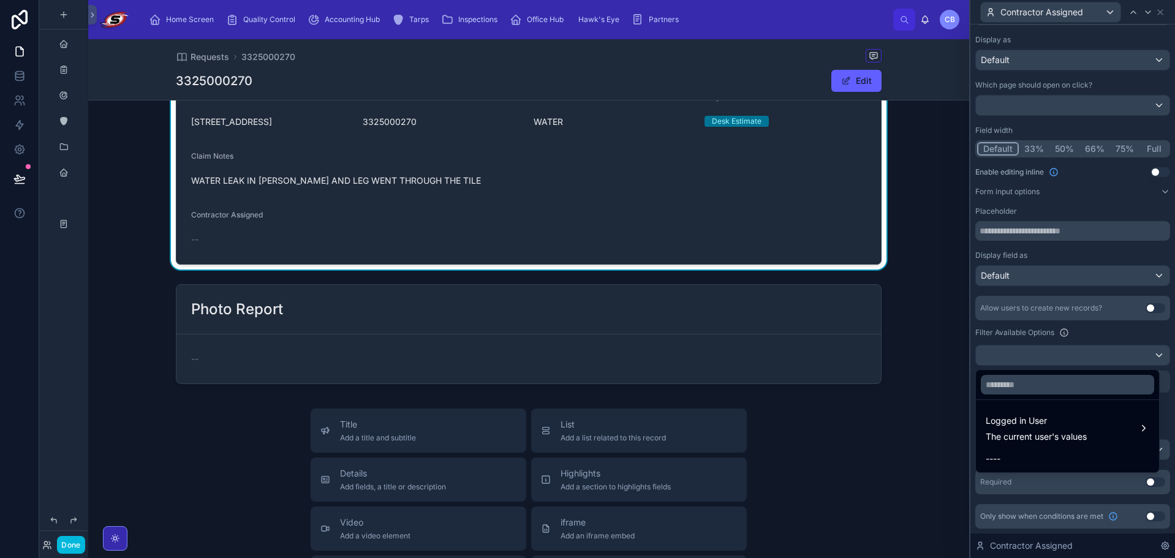
click at [1035, 344] on div at bounding box center [1073, 279] width 205 height 558
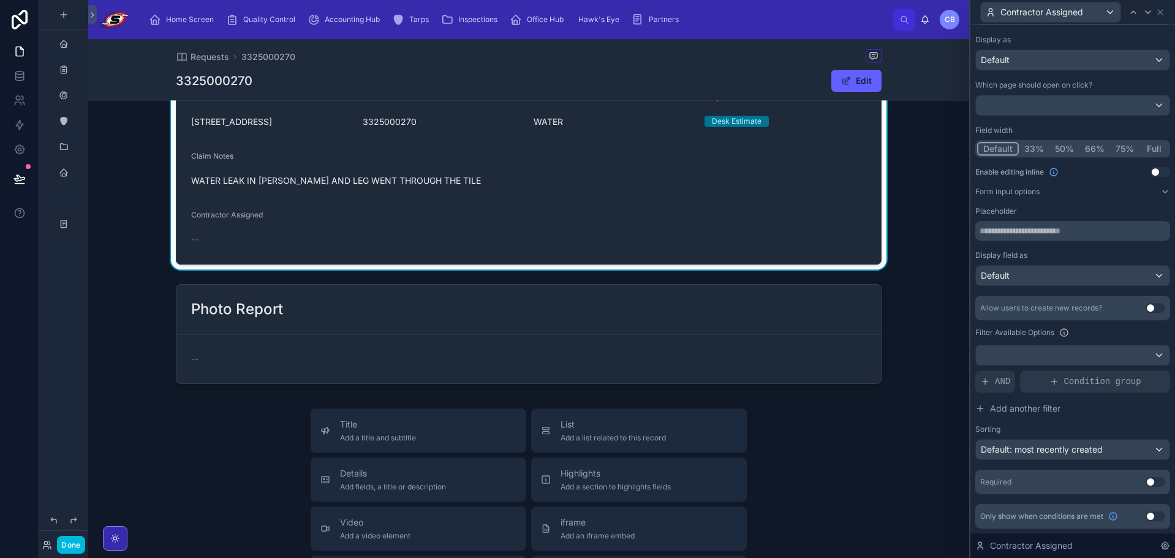
click at [995, 393] on div "Allow users to create new records? Use setting Filter Available Options AND Con…" at bounding box center [1073, 378] width 195 height 164
click at [996, 382] on span "AND" at bounding box center [1002, 382] width 15 height 12
click at [0, 0] on icon at bounding box center [0, 0] width 0 height 0
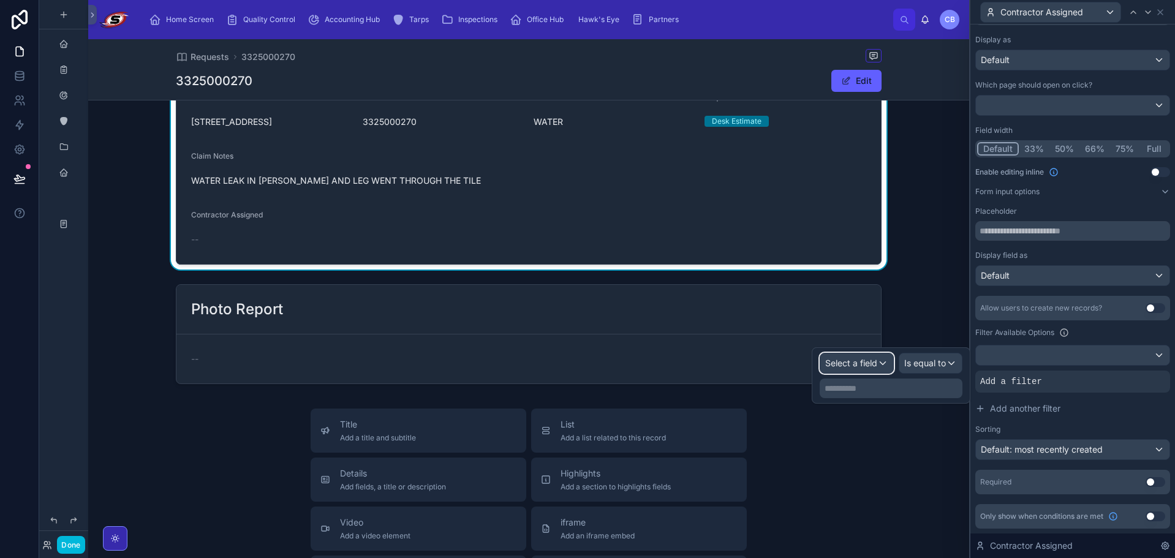
click at [878, 368] on div "Select a field" at bounding box center [857, 364] width 73 height 20
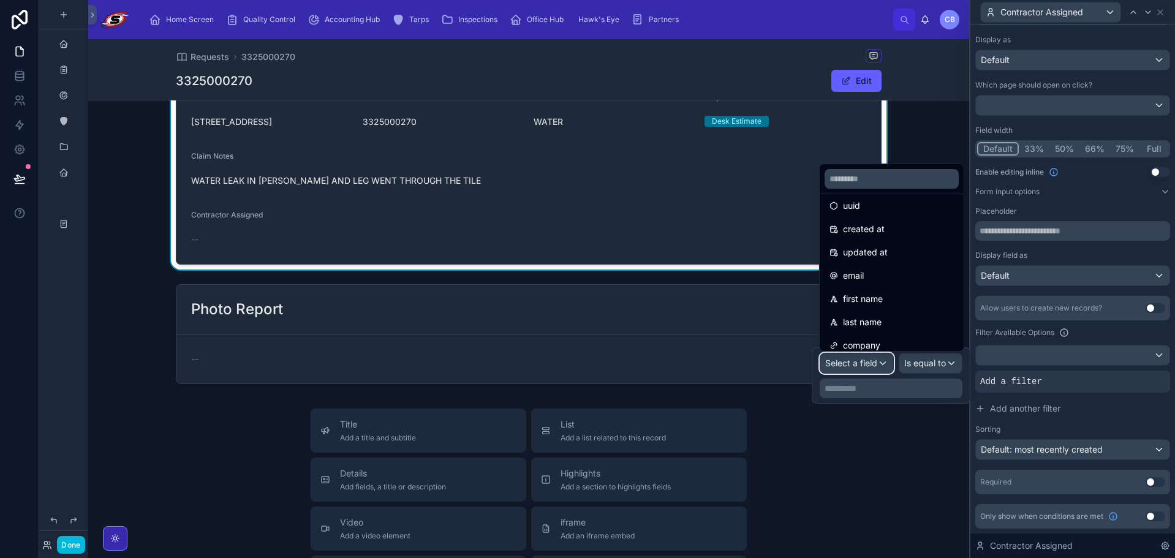
scroll to position [0, 0]
click at [890, 211] on div "id" at bounding box center [892, 215] width 124 height 15
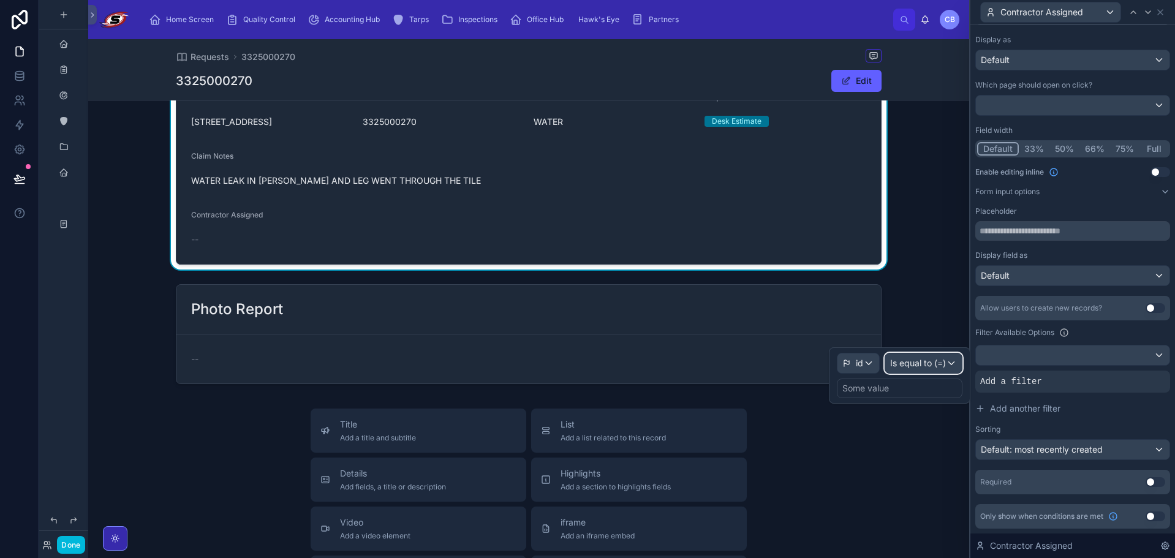
click at [919, 366] on span "Is equal to (=)" at bounding box center [918, 363] width 56 height 12
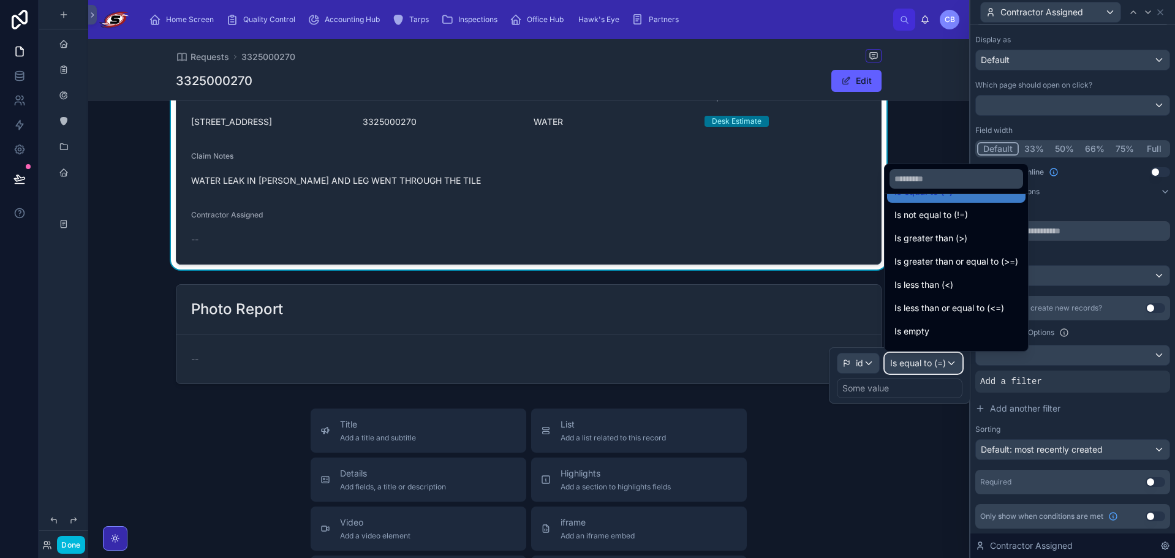
scroll to position [87, 0]
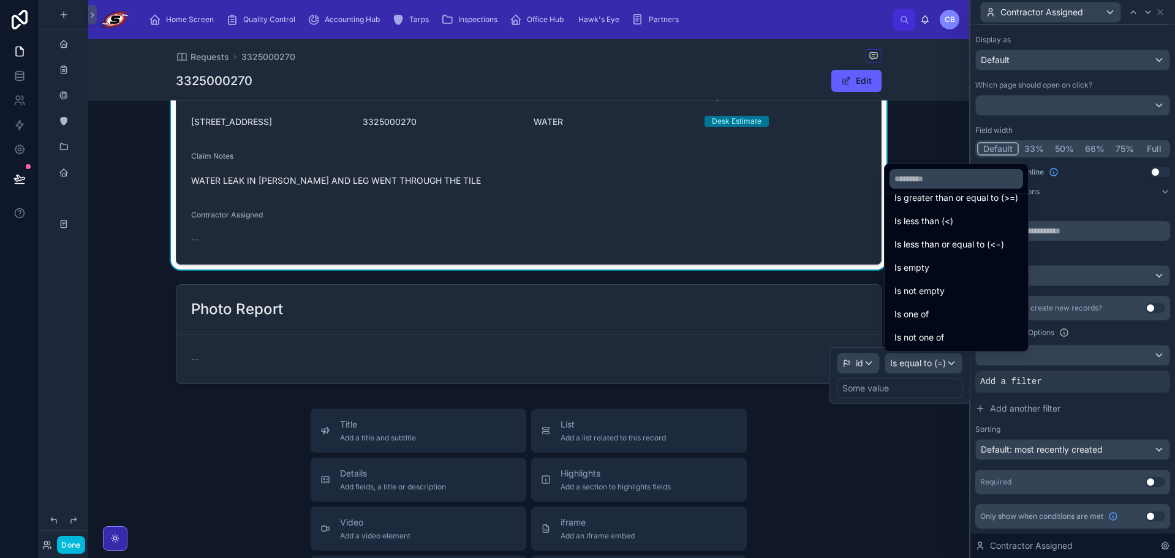
click at [936, 316] on div "Is one of" at bounding box center [957, 314] width 124 height 15
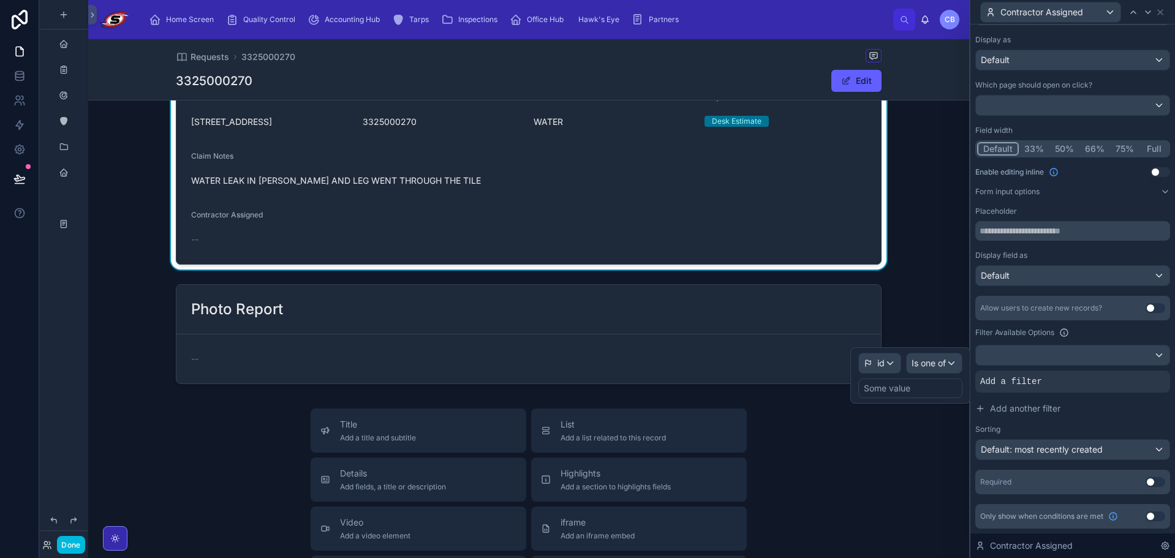
click at [911, 388] on div "Some value" at bounding box center [911, 389] width 104 height 20
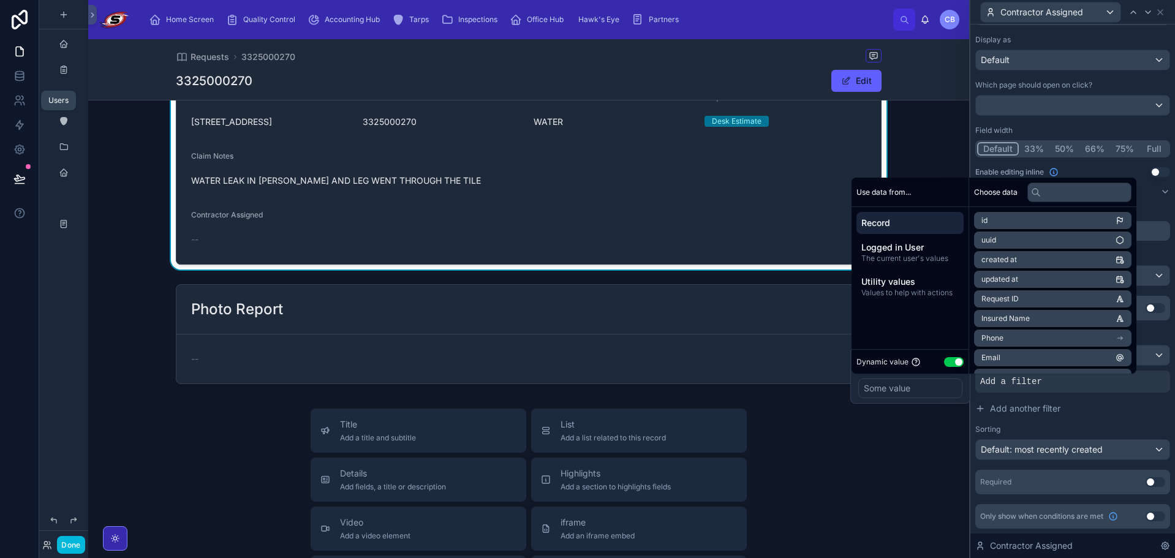
click at [18, 99] on icon at bounding box center [19, 100] width 12 height 12
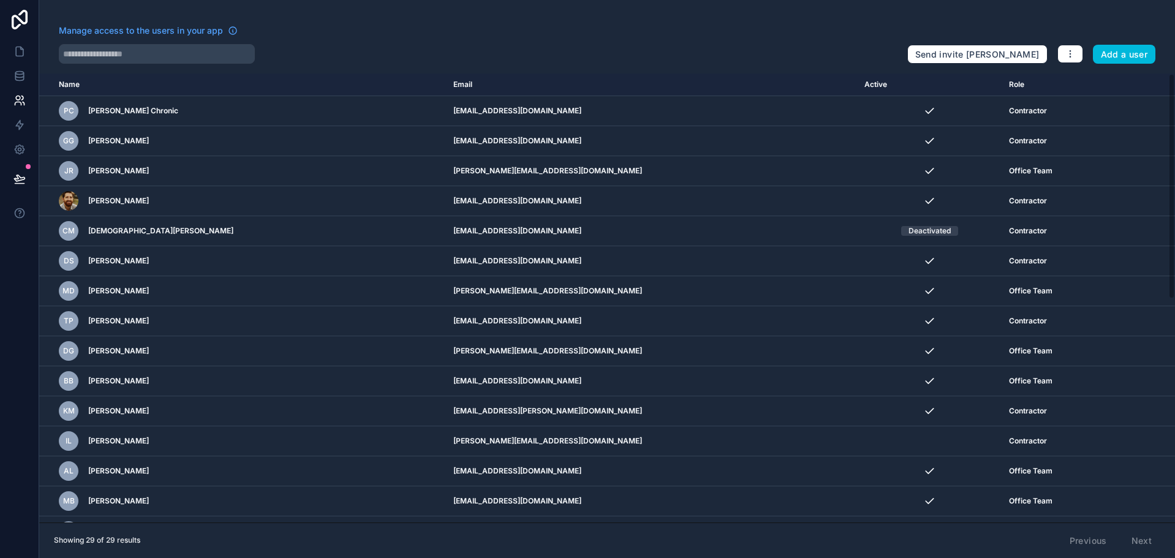
click at [1122, 58] on button "Add a user" at bounding box center [1124, 55] width 63 height 20
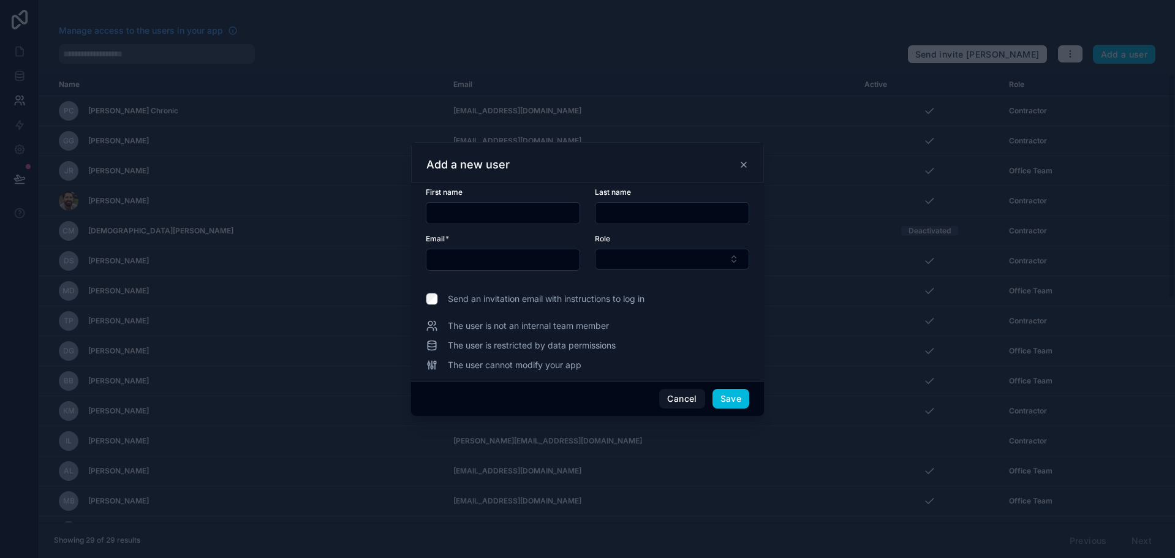
click at [447, 224] on div at bounding box center [503, 213] width 154 height 22
click at [457, 216] on input "text" at bounding box center [503, 213] width 153 height 17
type input "*******"
click at [742, 165] on icon at bounding box center [744, 165] width 10 height 10
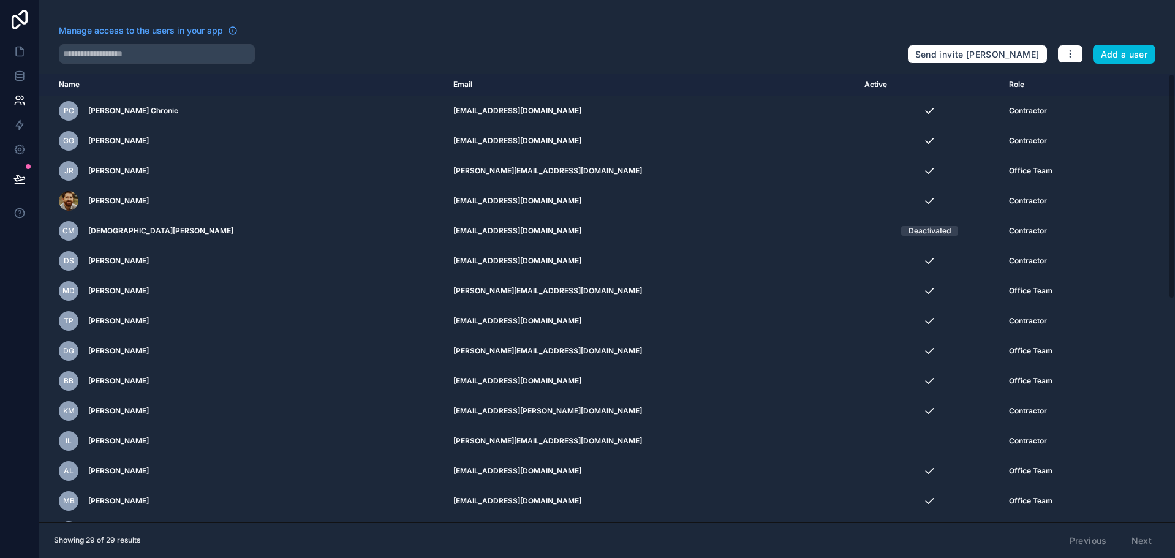
click at [0, 0] on icon "scrollable content" at bounding box center [0, 0] width 0 height 0
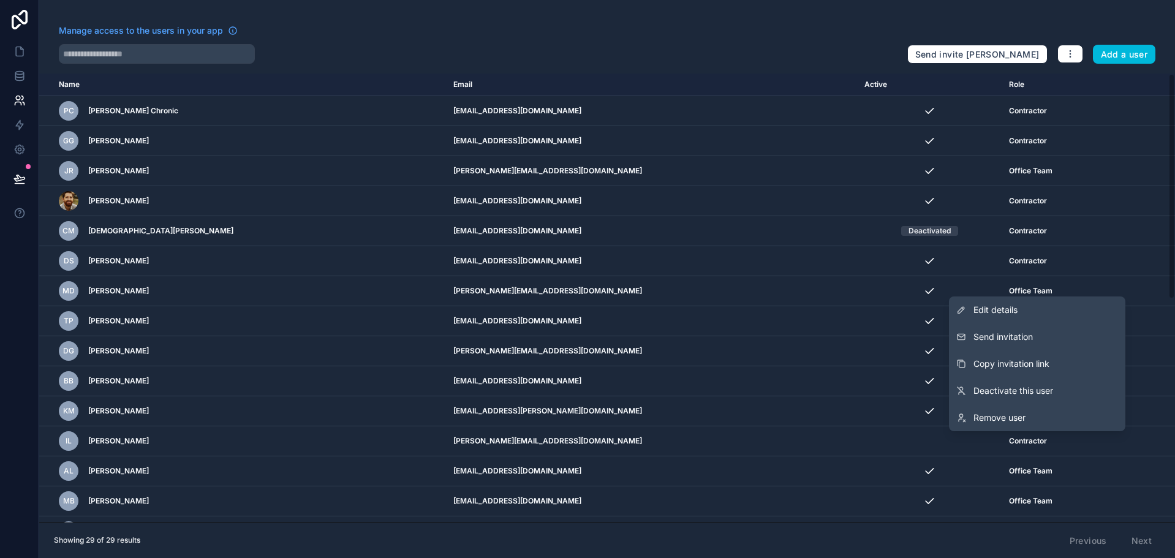
click at [1017, 308] on span "Edit details" at bounding box center [996, 310] width 44 height 12
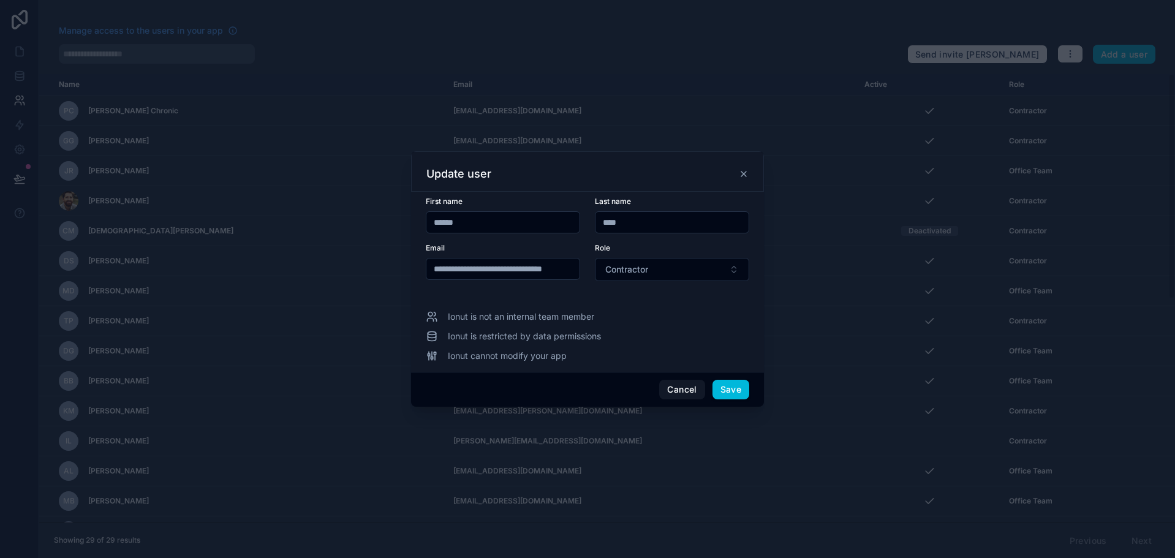
click at [654, 260] on button "Contractor" at bounding box center [672, 269] width 154 height 23
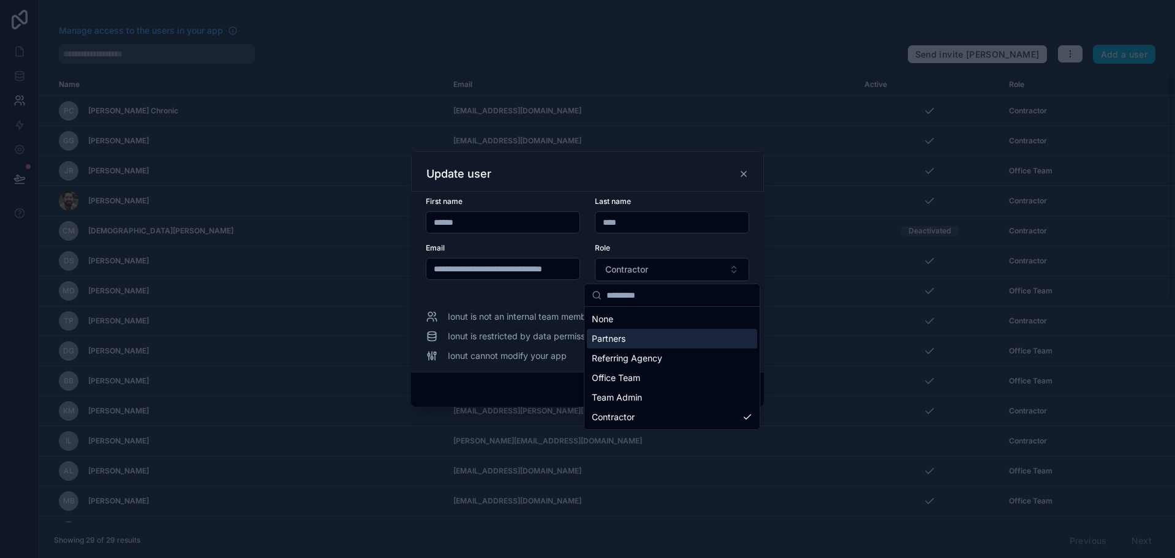
click at [644, 344] on div "Partners" at bounding box center [672, 339] width 170 height 20
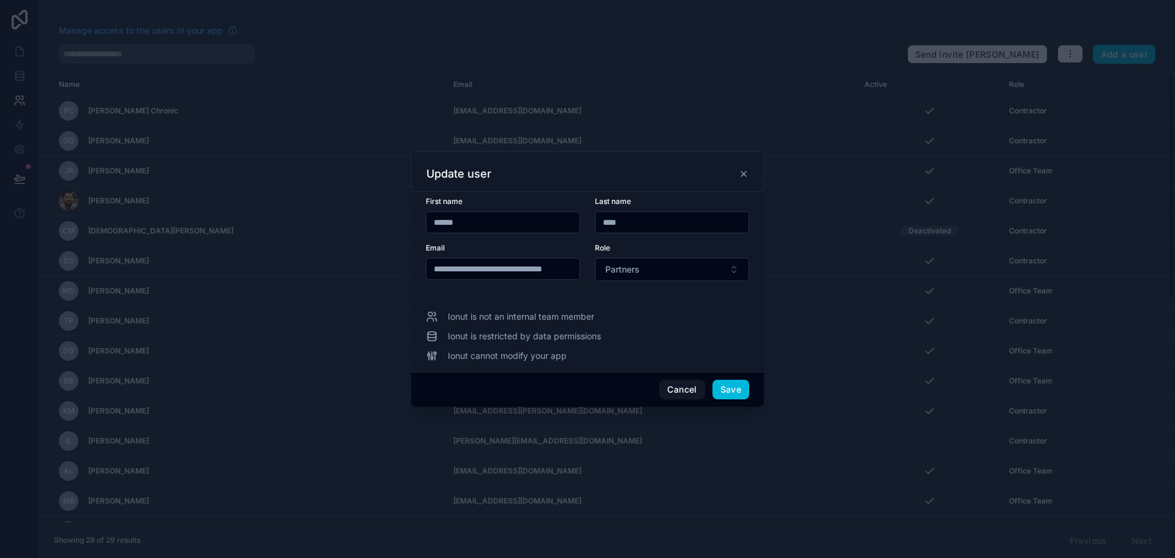
click at [725, 391] on button "Save" at bounding box center [731, 390] width 37 height 20
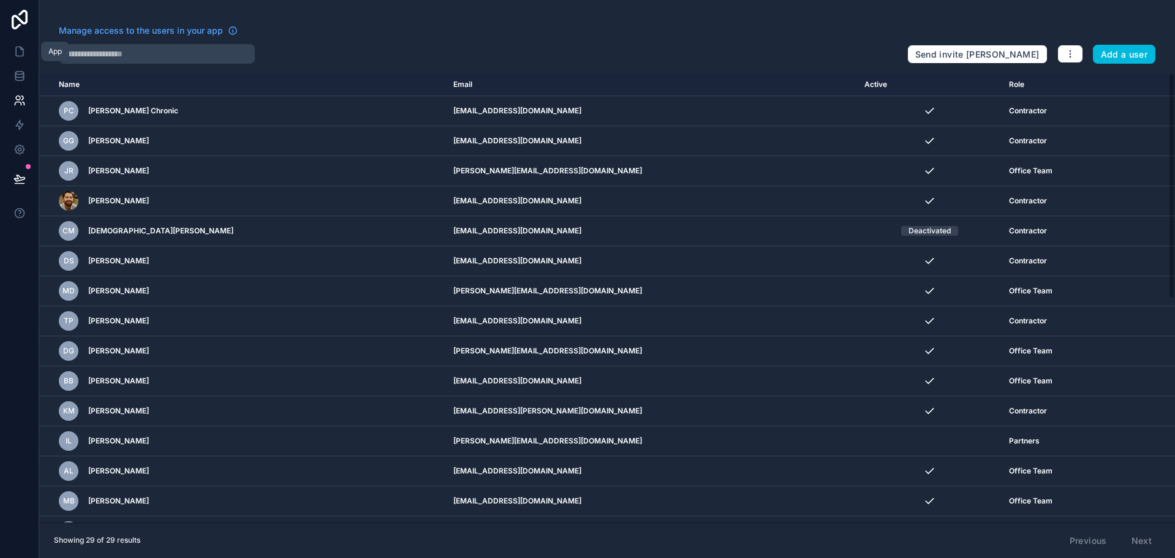
click at [23, 47] on icon at bounding box center [19, 51] width 12 height 12
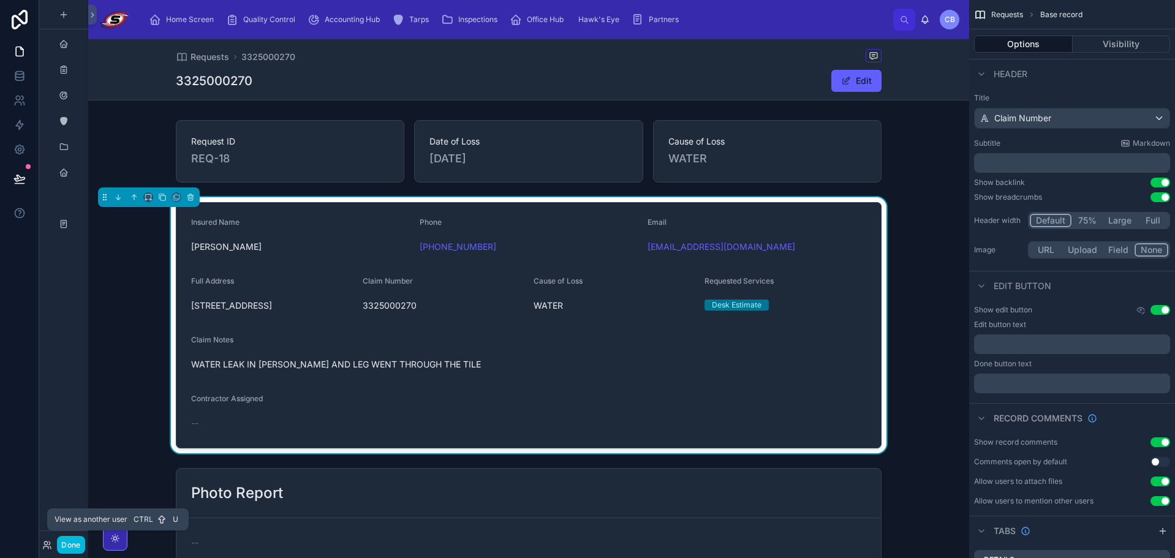
click at [48, 543] on icon at bounding box center [46, 543] width 3 height 3
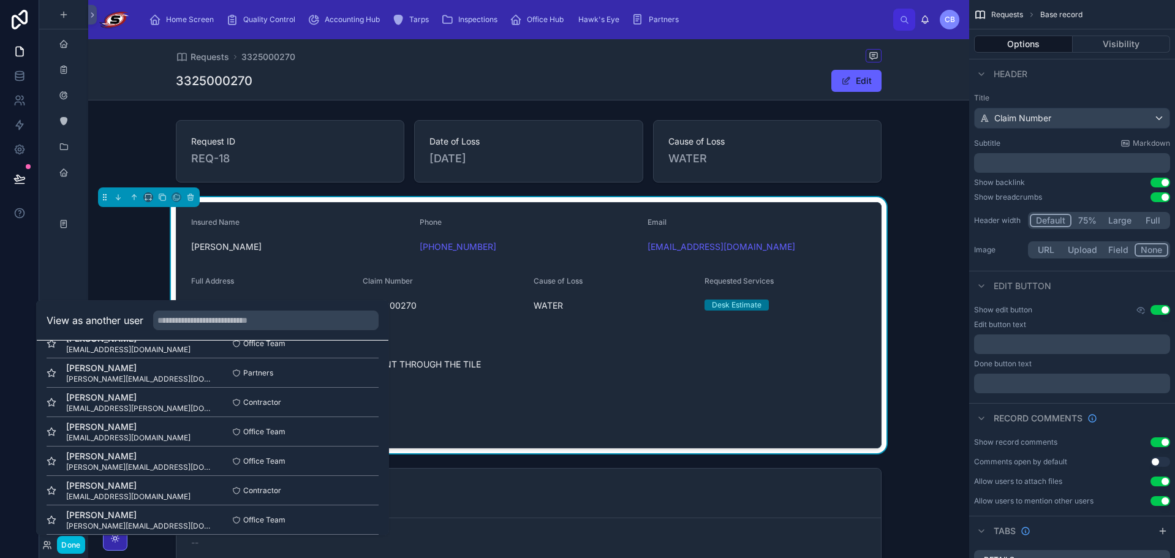
scroll to position [313, 0]
click at [0, 0] on button "Select" at bounding box center [0, 0] width 0 height 0
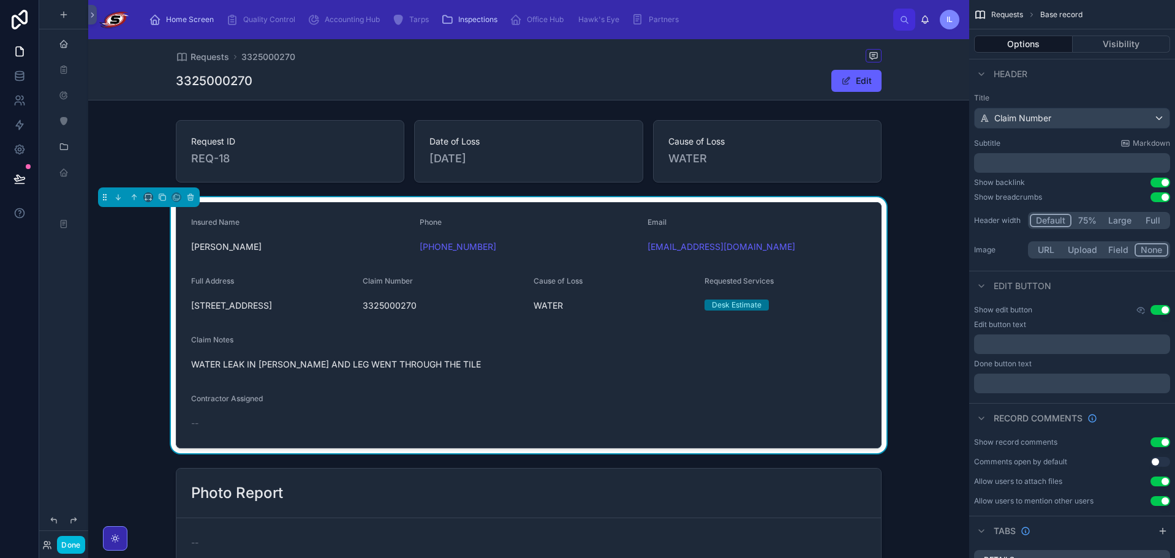
click at [69, 543] on button "Done" at bounding box center [71, 545] width 28 height 18
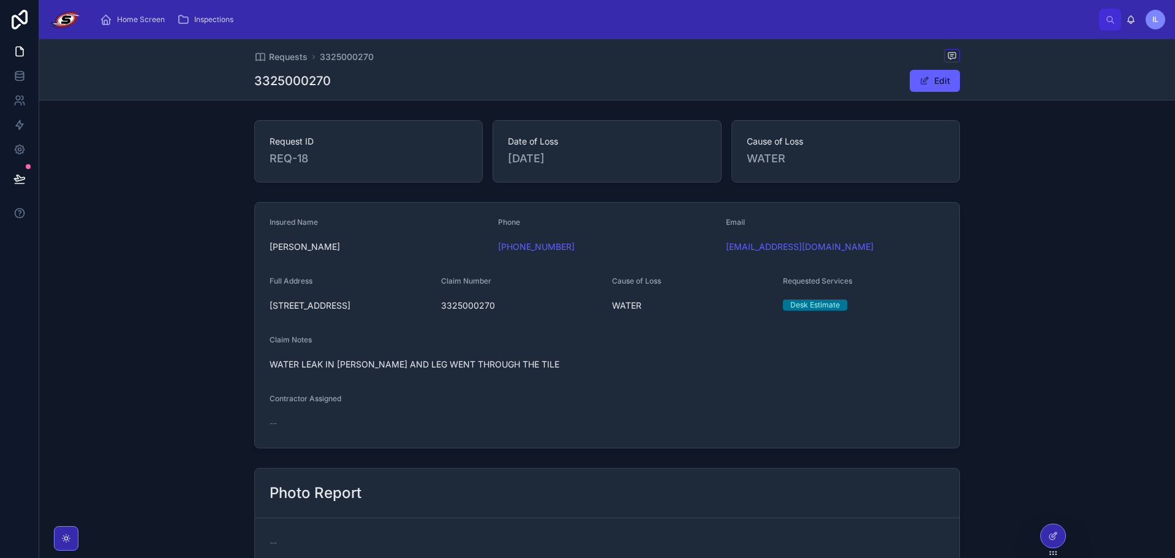
click at [124, 23] on span "Home Screen" at bounding box center [141, 20] width 48 height 10
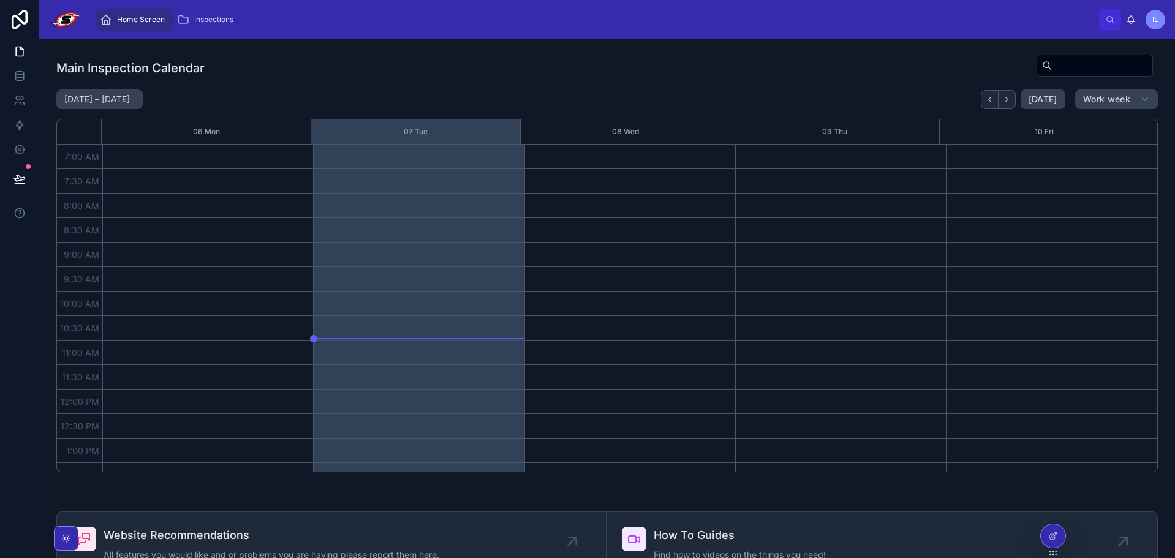
click at [221, 21] on span "Inspections" at bounding box center [213, 20] width 39 height 10
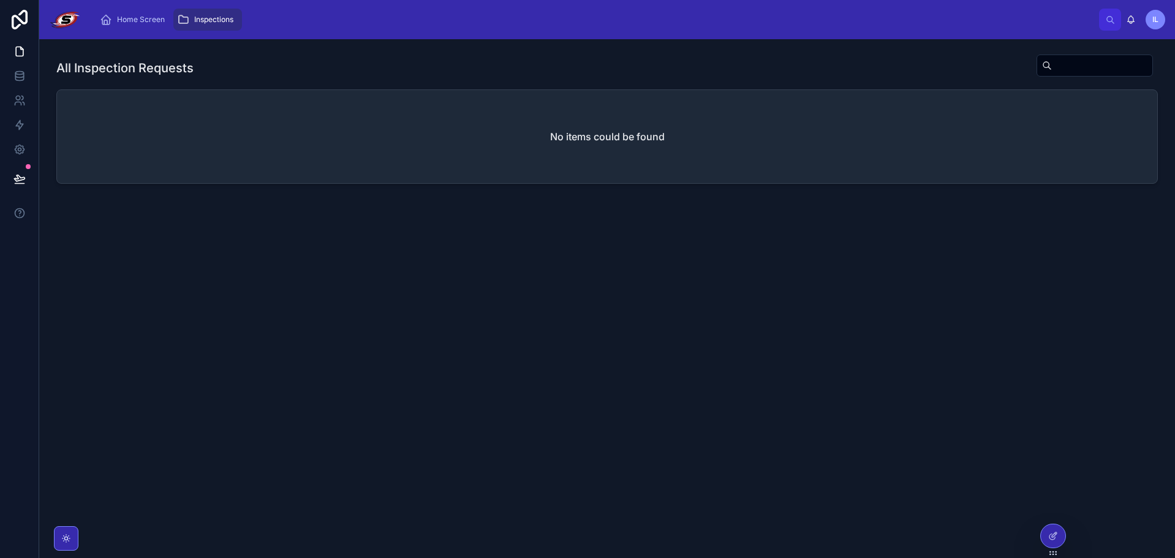
click at [116, 23] on div "Home Screen" at bounding box center [135, 20] width 70 height 20
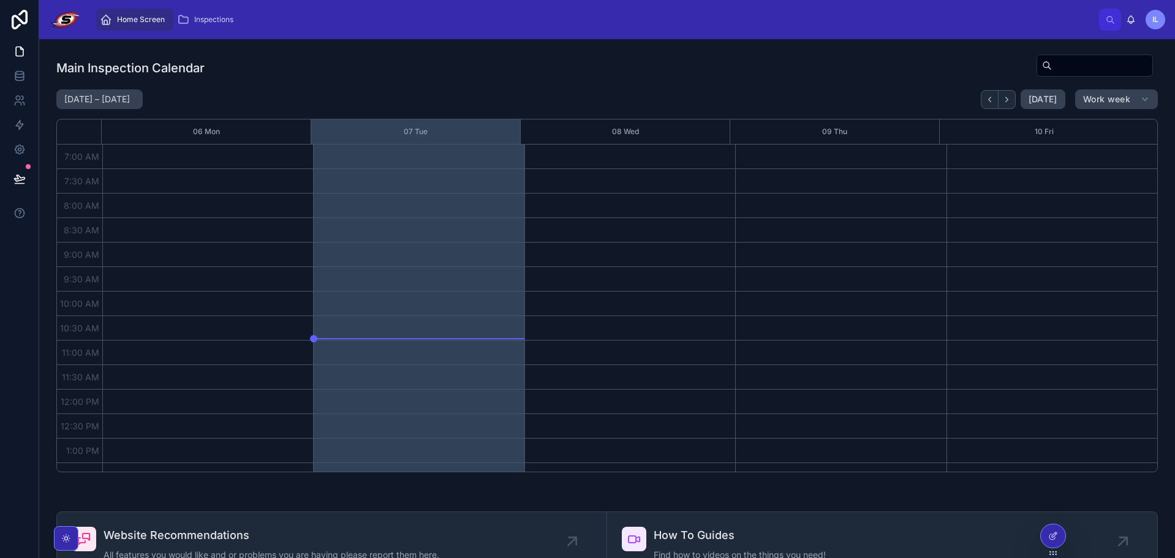
scroll to position [343, 0]
click at [267, 9] on div "Home Screen Inspections" at bounding box center [595, 19] width 1008 height 27
click at [1048, 537] on div at bounding box center [1053, 536] width 25 height 23
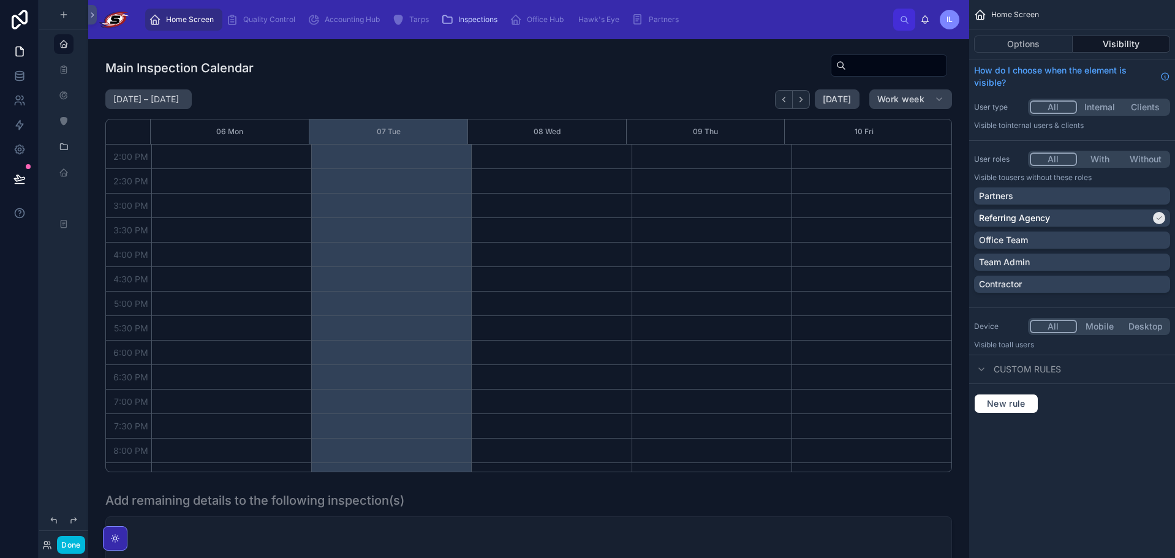
click at [673, 21] on span "Partners" at bounding box center [664, 20] width 30 height 10
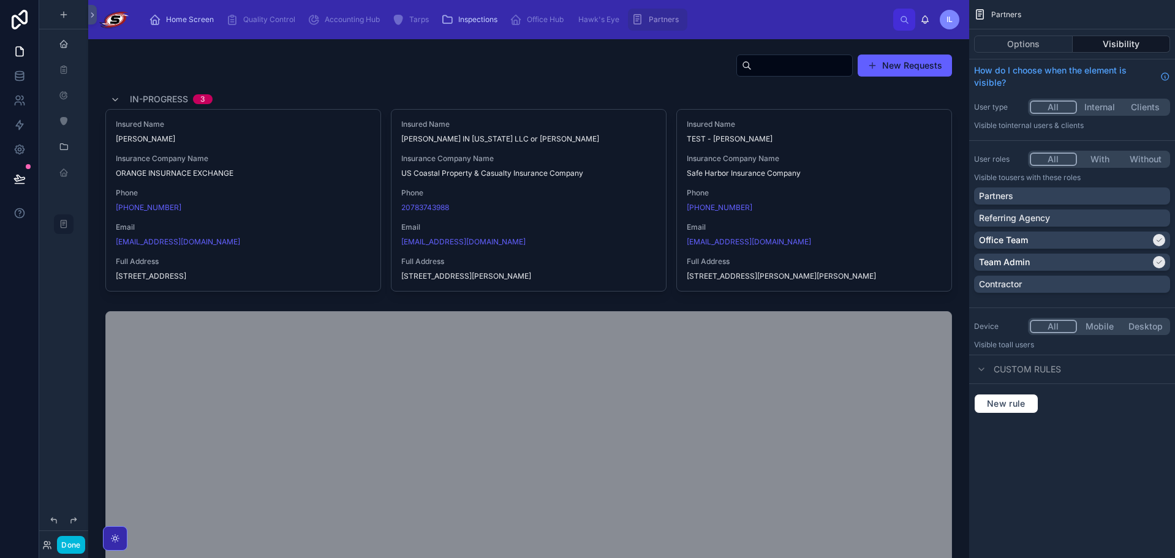
click at [1103, 192] on div "Partners" at bounding box center [1072, 196] width 186 height 12
click at [468, 21] on span "Inspections" at bounding box center [477, 20] width 39 height 10
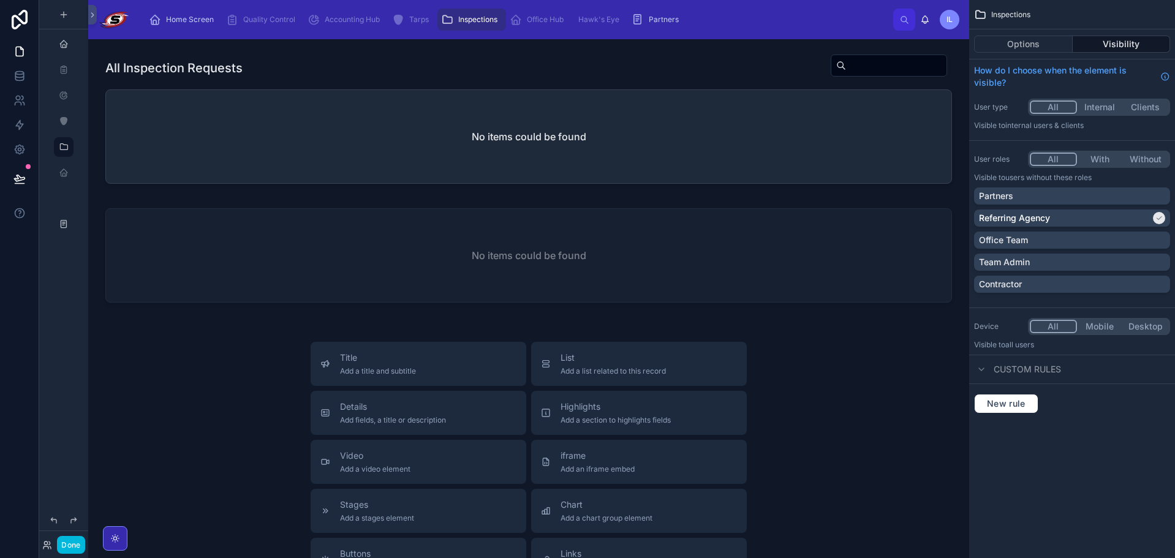
click at [1086, 161] on button "With" at bounding box center [1100, 159] width 46 height 13
click at [1112, 265] on div "Team Admin" at bounding box center [1072, 262] width 186 height 12
click at [1108, 237] on div "Office Team" at bounding box center [1072, 240] width 186 height 12
click at [1109, 282] on div "Contractor" at bounding box center [1072, 284] width 186 height 12
click at [72, 544] on button "Done" at bounding box center [71, 545] width 28 height 18
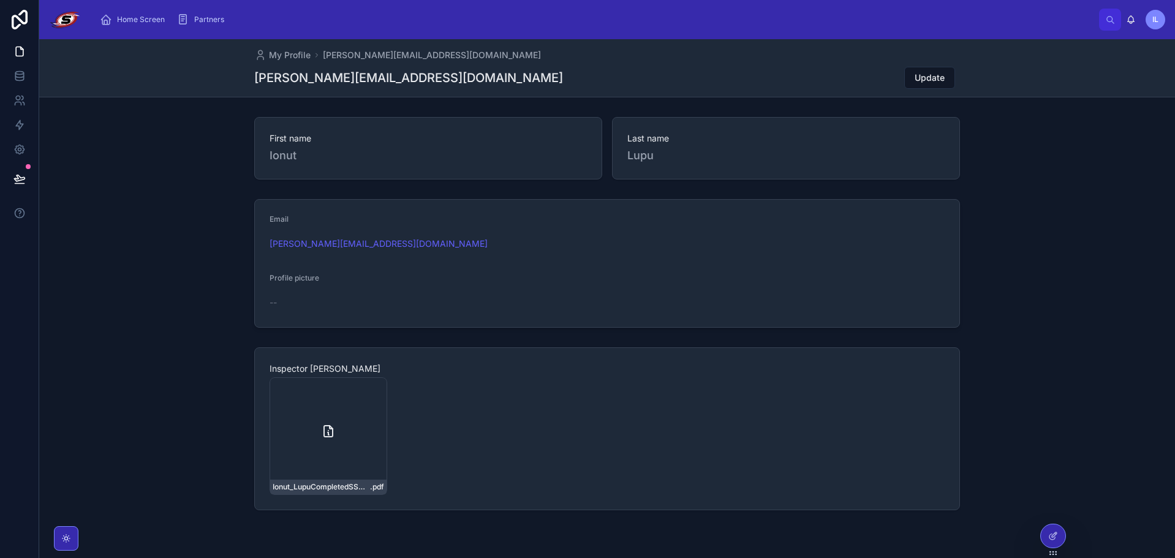
click at [148, 23] on span "Home Screen" at bounding box center [141, 20] width 48 height 10
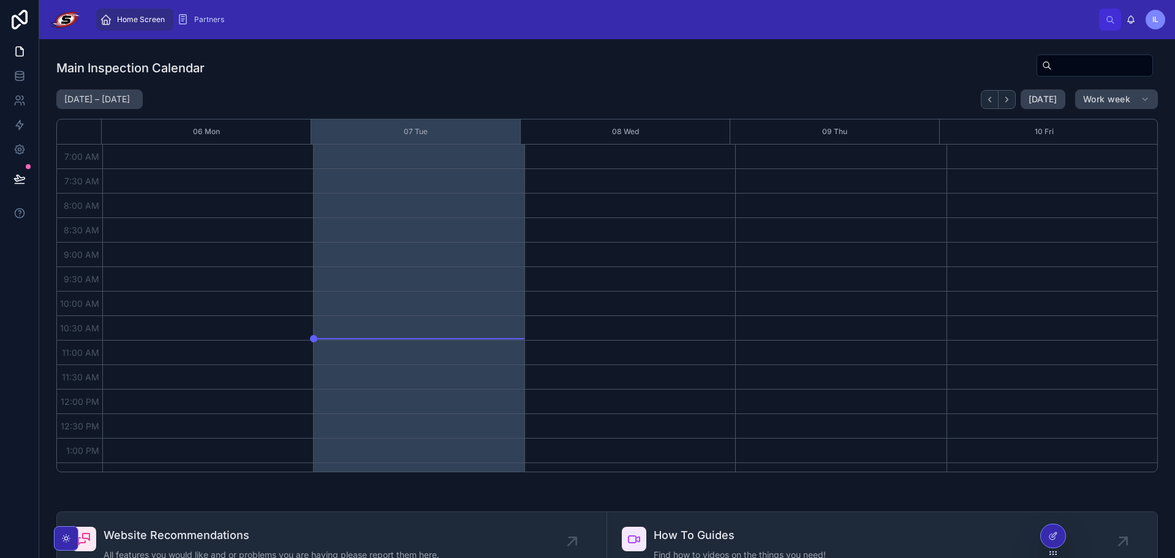
scroll to position [343, 0]
click at [1045, 543] on div at bounding box center [1053, 536] width 25 height 23
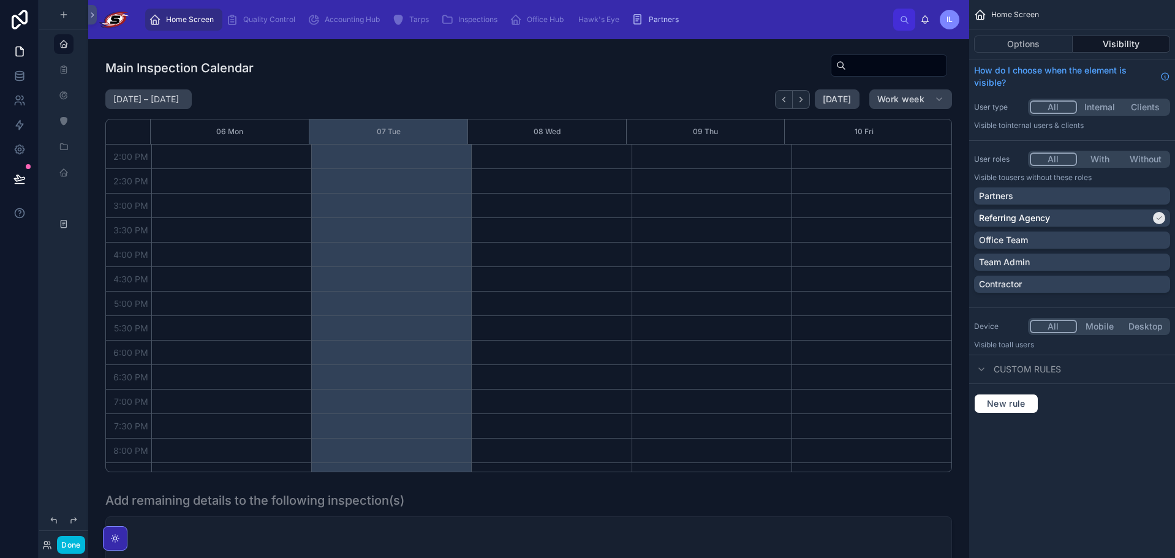
click at [653, 78] on div at bounding box center [529, 263] width 862 height 428
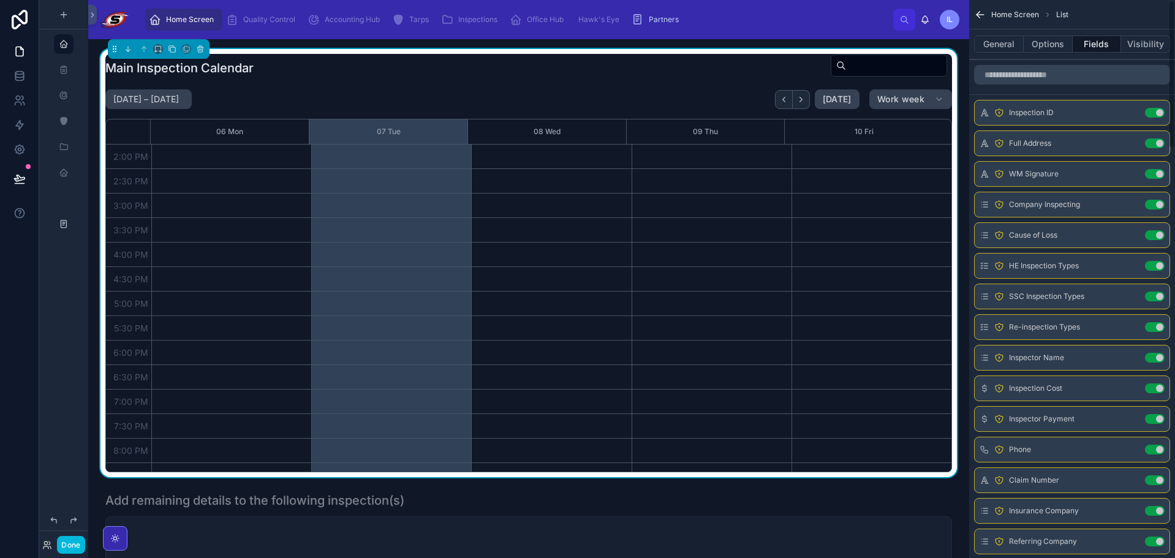
click at [1147, 42] on button "Visibility" at bounding box center [1145, 44] width 49 height 17
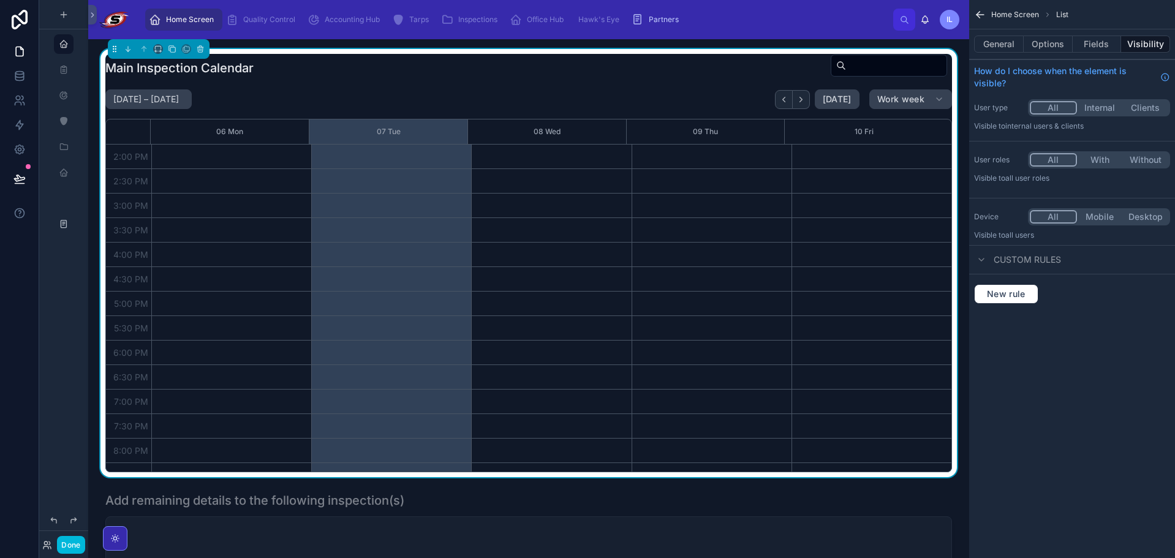
click at [1131, 162] on button "Without" at bounding box center [1146, 159] width 46 height 13
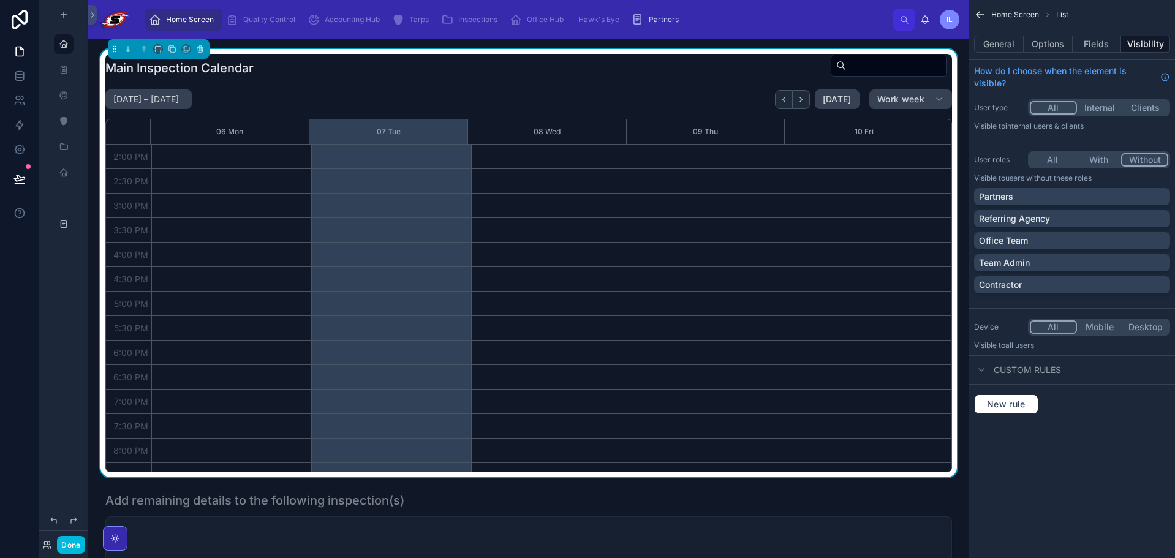
click at [1096, 196] on div "Partners" at bounding box center [1072, 197] width 186 height 12
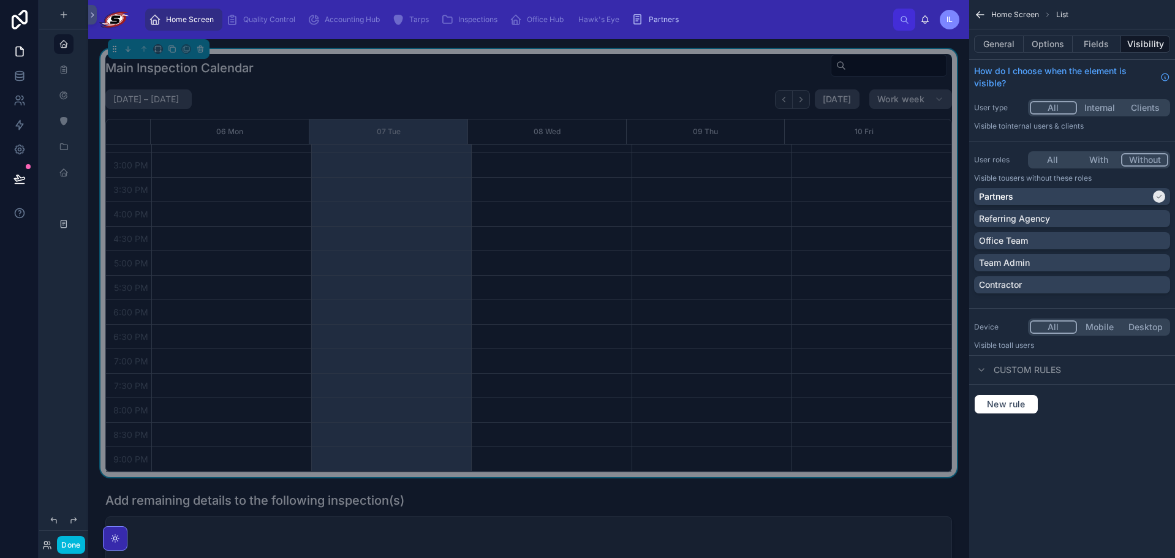
scroll to position [408, 0]
click at [69, 550] on button "Done" at bounding box center [71, 545] width 28 height 18
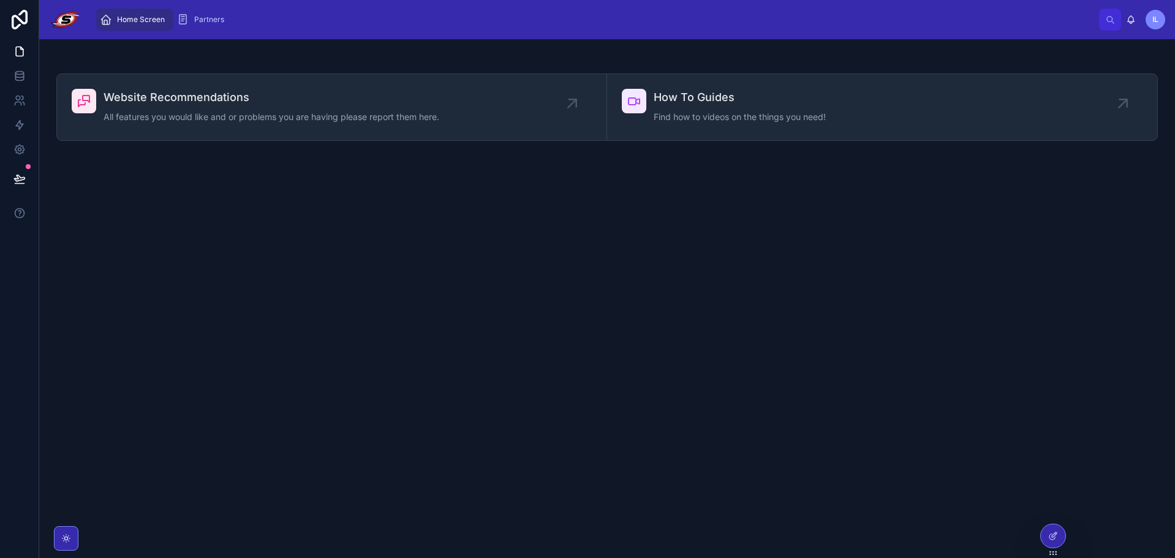
click at [212, 26] on div "Partners" at bounding box center [203, 20] width 52 height 20
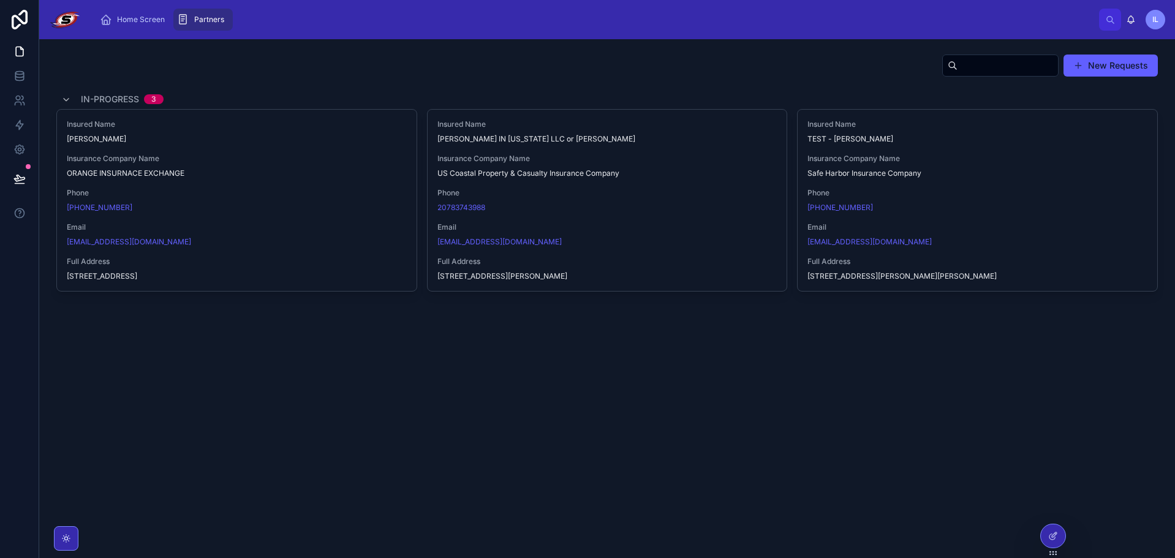
click at [1058, 539] on div at bounding box center [1053, 536] width 25 height 23
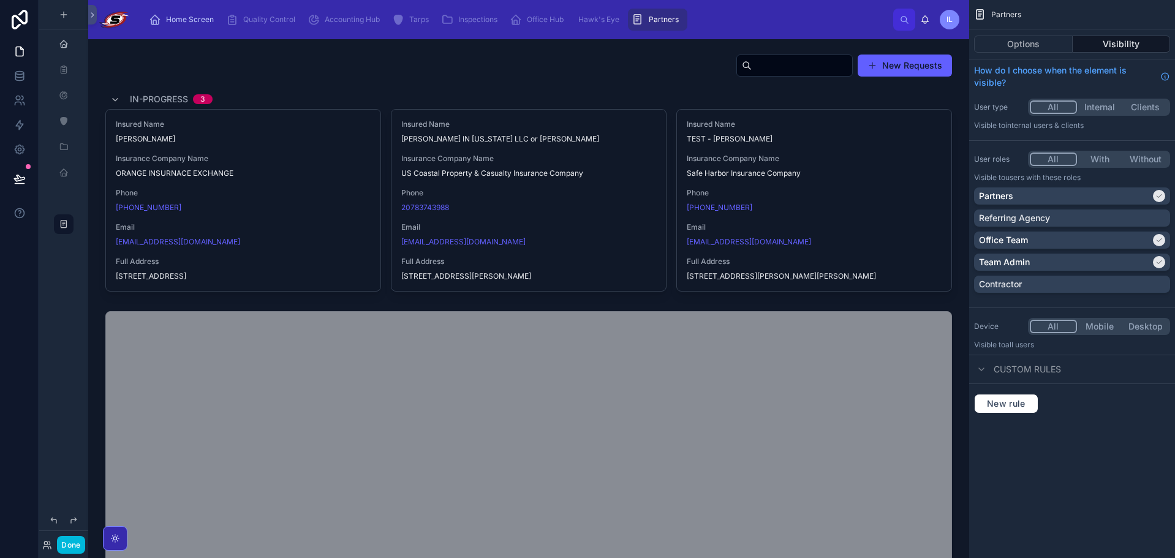
click at [551, 75] on div at bounding box center [529, 173] width 862 height 248
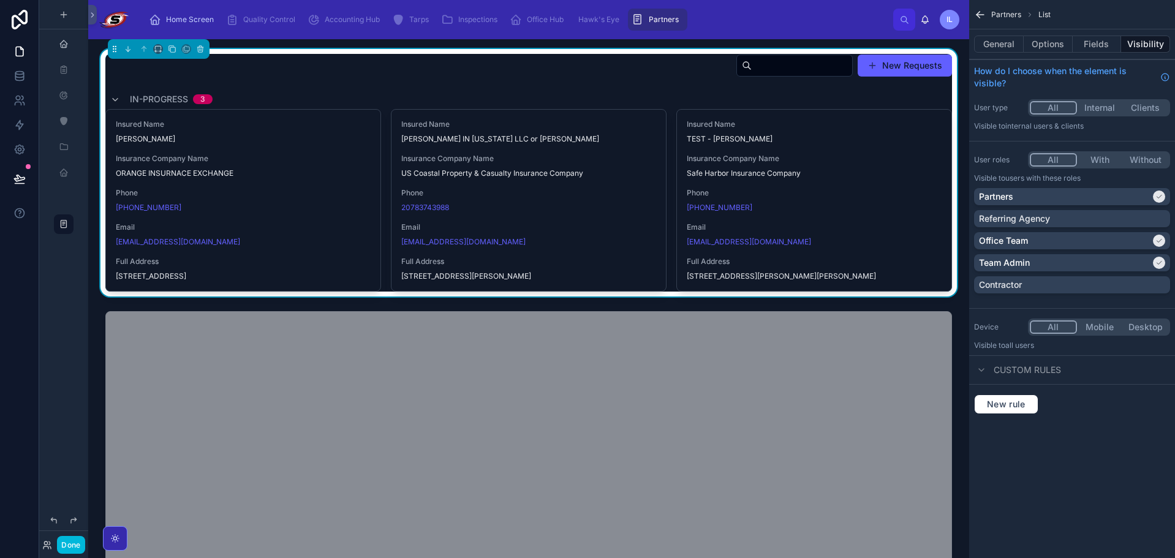
click at [727, 77] on div "New Requests" at bounding box center [840, 65] width 226 height 23
click at [1089, 159] on button "With" at bounding box center [1100, 159] width 46 height 13
click at [1061, 157] on button "All" at bounding box center [1053, 159] width 46 height 13
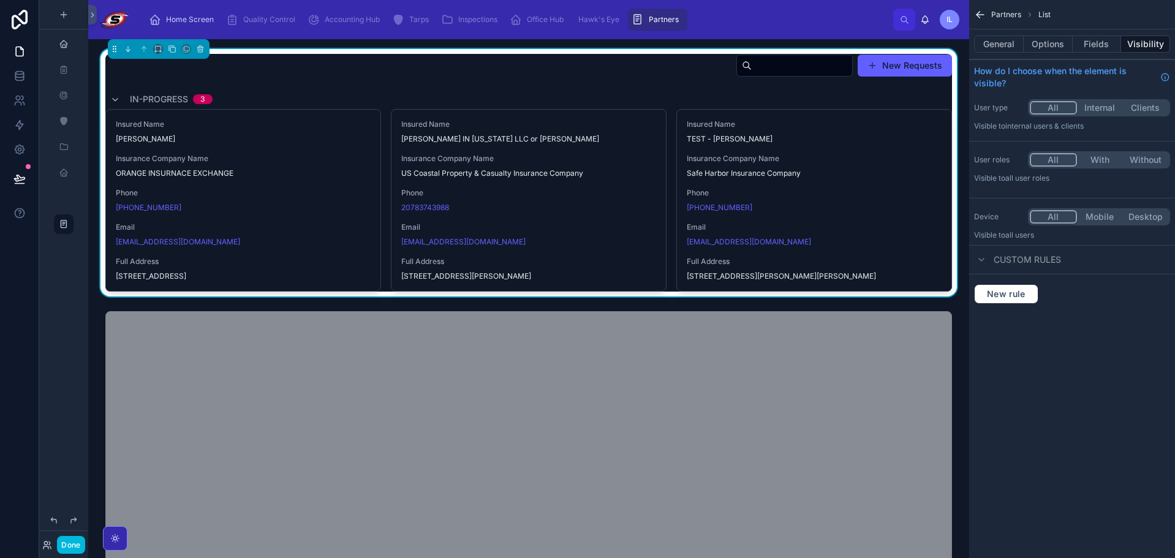
click at [1106, 156] on button "With" at bounding box center [1100, 159] width 46 height 13
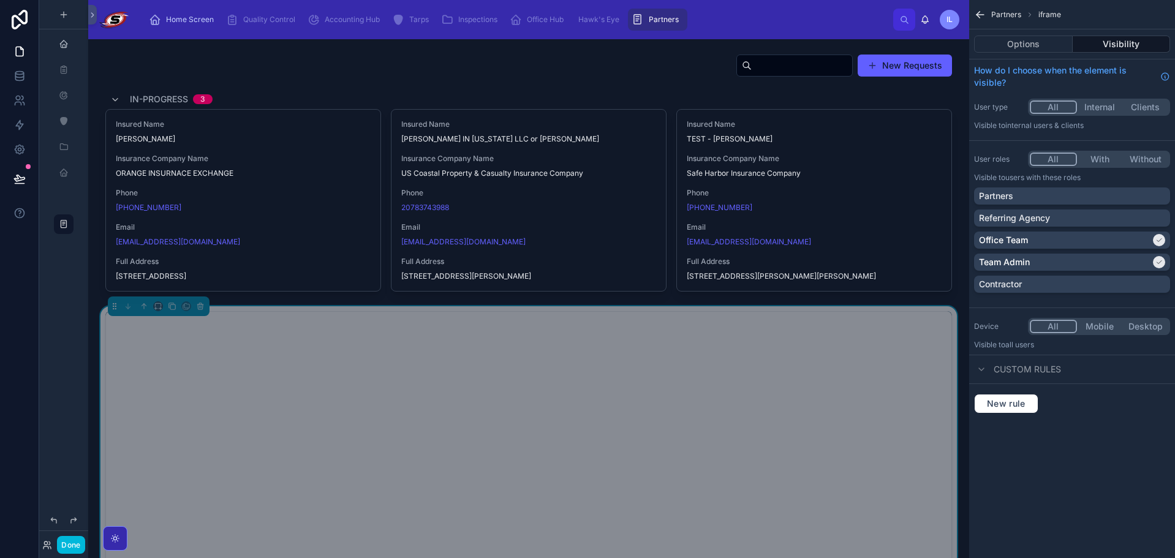
click at [629, 75] on div at bounding box center [529, 173] width 862 height 248
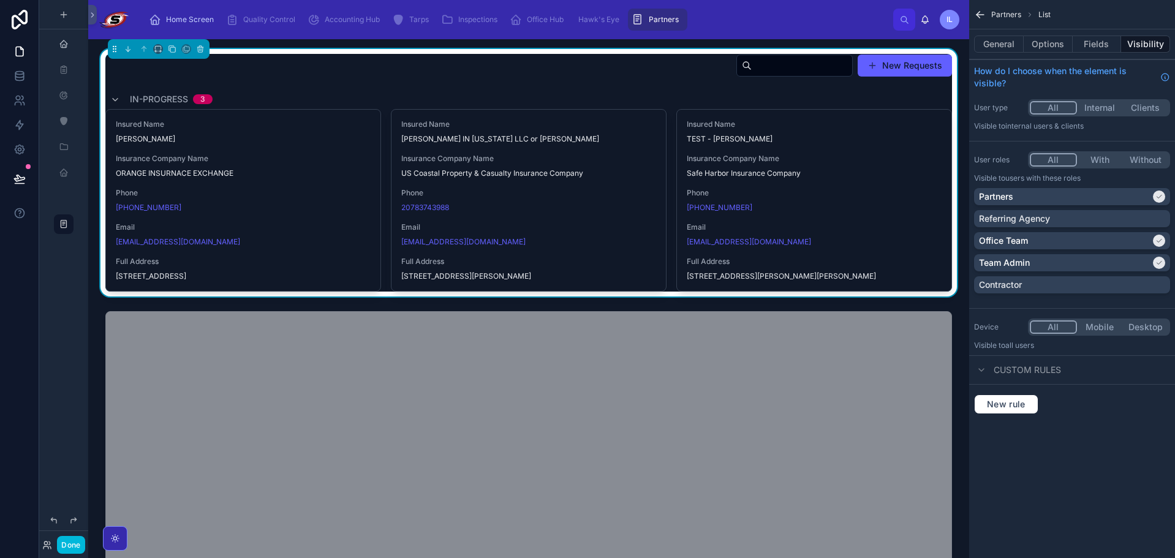
click at [1047, 47] on button "Options" at bounding box center [1048, 44] width 49 height 17
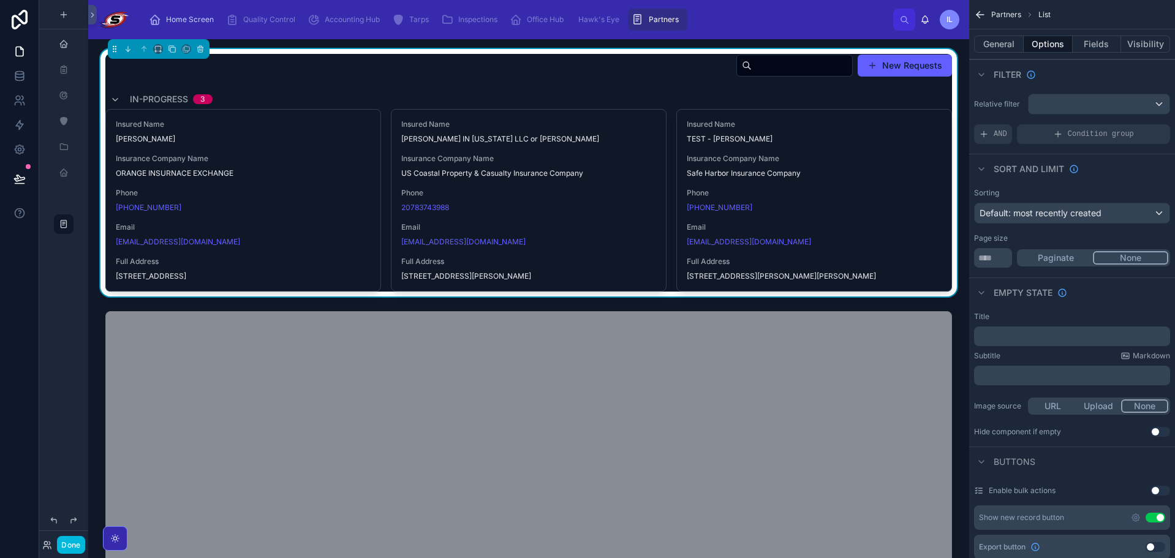
click at [1006, 130] on div "AND" at bounding box center [993, 134] width 38 height 20
click at [0, 0] on div "scrollable content" at bounding box center [0, 0] width 0 height 0
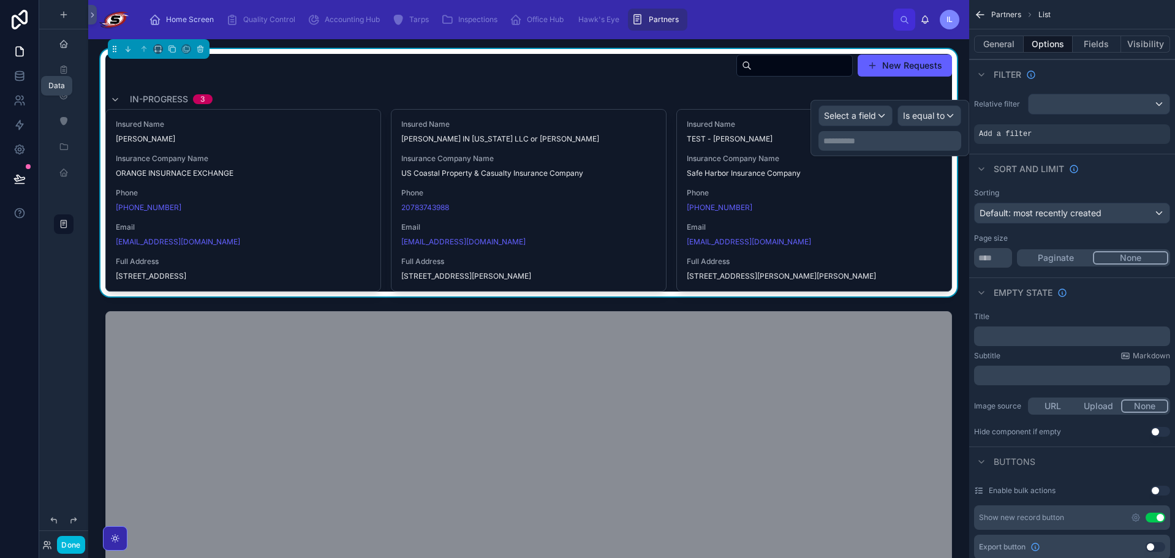
click at [18, 78] on icon at bounding box center [19, 76] width 12 height 12
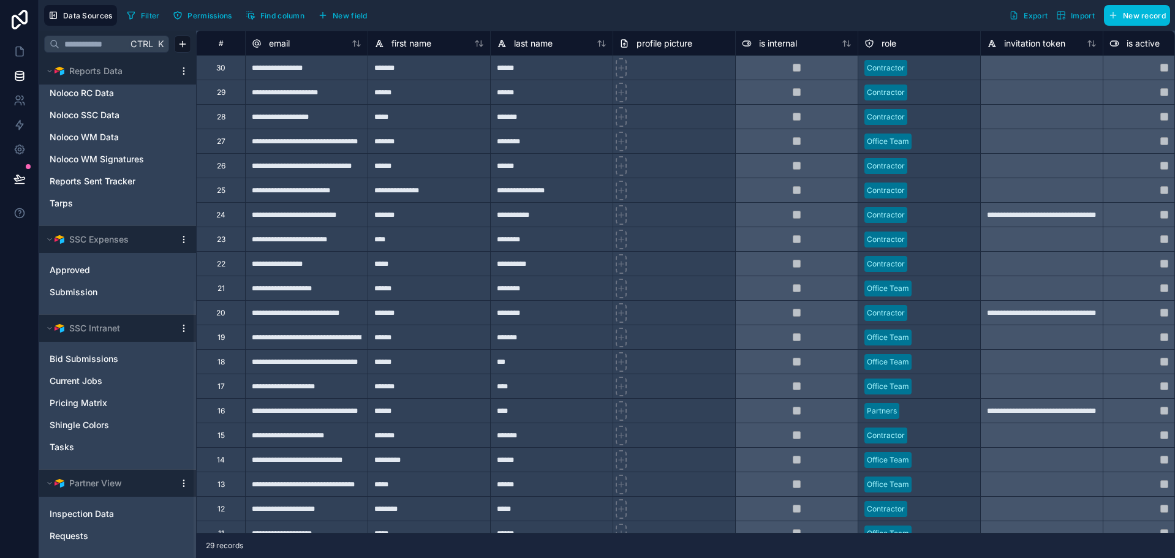
scroll to position [473, 0]
click at [108, 534] on link "Requests" at bounding box center [106, 535] width 112 height 12
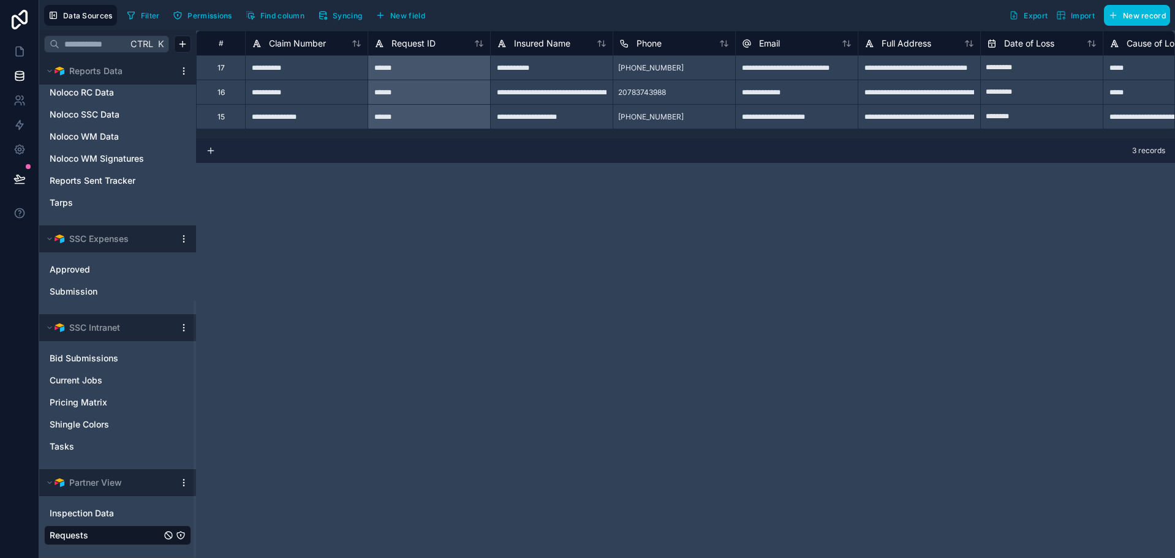
click at [181, 534] on icon "Requests" at bounding box center [181, 536] width 10 height 10
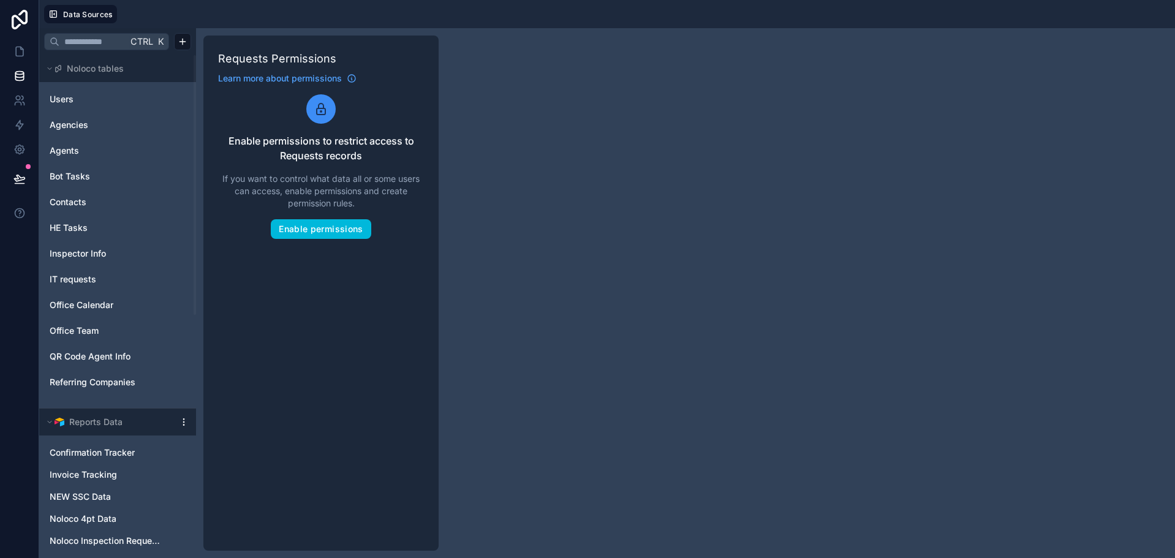
click at [290, 226] on button "Enable permissions" at bounding box center [321, 229] width 100 height 20
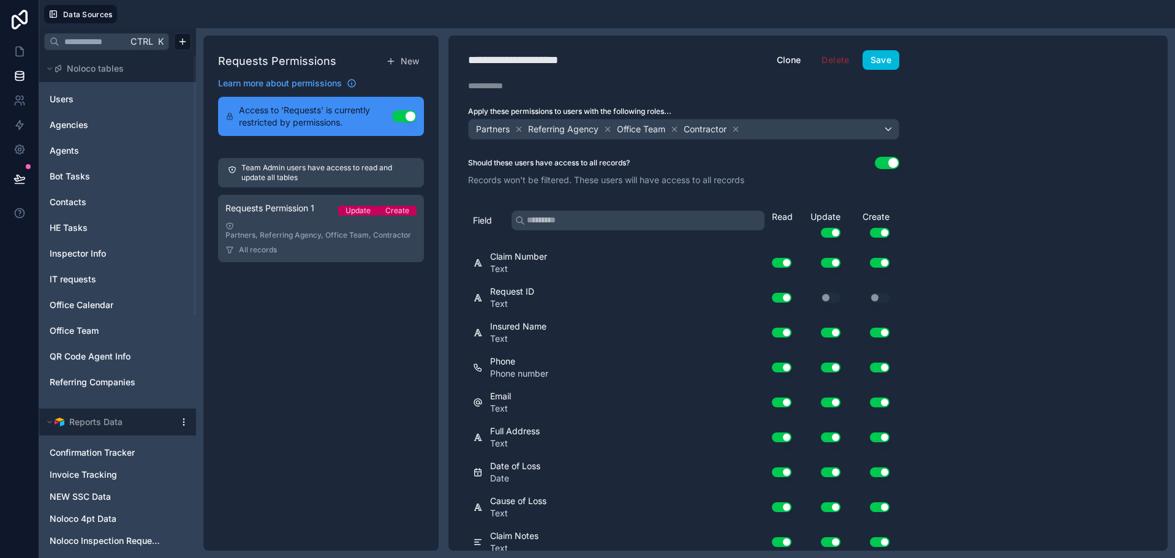
click at [610, 127] on icon at bounding box center [608, 129] width 4 height 4
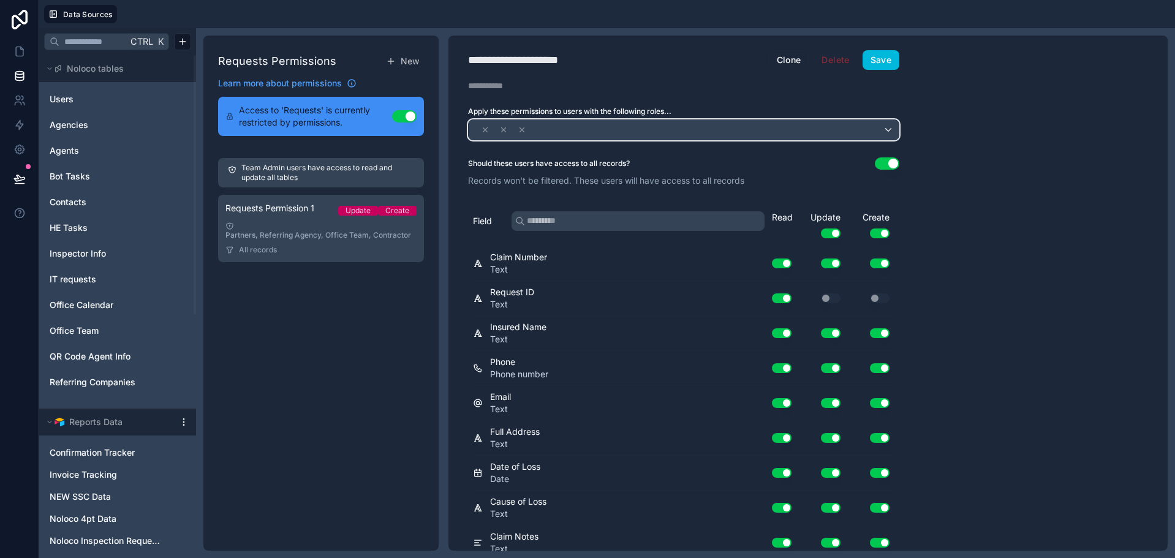
click at [740, 128] on div at bounding box center [684, 130] width 430 height 20
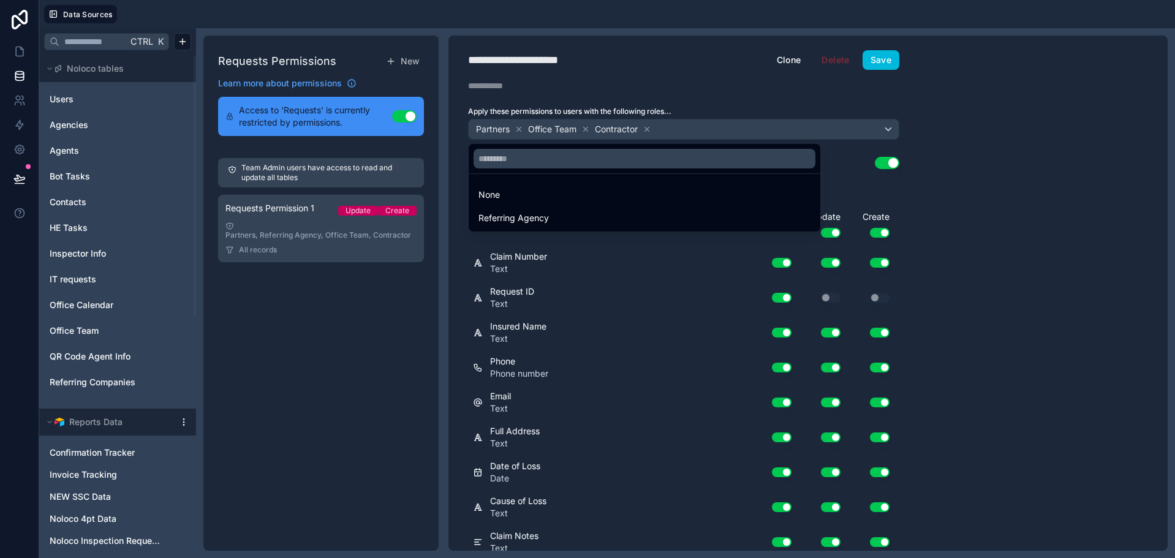
click at [642, 127] on div at bounding box center [587, 279] width 1175 height 558
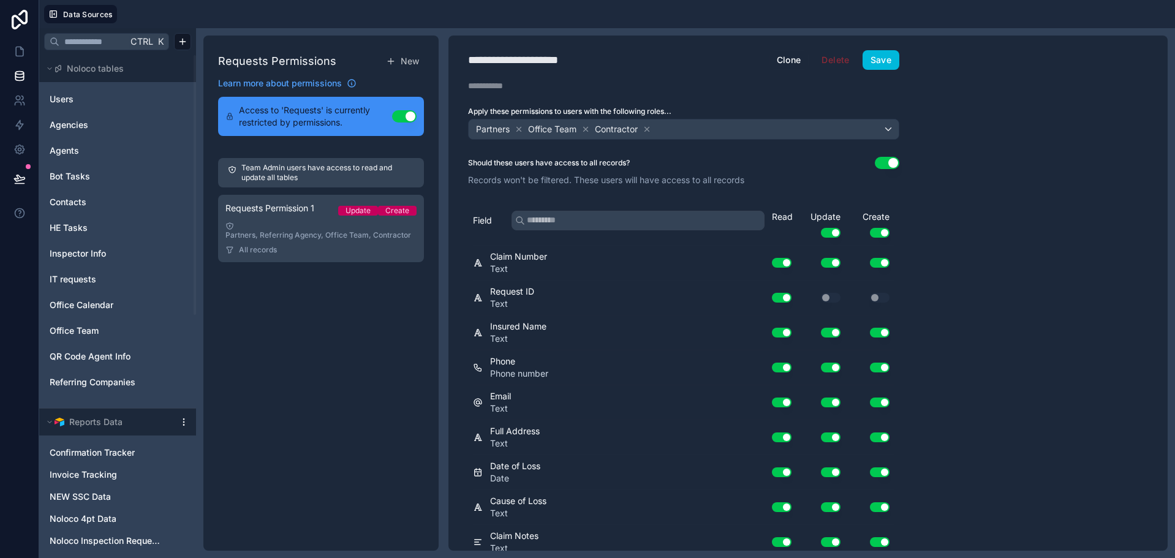
click at [647, 128] on icon at bounding box center [647, 129] width 9 height 9
click at [585, 129] on icon at bounding box center [586, 129] width 9 height 9
click at [887, 165] on button "Use setting" at bounding box center [887, 163] width 25 height 12
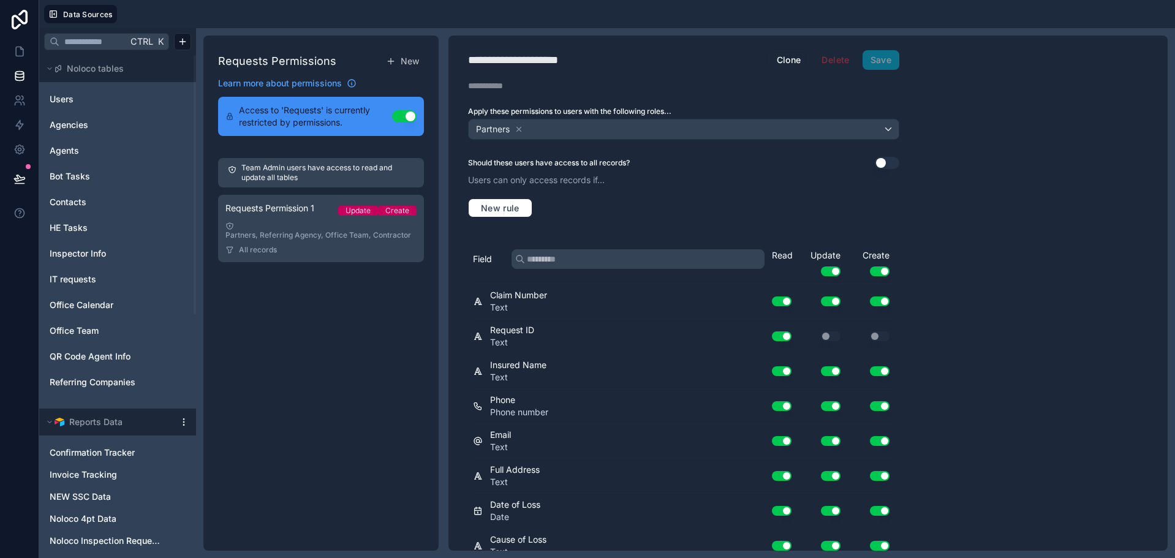
click at [544, 180] on p "Users can only access records if..." at bounding box center [683, 180] width 431 height 12
click at [516, 203] on span "New rule" at bounding box center [500, 208] width 48 height 11
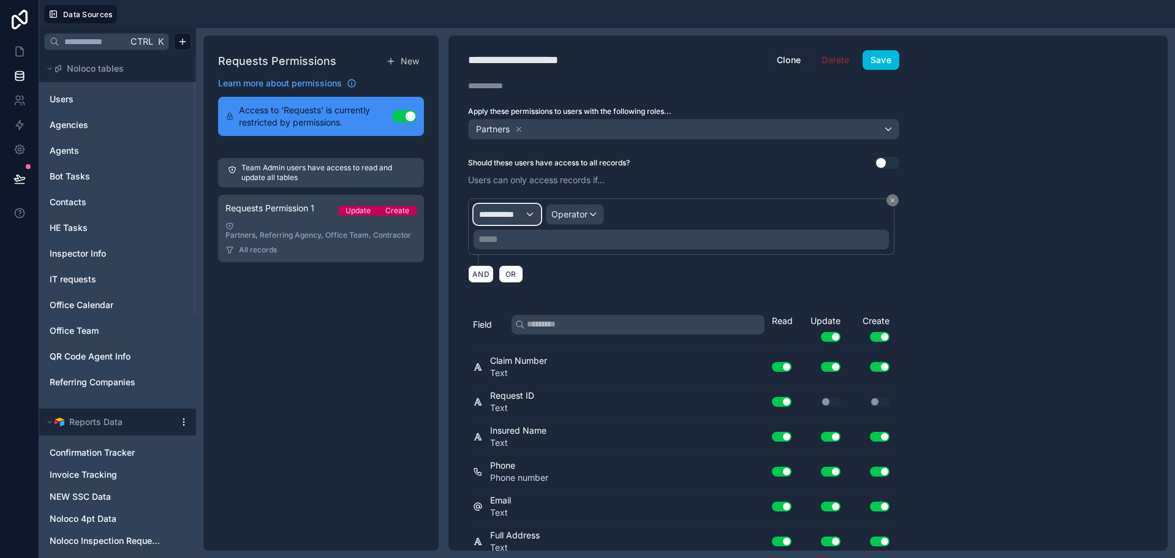
click at [518, 213] on span "**********" at bounding box center [501, 214] width 45 height 12
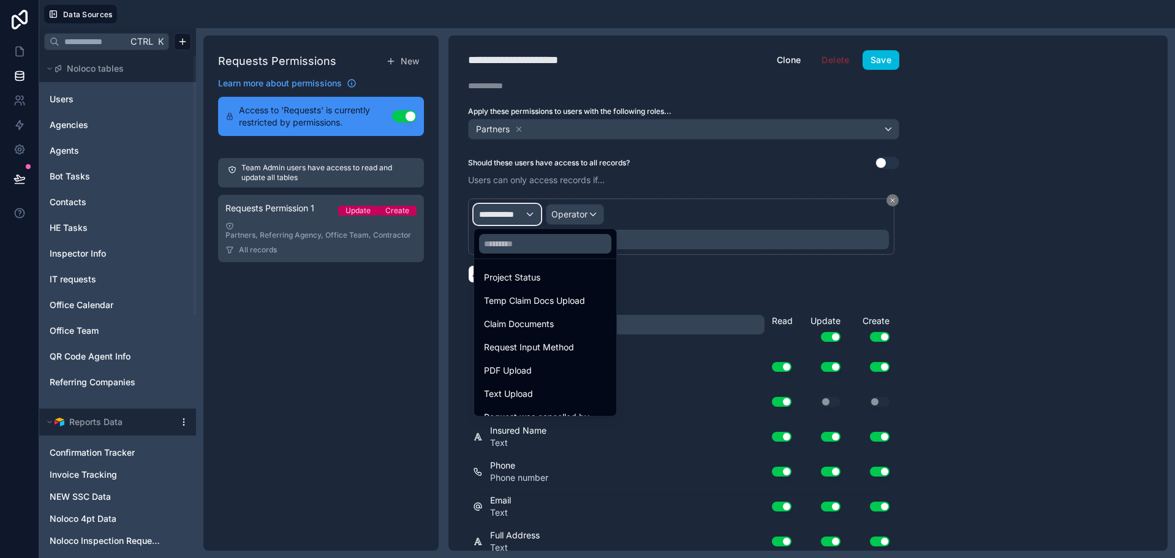
scroll to position [735, 0]
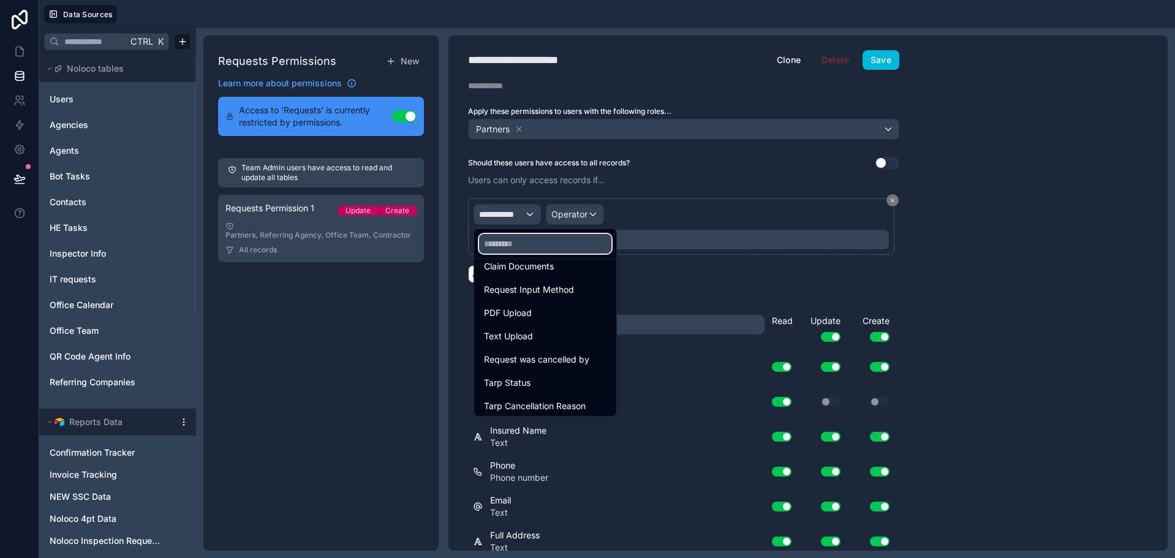
click at [545, 249] on input "text" at bounding box center [545, 244] width 132 height 20
type input "*"
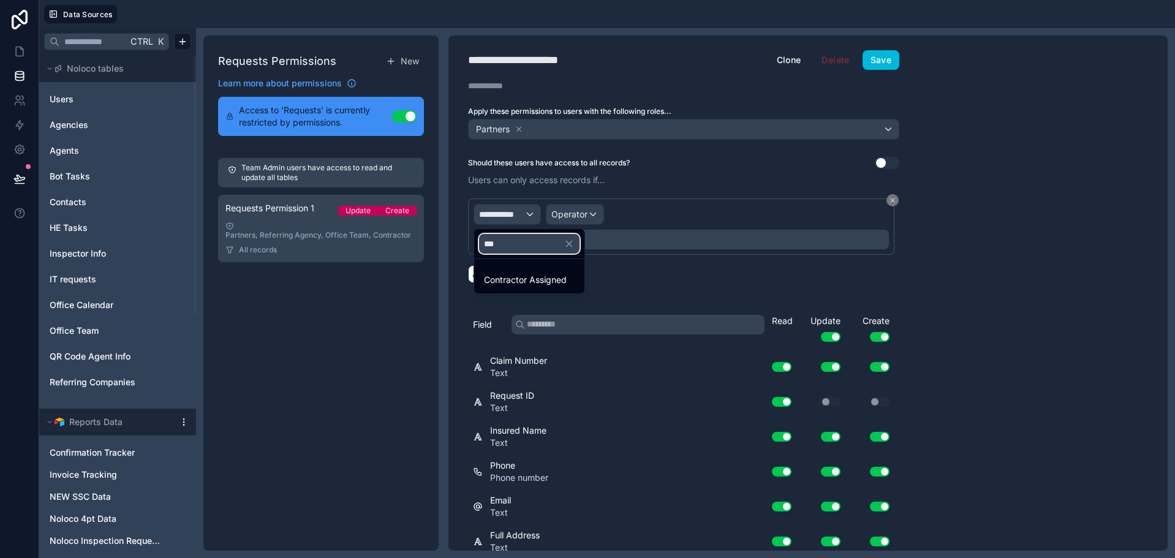
type input "***"
click at [571, 279] on div "Contractor Assigned" at bounding box center [529, 280] width 91 height 15
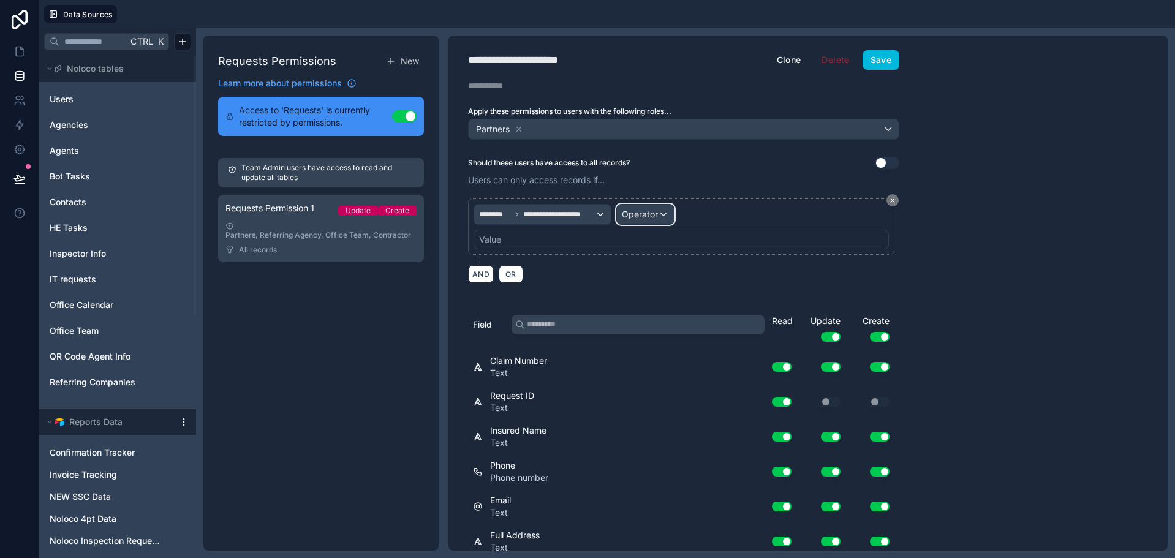
click at [640, 212] on span "Operator" at bounding box center [640, 214] width 36 height 10
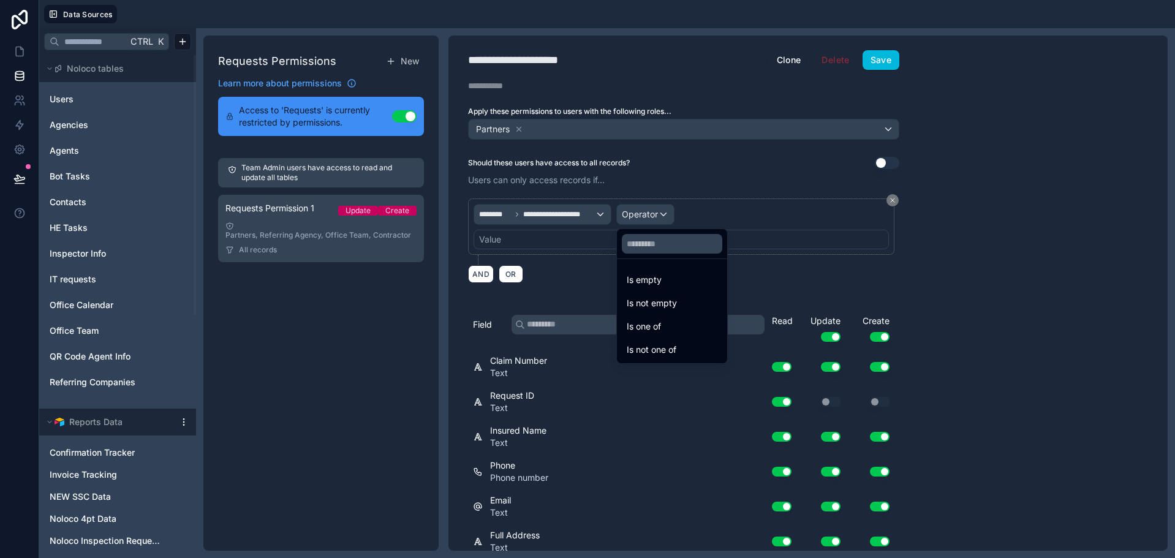
click at [594, 256] on div at bounding box center [587, 279] width 1175 height 558
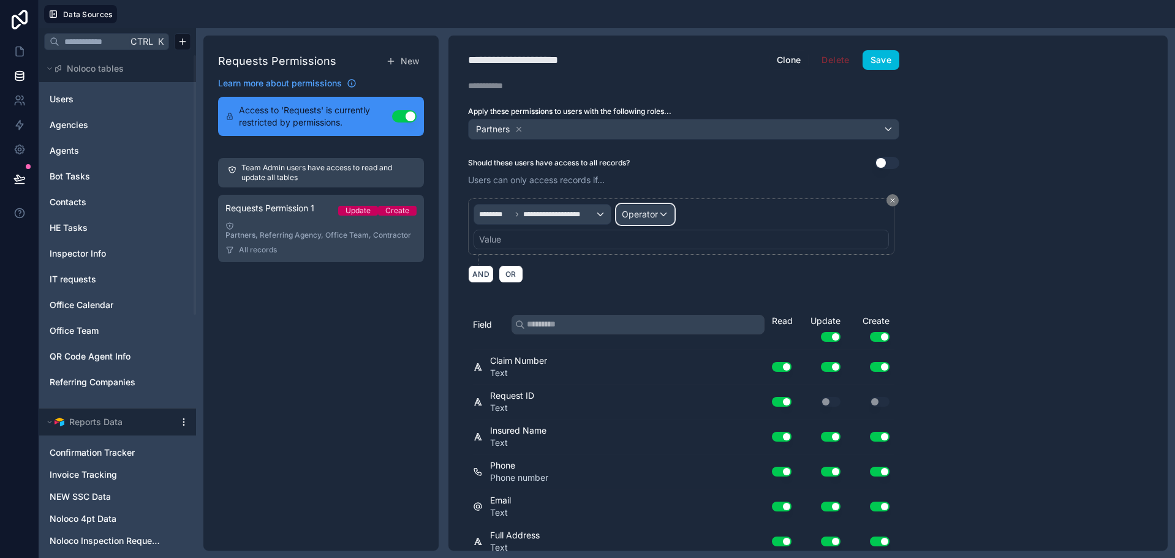
click at [634, 211] on span "Operator" at bounding box center [640, 214] width 36 height 10
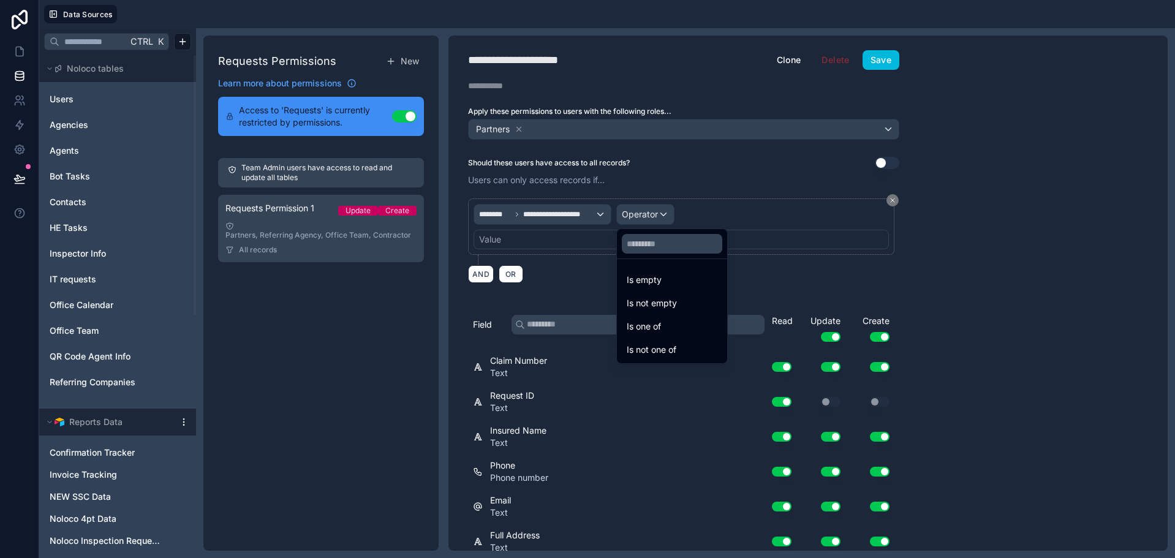
click at [681, 328] on div "Is one of" at bounding box center [672, 326] width 91 height 15
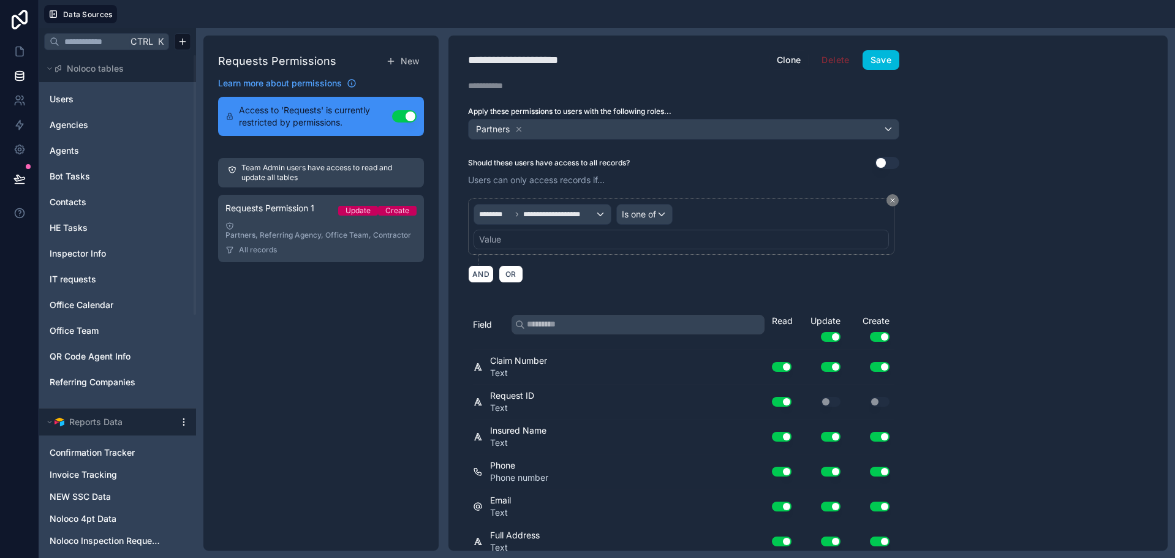
click at [576, 233] on div "Value" at bounding box center [681, 240] width 415 height 20
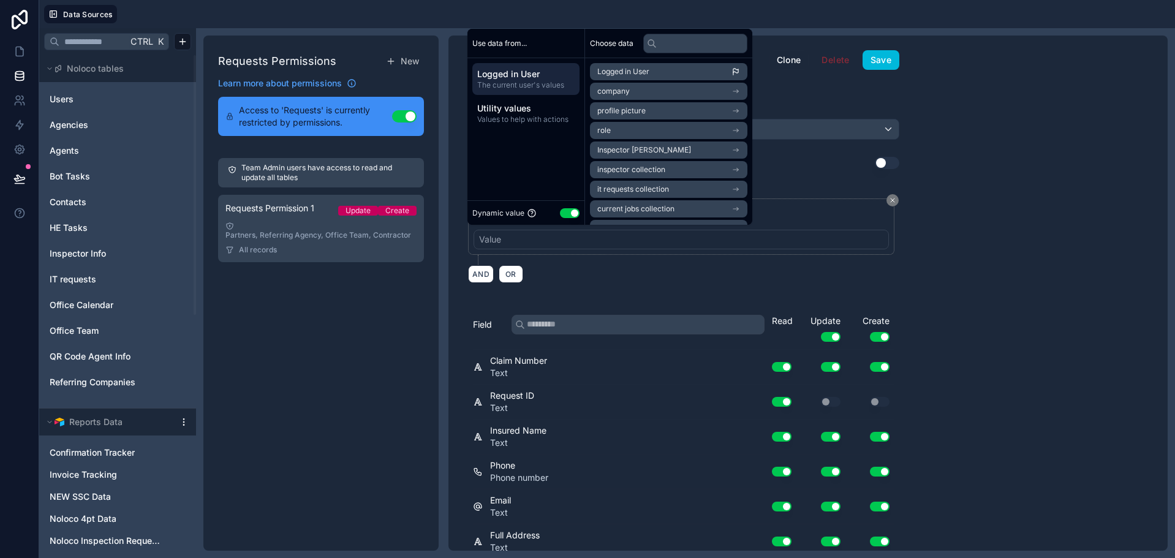
click at [536, 80] on span "The current user's values" at bounding box center [525, 85] width 97 height 10
click at [668, 74] on li "Logged in User" at bounding box center [668, 71] width 157 height 17
click at [799, 178] on p "Users can only access records if..." at bounding box center [683, 180] width 431 height 12
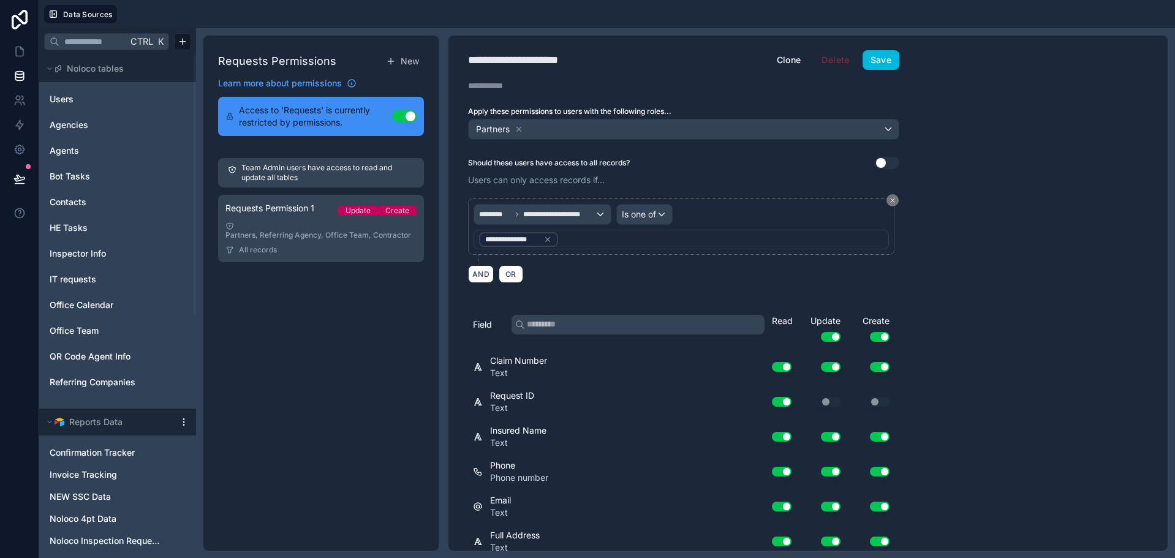
click at [547, 58] on div "**********" at bounding box center [531, 59] width 126 height 17
type div "**********"
click at [658, 69] on div "**********" at bounding box center [684, 60] width 471 height 20
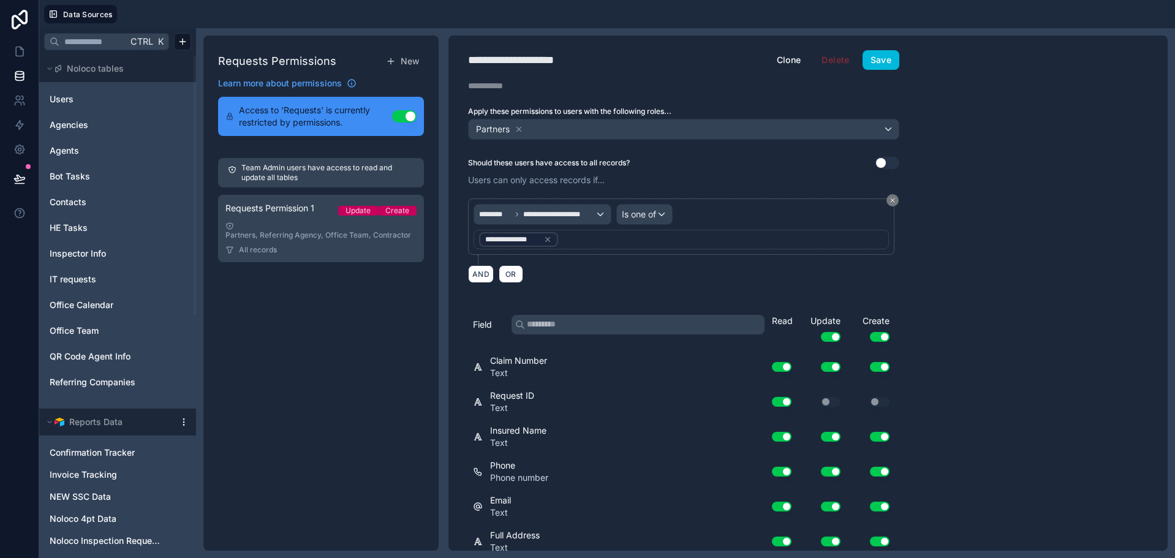
click at [878, 63] on button "Save" at bounding box center [881, 60] width 37 height 20
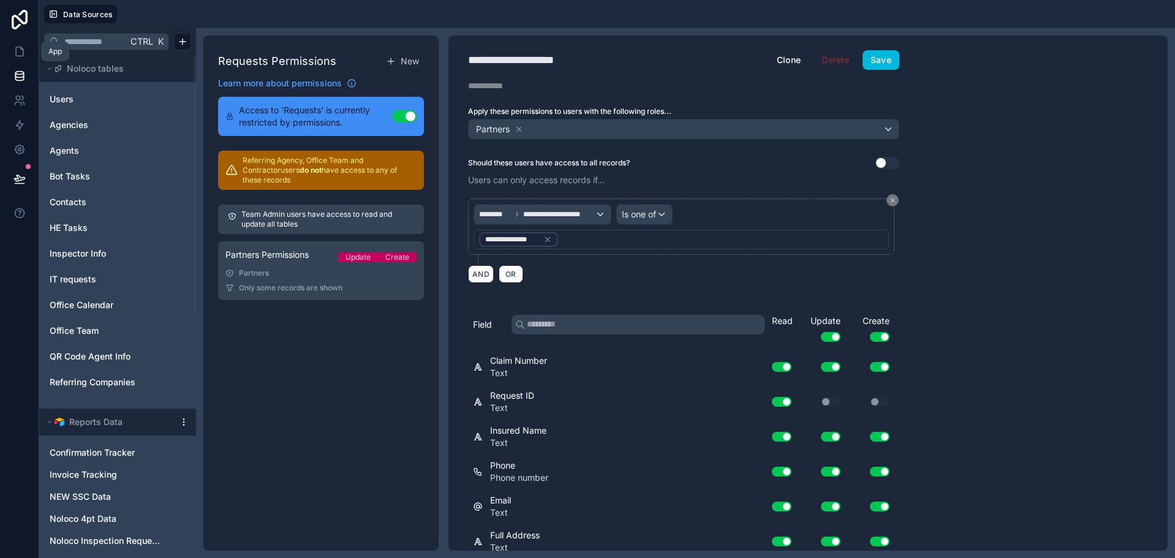
click at [14, 50] on icon at bounding box center [19, 51] width 12 height 12
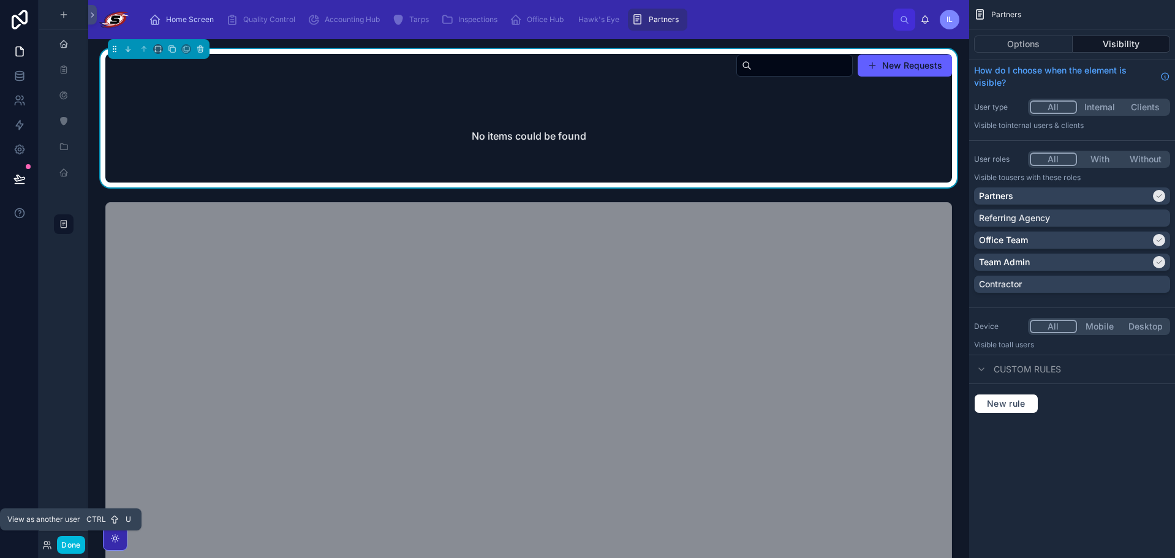
click at [45, 547] on icon at bounding box center [46, 548] width 5 height 2
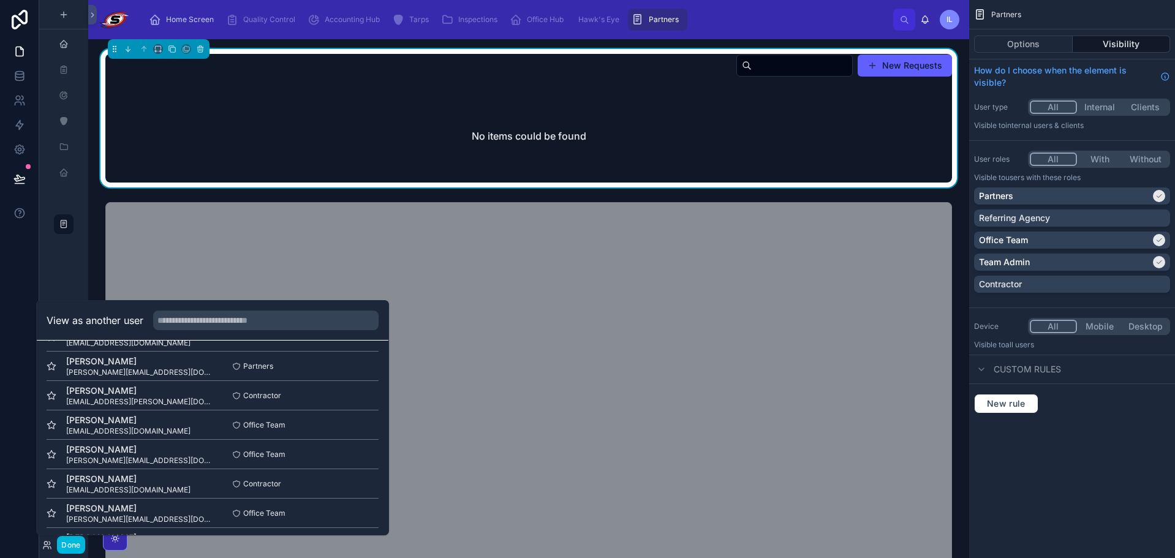
scroll to position [368, 0]
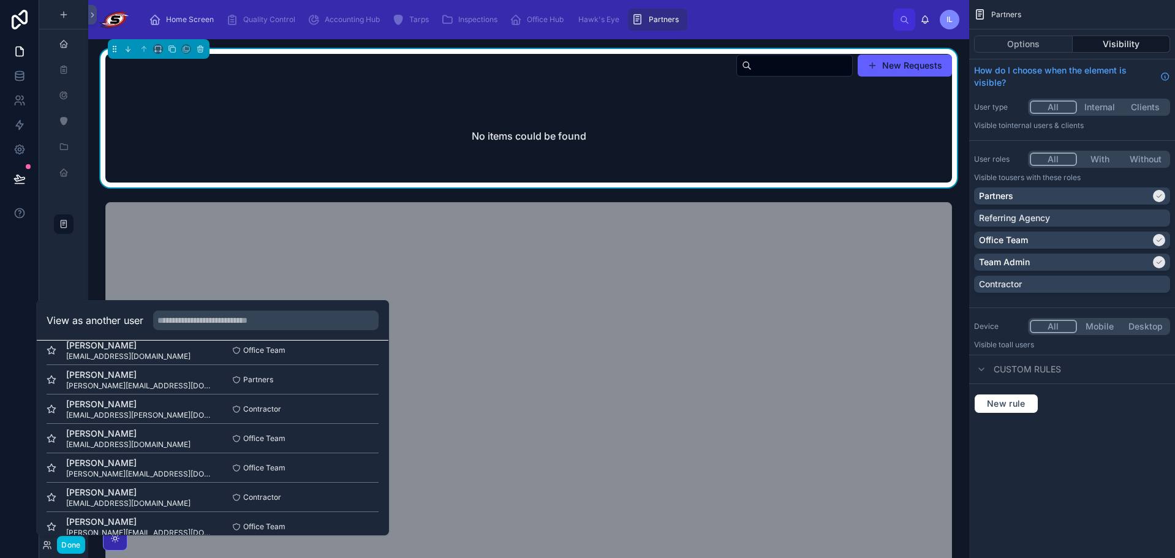
click at [0, 0] on button "Select" at bounding box center [0, 0] width 0 height 0
click at [70, 284] on div "scrollable content" at bounding box center [63, 147] width 49 height 294
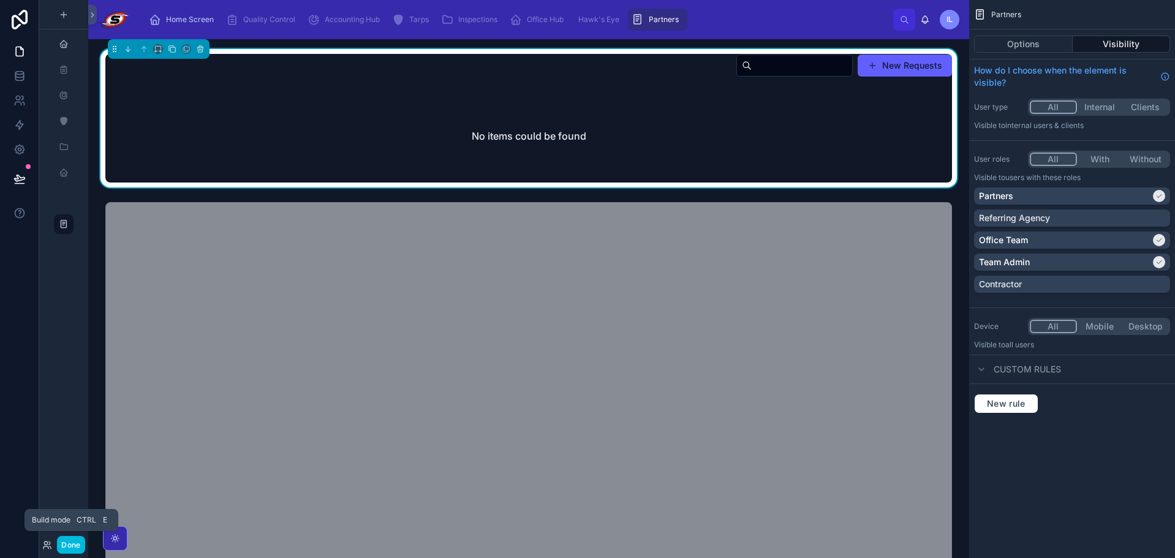
click at [71, 547] on button "Done" at bounding box center [71, 545] width 28 height 18
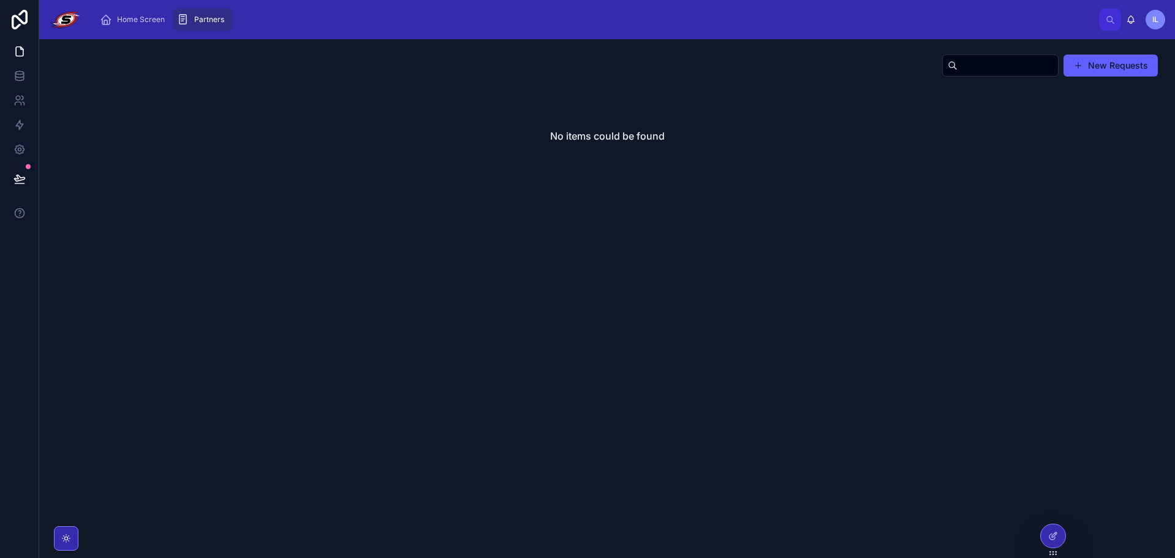
click at [135, 17] on span "Home Screen" at bounding box center [141, 20] width 48 height 10
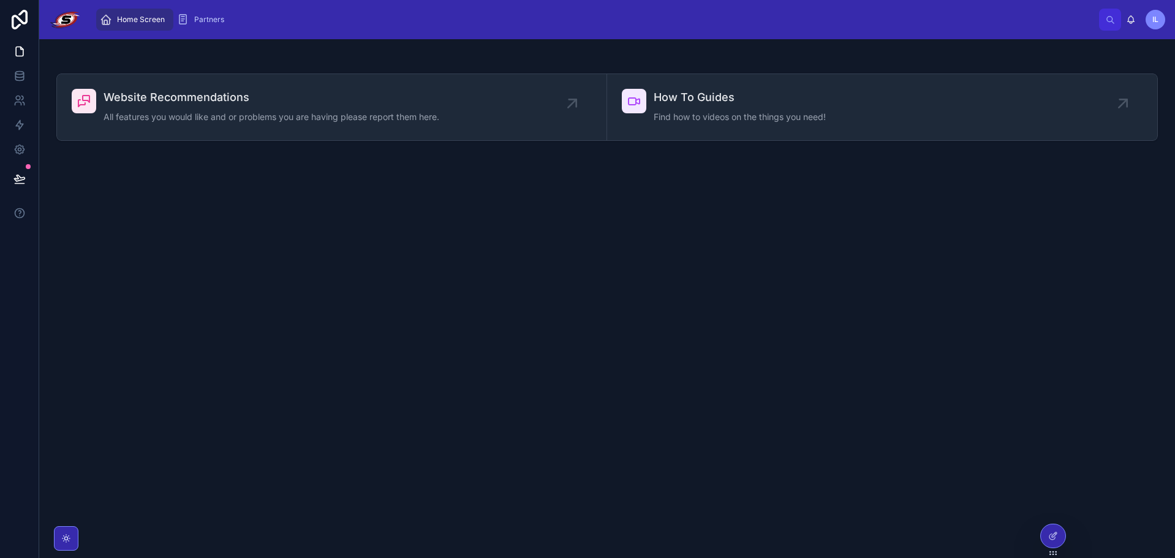
click at [186, 13] on div "Partners" at bounding box center [203, 20] width 52 height 20
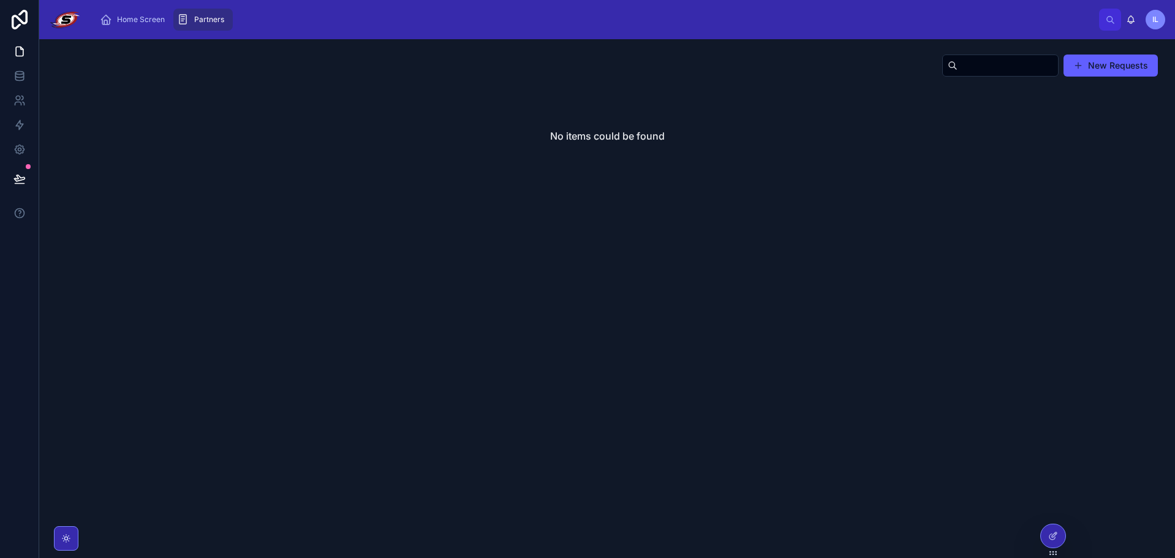
click at [1052, 534] on icon at bounding box center [1053, 536] width 10 height 10
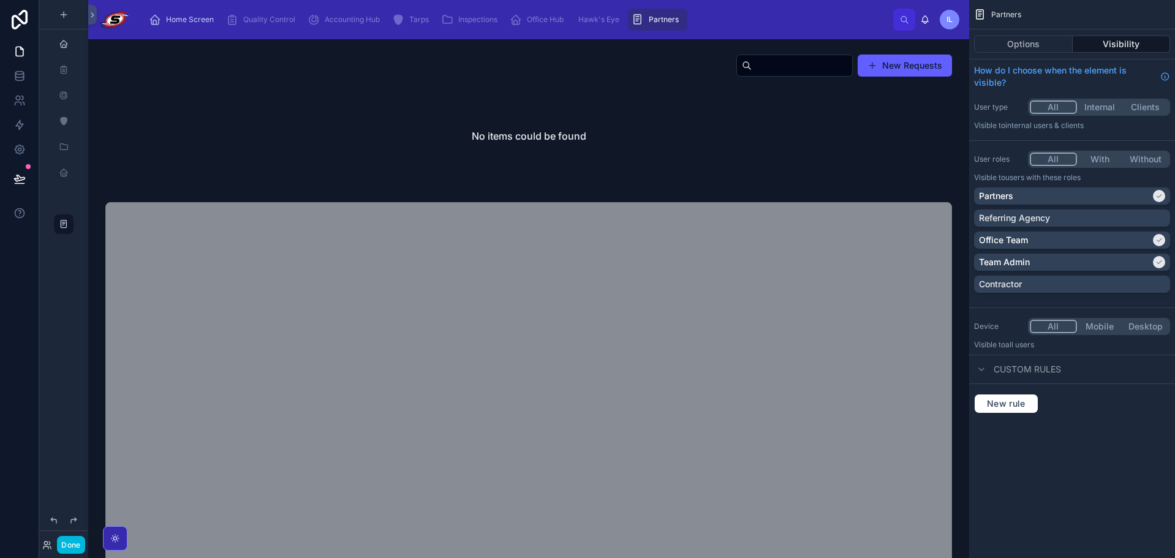
click at [337, 147] on div at bounding box center [529, 118] width 862 height 138
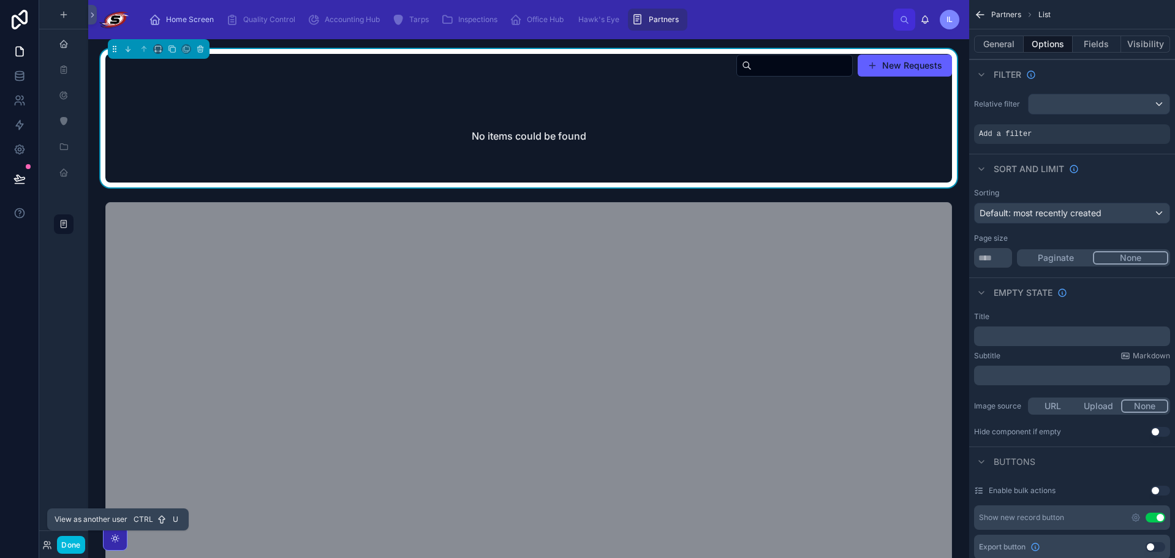
click at [48, 546] on icon at bounding box center [47, 545] width 10 height 10
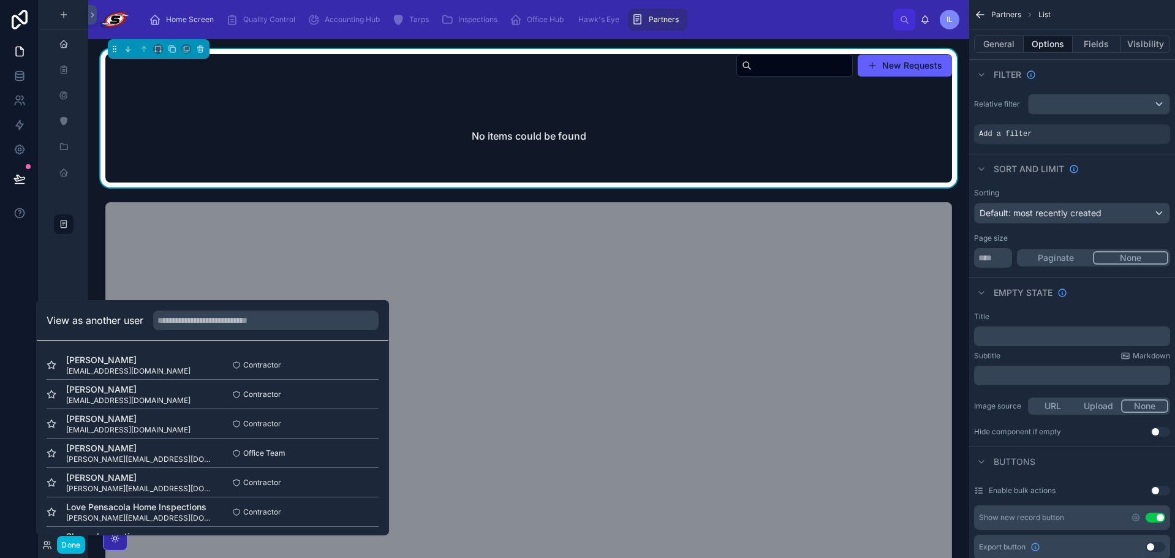
click at [72, 285] on div "scrollable content" at bounding box center [63, 147] width 49 height 294
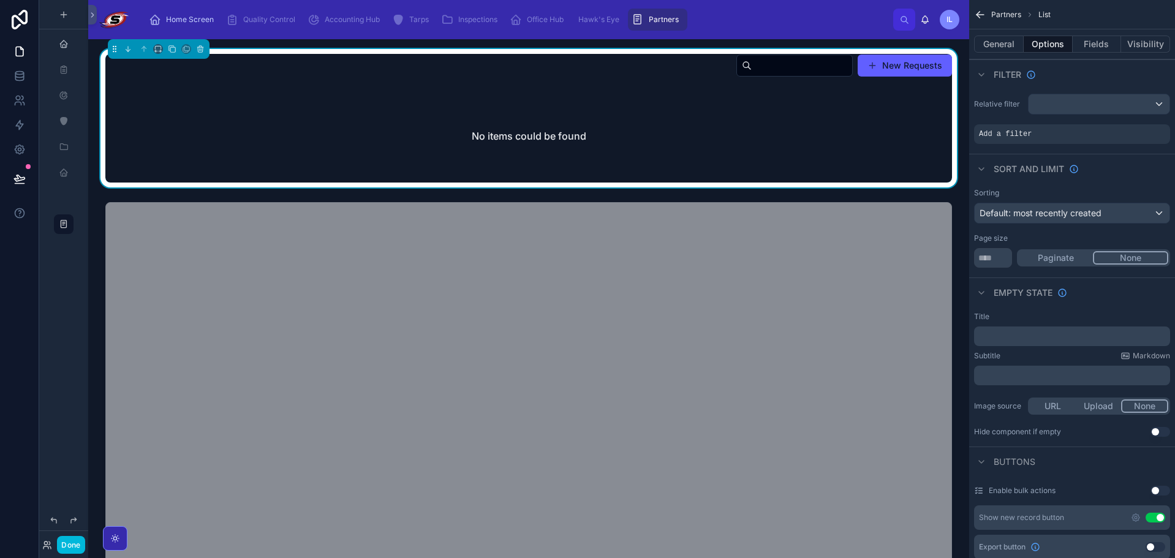
click at [88, 10] on button at bounding box center [92, 15] width 9 height 20
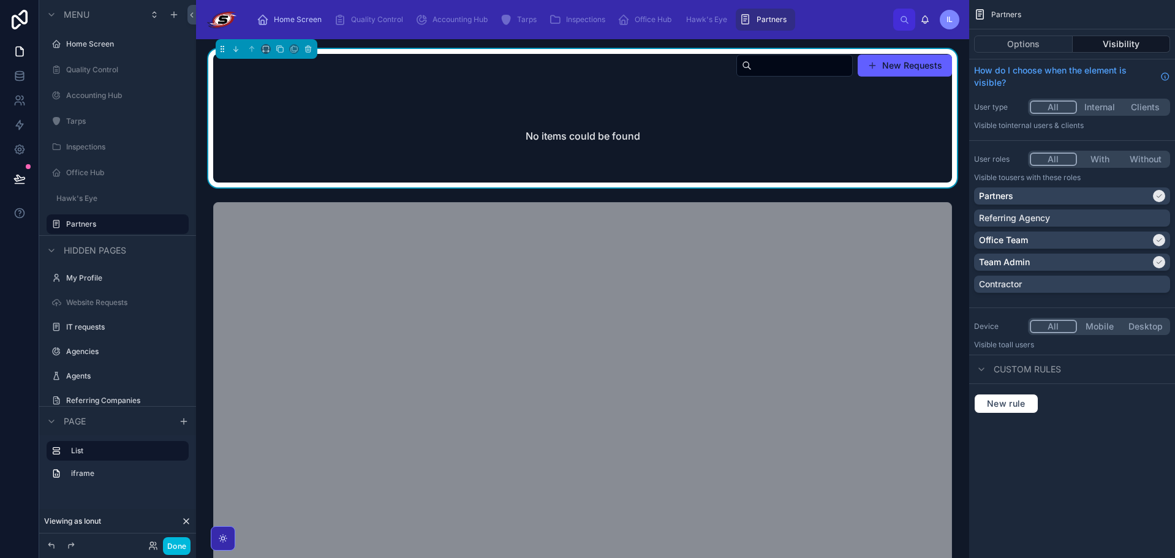
click at [185, 524] on icon at bounding box center [186, 522] width 10 height 10
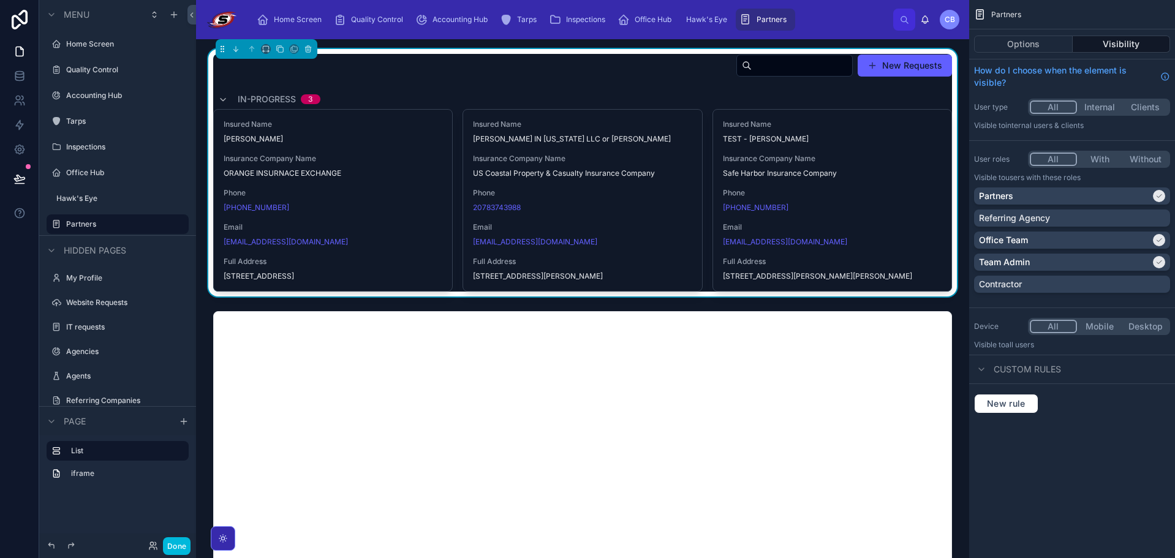
click at [354, 156] on span "Insurance Company Name" at bounding box center [333, 159] width 219 height 10
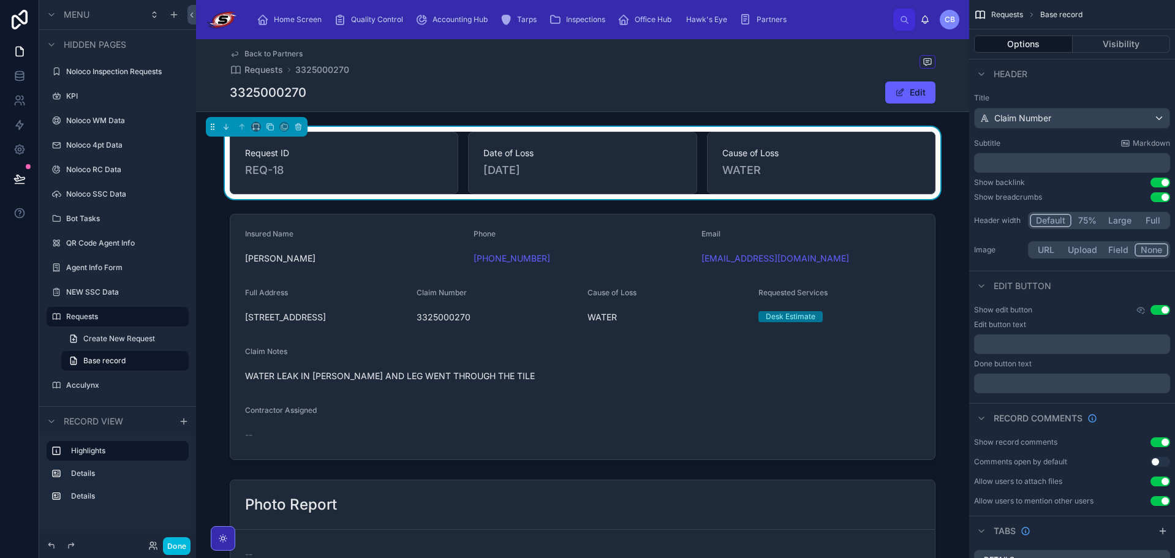
click at [630, 411] on div at bounding box center [582, 337] width 773 height 256
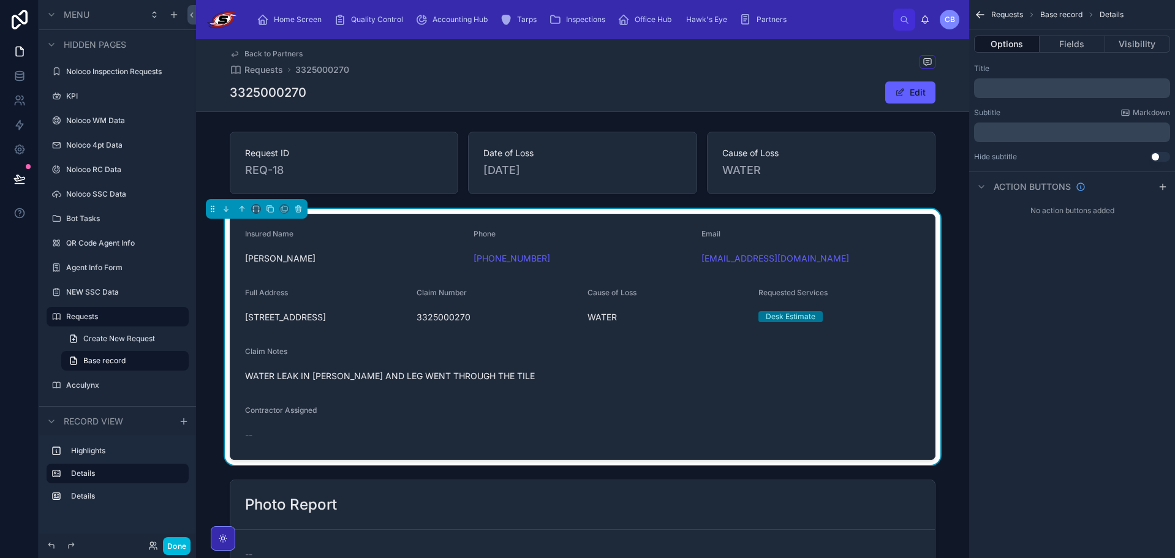
click at [1067, 47] on button "Fields" at bounding box center [1072, 44] width 65 height 17
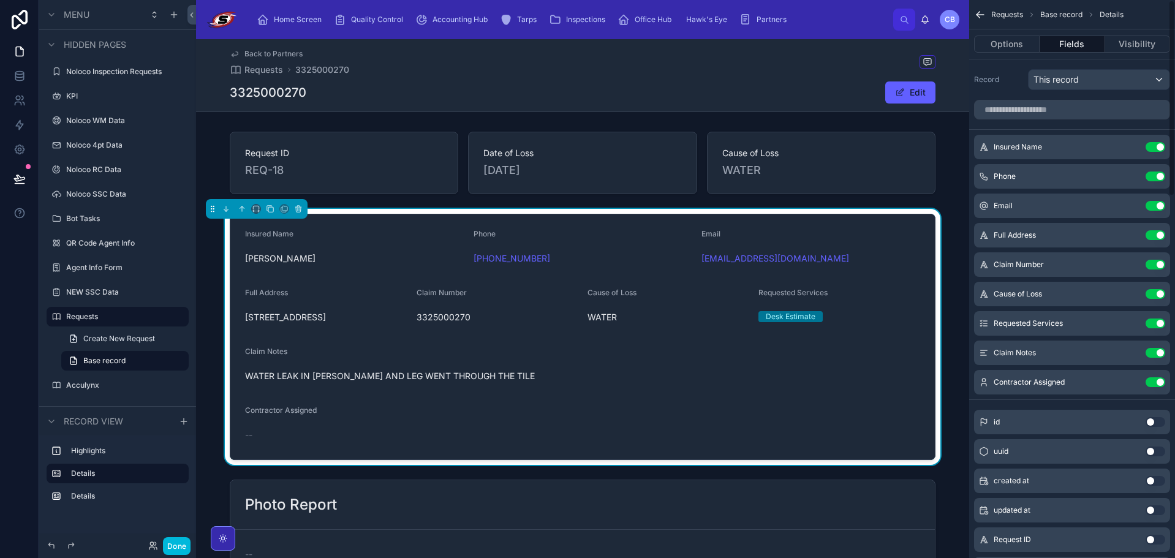
click at [0, 0] on icon "scrollable content" at bounding box center [0, 0] width 0 height 0
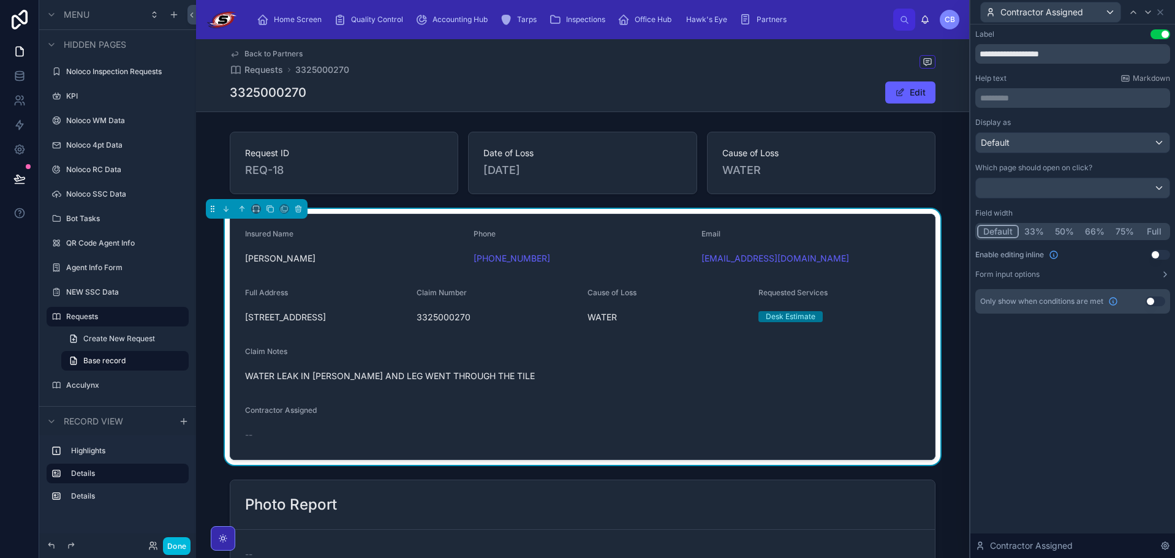
click at [1161, 260] on div "Display as Default Which page should open on click? Field width Default 33% 50%…" at bounding box center [1073, 199] width 195 height 162
click at [1159, 256] on button "Use setting" at bounding box center [1161, 255] width 20 height 10
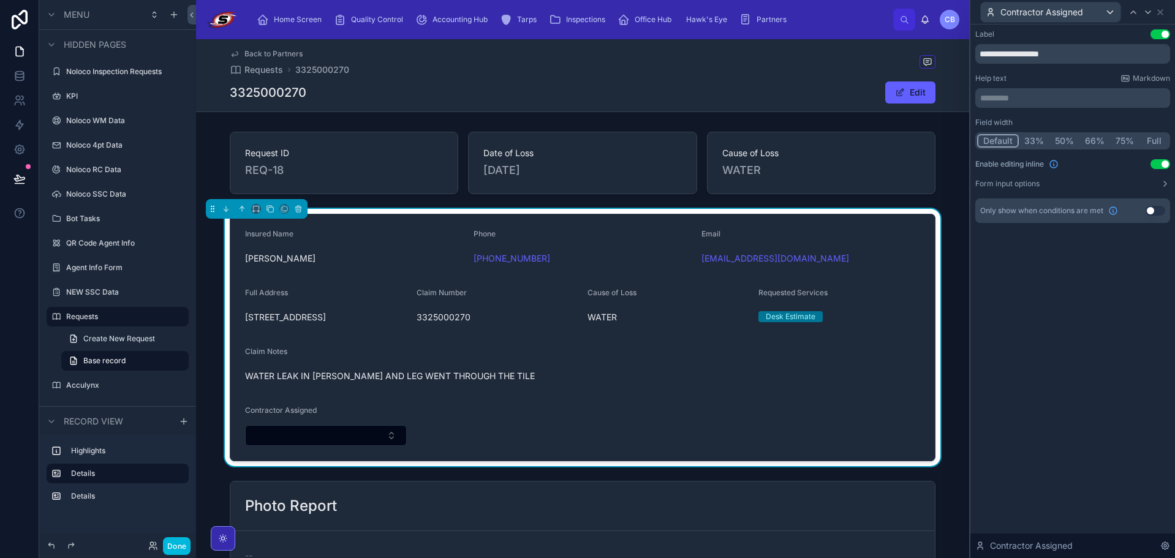
click at [353, 429] on button "Select Button" at bounding box center [326, 435] width 162 height 21
click at [320, 461] on input "text" at bounding box center [330, 460] width 146 height 22
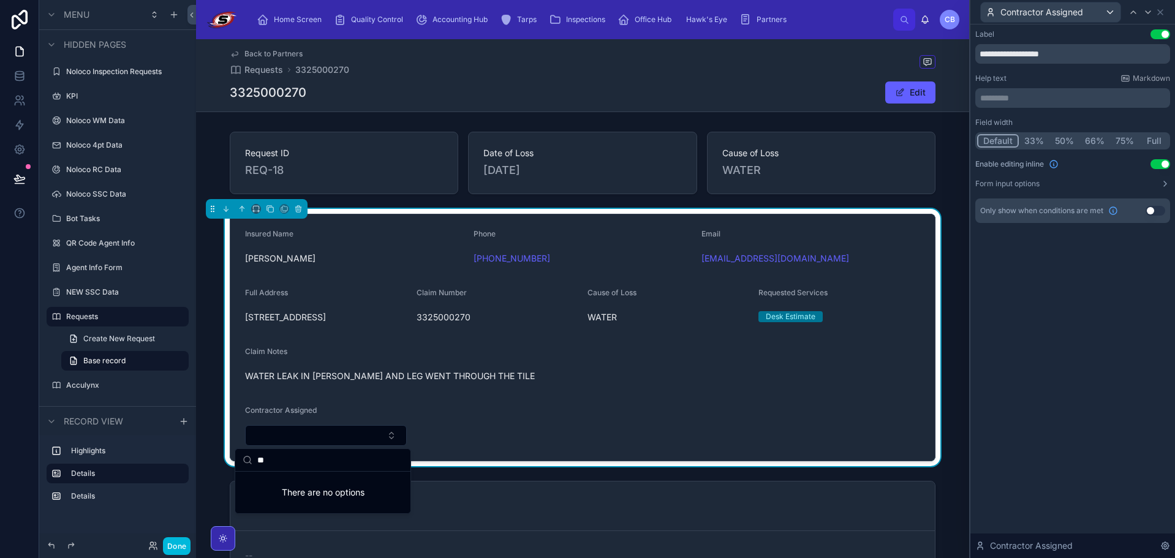
type input "*"
type input "****"
click at [1121, 192] on div "**********" at bounding box center [1073, 126] width 195 height 194
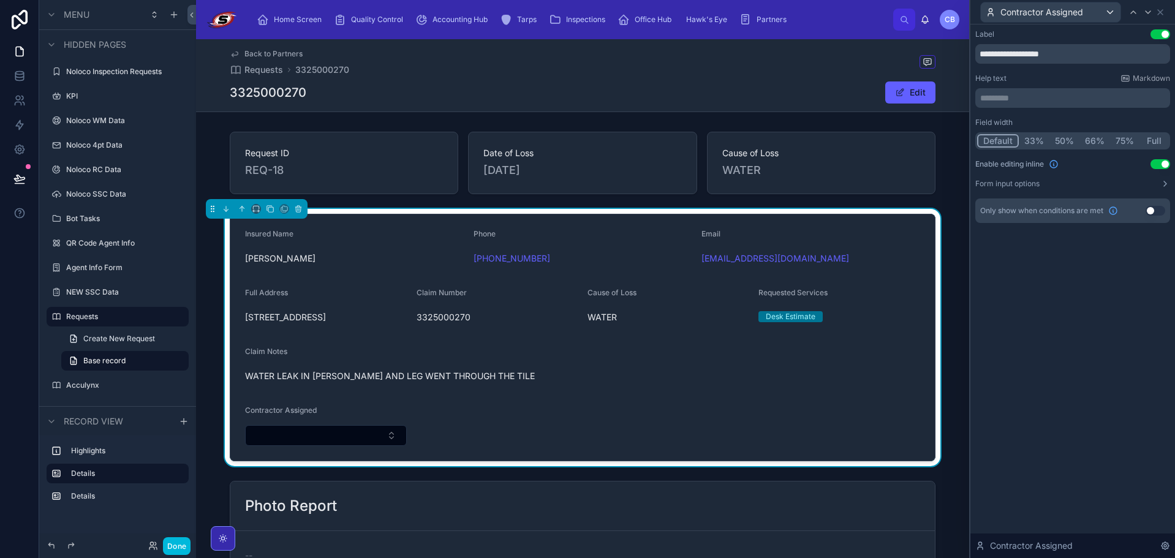
click at [1115, 181] on button "Form input options" at bounding box center [1073, 184] width 195 height 10
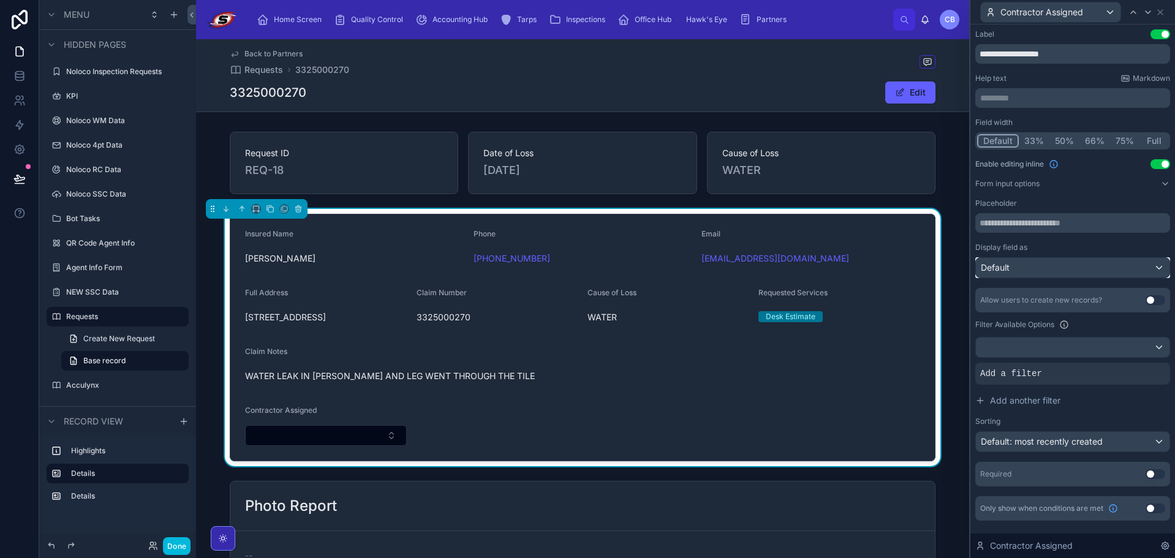
click at [1055, 263] on div "Default" at bounding box center [1073, 268] width 194 height 20
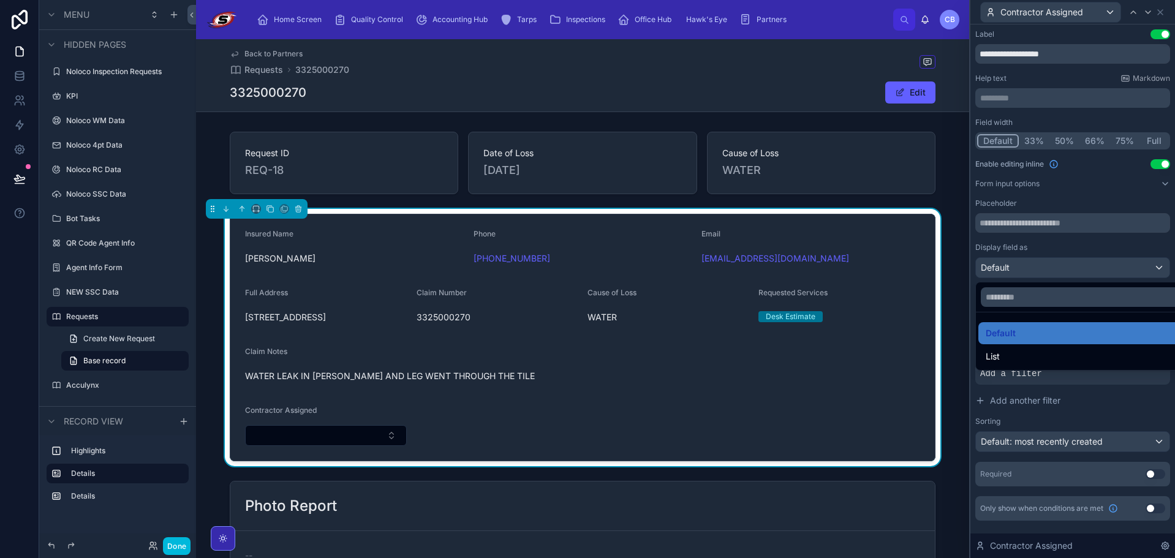
click at [1023, 360] on div "List" at bounding box center [1087, 356] width 202 height 15
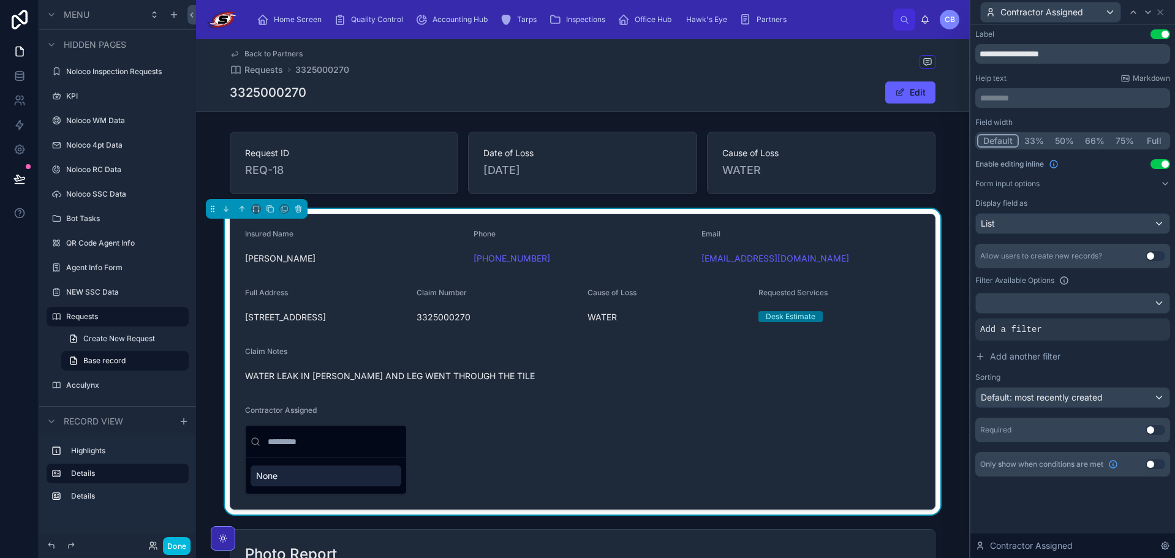
click at [736, 411] on form "Insured Name RANDY ADAMS Phone +1 941-284-2738 Email MRWILSONLAWNSERVICE@YAHOO.…" at bounding box center [582, 361] width 705 height 295
click at [185, 545] on button "Done" at bounding box center [177, 546] width 28 height 18
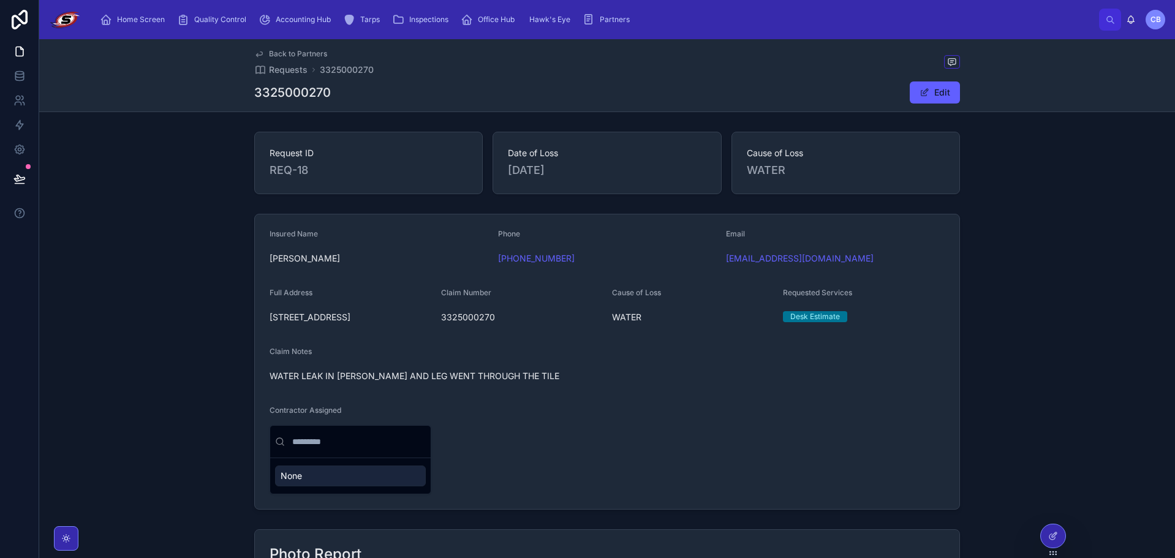
click at [322, 478] on div "None" at bounding box center [350, 476] width 151 height 21
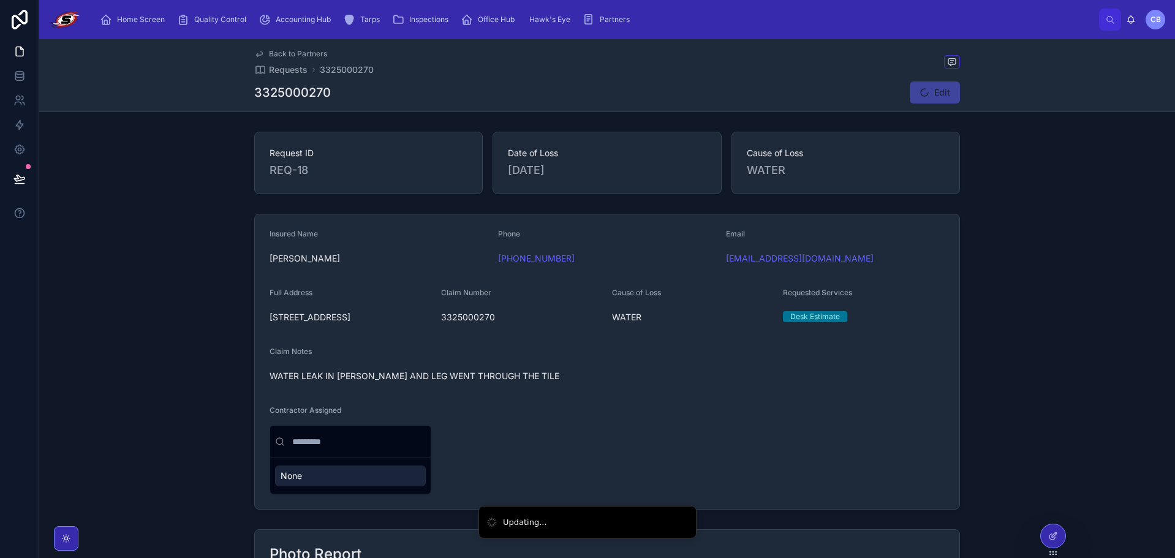
click at [334, 452] on input "text" at bounding box center [358, 442] width 136 height 22
click at [587, 412] on form "Insured Name RANDY ADAMS Phone +1 941-284-2738 Email MRWILSONLAWNSERVICE@YAHOO.…" at bounding box center [607, 361] width 705 height 295
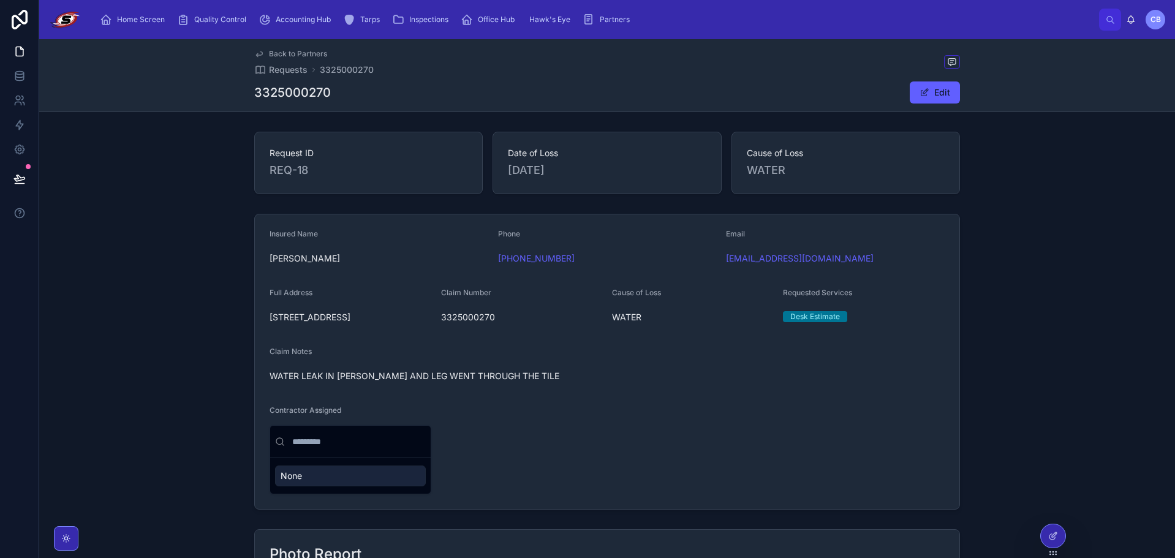
click at [332, 445] on input "text" at bounding box center [358, 442] width 136 height 22
click at [1046, 533] on div at bounding box center [1053, 536] width 25 height 23
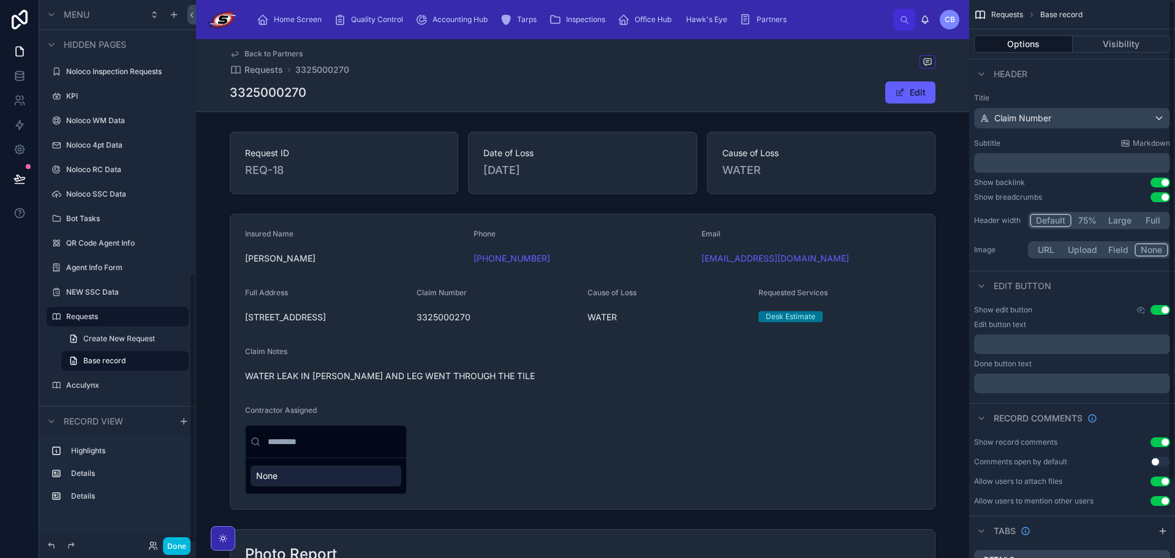
click at [386, 442] on div at bounding box center [582, 362] width 773 height 306
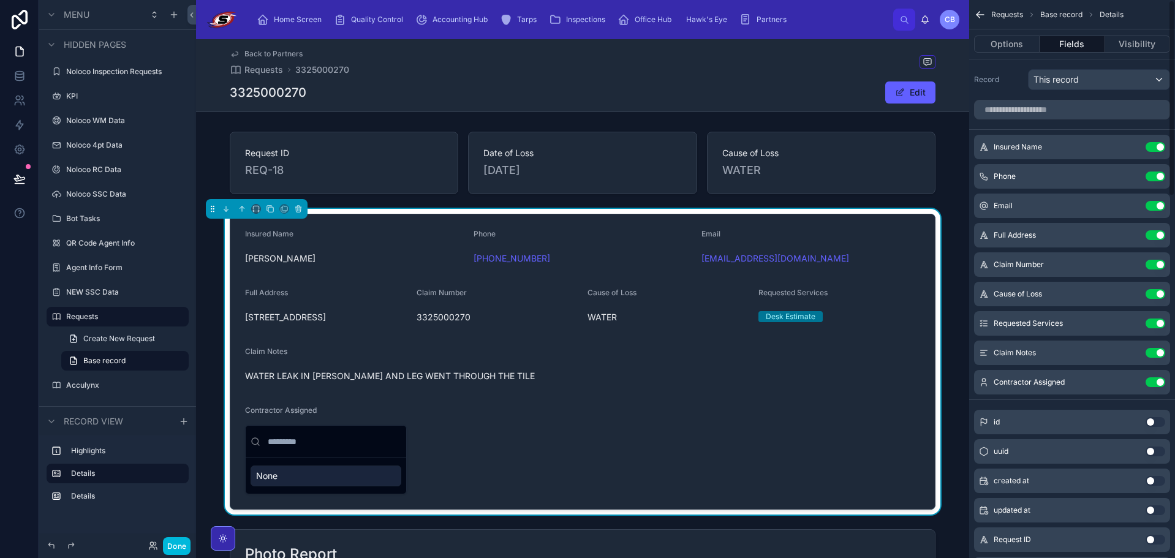
click at [0, 0] on icon "scrollable content" at bounding box center [0, 0] width 0 height 0
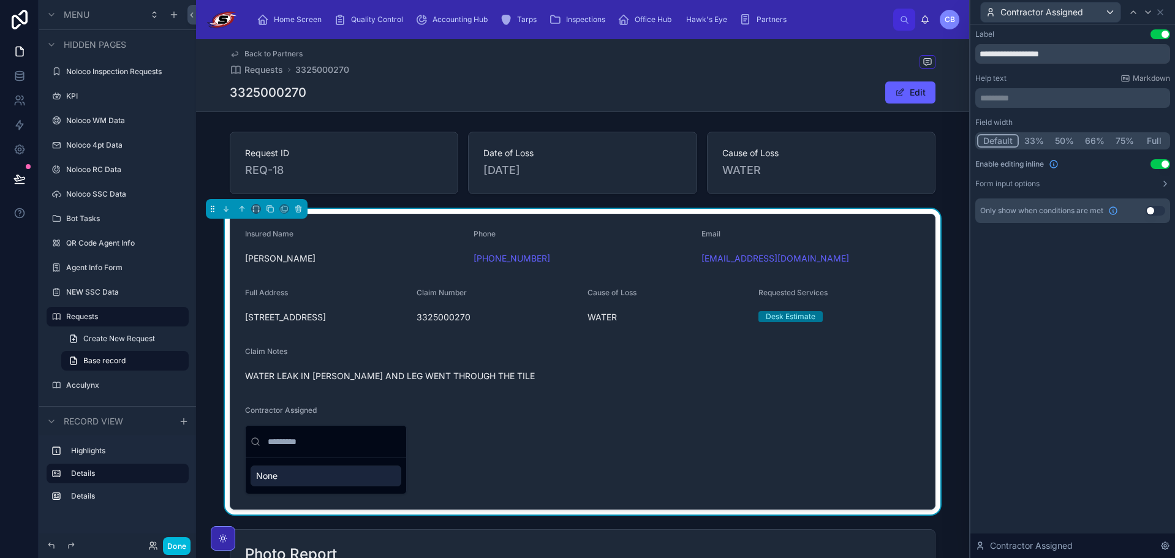
click at [1125, 180] on button "Form input options" at bounding box center [1073, 184] width 195 height 10
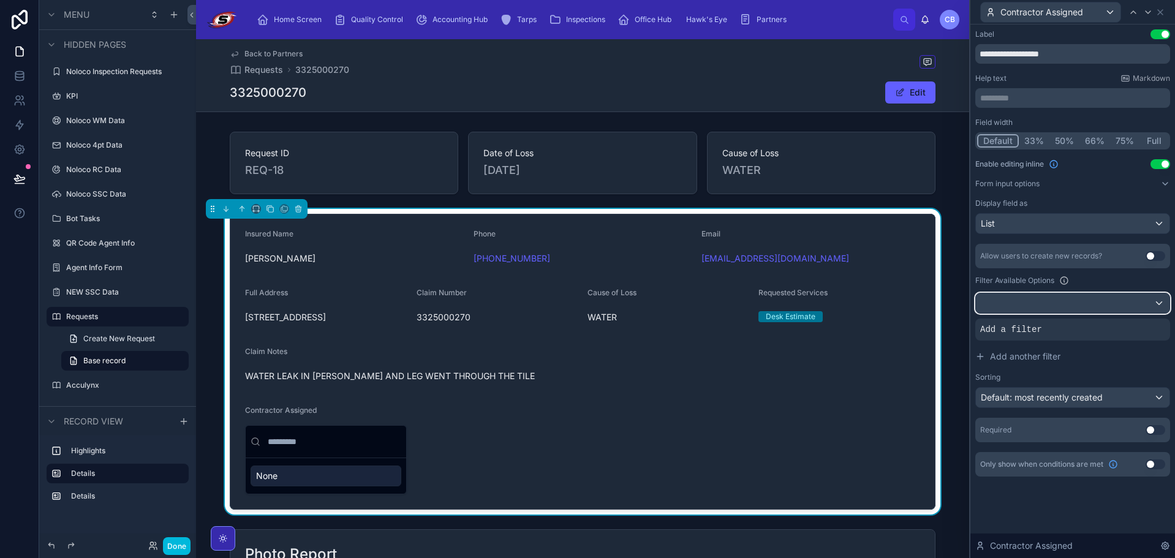
click at [1140, 302] on div at bounding box center [1073, 304] width 194 height 20
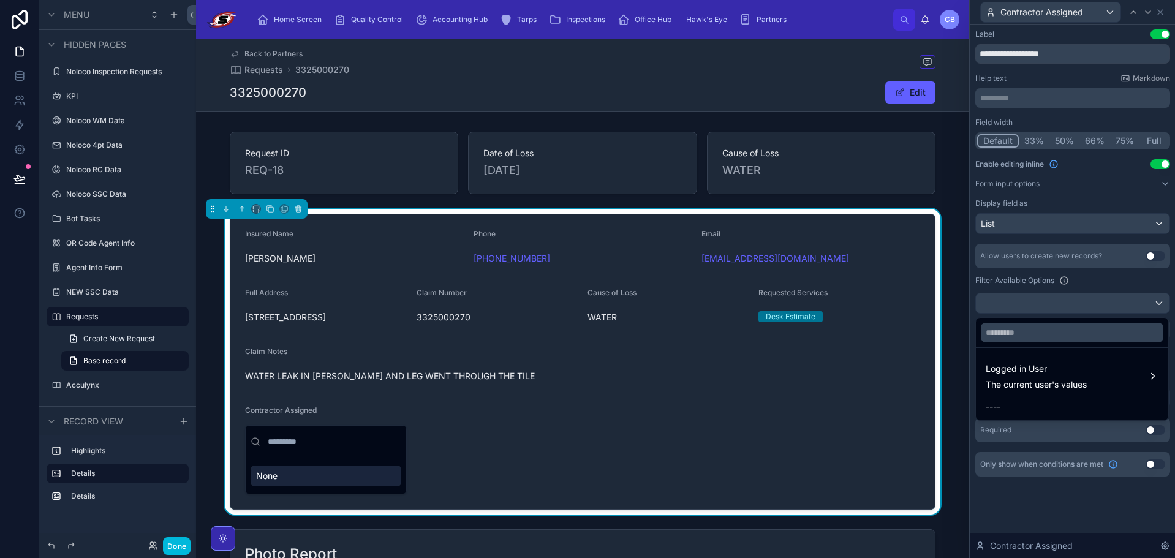
click at [1044, 292] on div at bounding box center [1073, 279] width 205 height 558
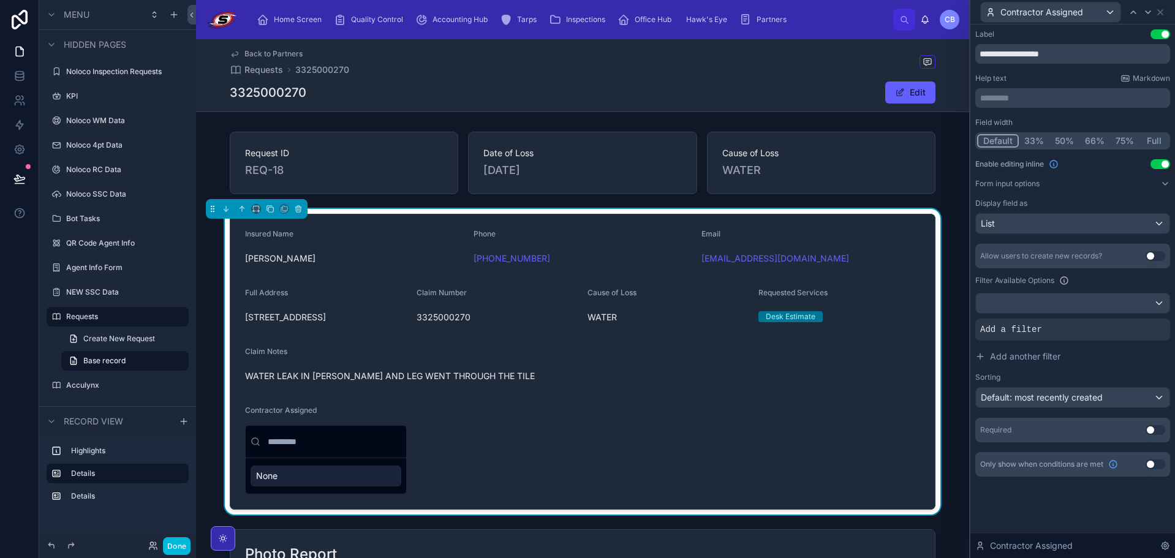
click at [1016, 336] on div "Add a filter" at bounding box center [1073, 330] width 195 height 22
click at [1129, 317] on div "Allow users to create new records? Use setting Filter Available Options Add a f…" at bounding box center [1073, 326] width 195 height 164
click at [0, 0] on div at bounding box center [0, 0] width 0 height 0
click at [882, 305] on div "id" at bounding box center [880, 311] width 42 height 20
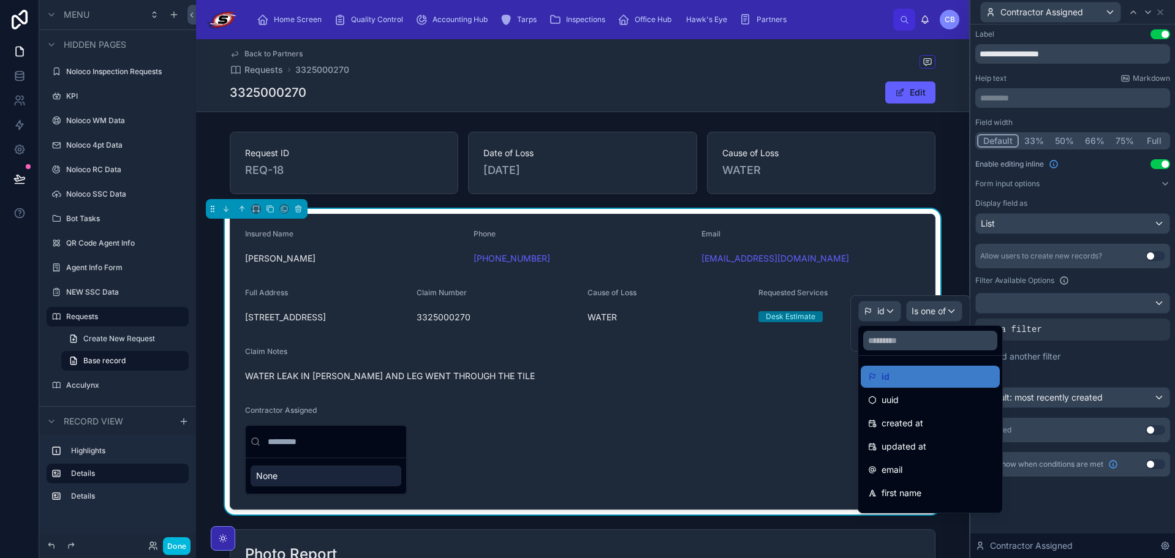
click at [953, 307] on div at bounding box center [911, 323] width 120 height 56
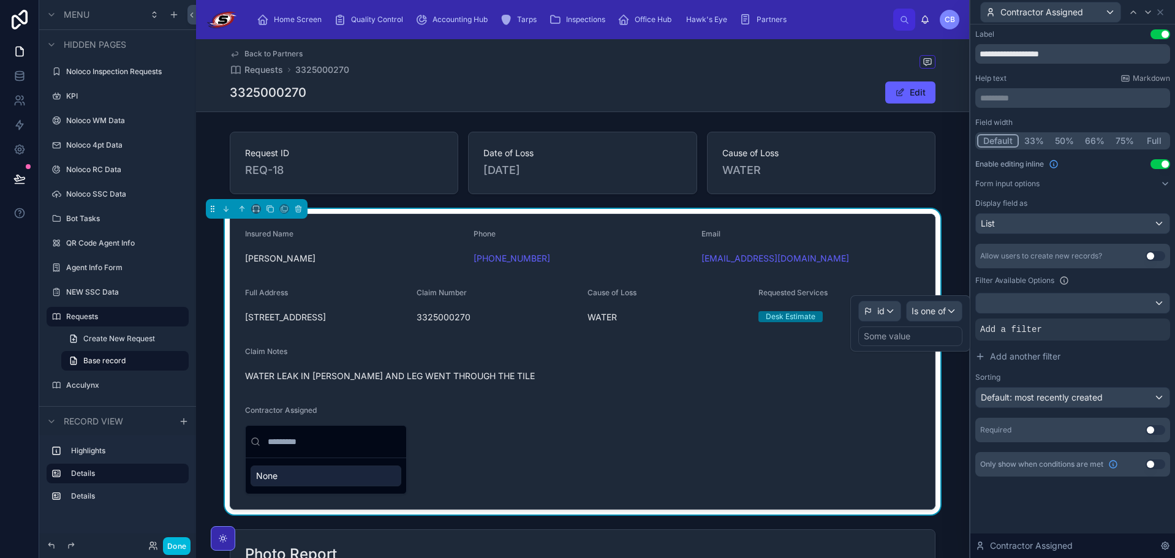
click at [895, 344] on div "Some value" at bounding box center [911, 337] width 104 height 20
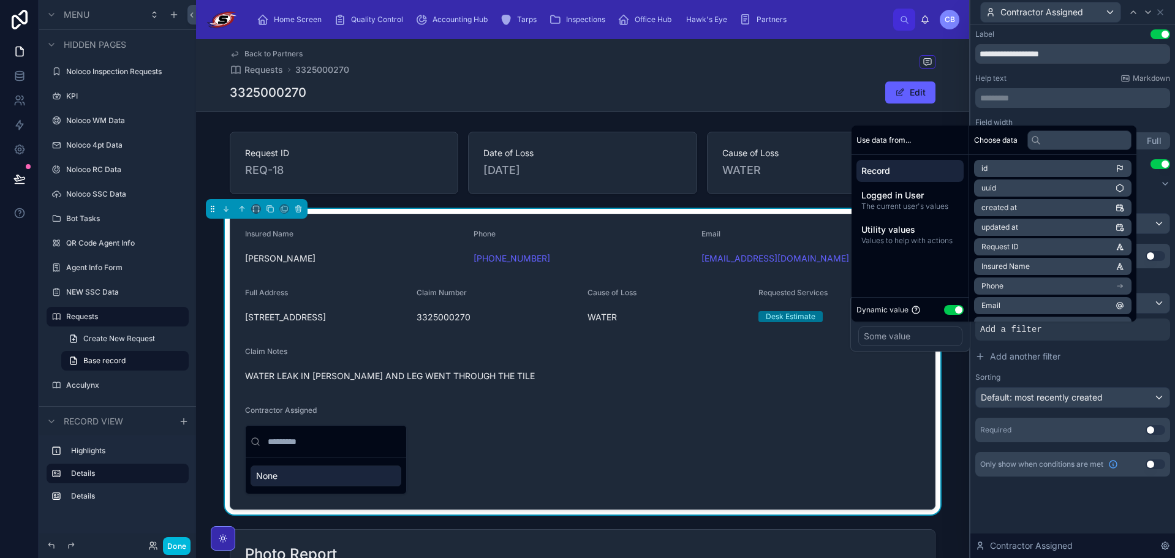
click at [895, 339] on div "Some value" at bounding box center [887, 336] width 47 height 12
click at [898, 335] on div "Some value" at bounding box center [887, 336] width 47 height 12
click at [955, 309] on button "Use setting" at bounding box center [954, 310] width 20 height 10
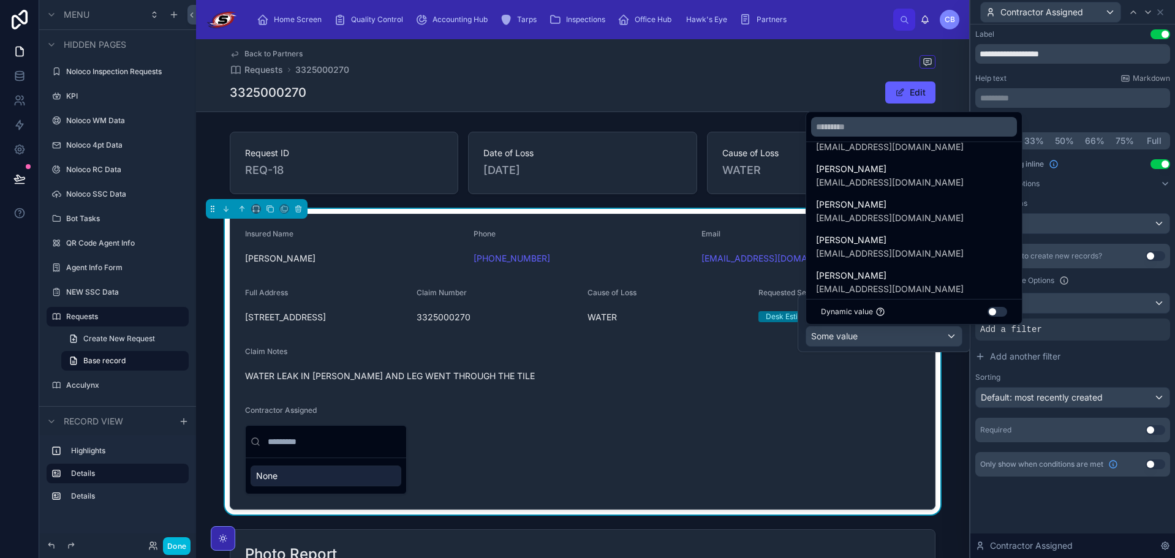
scroll to position [245, 0]
click at [931, 346] on div at bounding box center [884, 324] width 173 height 58
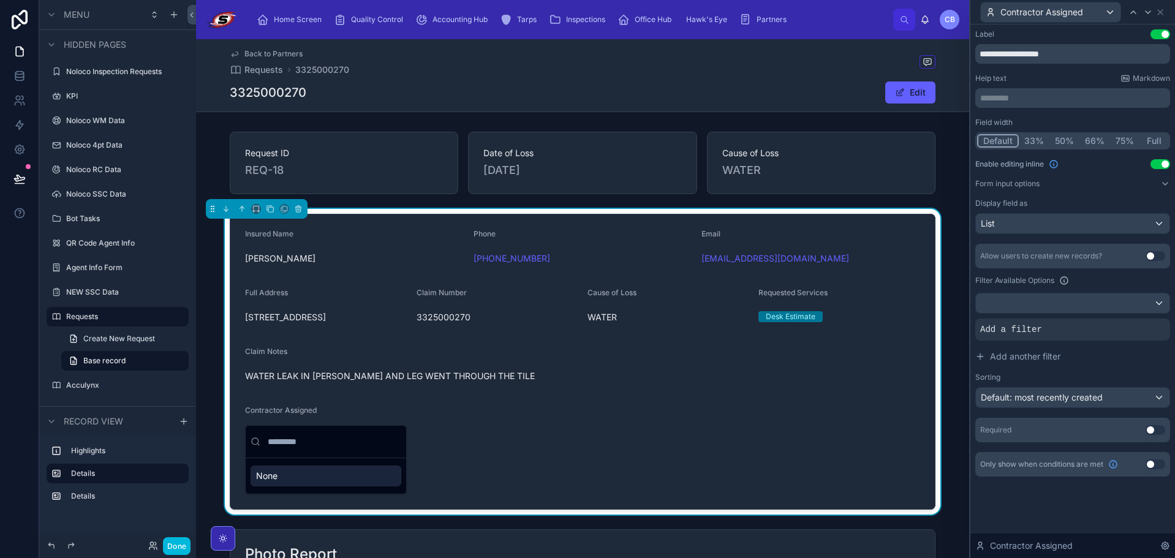
click at [947, 278] on div "Insured Name RANDY ADAMS Phone +1 941-284-2738 Email MRWILSONLAWNSERVICE@YAHOO.…" at bounding box center [582, 362] width 773 height 306
click at [316, 444] on input "text" at bounding box center [333, 442] width 136 height 22
click at [1148, 303] on div at bounding box center [1073, 304] width 194 height 20
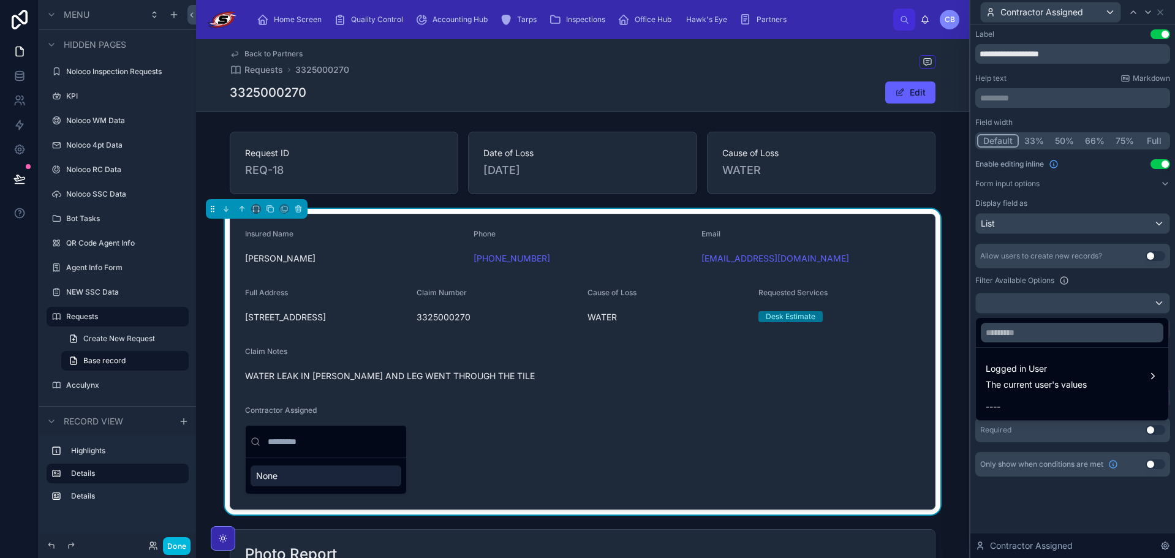
click at [1111, 287] on div at bounding box center [1073, 279] width 205 height 558
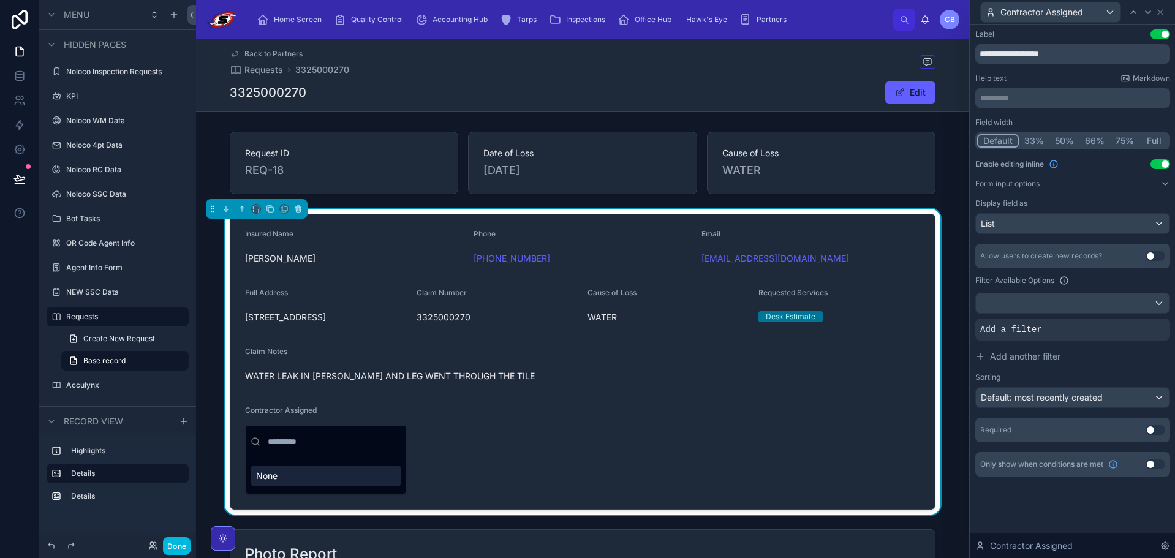
click at [1050, 331] on div "Add a filter" at bounding box center [1073, 330] width 195 height 22
click at [0, 0] on div at bounding box center [0, 0] width 0 height 0
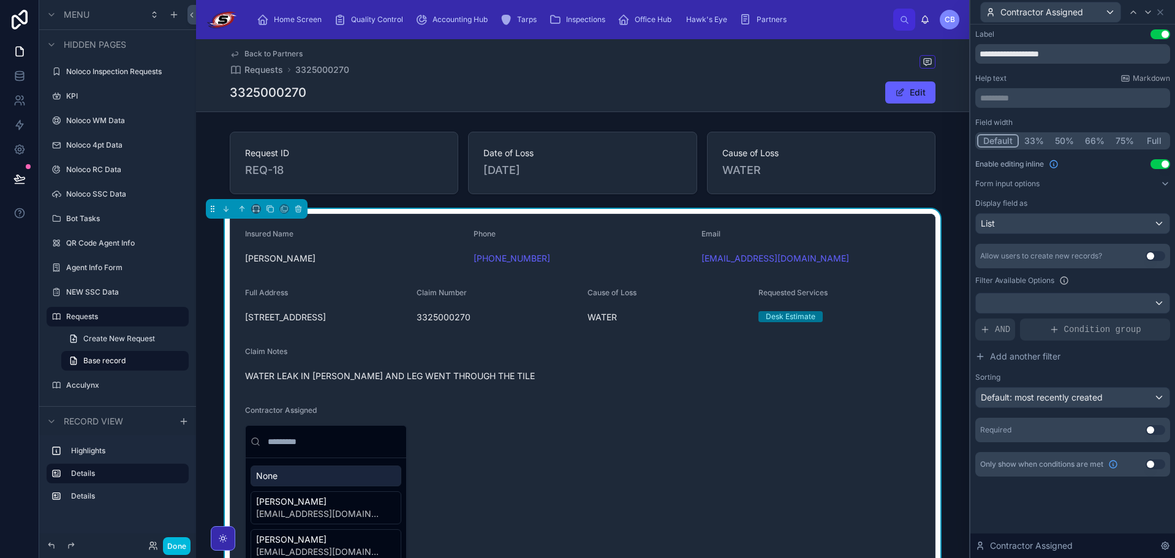
click at [1160, 184] on button "Form input options" at bounding box center [1073, 184] width 195 height 10
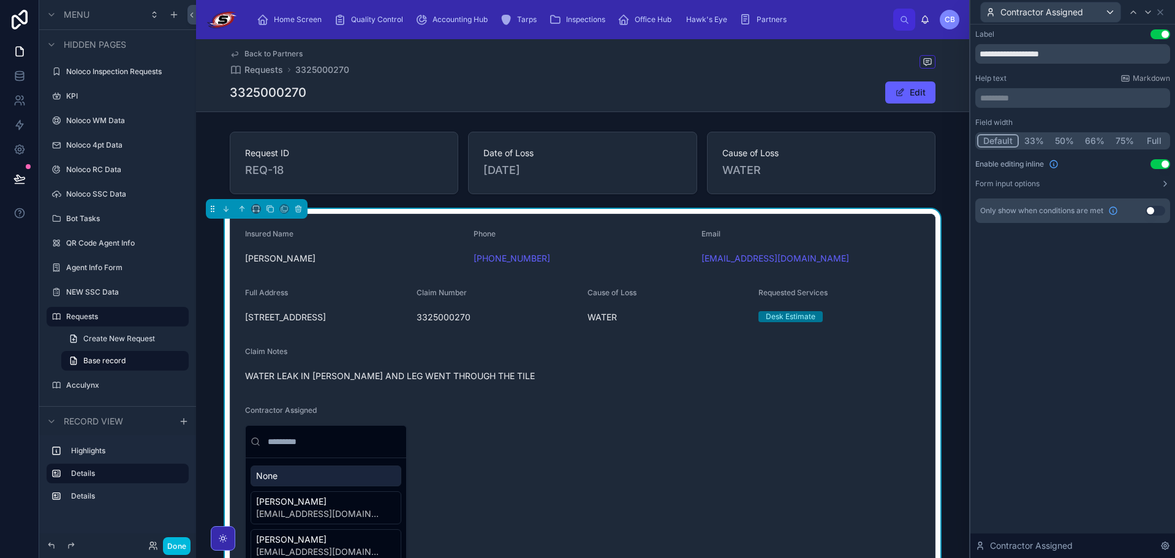
click at [1159, 166] on button "Use setting" at bounding box center [1161, 164] width 20 height 10
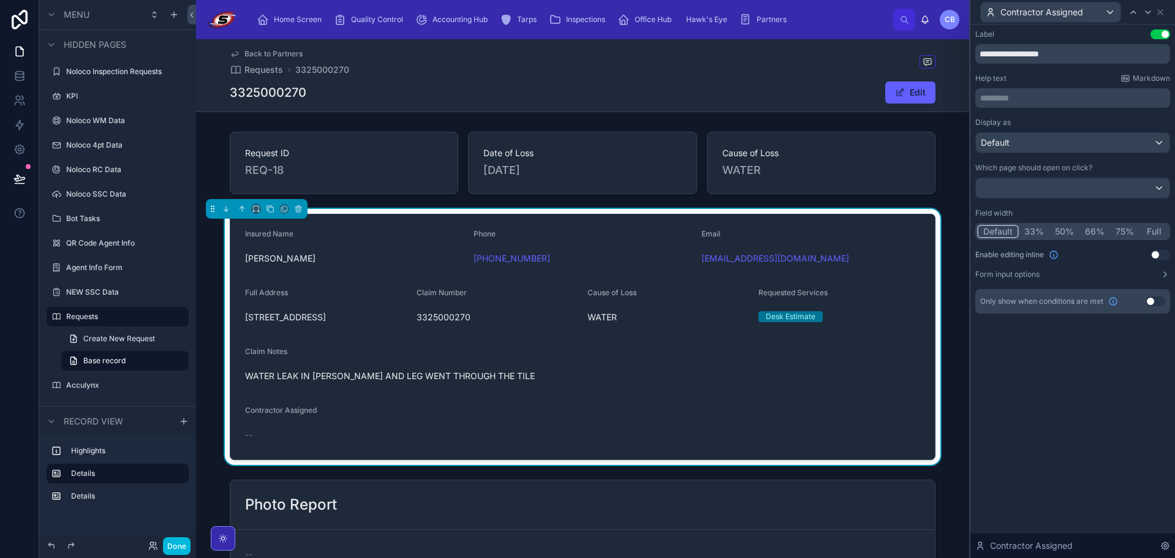
click at [848, 80] on div "Back to Partners Requests 3325000270 3325000270 Edit" at bounding box center [583, 75] width 706 height 72
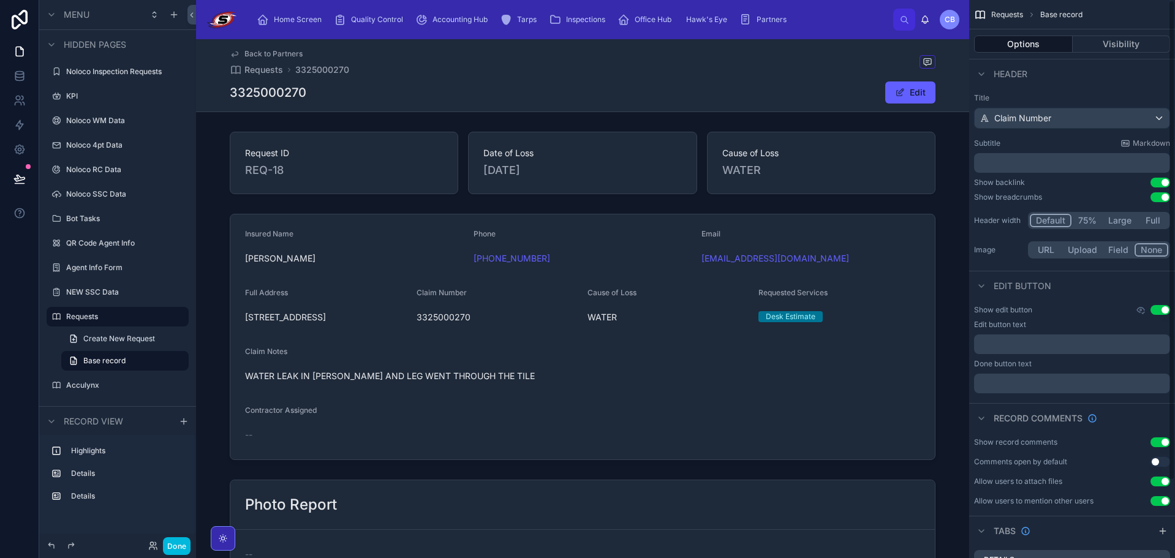
click at [1142, 309] on icon "scrollable content" at bounding box center [1141, 310] width 10 height 10
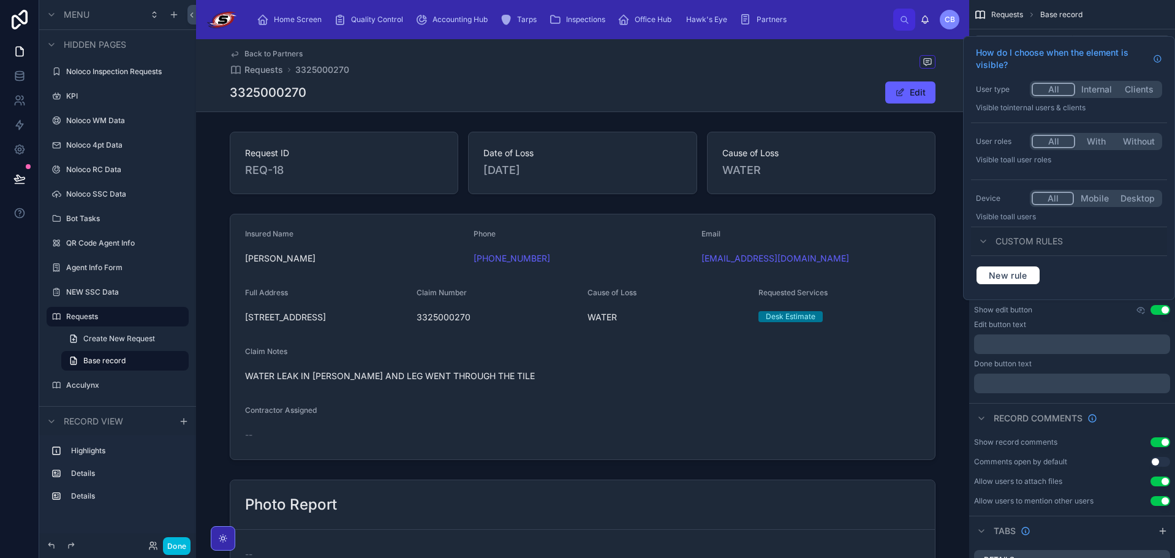
click at [1102, 136] on div "User roles All With Without Visible to All user roles" at bounding box center [1069, 151] width 196 height 47
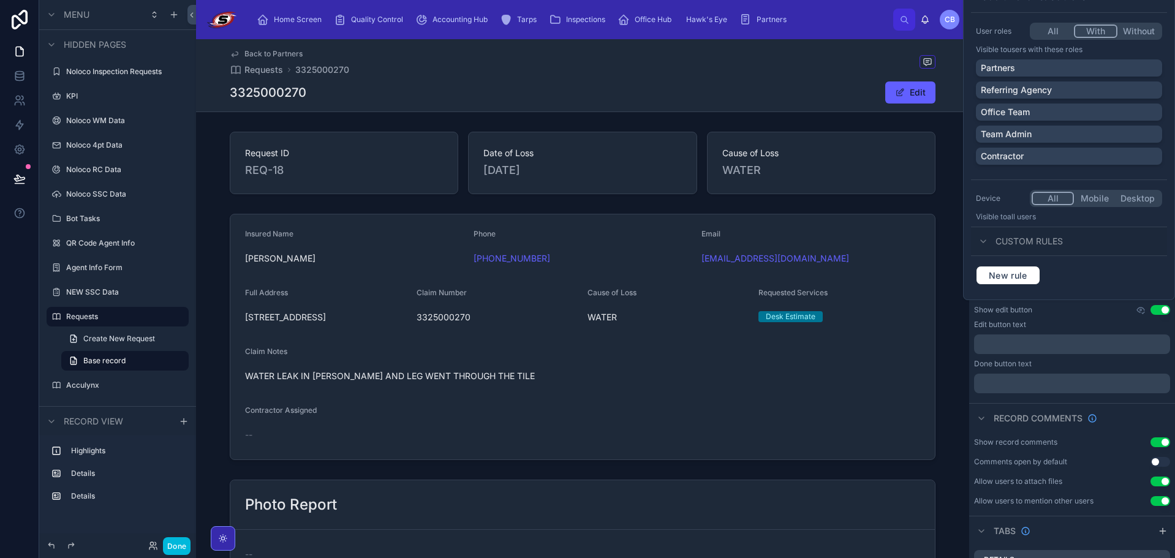
click at [1077, 109] on div "Office Team" at bounding box center [1069, 112] width 176 height 12
click at [1077, 143] on div "Partners Referring Agency Office Team Team Admin Contractor" at bounding box center [1069, 114] width 186 height 110
click at [1082, 130] on div "Team Admin" at bounding box center [1069, 134] width 176 height 12
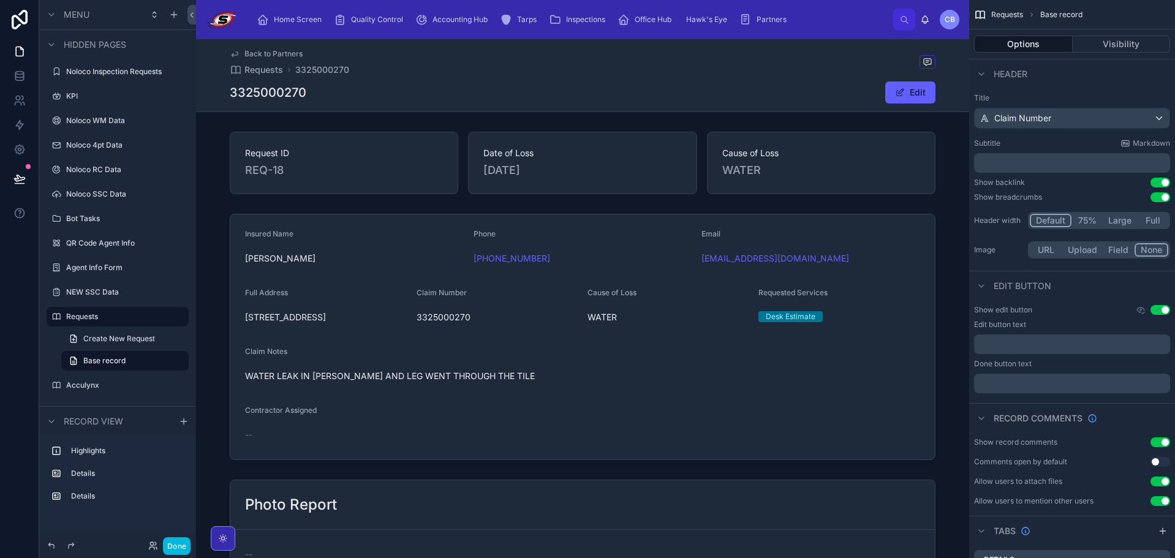
scroll to position [454, 0]
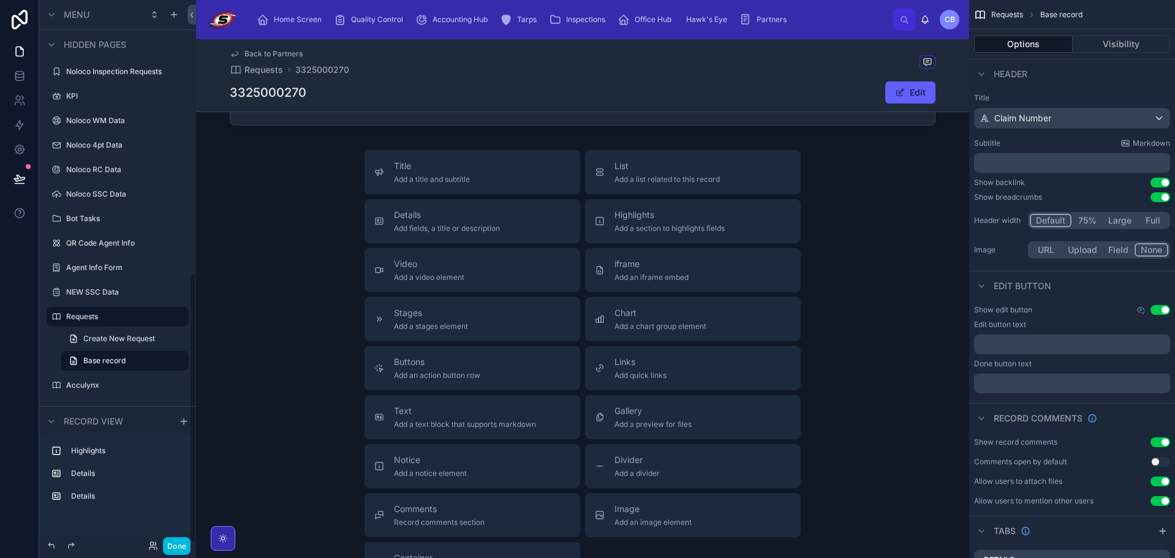
click at [176, 546] on button "Done" at bounding box center [177, 546] width 28 height 18
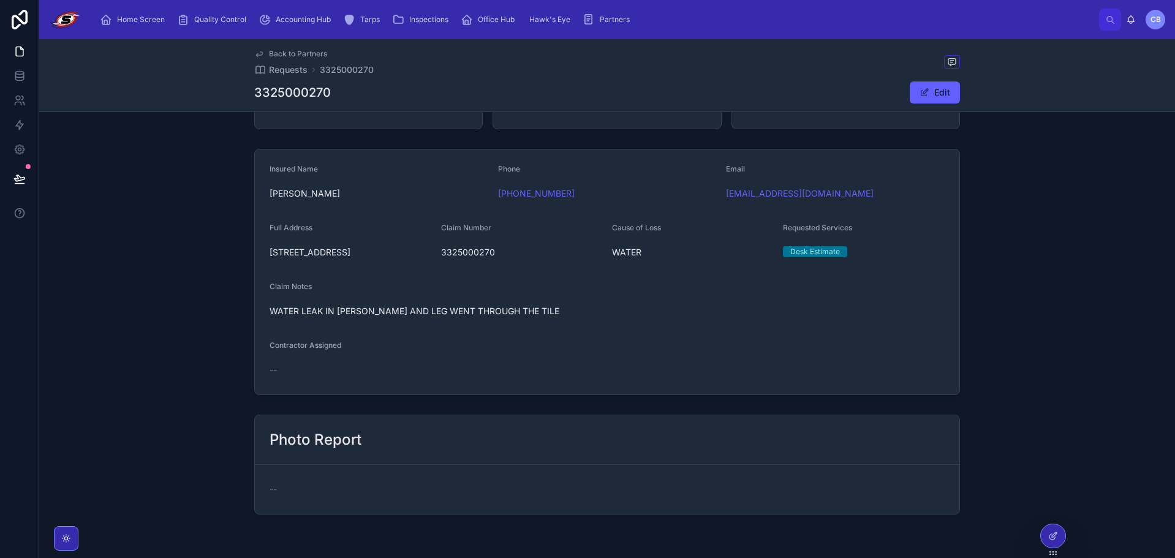
scroll to position [0, 0]
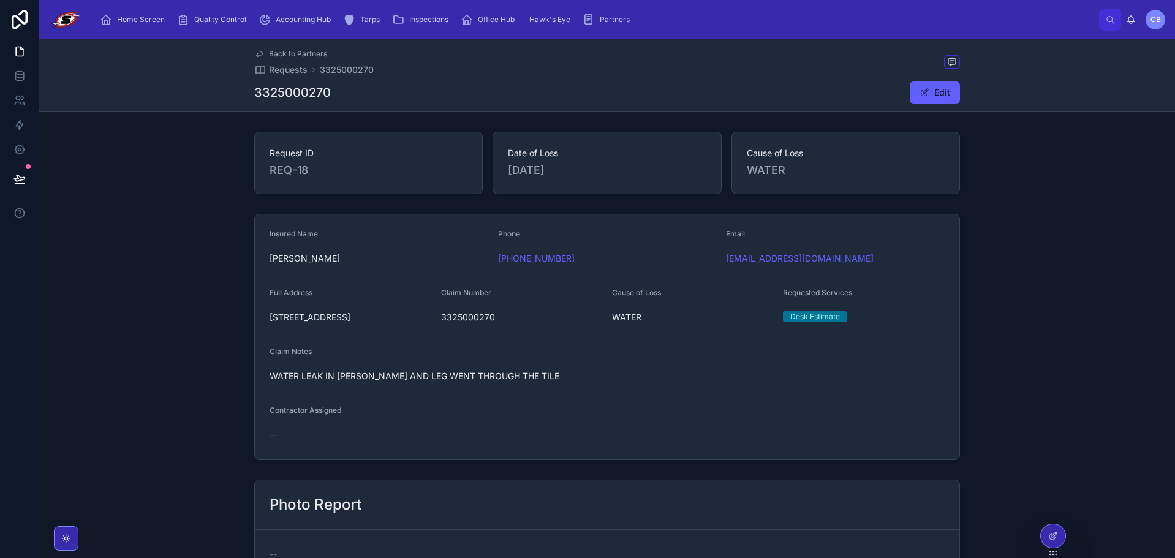
click at [933, 89] on button "Edit" at bounding box center [935, 93] width 50 height 22
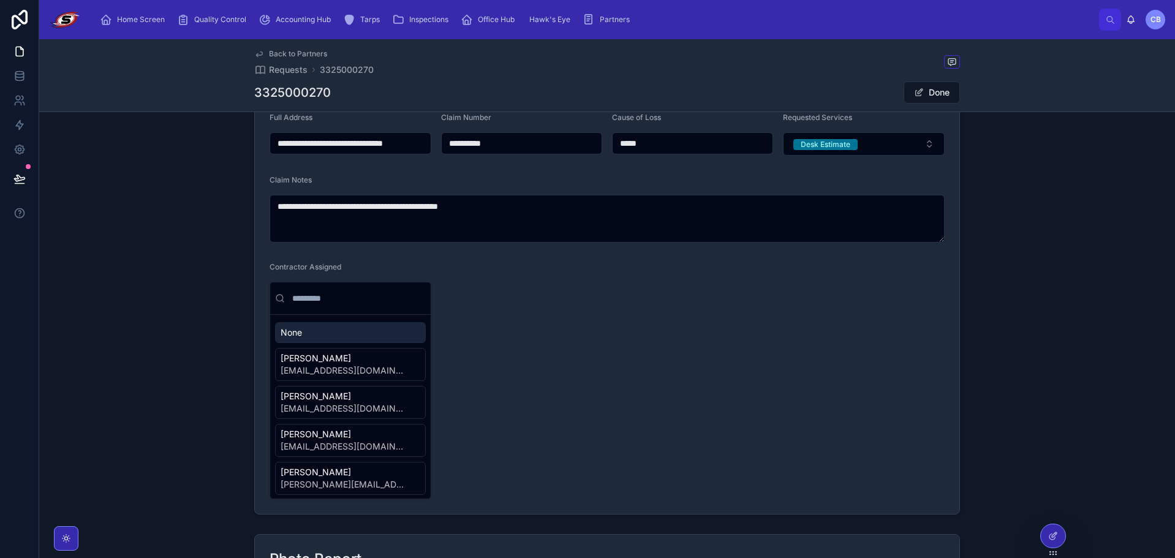
scroll to position [184, 0]
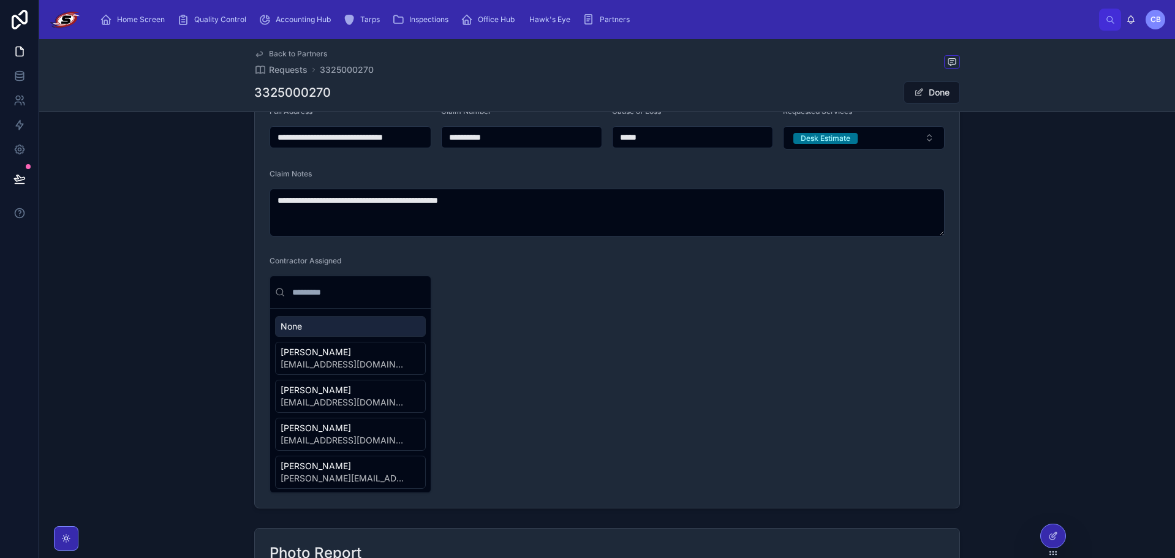
click at [361, 293] on input "text" at bounding box center [358, 292] width 136 height 22
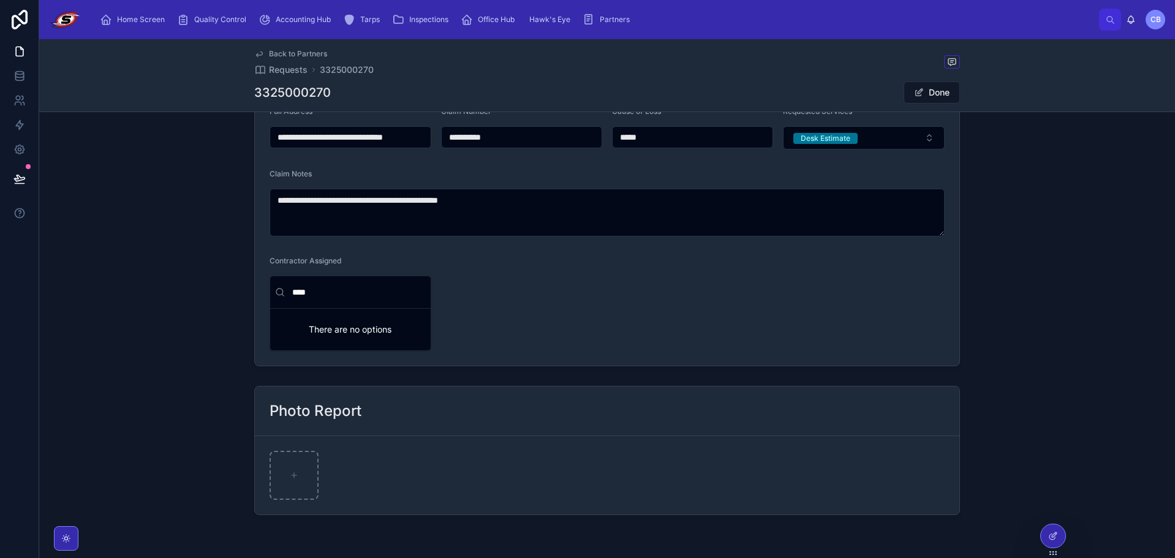
click at [328, 325] on div "There are no options" at bounding box center [350, 330] width 161 height 42
click at [335, 298] on input "****" at bounding box center [358, 292] width 136 height 22
type input "*"
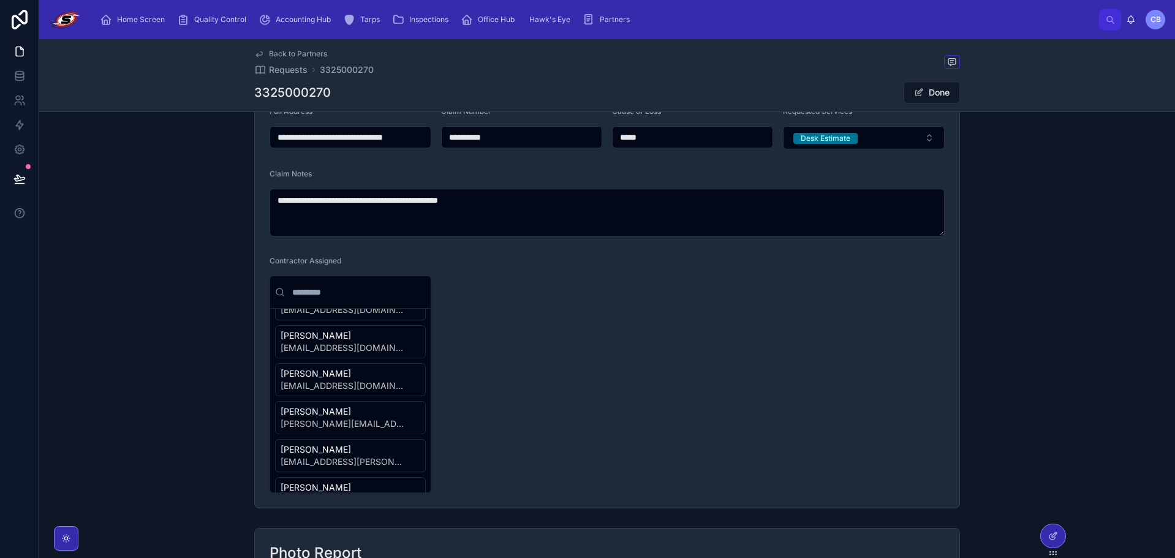
scroll to position [490, 0]
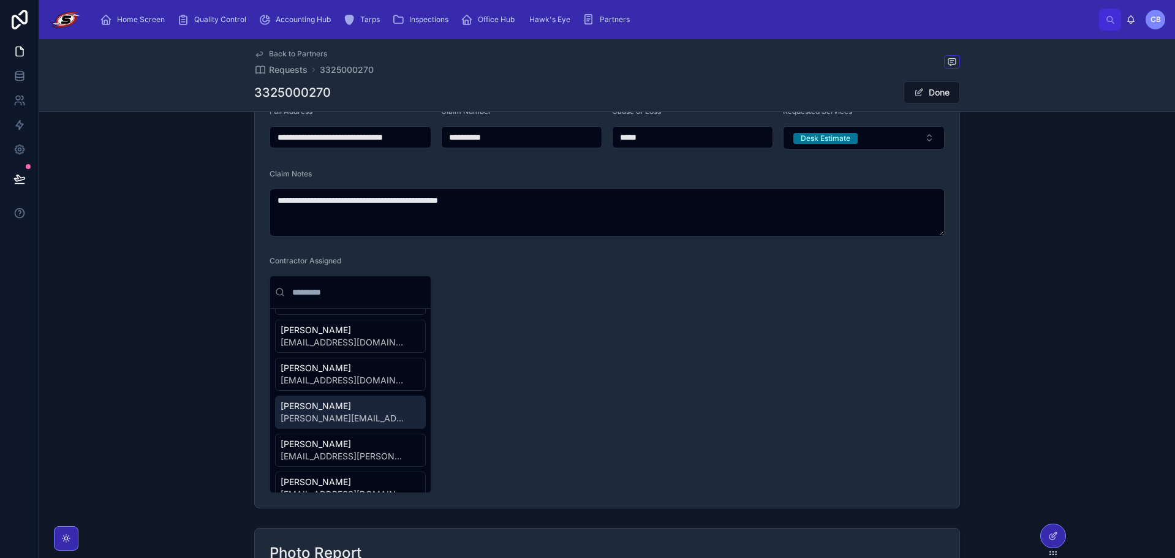
click at [357, 405] on span "[PERSON_NAME]" at bounding box center [343, 406] width 125 height 12
click at [938, 88] on button "Done" at bounding box center [932, 93] width 56 height 22
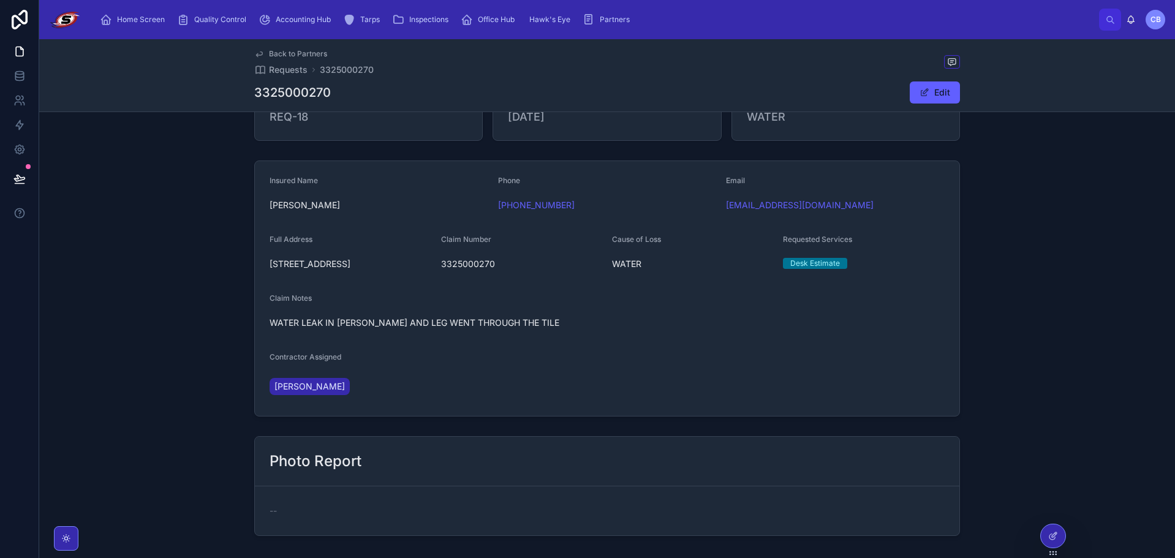
scroll to position [0, 0]
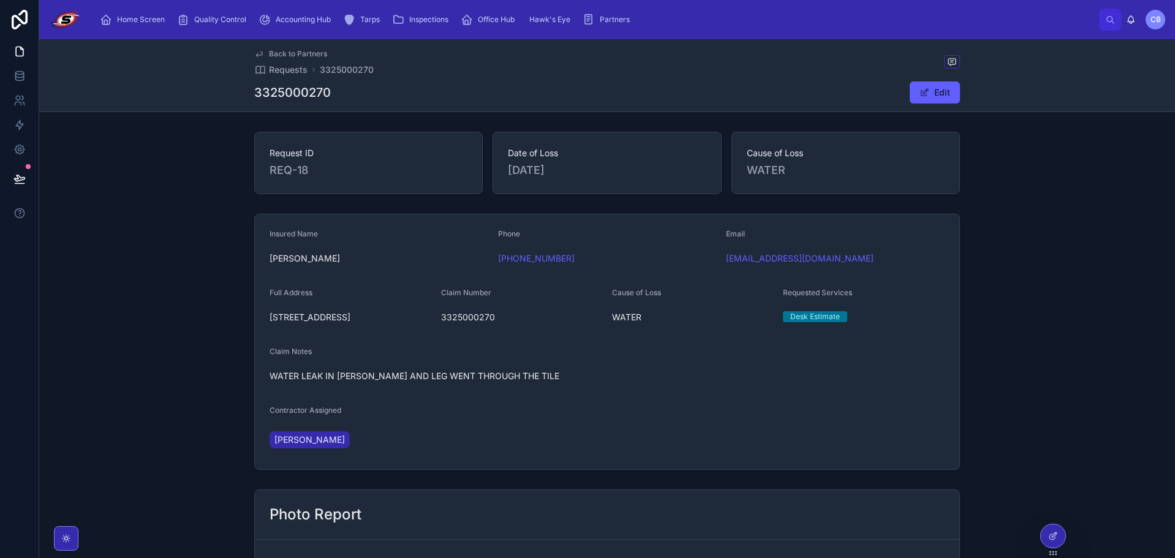
click at [1061, 538] on div at bounding box center [1053, 536] width 25 height 23
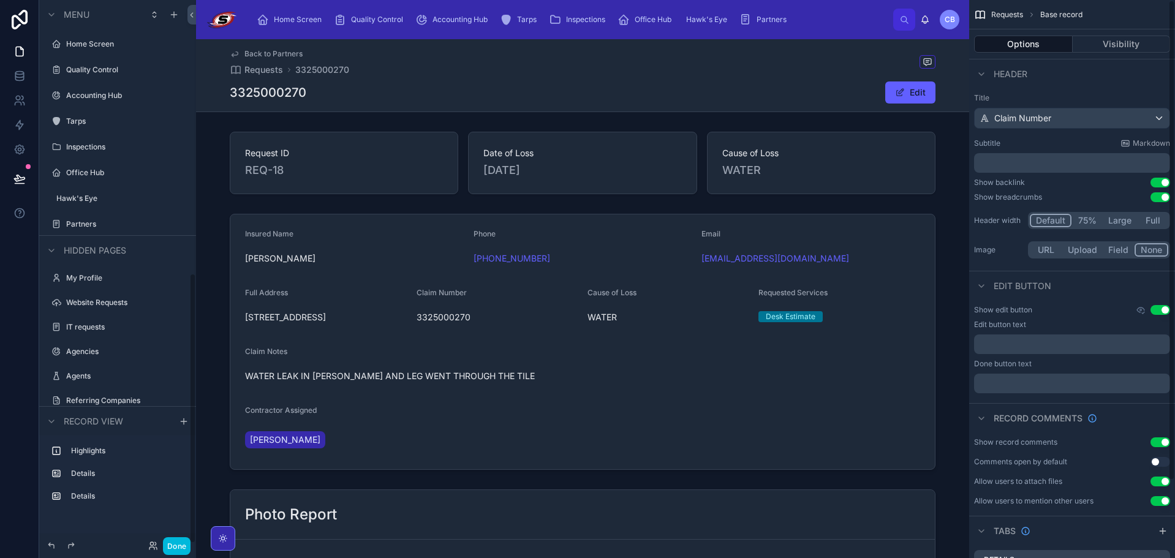
scroll to position [550, 0]
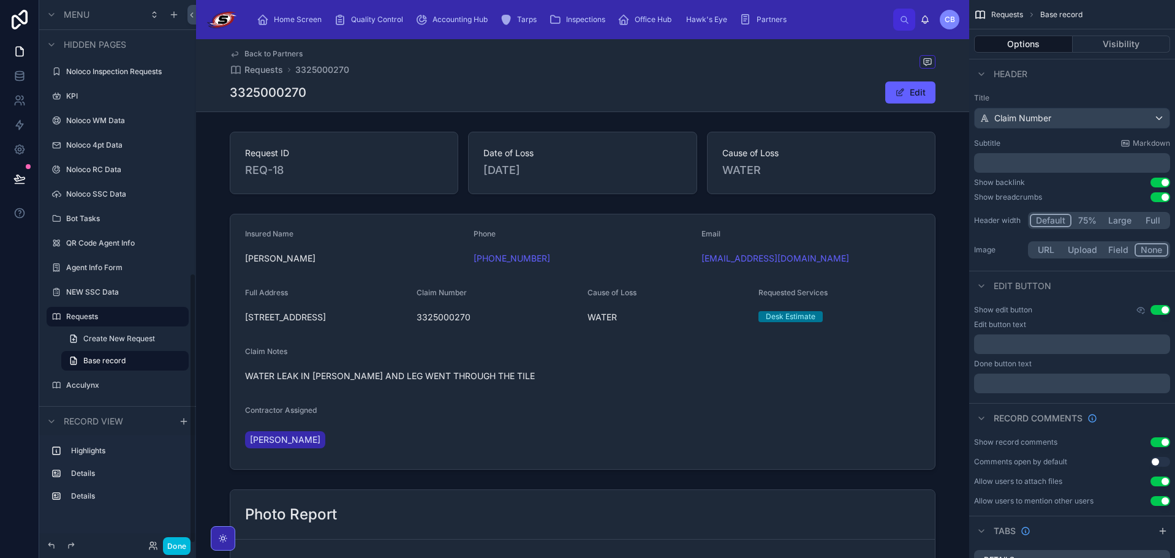
click at [151, 549] on div "Done" at bounding box center [166, 546] width 48 height 18
click at [151, 550] on icon at bounding box center [153, 546] width 10 height 10
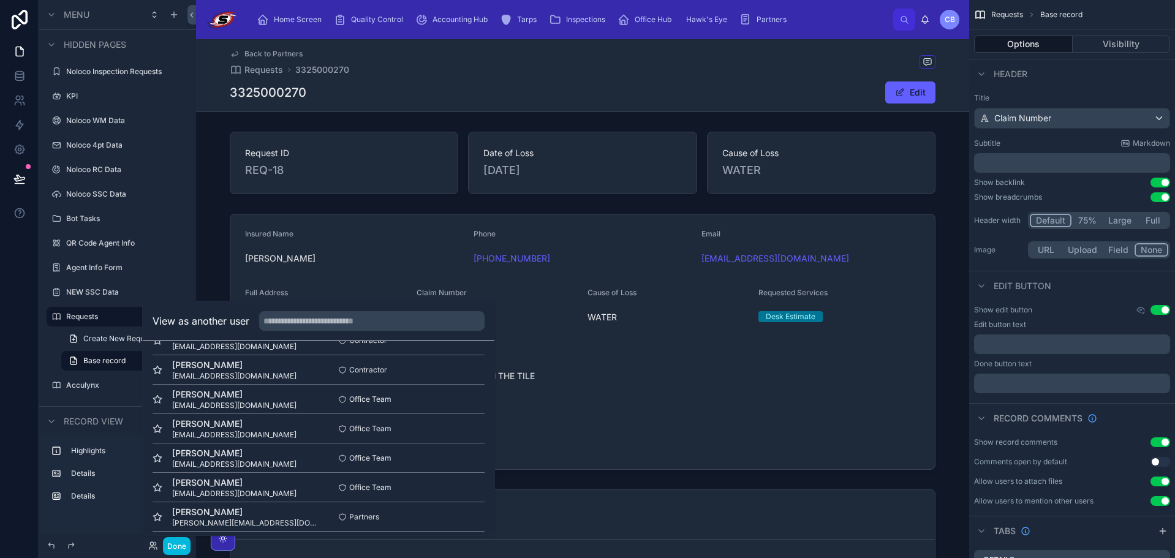
scroll to position [245, 0]
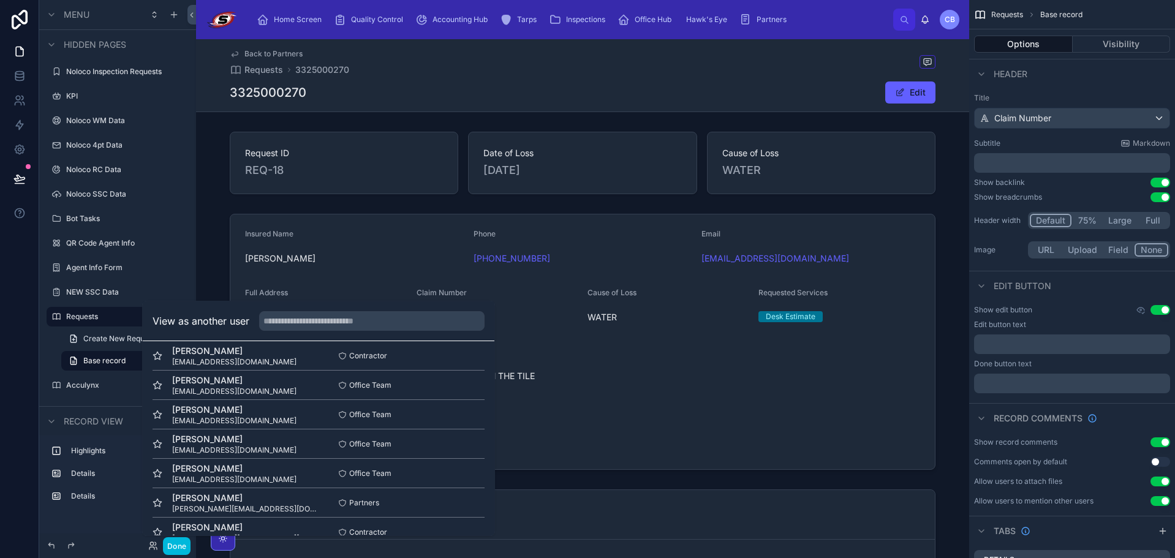
click at [0, 0] on button "Select" at bounding box center [0, 0] width 0 height 0
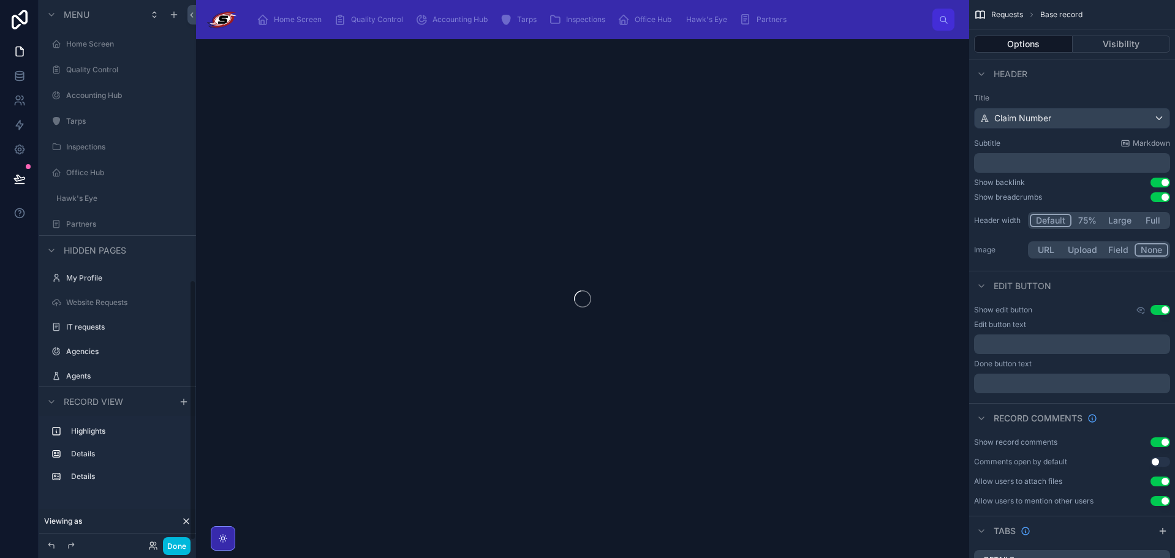
scroll to position [583, 0]
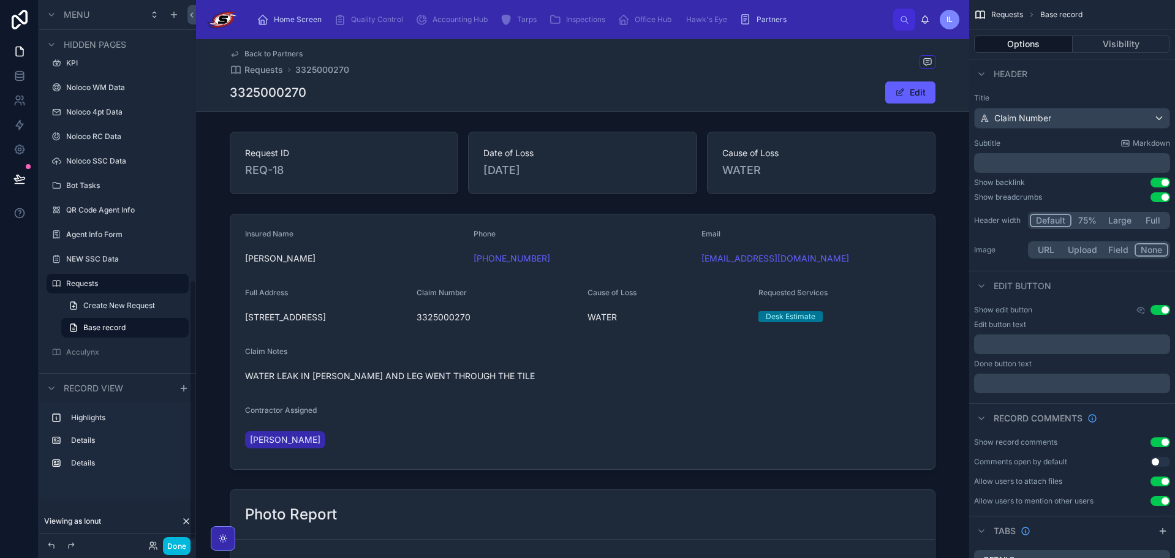
click at [179, 549] on button "Done" at bounding box center [177, 546] width 28 height 18
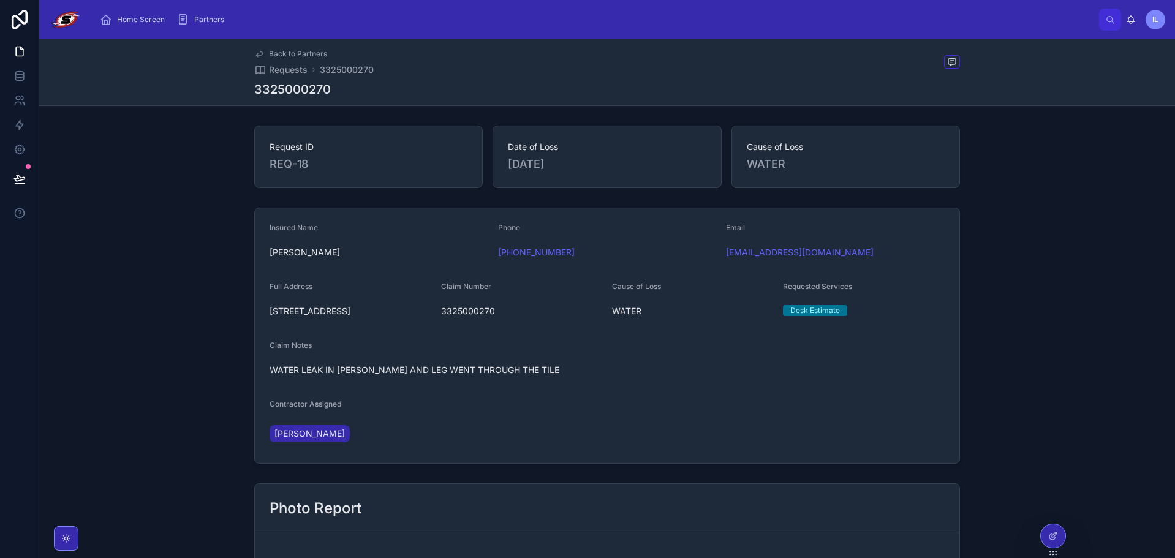
click at [139, 17] on span "Home Screen" at bounding box center [141, 20] width 48 height 10
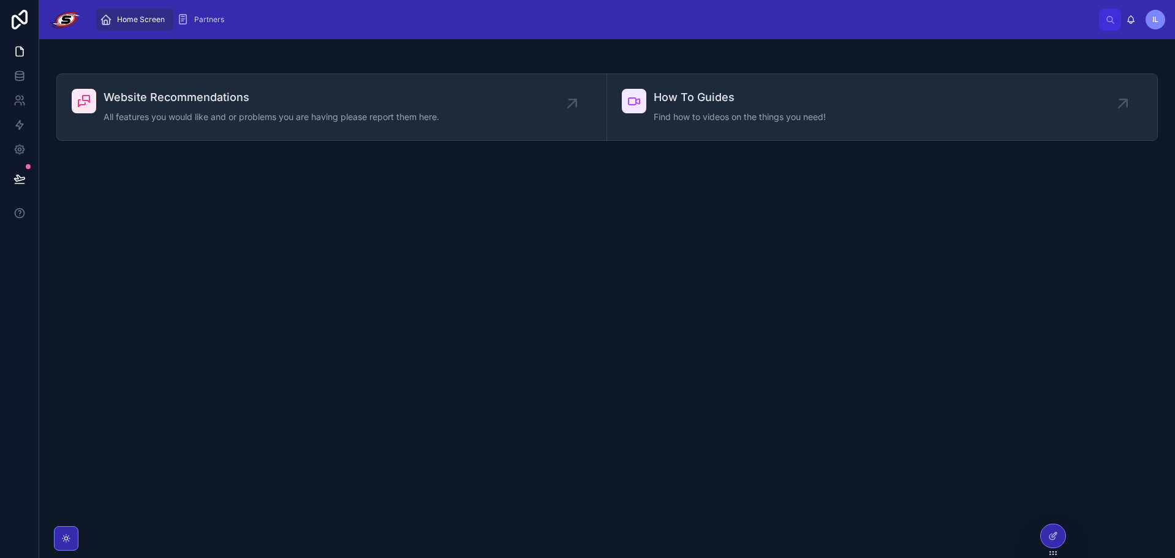
click at [210, 21] on span "Partners" at bounding box center [209, 20] width 30 height 10
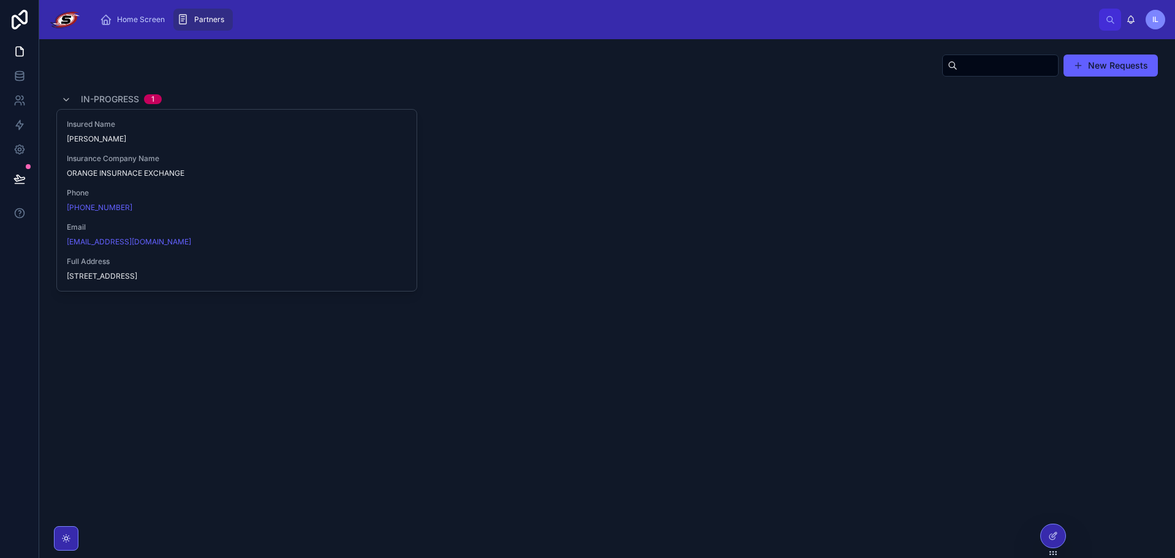
click at [309, 165] on div "Insurance Company Name ORANGE INSURNACE EXCHANGE" at bounding box center [237, 166] width 340 height 25
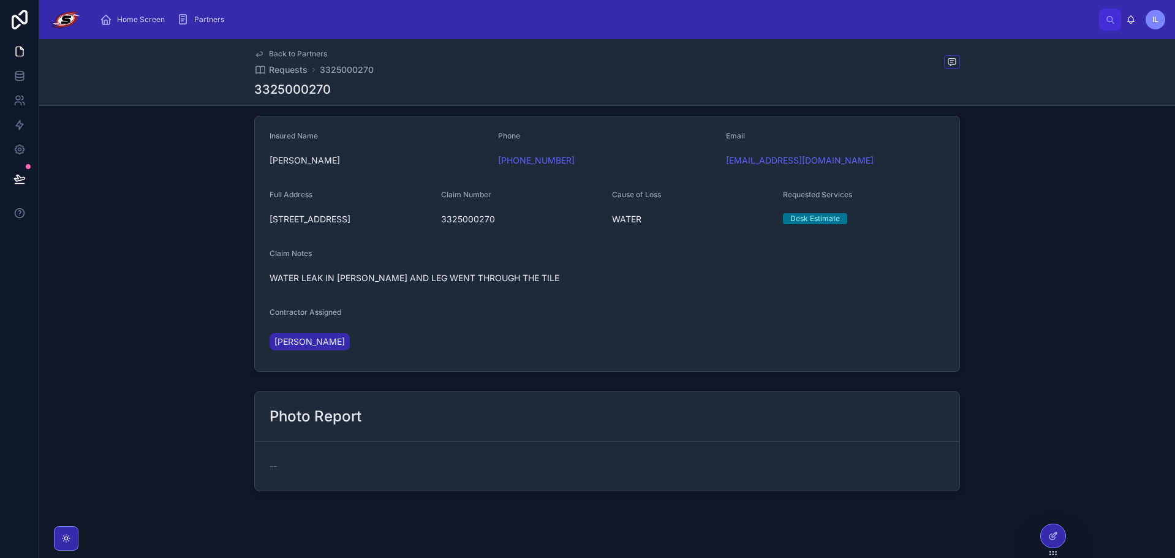
scroll to position [108, 0]
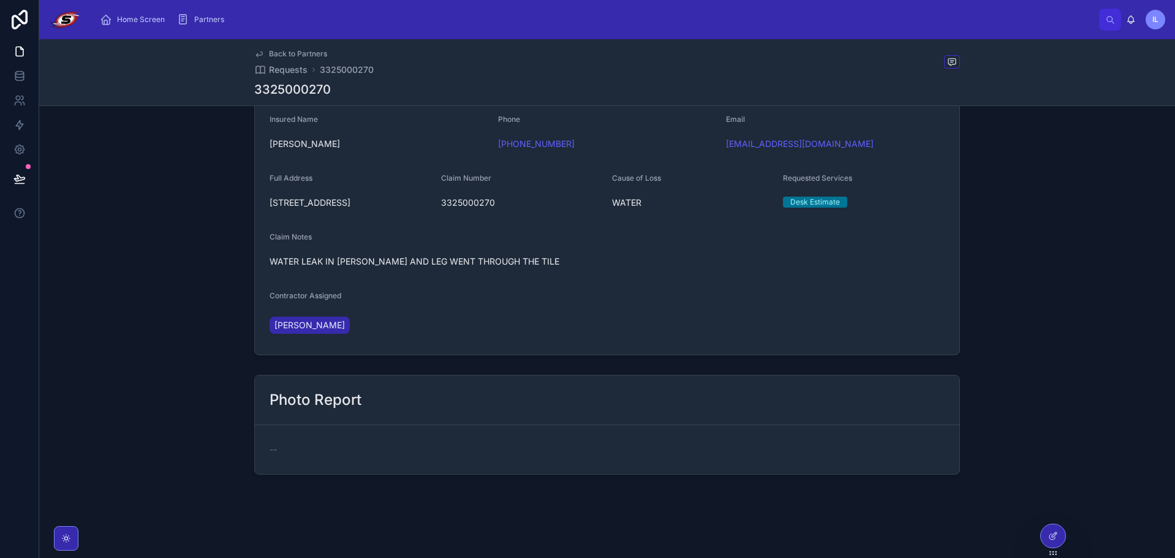
click at [1052, 537] on icon at bounding box center [1053, 536] width 10 height 10
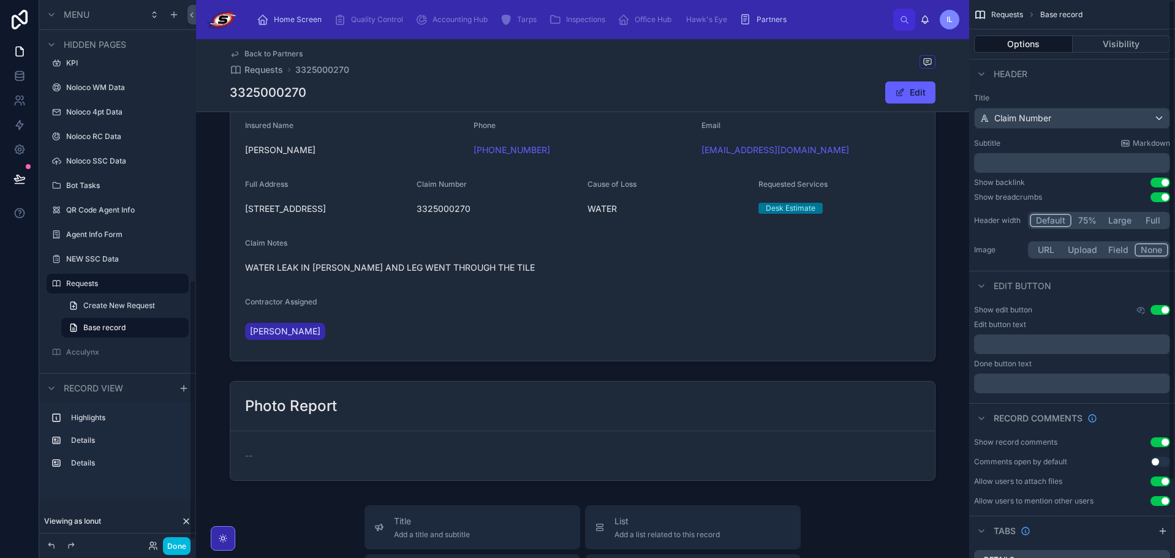
scroll to position [170, 0]
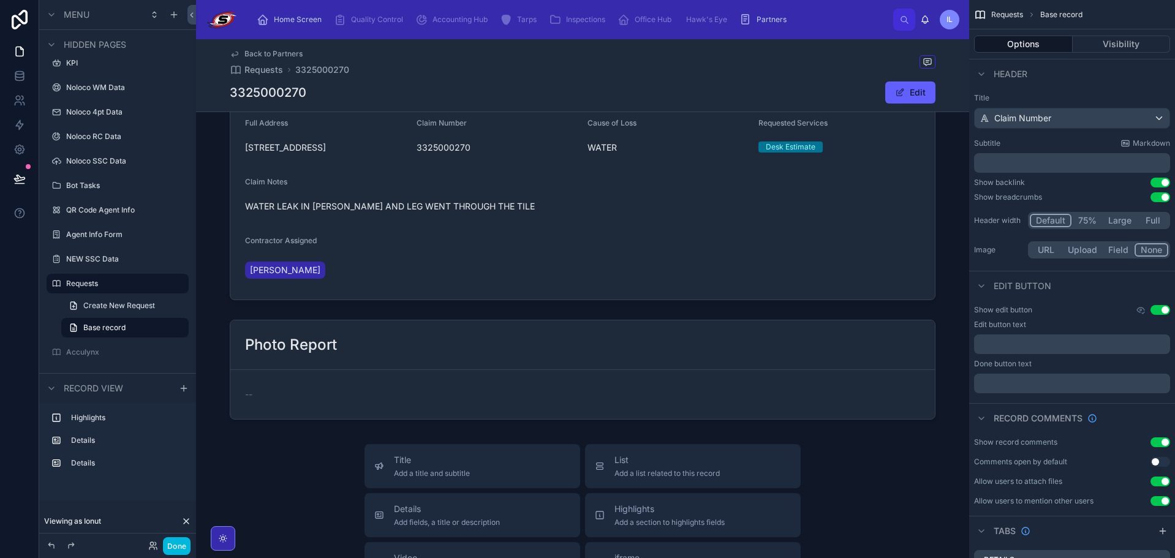
click at [707, 355] on div at bounding box center [582, 370] width 773 height 110
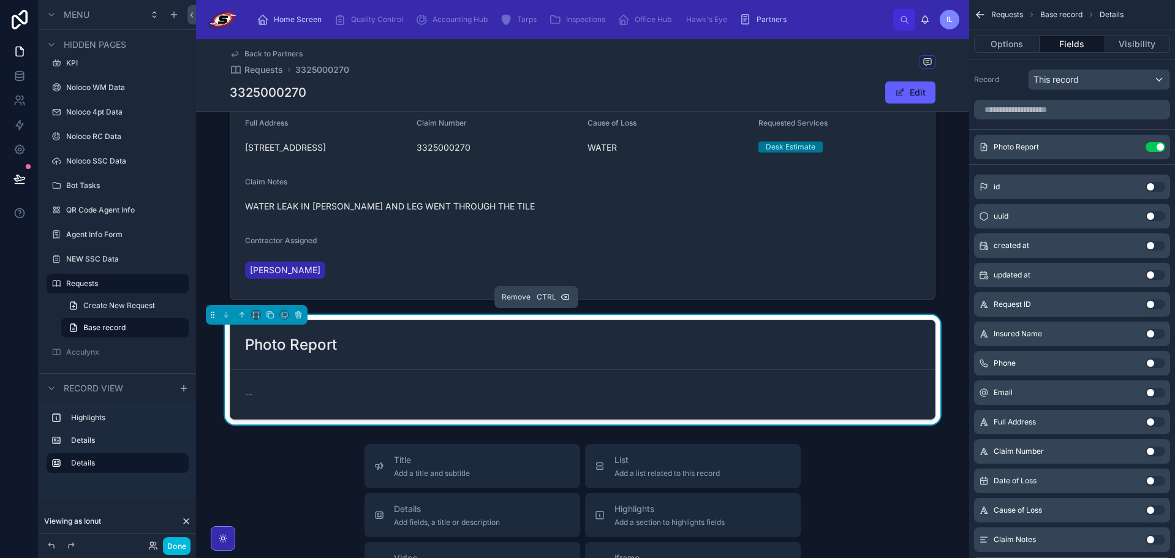
click at [298, 311] on icon at bounding box center [298, 315] width 9 height 9
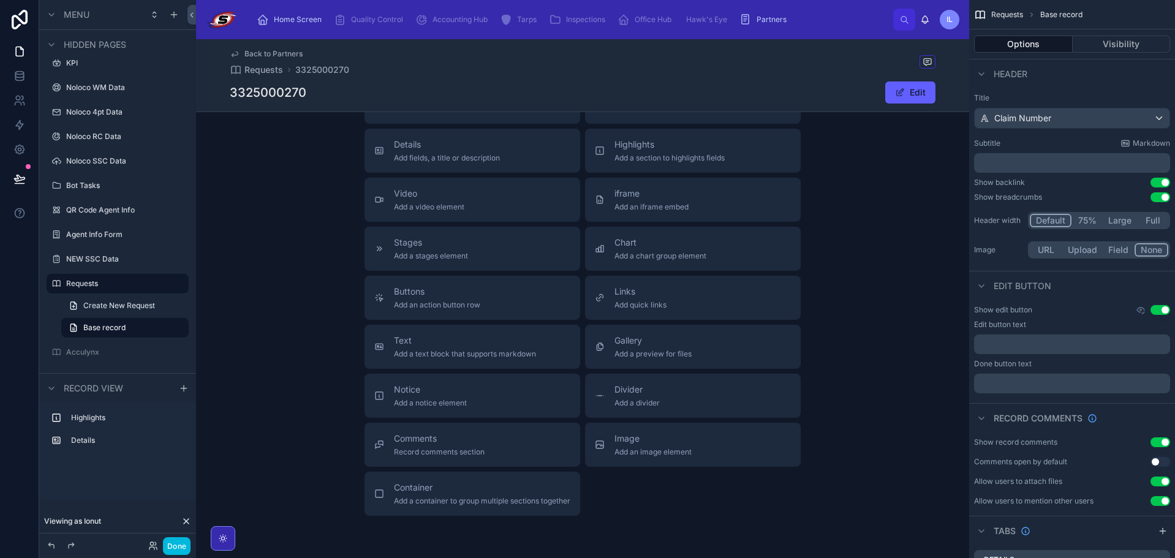
click at [526, 441] on div "Comments Record comments section" at bounding box center [472, 445] width 196 height 25
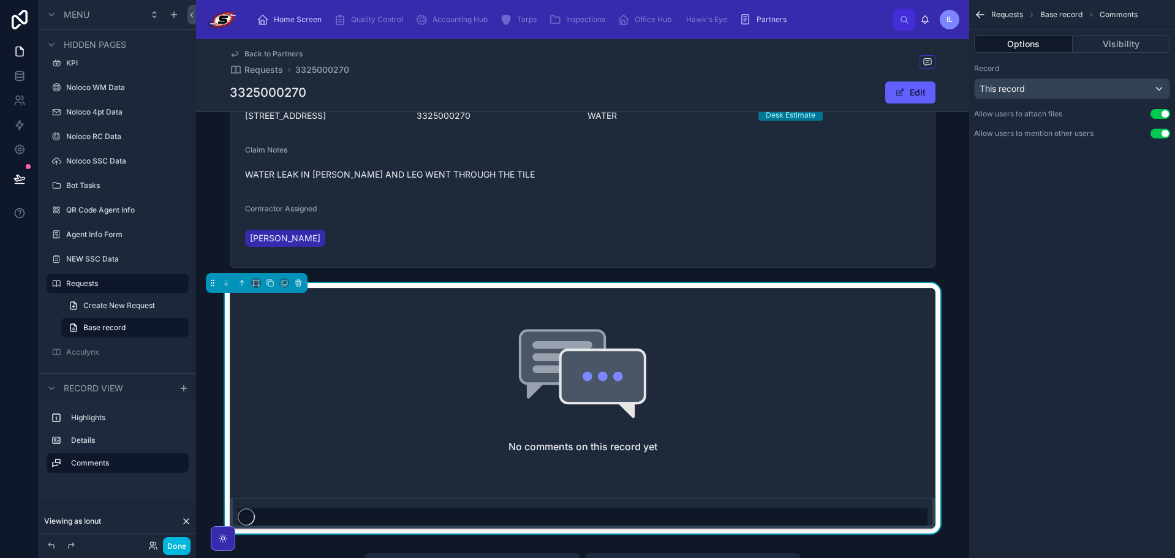
scroll to position [81, 0]
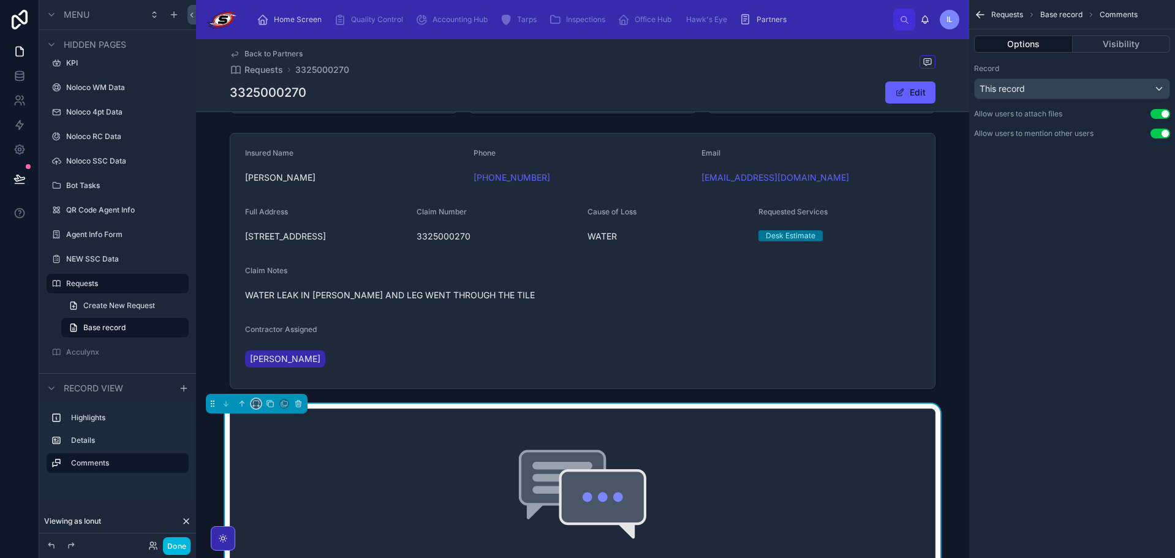
click at [260, 402] on icon at bounding box center [256, 404] width 9 height 9
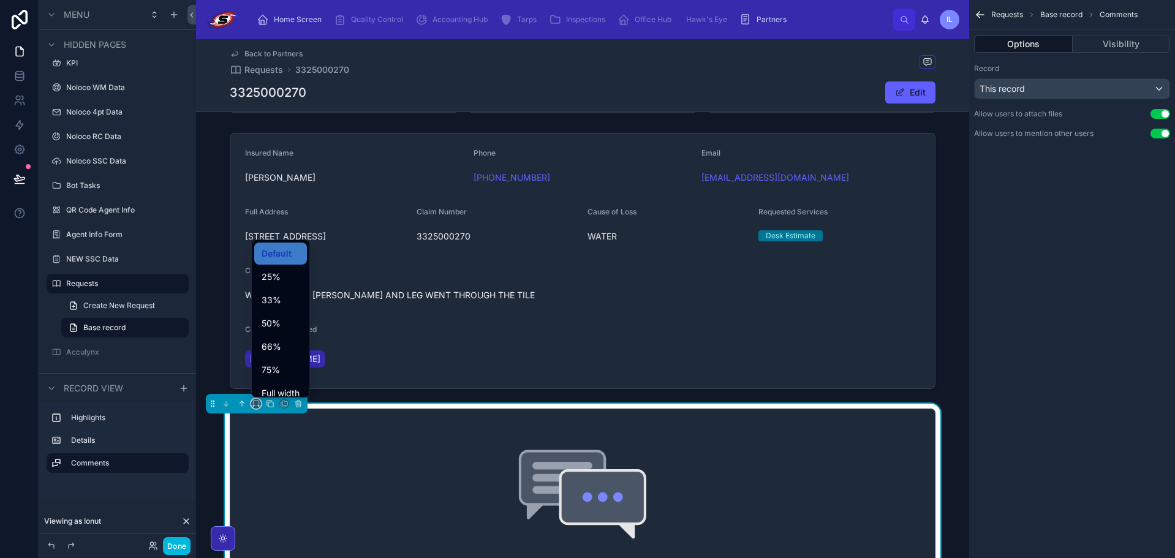
scroll to position [33, 0]
click at [284, 382] on span "Large" at bounding box center [273, 383] width 23 height 15
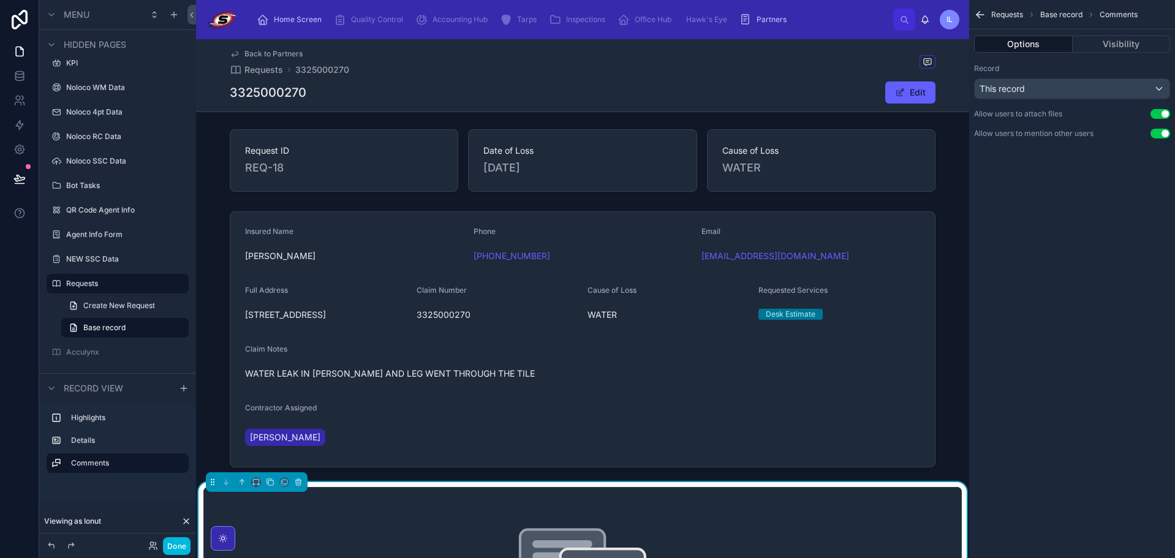
scroll to position [0, 0]
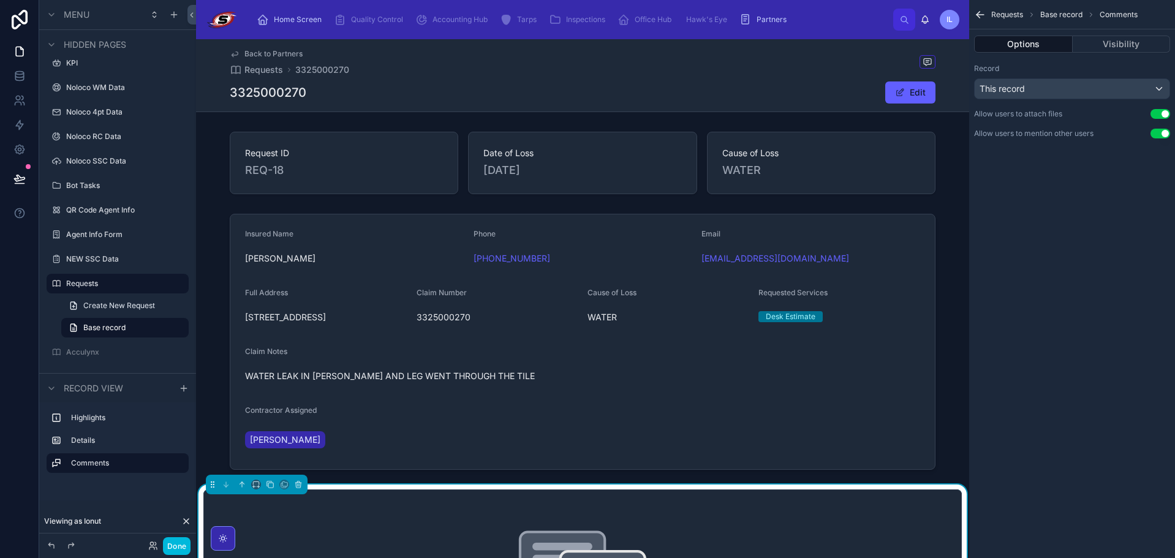
click at [463, 153] on div at bounding box center [582, 163] width 773 height 72
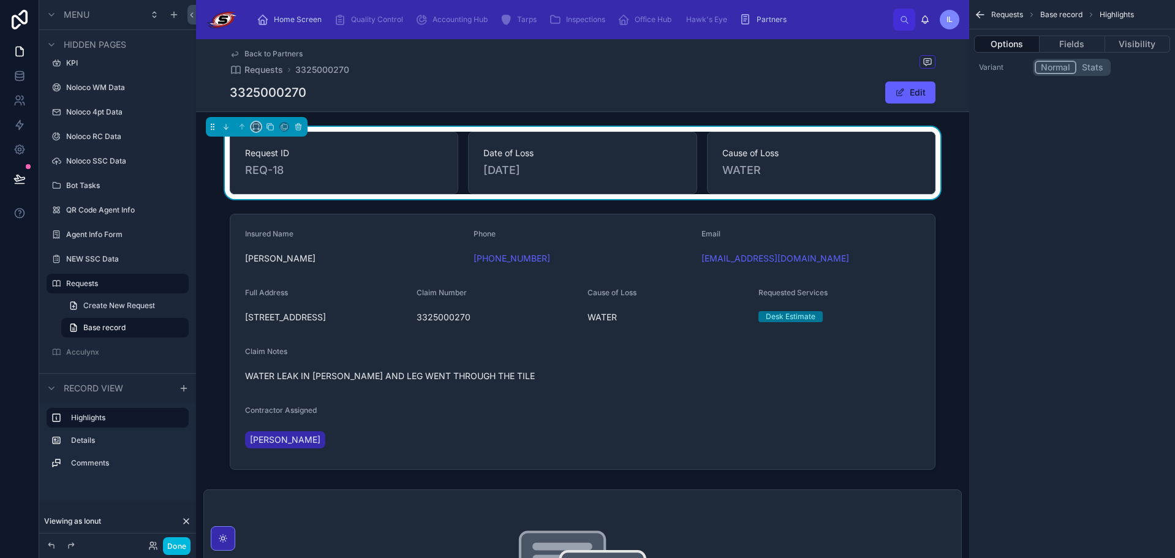
click at [252, 131] on button at bounding box center [256, 127] width 10 height 10
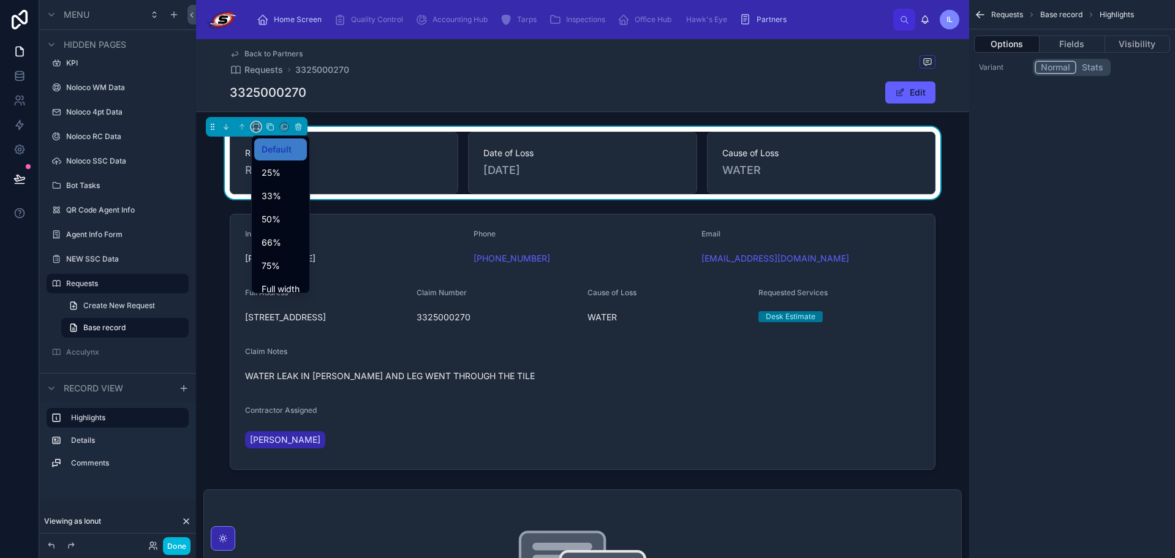
scroll to position [33, 0]
click at [275, 276] on span "Large" at bounding box center [273, 279] width 23 height 15
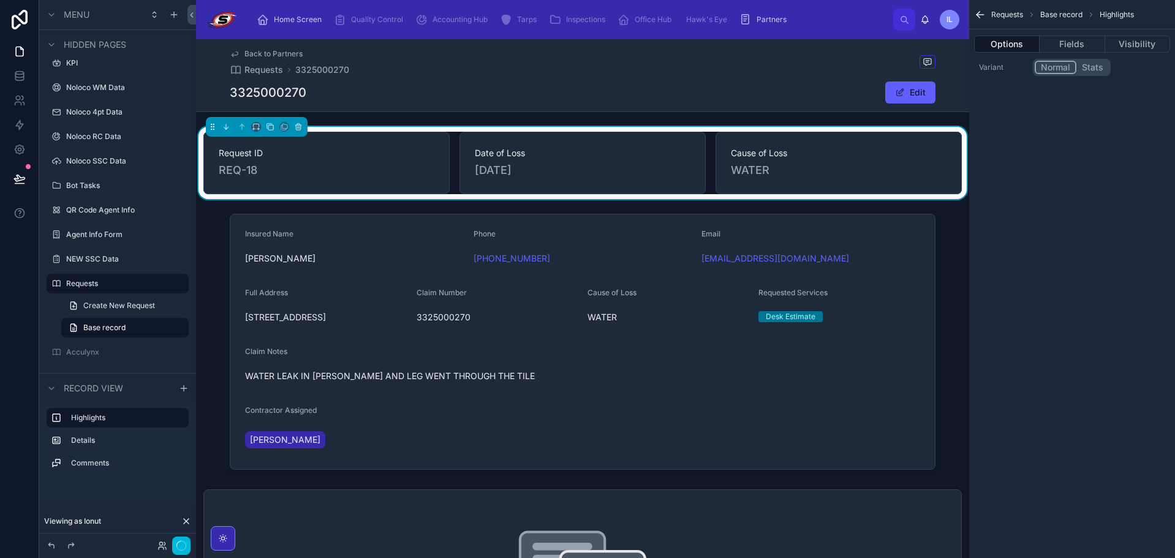
click at [404, 226] on div at bounding box center [582, 342] width 773 height 266
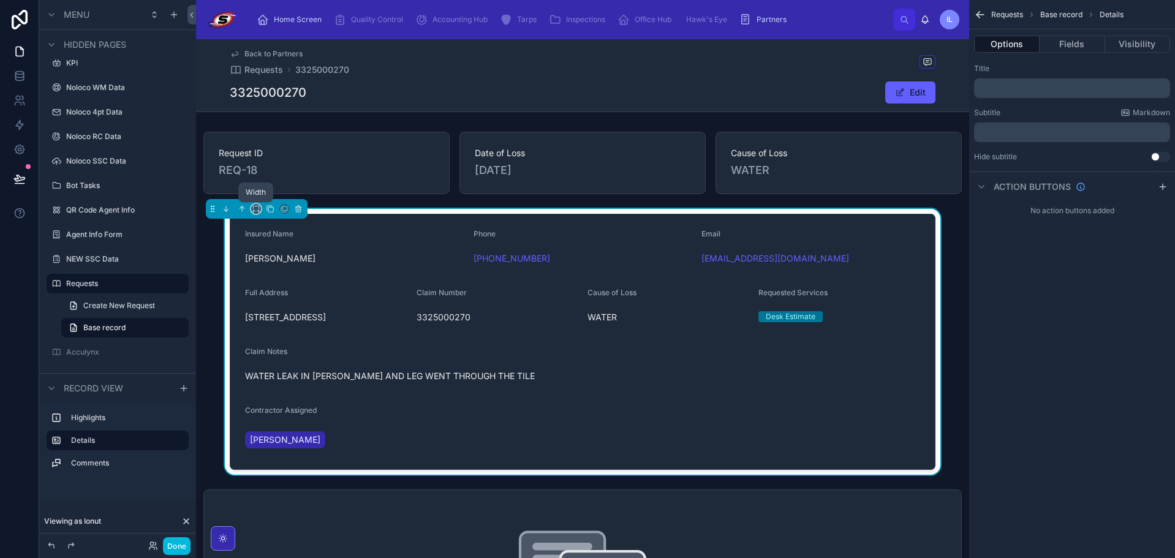
click at [257, 213] on button at bounding box center [256, 209] width 10 height 10
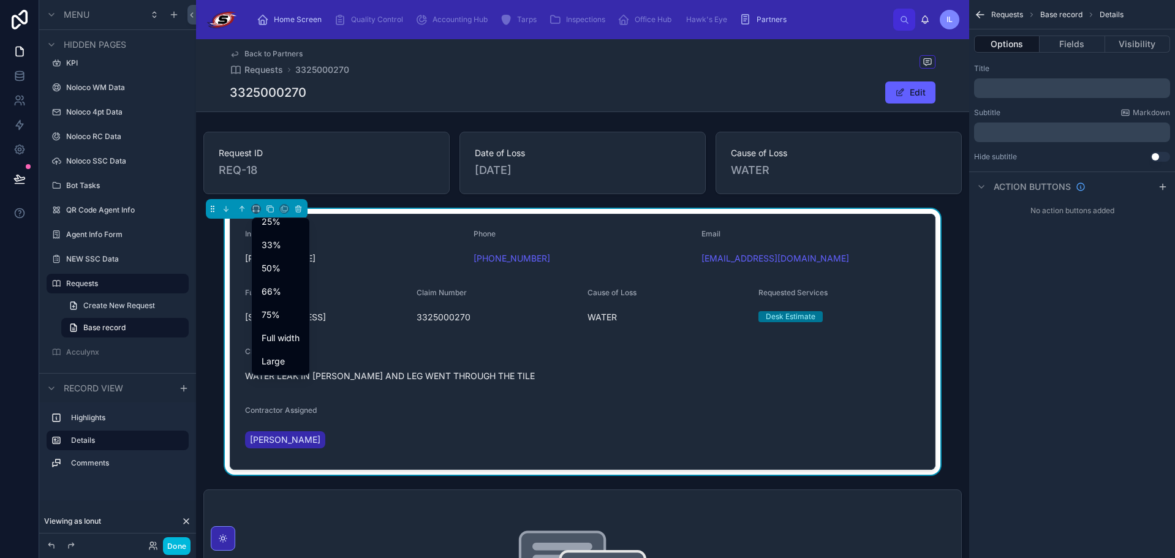
click at [276, 355] on span "Large" at bounding box center [273, 361] width 23 height 15
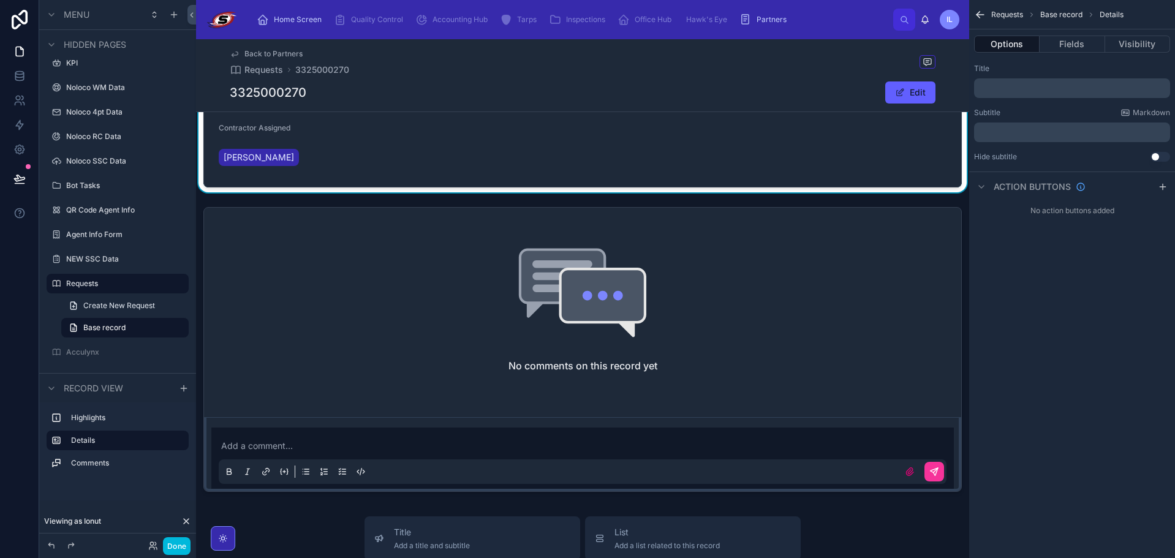
scroll to position [184, 0]
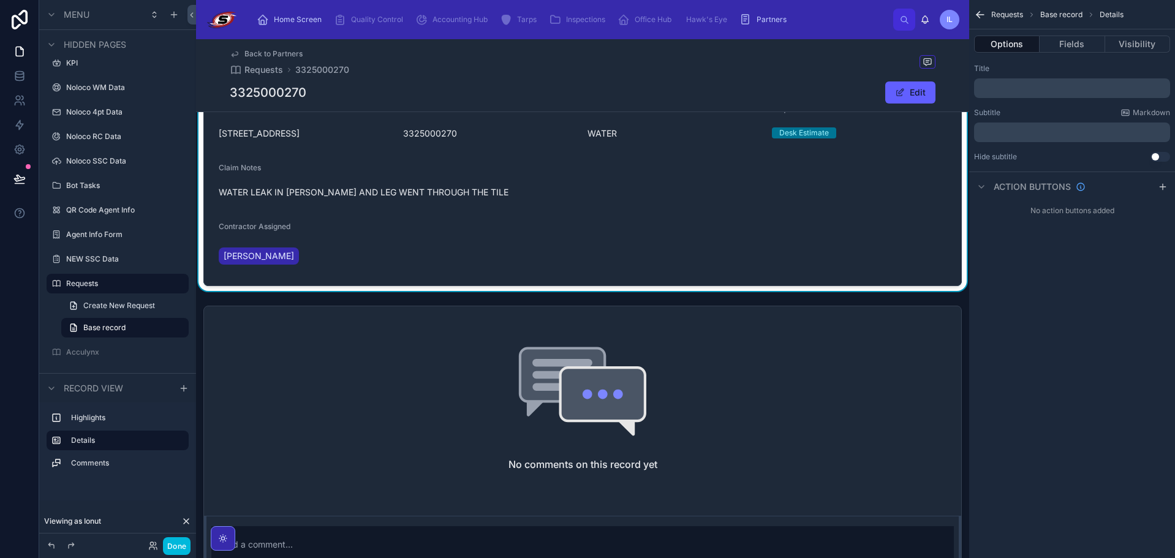
click at [407, 328] on div at bounding box center [582, 448] width 773 height 295
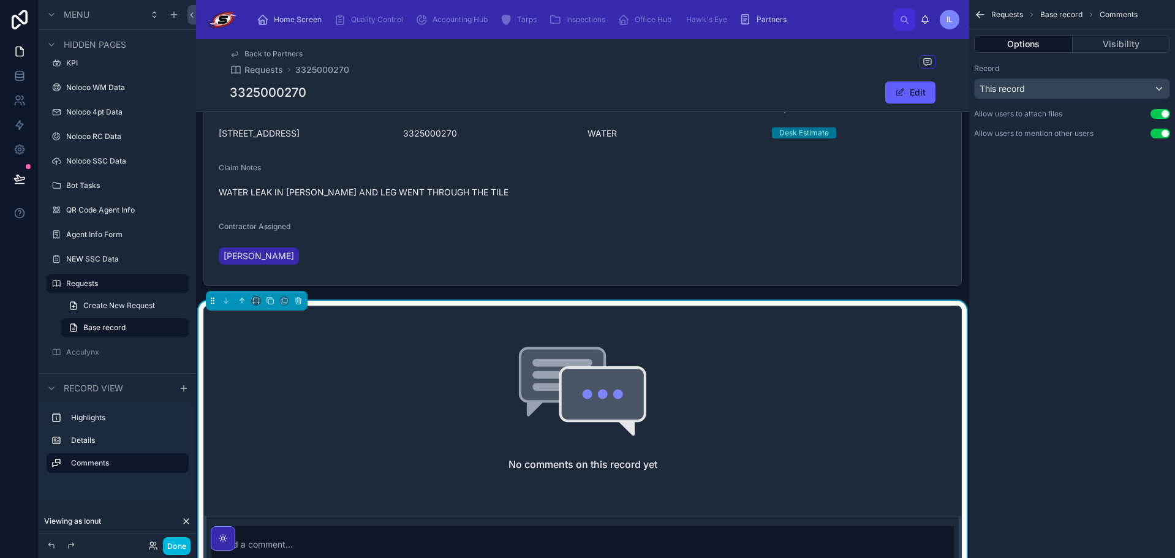
click at [960, 296] on div "Request ID REQ-18 Date of Loss [DATE] Cause of Loss WATER Insured Name [PERSON_…" at bounding box center [582, 269] width 773 height 653
click at [716, 376] on div "No comments on this record yet" at bounding box center [582, 408] width 757 height 205
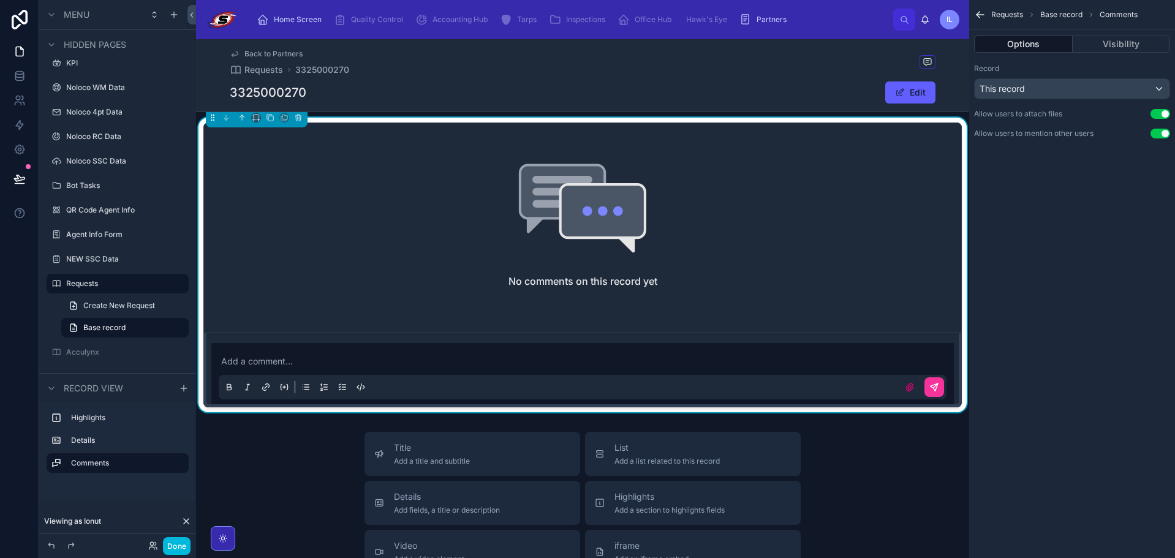
scroll to position [368, 0]
click at [186, 544] on button "Done" at bounding box center [177, 546] width 28 height 18
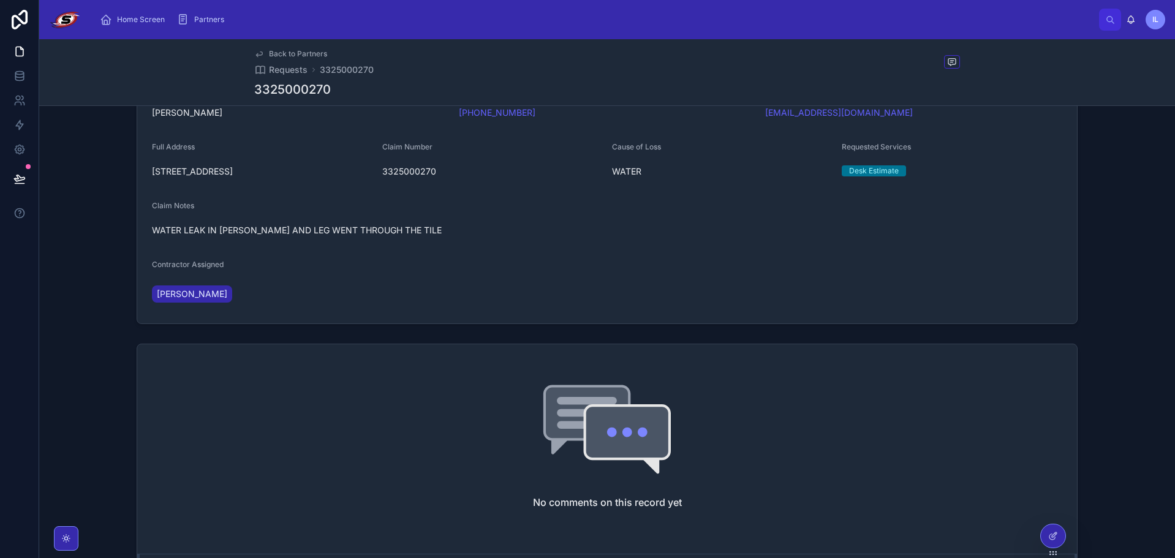
scroll to position [0, 0]
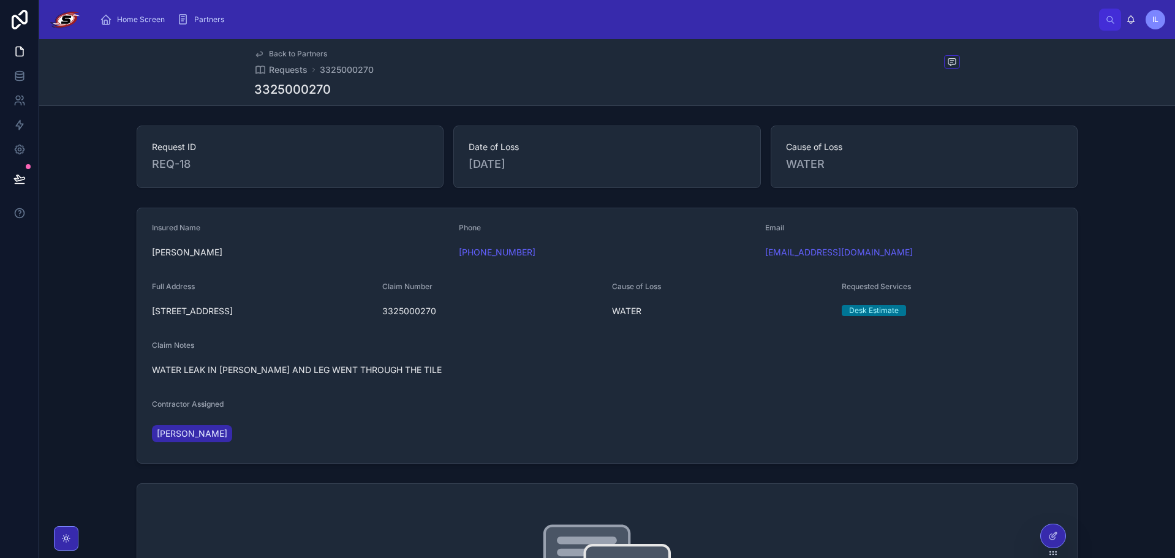
drag, startPoint x: 1034, startPoint y: 536, endPoint x: 1044, endPoint y: 536, distance: 10.4
click at [1042, 536] on div "Home Screen Partners IL [PERSON_NAME] Back to Partners Requests 3325000270 3325…" at bounding box center [607, 279] width 1136 height 558
click at [1044, 536] on div at bounding box center [1053, 536] width 25 height 23
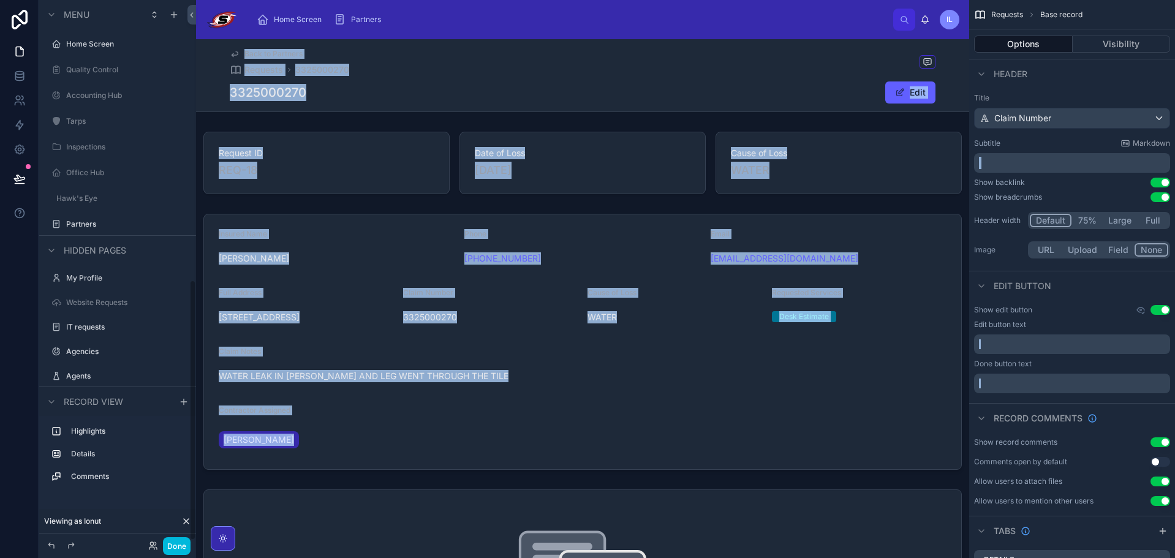
scroll to position [583, 0]
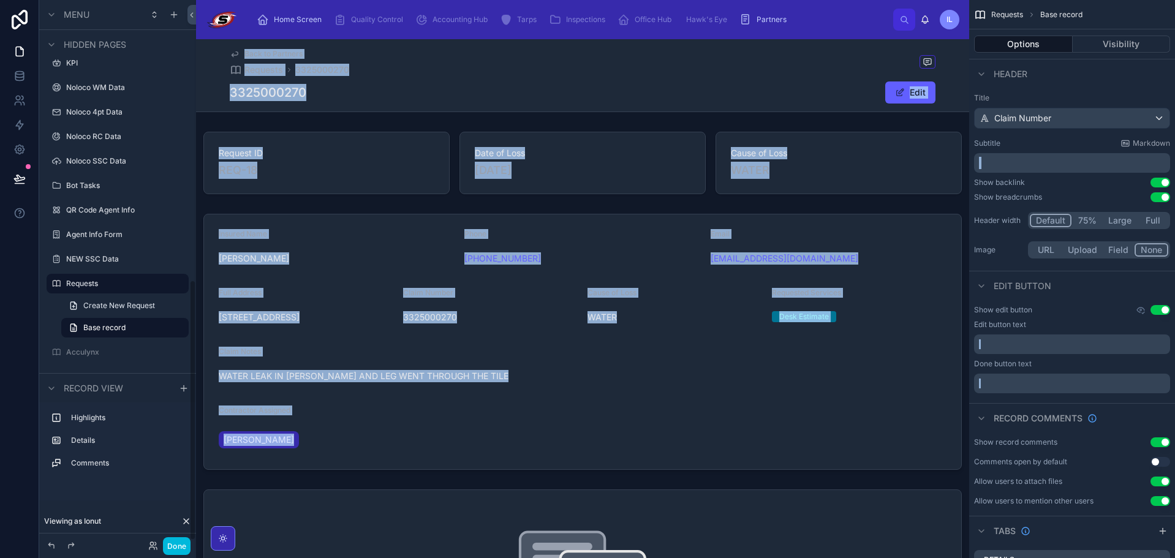
click at [466, 56] on div "Back to Partners Requests 3325000270" at bounding box center [583, 62] width 706 height 27
click at [1160, 197] on button "Use setting" at bounding box center [1161, 197] width 20 height 10
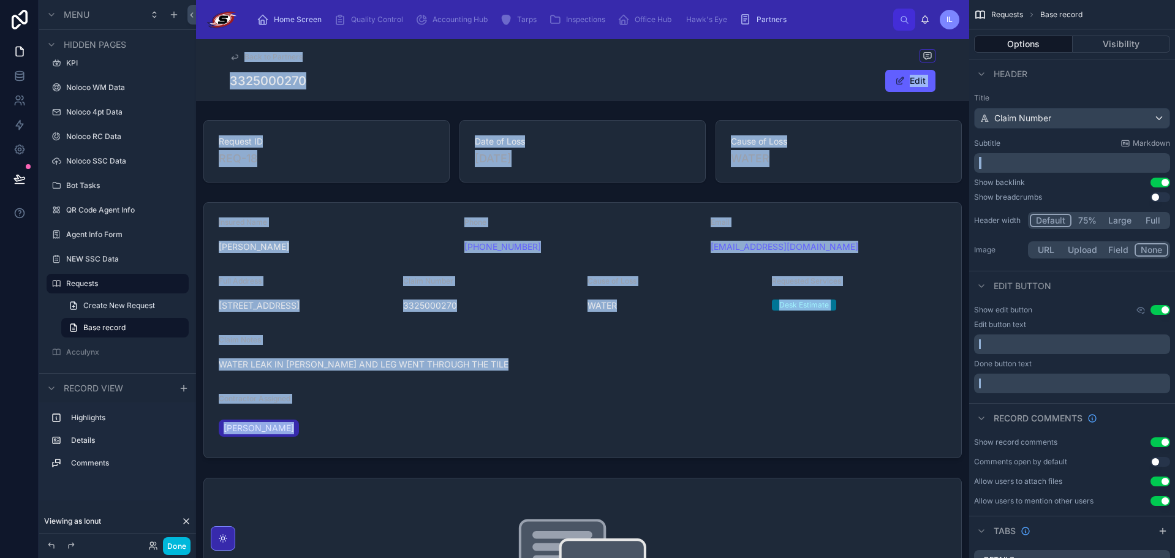
click at [281, 59] on span "Back to Partners" at bounding box center [274, 57] width 58 height 10
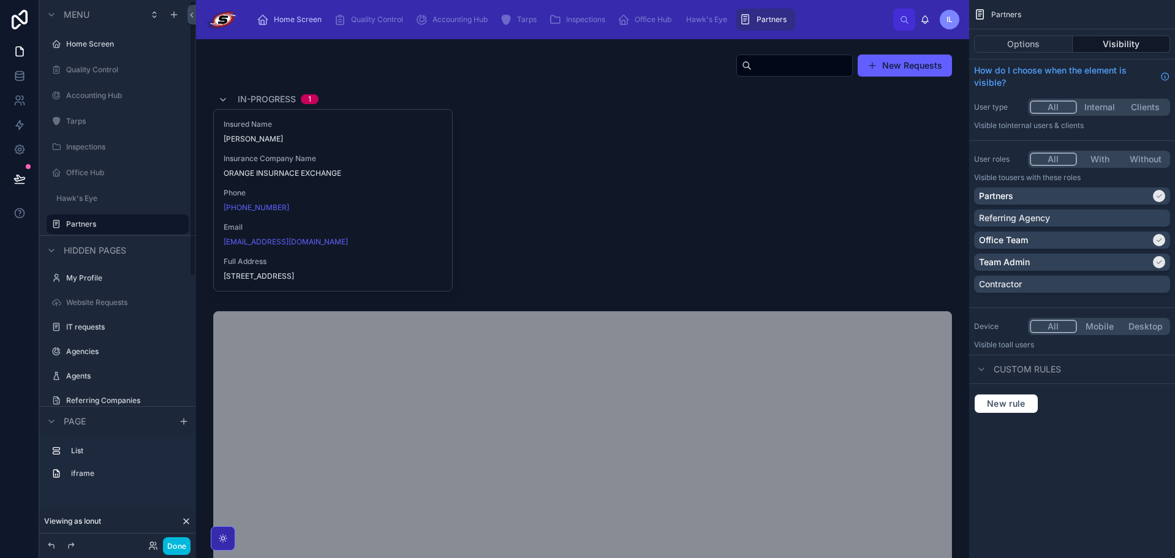
click at [174, 550] on button "Done" at bounding box center [177, 546] width 28 height 18
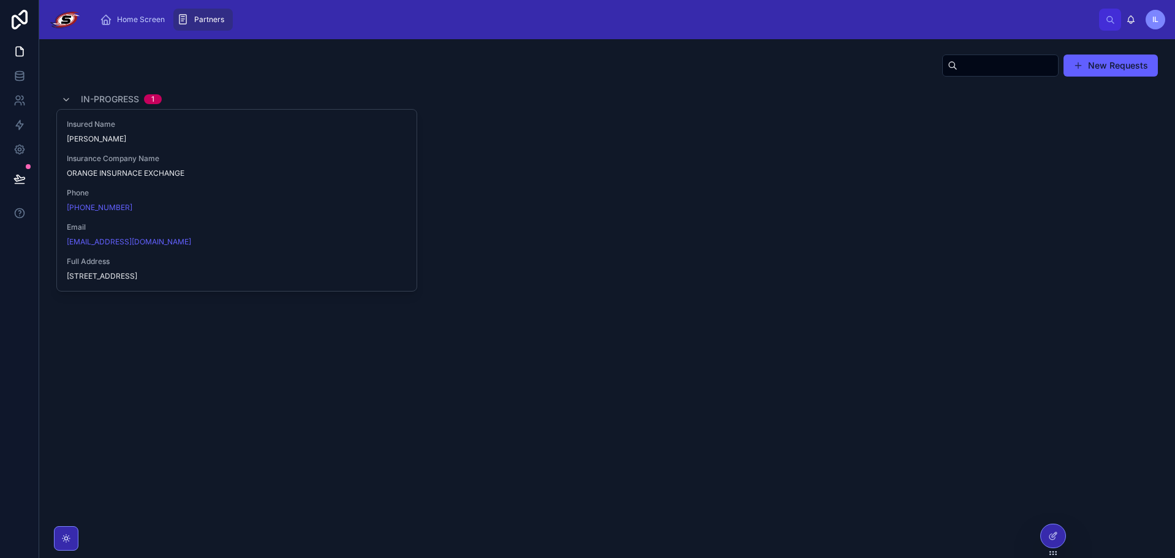
click at [1057, 538] on icon at bounding box center [1053, 536] width 10 height 10
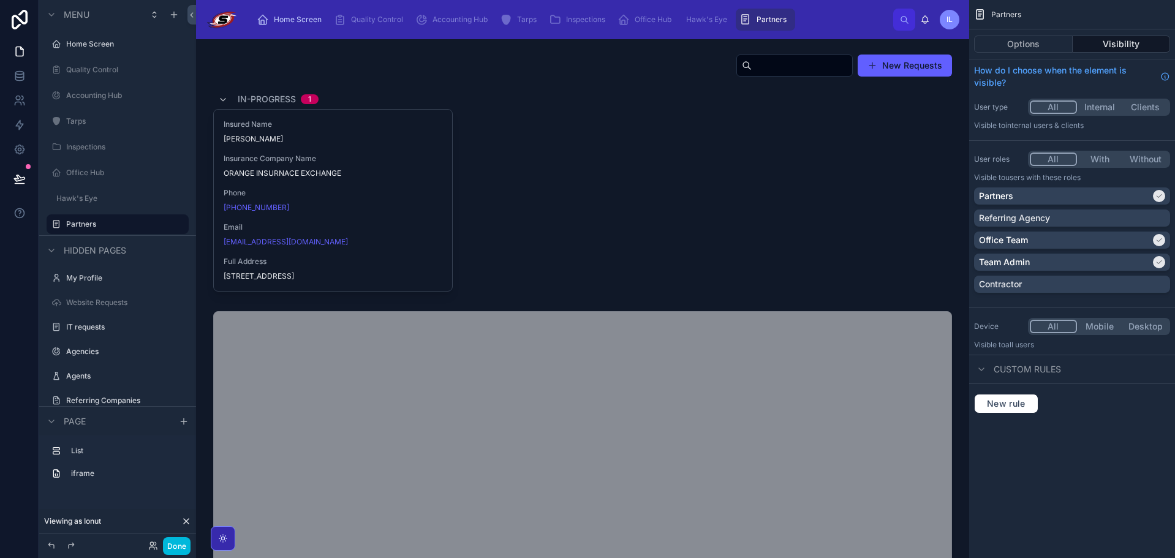
click at [821, 66] on div at bounding box center [583, 173] width 754 height 248
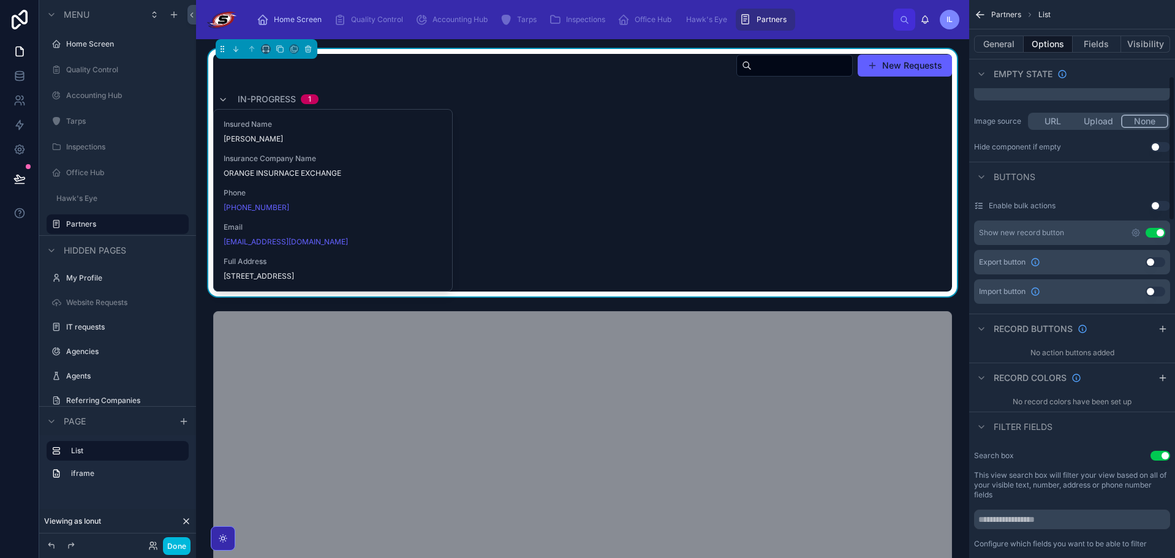
scroll to position [306, 0]
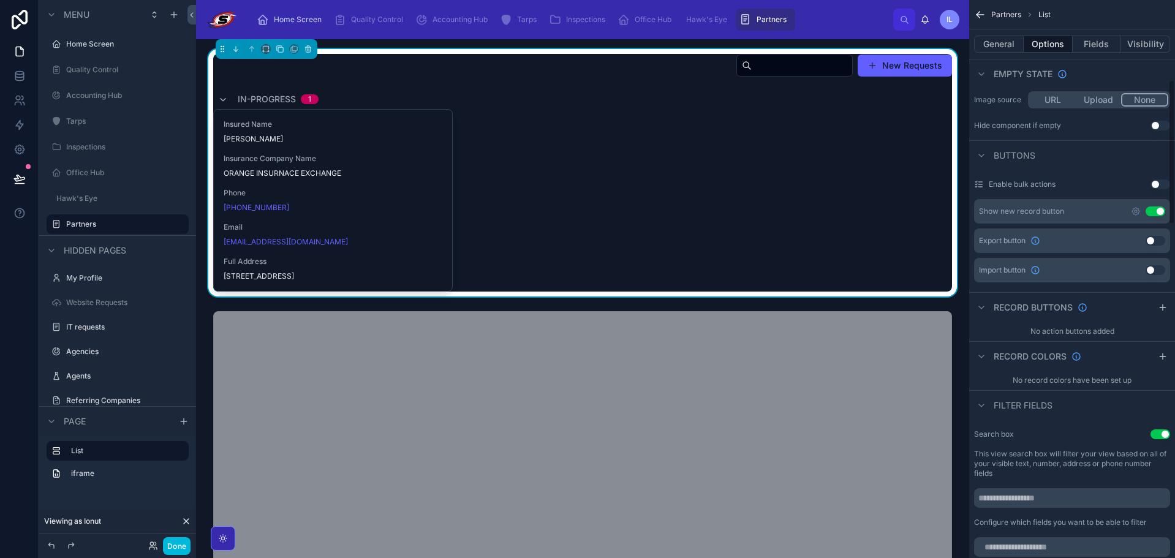
click at [1134, 208] on icon "scrollable content" at bounding box center [1136, 212] width 10 height 10
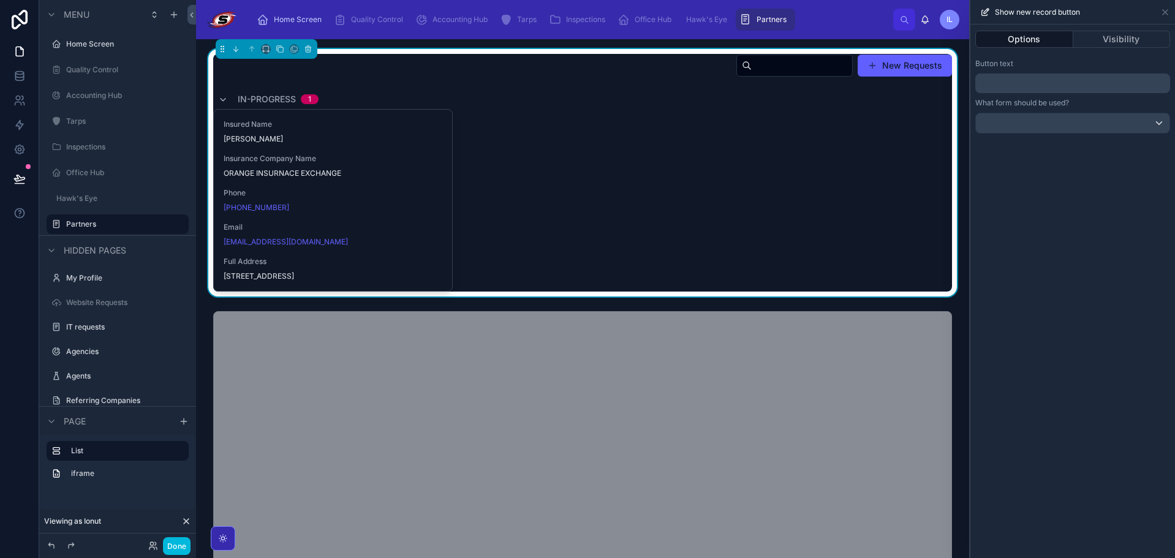
click at [1102, 36] on button "Visibility" at bounding box center [1122, 39] width 97 height 17
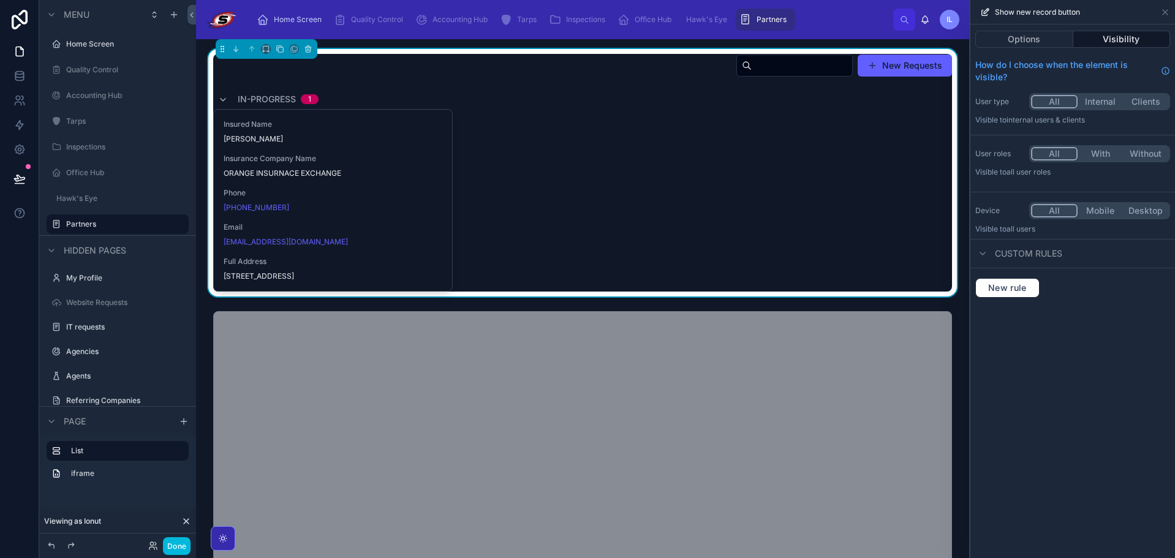
click at [1096, 144] on div "User roles All With Without Visible to All user roles" at bounding box center [1073, 163] width 205 height 47
click at [1096, 148] on button "With" at bounding box center [1100, 153] width 45 height 13
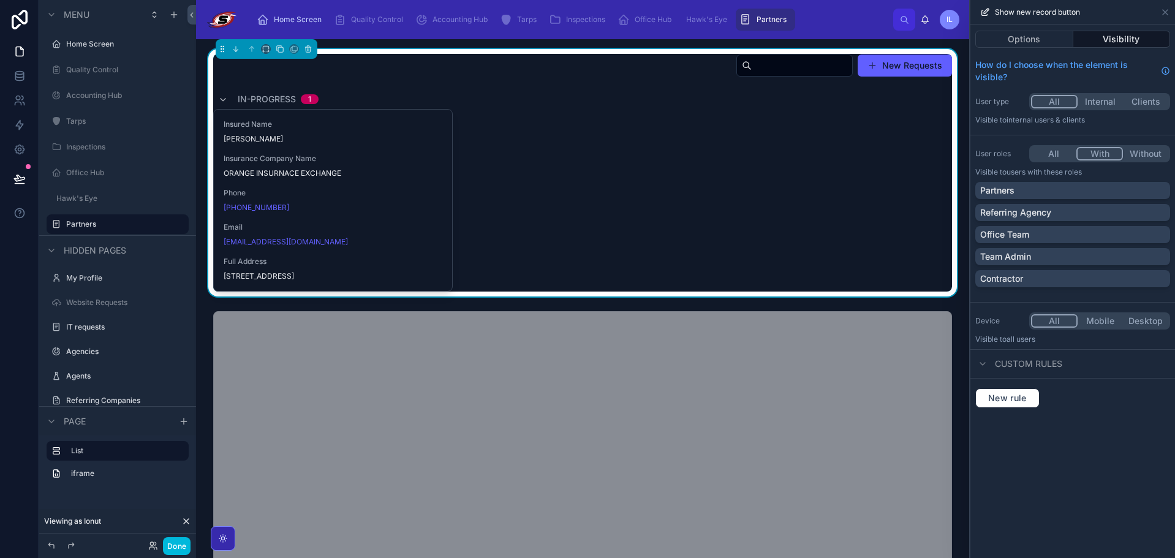
click at [1101, 233] on div "Office Team" at bounding box center [1072, 235] width 185 height 12
click at [1097, 249] on div "Team Admin" at bounding box center [1073, 256] width 195 height 17
click at [175, 539] on button "Done" at bounding box center [177, 546] width 28 height 18
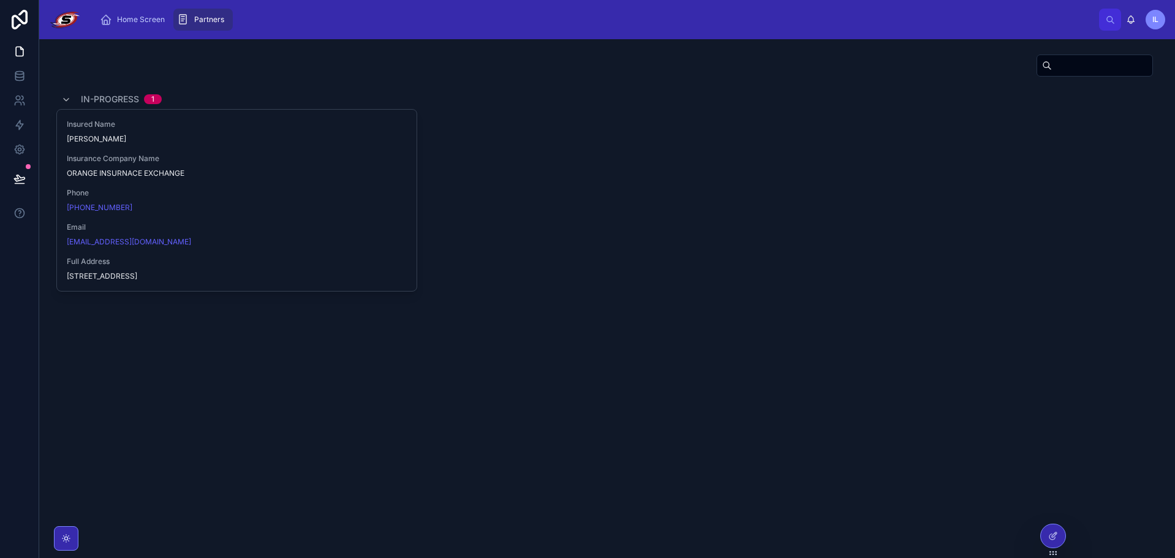
click at [1052, 70] on input "text" at bounding box center [1102, 65] width 100 height 17
click at [740, 79] on div at bounding box center [607, 68] width 1102 height 28
click at [1056, 540] on icon at bounding box center [1053, 536] width 10 height 10
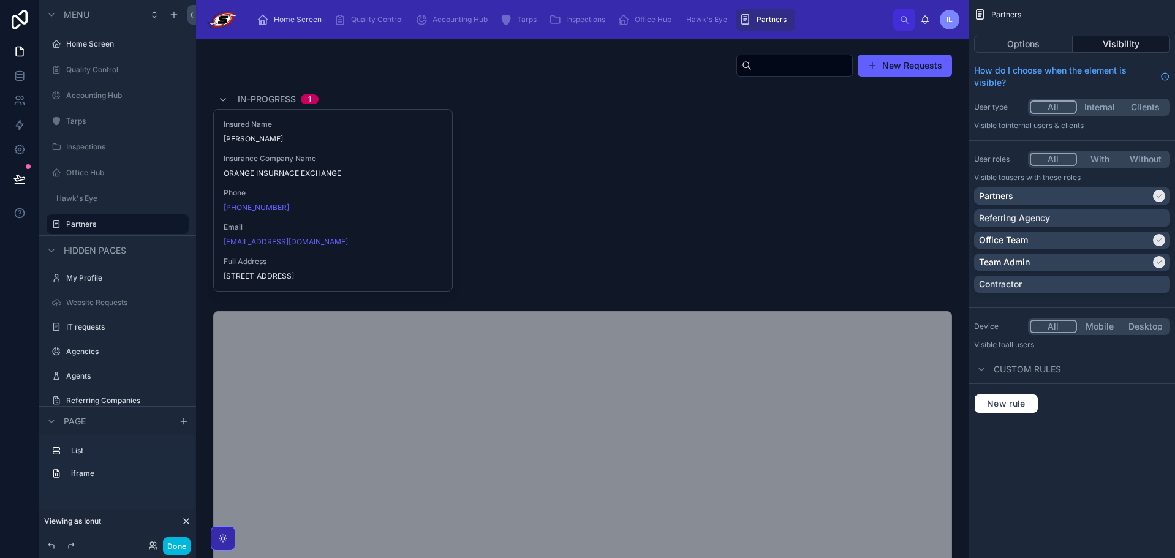
click at [558, 161] on div at bounding box center [583, 173] width 754 height 248
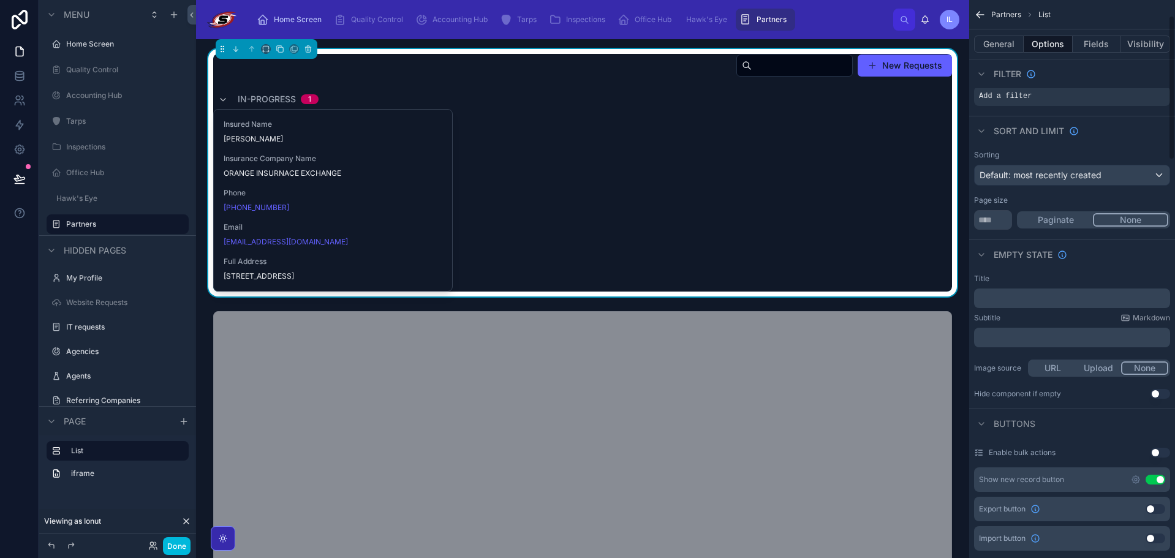
scroll to position [0, 0]
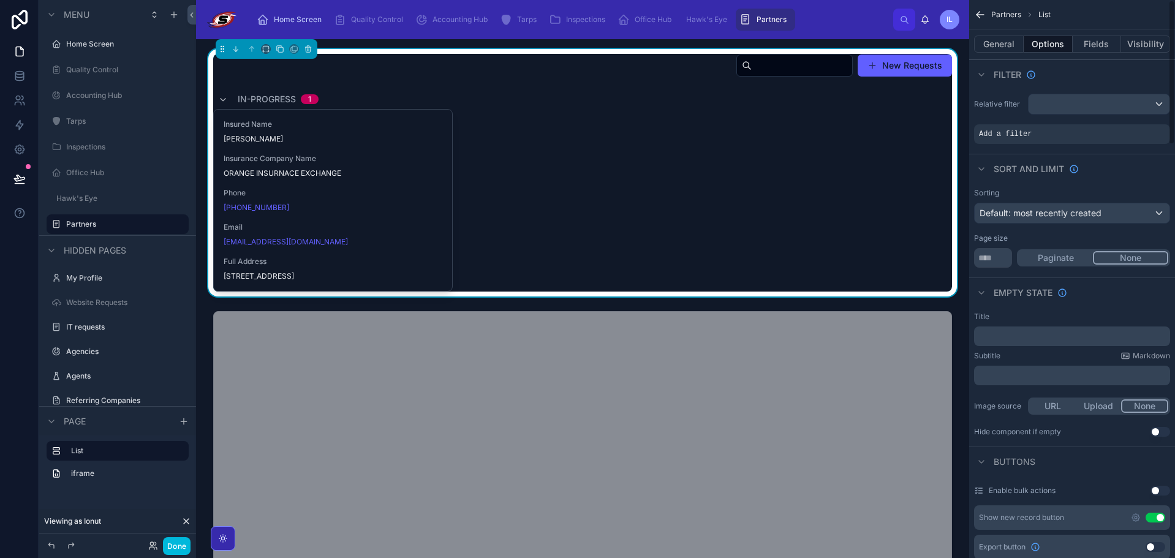
click at [996, 40] on button "General" at bounding box center [999, 44] width 50 height 17
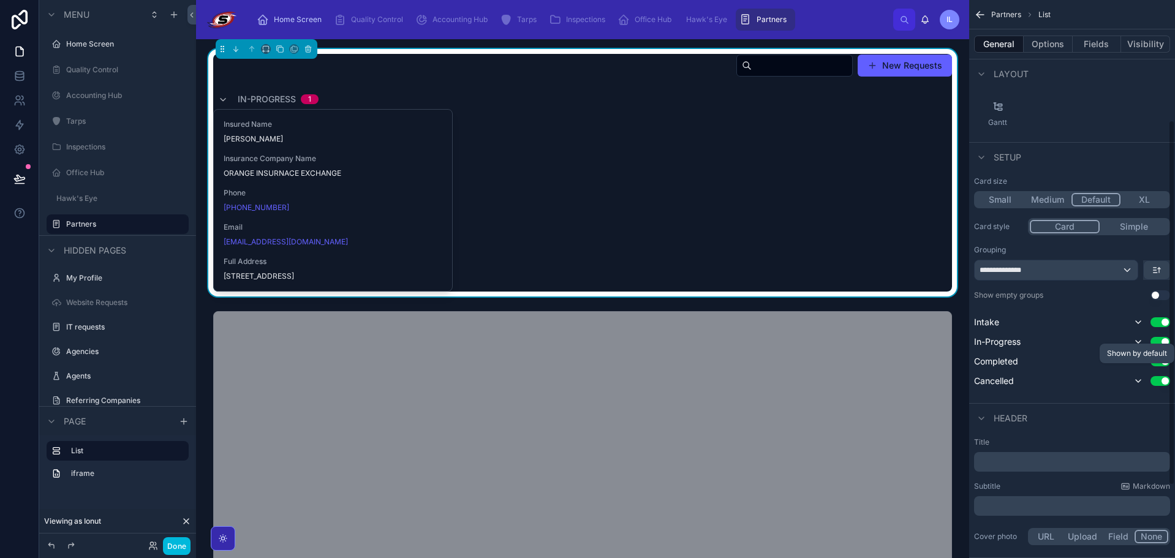
scroll to position [184, 0]
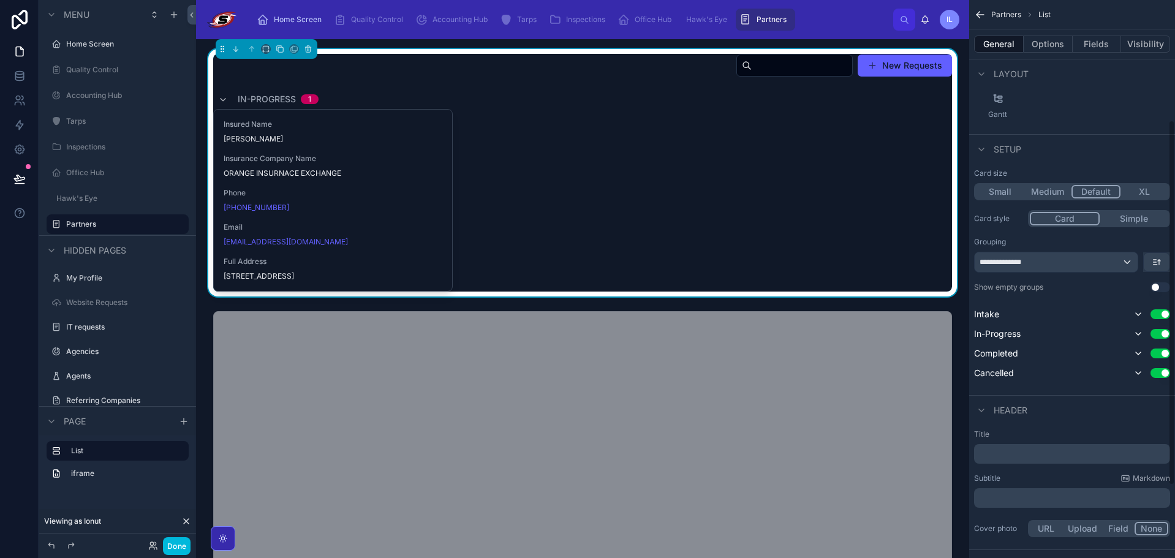
drag, startPoint x: 1161, startPoint y: 280, endPoint x: 1160, endPoint y: 289, distance: 9.3
click at [1162, 282] on div "**********" at bounding box center [1072, 275] width 196 height 212
click at [1159, 289] on button "Use setting" at bounding box center [1161, 287] width 20 height 10
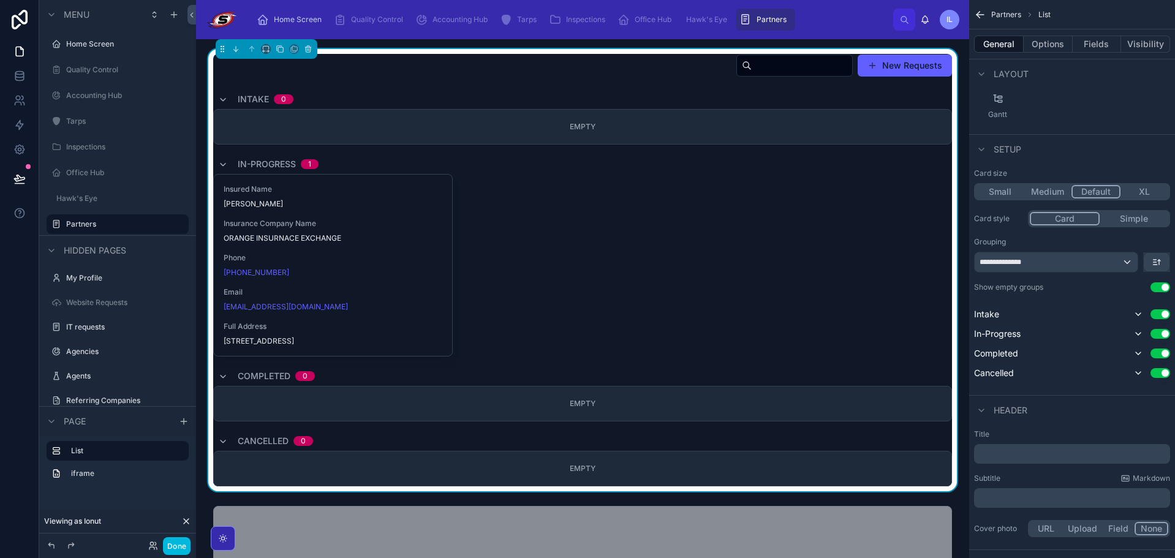
click at [183, 545] on button "Done" at bounding box center [177, 546] width 28 height 18
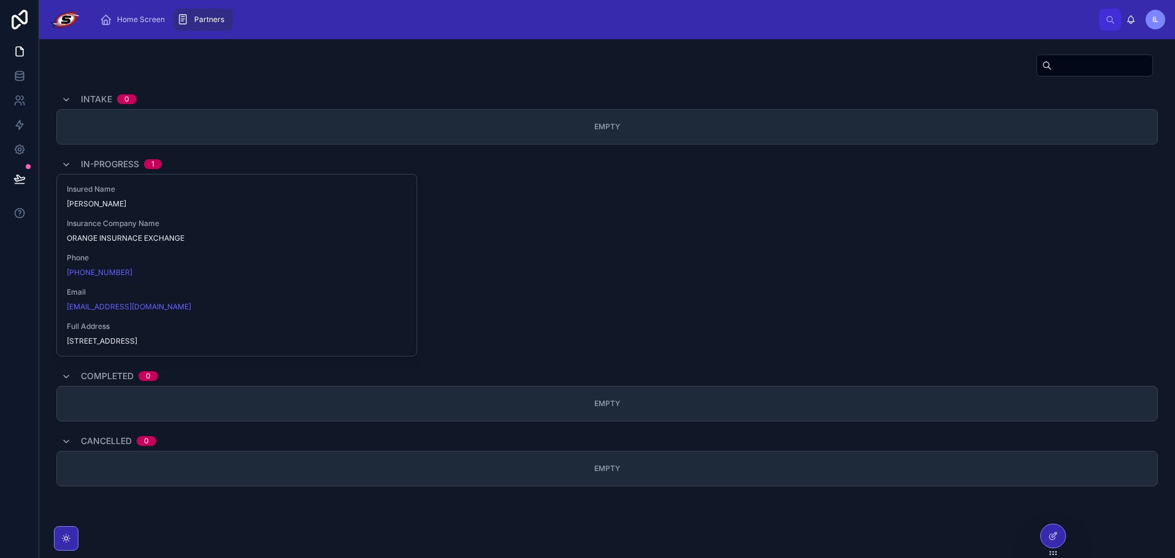
click at [580, 125] on div "Empty" at bounding box center [607, 127] width 1102 height 36
click at [22, 173] on icon at bounding box center [19, 179] width 12 height 12
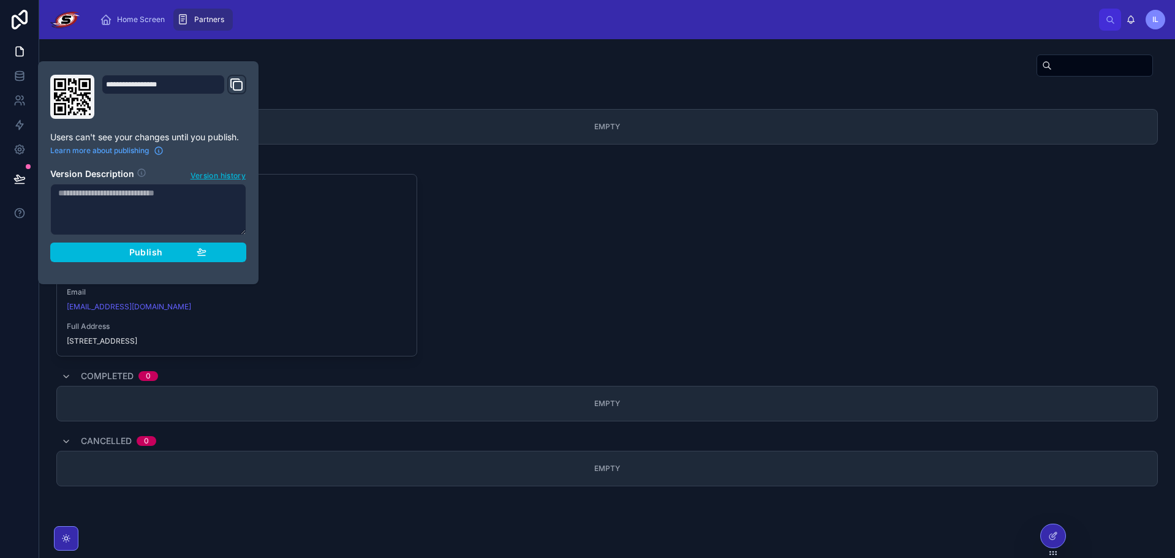
click at [117, 255] on div "Publish" at bounding box center [148, 252] width 116 height 11
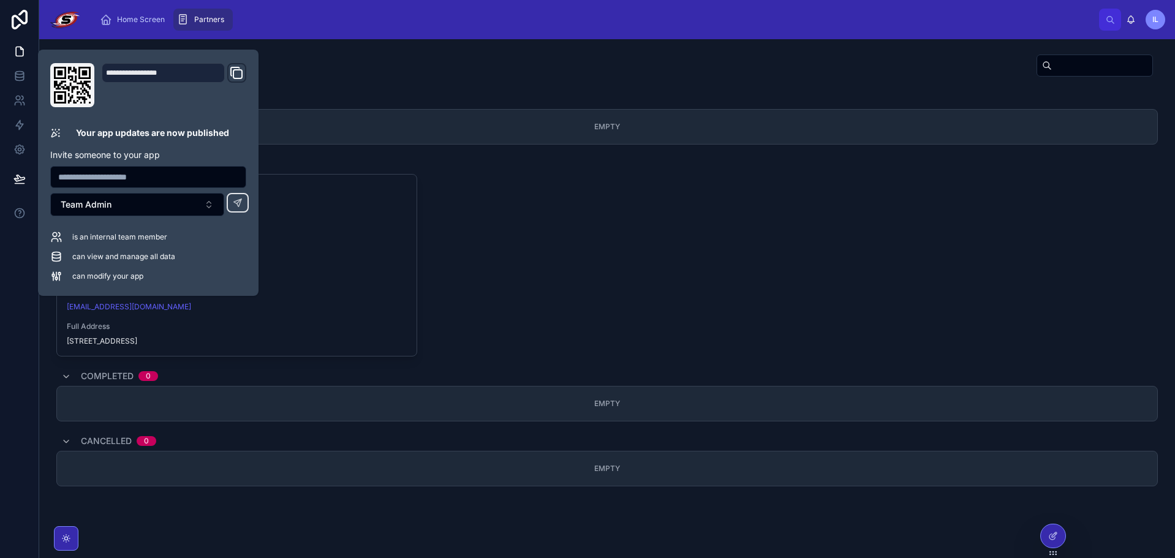
click at [307, 51] on div "Intake 0 Empty In-Progress 1 Insured Name [PERSON_NAME] Insurance Company Name …" at bounding box center [607, 270] width 1116 height 442
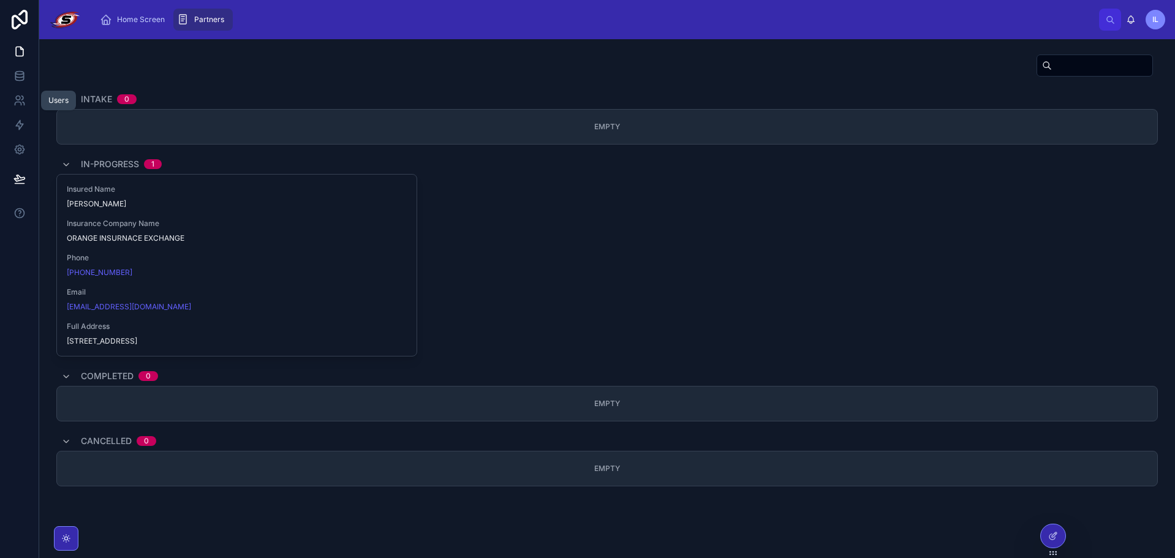
click at [21, 94] on link at bounding box center [19, 100] width 39 height 25
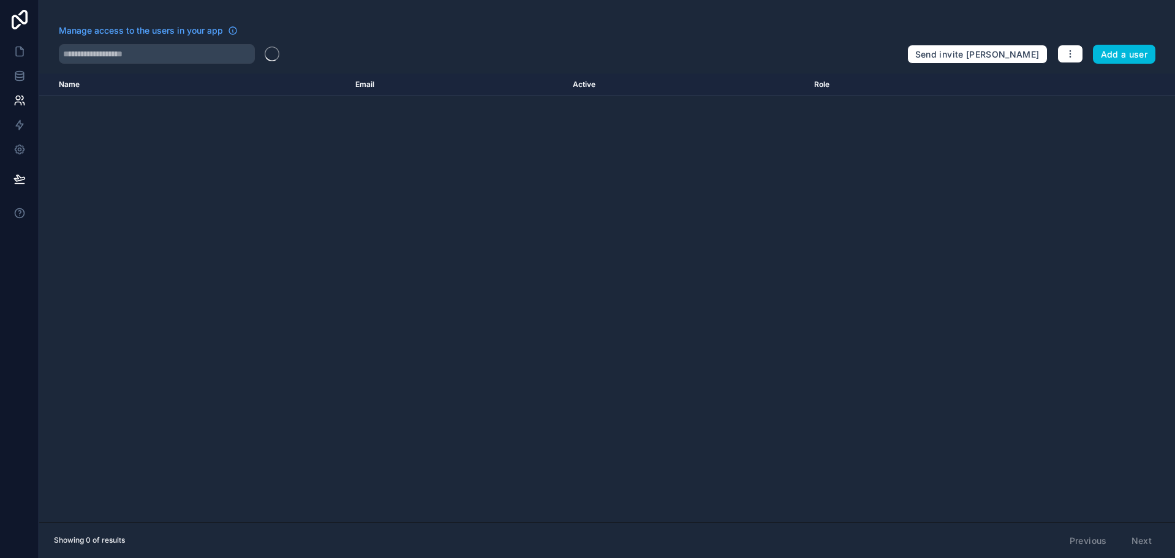
click at [1116, 55] on button "Add a user" at bounding box center [1124, 55] width 63 height 20
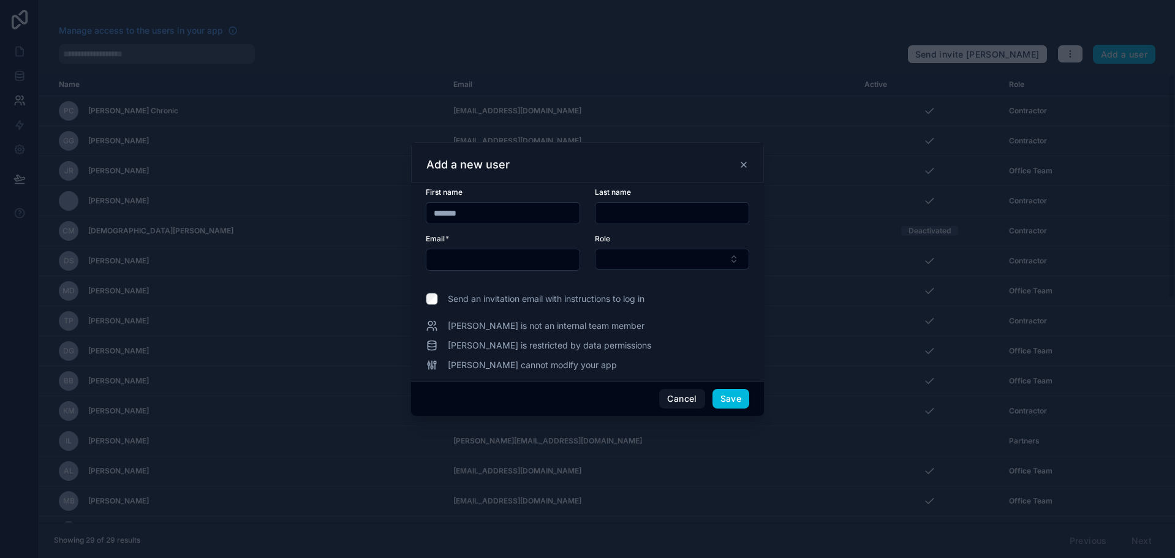
click at [532, 236] on div "Email *" at bounding box center [503, 239] width 154 height 10
click at [529, 219] on input "*******" at bounding box center [503, 213] width 153 height 17
click at [646, 217] on input "text" at bounding box center [672, 213] width 153 height 17
click at [703, 217] on input "text" at bounding box center [672, 213] width 153 height 17
paste input "********"
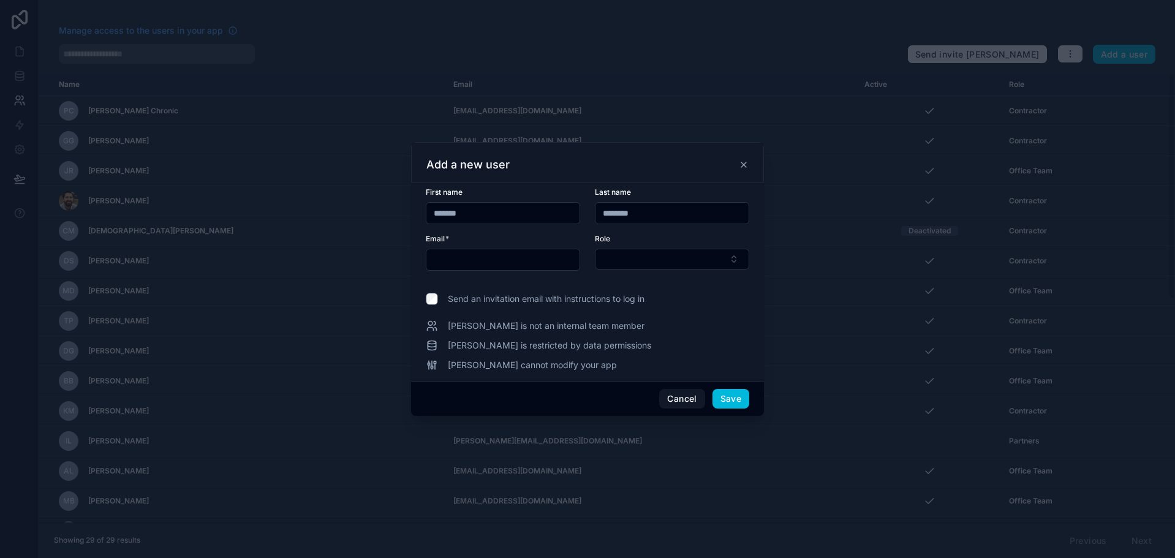
type input "********"
click at [534, 261] on input "text" at bounding box center [503, 259] width 153 height 17
drag, startPoint x: 491, startPoint y: 262, endPoint x: 562, endPoint y: 260, distance: 70.5
click at [492, 262] on input "text" at bounding box center [503, 259] width 153 height 17
paste input "**********"
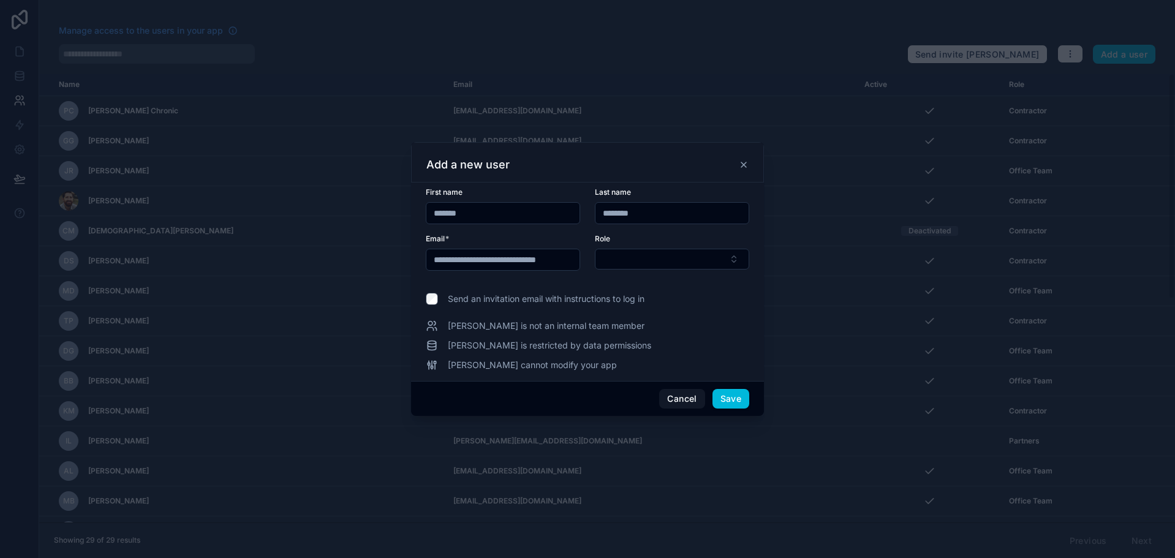
scroll to position [0, 17]
type input "**********"
click at [650, 257] on button "Select Button" at bounding box center [672, 259] width 154 height 21
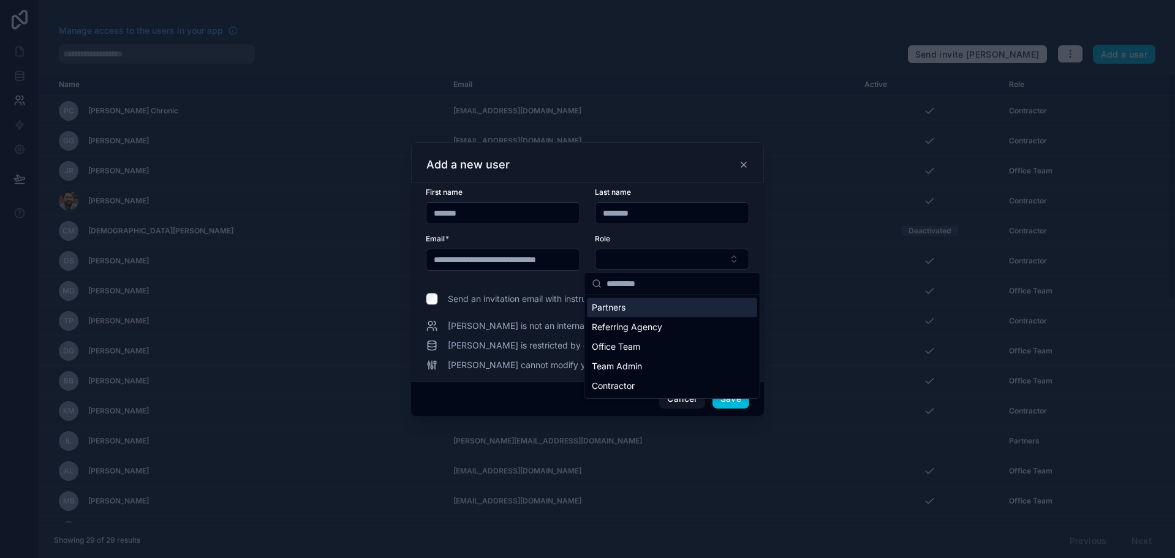
click at [663, 312] on div "Partners" at bounding box center [672, 308] width 170 height 20
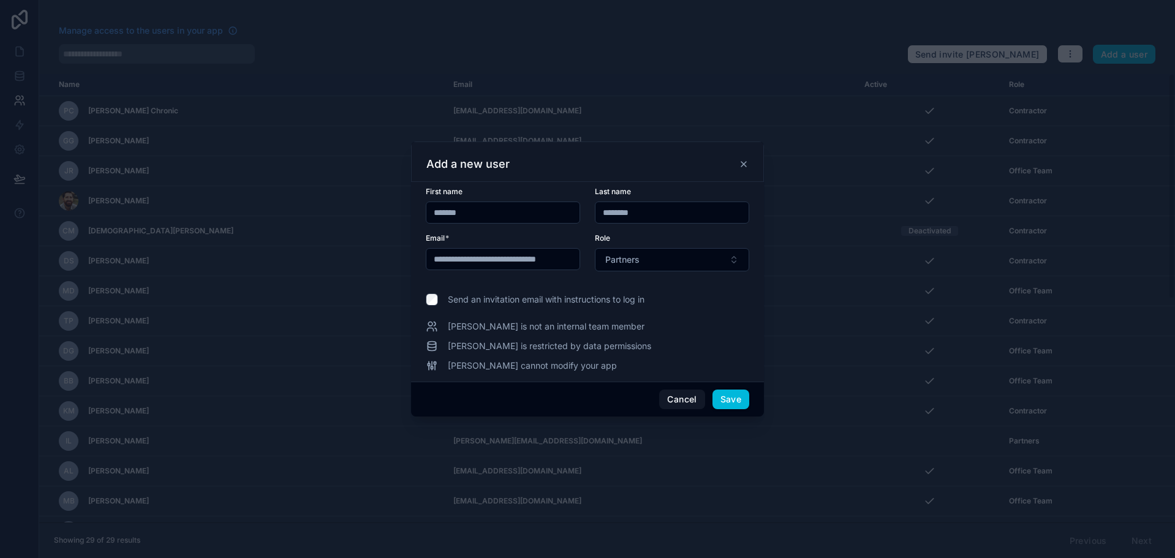
click at [726, 401] on button "Save" at bounding box center [731, 400] width 37 height 20
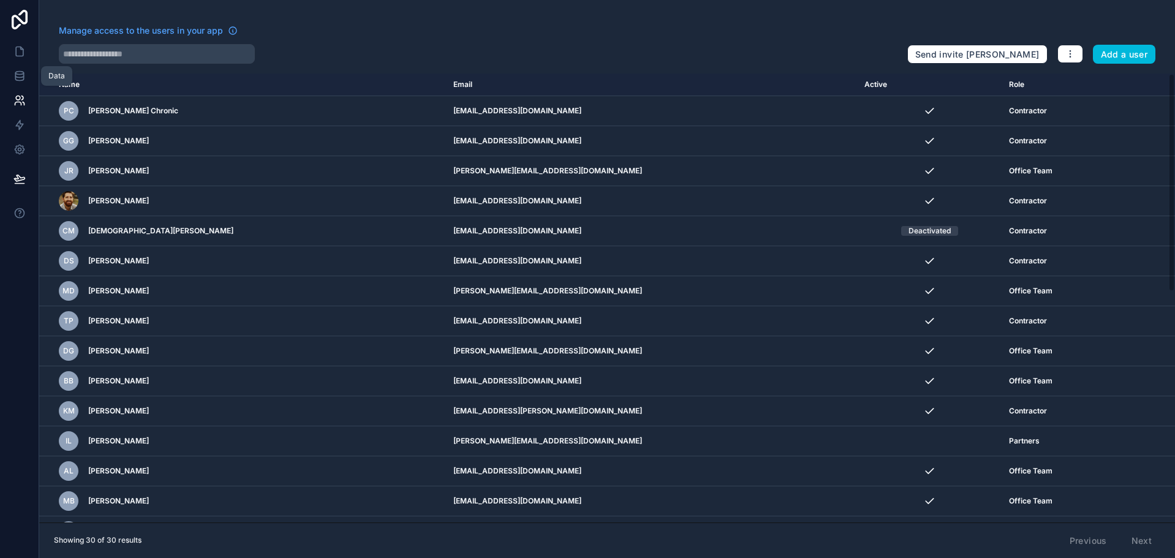
click at [13, 55] on icon at bounding box center [19, 51] width 12 height 12
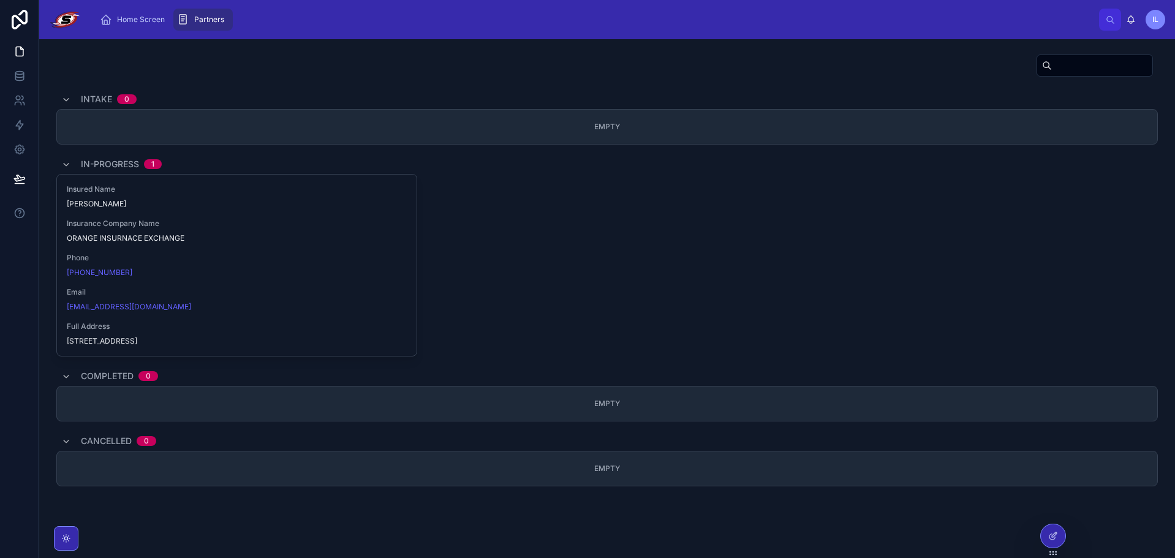
click at [140, 18] on span "Home Screen" at bounding box center [141, 20] width 48 height 10
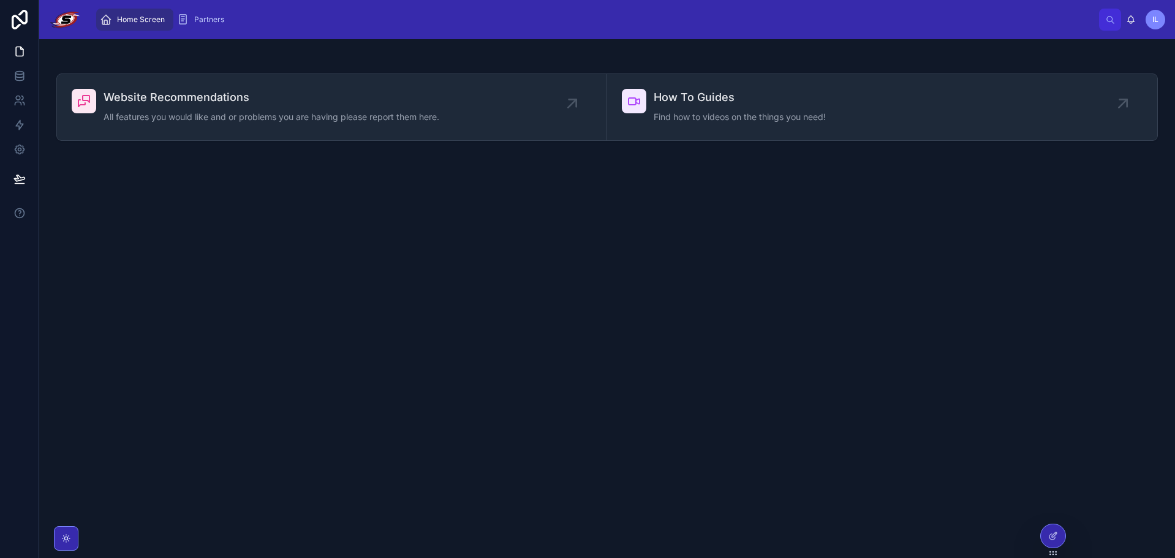
click at [715, 89] on span "How To Guides" at bounding box center [740, 97] width 172 height 17
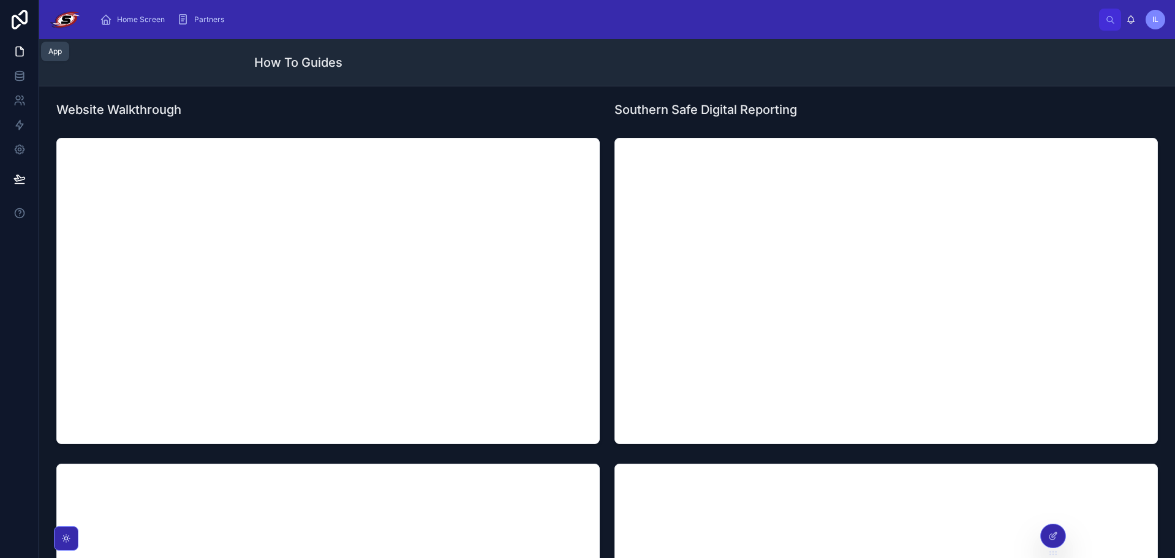
click at [18, 54] on icon at bounding box center [19, 51] width 12 height 12
click at [132, 5] on div "Home Screen Partners IL [PERSON_NAME]" at bounding box center [607, 19] width 1136 height 39
click at [133, 14] on div "Home Screen" at bounding box center [135, 20] width 70 height 20
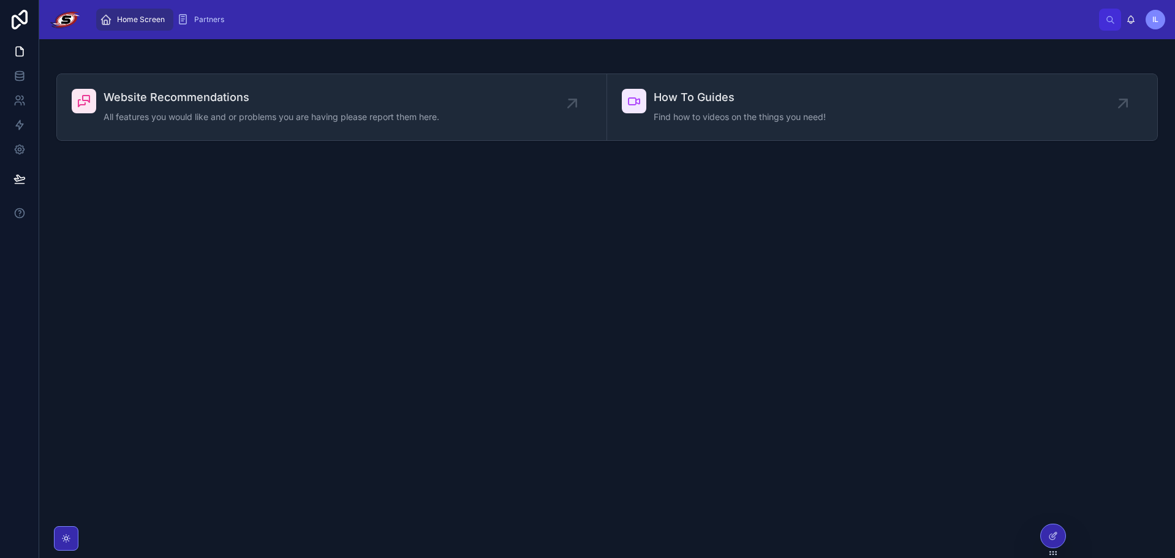
click at [208, 15] on span "Partners" at bounding box center [209, 20] width 30 height 10
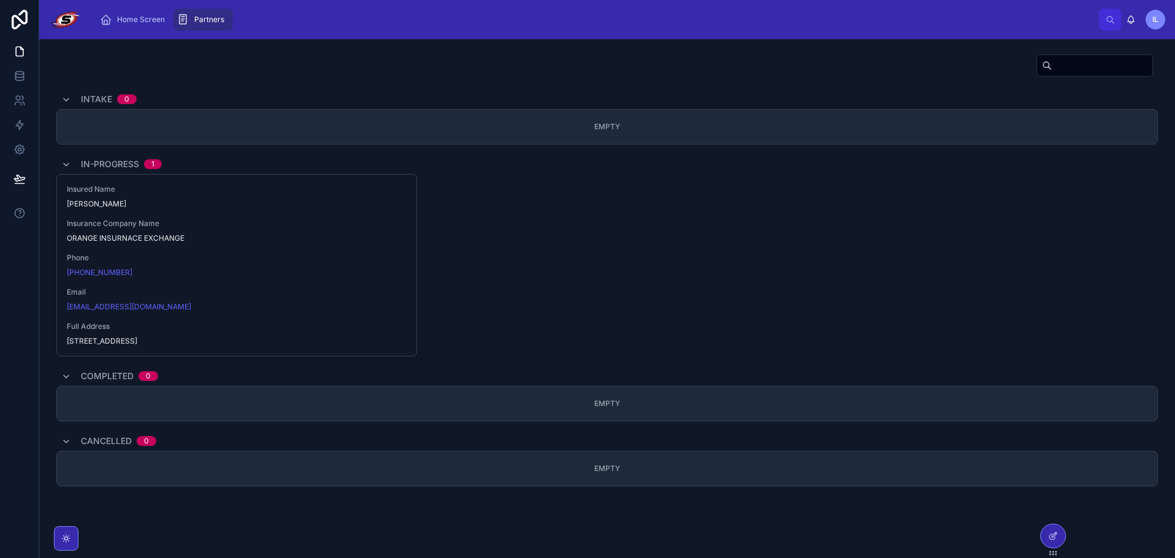
click at [206, 236] on span "ORANGE INSURNACE EXCHANGE" at bounding box center [237, 238] width 340 height 10
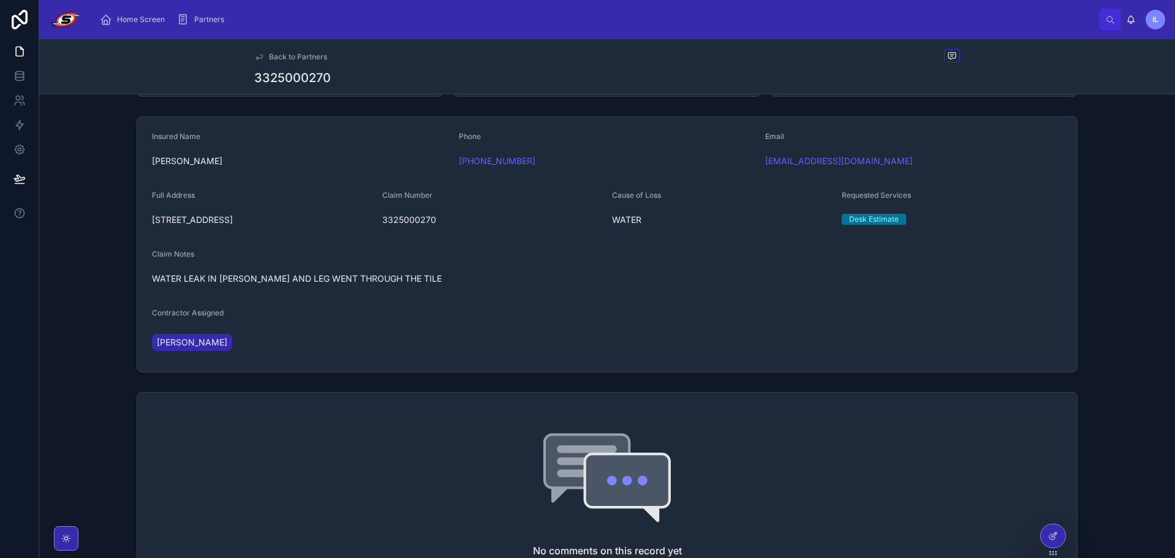
scroll to position [123, 0]
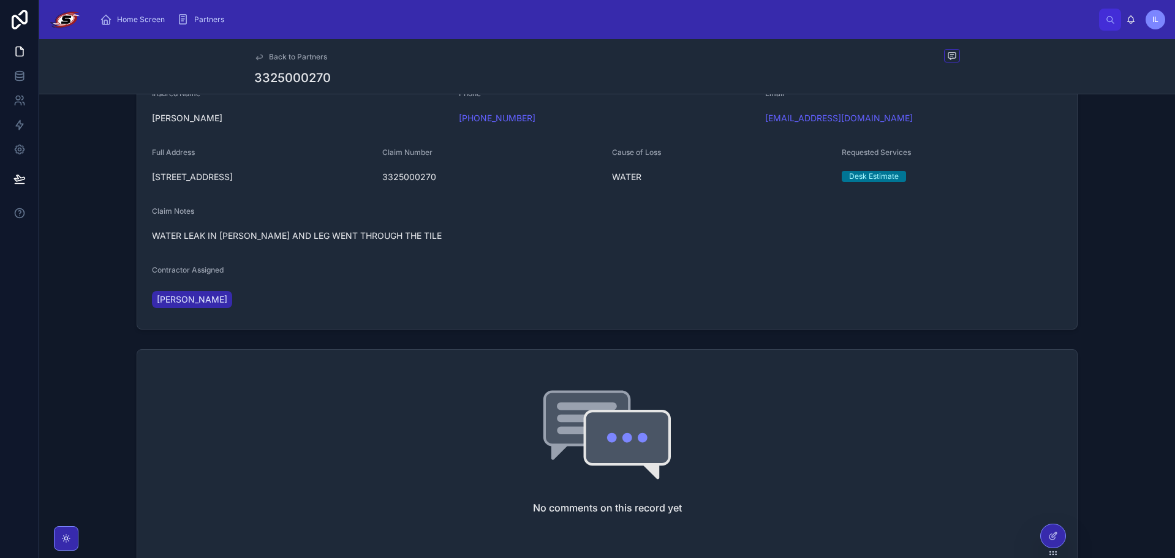
click at [1061, 537] on div at bounding box center [1053, 536] width 25 height 23
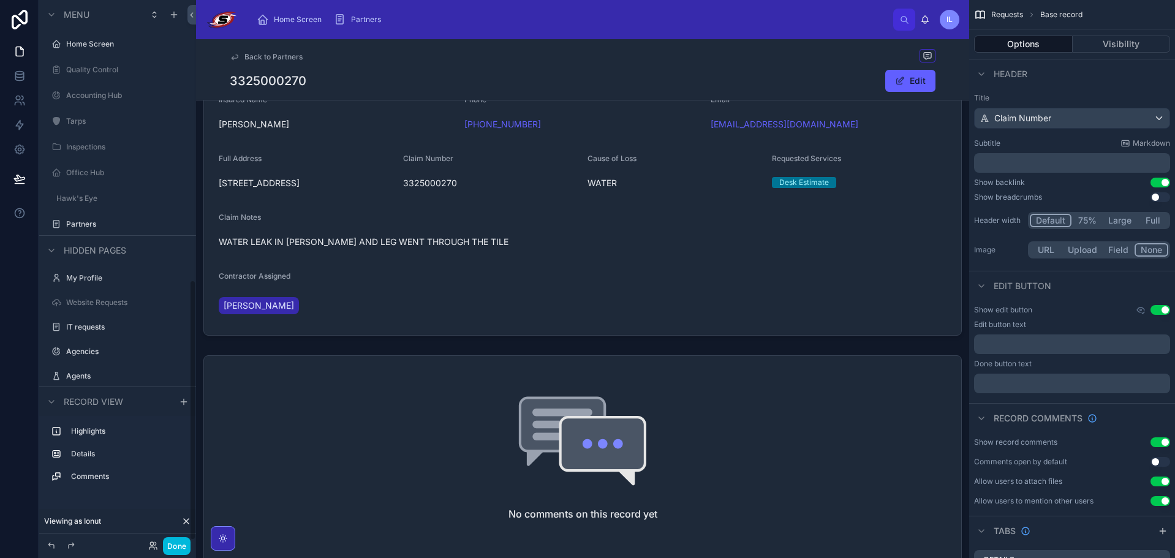
scroll to position [583, 0]
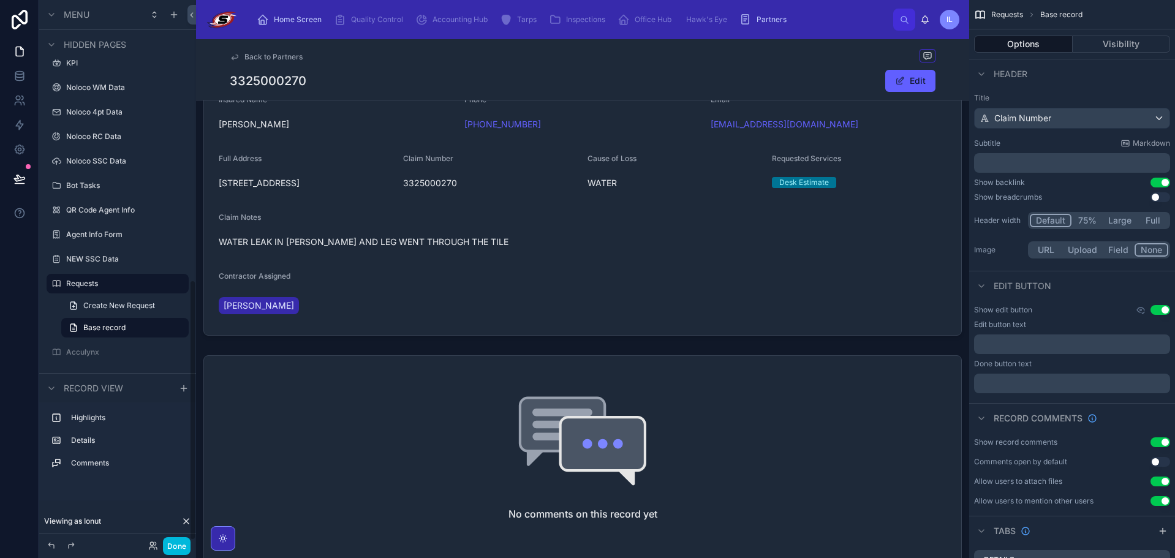
click at [189, 520] on icon at bounding box center [186, 522] width 10 height 10
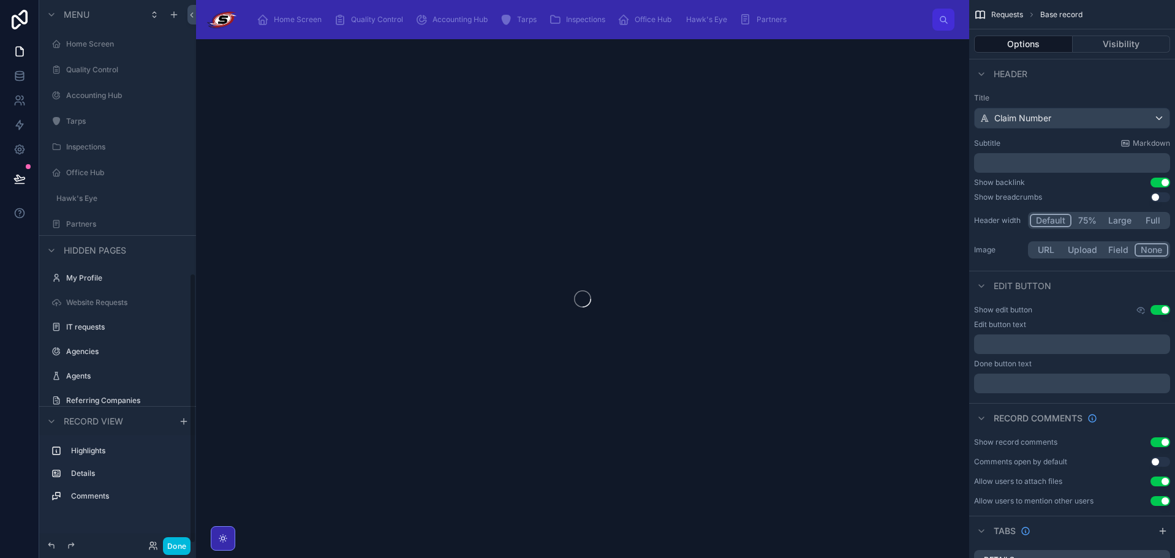
scroll to position [550, 0]
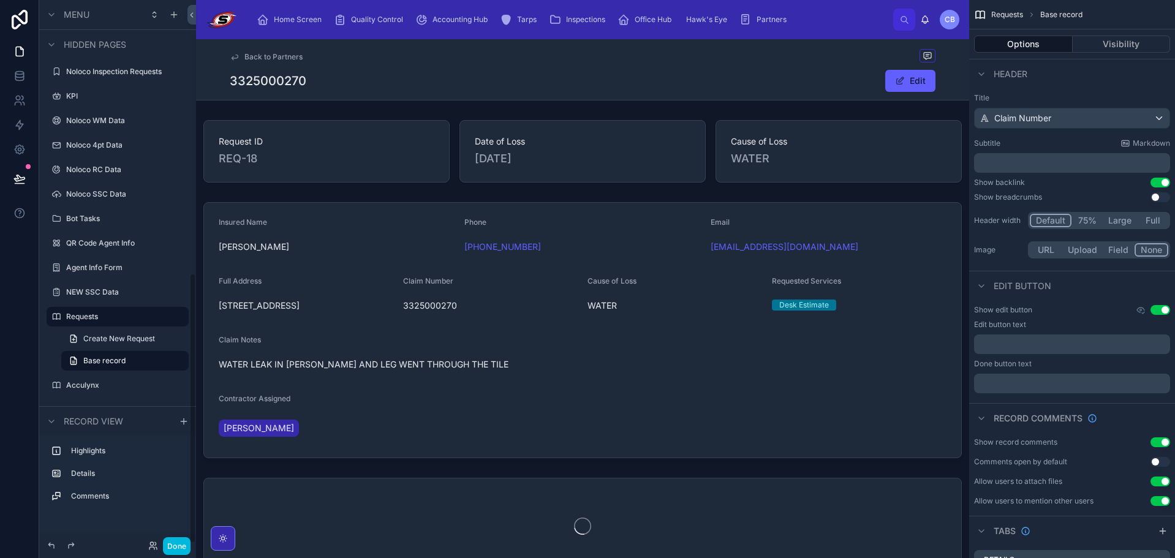
click at [188, 544] on button "Done" at bounding box center [177, 546] width 28 height 18
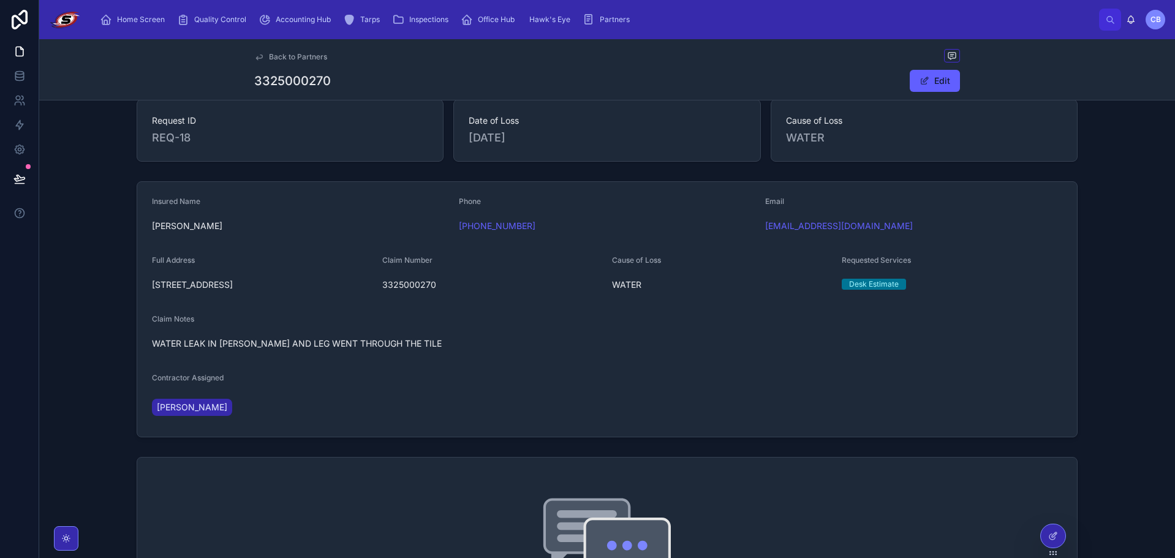
scroll to position [245, 0]
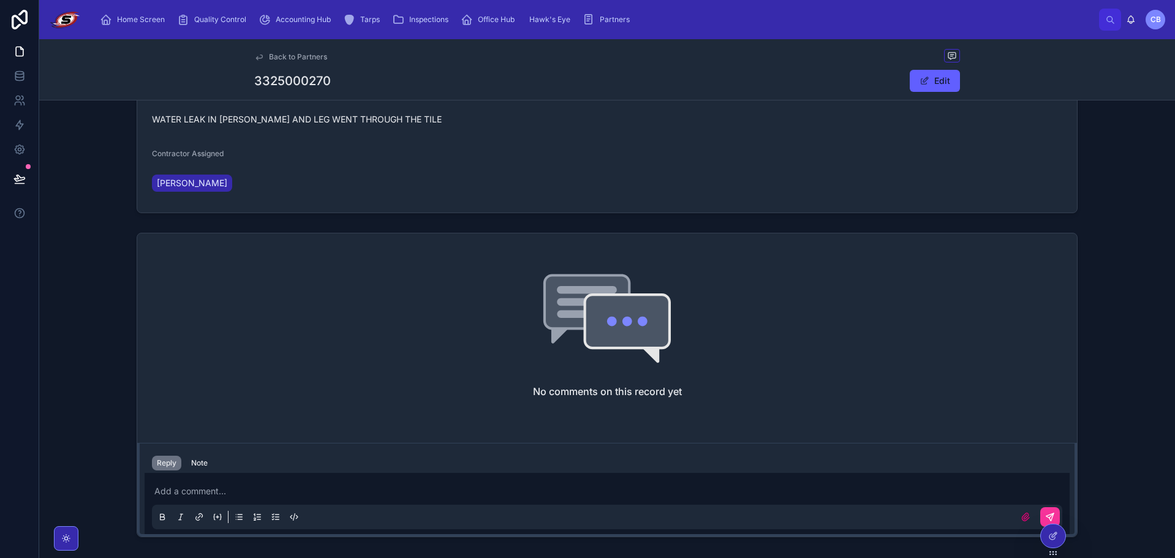
click at [1055, 544] on div at bounding box center [1053, 536] width 25 height 23
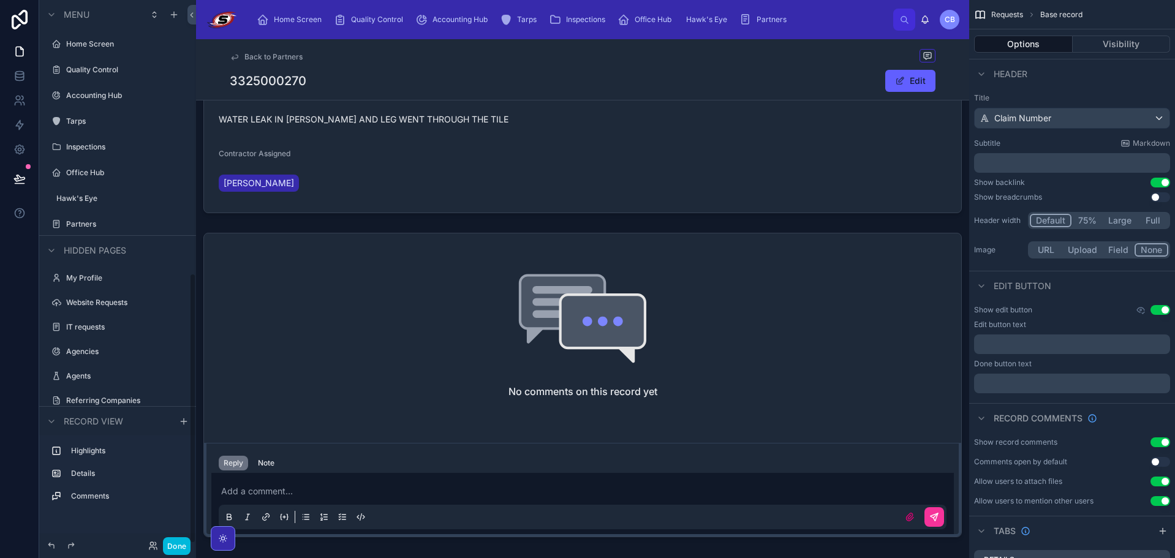
scroll to position [550, 0]
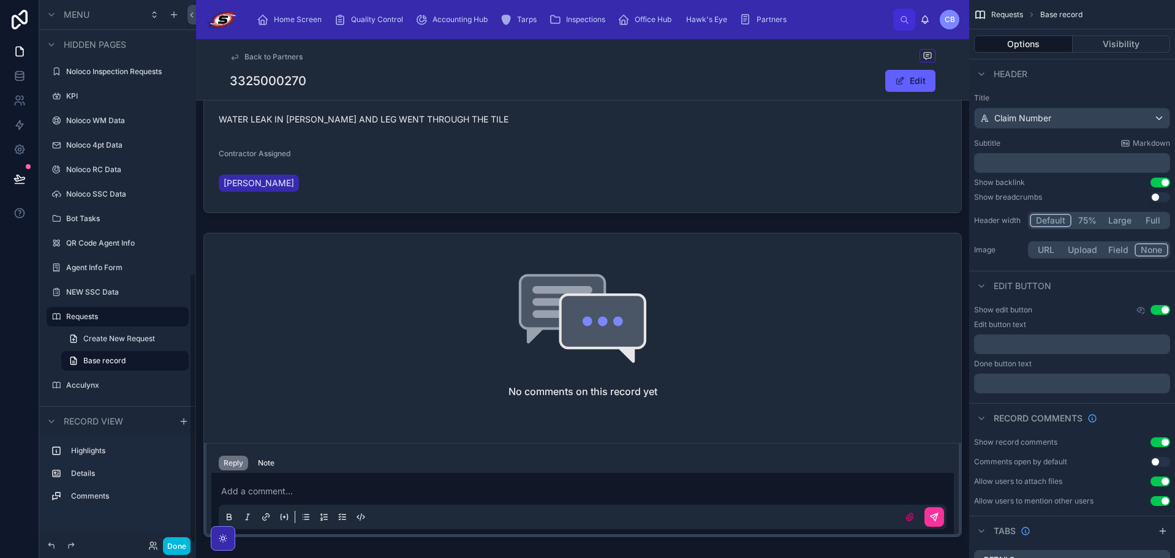
click at [388, 221] on div "Request ID REQ-18 Date of Loss [DATE] Cause of Loss WATER Insured Name [PERSON_…" at bounding box center [582, 206] width 773 height 672
click at [398, 202] on div at bounding box center [582, 85] width 773 height 266
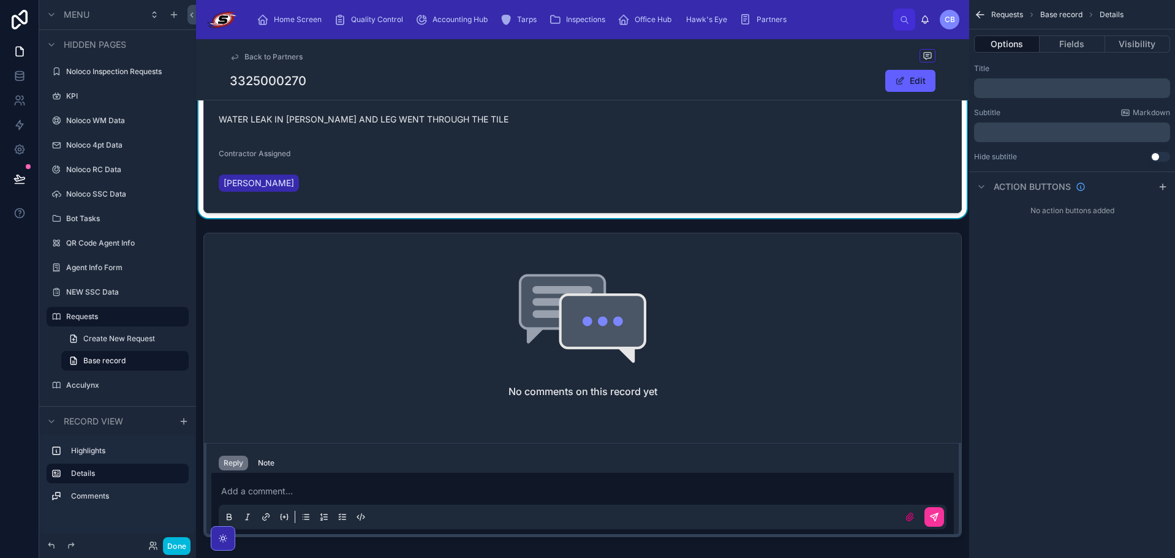
click at [397, 226] on div "Request ID REQ-18 Date of Loss [DATE] Cause of Loss WATER Insured Name [PERSON_…" at bounding box center [582, 206] width 773 height 672
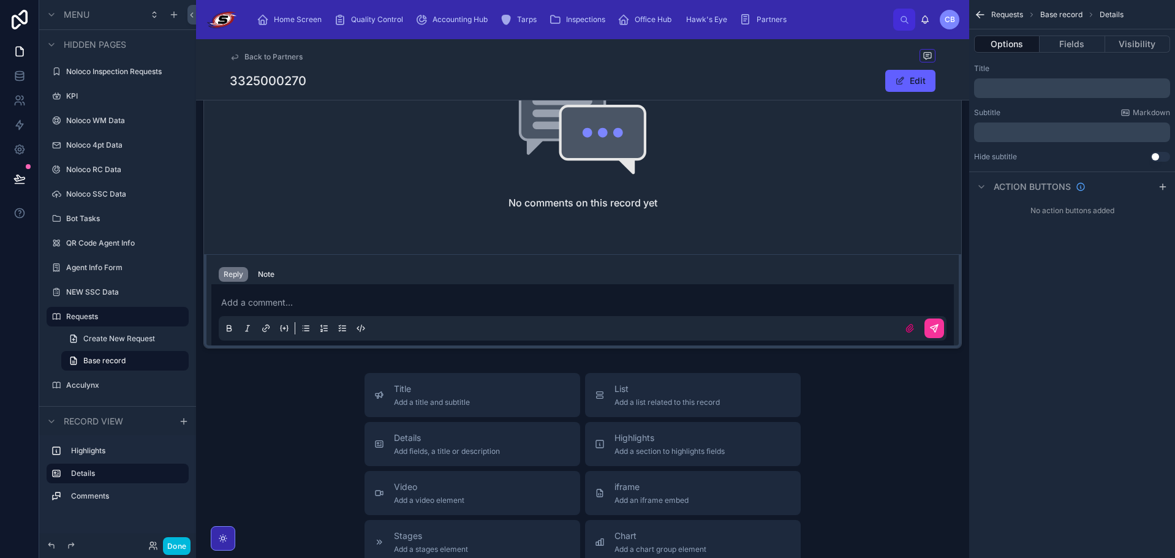
scroll to position [368, 0]
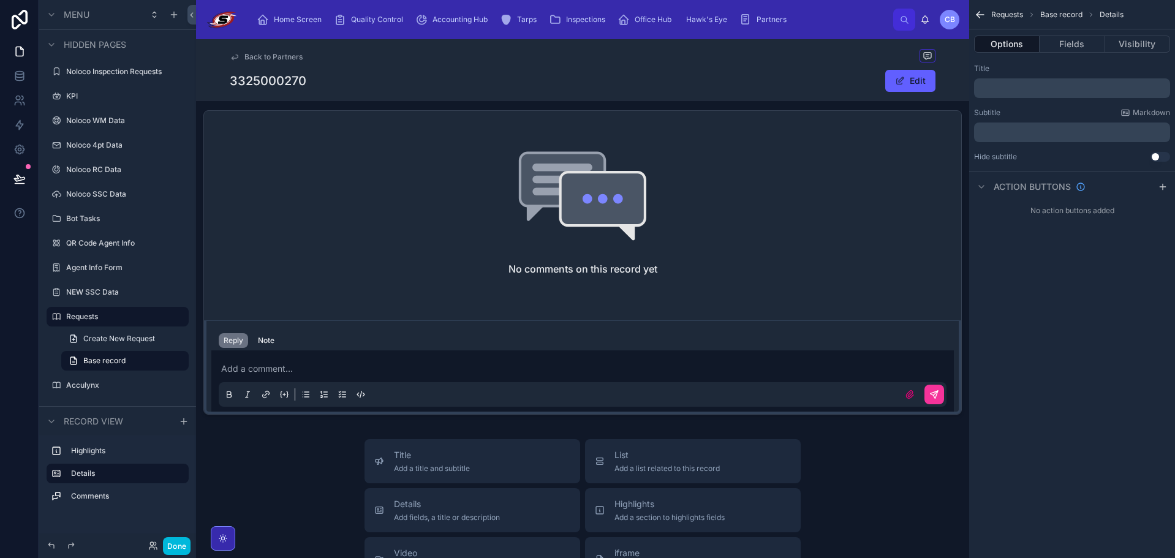
click at [472, 508] on span "Details" at bounding box center [447, 504] width 106 height 12
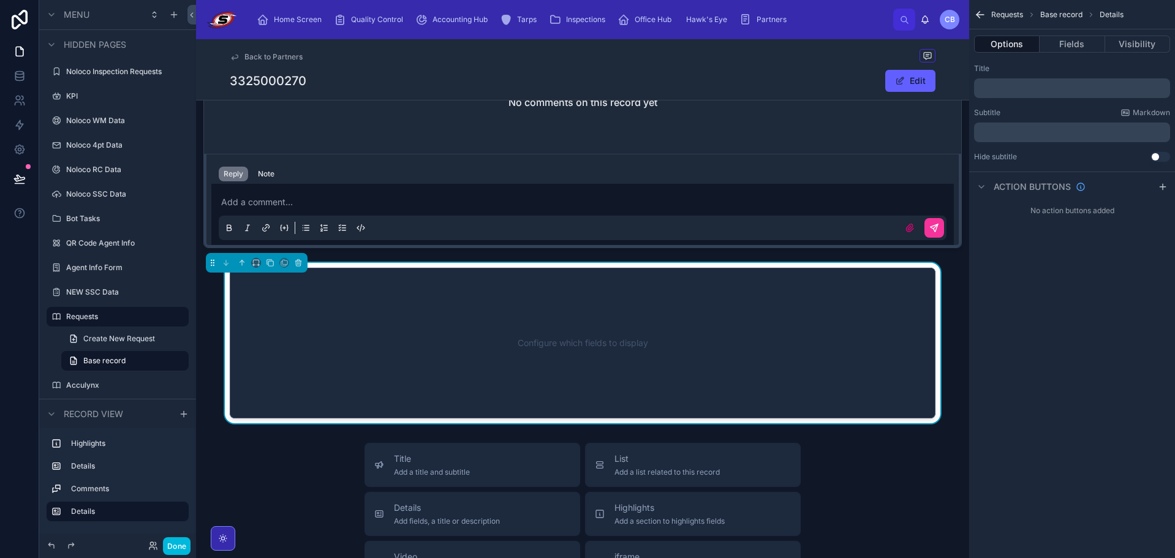
scroll to position [578, 0]
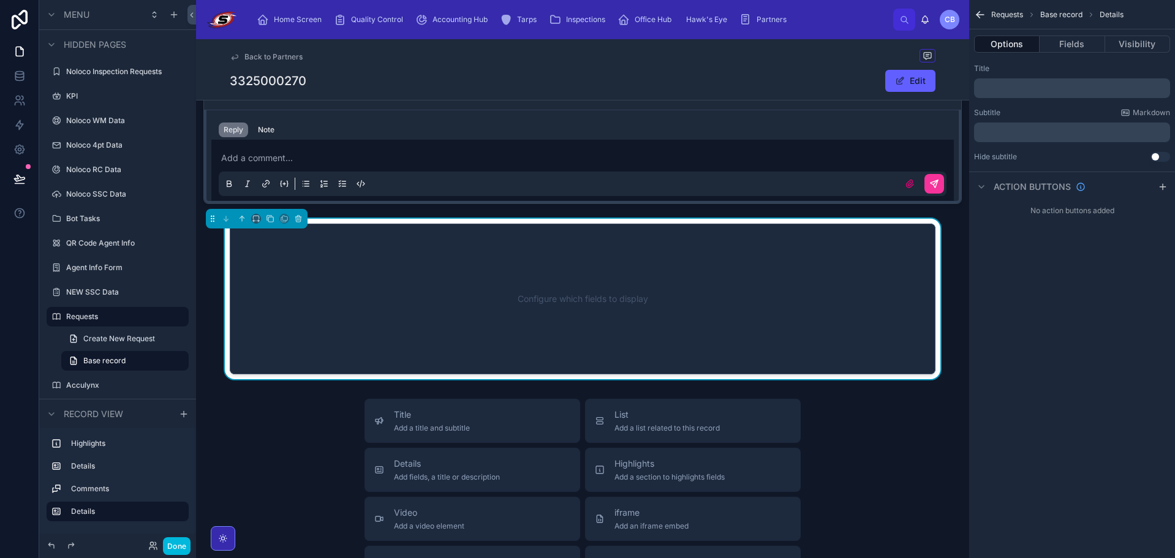
click at [237, 219] on button at bounding box center [241, 218] width 13 height 13
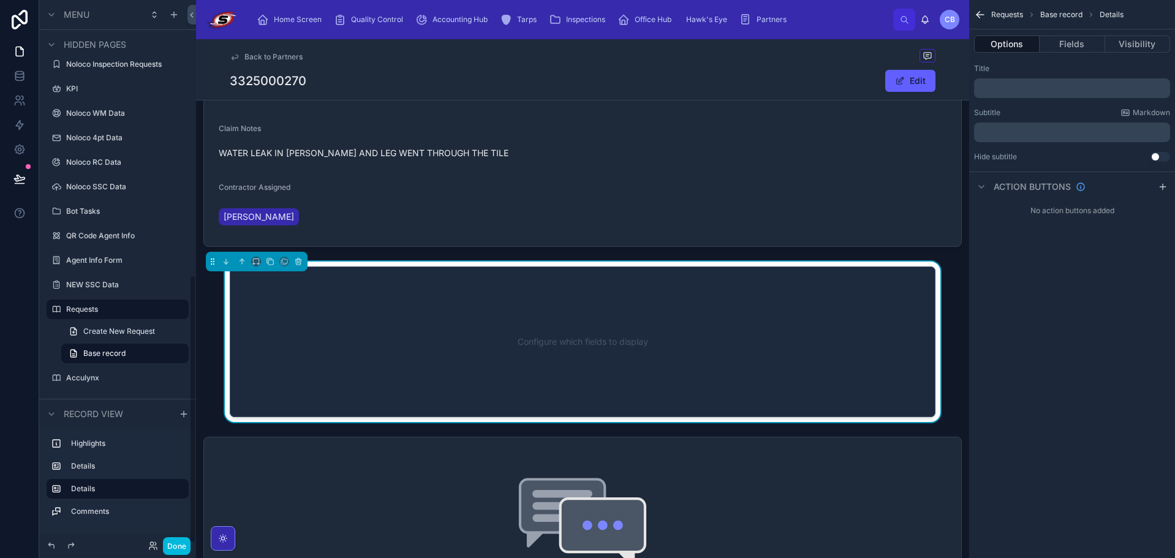
scroll to position [211, 0]
click at [251, 263] on div at bounding box center [257, 262] width 102 height 20
click at [252, 263] on icon at bounding box center [256, 262] width 9 height 9
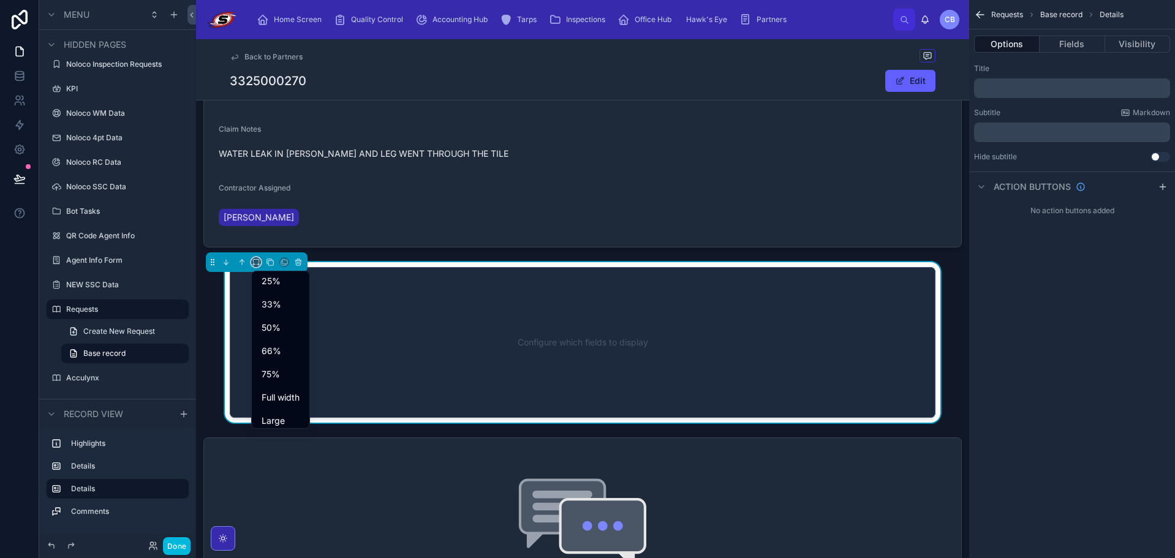
scroll to position [33, 0]
click at [278, 410] on span "Large" at bounding box center [273, 415] width 23 height 15
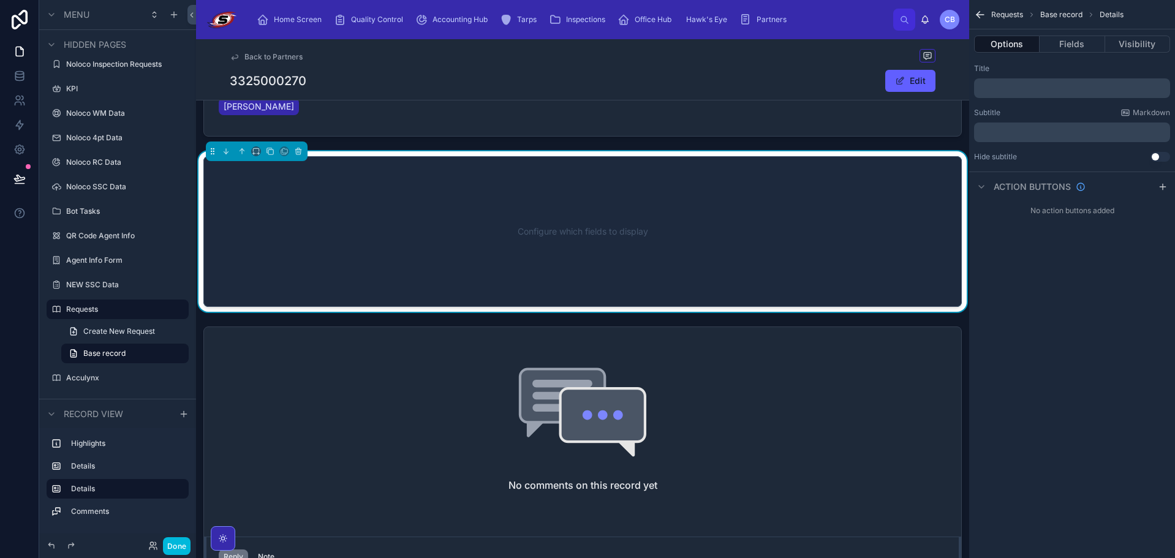
scroll to position [279, 0]
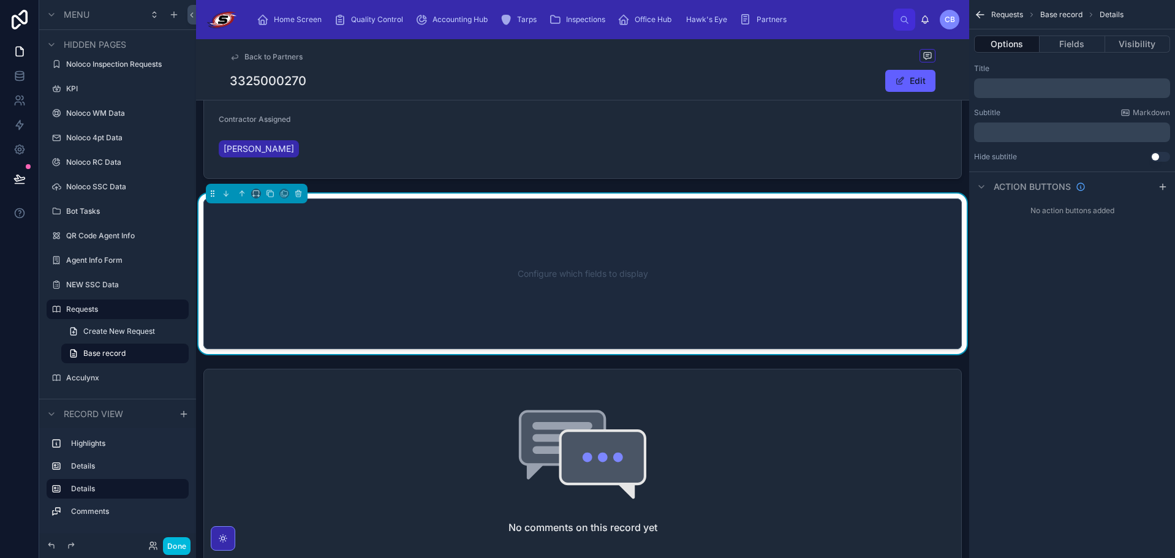
click at [1063, 51] on button "Fields" at bounding box center [1072, 44] width 65 height 17
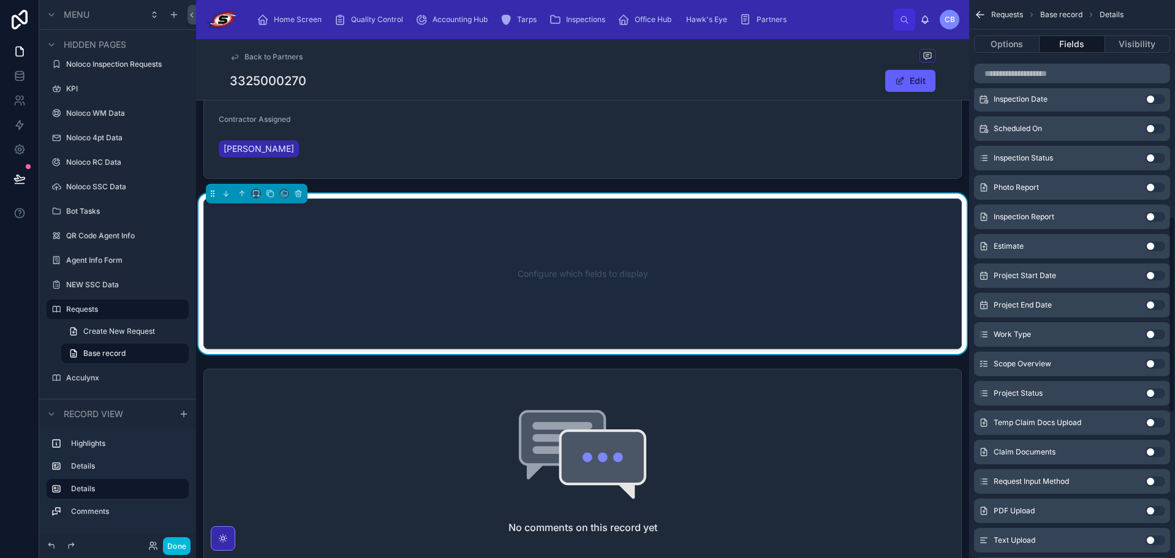
scroll to position [613, 0]
click at [1153, 423] on button "Use setting" at bounding box center [1156, 422] width 20 height 10
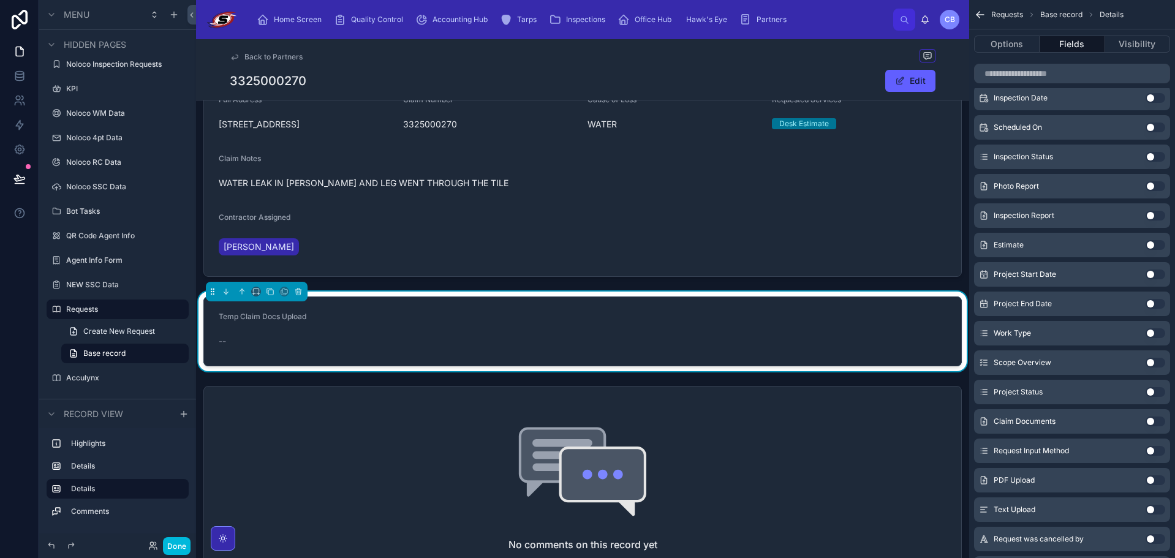
scroll to position [184, 0]
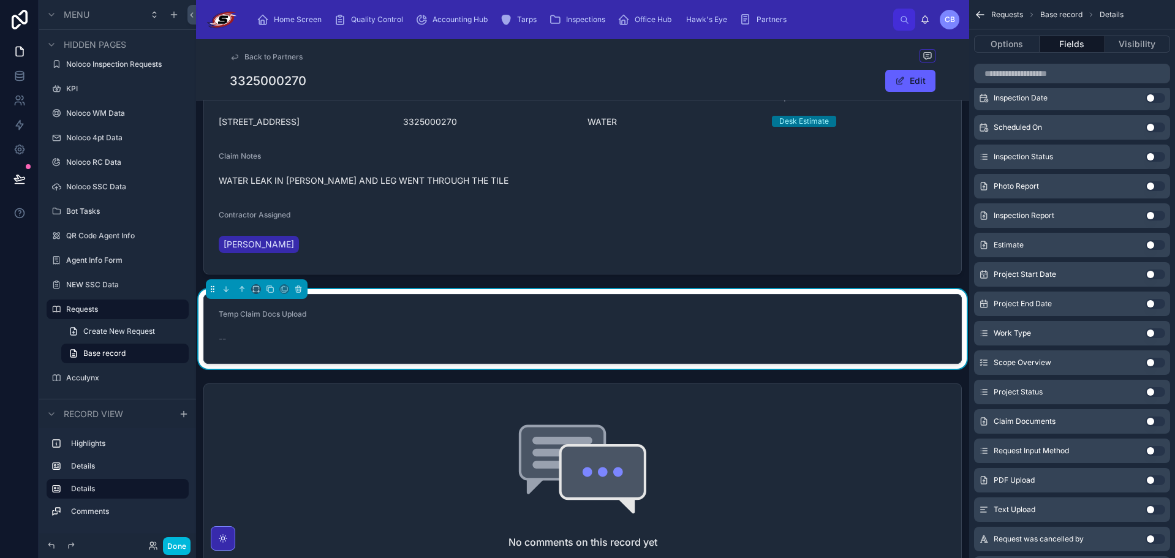
click at [1151, 419] on button "Use setting" at bounding box center [1156, 422] width 20 height 10
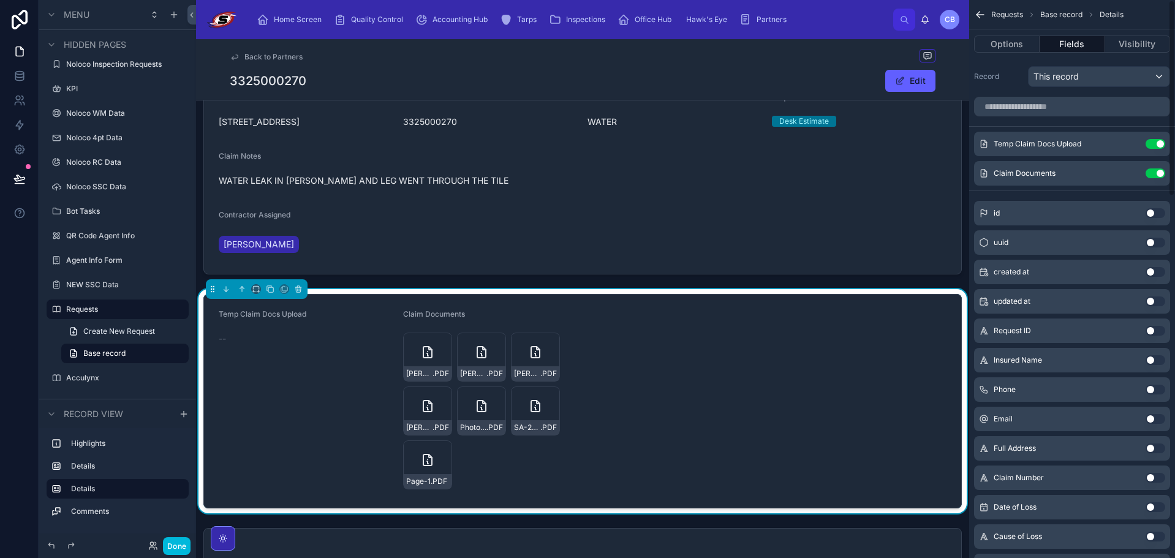
scroll to position [0, 0]
click at [1159, 148] on button "Use setting" at bounding box center [1156, 147] width 20 height 10
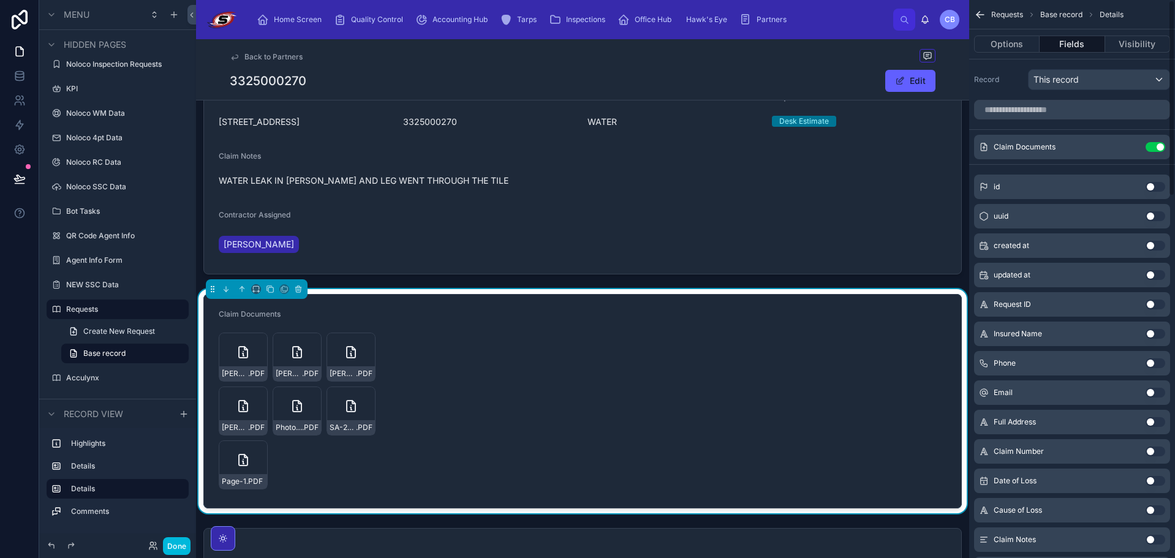
click at [519, 398] on form "Claim Documents [PERSON_NAME]-Encap-Crawlspace-bid .PDF [PERSON_NAME]-Permit-Cr…" at bounding box center [582, 401] width 757 height 213
click at [1025, 47] on button "Options" at bounding box center [1007, 44] width 66 height 17
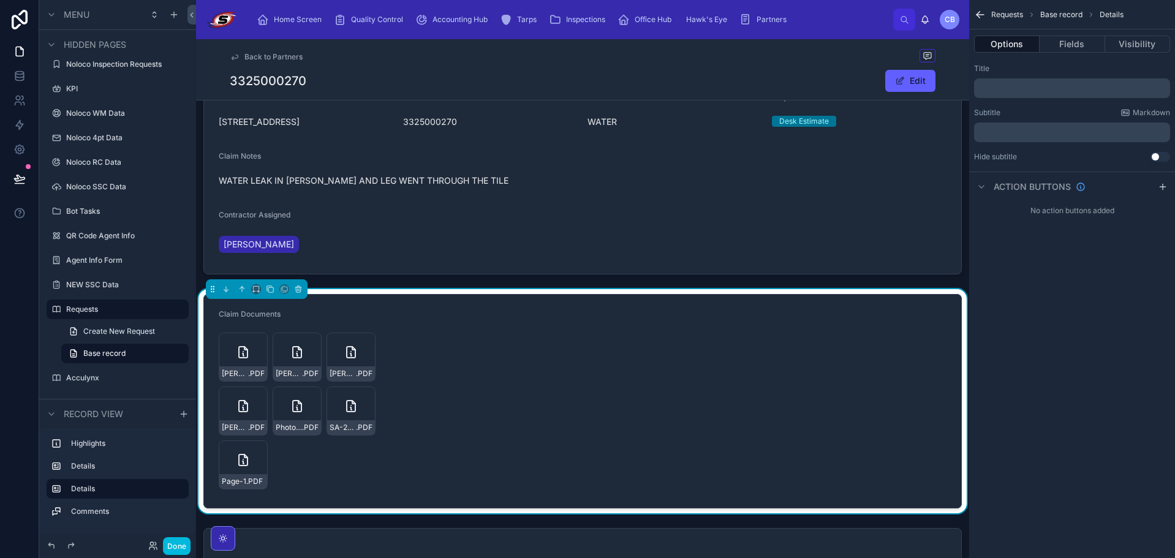
click at [1157, 157] on button "Use setting" at bounding box center [1161, 157] width 20 height 10
click at [1065, 89] on p "﻿" at bounding box center [1073, 88] width 189 height 10
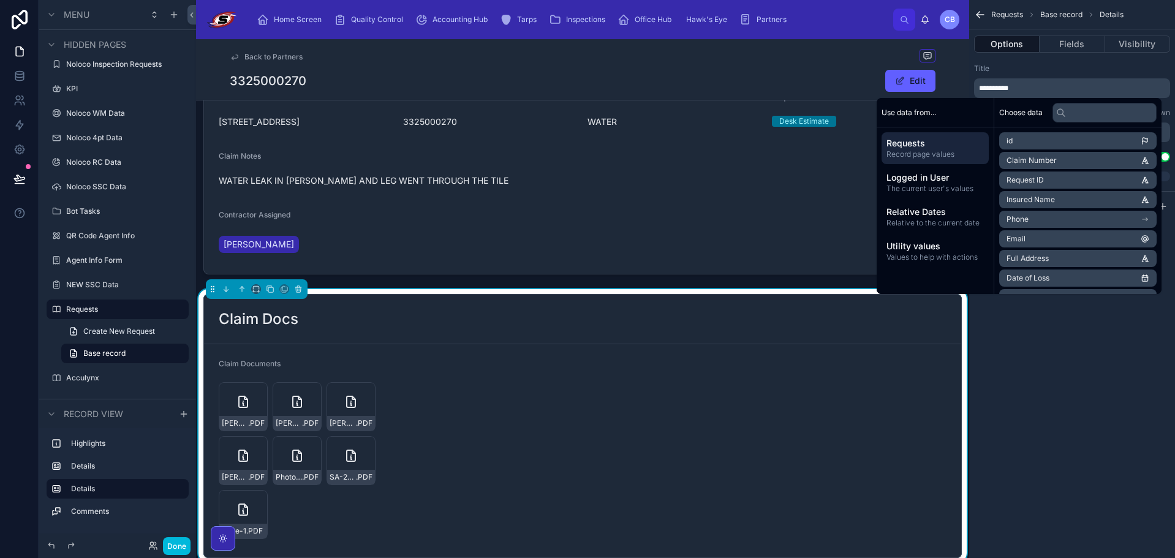
click at [840, 349] on form "Claim Documents [PERSON_NAME]-Encap-Crawlspace-bid .PDF [PERSON_NAME]-Permit-Cr…" at bounding box center [582, 450] width 757 height 213
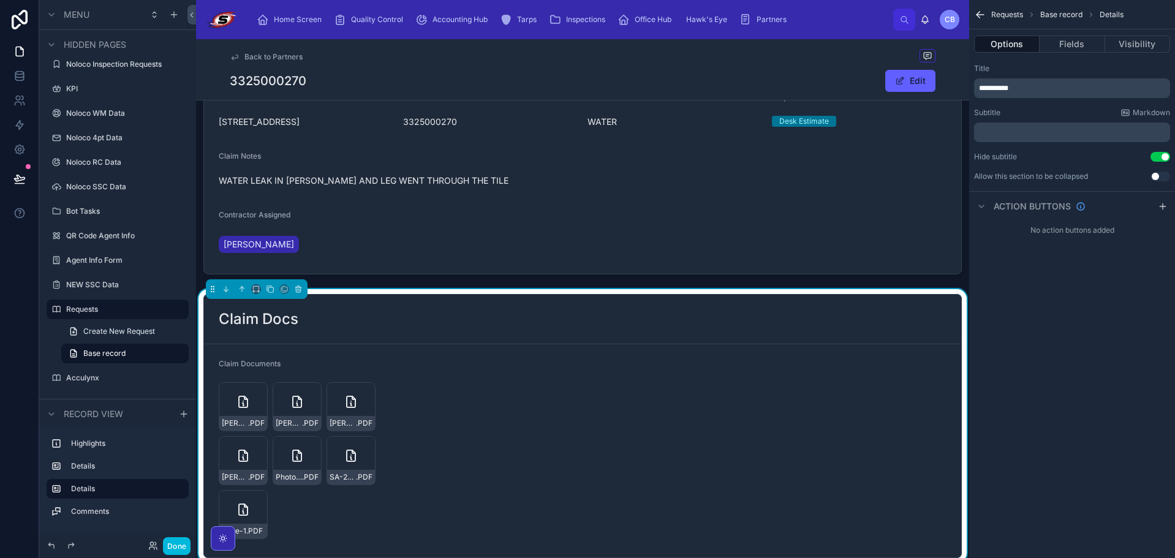
click at [1093, 39] on button "Fields" at bounding box center [1072, 44] width 65 height 17
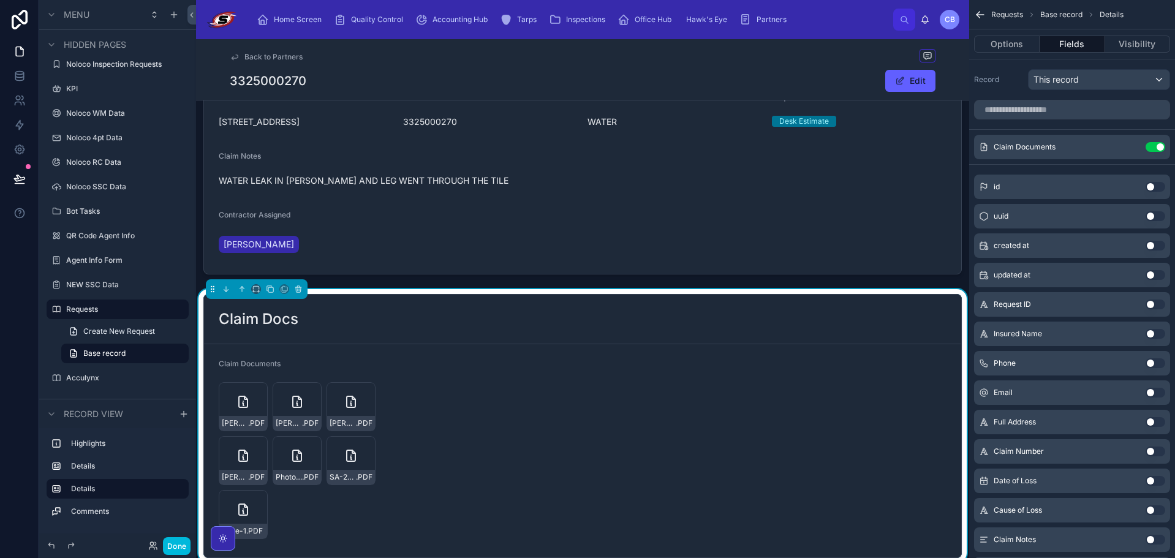
click at [0, 0] on icon "scrollable content" at bounding box center [0, 0] width 0 height 0
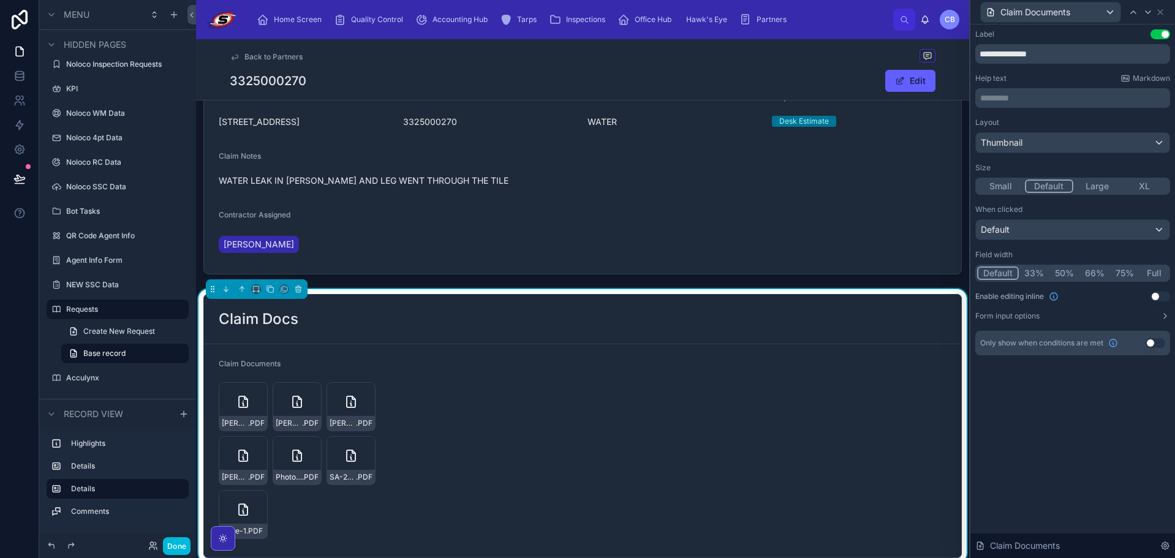
click at [1157, 34] on button "Use setting" at bounding box center [1161, 34] width 20 height 10
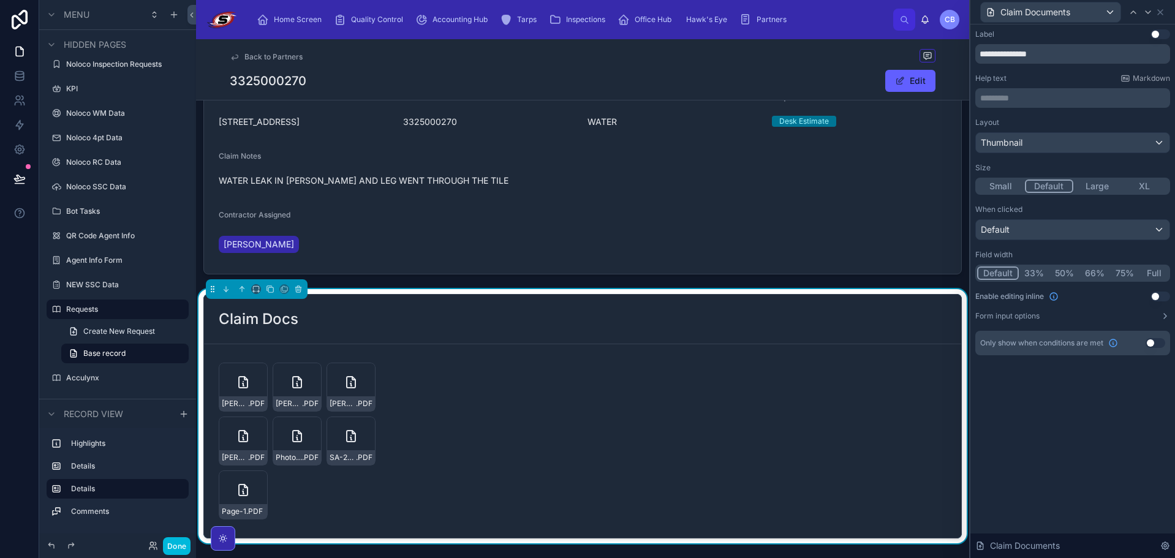
click at [1104, 181] on button "Large" at bounding box center [1098, 186] width 48 height 13
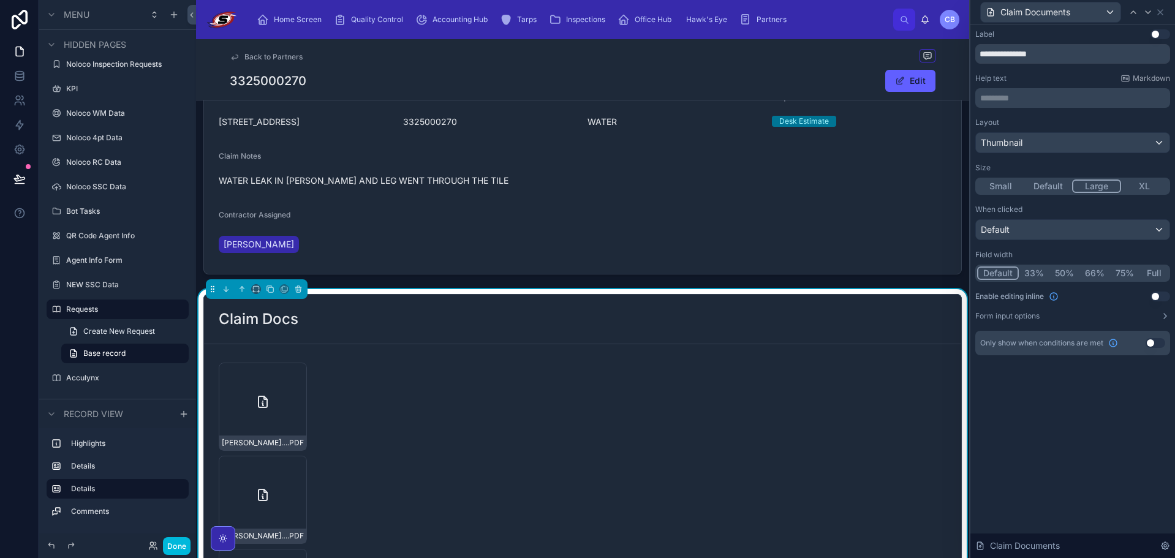
click at [1059, 186] on button "Default" at bounding box center [1049, 186] width 48 height 13
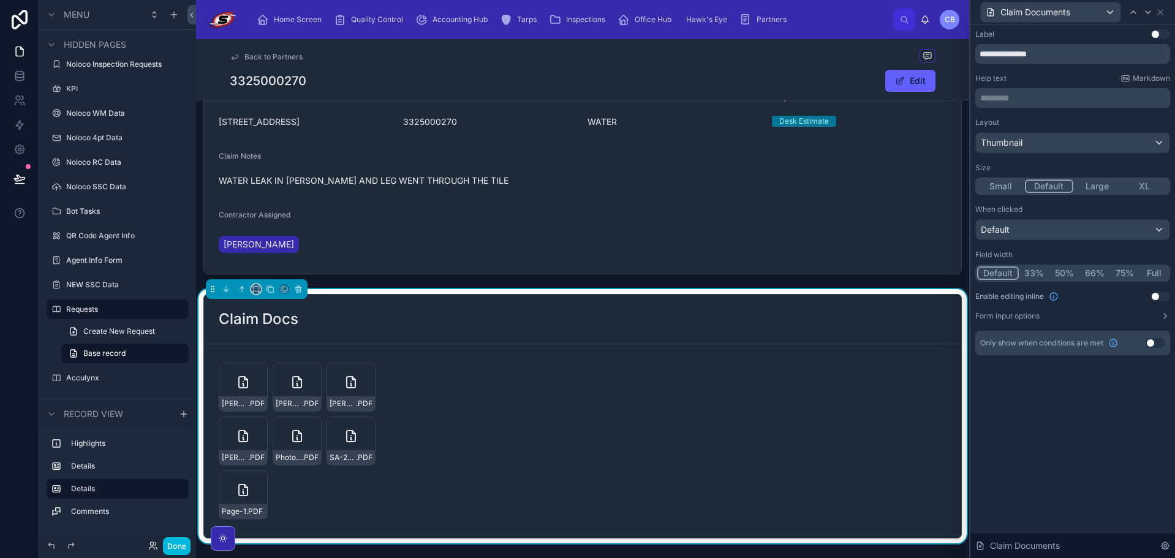
click at [258, 289] on icon at bounding box center [256, 289] width 9 height 9
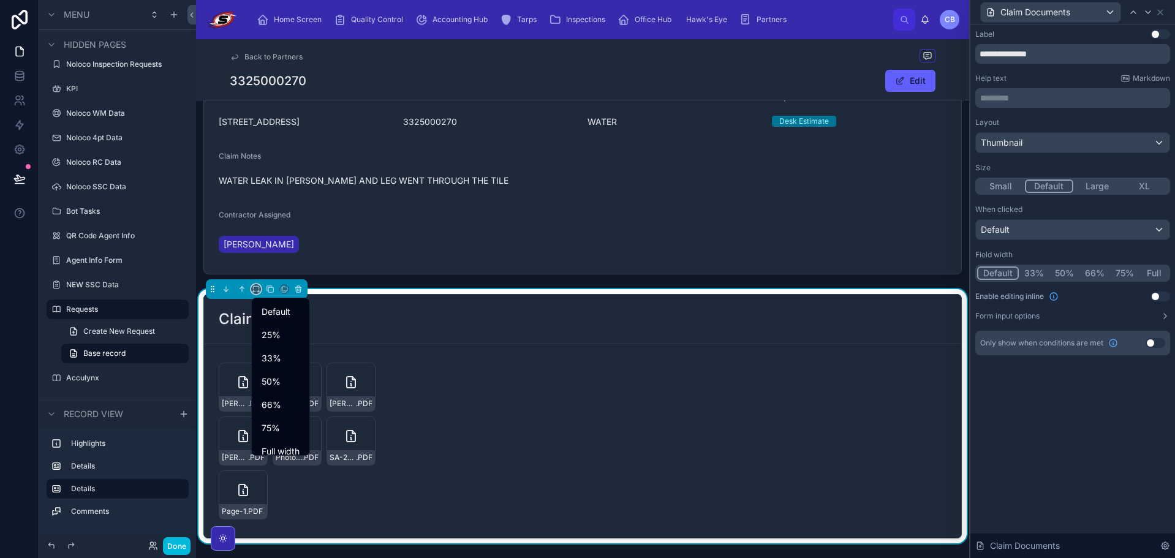
scroll to position [33, 0]
click at [1159, 272] on button "Full" at bounding box center [1154, 273] width 29 height 13
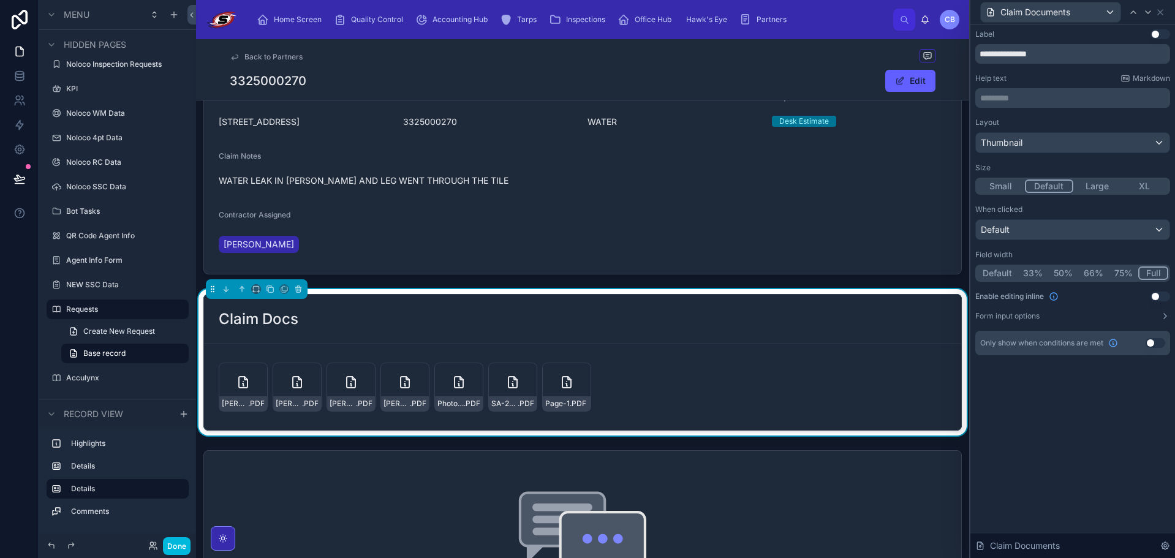
click at [1097, 193] on div "Small Default Large XL" at bounding box center [1073, 186] width 195 height 17
click at [1100, 188] on button "Large" at bounding box center [1098, 186] width 48 height 13
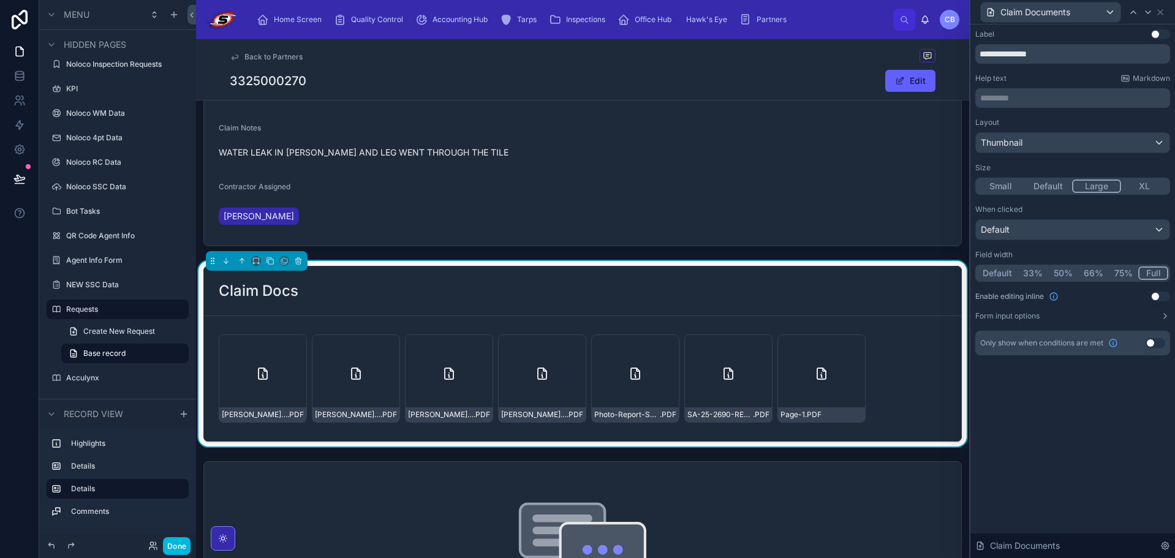
scroll to position [184, 0]
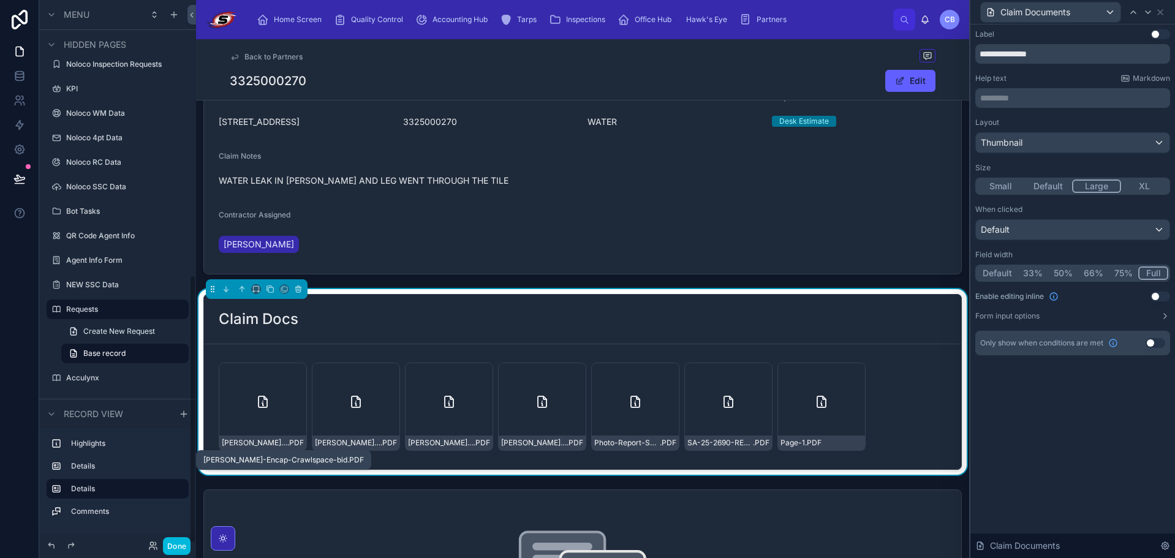
click at [183, 543] on button "Done" at bounding box center [177, 546] width 28 height 18
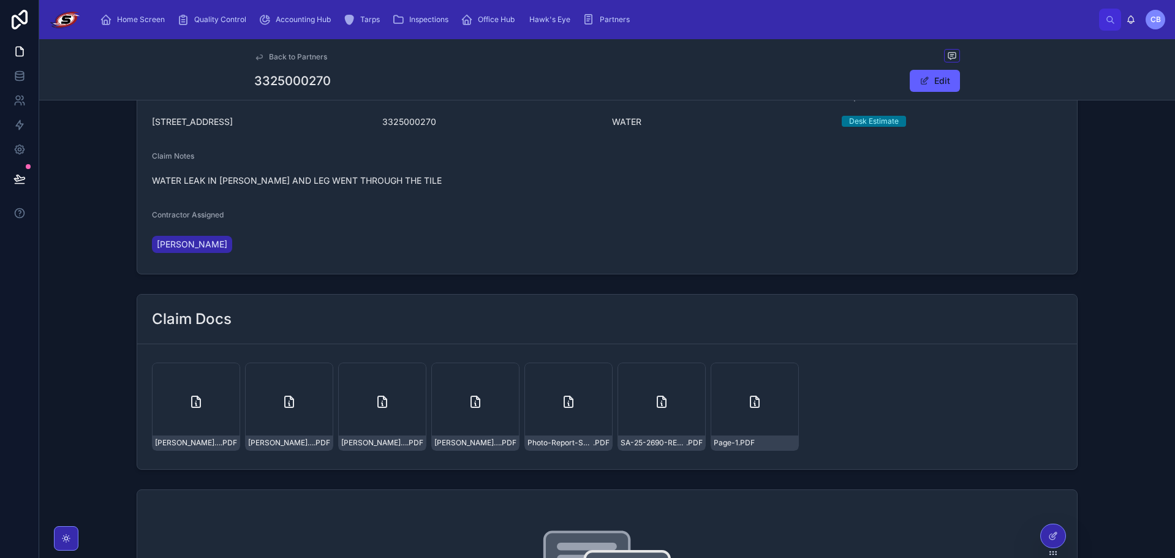
click at [208, 401] on div "[PERSON_NAME]-Encap-Crawlspace-bid .PDF" at bounding box center [196, 407] width 88 height 88
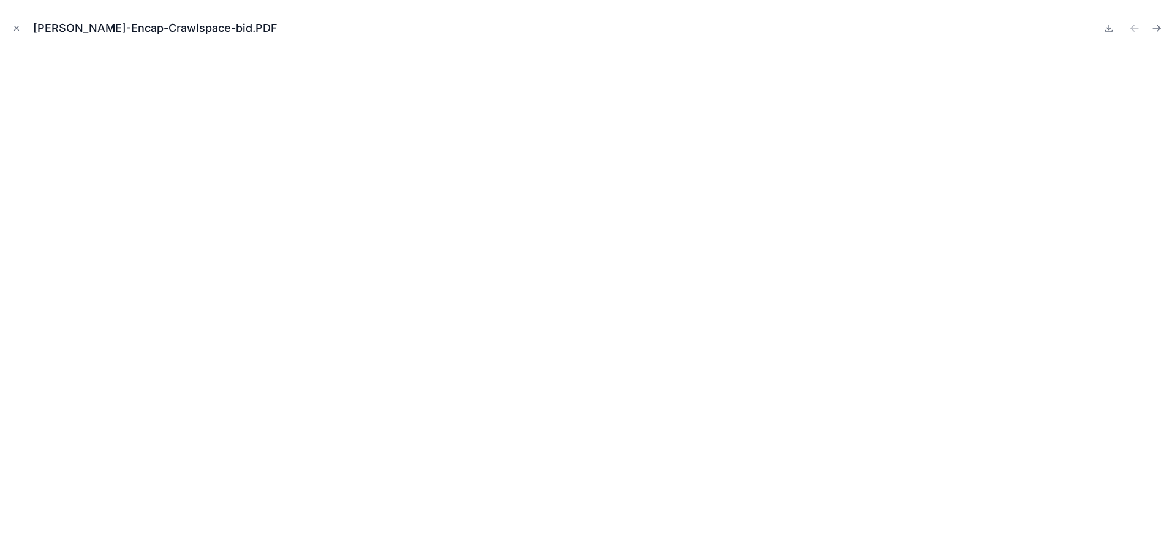
click at [17, 27] on icon "Close modal" at bounding box center [16, 28] width 9 height 9
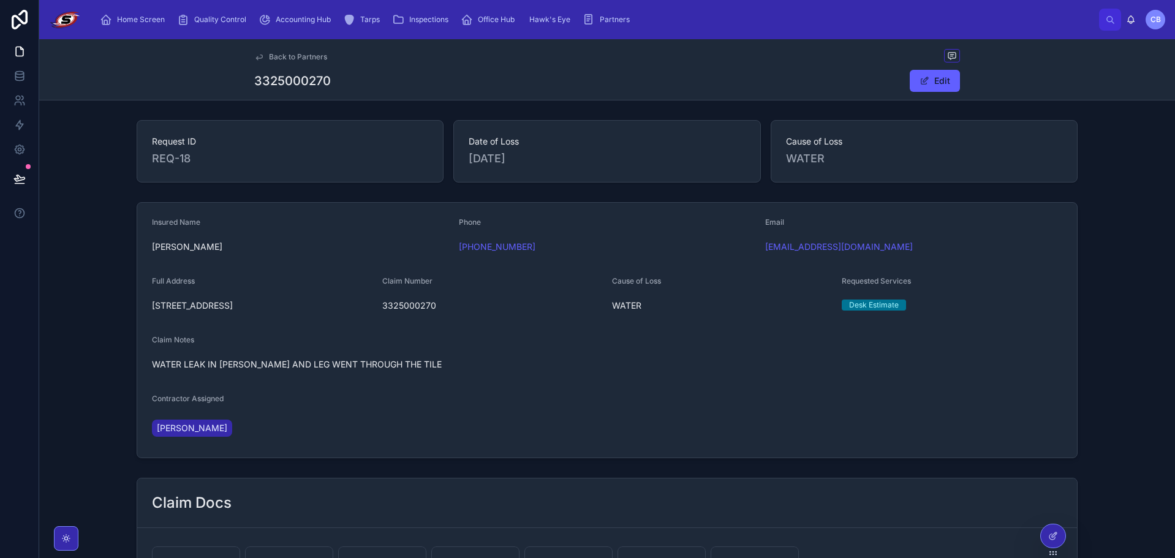
click at [269, 56] on span "Back to Partners" at bounding box center [298, 57] width 58 height 10
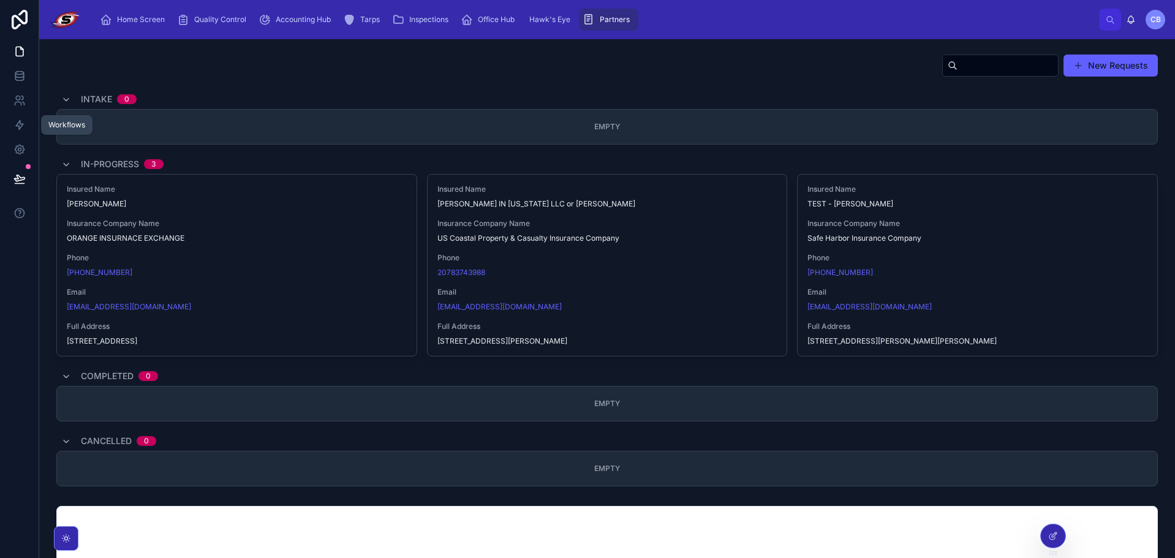
click at [15, 124] on icon at bounding box center [19, 125] width 12 height 12
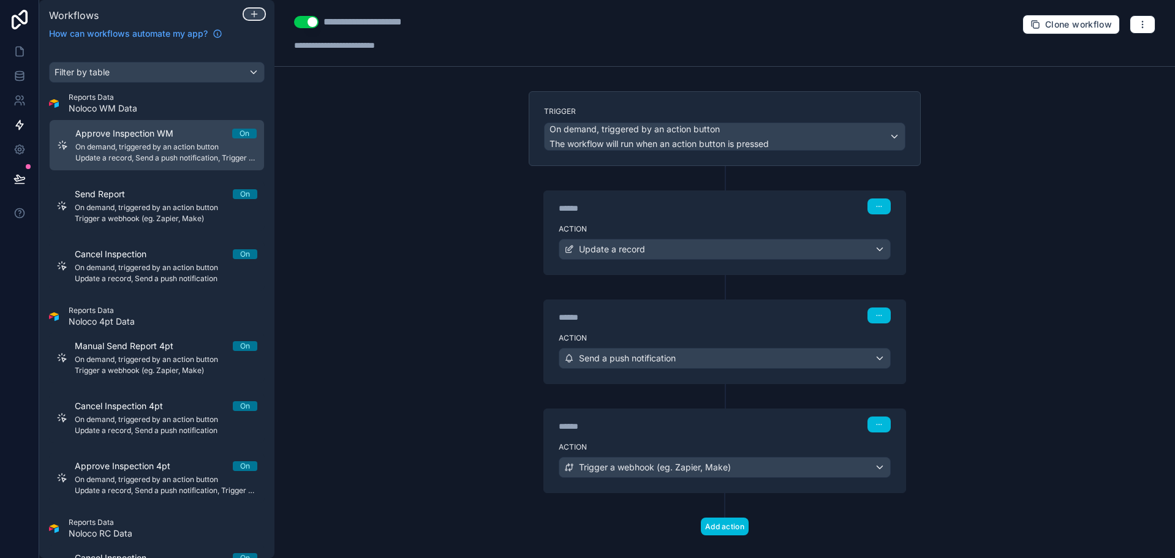
click at [254, 14] on icon at bounding box center [254, 14] width 6 height 0
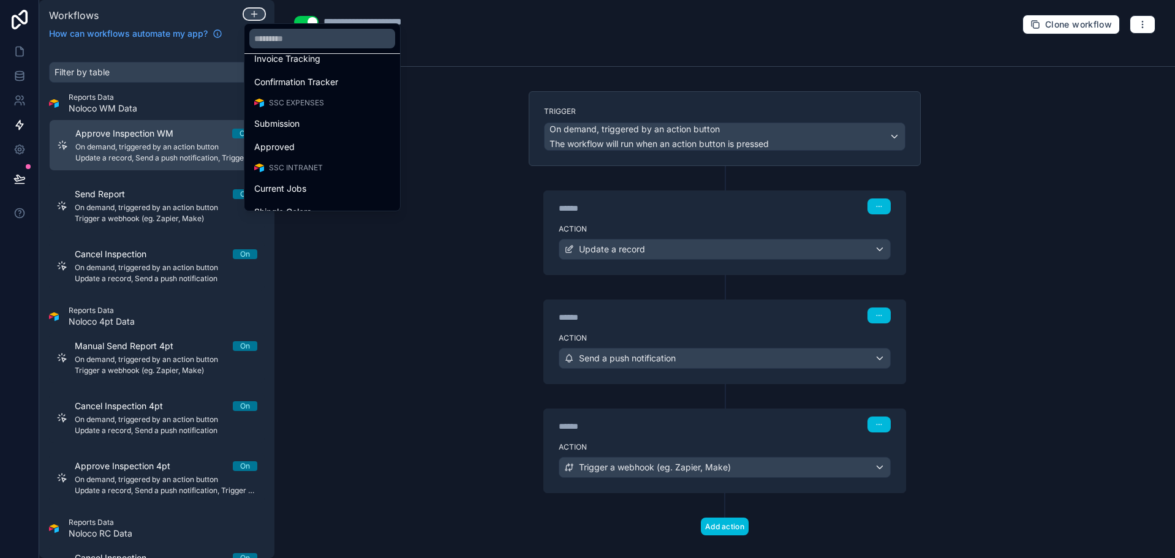
scroll to position [691, 0]
click at [300, 194] on div "Requests" at bounding box center [322, 197] width 136 height 15
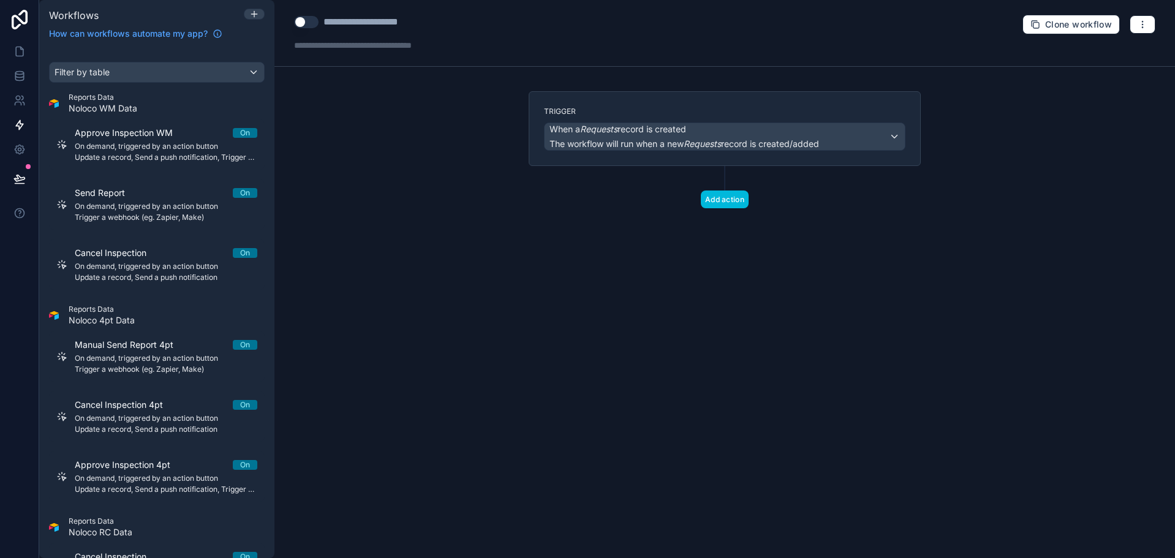
click at [358, 18] on div "**********" at bounding box center [379, 22] width 111 height 15
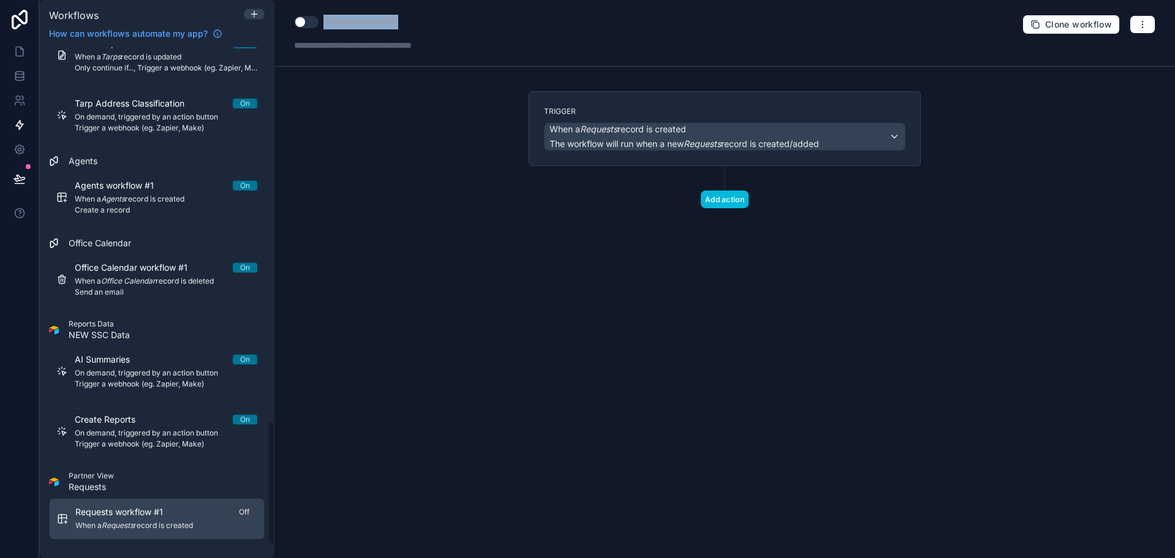
scroll to position [1592, 0]
type div "**********"
click at [301, 25] on button "Use setting" at bounding box center [306, 22] width 25 height 12
click at [309, 21] on button "Use setting" at bounding box center [306, 22] width 25 height 12
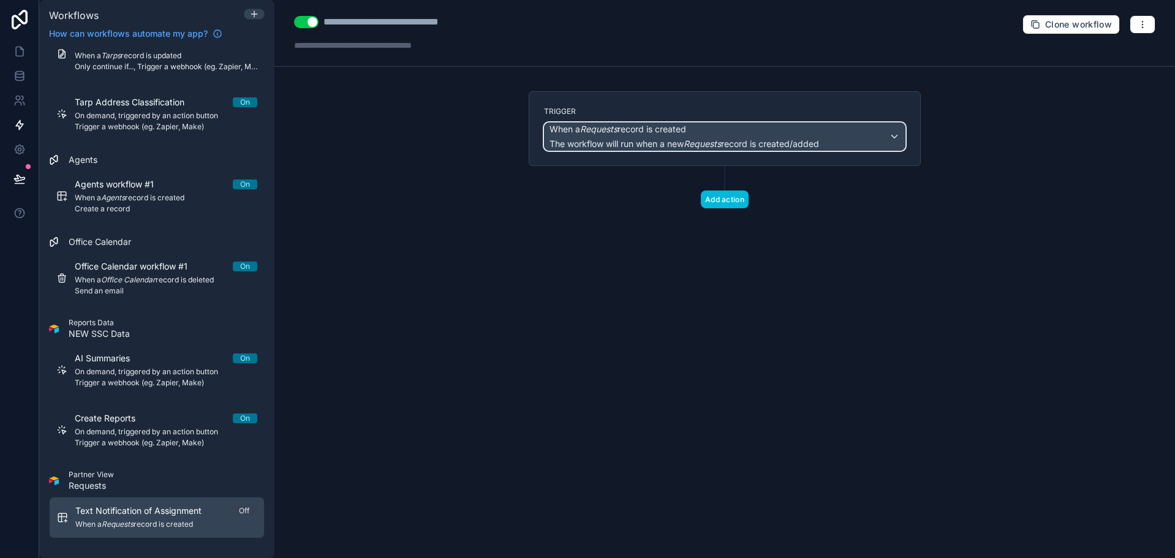
click at [702, 133] on span "When a Requests record is created" at bounding box center [685, 129] width 270 height 12
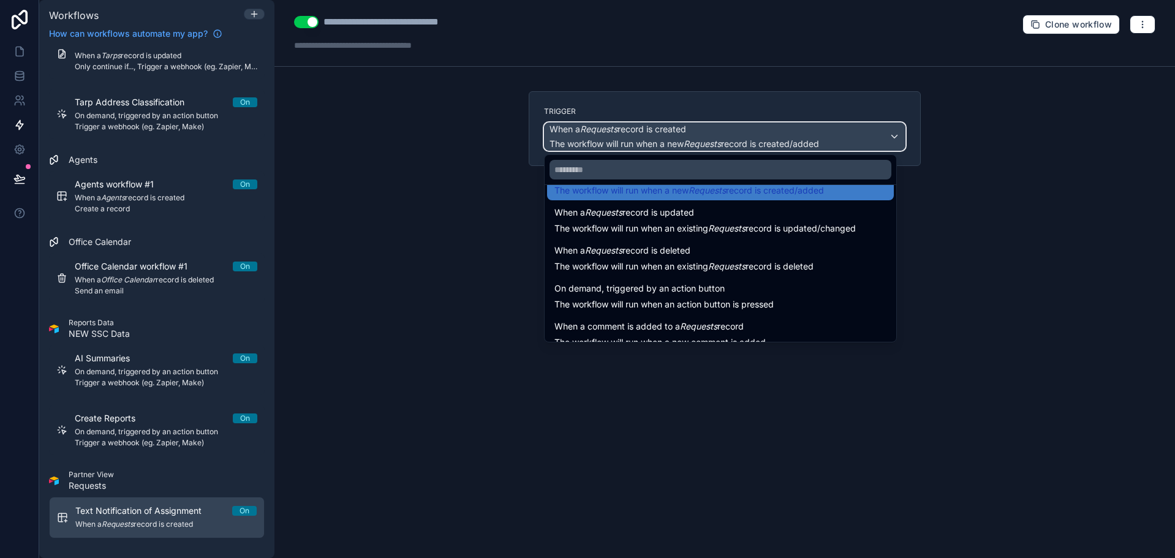
scroll to position [0, 0]
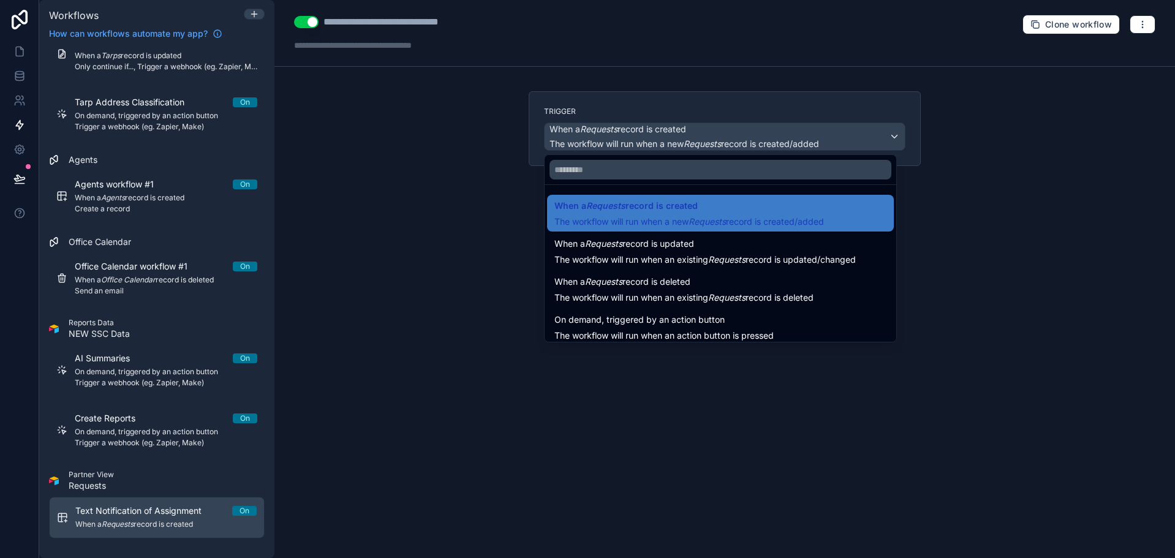
click at [737, 247] on span "When a Requests record is updated" at bounding box center [705, 244] width 301 height 15
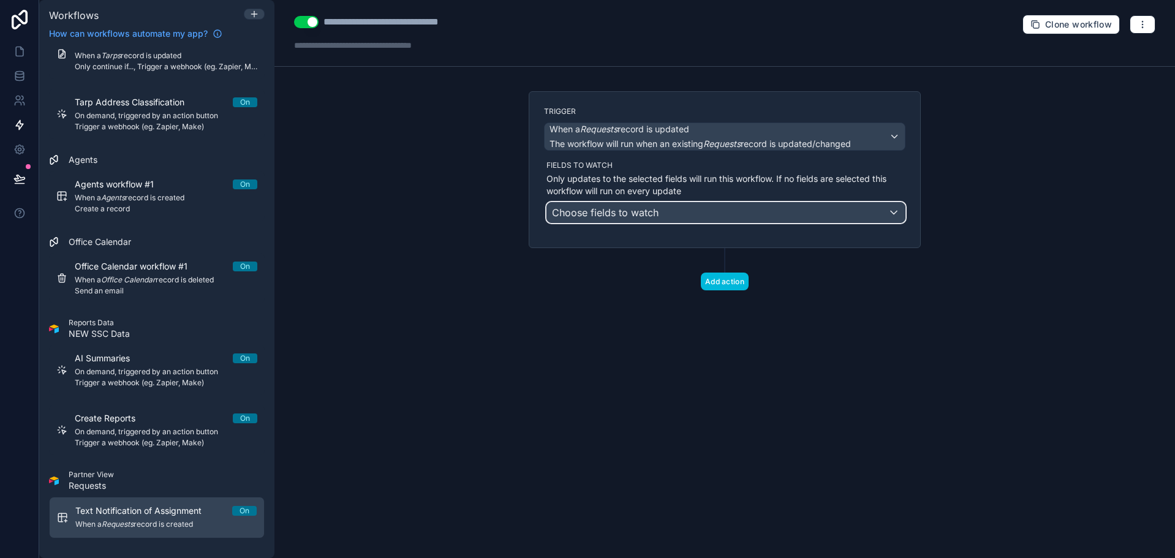
click at [731, 211] on div "Choose fields to watch" at bounding box center [726, 213] width 358 height 20
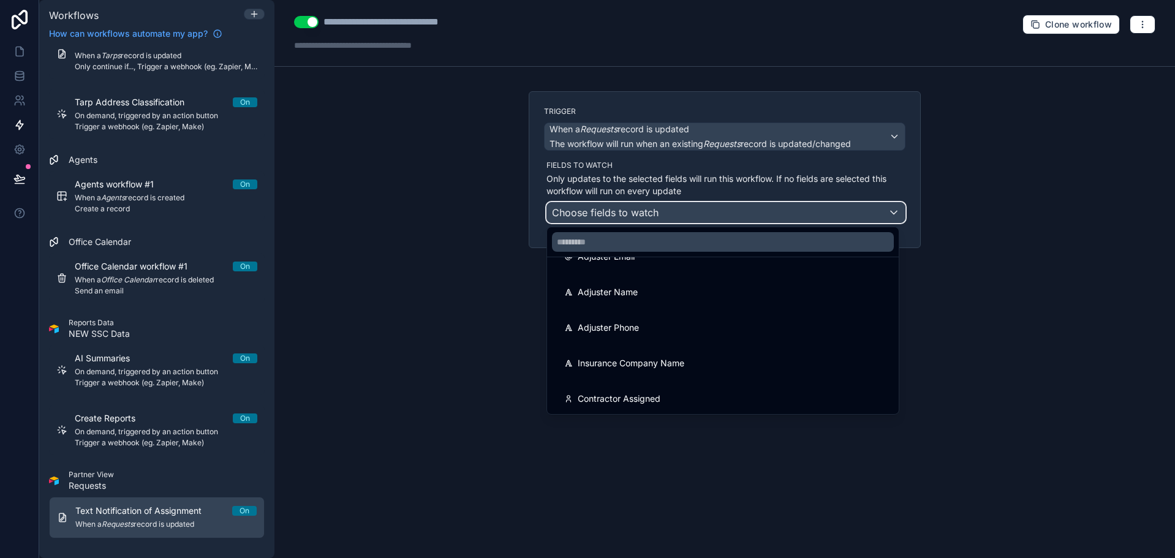
scroll to position [1382, 0]
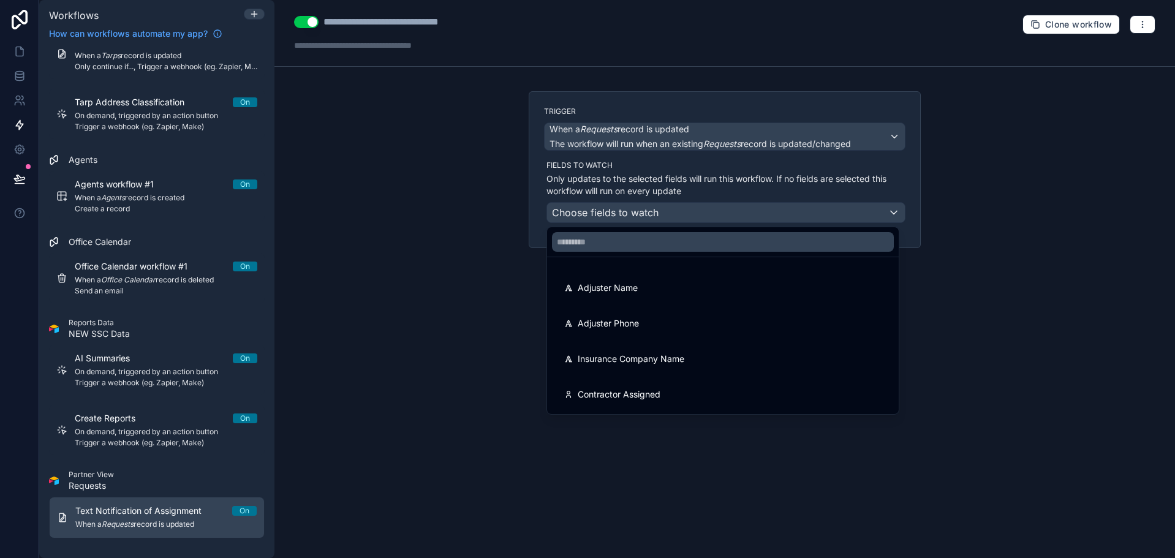
click at [634, 389] on span "Contractor Assigned" at bounding box center [619, 394] width 83 height 15
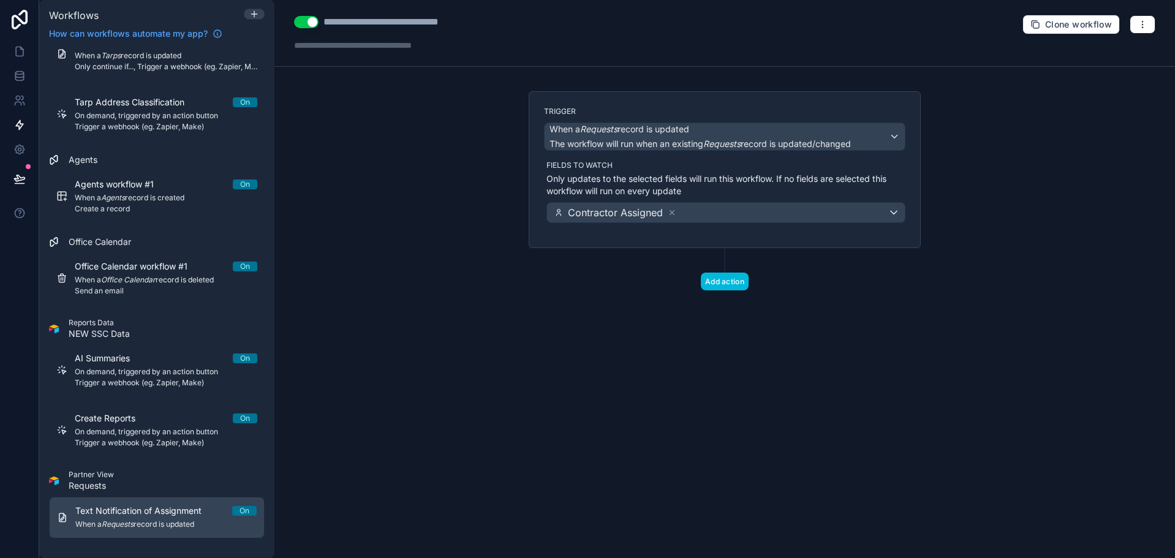
click at [725, 287] on button "Add action" at bounding box center [725, 282] width 48 height 18
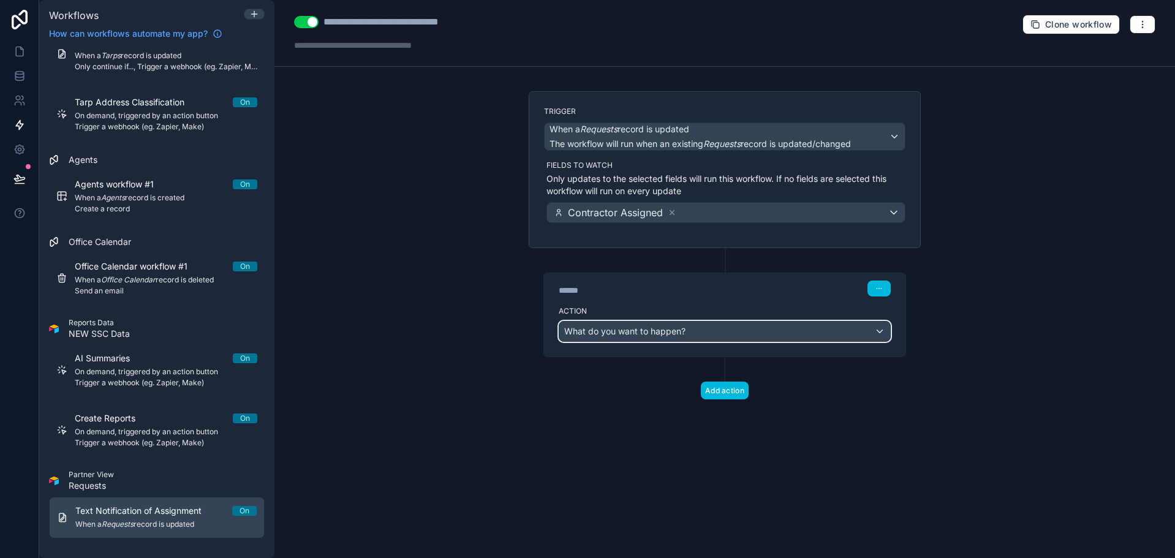
click at [689, 331] on div "What do you want to happen?" at bounding box center [724, 332] width 331 height 20
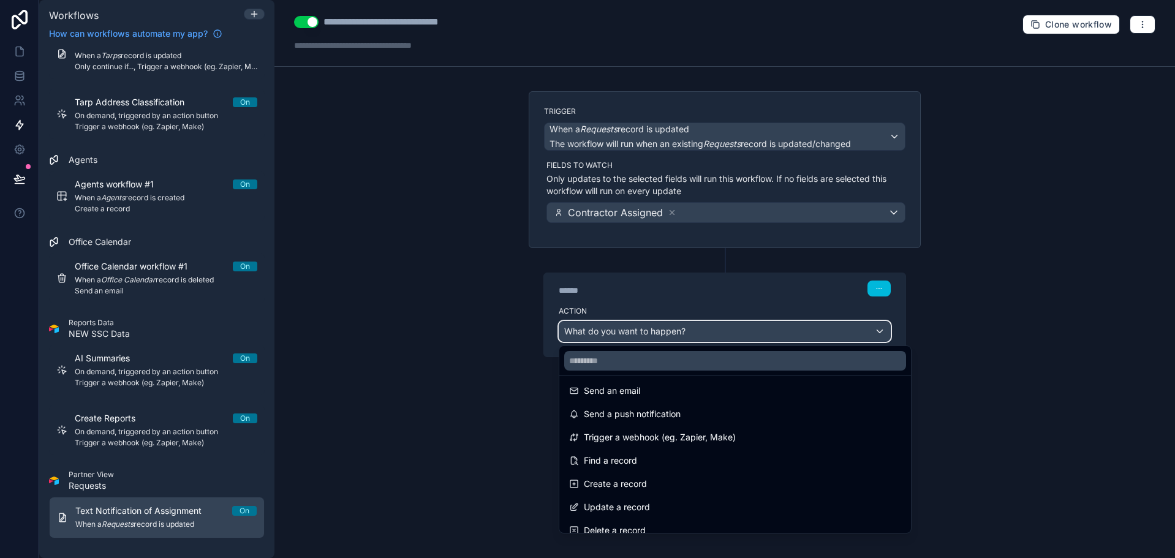
scroll to position [0, 0]
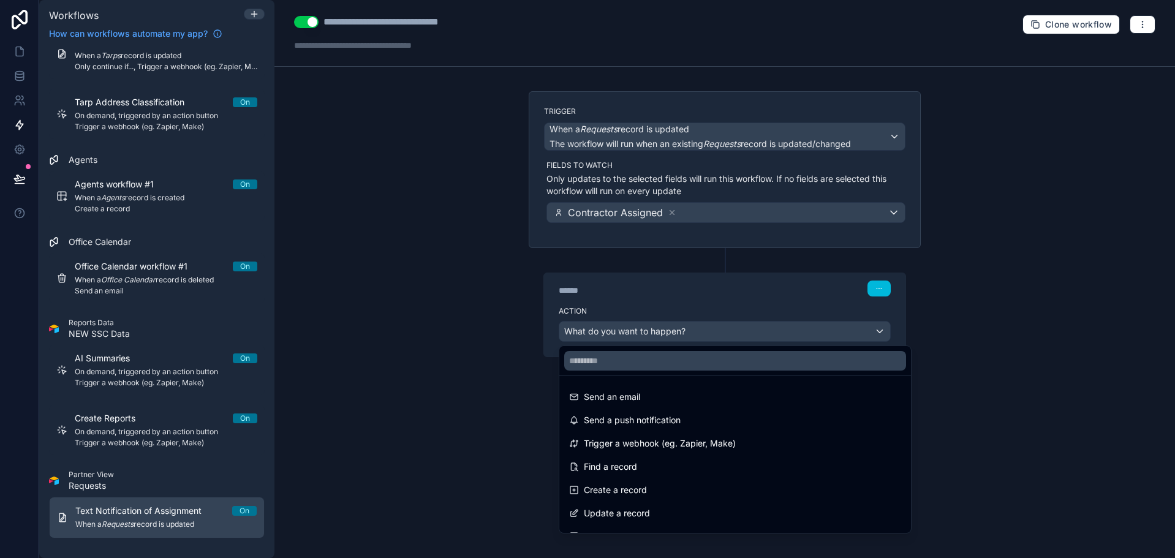
click at [696, 436] on div "Trigger a webhook (eg. Zapier, Make)" at bounding box center [735, 444] width 347 height 22
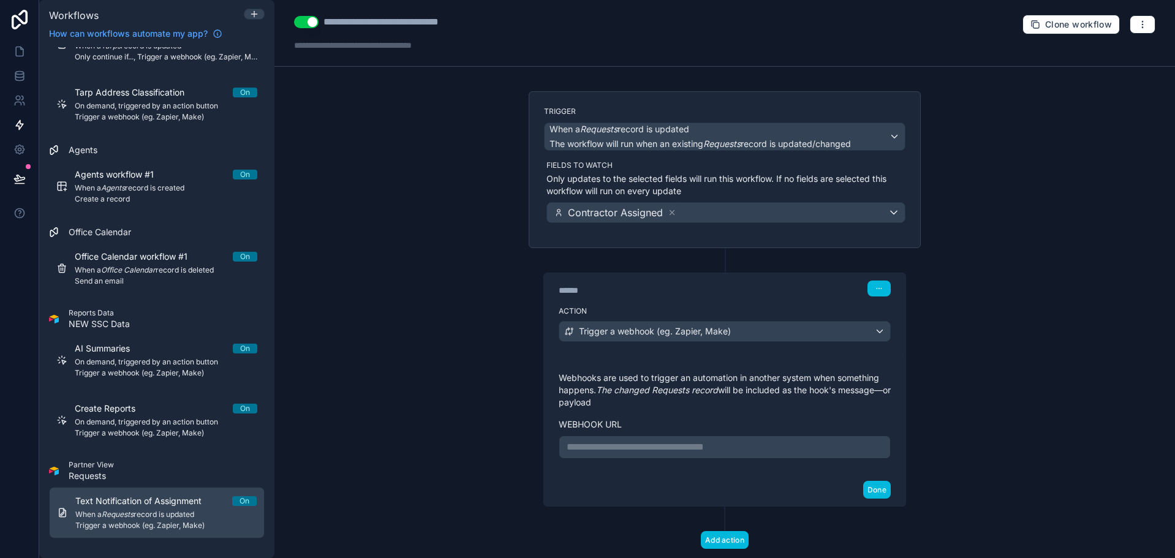
click at [703, 457] on div "**********" at bounding box center [725, 447] width 332 height 23
drag, startPoint x: 731, startPoint y: 441, endPoint x: 744, endPoint y: 439, distance: 13.0
click at [732, 441] on p "**********" at bounding box center [725, 447] width 316 height 15
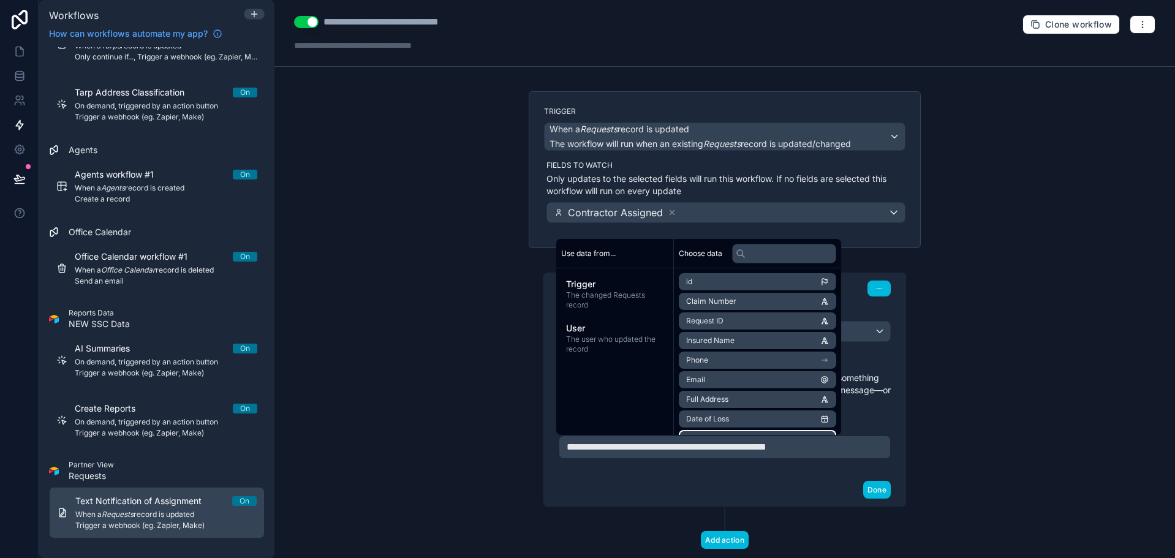
click at [788, 427] on li "Date of Loss" at bounding box center [757, 419] width 157 height 17
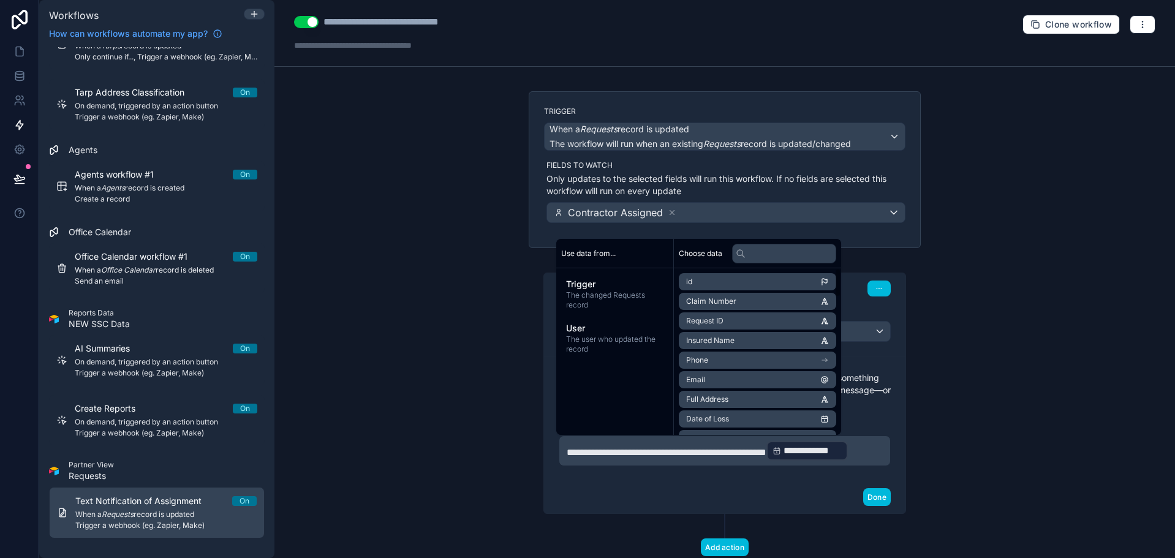
click at [859, 434] on div "**********" at bounding box center [725, 419] width 332 height 94
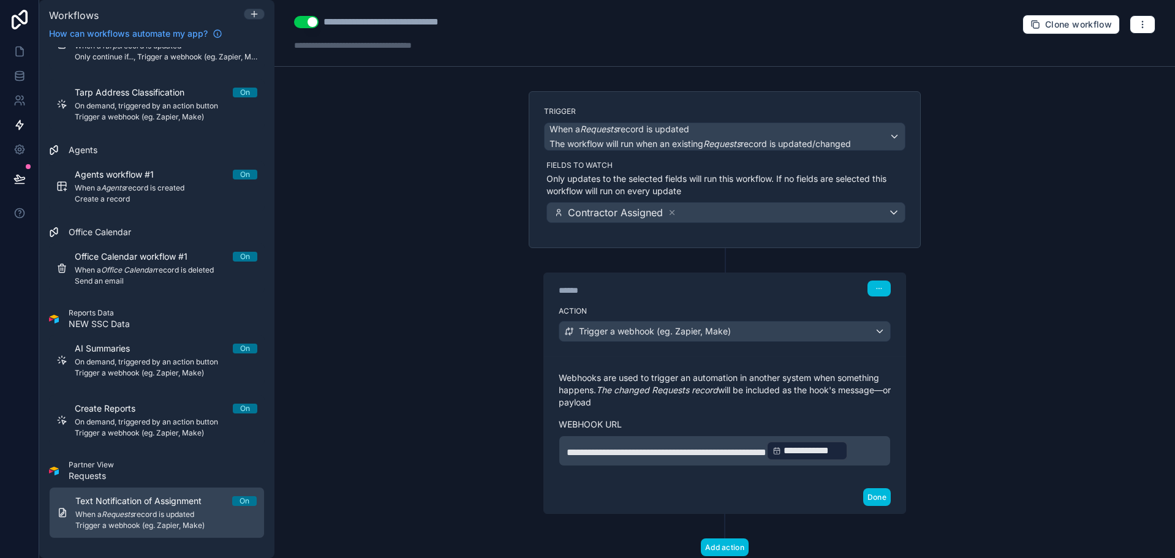
click at [767, 462] on p "**********" at bounding box center [725, 451] width 316 height 22
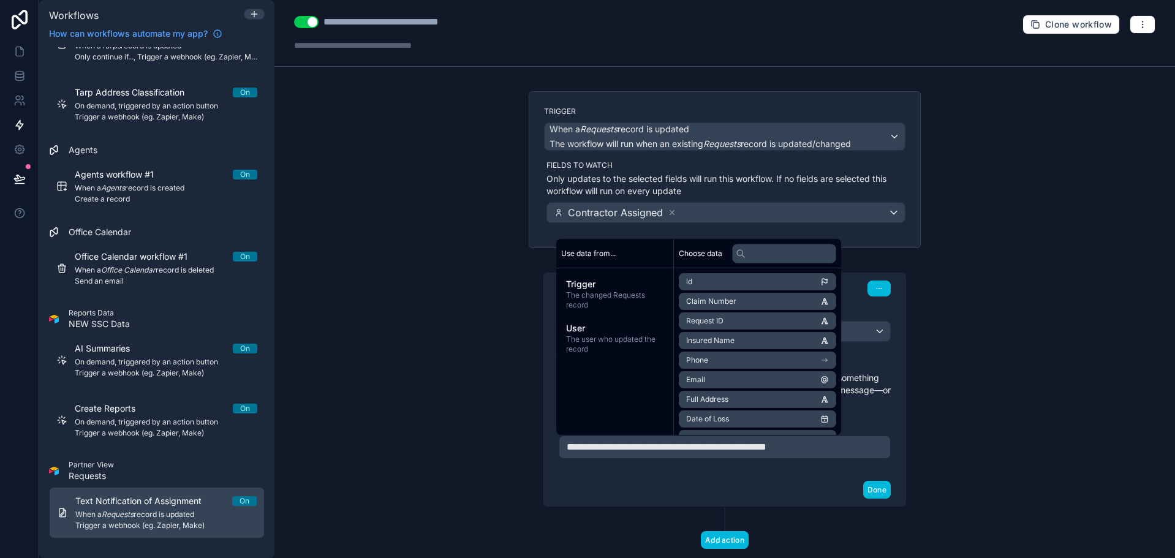
click at [876, 481] on button "Done" at bounding box center [877, 490] width 28 height 18
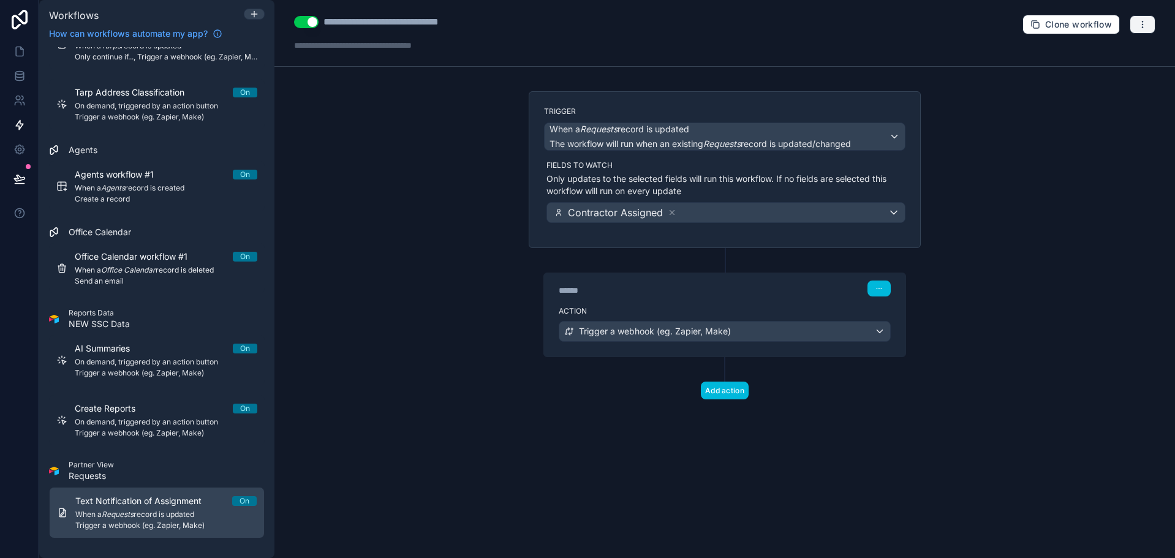
click at [1148, 21] on button "button" at bounding box center [1143, 24] width 26 height 18
click at [1122, 49] on span "Test workflow" at bounding box center [1110, 53] width 59 height 10
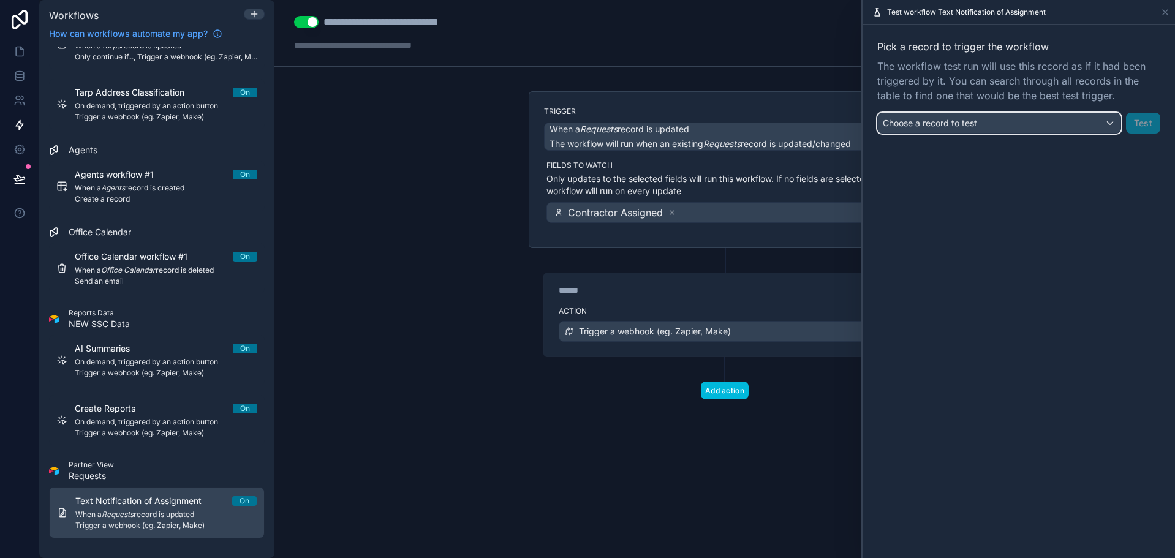
click at [991, 118] on div "Choose a record to test" at bounding box center [999, 123] width 243 height 20
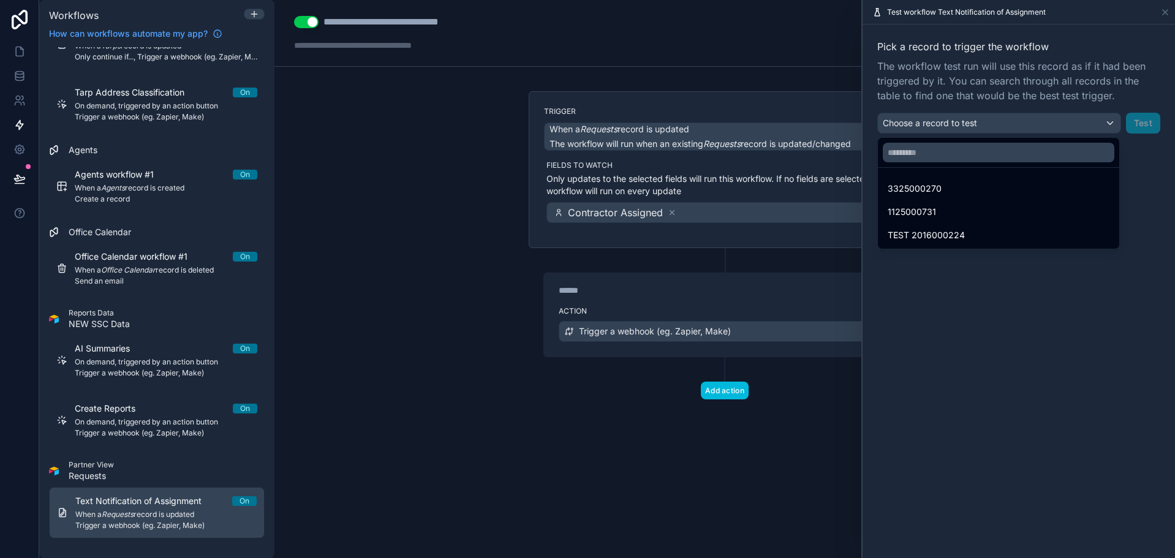
click at [985, 186] on div "3325000270" at bounding box center [999, 188] width 222 height 15
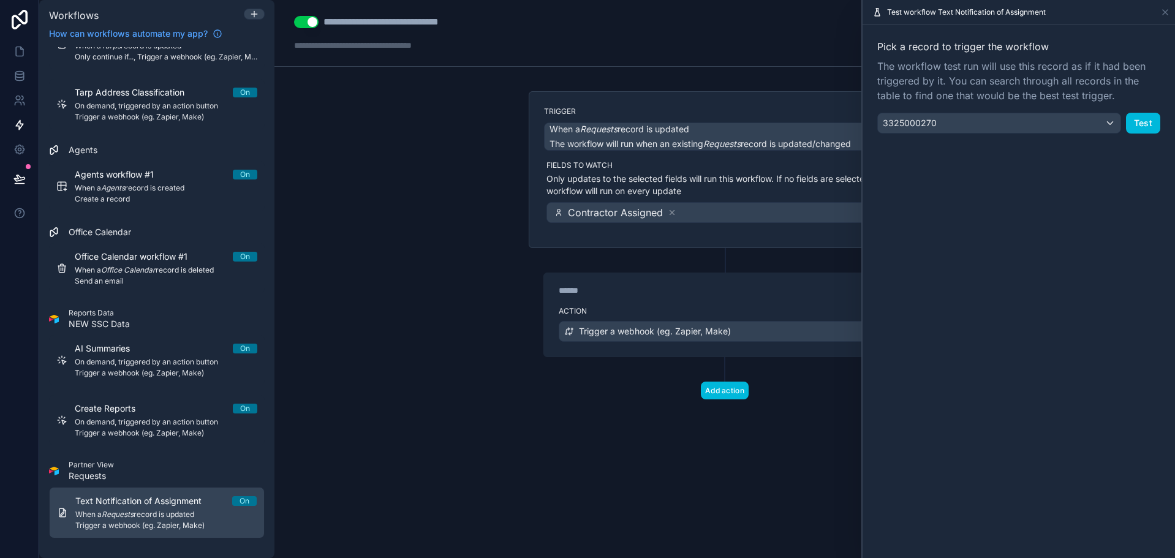
click at [1142, 116] on button "Test" at bounding box center [1143, 123] width 34 height 21
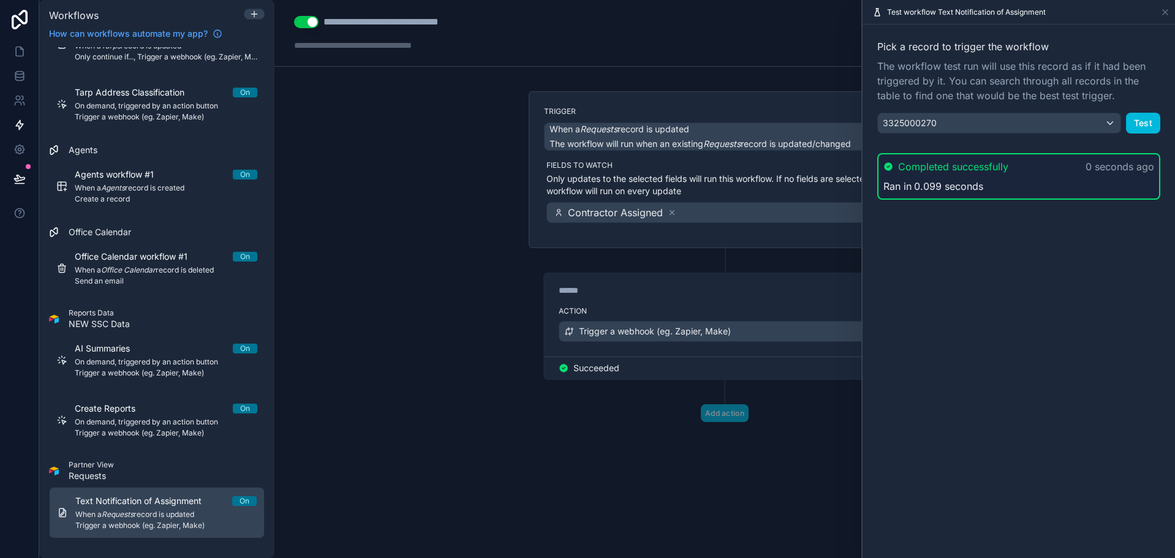
click at [701, 34] on div "**********" at bounding box center [725, 33] width 901 height 67
click at [1167, 12] on icon at bounding box center [1166, 12] width 10 height 10
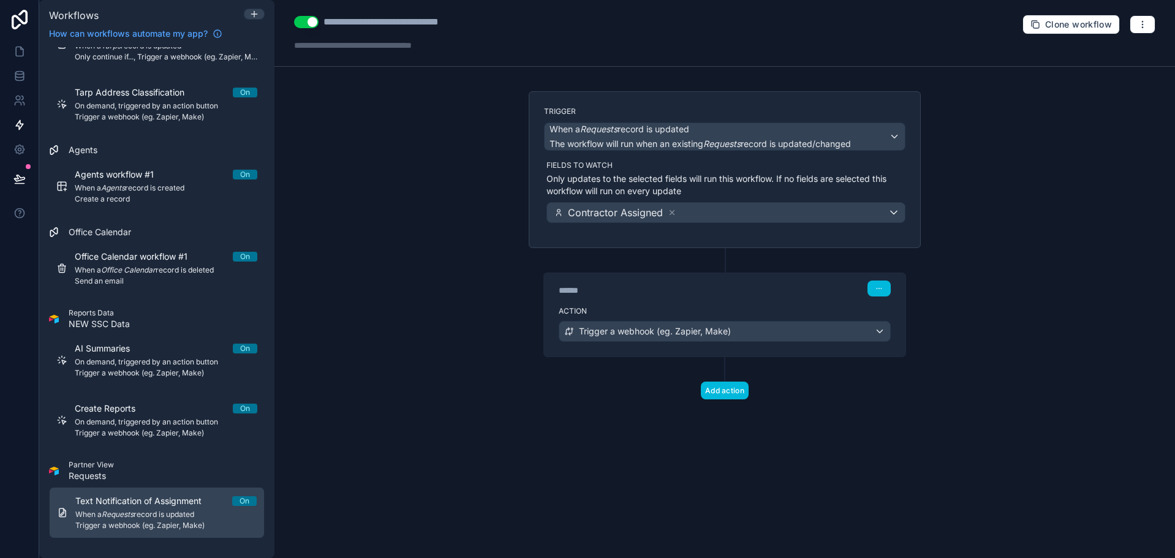
click at [775, 44] on div "**********" at bounding box center [725, 33] width 901 height 67
click at [758, 332] on div "Trigger a webhook (eg. Zapier, Make)" at bounding box center [724, 332] width 331 height 20
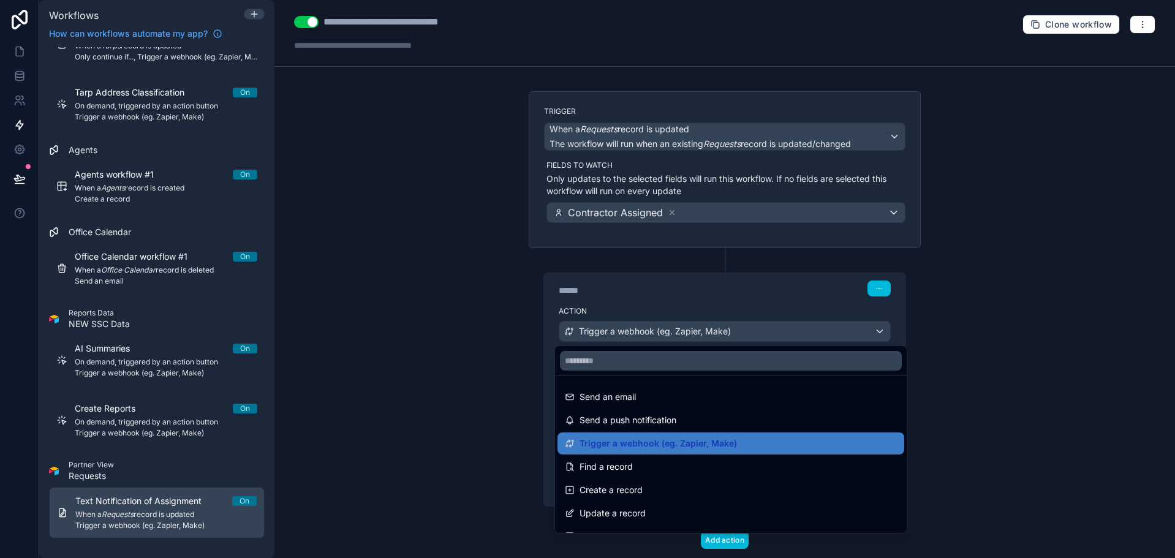
click at [820, 257] on div at bounding box center [587, 279] width 1175 height 558
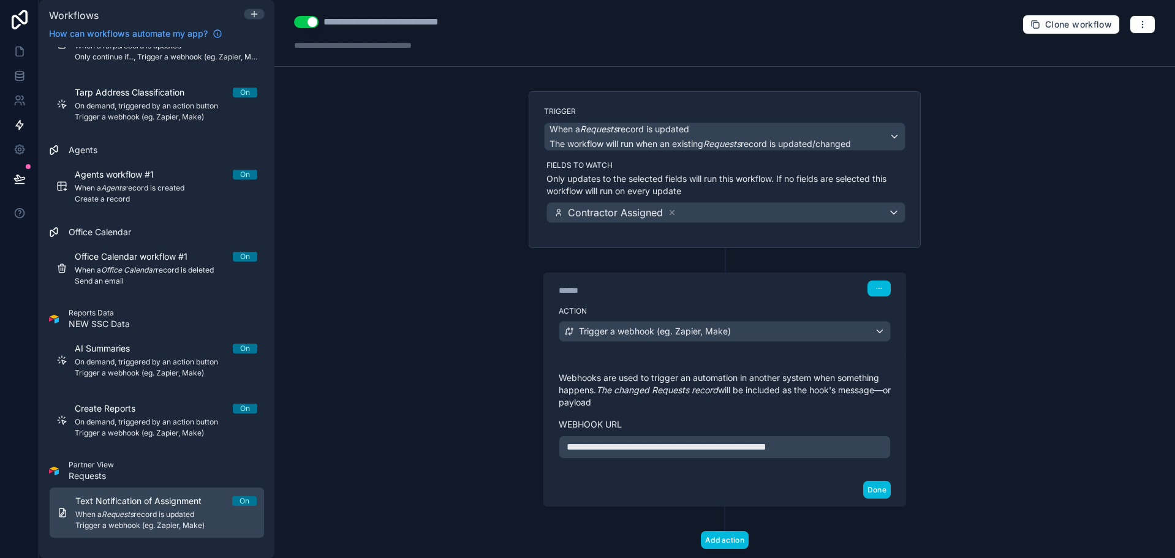
click at [855, 452] on p "**********" at bounding box center [725, 447] width 316 height 15
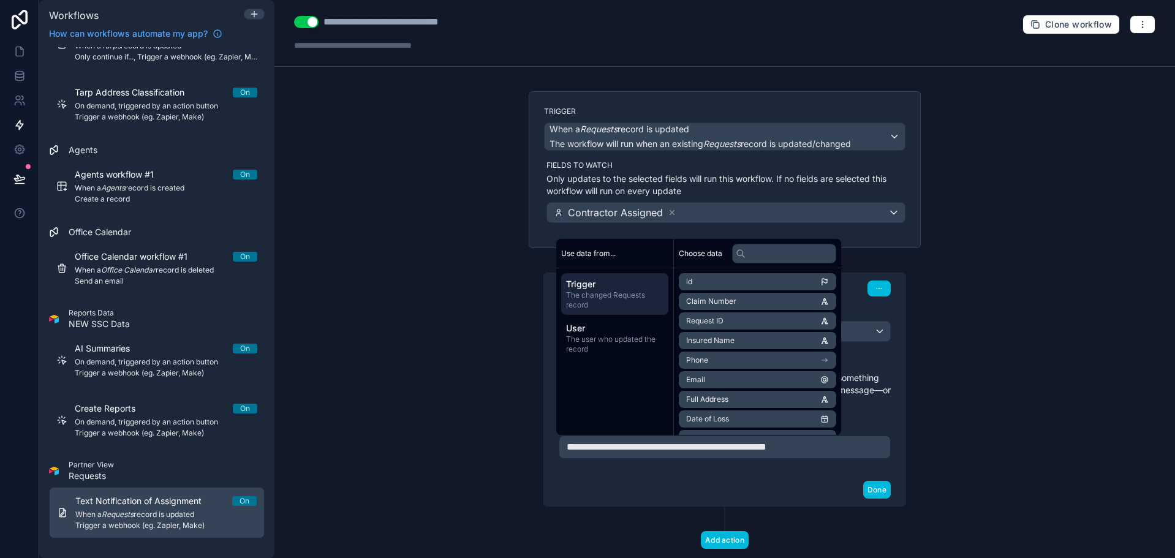
click at [871, 489] on button "Done" at bounding box center [877, 490] width 28 height 18
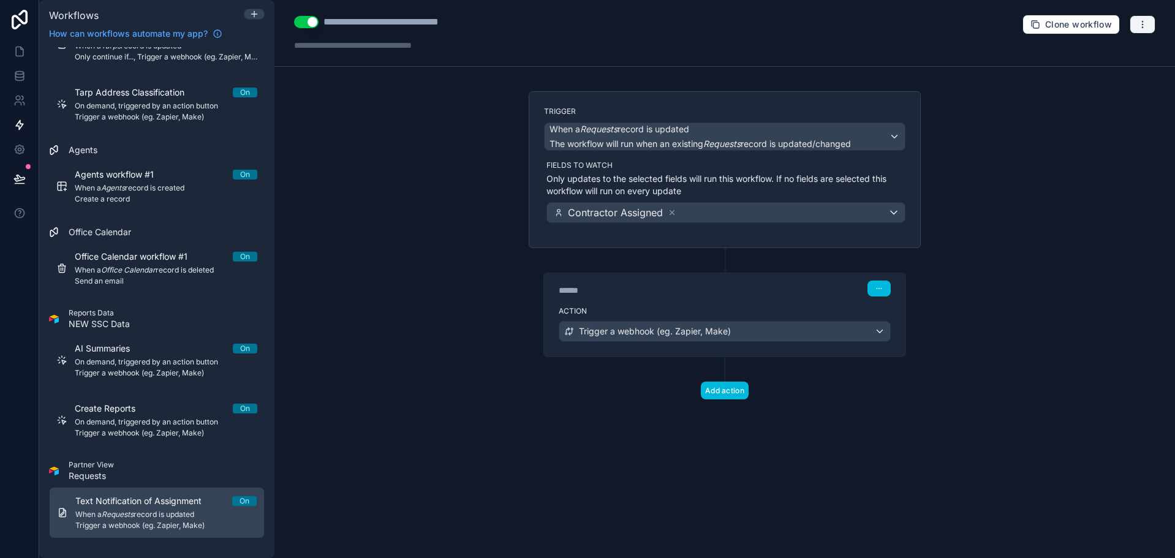
click at [1140, 28] on icon "button" at bounding box center [1143, 25] width 10 height 10
click at [1128, 45] on button "Test workflow" at bounding box center [1100, 54] width 88 height 20
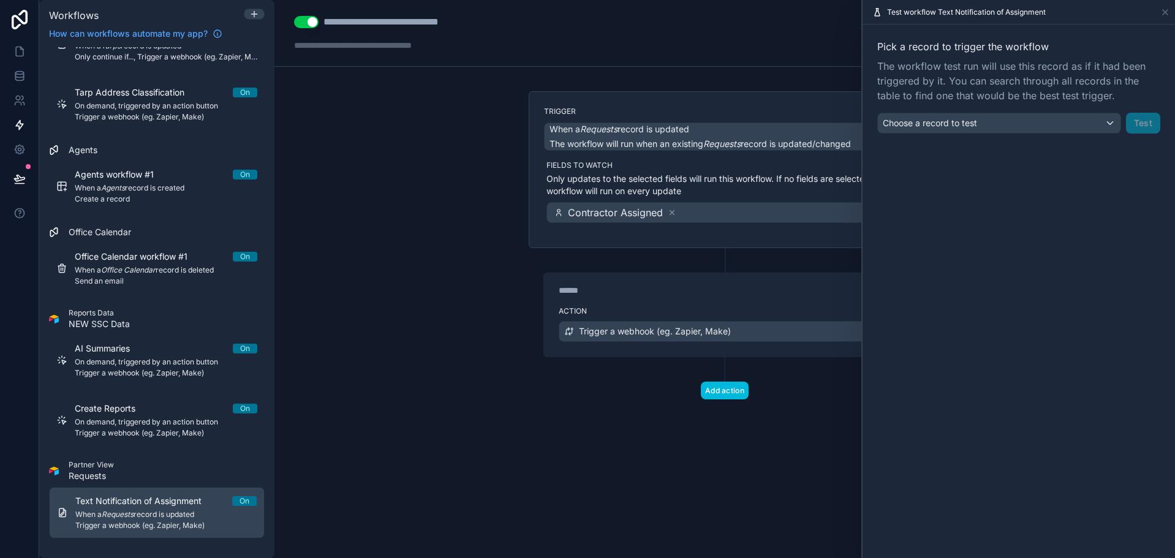
click at [996, 111] on div "Pick a record to trigger the workflow The workflow test run will use this recor…" at bounding box center [1019, 86] width 283 height 94
click at [993, 122] on div "Choose a record to test" at bounding box center [999, 123] width 243 height 20
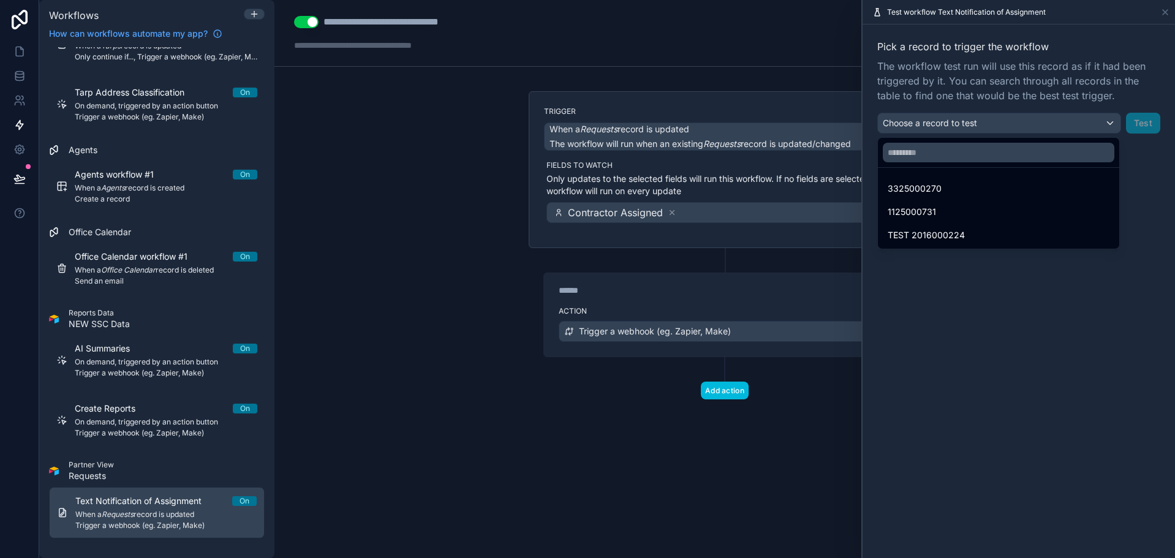
click at [998, 187] on div "3325000270" at bounding box center [999, 188] width 222 height 15
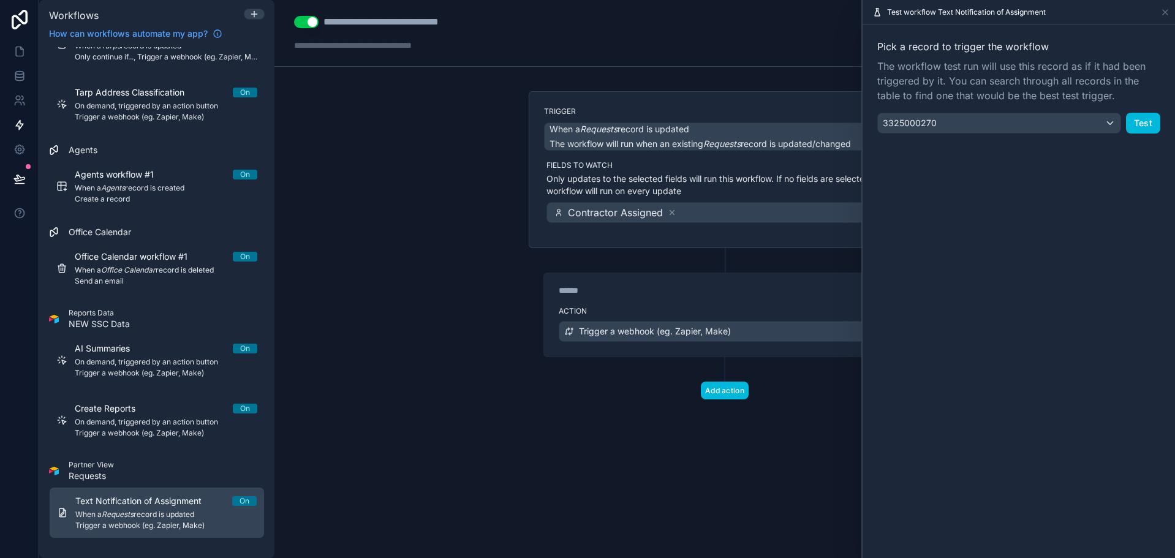
click at [1142, 124] on button "Test" at bounding box center [1143, 123] width 34 height 21
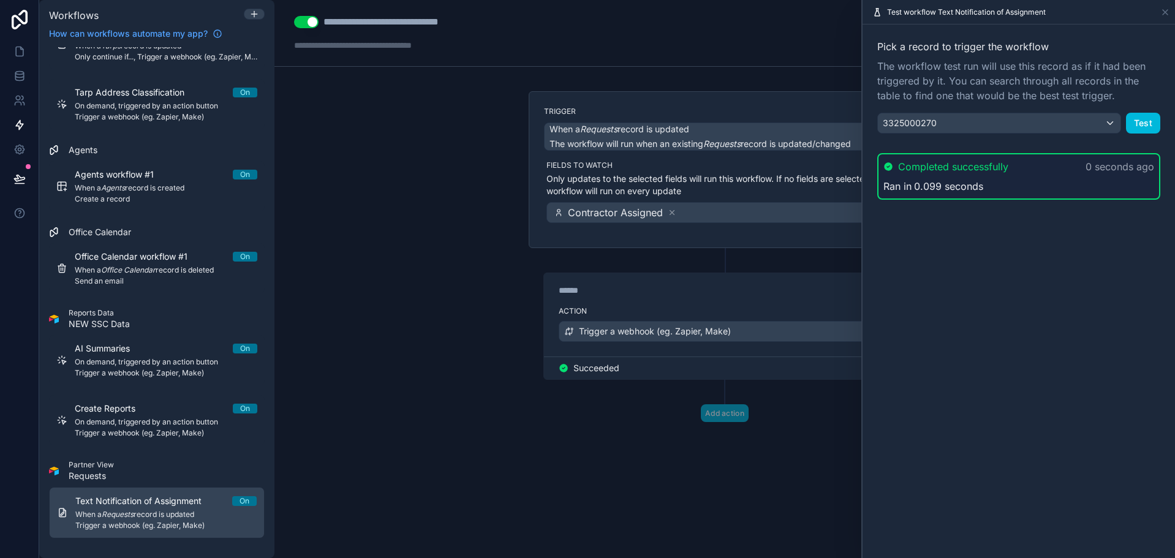
click at [658, 54] on div "**********" at bounding box center [725, 33] width 901 height 67
click at [495, 205] on div "**********" at bounding box center [725, 279] width 901 height 558
click at [22, 178] on icon at bounding box center [19, 179] width 12 height 12
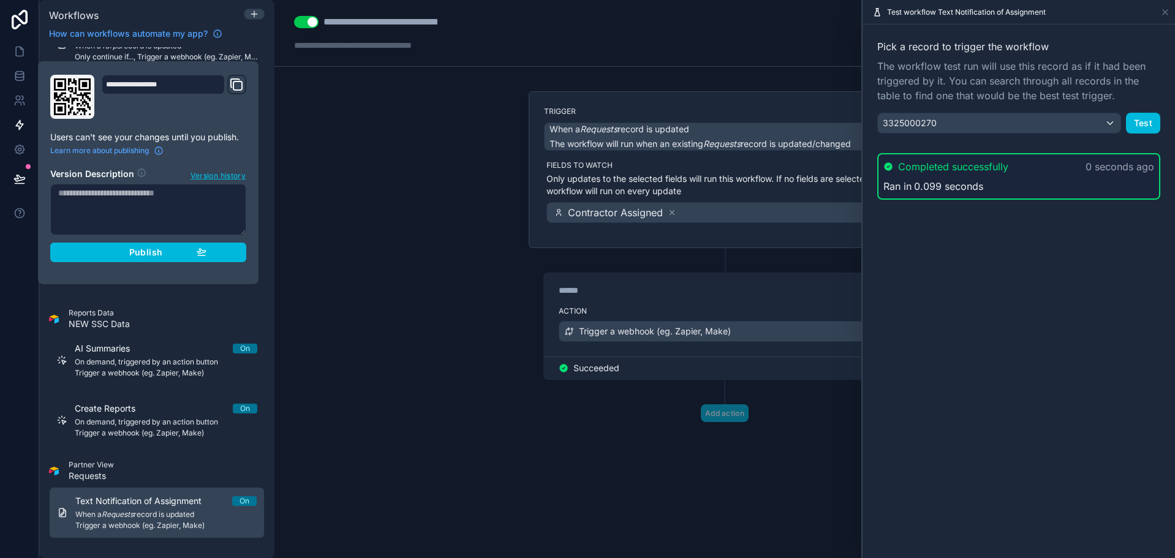
click at [92, 261] on button "Publish" at bounding box center [148, 253] width 196 height 20
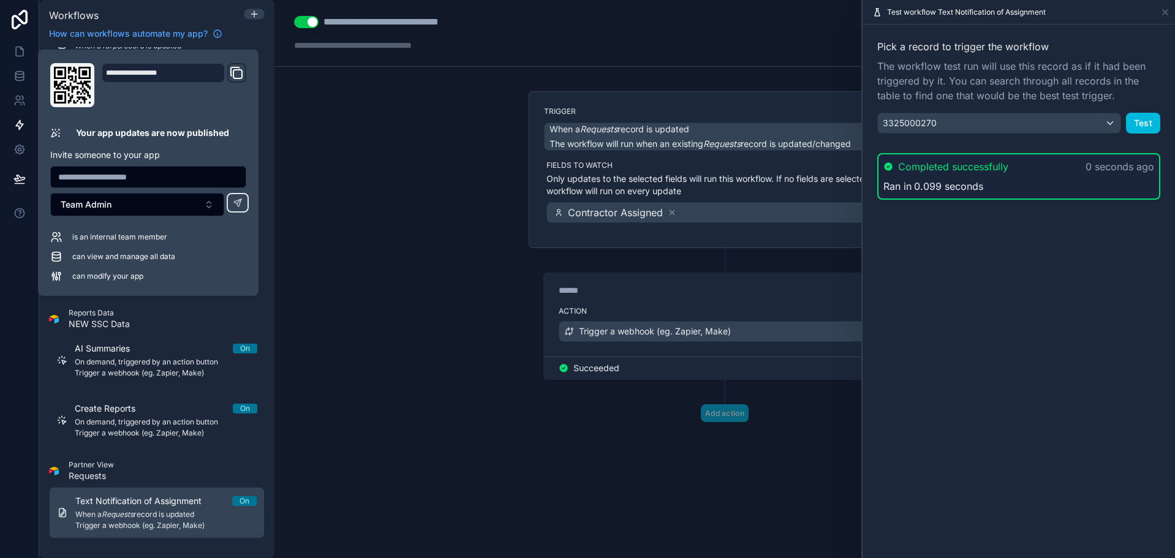
click at [327, 208] on div "**********" at bounding box center [725, 279] width 901 height 558
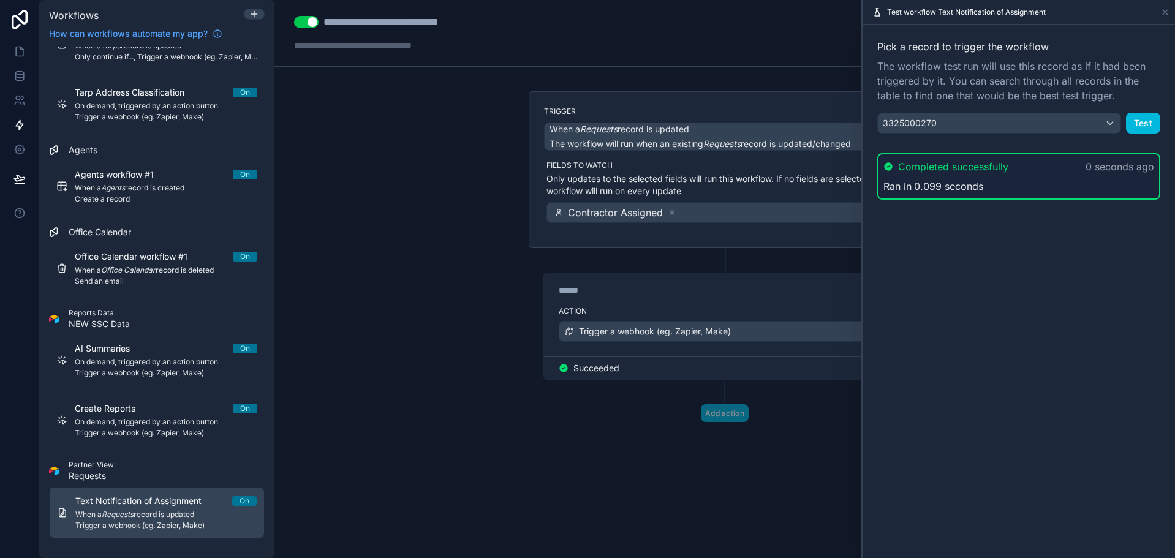
click at [1144, 126] on button "Test" at bounding box center [1143, 123] width 34 height 21
click at [1015, 173] on div "Completed successfully 0 seconds ago" at bounding box center [1019, 166] width 271 height 15
click at [1017, 173] on div "Completed successfully 0 seconds ago" at bounding box center [1019, 166] width 271 height 15
